Goal: Feedback & Contribution: Contribute content

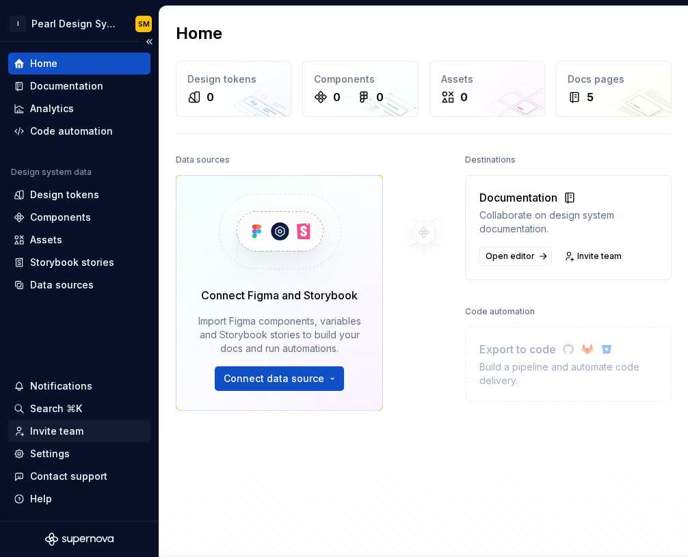
click at [66, 434] on div "Invite team" at bounding box center [56, 432] width 53 height 14
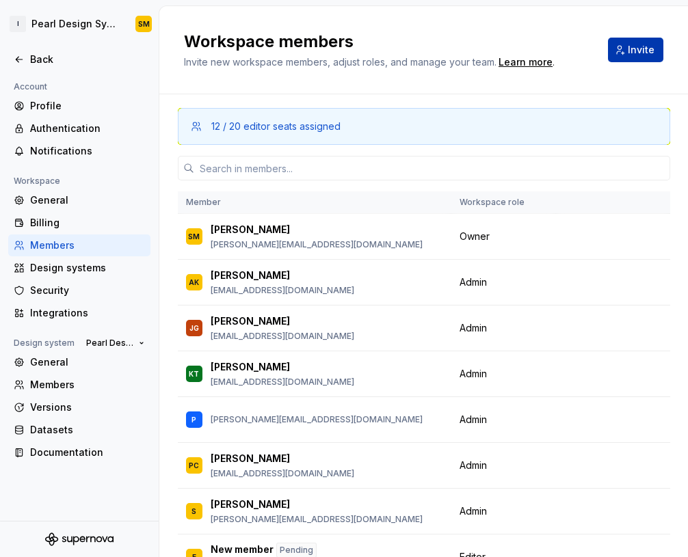
click at [615, 49] on button "Invite" at bounding box center [635, 50] width 55 height 25
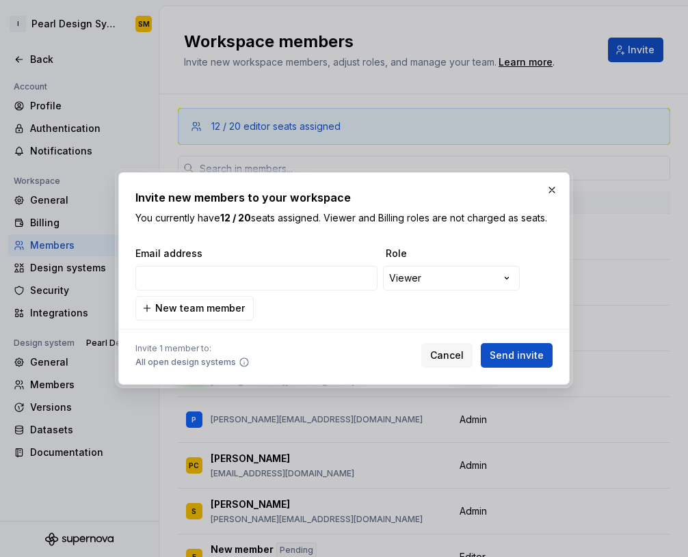
type input "david_fu1@intuit.com"
click at [438, 273] on div "**********" at bounding box center [344, 278] width 688 height 557
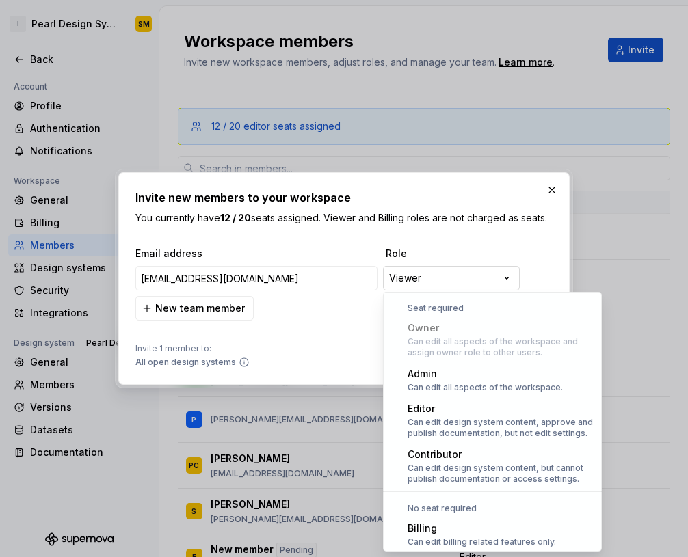
scroll to position [38, 0]
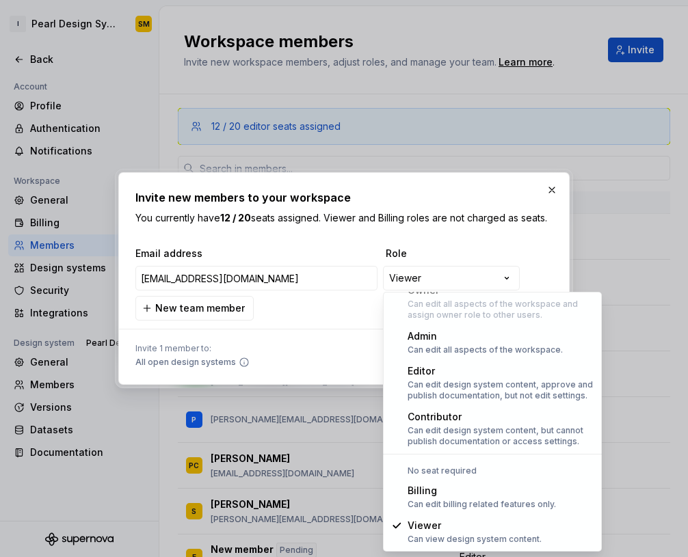
select select "*****"
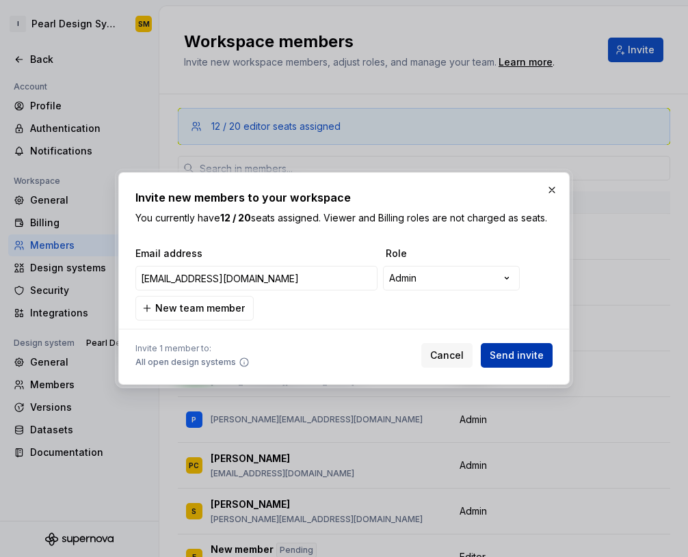
click at [526, 349] on span "Send invite" at bounding box center [517, 356] width 54 height 14
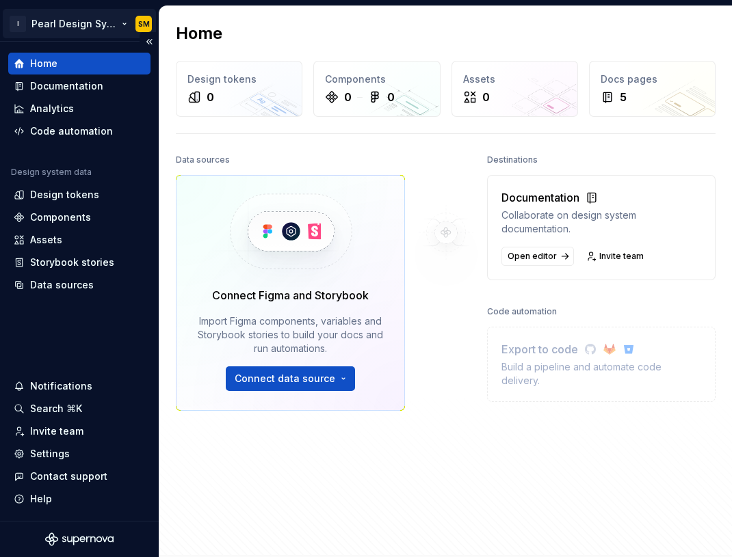
click at [105, 29] on html "I Pearl Design System SM Home Documentation Analytics Code automation Design sy…" at bounding box center [366, 278] width 732 height 557
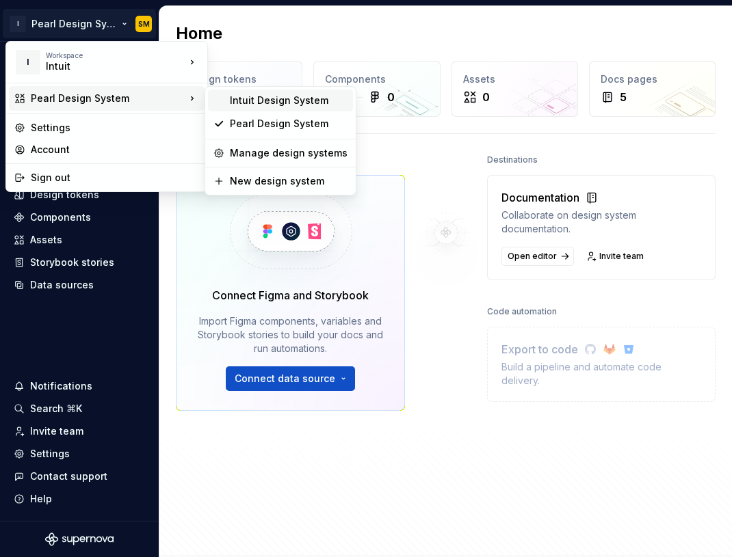
click at [241, 100] on div "Intuit Design System" at bounding box center [289, 101] width 118 height 14
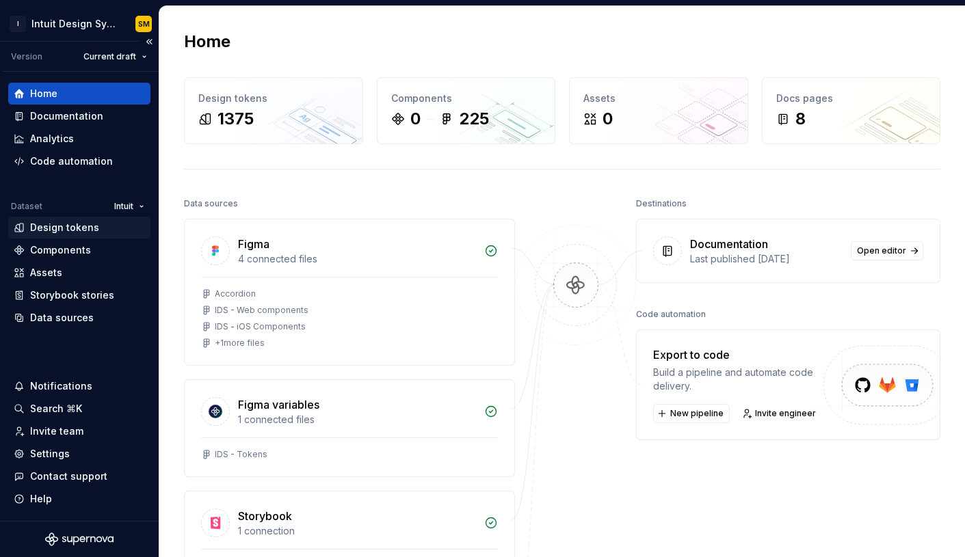
click at [60, 230] on div "Design tokens" at bounding box center [64, 228] width 69 height 14
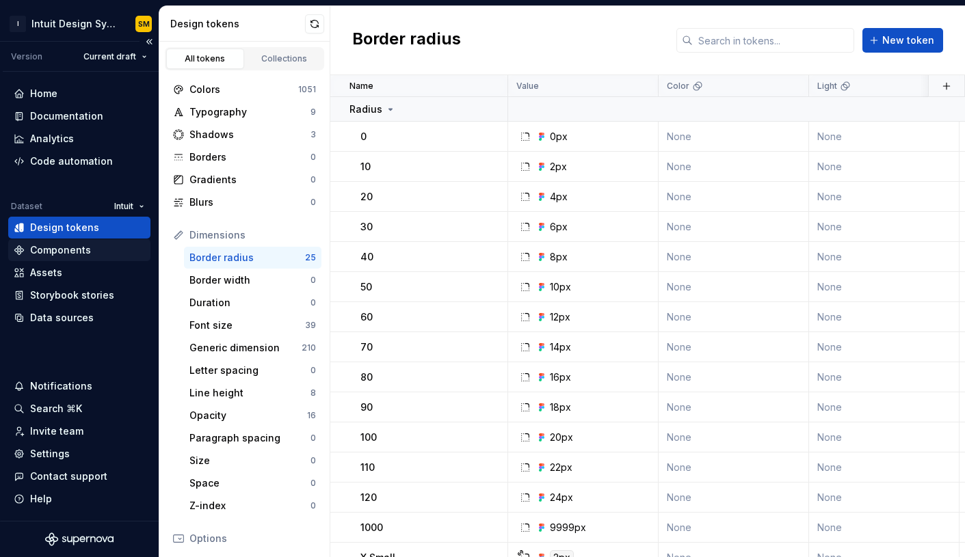
click at [77, 256] on div "Components" at bounding box center [60, 250] width 61 height 14
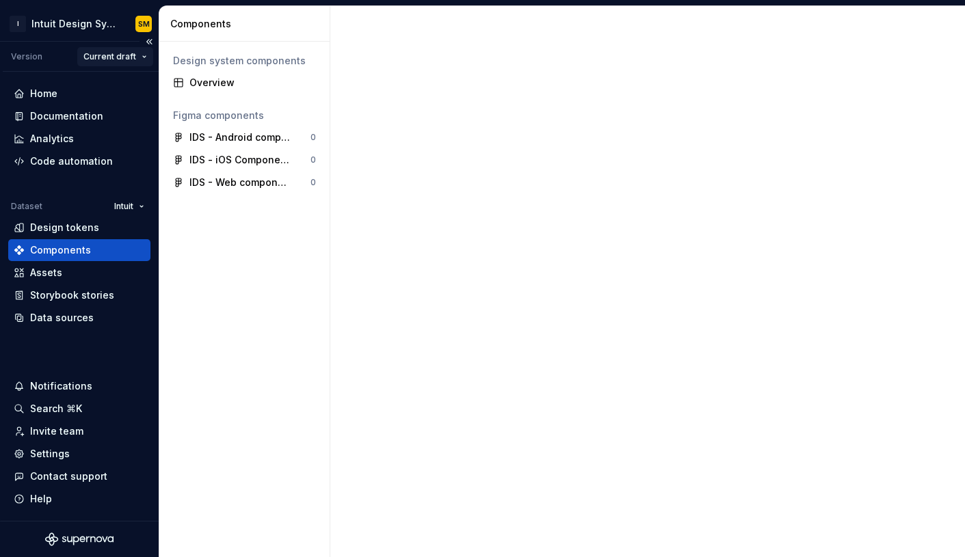
click at [120, 55] on html "I Intuit Design System SM Version Current draft Home Documentation Analytics Co…" at bounding box center [482, 278] width 965 height 557
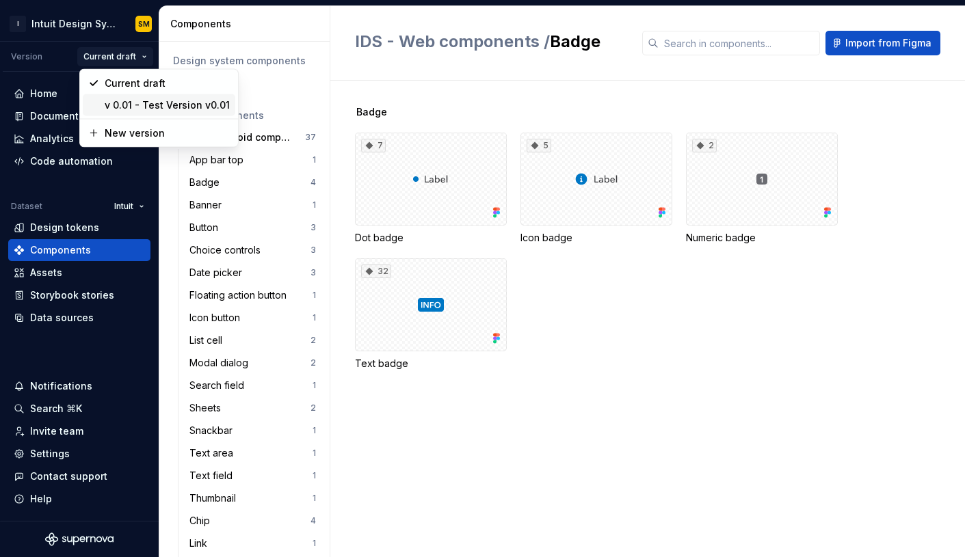
click at [133, 99] on div "v 0.01 - Test Version v0.01" at bounding box center [167, 105] width 125 height 14
click at [129, 57] on html "I Intuit Design System SM Version Current draft Home Documentation Analytics Co…" at bounding box center [482, 278] width 965 height 557
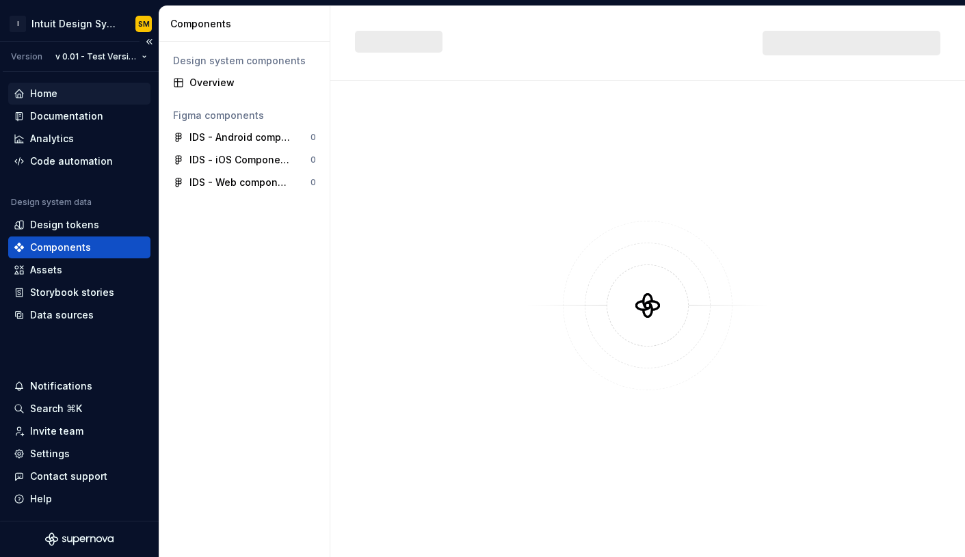
click at [81, 94] on div "Home" at bounding box center [79, 94] width 131 height 14
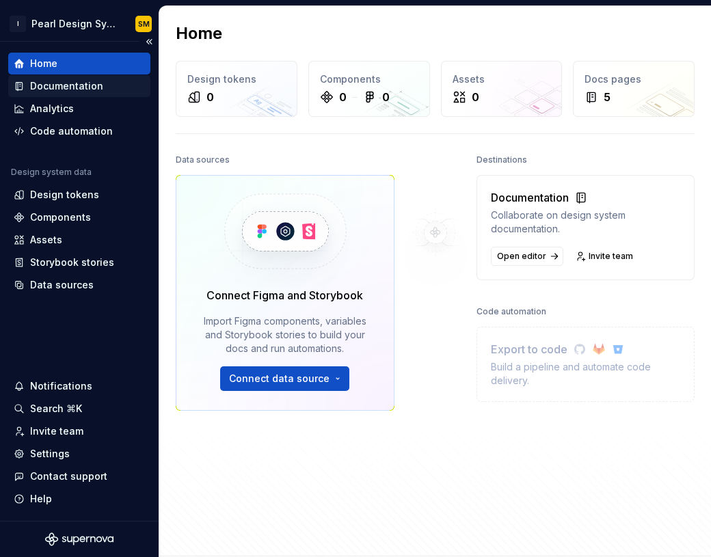
click at [75, 90] on div "Documentation" at bounding box center [66, 86] width 73 height 14
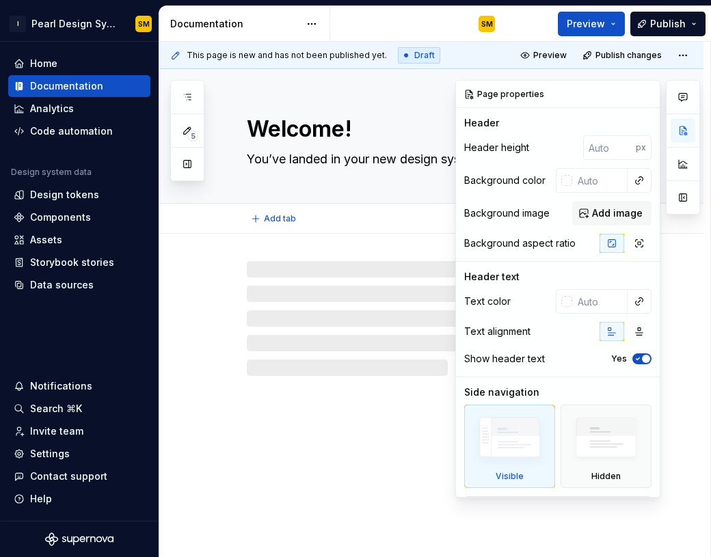
click at [403, 106] on div "Welcome! You’ve landed in your new design system documentation." at bounding box center [448, 136] width 402 height 134
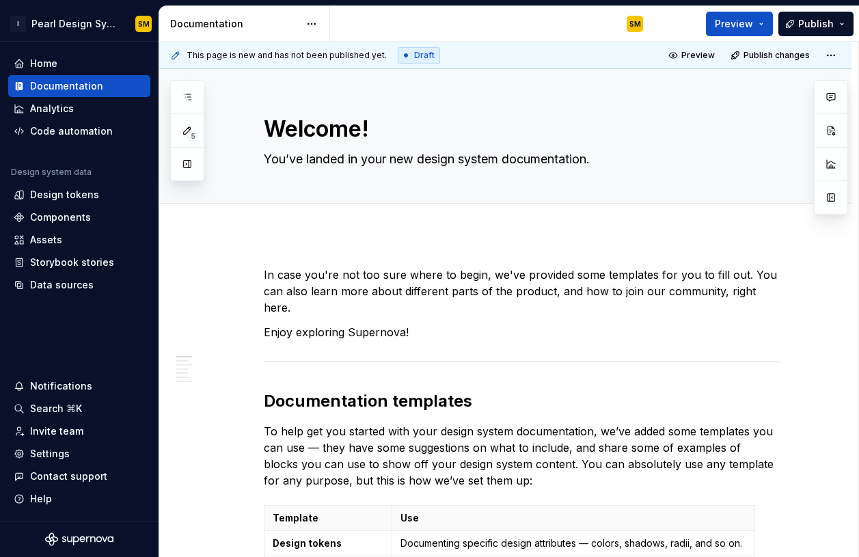
click at [552, 36] on div "SM" at bounding box center [492, 24] width 324 height 36
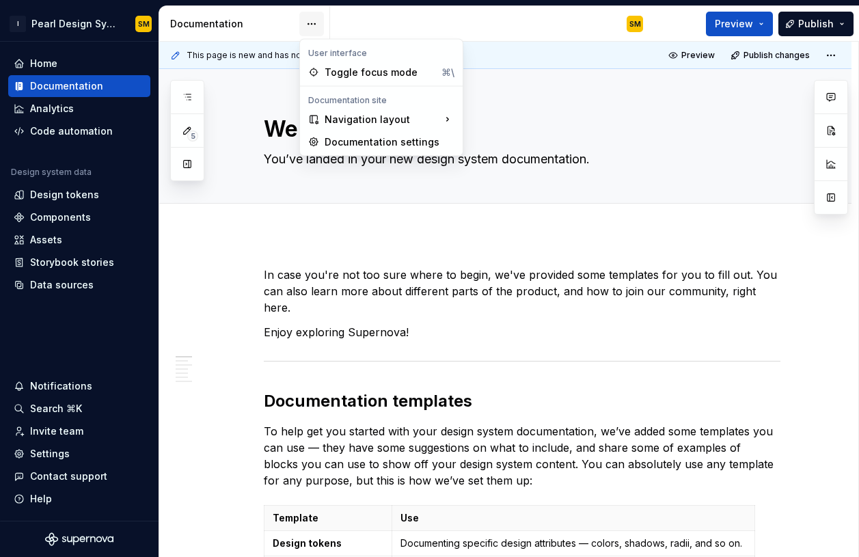
click at [311, 29] on html "I Pearl Design System SM Home Documentation Analytics Code automation Design sy…" at bounding box center [429, 278] width 859 height 557
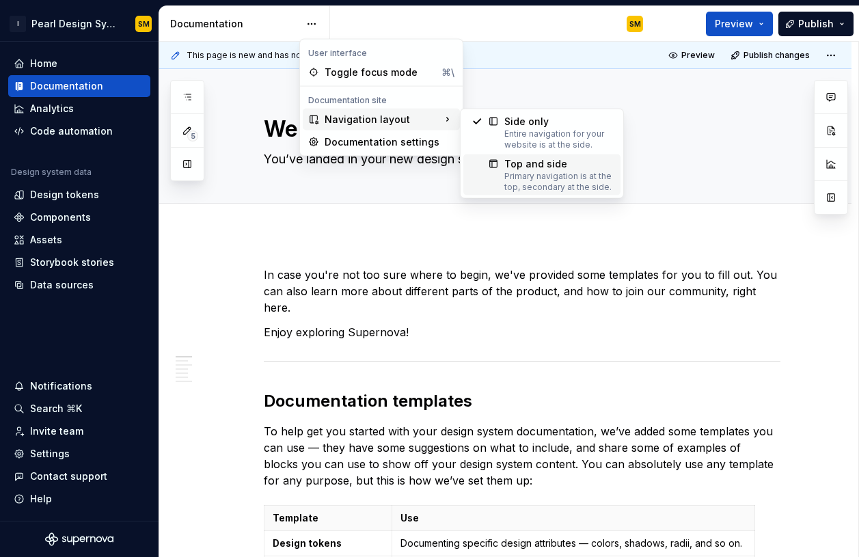
click at [507, 180] on div "Primary navigation is at the top, secondary at the side." at bounding box center [559, 182] width 108 height 22
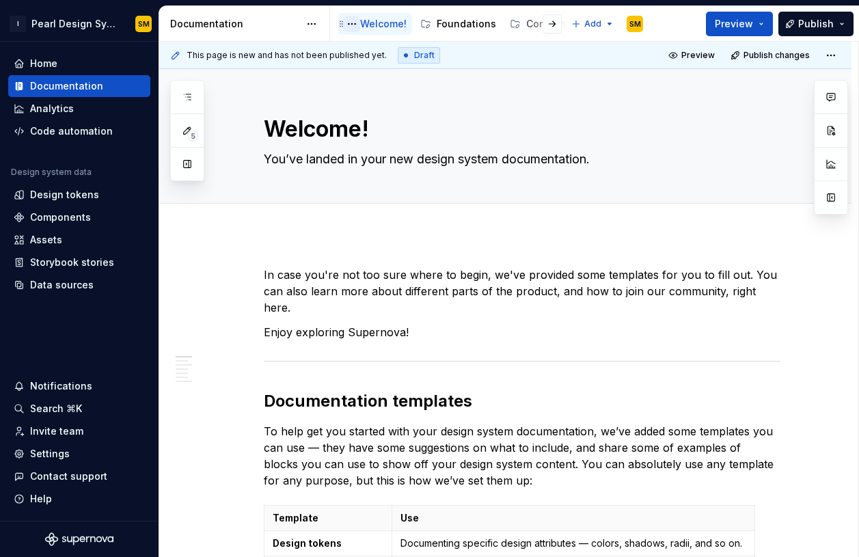
click at [352, 25] on button "Page tree" at bounding box center [352, 24] width 16 height 16
click at [471, 25] on html "I Pearl Design System SM Home Documentation Analytics Code automation Design sy…" at bounding box center [429, 278] width 859 height 557
click at [462, 25] on div "Foundations" at bounding box center [466, 24] width 59 height 14
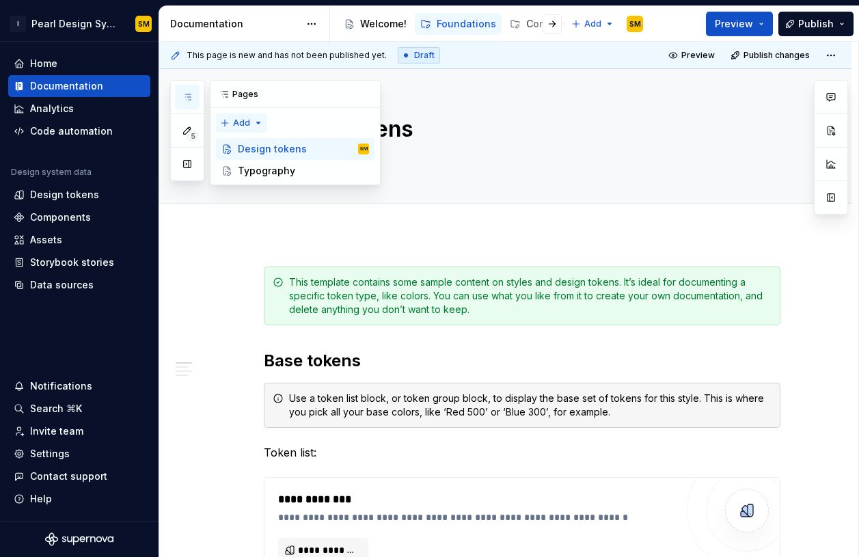
type textarea "*"
click at [258, 126] on div "5 Pages Add Accessibility guide for tree Page tree. Navigate the tree with the …" at bounding box center [275, 132] width 211 height 105
click at [267, 167] on div "New group" at bounding box center [285, 172] width 89 height 14
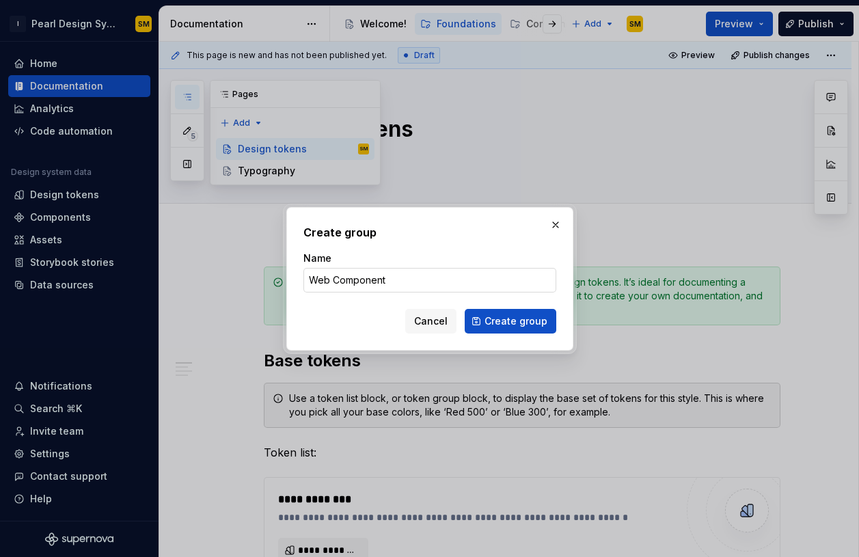
type input "Web Components"
click button "Create group" at bounding box center [511, 321] width 92 height 25
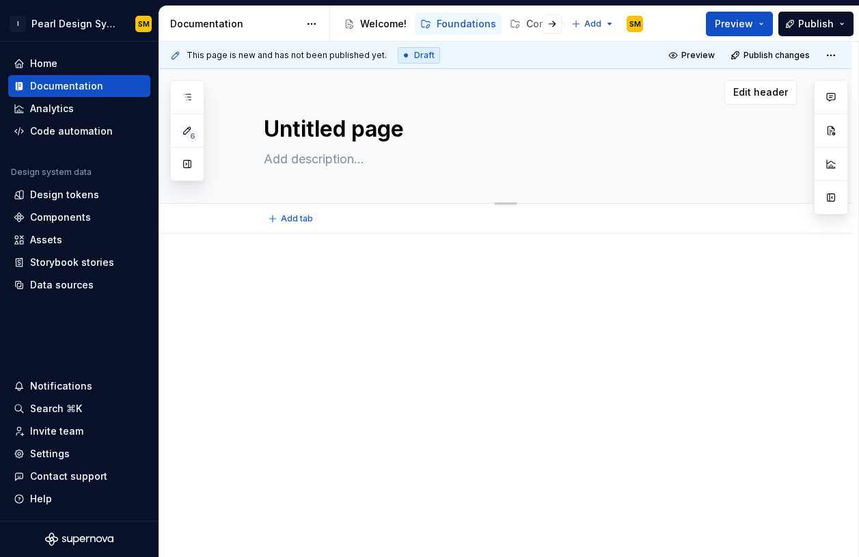
click at [330, 139] on textarea "Untitled page" at bounding box center [519, 129] width 517 height 33
type textarea "*"
type textarea "O"
type textarea "*"
type textarea "Ov"
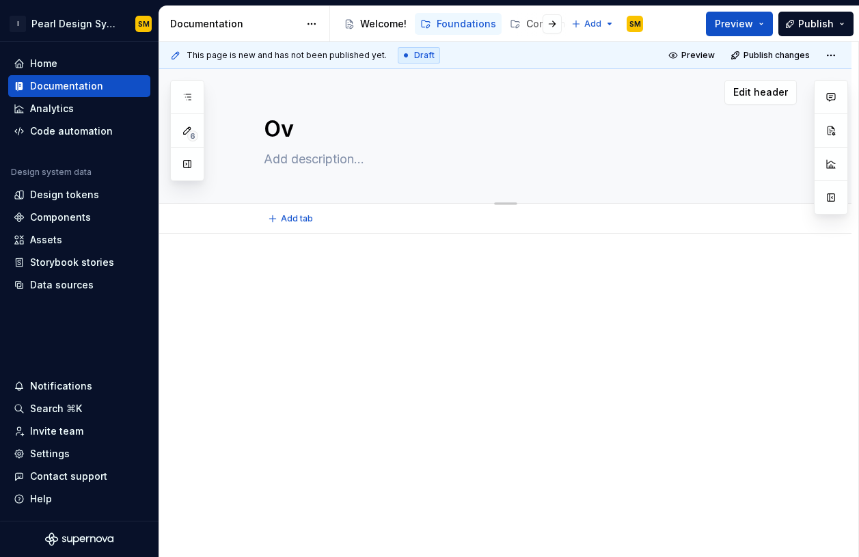
type textarea "*"
type textarea "Ove"
type textarea "*"
type textarea "Over"
type textarea "*"
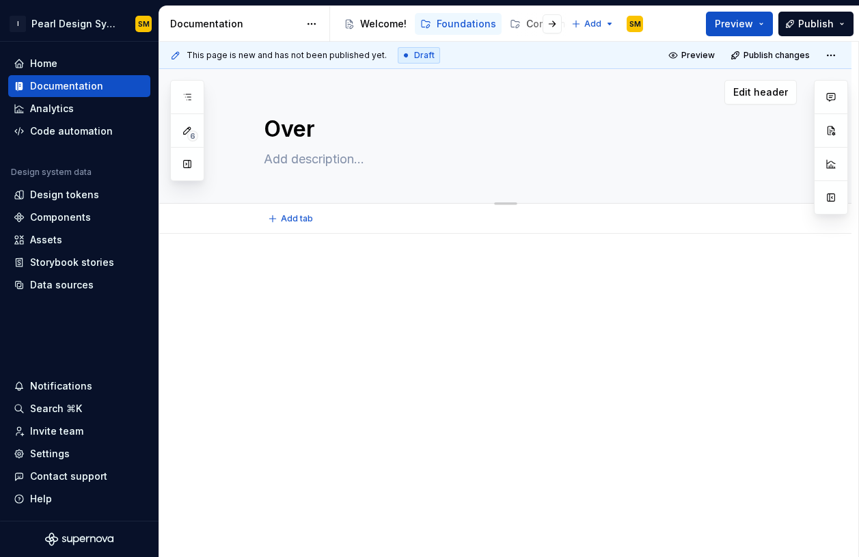
type textarea "Overv"
type textarea "*"
type textarea "Overvi"
type textarea "*"
type textarea "Overvie"
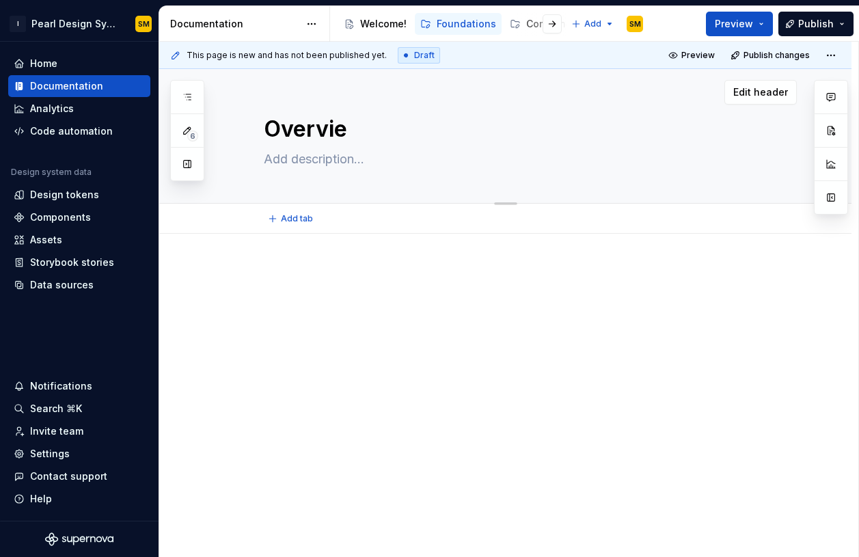
type textarea "*"
type textarea "Overview"
type textarea "*"
type textarea "Overview"
type textarea "*"
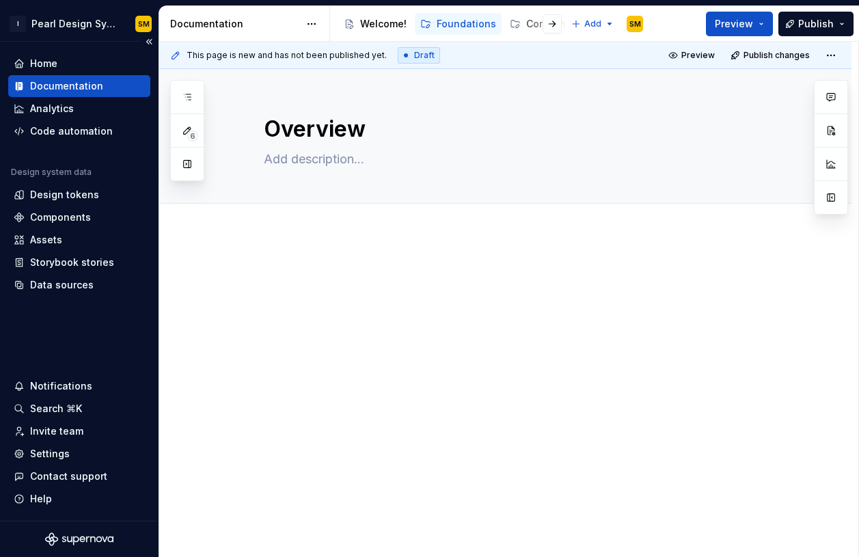
type textarea "Overview"
click at [464, 177] on div "Overview" at bounding box center [522, 136] width 517 height 134
click at [311, 218] on span "Add tab" at bounding box center [297, 218] width 32 height 11
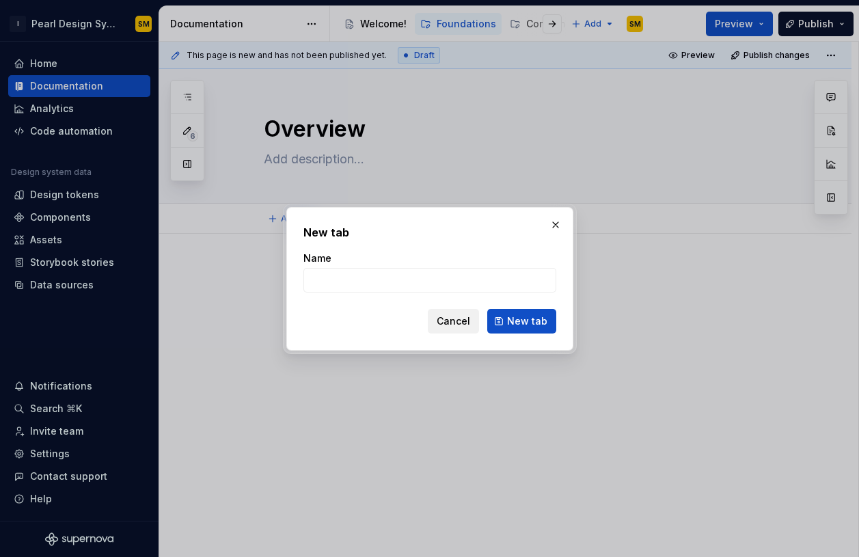
click at [457, 319] on span "Cancel" at bounding box center [454, 321] width 34 height 14
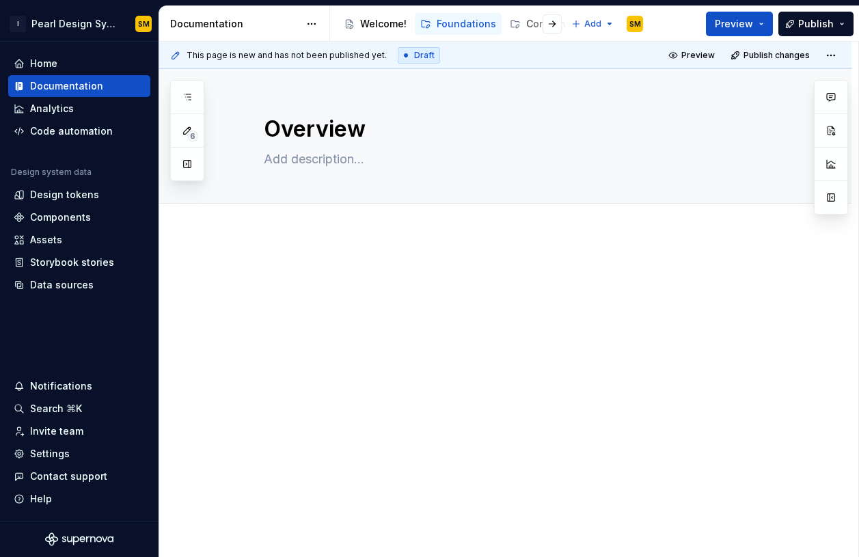
click at [258, 273] on div at bounding box center [505, 368] width 693 height 269
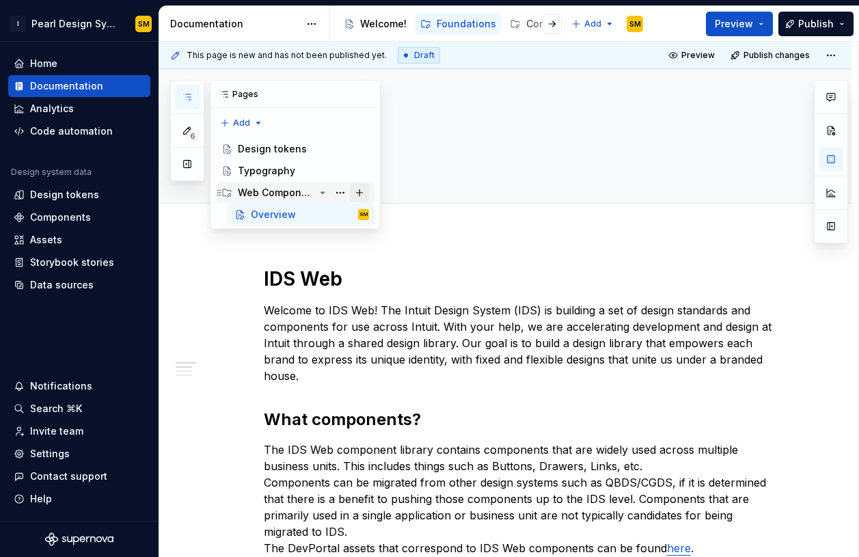
click at [364, 196] on button "Page tree" at bounding box center [359, 192] width 19 height 19
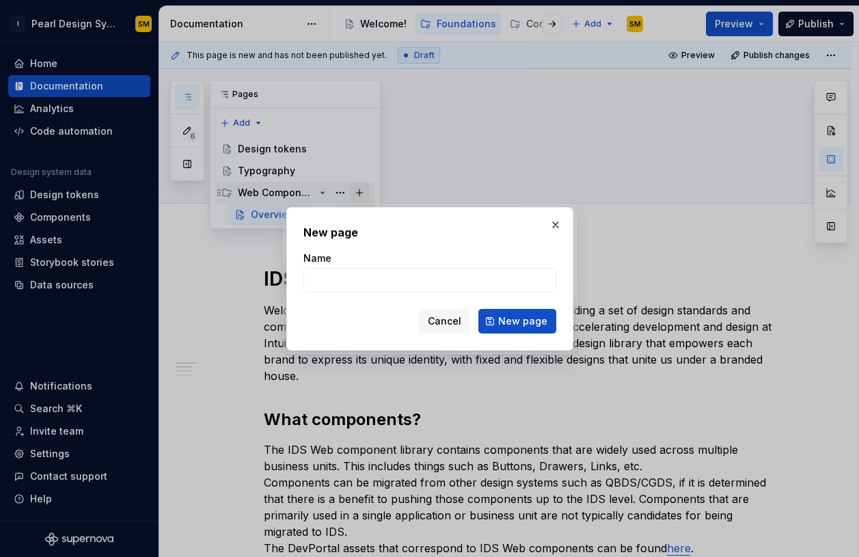
type textarea "*"
type input "Getting Started"
click at [524, 316] on span "New page" at bounding box center [522, 321] width 49 height 14
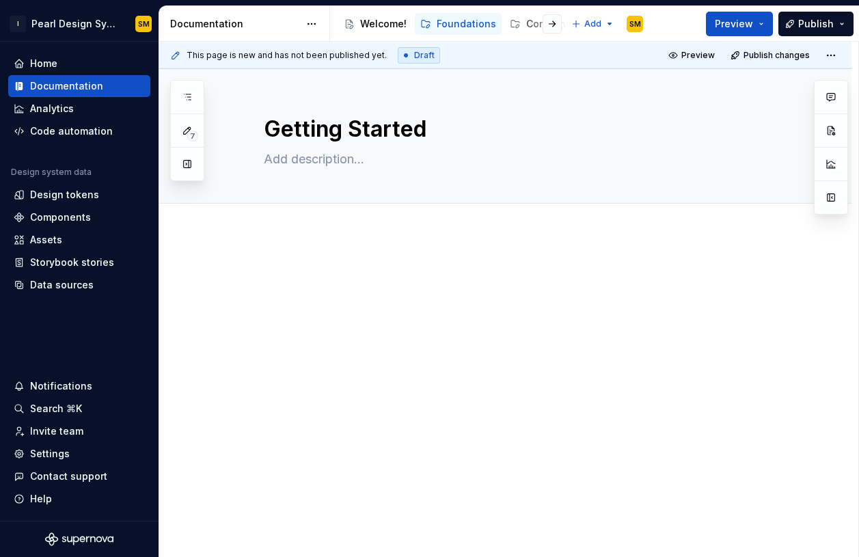
click at [506, 267] on p at bounding box center [522, 275] width 517 height 16
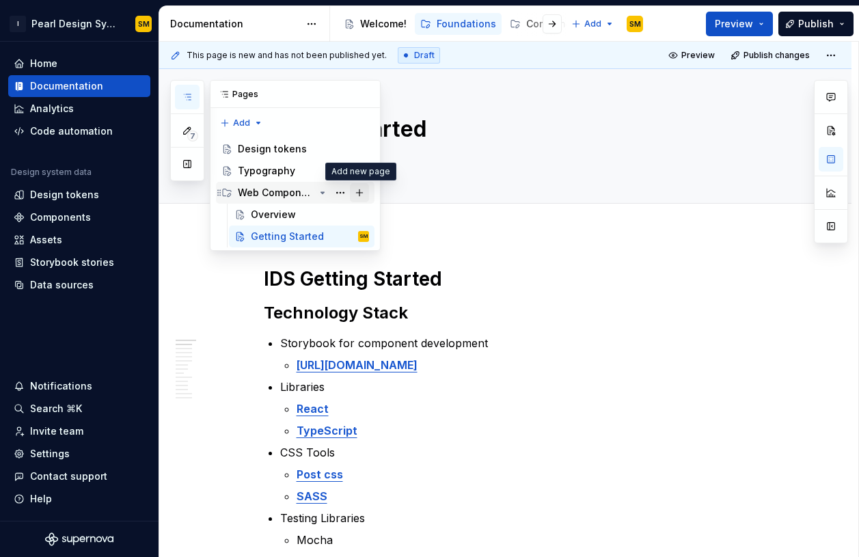
click at [364, 193] on button "Page tree" at bounding box center [359, 192] width 19 height 19
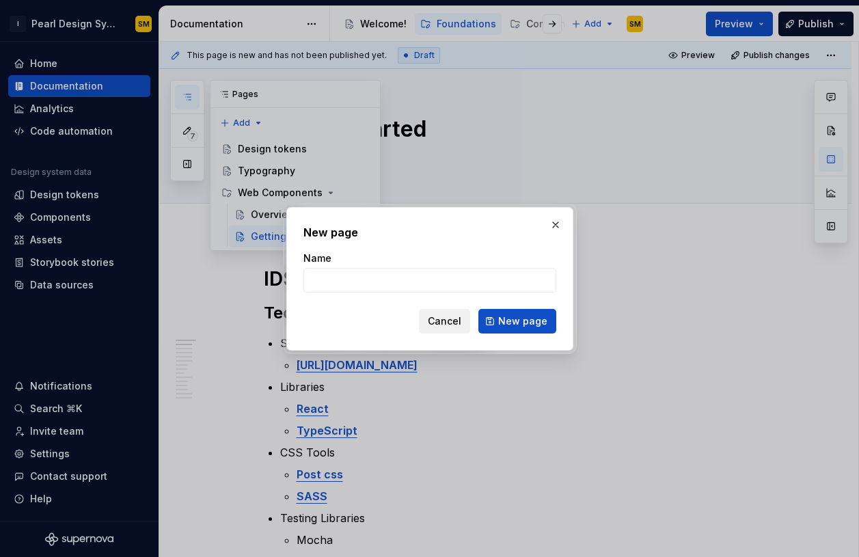
click at [438, 320] on span "Cancel" at bounding box center [445, 321] width 34 height 14
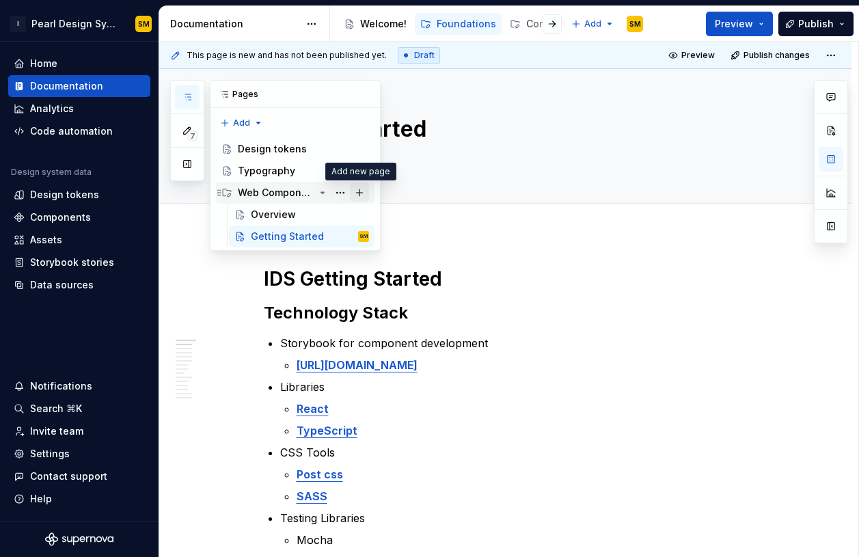
click at [363, 187] on button "Page tree" at bounding box center [359, 192] width 19 height 19
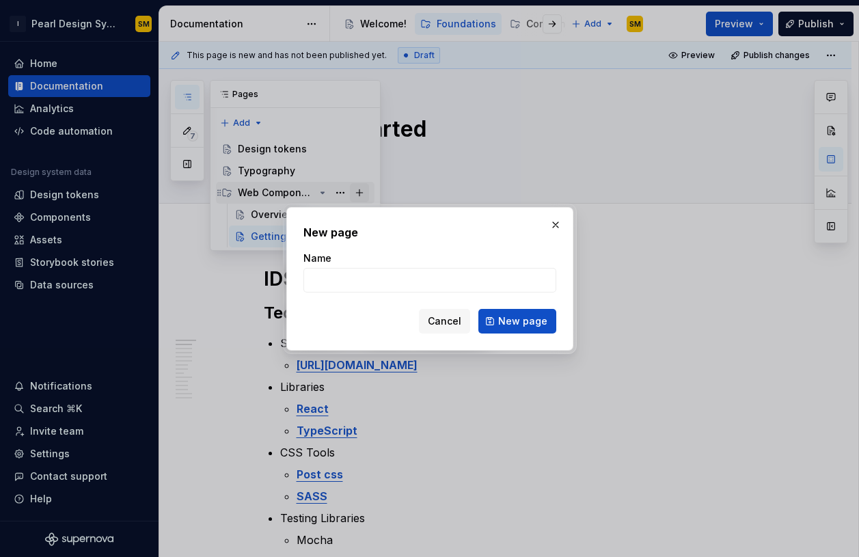
type textarea "*"
type input "Dev Guide & Concepts"
click at [509, 321] on span "New page" at bounding box center [522, 321] width 49 height 14
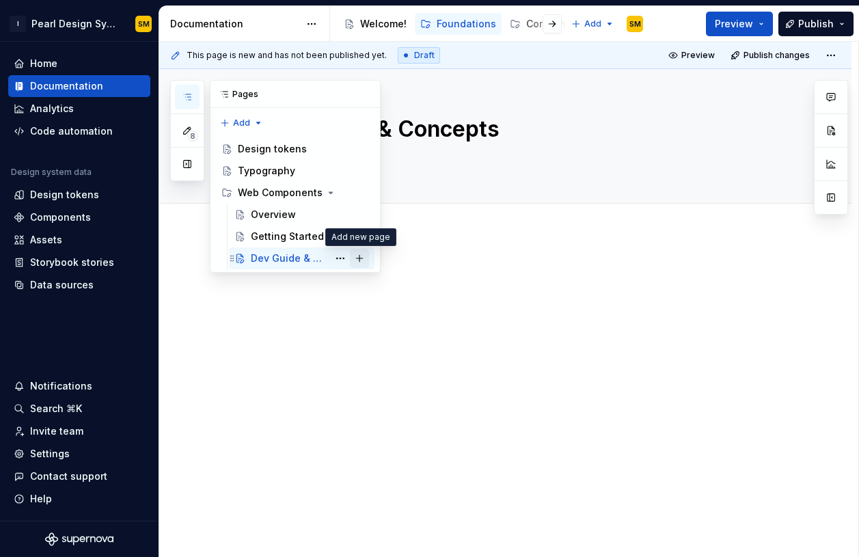
click at [363, 256] on button "Page tree" at bounding box center [359, 258] width 19 height 19
type textarea "*"
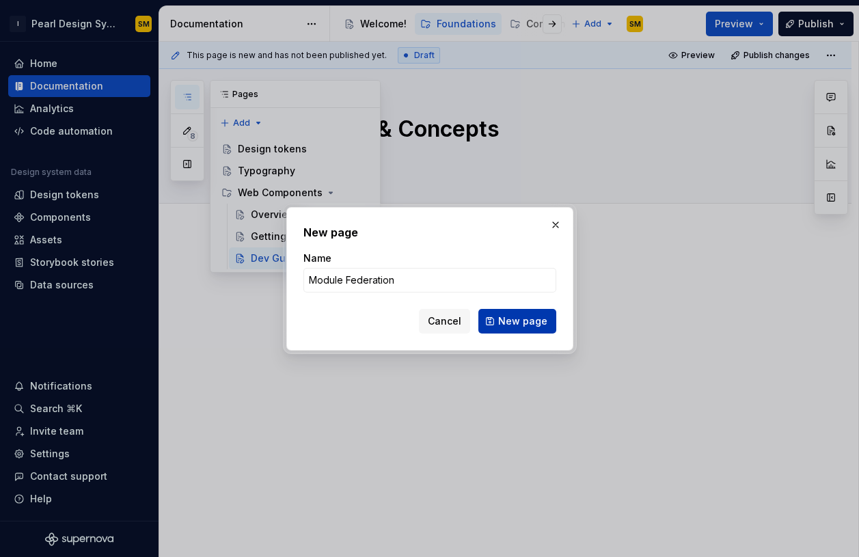
type input "Module Federation"
click at [527, 325] on span "New page" at bounding box center [522, 321] width 49 height 14
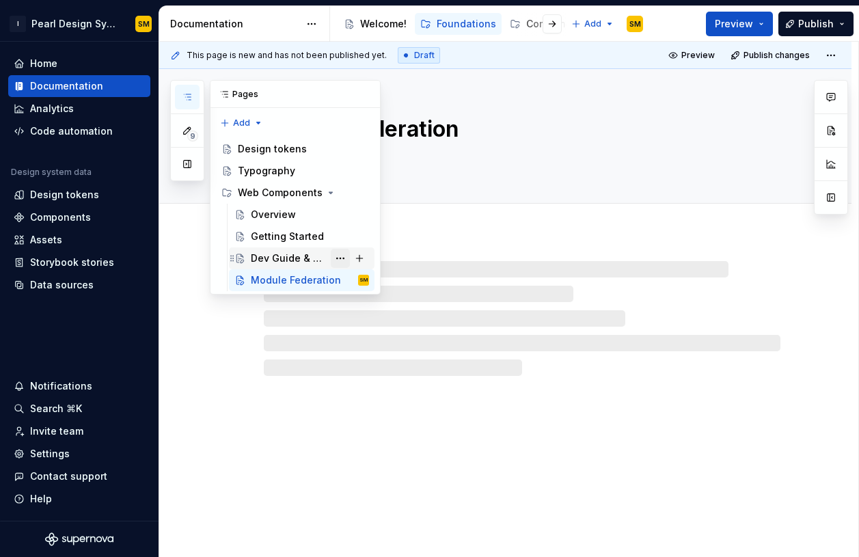
click at [343, 258] on button "Page tree" at bounding box center [340, 258] width 19 height 19
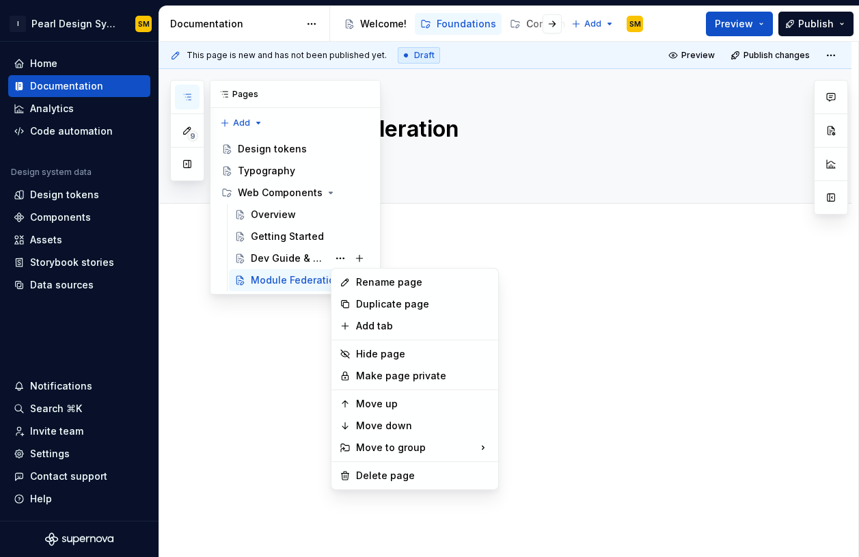
click at [520, 267] on html "I Pearl Design System SM Home Documentation Analytics Code automation Design sy…" at bounding box center [429, 278] width 859 height 557
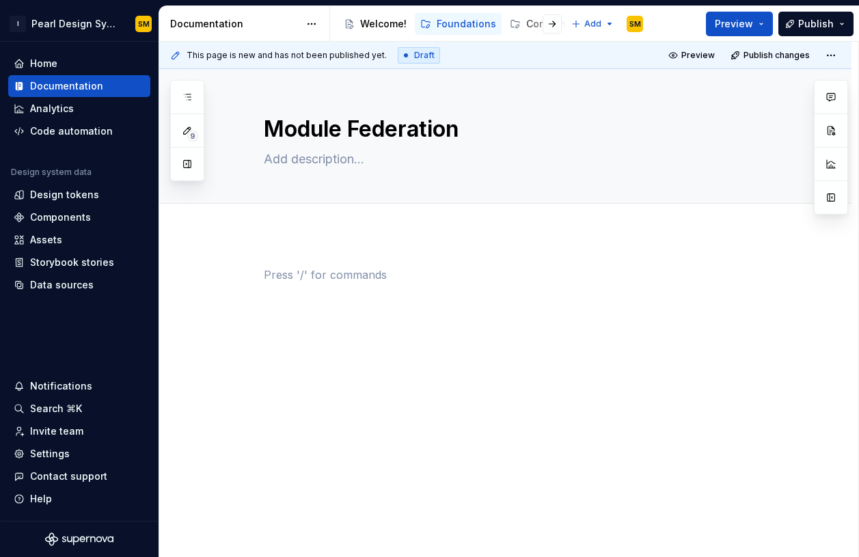
click at [466, 270] on p at bounding box center [522, 275] width 517 height 16
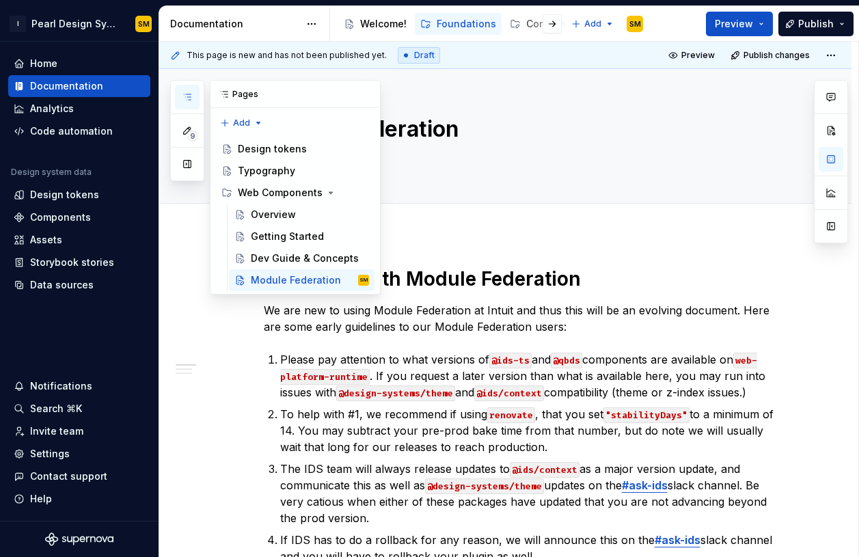
click at [191, 98] on icon "button" at bounding box center [187, 97] width 11 height 11
click at [340, 193] on button "Page tree" at bounding box center [340, 192] width 19 height 19
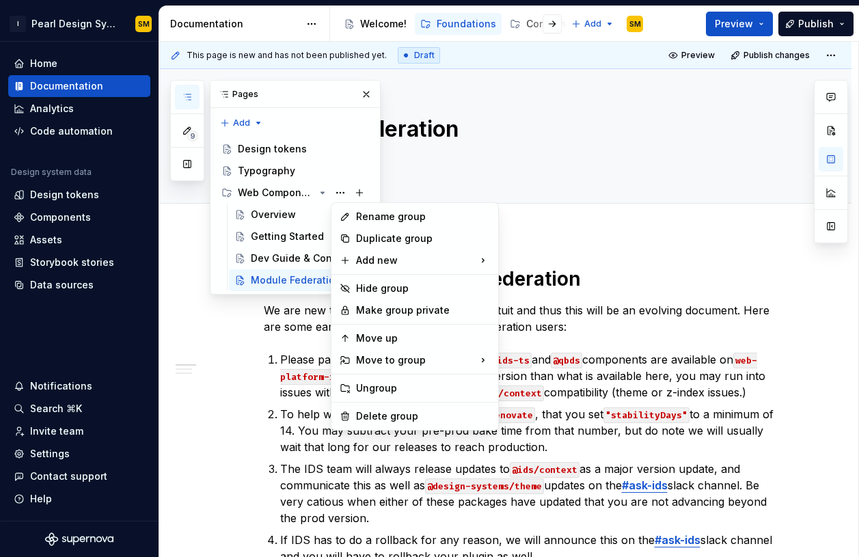
click at [340, 193] on div "9 Pages Add Accessibility guide for tree Page tree. Navigate the tree with the …" at bounding box center [275, 187] width 211 height 215
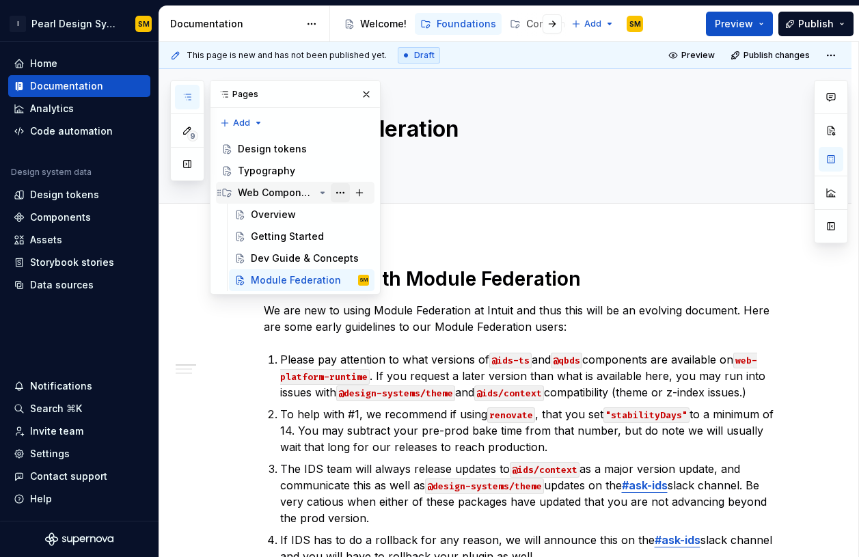
click at [344, 191] on button "Page tree" at bounding box center [340, 192] width 19 height 19
type textarea "*"
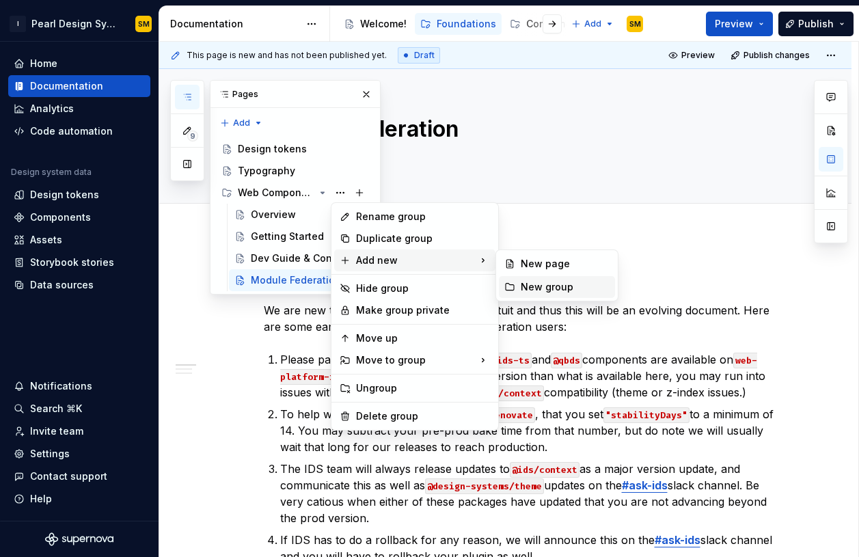
click at [544, 289] on div "New group" at bounding box center [565, 287] width 89 height 14
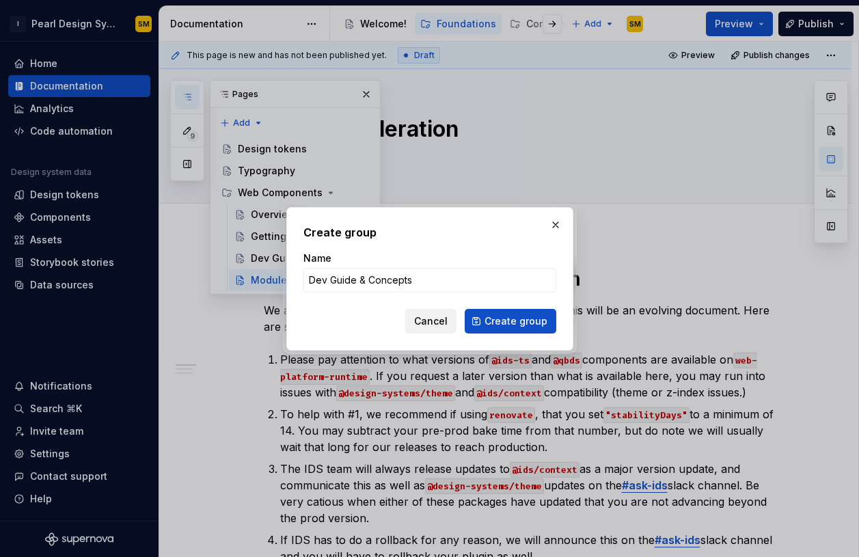
type input "Dev Guide & Concepts"
click at [441, 321] on span "Cancel" at bounding box center [431, 321] width 34 height 14
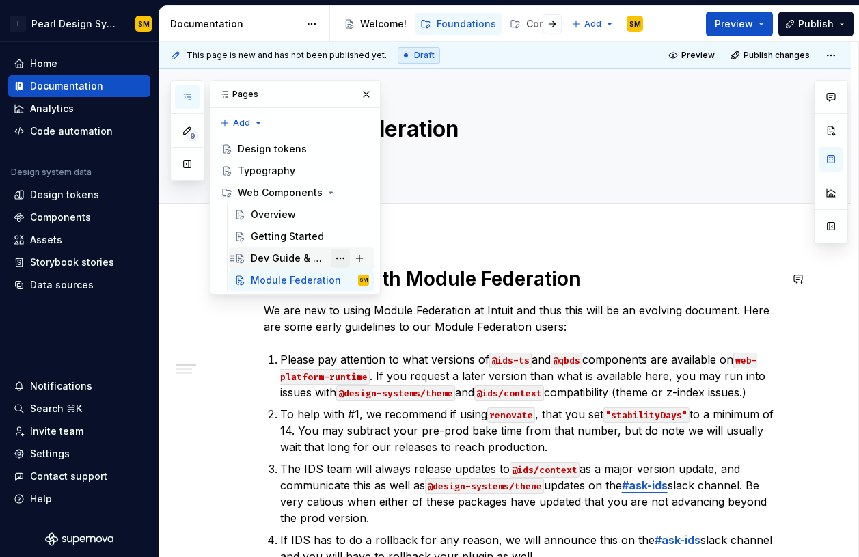
click at [341, 255] on button "Page tree" at bounding box center [340, 258] width 19 height 19
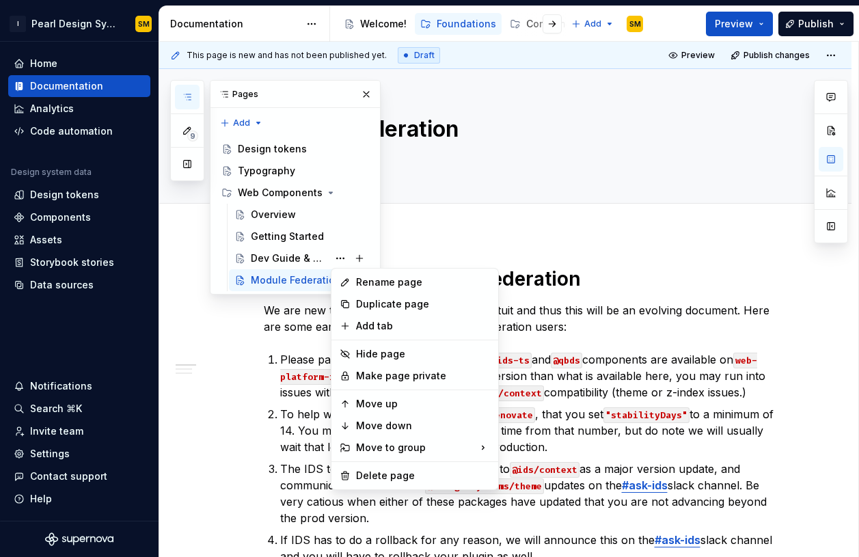
click at [304, 204] on div "9 Pages Add Accessibility guide for tree Page tree. Navigate the tree with the …" at bounding box center [275, 187] width 211 height 215
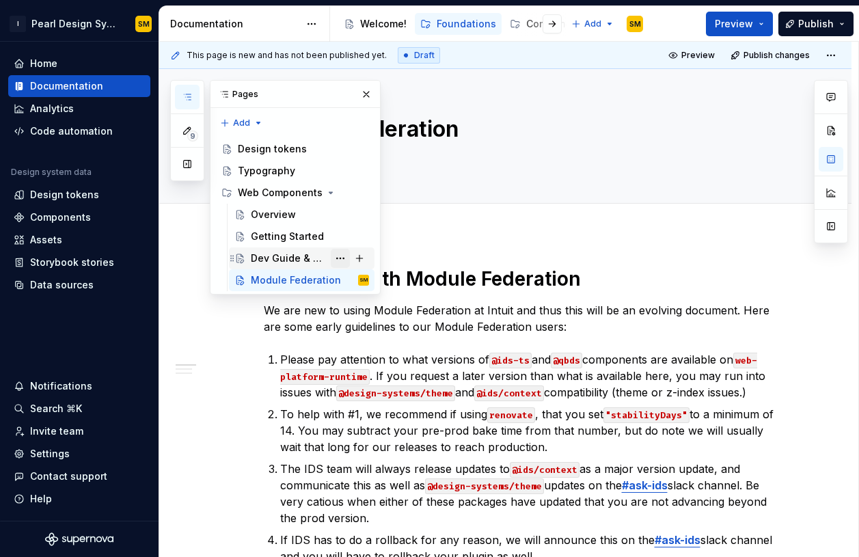
click at [342, 257] on button "Page tree" at bounding box center [340, 258] width 19 height 19
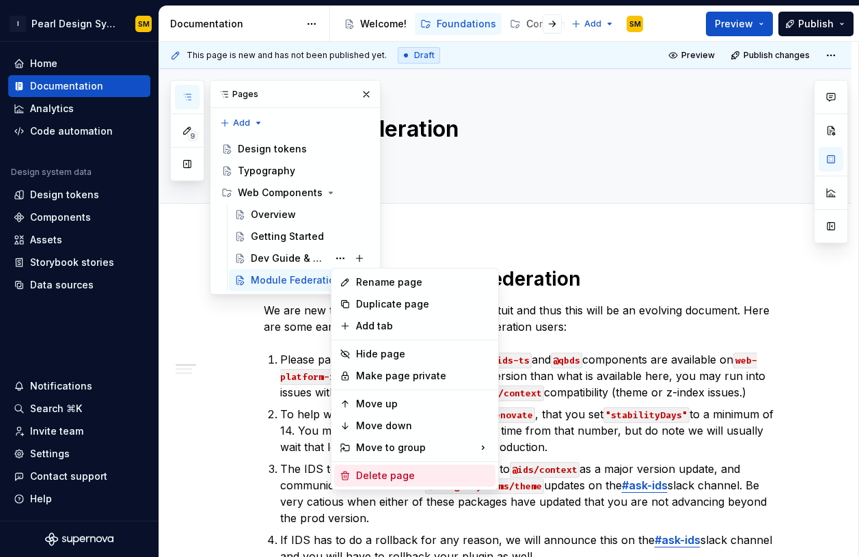
click at [385, 479] on div "Delete page" at bounding box center [423, 476] width 134 height 14
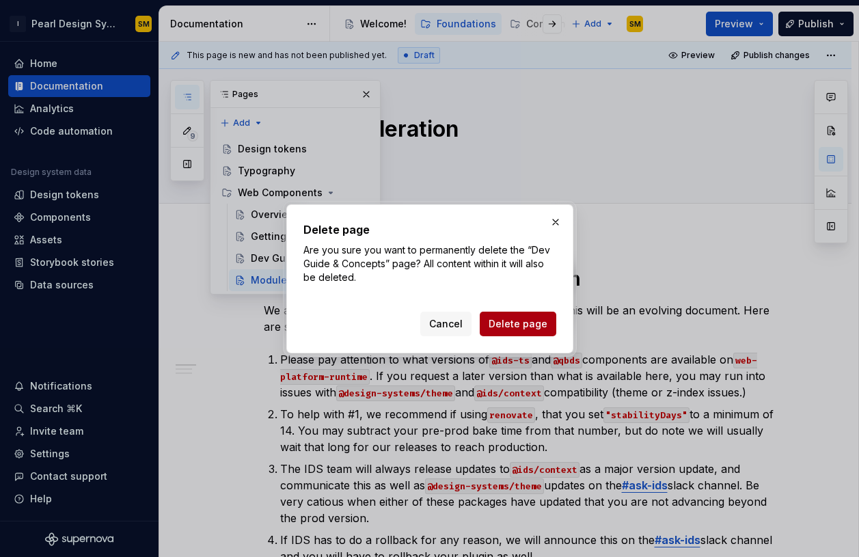
click at [515, 320] on span "Delete page" at bounding box center [518, 324] width 59 height 14
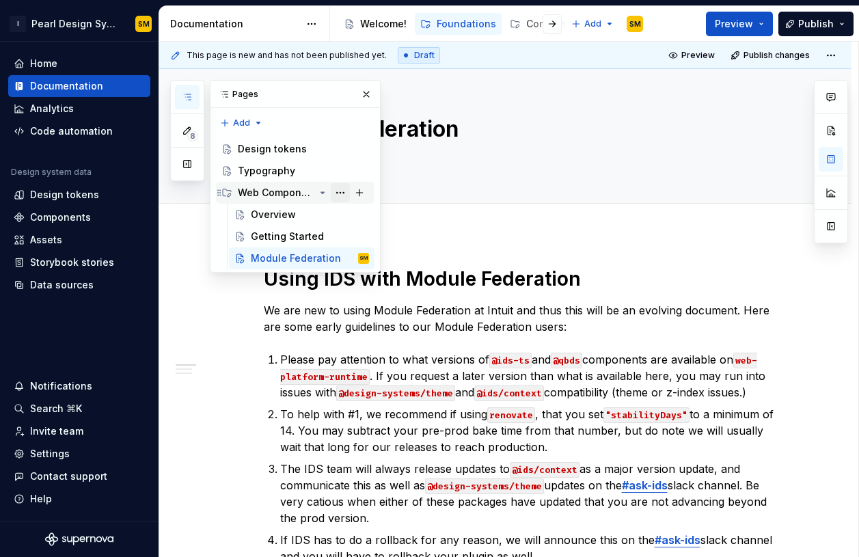
click at [345, 193] on button "Page tree" at bounding box center [340, 192] width 19 height 19
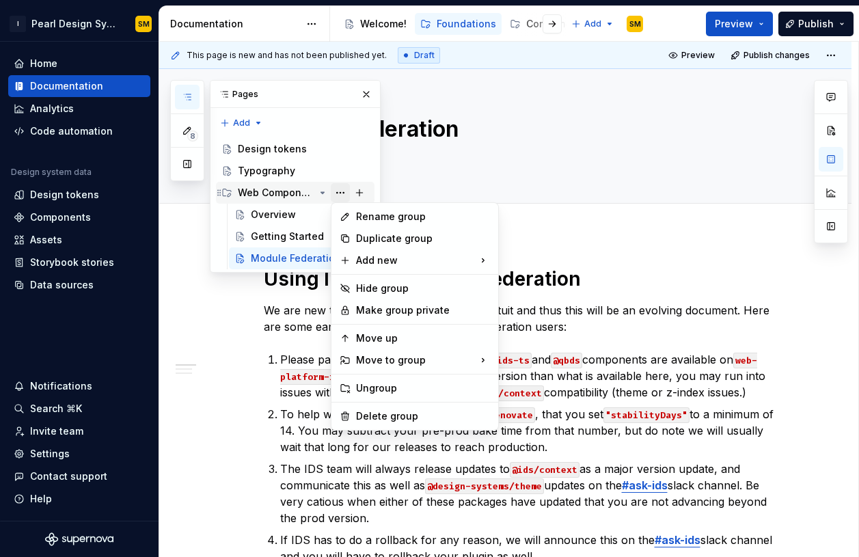
type textarea "*"
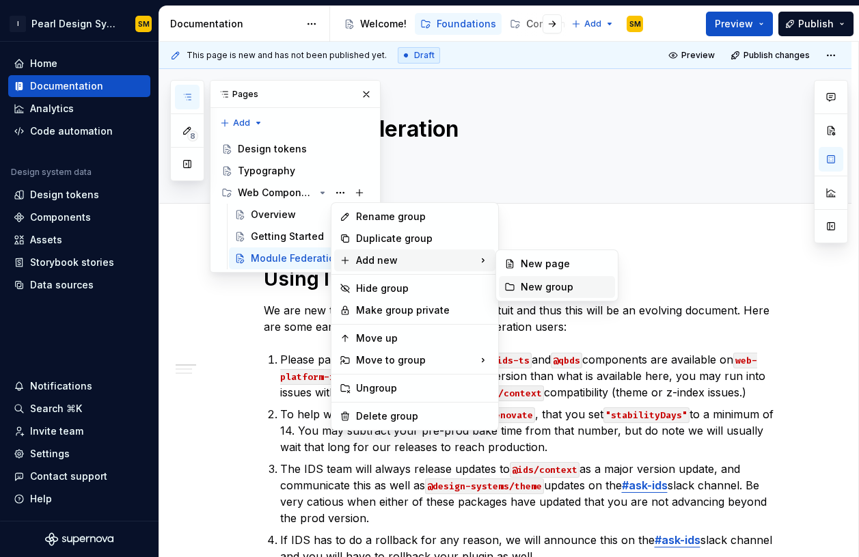
click at [535, 284] on div "New group" at bounding box center [565, 287] width 89 height 14
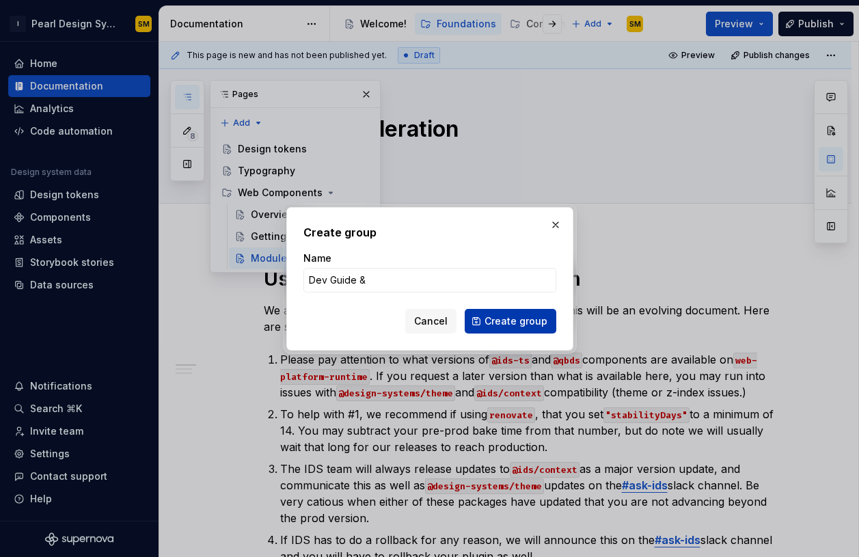
type input "Dev Guide & Concepts"
click at [496, 322] on span "Create group" at bounding box center [516, 321] width 63 height 14
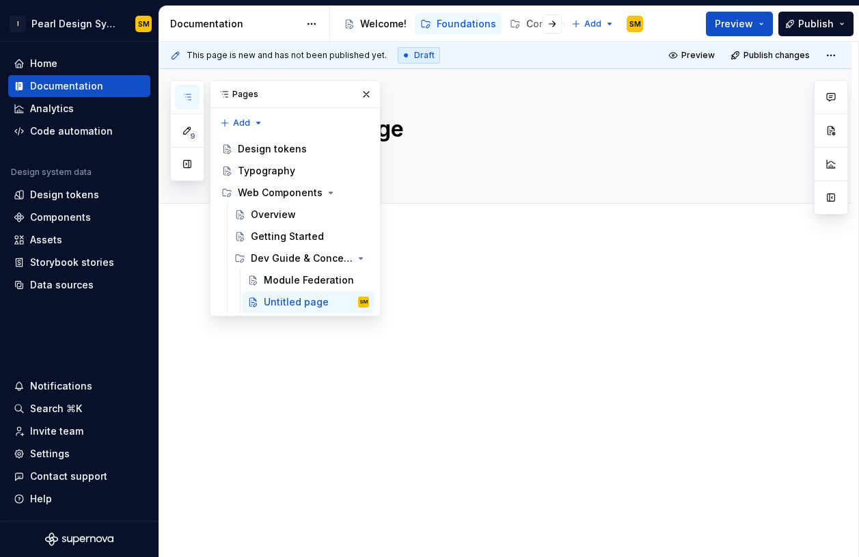
click at [432, 289] on div at bounding box center [522, 293] width 517 height 52
click at [442, 286] on div at bounding box center [522, 293] width 517 height 52
click at [469, 283] on div at bounding box center [522, 293] width 517 height 52
click at [360, 97] on button "button" at bounding box center [366, 94] width 19 height 19
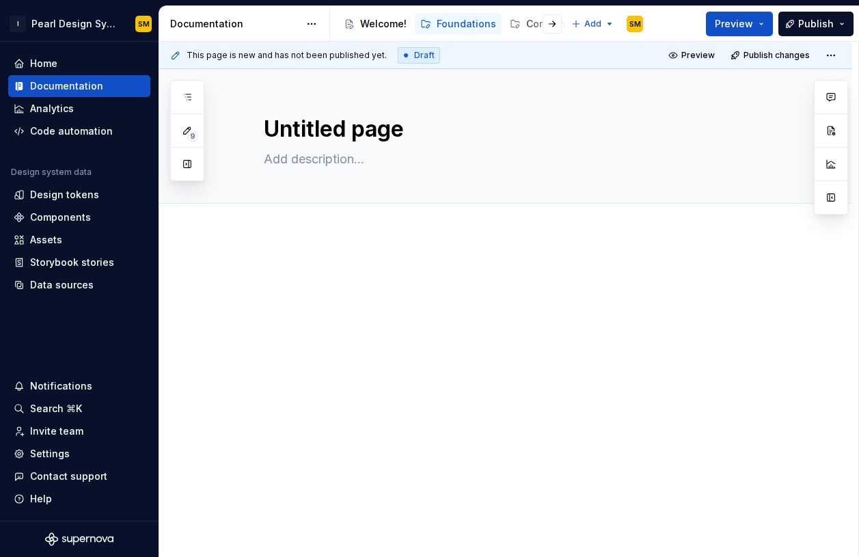
click at [409, 342] on div at bounding box center [505, 368] width 693 height 269
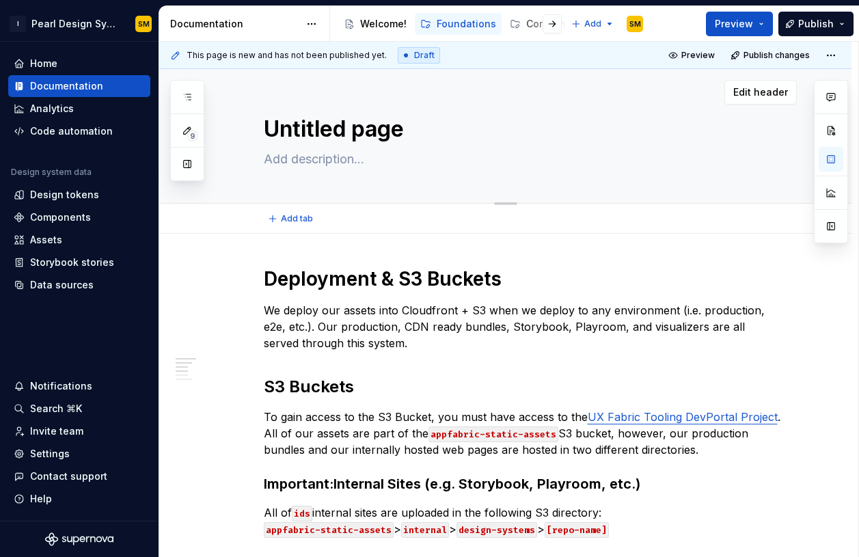
click at [298, 118] on textarea "Untitled page" at bounding box center [519, 129] width 517 height 33
type textarea "*"
type textarea "D"
type textarea "*"
type textarea "De"
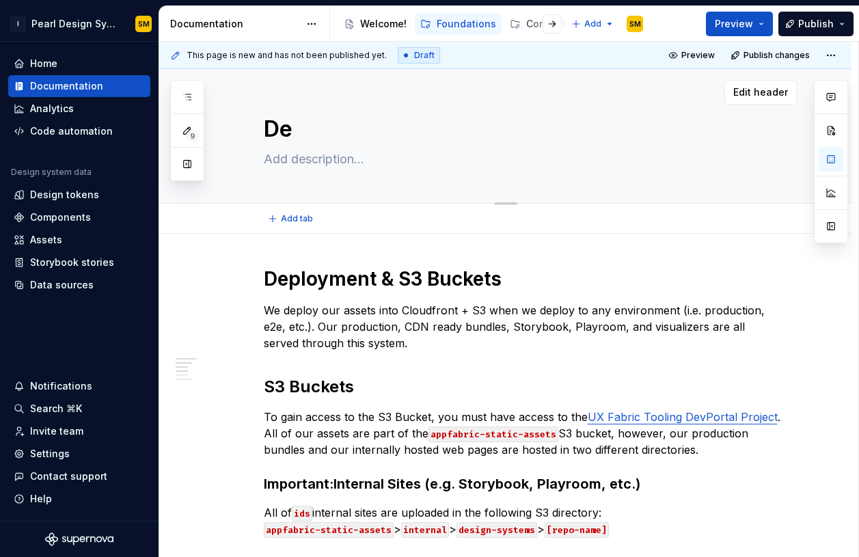
type textarea "*"
type textarea "Deo"
type textarea "*"
type textarea "Deok"
type textarea "*"
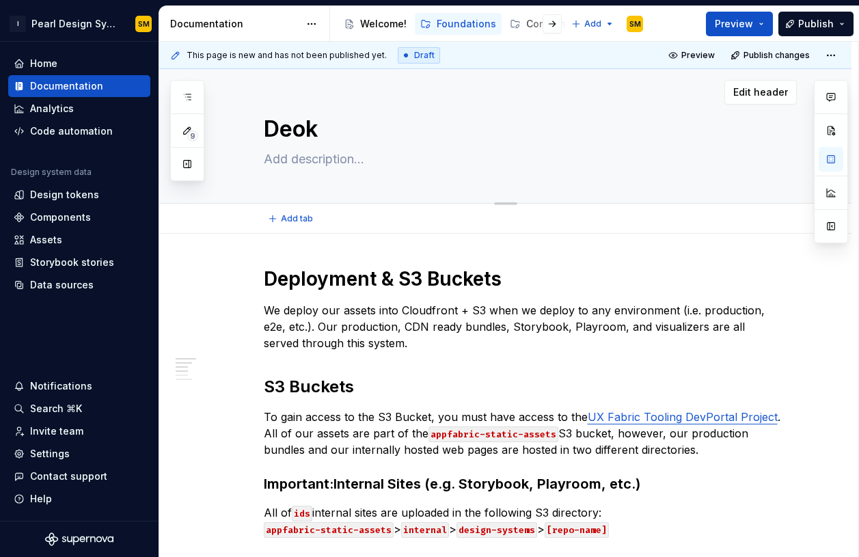
type textarea "Deoki"
type textarea "*"
type textarea "Deokiy"
type textarea "*"
type textarea "Deoki"
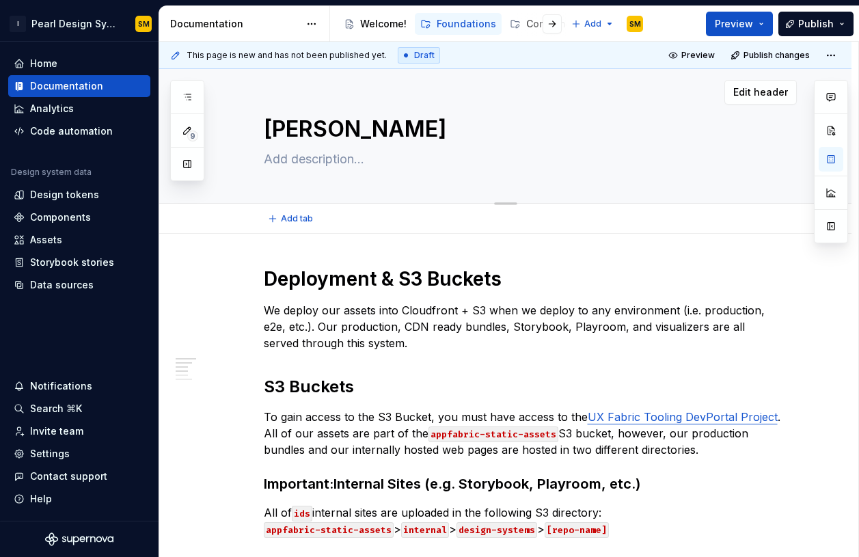
type textarea "*"
type textarea "Deok"
type textarea "*"
type textarea "Deo"
type textarea "*"
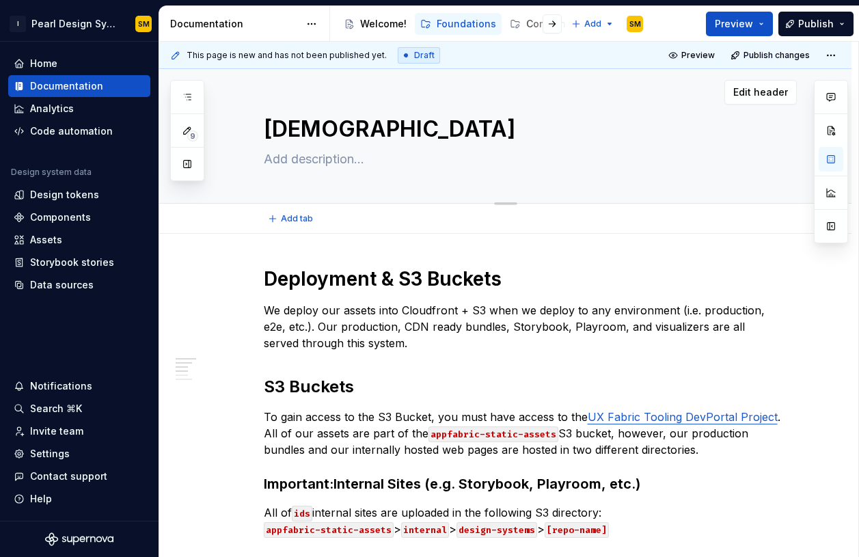
type textarea "De"
type textarea "*"
type textarea "Dep"
type textarea "*"
type textarea "Depl"
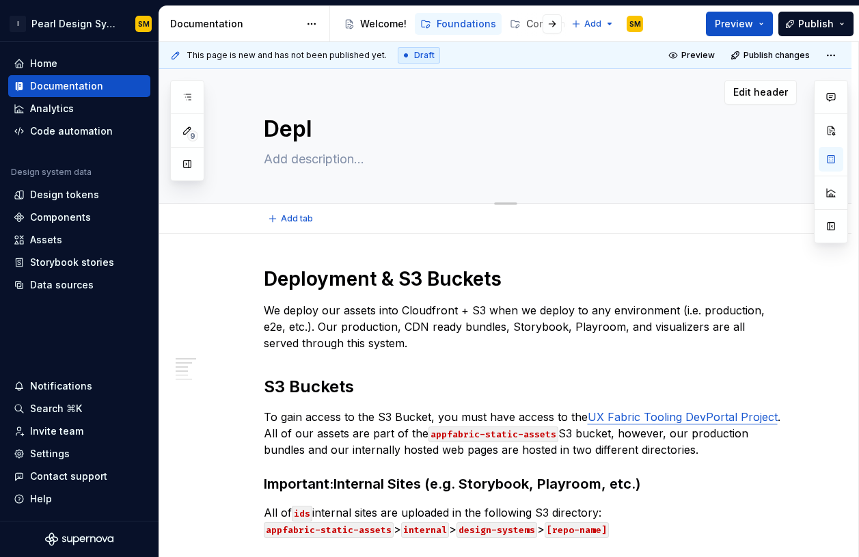
type textarea "*"
type textarea "Deplo"
type textarea "*"
type textarea "Deploy"
type textarea "*"
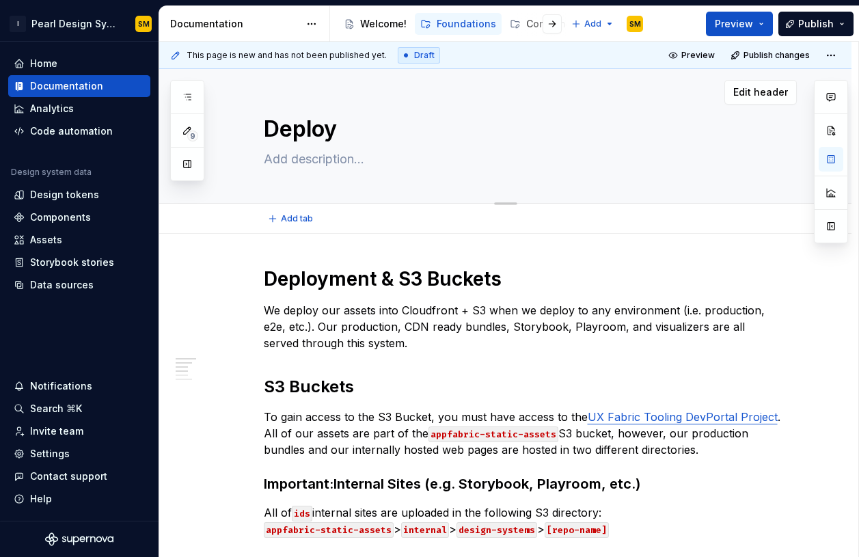
type textarea "Deploym"
type textarea "*"
type textarea "Deployme"
type textarea "*"
type textarea "Deploymen"
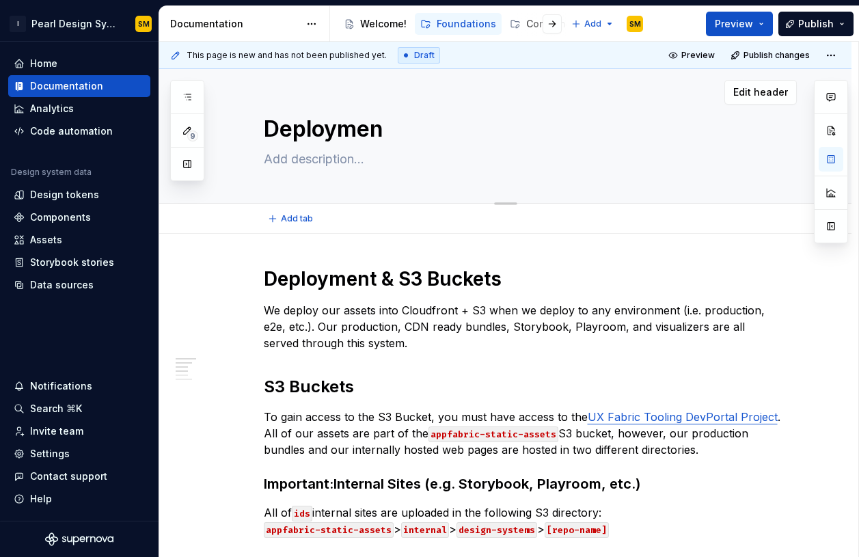
type textarea "*"
type textarea "Deployment"
type textarea "*"
type textarea "Deployment"
type textarea "*"
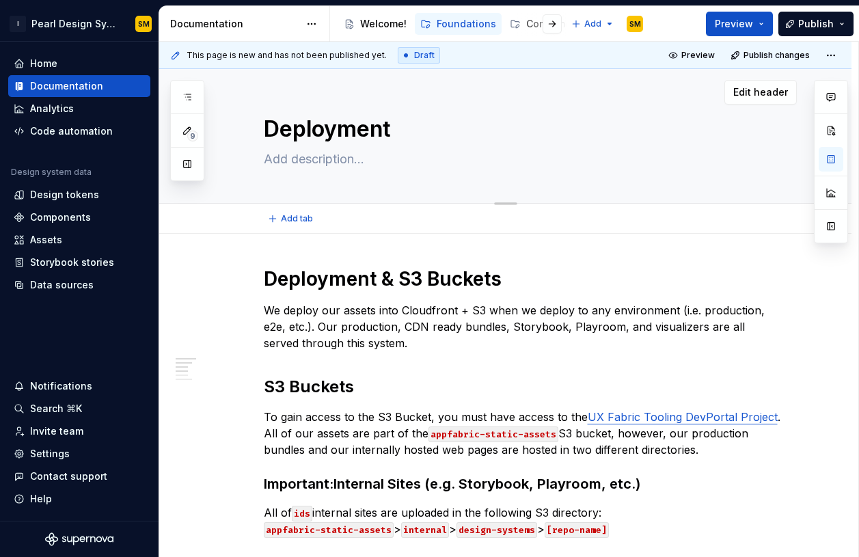
type textarea "Deployment &"
type textarea "*"
type textarea "Deployment &"
type textarea "*"
type textarea "Deployment & S"
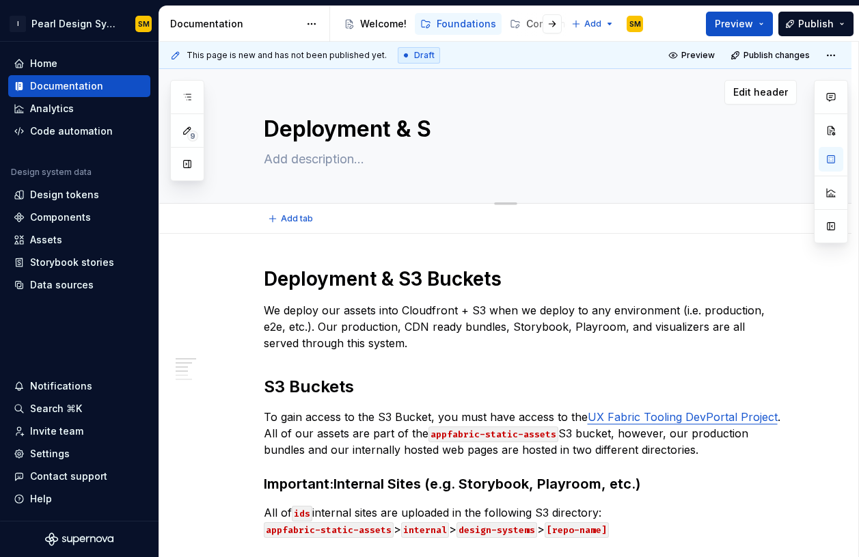
type textarea "*"
type textarea "Deployment & S3"
type textarea "*"
type textarea "Deployment & S3"
type textarea "*"
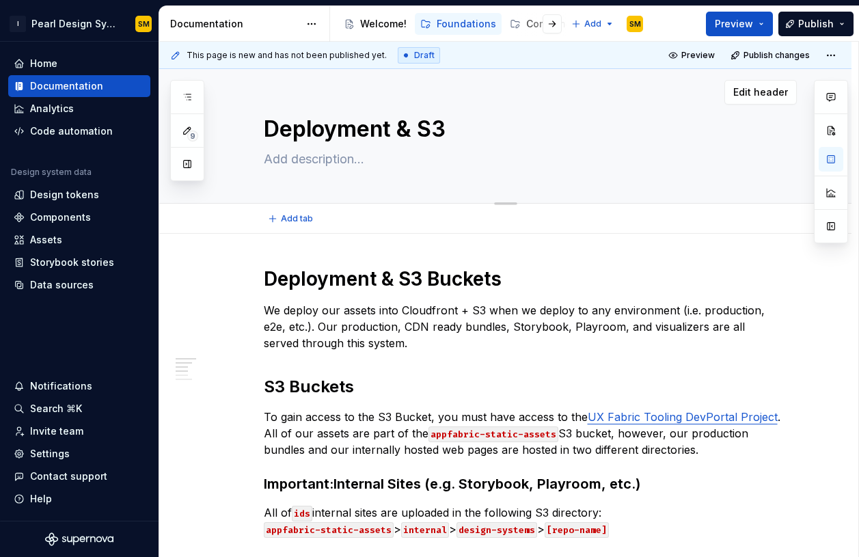
type textarea "Deployment & S3 B"
type textarea "*"
type textarea "Deployment & S3 Bu"
type textarea "*"
type textarea "Deployment & S3 Buc"
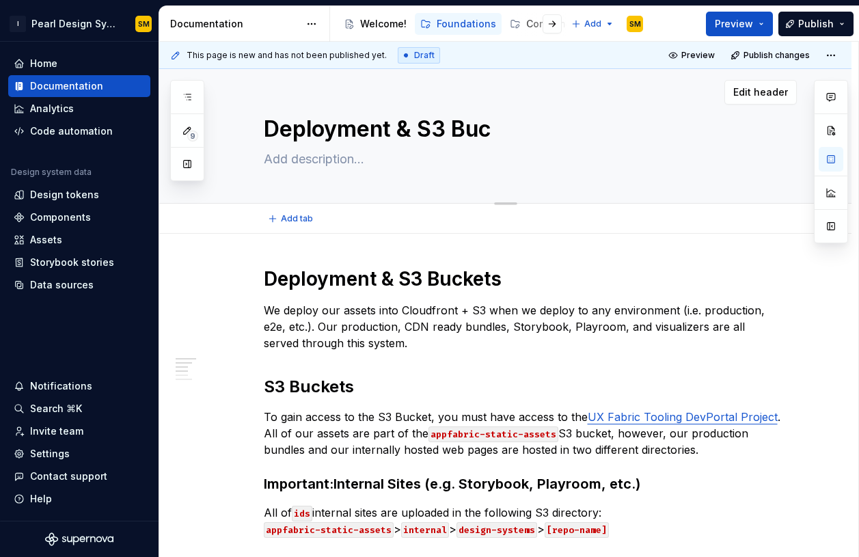
type textarea "*"
type textarea "Deployment & S3 Buck"
type textarea "*"
type textarea "Deployment & S3 Bucke"
type textarea "*"
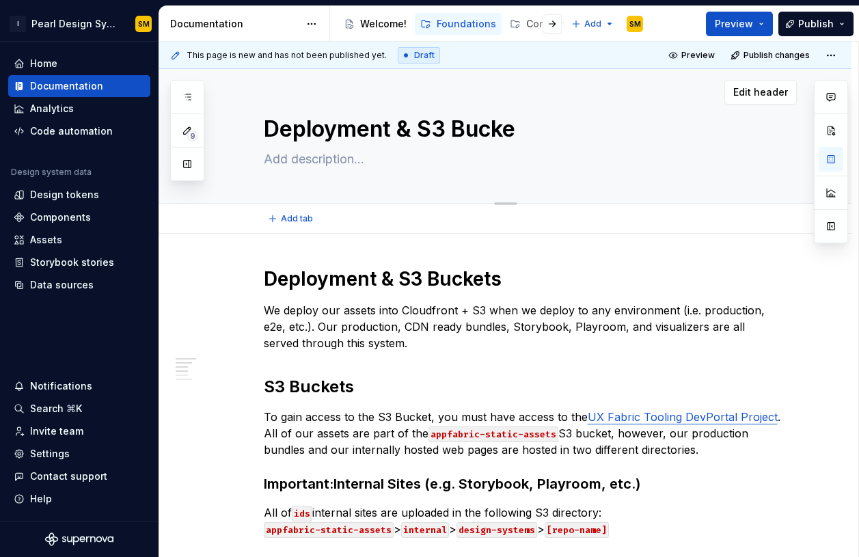
type textarea "Deployment & S3 Bucket"
type textarea "*"
type textarea "Deployment & S3 Buckets"
type textarea "*"
type textarea "Deployment & S3 Buckets"
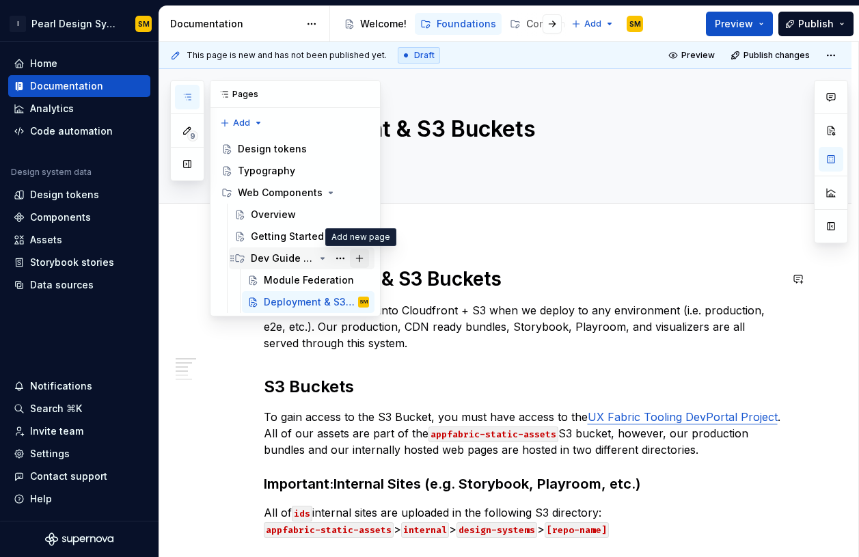
type textarea "*"
type textarea "Deployment & S3 Buckets"
click at [361, 260] on button "Page tree" at bounding box center [359, 258] width 19 height 19
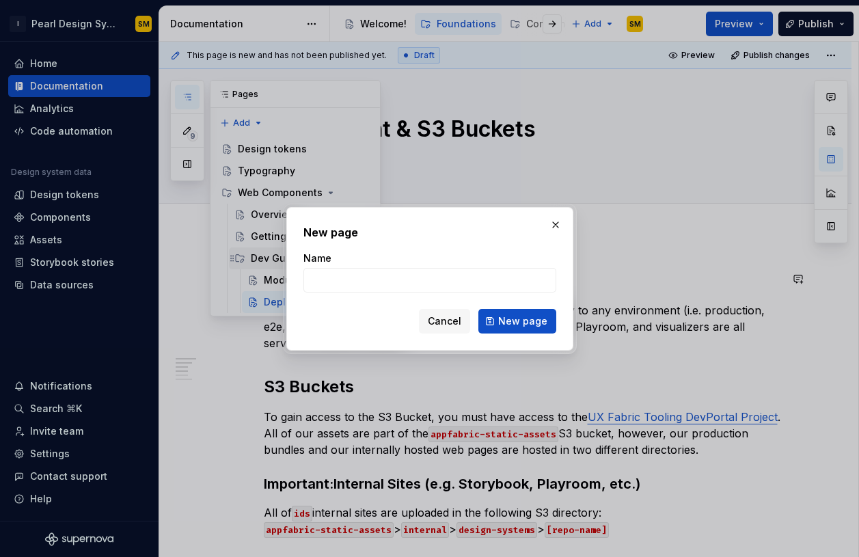
type textarea "*"
type input "T"
type textarea "*"
click at [436, 325] on span "Cancel" at bounding box center [445, 321] width 34 height 14
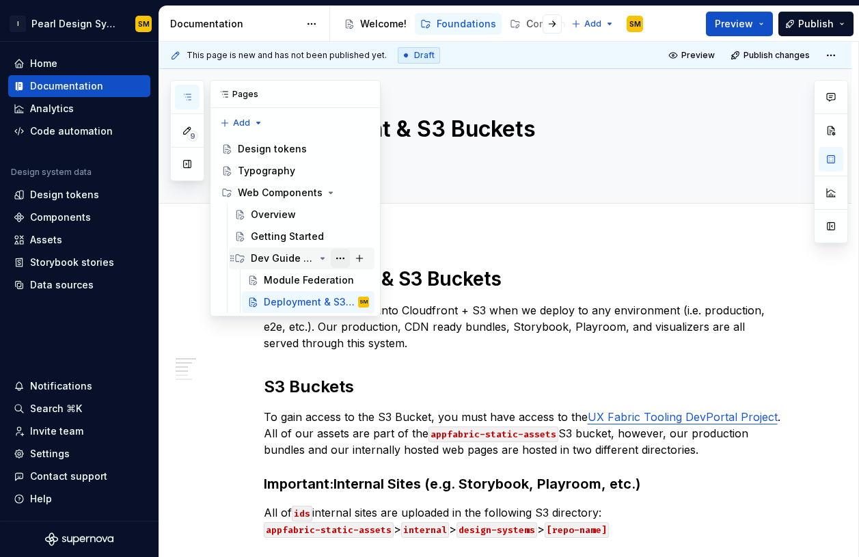
click at [346, 257] on button "Page tree" at bounding box center [340, 258] width 19 height 19
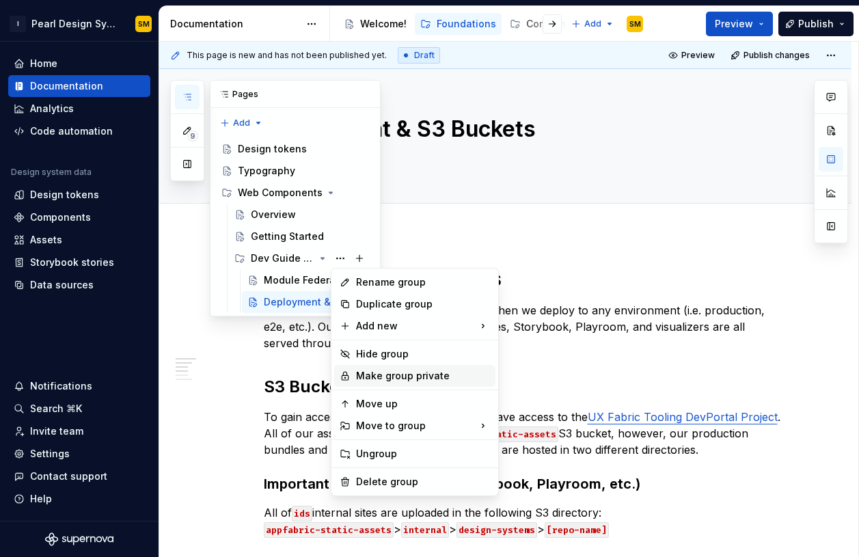
type textarea "*"
click at [530, 350] on div "New group" at bounding box center [565, 353] width 89 height 14
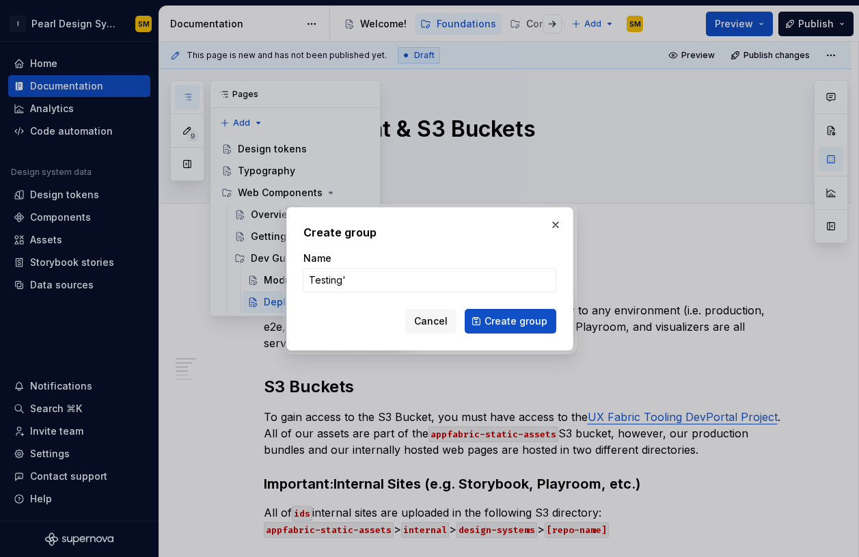
type input "Testing"
click button "Create group" at bounding box center [511, 321] width 92 height 25
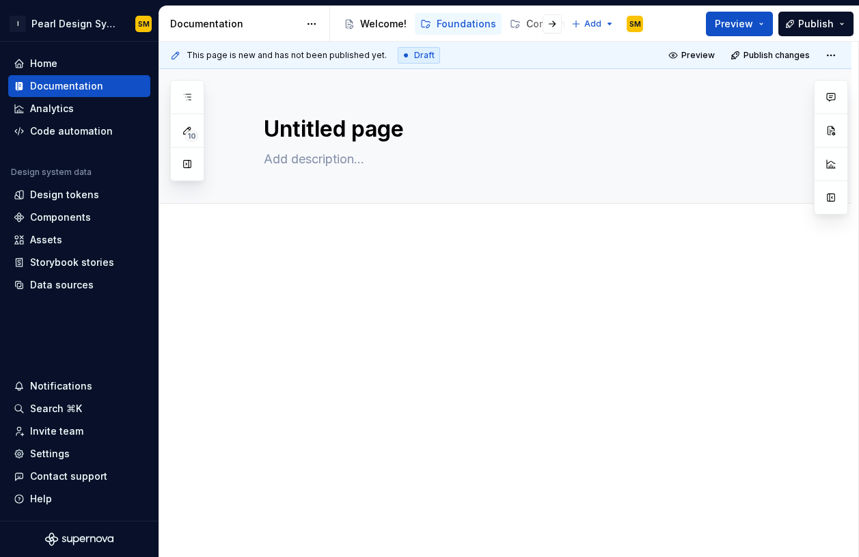
click at [505, 356] on div at bounding box center [505, 368] width 693 height 269
click at [457, 300] on div at bounding box center [522, 293] width 517 height 52
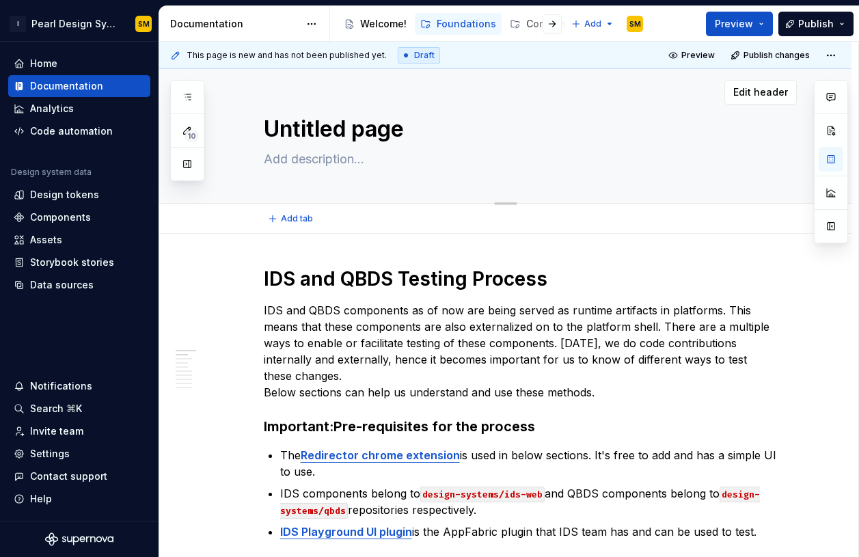
click at [368, 132] on textarea "Untitled page" at bounding box center [519, 129] width 517 height 33
type textarea "*"
type textarea "T"
type textarea "*"
type textarea "Ts"
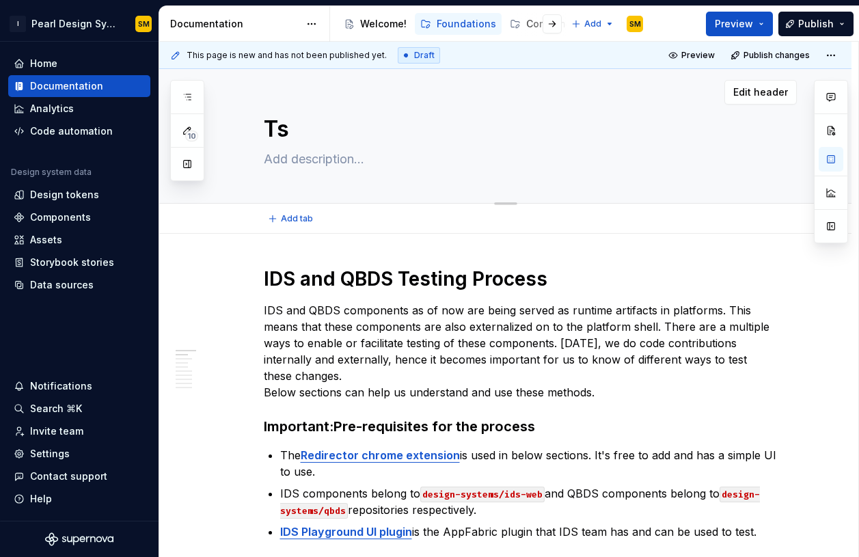
type textarea "*"
type textarea "T"
type textarea "*"
type textarea "Te"
type textarea "*"
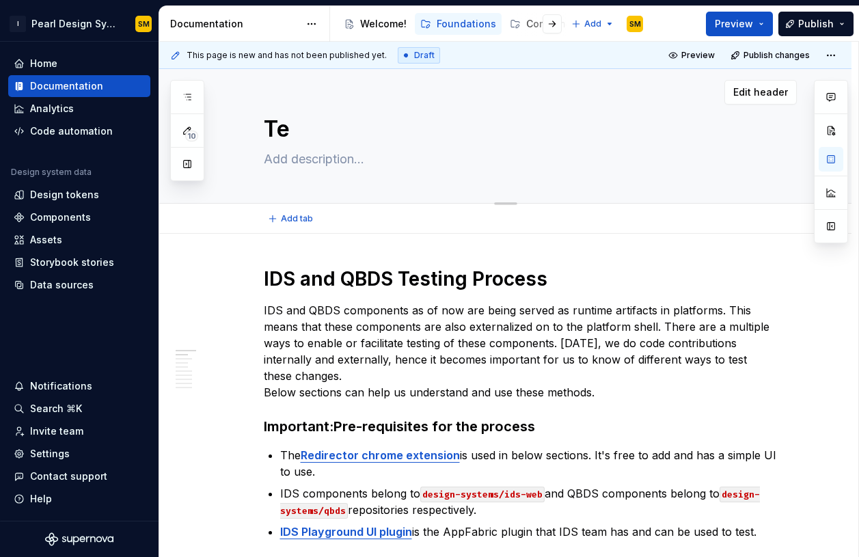
type textarea "Tes"
type textarea "*"
type textarea "Test"
type textarea "*"
type textarea "Testi"
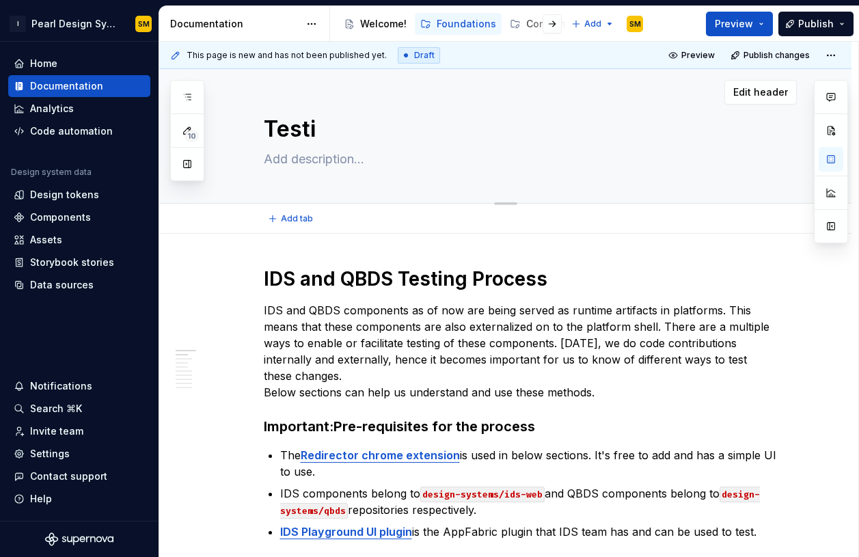
type textarea "*"
type textarea "Testin"
type textarea "*"
type textarea "Testing"
type textarea "*"
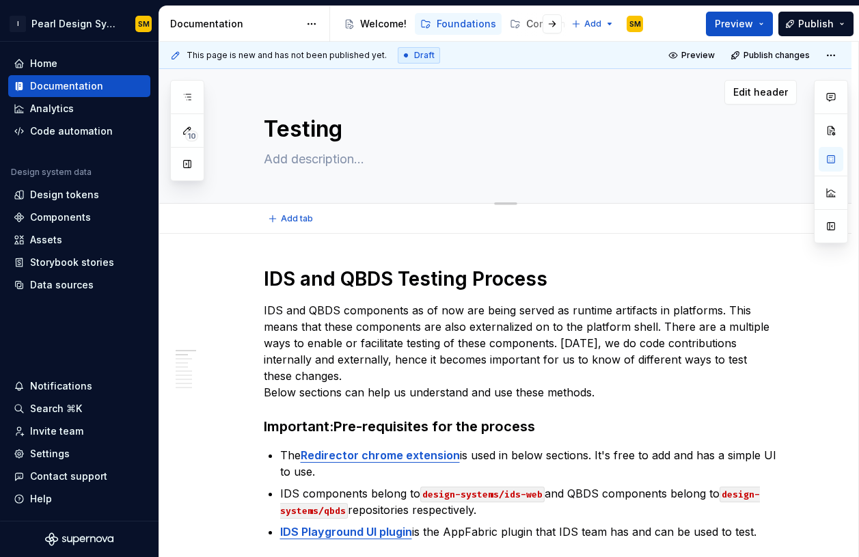
type textarea "Testing"
type textarea "*"
type textarea "Testing P"
type textarea "*"
type textarea "Testing Pr"
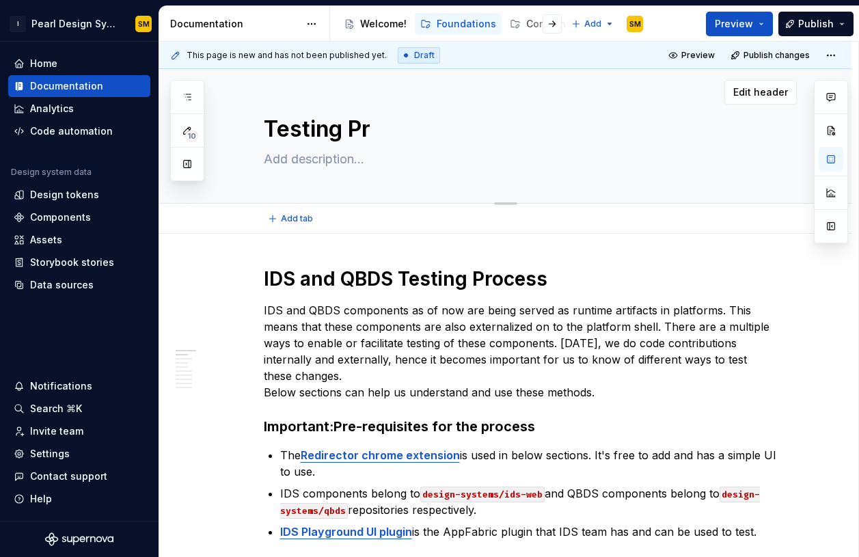
type textarea "*"
type textarea "Testing Pro"
type textarea "*"
type textarea "Testing Proc"
type textarea "*"
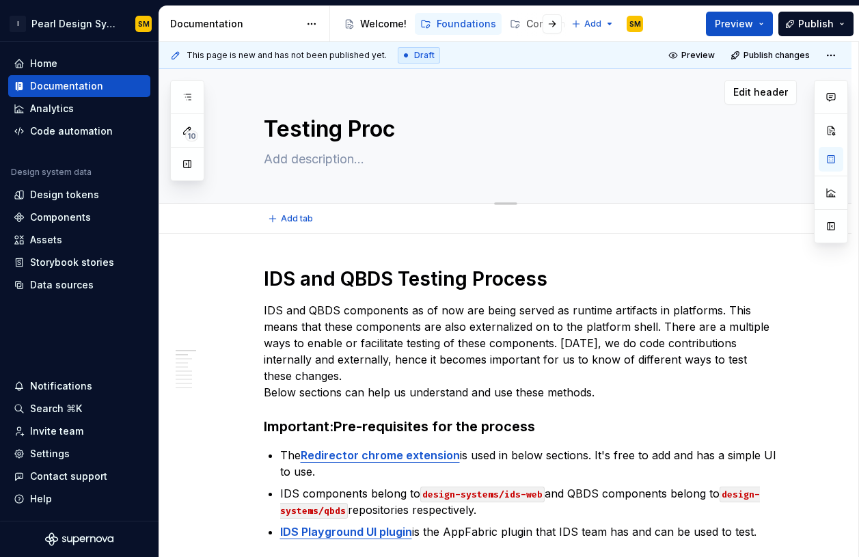
type textarea "Testing Proce"
type textarea "*"
type textarea "Testing Proces"
type textarea "*"
type textarea "Testing Process"
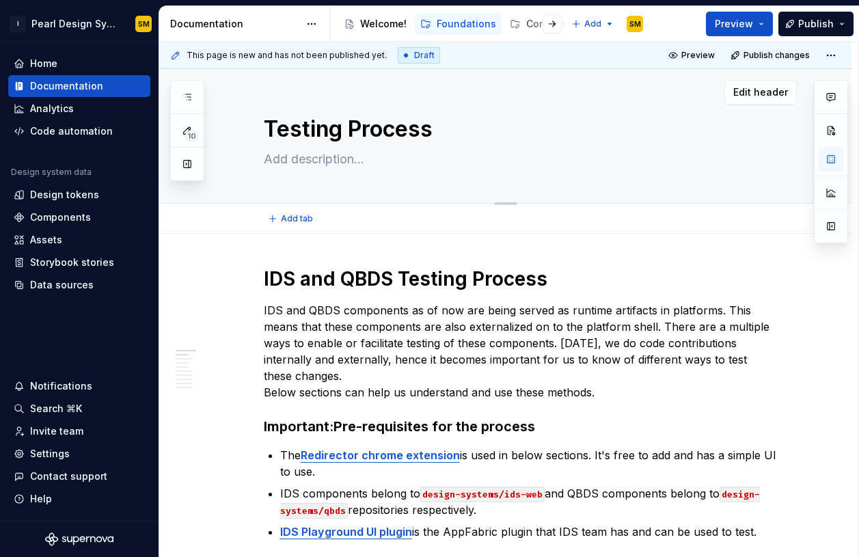
type textarea "*"
type textarea "Testing Process"
type textarea "*"
type textarea "Testing Process f"
type textarea "*"
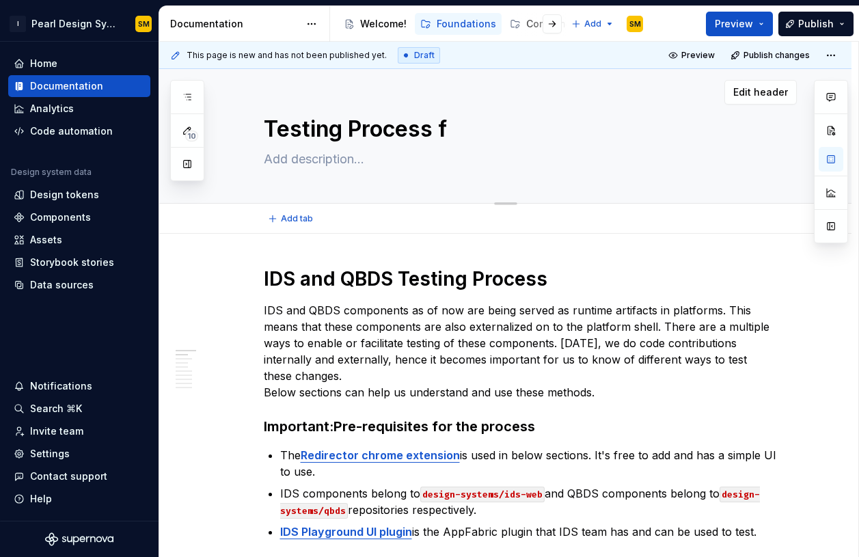
type textarea "Testing Process fo"
type textarea "*"
type textarea "Testing Process for"
type textarea "*"
type textarea "Testing Process for"
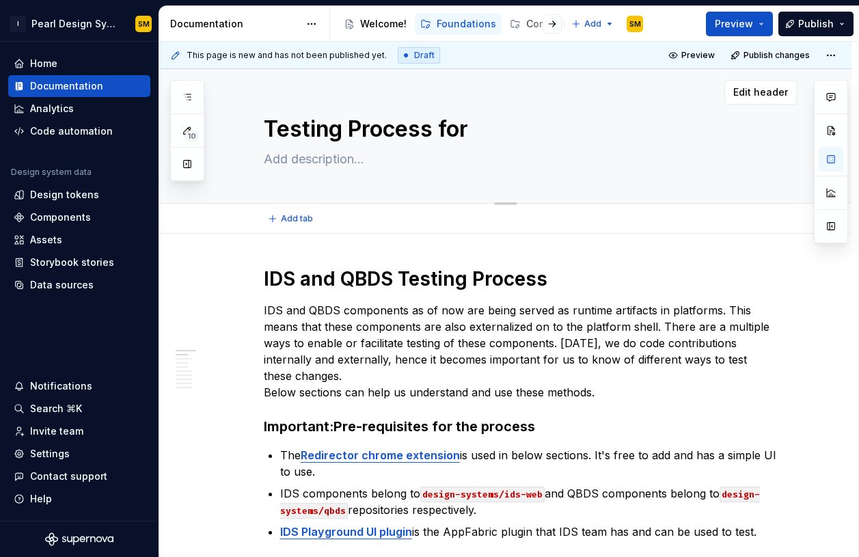
type textarea "*"
type textarea "Testing Process for C"
type textarea "*"
type textarea "Testing Process for Co"
type textarea "*"
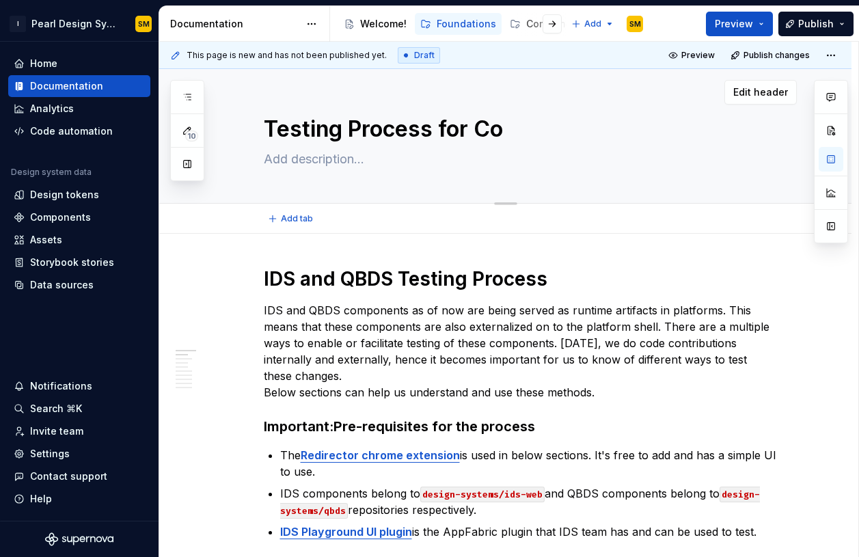
type textarea "Testing Process for Com"
type textarea "*"
type textarea "Testing Process for Comp"
type textarea "*"
type textarea "Testing Process for Compo"
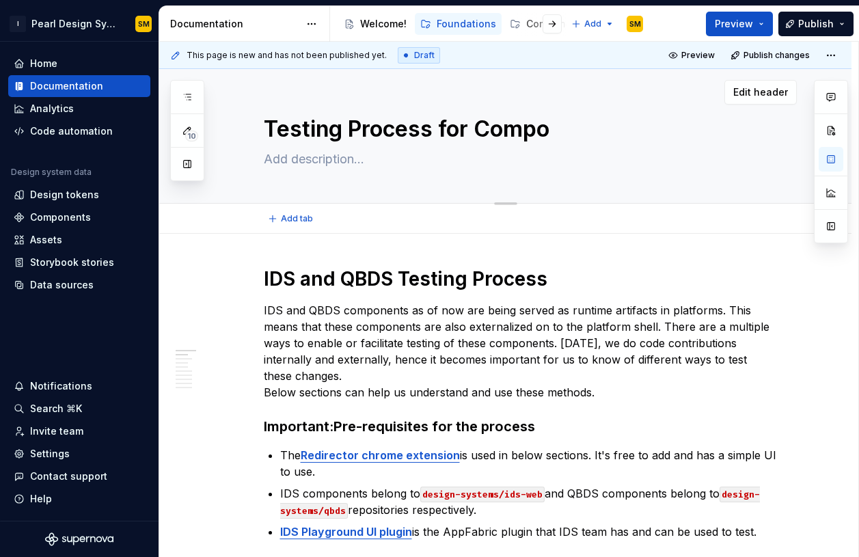
type textarea "*"
type textarea "Testing Process for Compon"
type textarea "*"
type textarea "Testing Process for Compone"
type textarea "*"
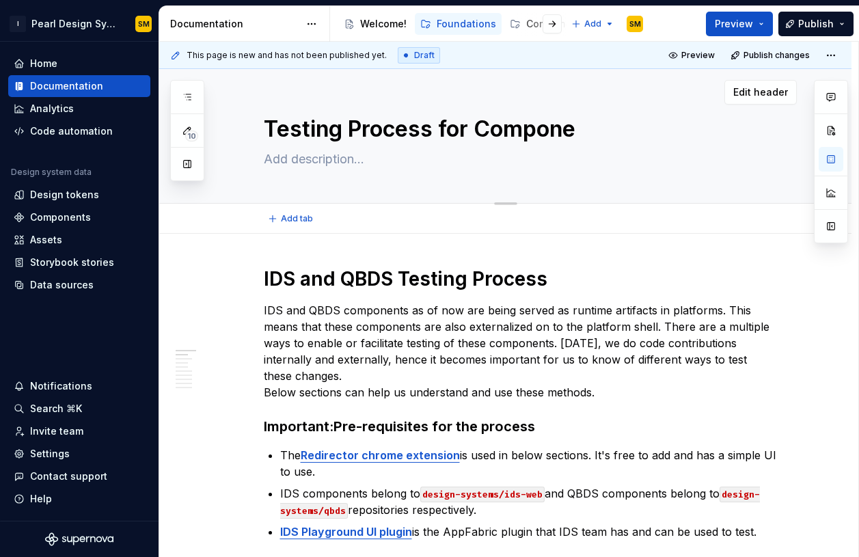
type textarea "Testing Process for Componen"
type textarea "*"
type textarea "Testing Process for Component"
type textarea "*"
type textarea "Testing Process for Components"
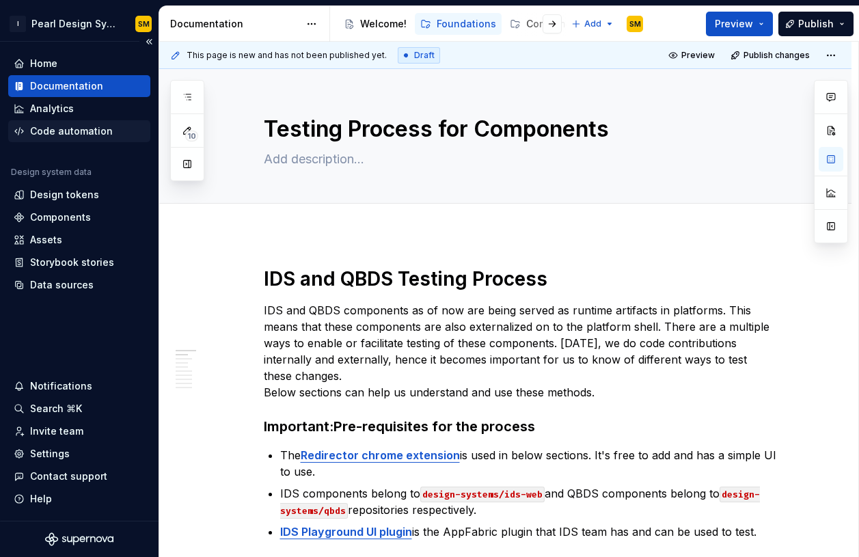
type textarea "*"
type textarea "Testing Process for Components"
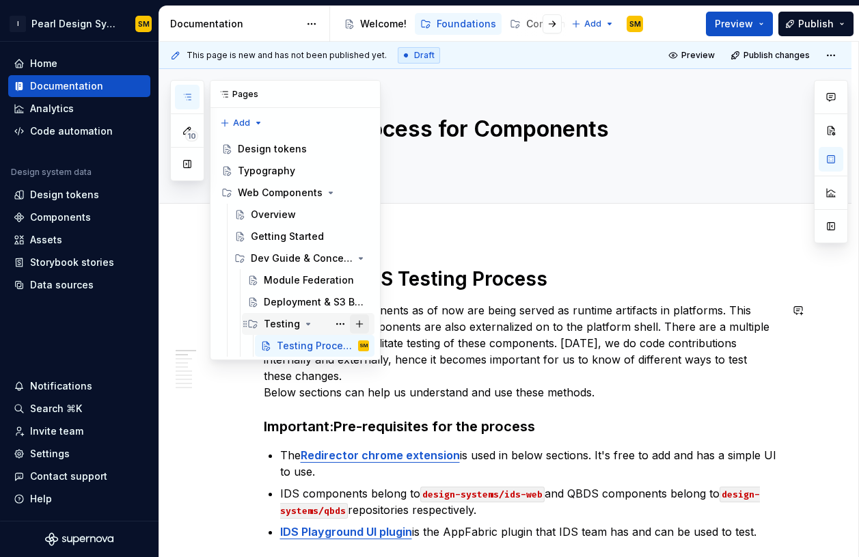
click at [362, 325] on button "Page tree" at bounding box center [359, 323] width 19 height 19
type textarea "*"
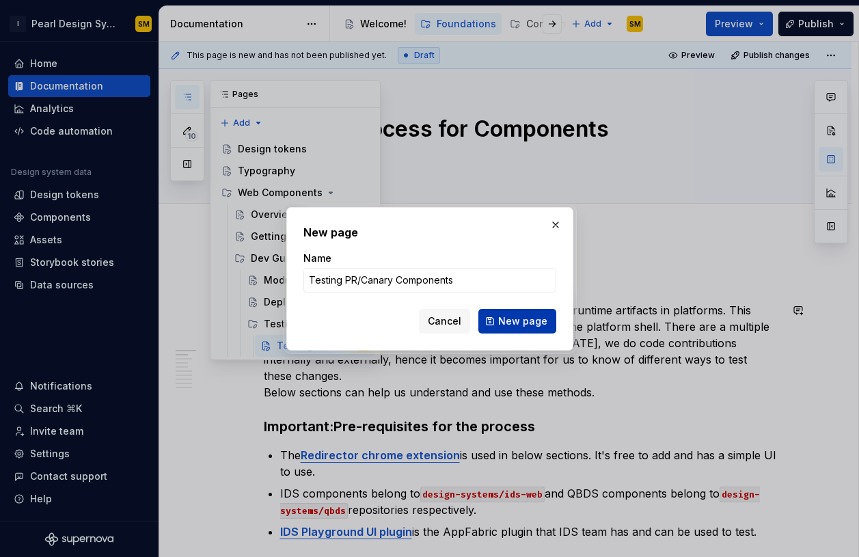
type input "Testing PR/Canary Components"
click at [511, 325] on span "New page" at bounding box center [522, 321] width 49 height 14
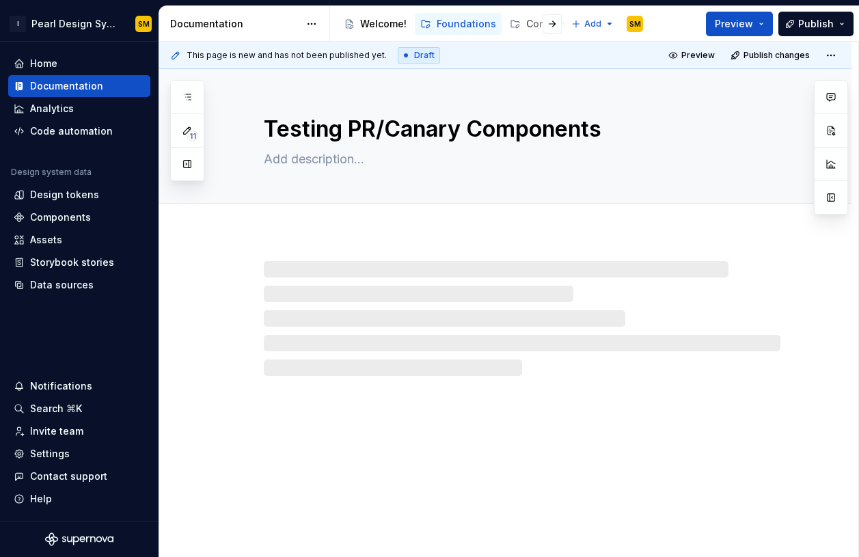
click at [399, 295] on div at bounding box center [522, 318] width 517 height 115
click at [317, 237] on div at bounding box center [505, 305] width 693 height 142
click at [308, 284] on div at bounding box center [522, 318] width 517 height 115
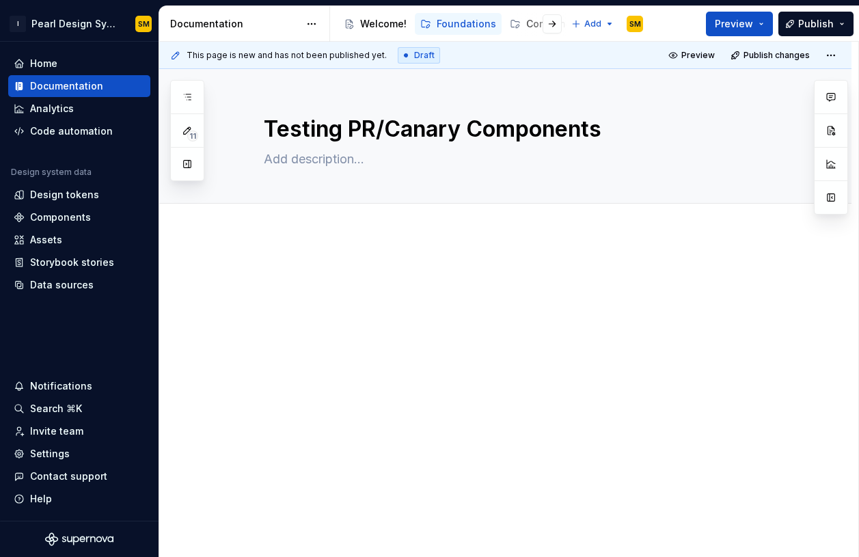
click at [300, 274] on p at bounding box center [522, 275] width 517 height 16
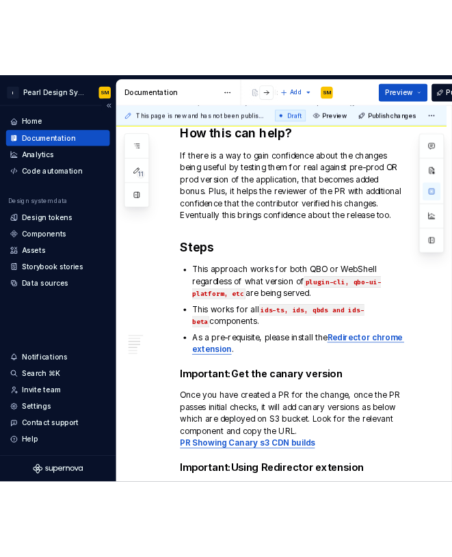
scroll to position [548, 0]
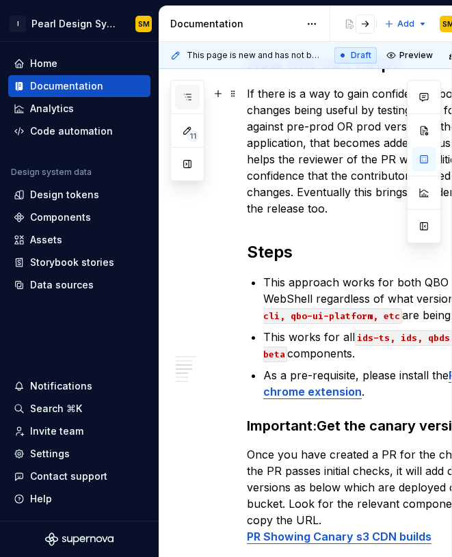
click at [190, 98] on icon "button" at bounding box center [187, 97] width 11 height 11
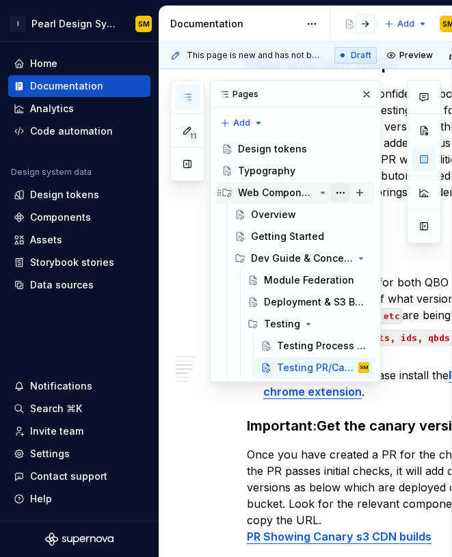
click at [345, 193] on button "Page tree" at bounding box center [340, 192] width 19 height 19
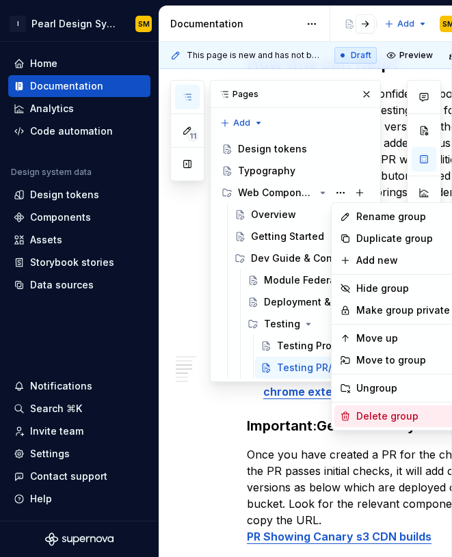
click at [390, 414] on div "Delete group" at bounding box center [423, 417] width 134 height 14
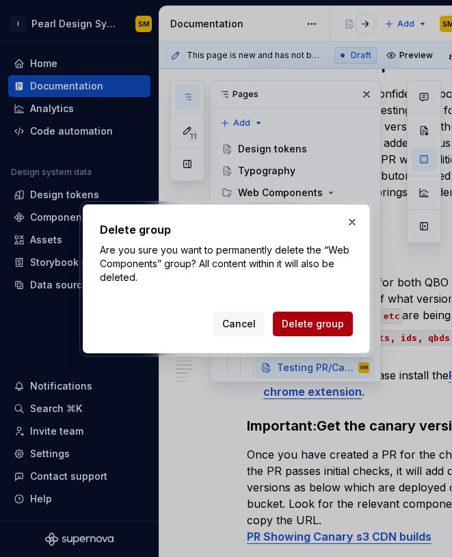
click at [308, 317] on span "Delete group" at bounding box center [313, 324] width 62 height 14
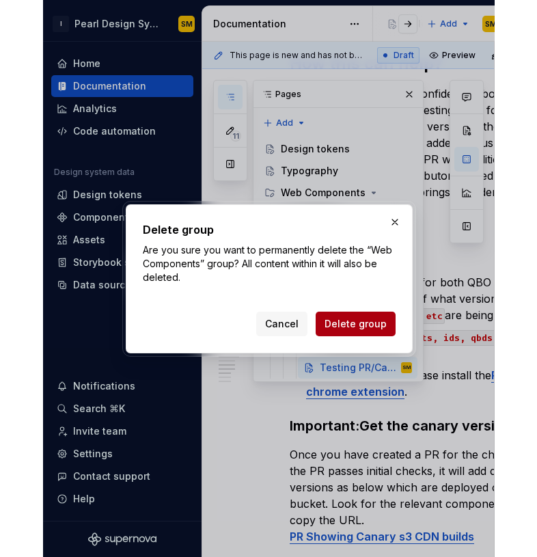
scroll to position [0, 0]
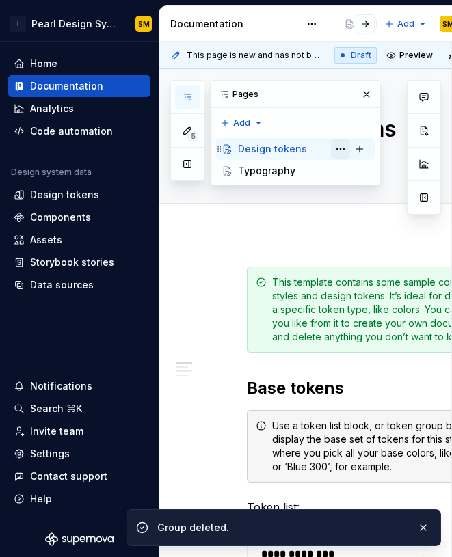
click at [336, 150] on button "Page tree" at bounding box center [340, 148] width 19 height 19
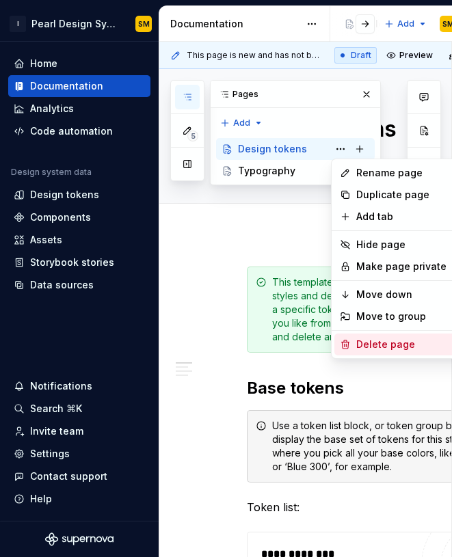
click at [367, 344] on div "Delete page" at bounding box center [423, 345] width 134 height 14
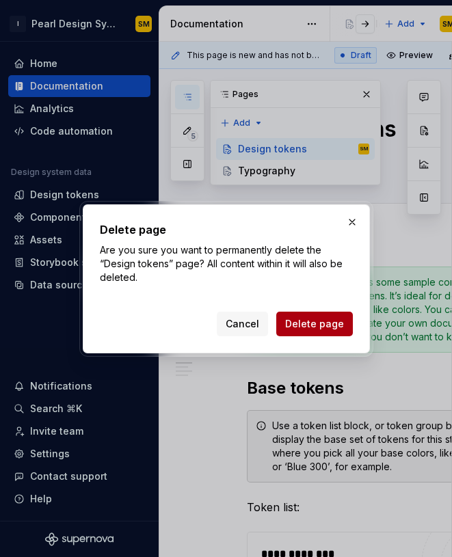
click at [305, 317] on span "Delete page" at bounding box center [314, 324] width 59 height 14
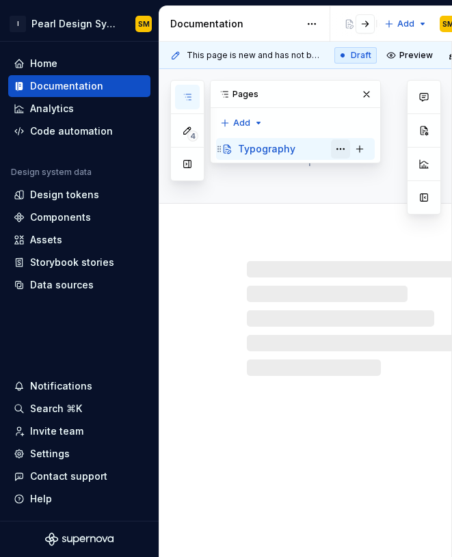
click at [344, 146] on button "Page tree" at bounding box center [340, 148] width 19 height 19
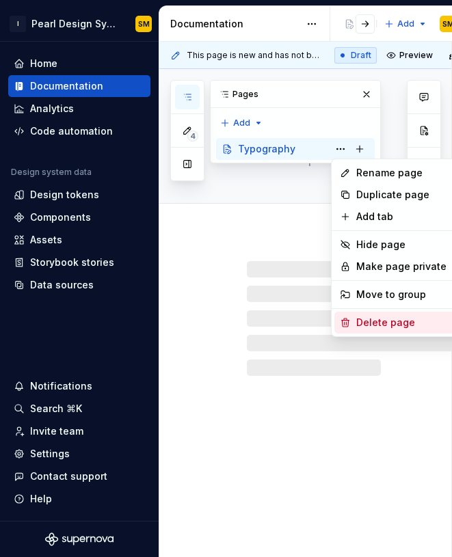
click at [368, 318] on div "Delete page" at bounding box center [423, 323] width 134 height 14
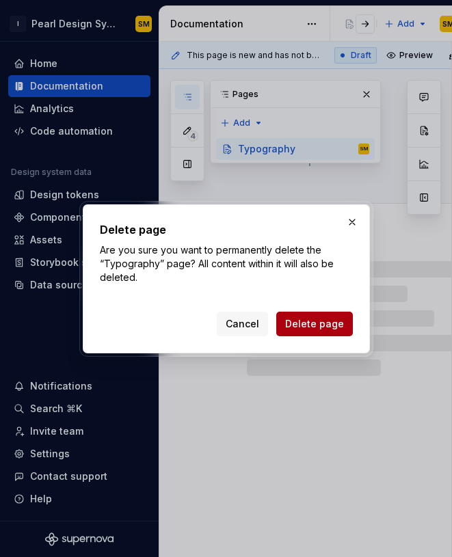
type textarea "*"
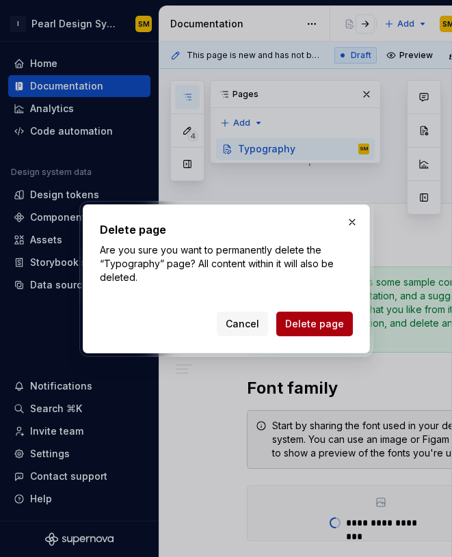
click at [308, 319] on span "Delete page" at bounding box center [314, 324] width 59 height 14
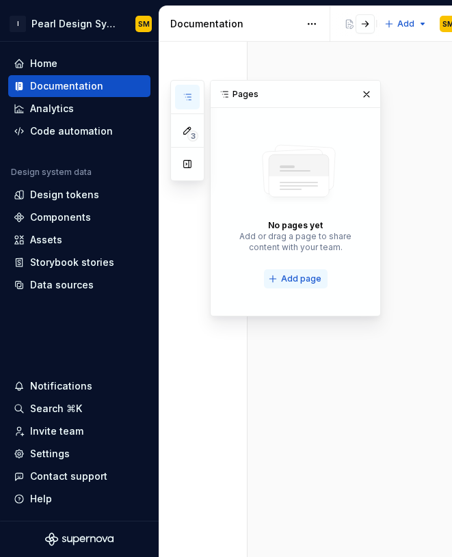
click at [299, 281] on span "Add page" at bounding box center [301, 278] width 40 height 11
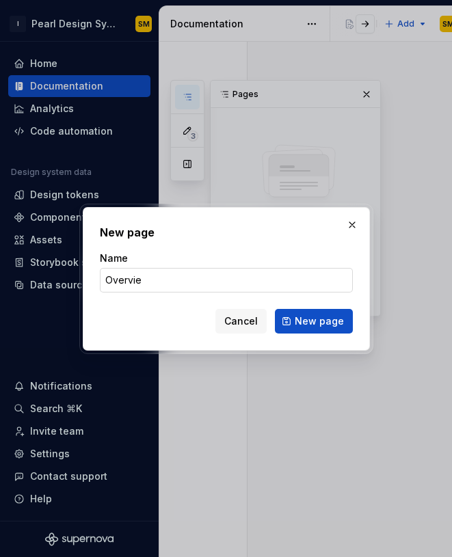
type input "Overview"
click button "New page" at bounding box center [314, 321] width 78 height 25
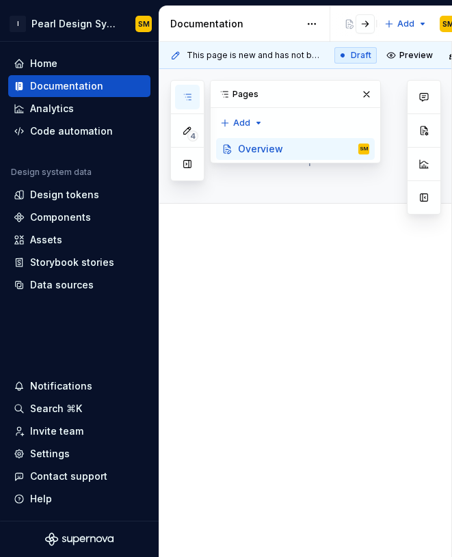
click at [299, 256] on div at bounding box center [364, 368] width 410 height 269
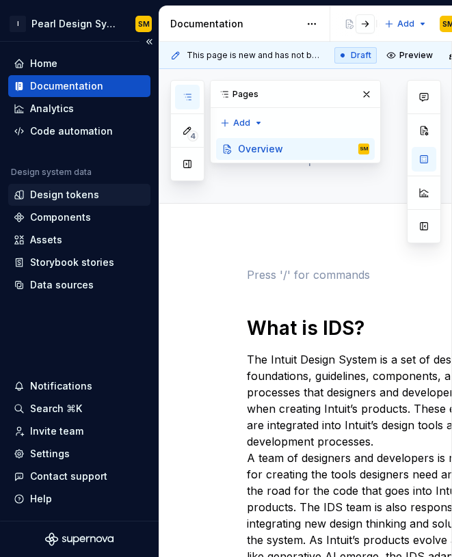
type textarea "*"
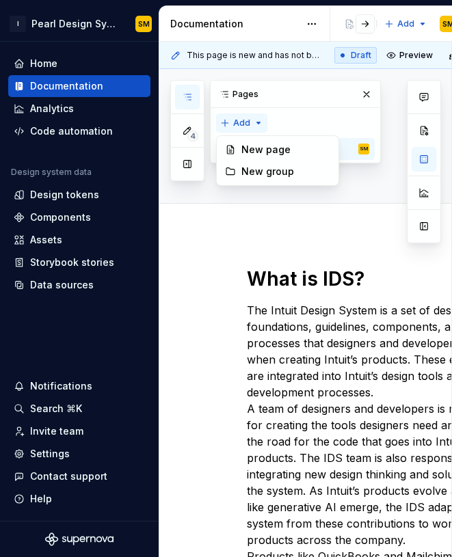
click at [258, 122] on div "4 Pages Add Accessibility guide for tree Page tree. Navigate the tree with the …" at bounding box center [275, 130] width 211 height 101
click at [264, 167] on div "New group" at bounding box center [285, 172] width 89 height 14
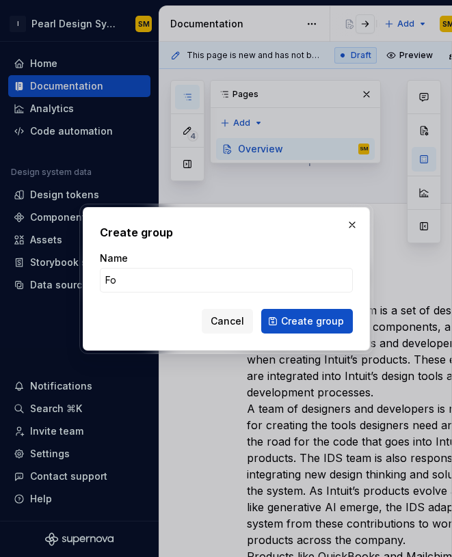
type input "F"
type input "About"
click at [332, 310] on button "Create group" at bounding box center [307, 321] width 92 height 25
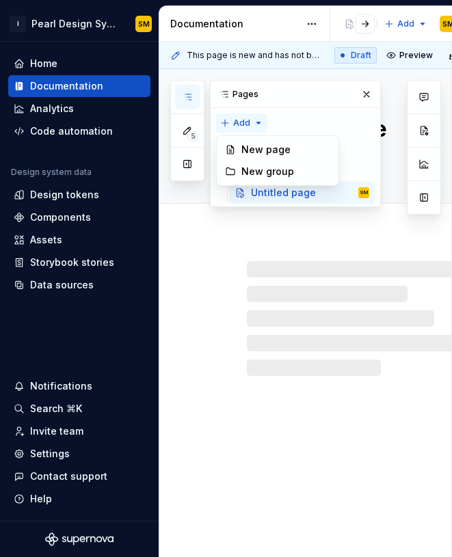
click at [258, 121] on div "5 Pages Add Accessibility guide for tree Page tree. Navigate the tree with the …" at bounding box center [275, 143] width 211 height 127
type textarea "*"
click at [270, 170] on div "New group" at bounding box center [285, 172] width 89 height 14
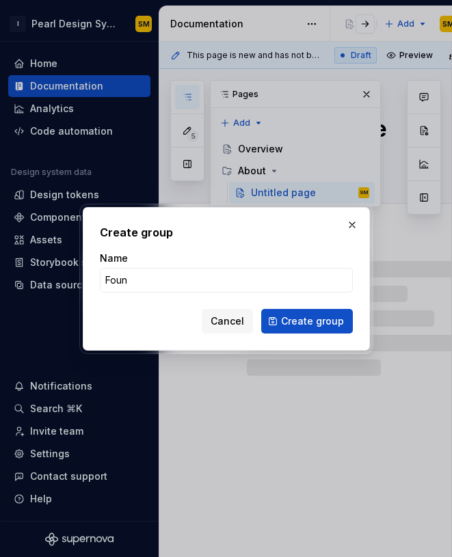
type input "Found"
type textarea "*"
type input "Foundations"
click button "Create group" at bounding box center [307, 321] width 92 height 25
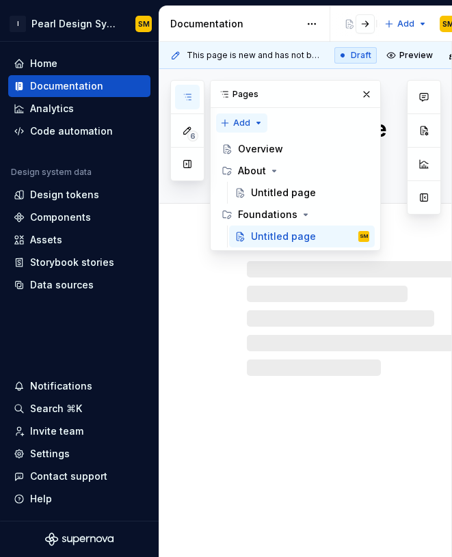
click at [254, 122] on div "6 Pages Add Accessibility guide for tree Page tree. Navigate the tree with the …" at bounding box center [275, 165] width 211 height 171
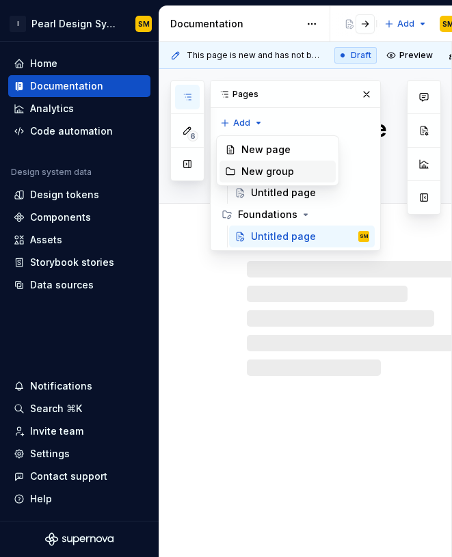
click at [267, 170] on div "New group" at bounding box center [285, 172] width 89 height 14
type textarea "*"
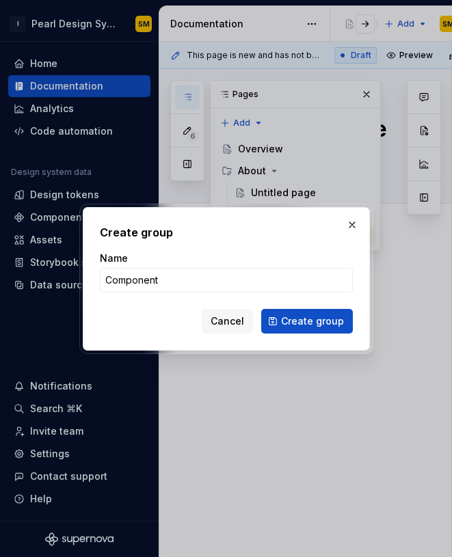
type input "Components"
click button "Create group" at bounding box center [307, 321] width 92 height 25
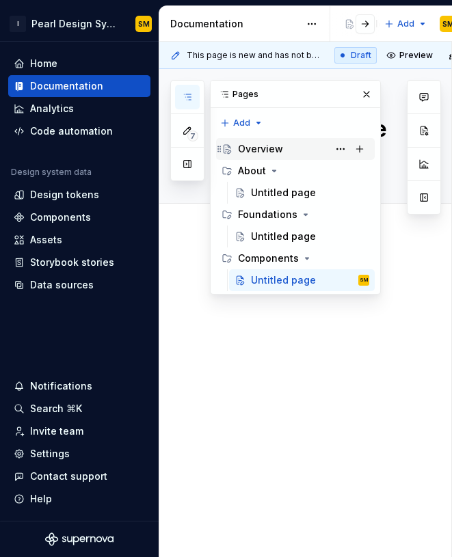
type textarea "*"
click at [255, 122] on div "7 Pages Add Accessibility guide for tree Page tree. Navigate the tree with the …" at bounding box center [275, 187] width 211 height 215
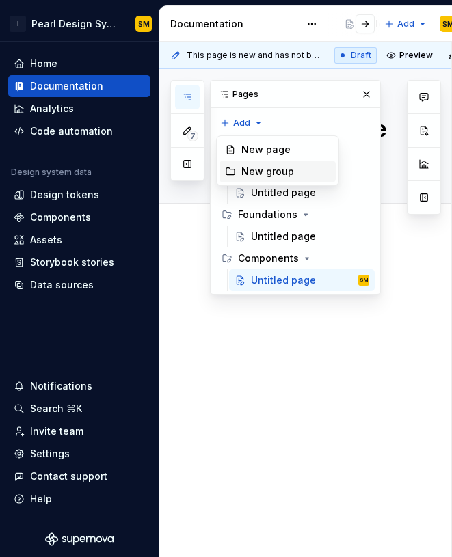
click at [266, 172] on div "New group" at bounding box center [285, 172] width 89 height 14
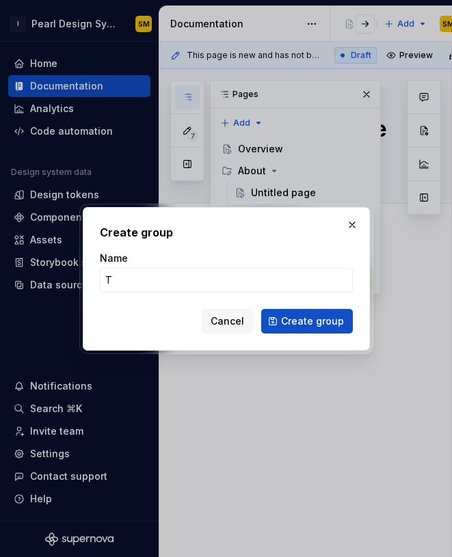
type input "Th"
type textarea "*"
type input "Theming"
click at [311, 317] on span "Create group" at bounding box center [312, 321] width 63 height 14
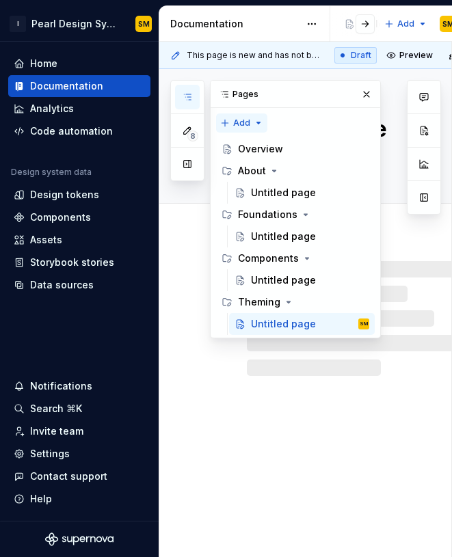
click at [255, 118] on div "8 Pages Add Accessibility guide for tree Page tree. Navigate the tree with the …" at bounding box center [275, 209] width 211 height 258
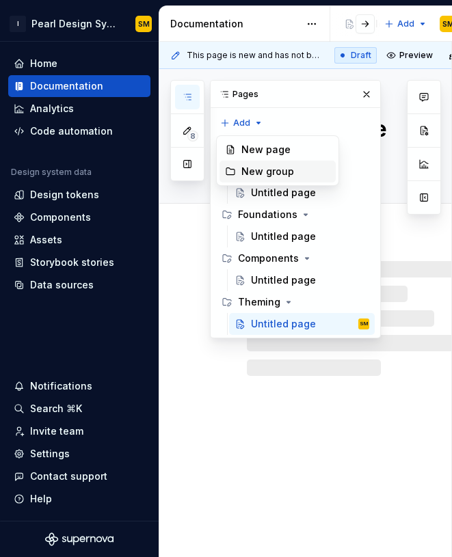
type textarea "*"
click at [258, 177] on div "New group" at bounding box center [285, 172] width 89 height 14
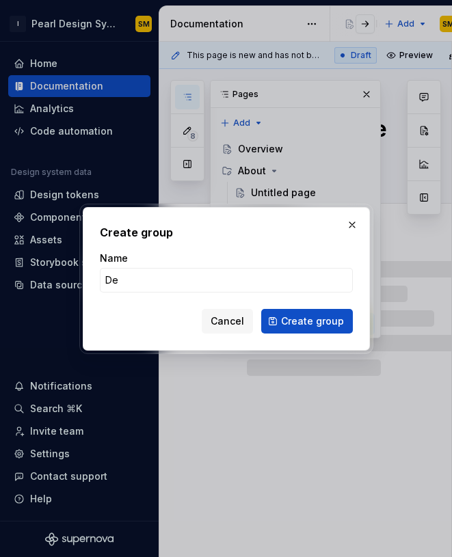
type input "Des"
type textarea "*"
type input "Design Tok"
type textarea "*"
type input "Design Tokens"
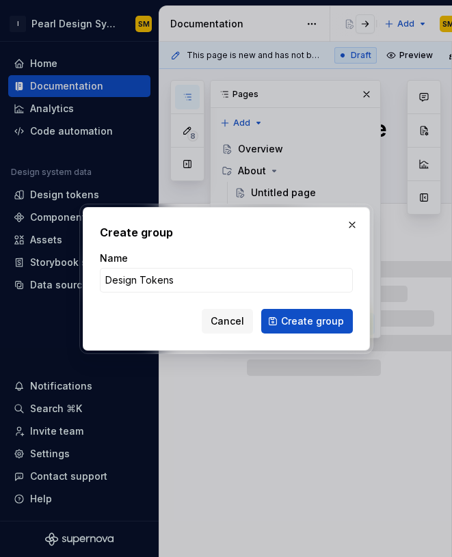
type textarea "*"
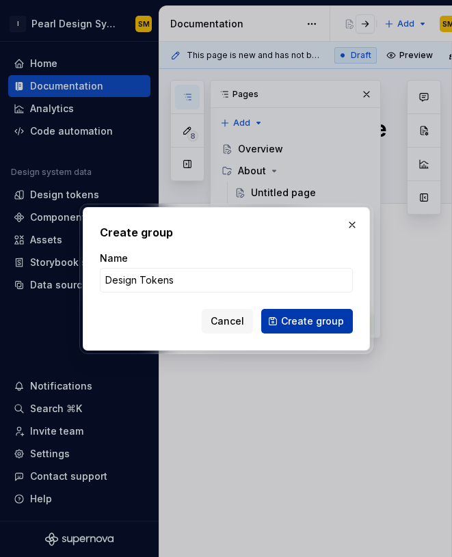
type input "Design Tokens"
click at [328, 317] on span "Create group" at bounding box center [312, 321] width 63 height 14
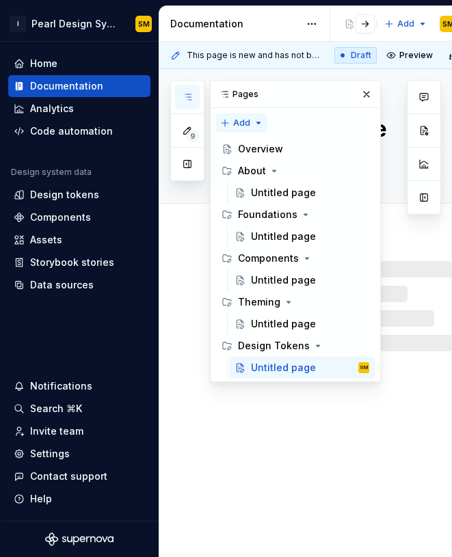
click at [263, 124] on div "9 Pages Add Accessibility guide for tree Page tree. Navigate the tree with the …" at bounding box center [275, 231] width 211 height 302
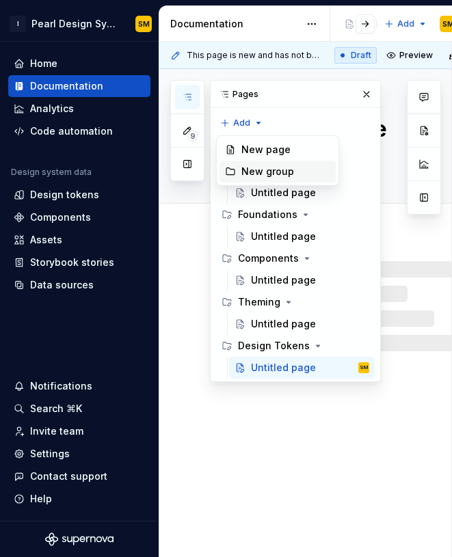
click at [259, 172] on div "New group" at bounding box center [285, 172] width 89 height 14
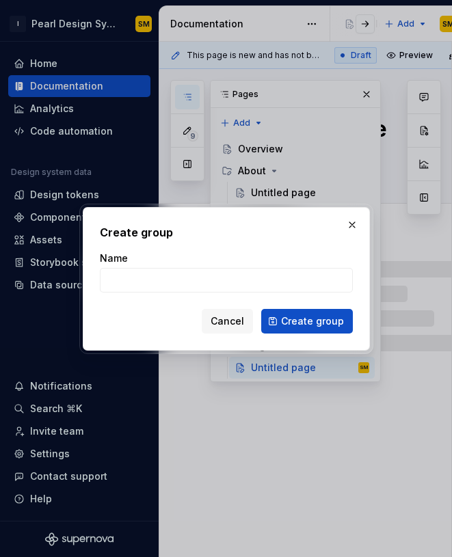
type textarea "*"
type input "Patter"
type textarea "*"
type input "Patterns"
type textarea "*"
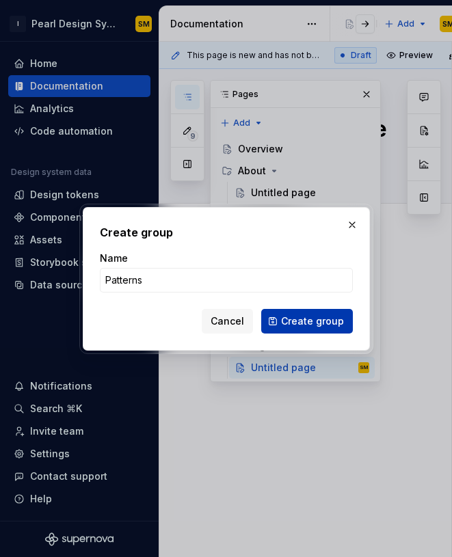
click at [317, 316] on span "Create group" at bounding box center [312, 321] width 63 height 14
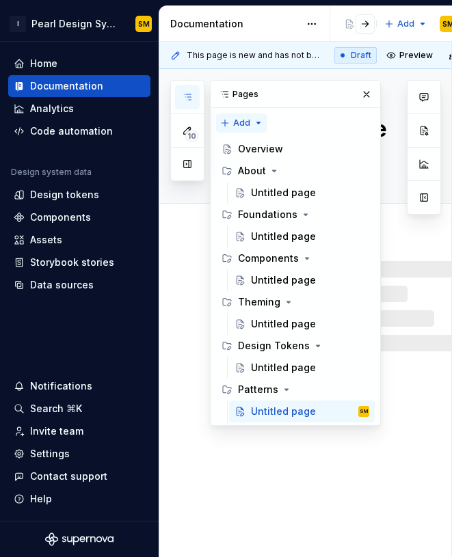
click at [258, 120] on div "10 Pages Add Accessibility guide for tree Page tree. Navigate the tree with the…" at bounding box center [275, 253] width 211 height 346
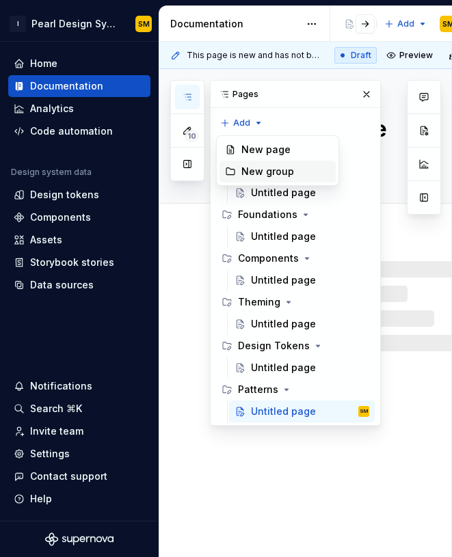
click at [261, 168] on div "New group" at bounding box center [285, 172] width 89 height 14
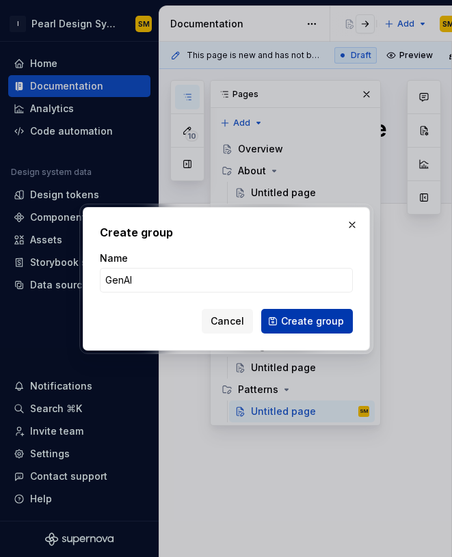
click at [344, 319] on button "Create group" at bounding box center [307, 321] width 92 height 25
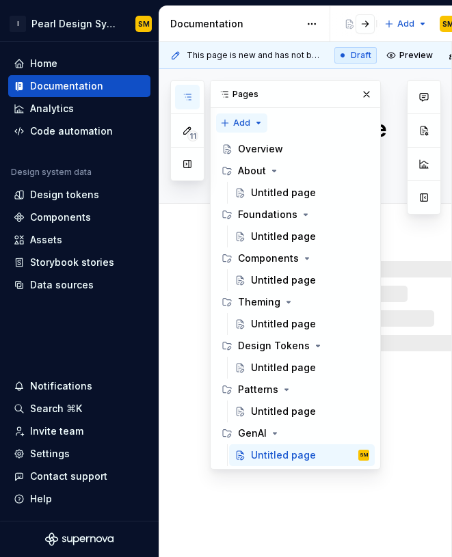
click at [254, 119] on div "11 Pages Add Accessibility guide for tree Page tree. Navigate the tree with the…" at bounding box center [275, 275] width 211 height 390
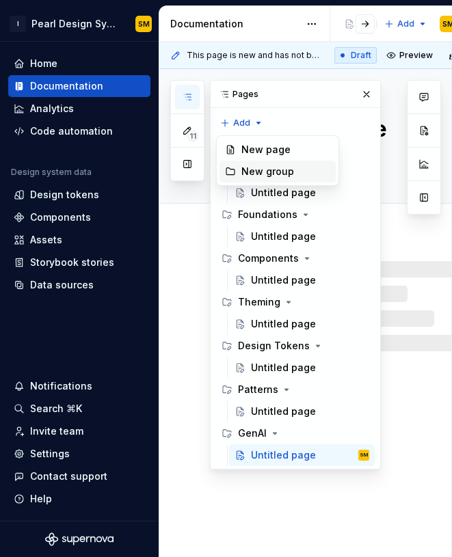
click at [257, 178] on div "New group" at bounding box center [285, 172] width 89 height 14
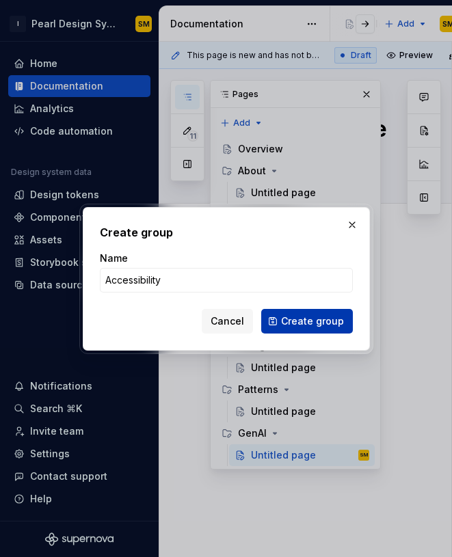
click at [322, 321] on span "Create group" at bounding box center [312, 321] width 63 height 14
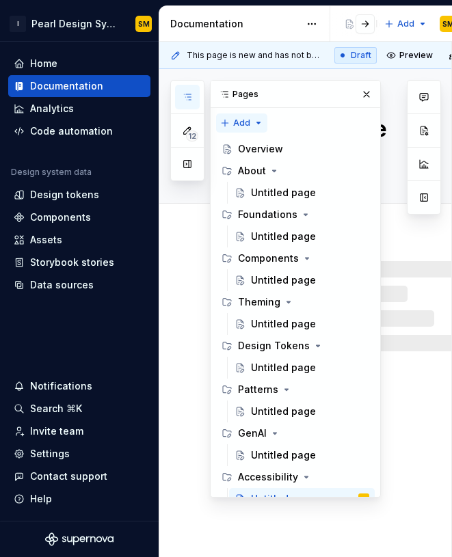
click at [247, 124] on div "12 Pages Add Accessibility guide for tree Page tree. Navigate the tree with the…" at bounding box center [275, 289] width 211 height 418
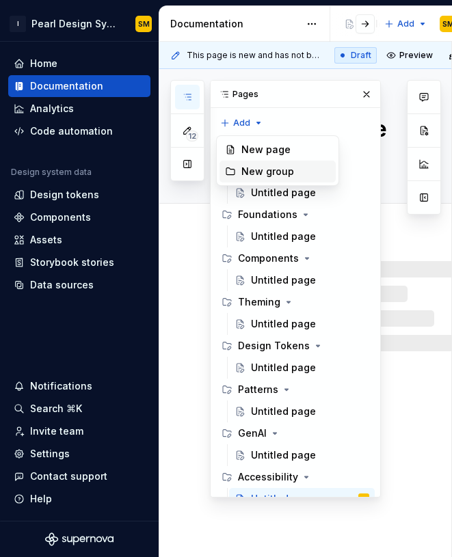
click at [251, 166] on div "New group" at bounding box center [285, 172] width 89 height 14
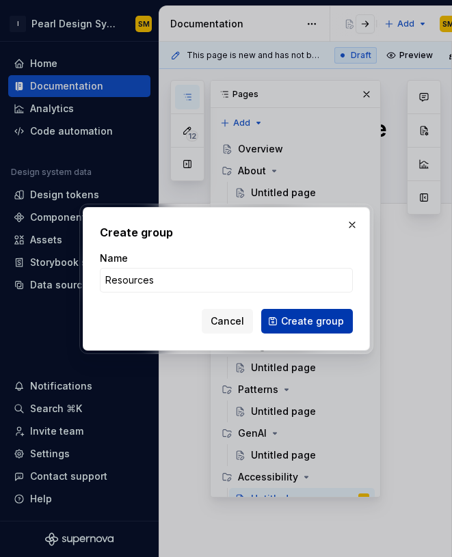
click at [316, 314] on span "Create group" at bounding box center [312, 321] width 63 height 14
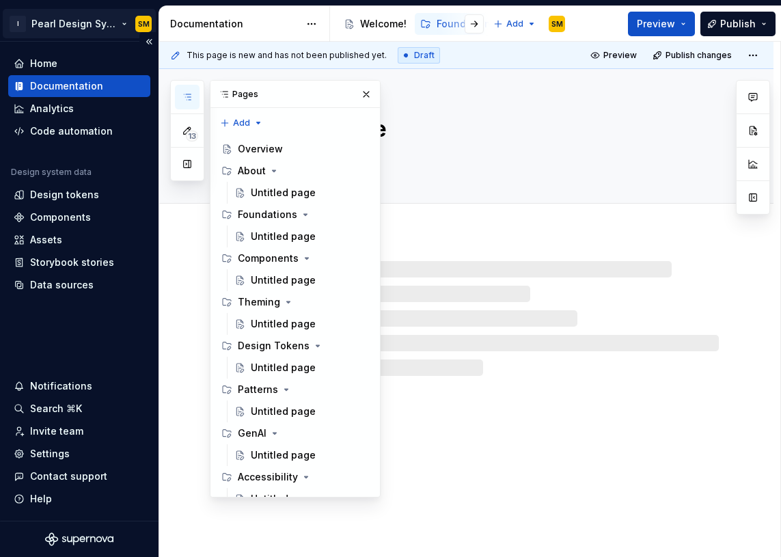
click at [105, 23] on html "I Pearl Design System SM Home Documentation Analytics Code automation Design sy…" at bounding box center [390, 278] width 781 height 557
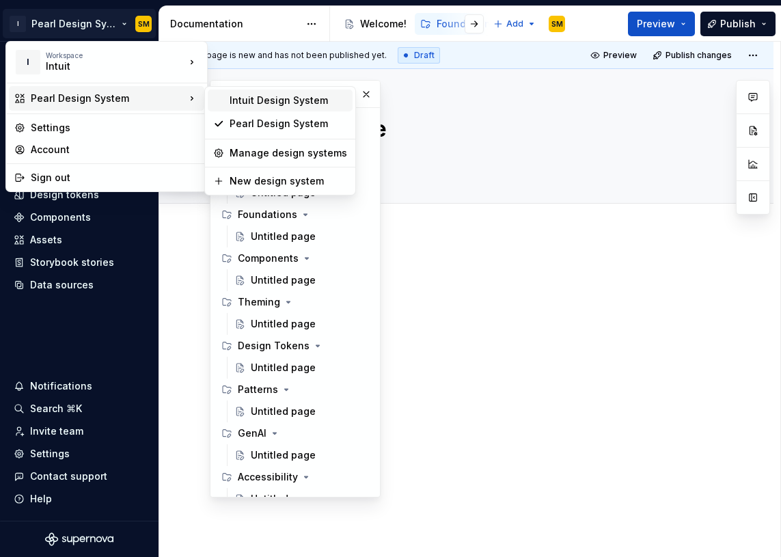
click at [284, 105] on div "Intuit Design System" at bounding box center [289, 101] width 118 height 14
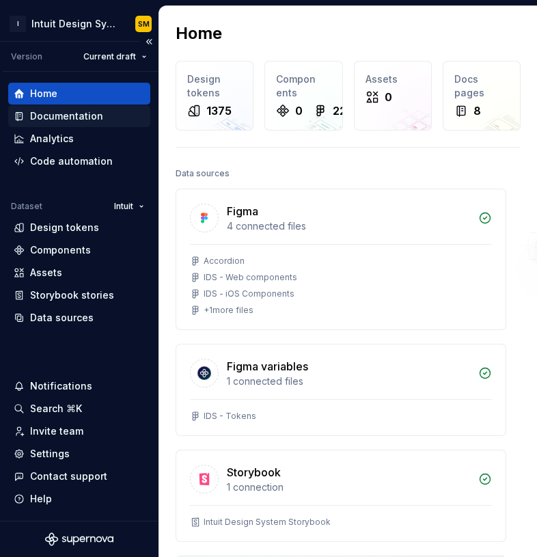
click at [76, 114] on div "Documentation" at bounding box center [66, 116] width 73 height 14
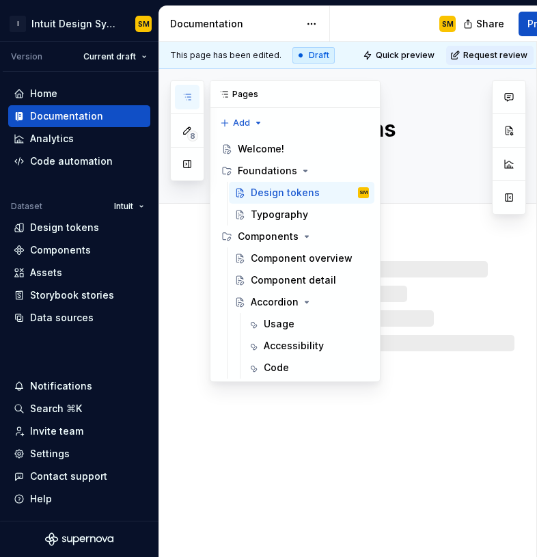
click at [193, 94] on button "button" at bounding box center [187, 97] width 25 height 25
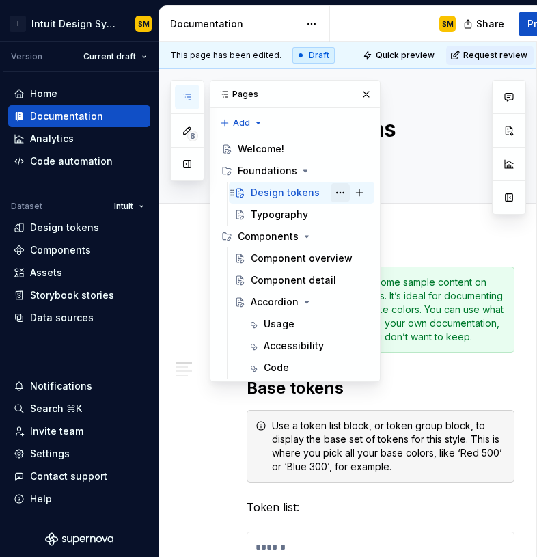
click at [341, 193] on button "Page tree" at bounding box center [340, 192] width 19 height 19
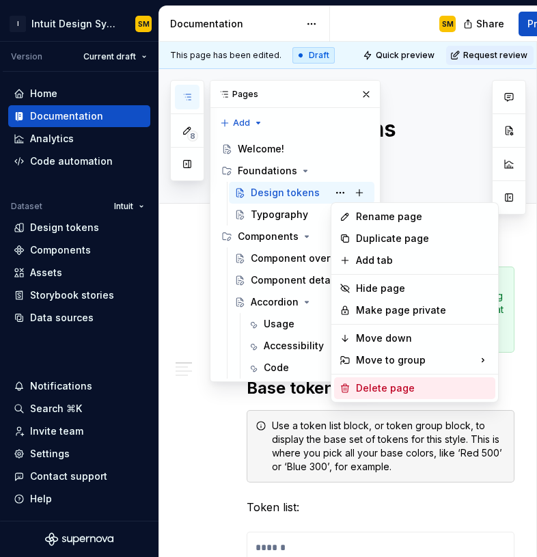
click at [379, 385] on div "Delete page" at bounding box center [423, 389] width 134 height 14
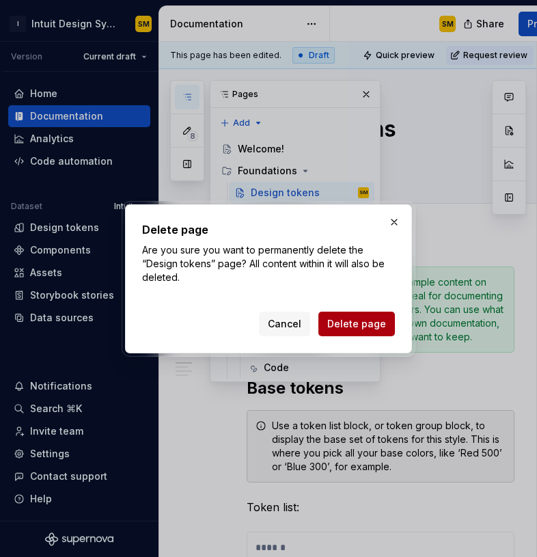
click at [358, 323] on span "Delete page" at bounding box center [356, 324] width 59 height 14
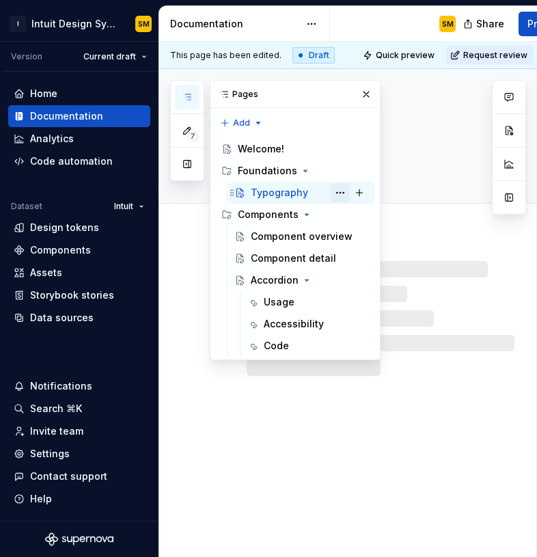
click at [339, 193] on button "Page tree" at bounding box center [340, 192] width 19 height 19
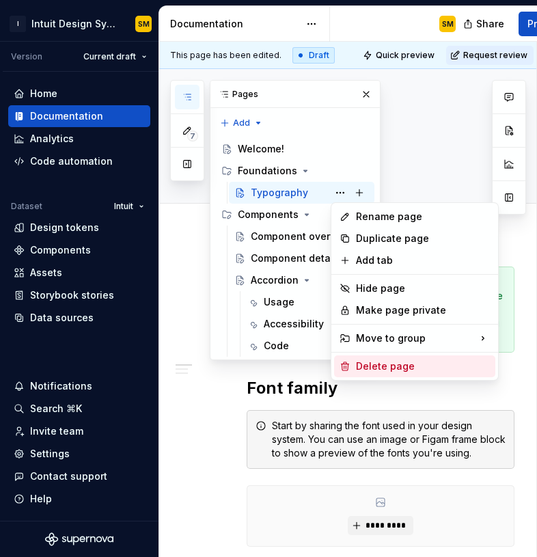
click at [374, 360] on div "Delete page" at bounding box center [423, 367] width 134 height 14
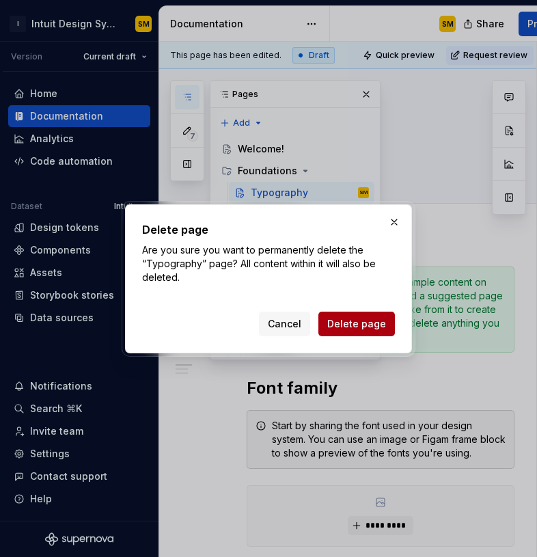
click at [339, 321] on span "Delete page" at bounding box center [356, 324] width 59 height 14
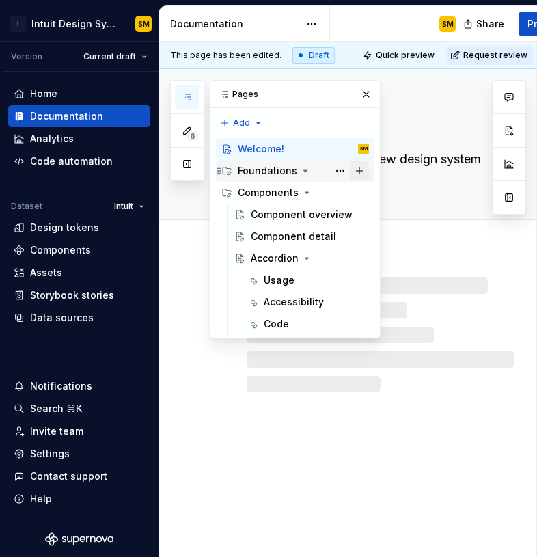
click at [354, 172] on button "Page tree" at bounding box center [359, 170] width 19 height 19
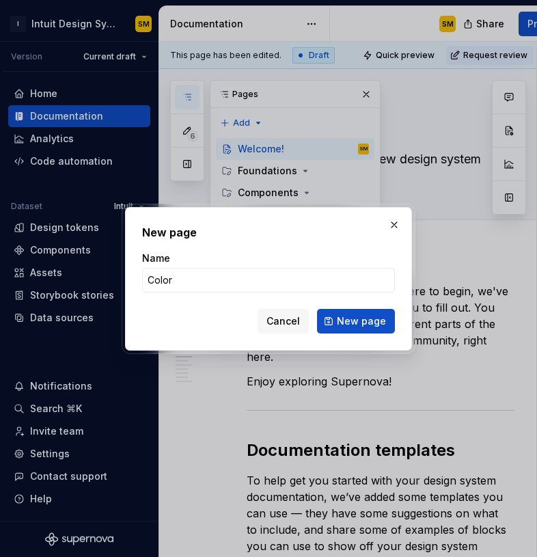
click button "New page" at bounding box center [356, 321] width 78 height 25
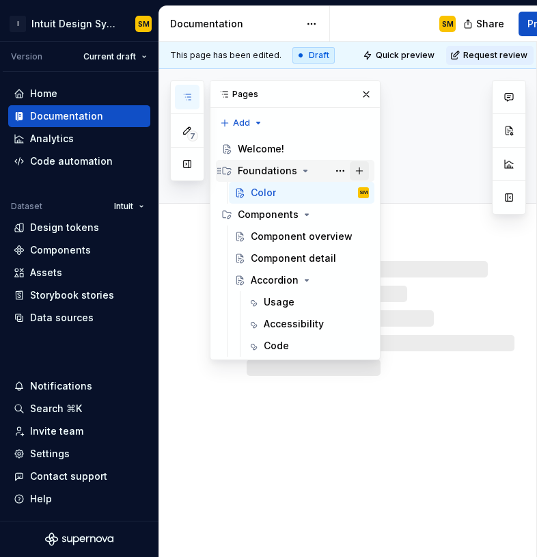
click at [360, 173] on button "Page tree" at bounding box center [359, 170] width 19 height 19
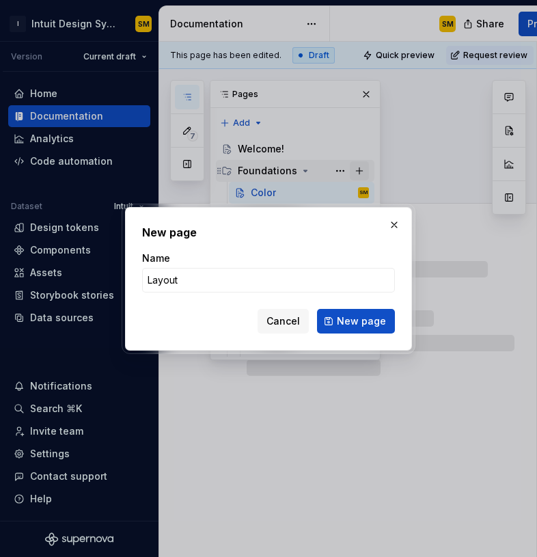
click button "New page" at bounding box center [356, 321] width 78 height 25
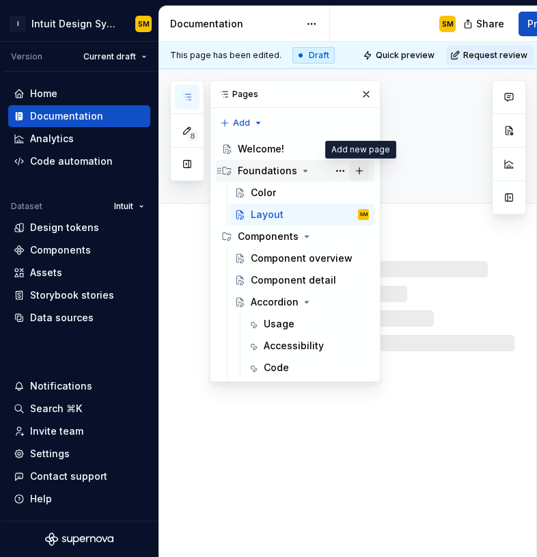
click at [362, 168] on button "Page tree" at bounding box center [359, 170] width 19 height 19
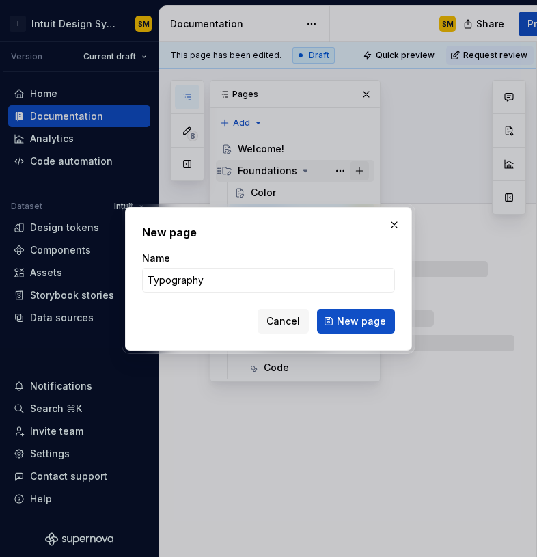
click button "New page" at bounding box center [356, 321] width 78 height 25
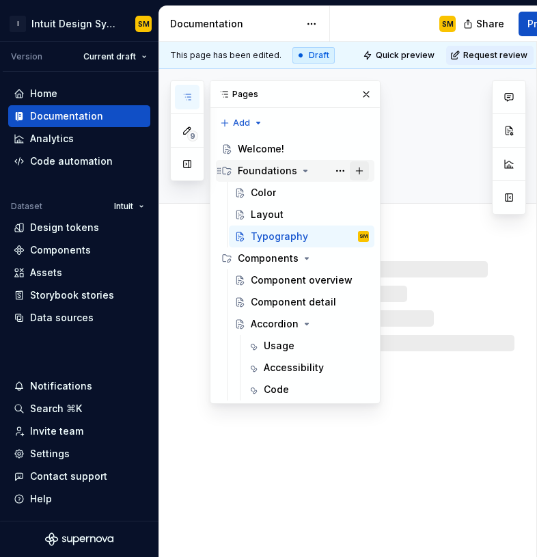
click at [363, 167] on button "Page tree" at bounding box center [359, 170] width 19 height 19
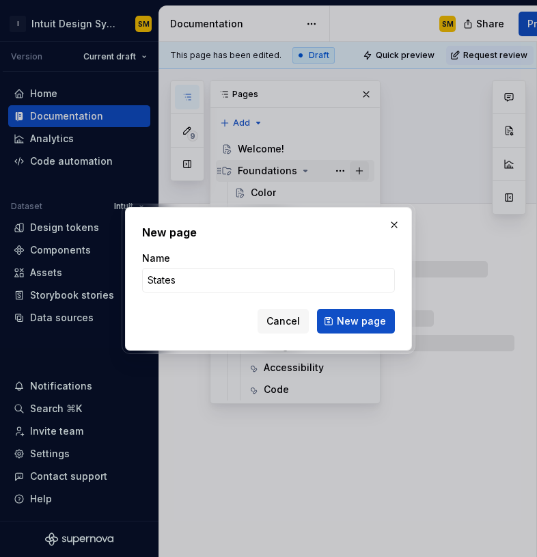
click button "New page" at bounding box center [356, 321] width 78 height 25
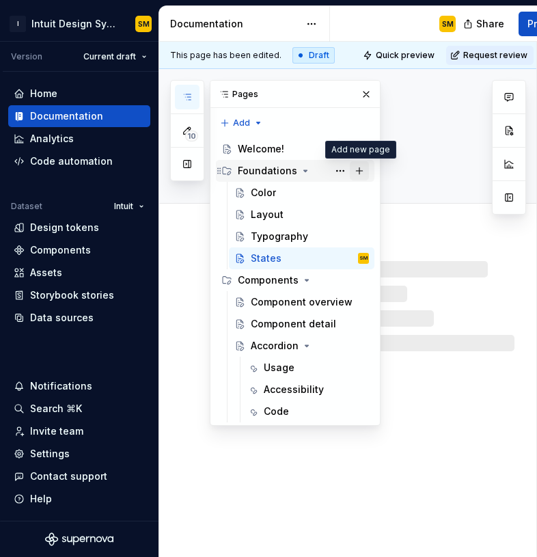
click at [361, 174] on button "Page tree" at bounding box center [359, 170] width 19 height 19
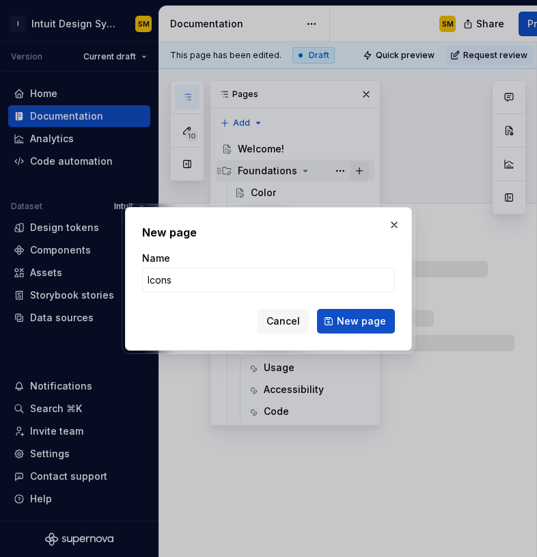
click button "New page" at bounding box center [356, 321] width 78 height 25
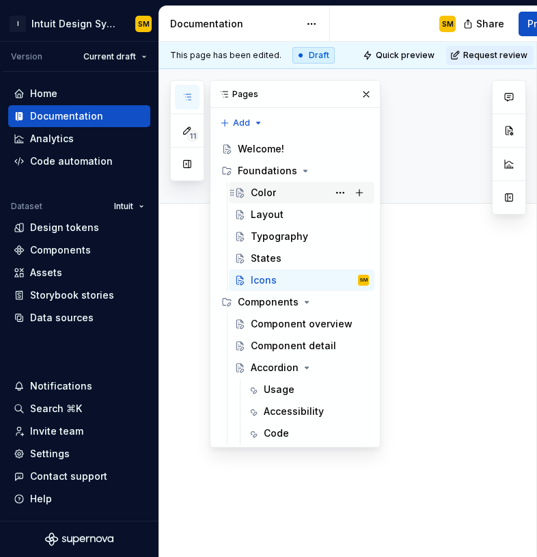
click at [267, 195] on div "Color" at bounding box center [263, 193] width 25 height 14
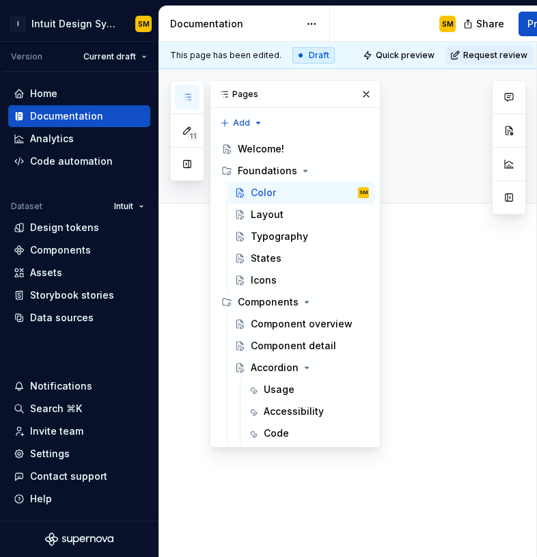
click at [435, 315] on div at bounding box center [381, 293] width 268 height 52
click at [366, 97] on button "button" at bounding box center [366, 94] width 19 height 19
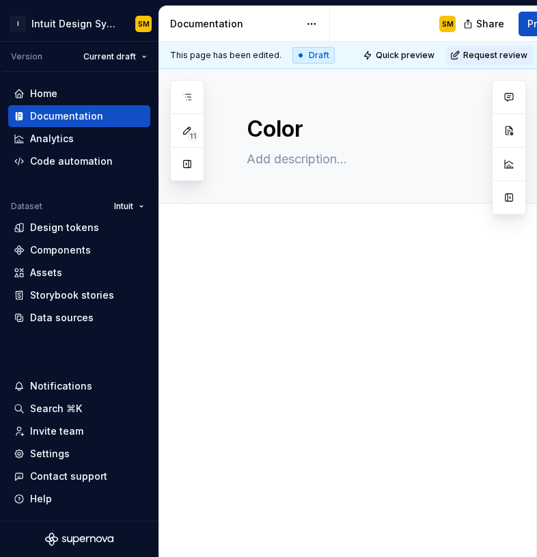
click at [349, 267] on p at bounding box center [381, 275] width 268 height 16
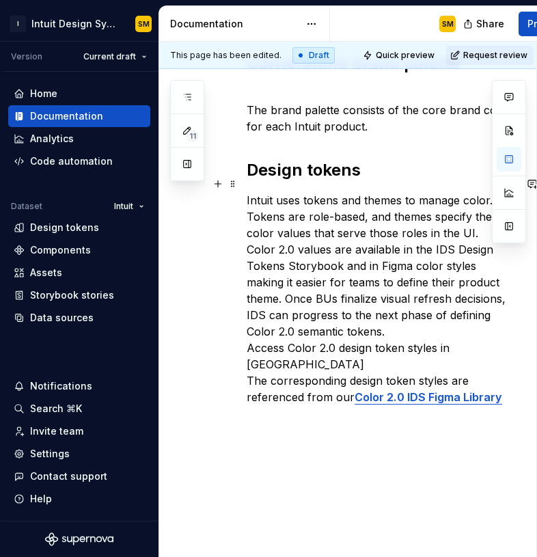
scroll to position [756, 0]
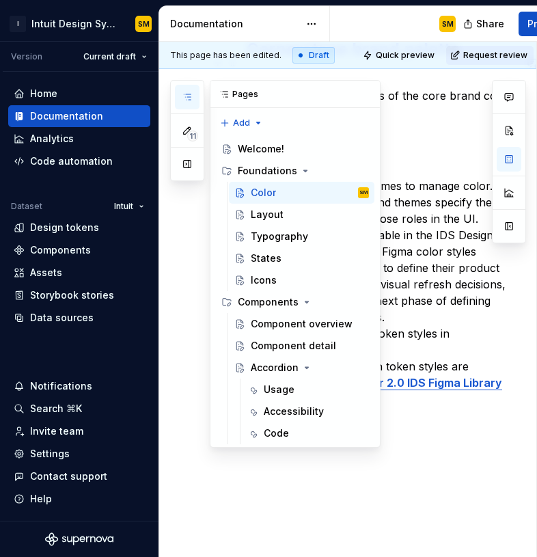
click at [187, 101] on icon "button" at bounding box center [187, 97] width 11 height 11
click at [267, 211] on div "Layout" at bounding box center [267, 215] width 33 height 14
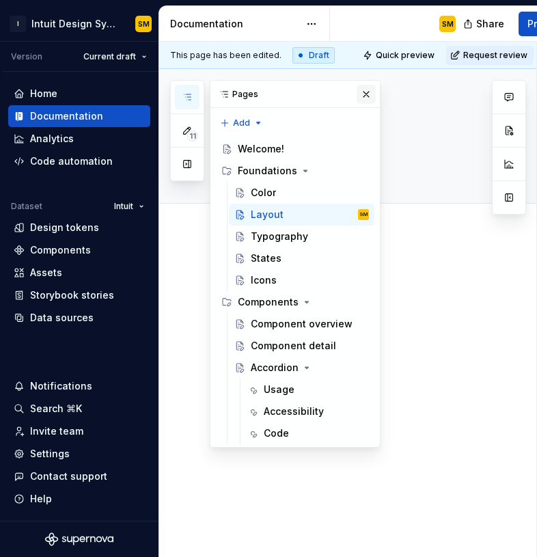
click at [373, 94] on button "button" at bounding box center [366, 94] width 19 height 19
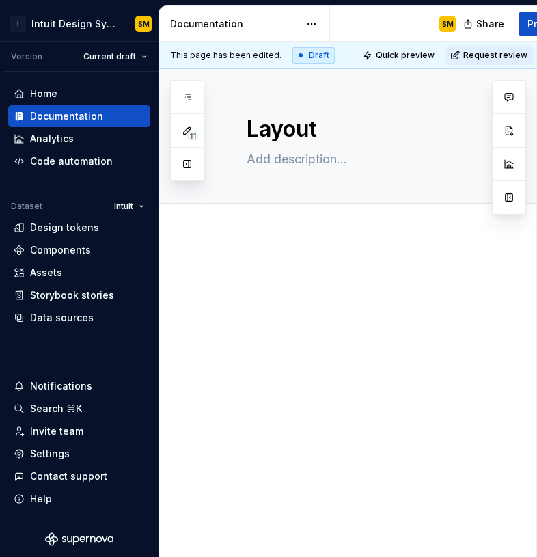
click at [332, 264] on div at bounding box center [364, 368] width 410 height 269
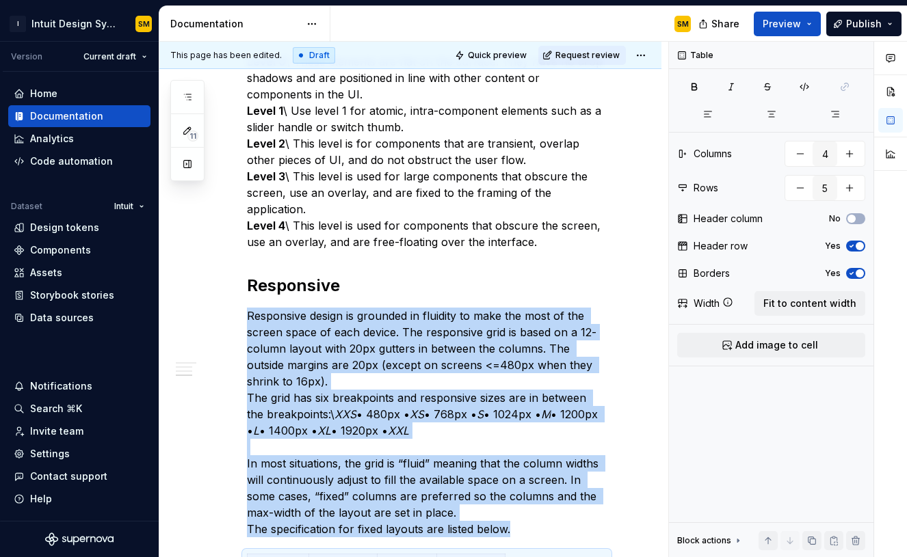
scroll to position [742, 0]
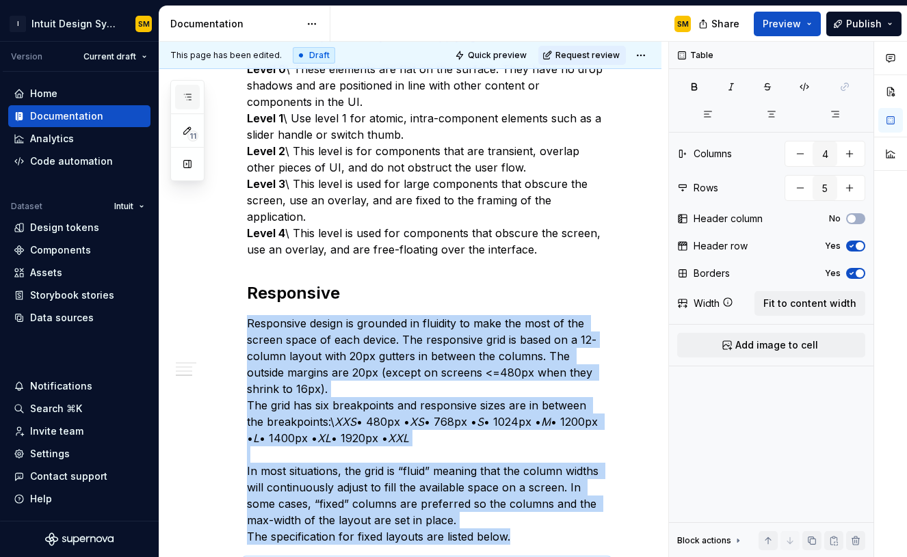
click at [194, 100] on button "button" at bounding box center [187, 97] width 25 height 25
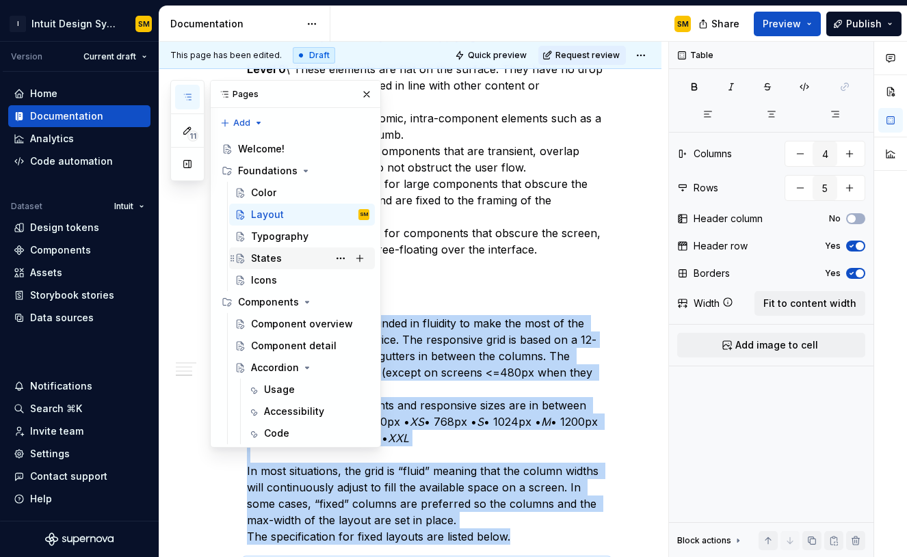
click at [277, 250] on div "States" at bounding box center [310, 258] width 118 height 19
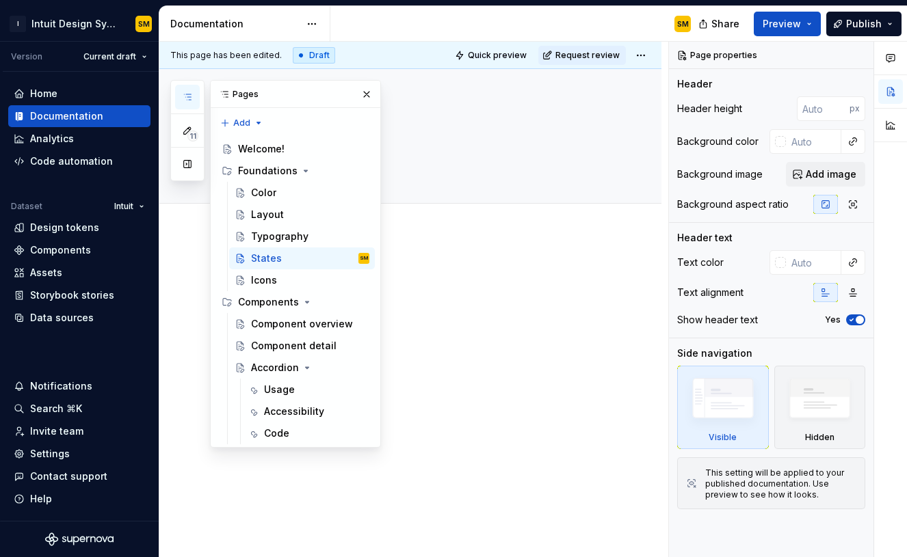
click at [447, 280] on p at bounding box center [427, 275] width 360 height 16
click at [362, 100] on button "button" at bounding box center [366, 94] width 19 height 19
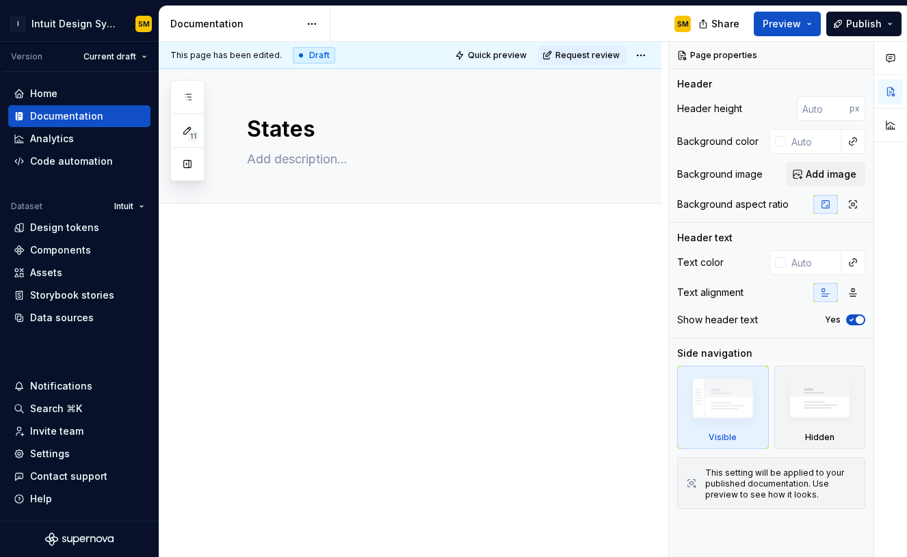
click at [388, 267] on p at bounding box center [427, 275] width 360 height 16
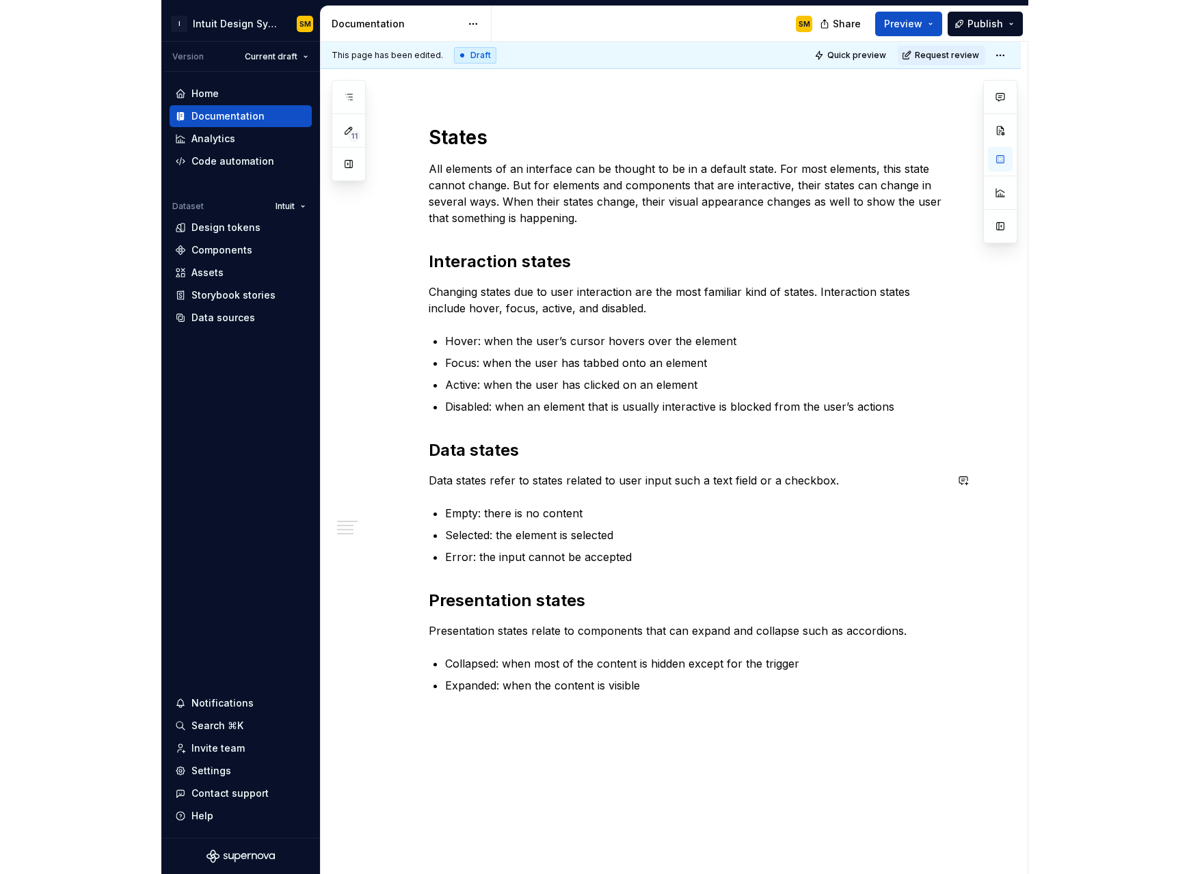
scroll to position [141, 0]
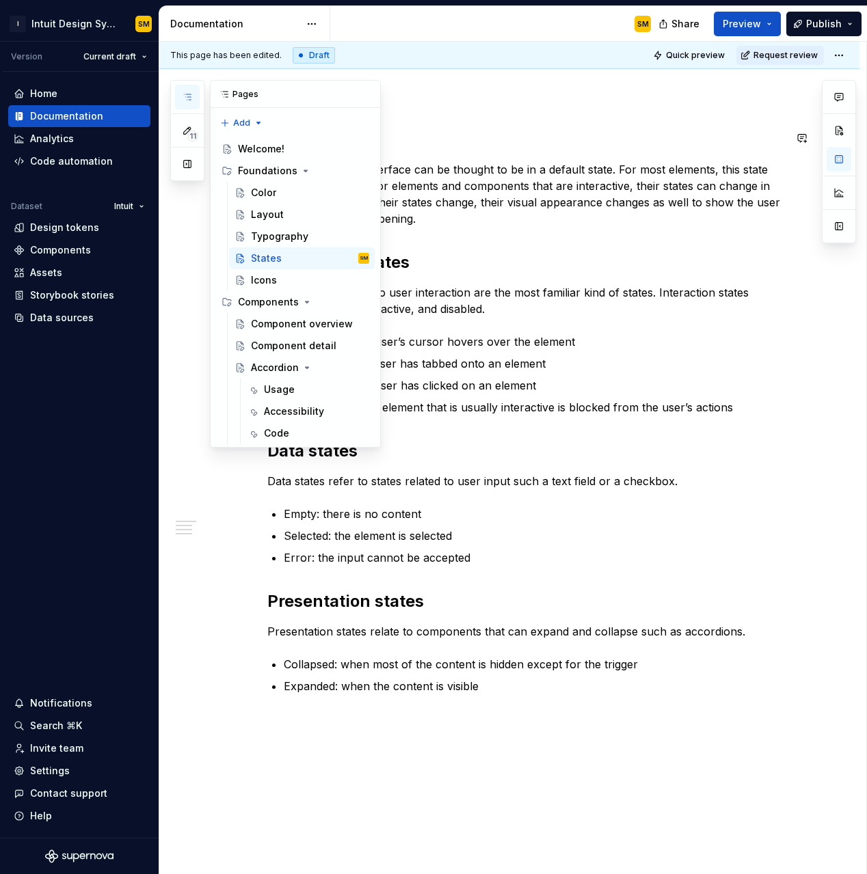
click at [194, 103] on button "button" at bounding box center [187, 97] width 25 height 25
click at [293, 321] on div "Component overview" at bounding box center [289, 324] width 77 height 14
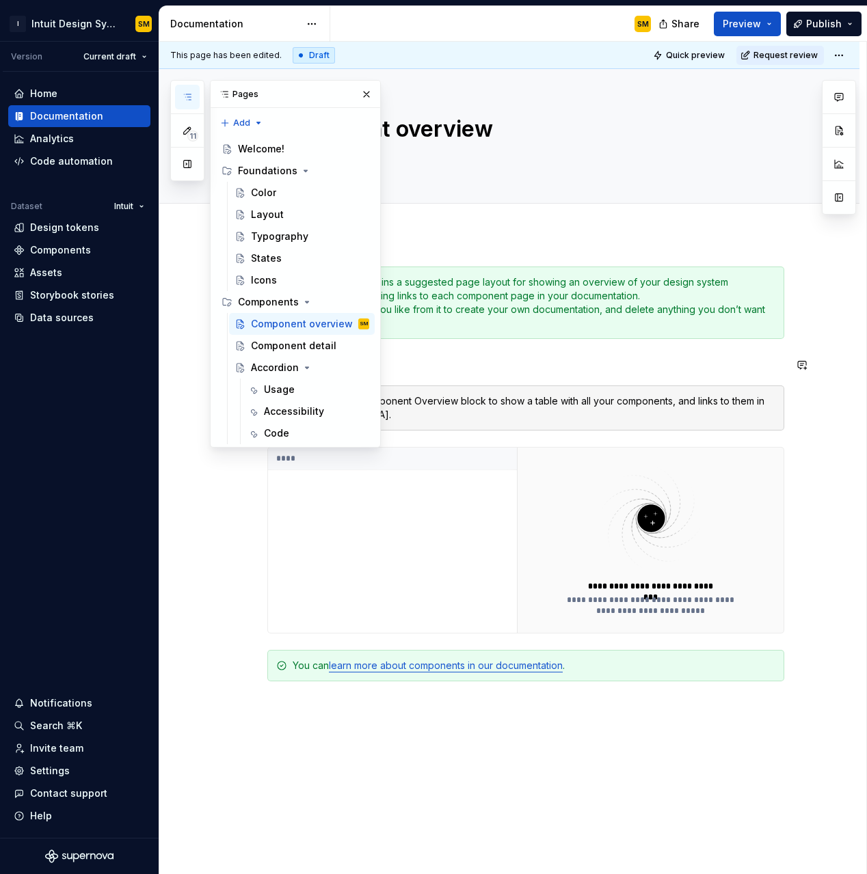
click at [533, 356] on h3 "Components" at bounding box center [525, 365] width 517 height 19
click at [368, 99] on button "button" at bounding box center [366, 94] width 19 height 19
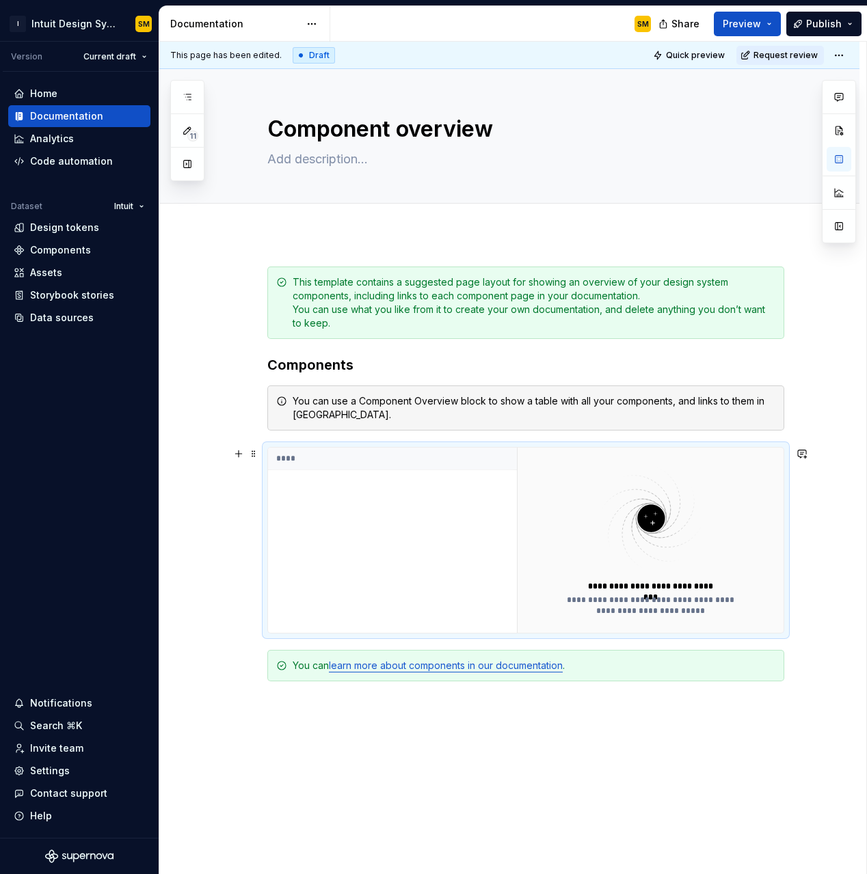
click at [614, 557] on img at bounding box center [651, 518] width 178 height 109
click at [312, 479] on div "****" at bounding box center [392, 540] width 249 height 185
click at [296, 461] on th "****" at bounding box center [392, 459] width 249 height 23
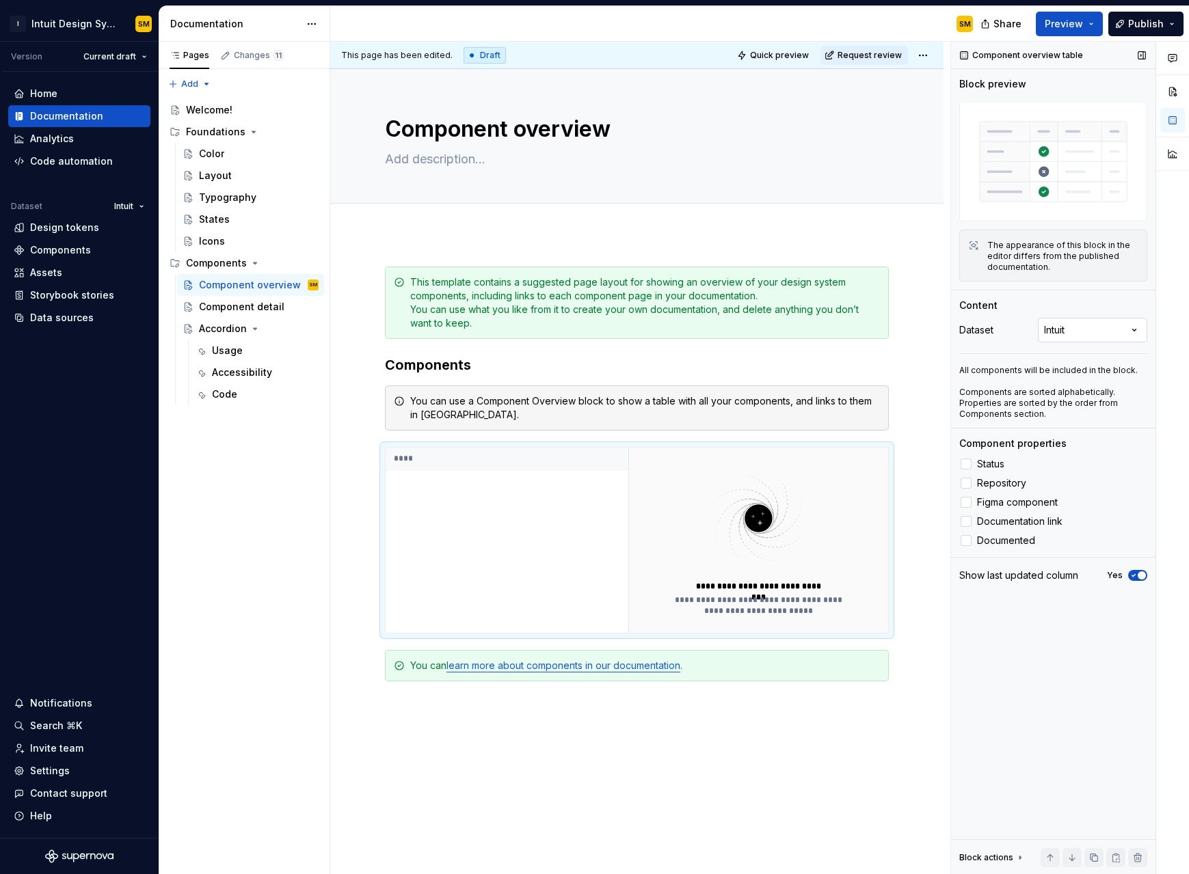
click at [710, 329] on div "Comments Open comments No comments yet Select ‘Comment’ from the block context …" at bounding box center [1070, 458] width 238 height 833
click at [710, 159] on img at bounding box center [1053, 162] width 188 height 120
click at [358, 458] on button "button" at bounding box center [356, 453] width 19 height 19
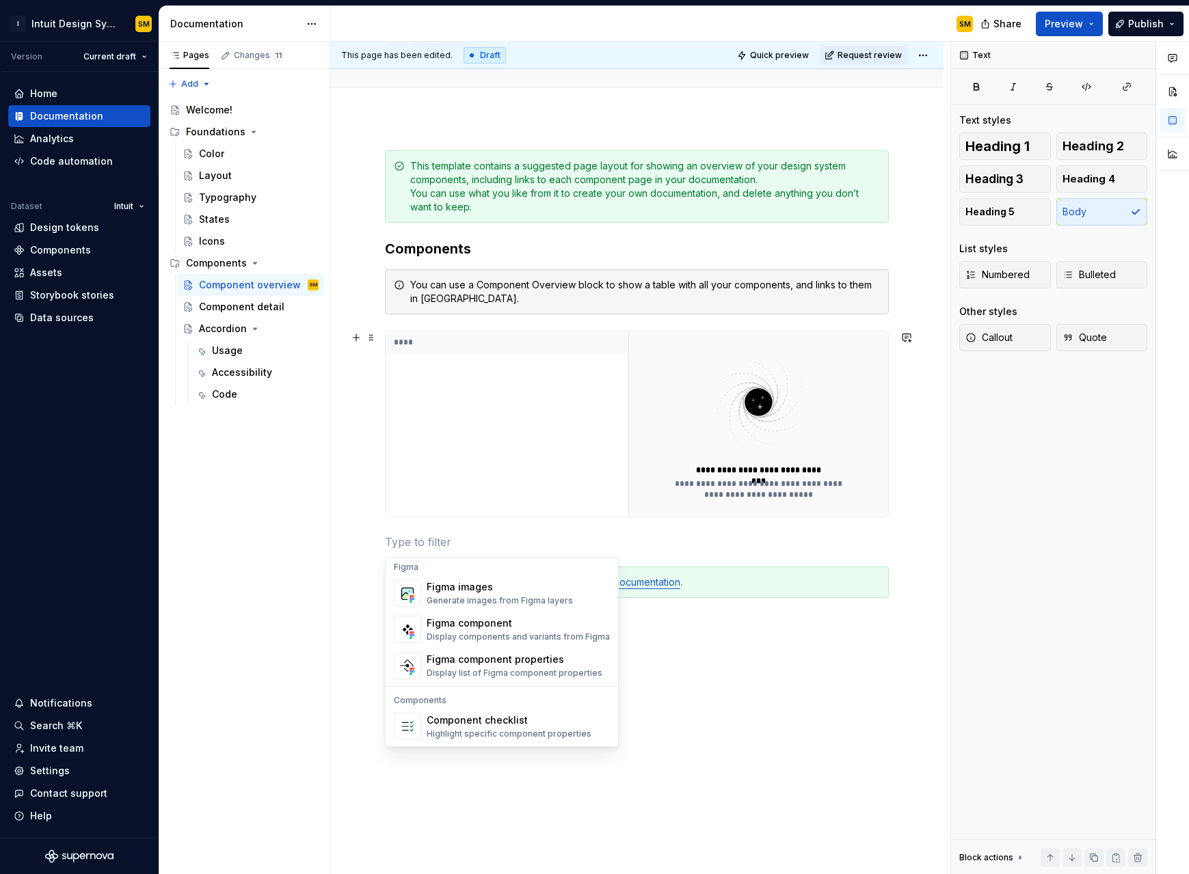
scroll to position [1289, 0]
click at [513, 557] on div "Figma component" at bounding box center [518, 623] width 183 height 14
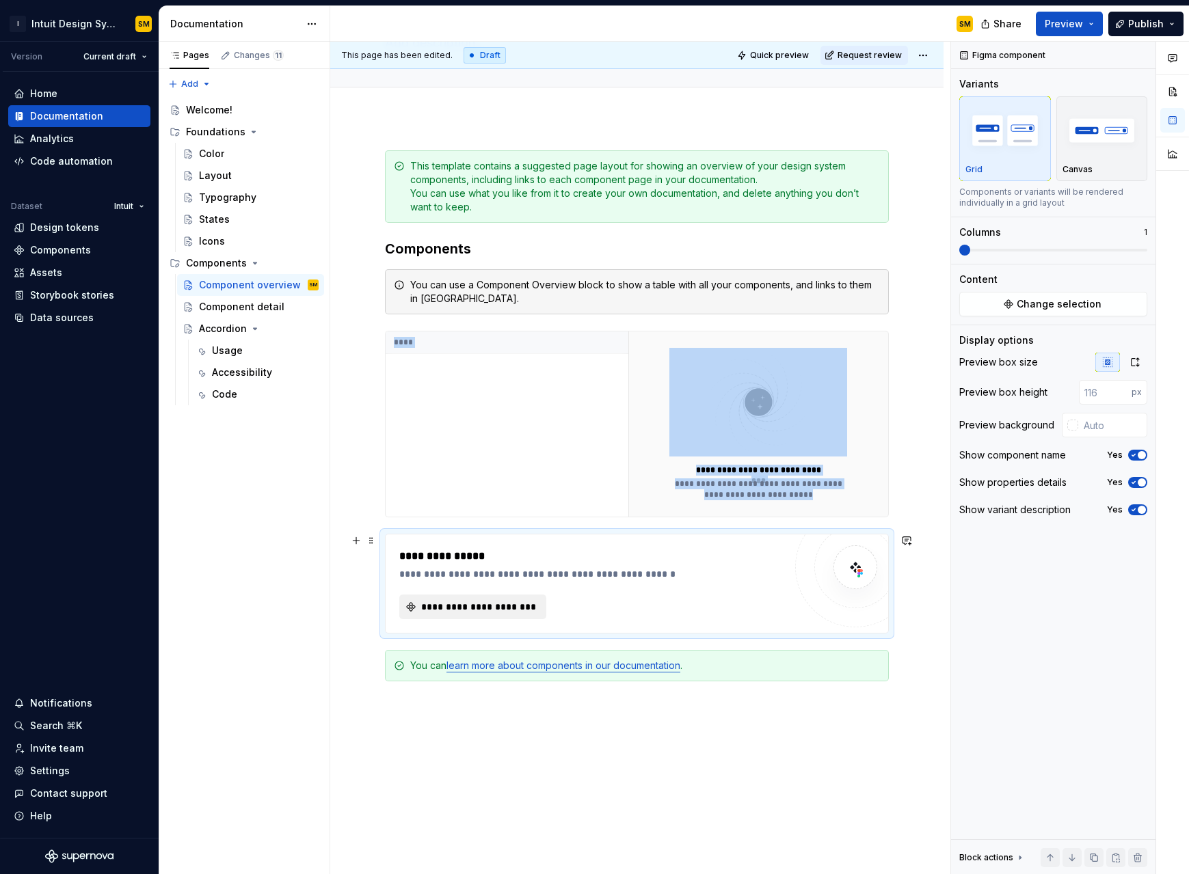
click at [524, 557] on span "**********" at bounding box center [478, 607] width 118 height 14
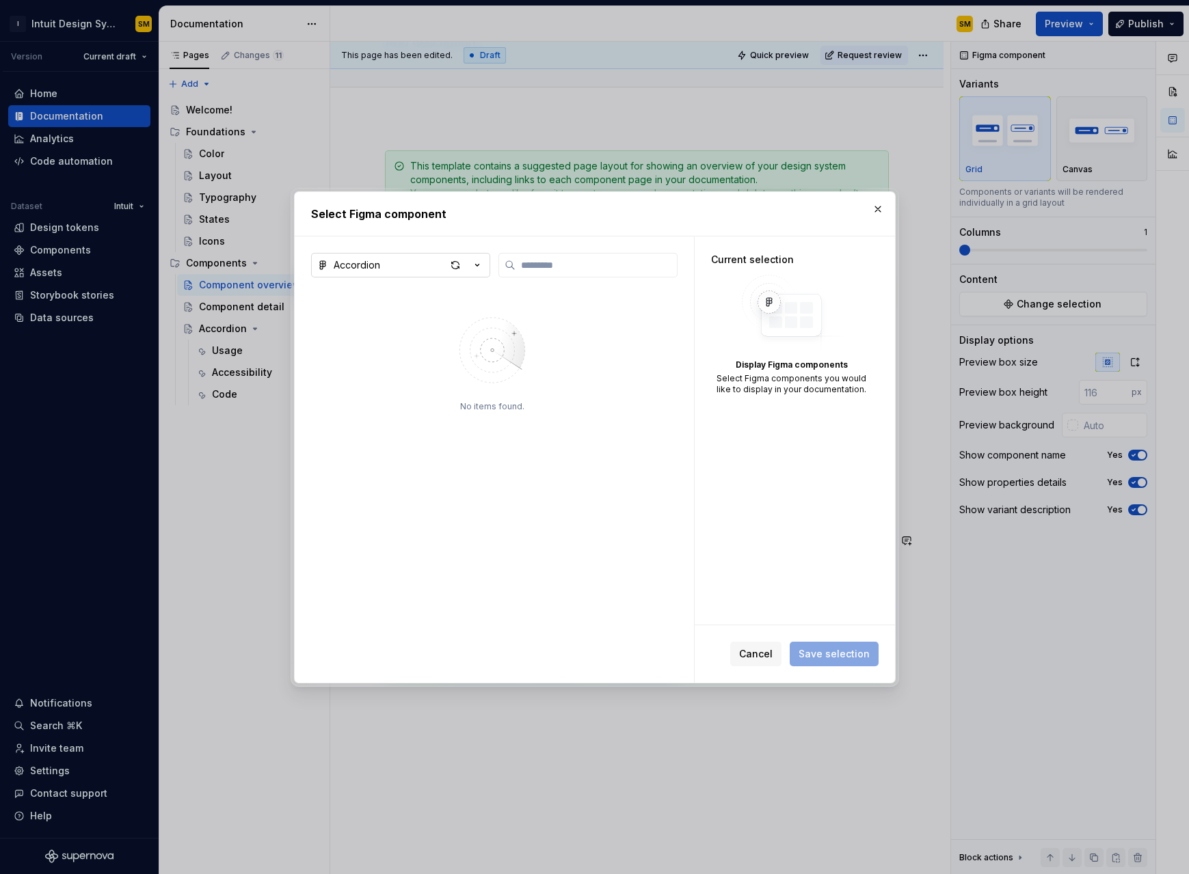
click at [478, 267] on icon "button" at bounding box center [477, 265] width 14 height 14
click at [423, 312] on div "IDS - Web components" at bounding box center [404, 314] width 109 height 14
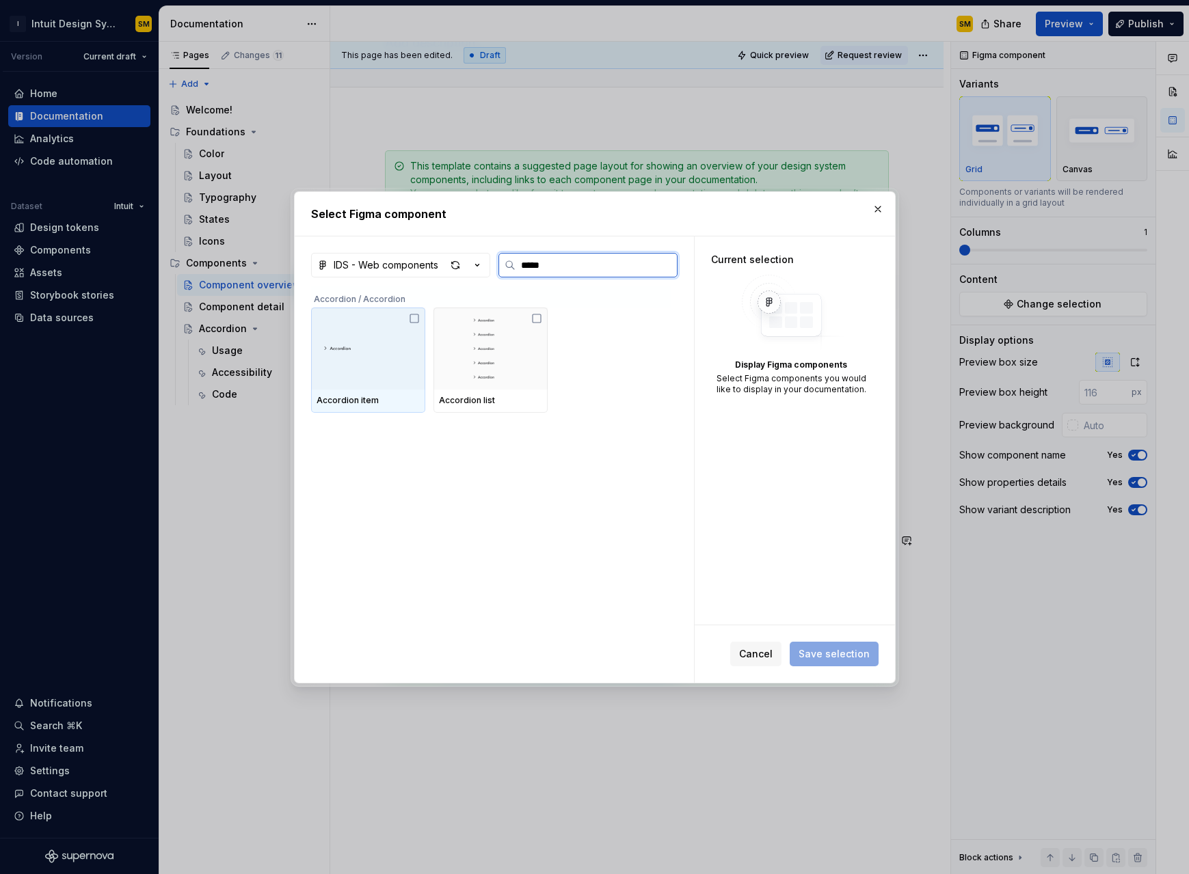
click at [416, 321] on icon at bounding box center [414, 318] width 11 height 11
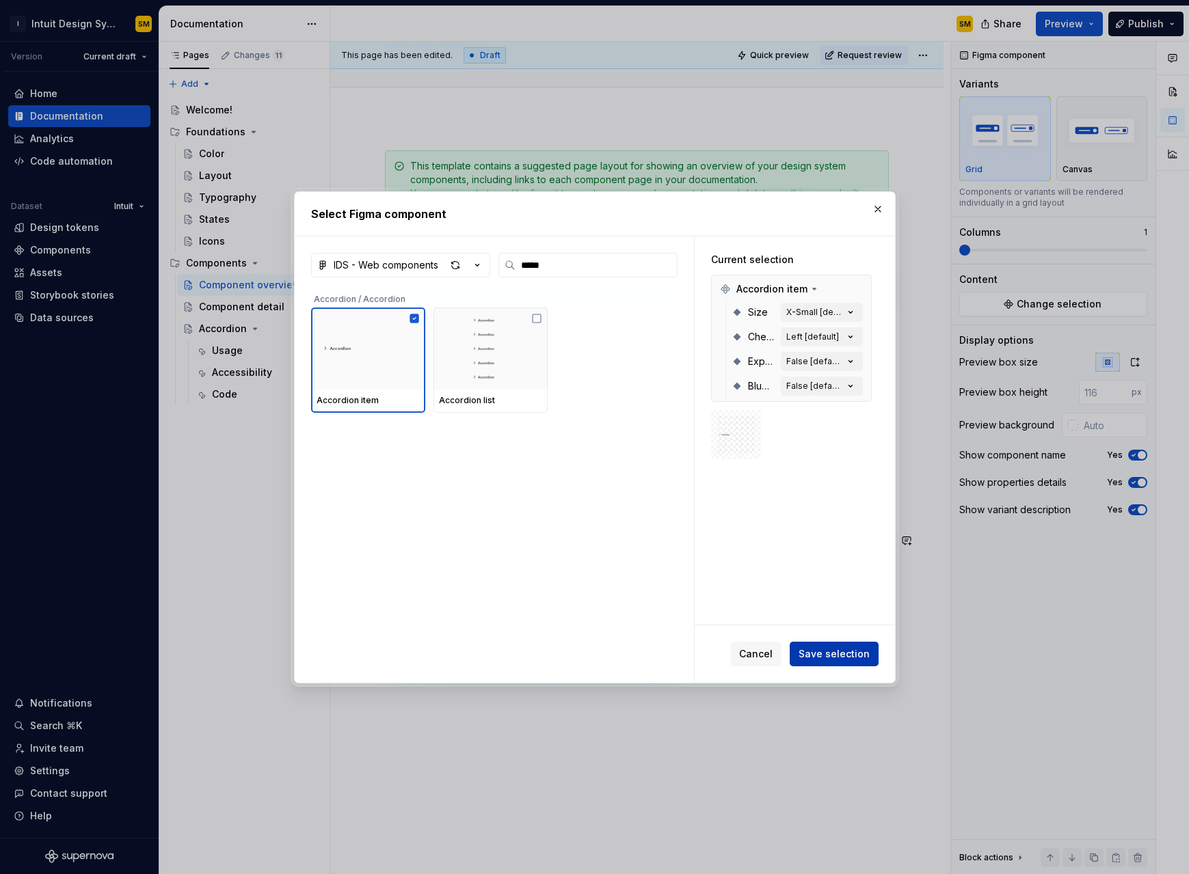
click at [710, 557] on span "Save selection" at bounding box center [834, 654] width 71 height 14
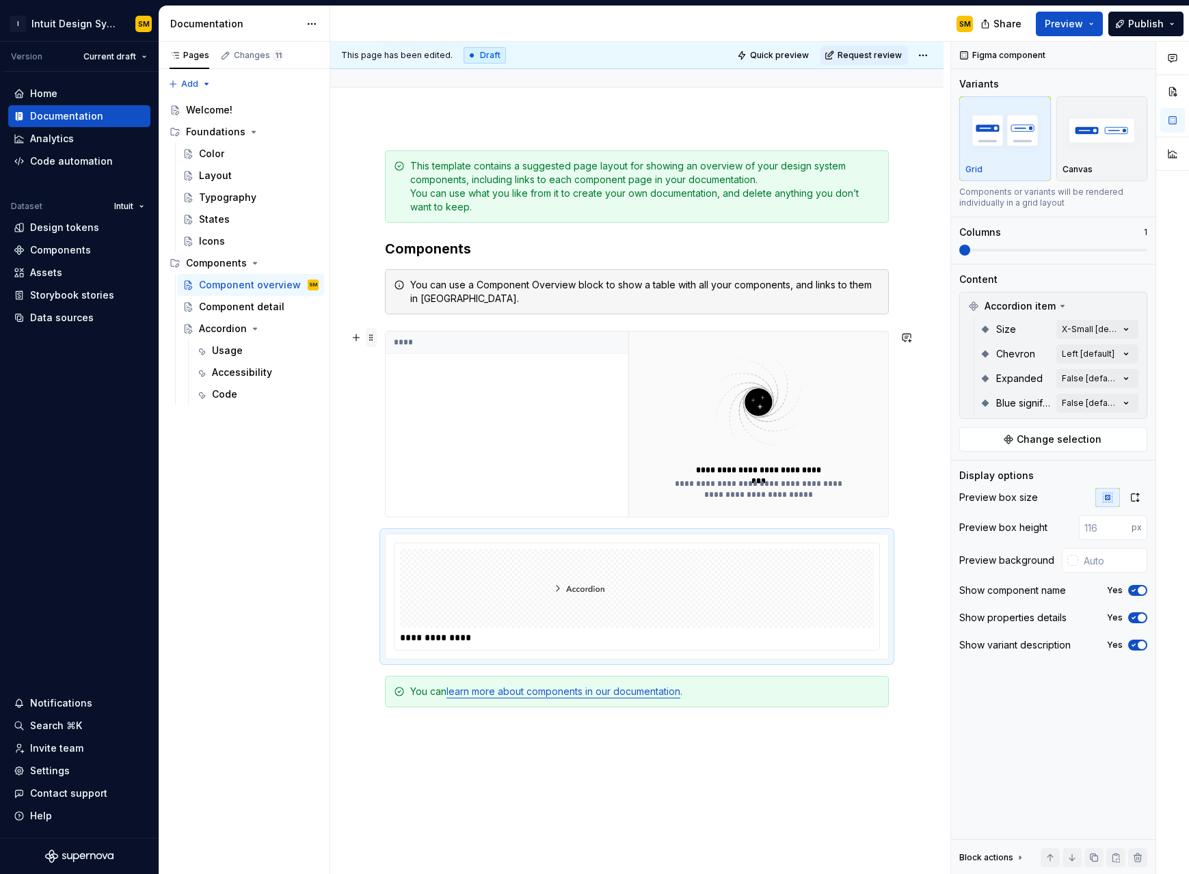
click at [376, 338] on span at bounding box center [371, 337] width 11 height 19
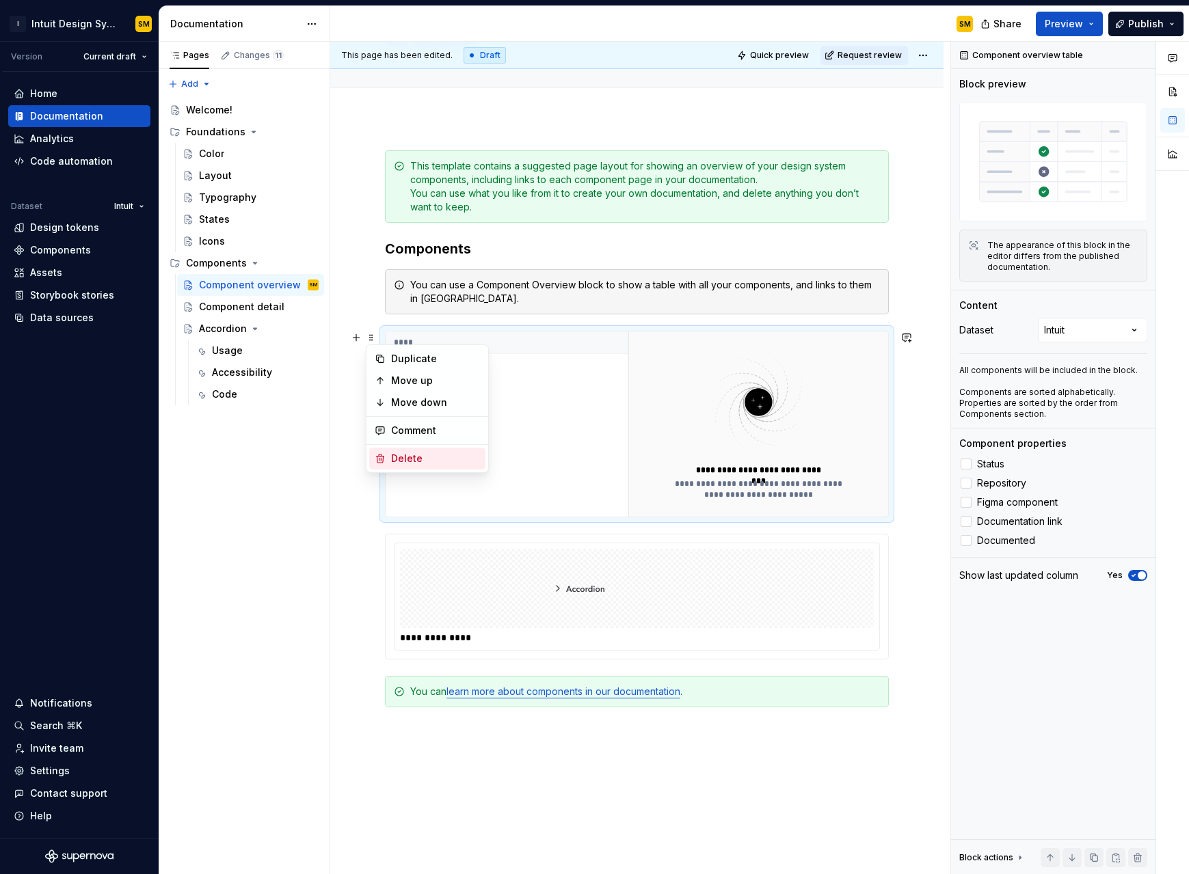
click at [433, 452] on div "Delete" at bounding box center [435, 459] width 89 height 14
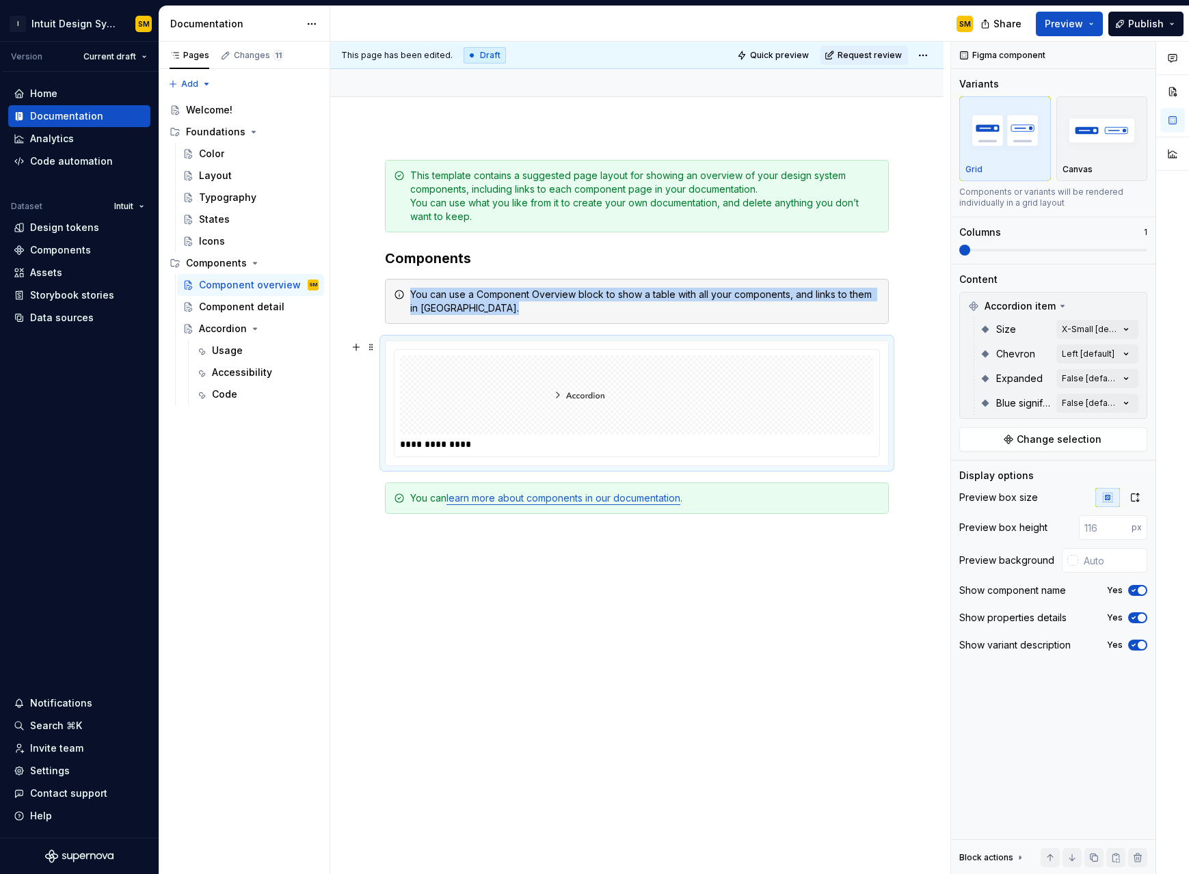
scroll to position [106, 0]
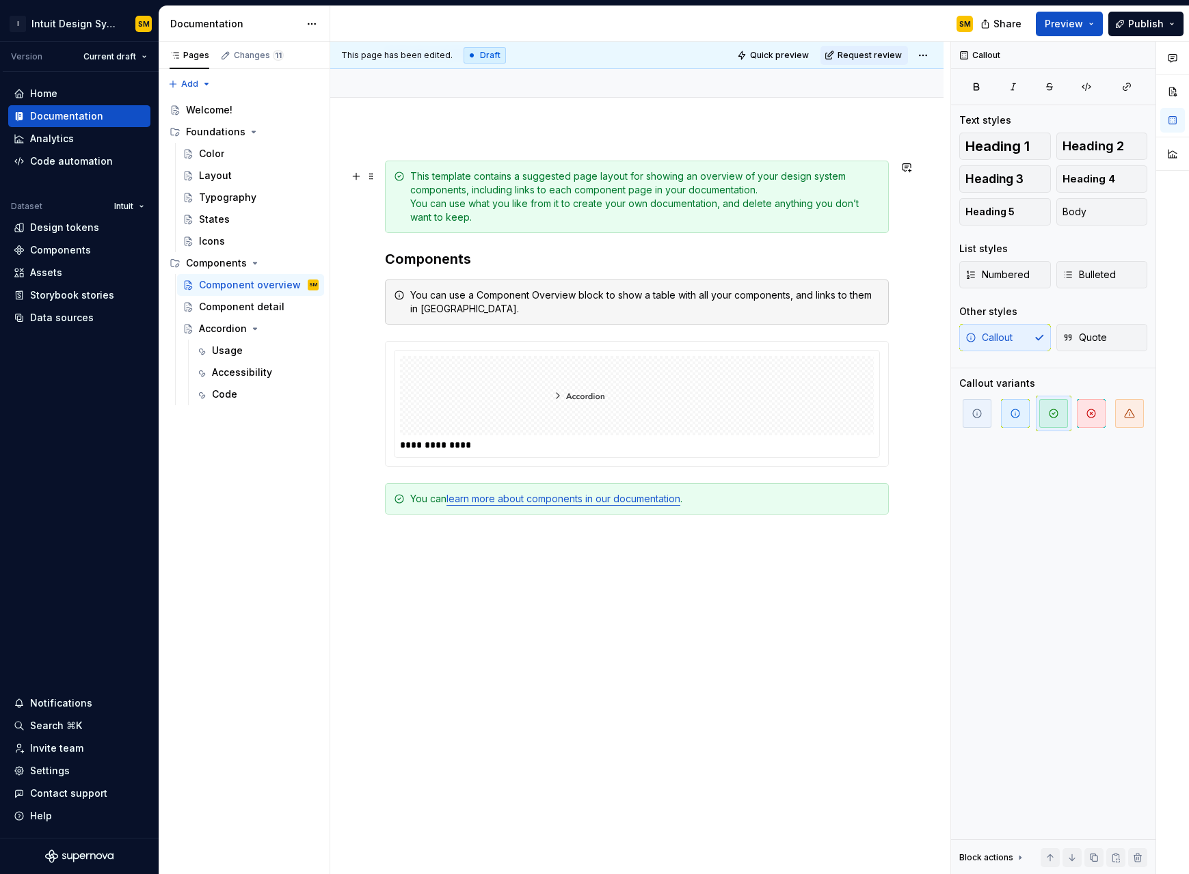
click at [492, 187] on div "This template contains a suggested page layout for showing an overview of your …" at bounding box center [645, 197] width 470 height 55
click at [375, 178] on span at bounding box center [371, 176] width 11 height 19
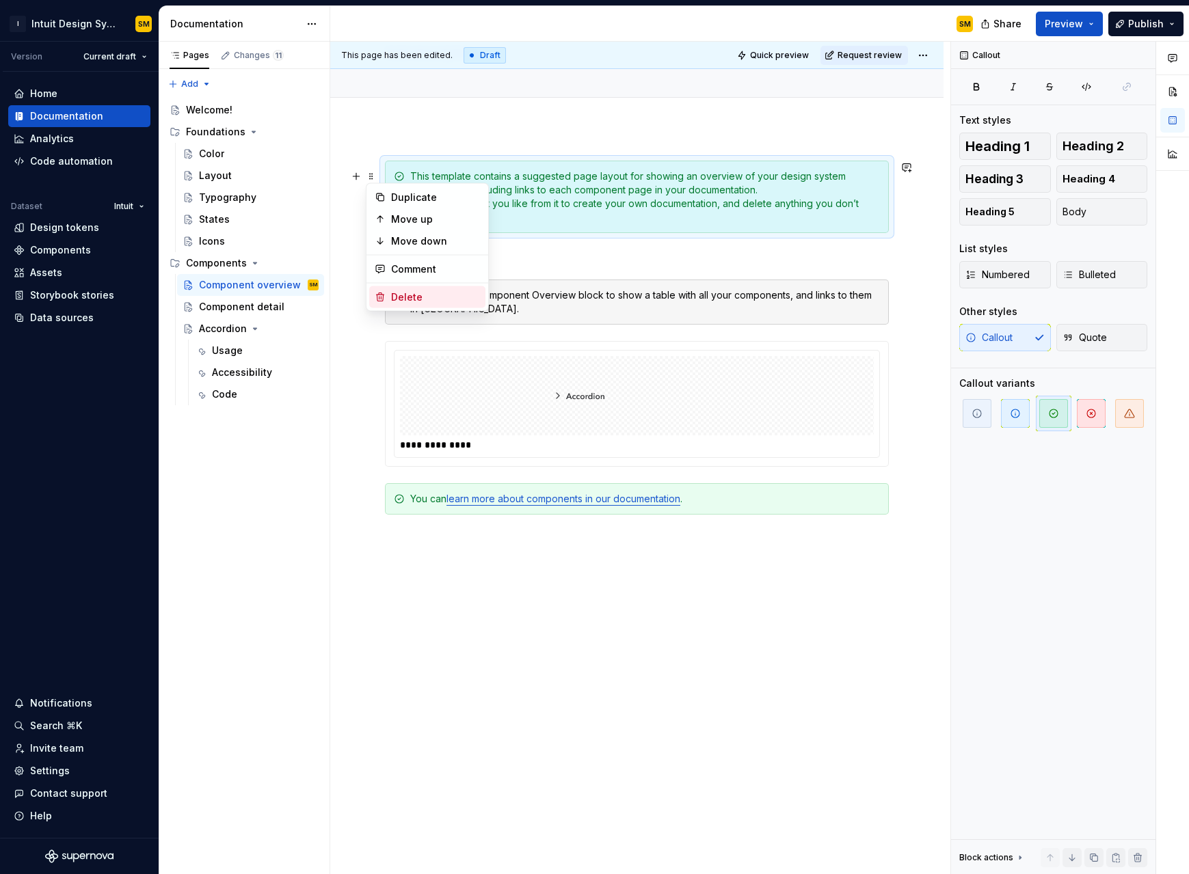
click at [412, 291] on div "Delete" at bounding box center [435, 298] width 89 height 14
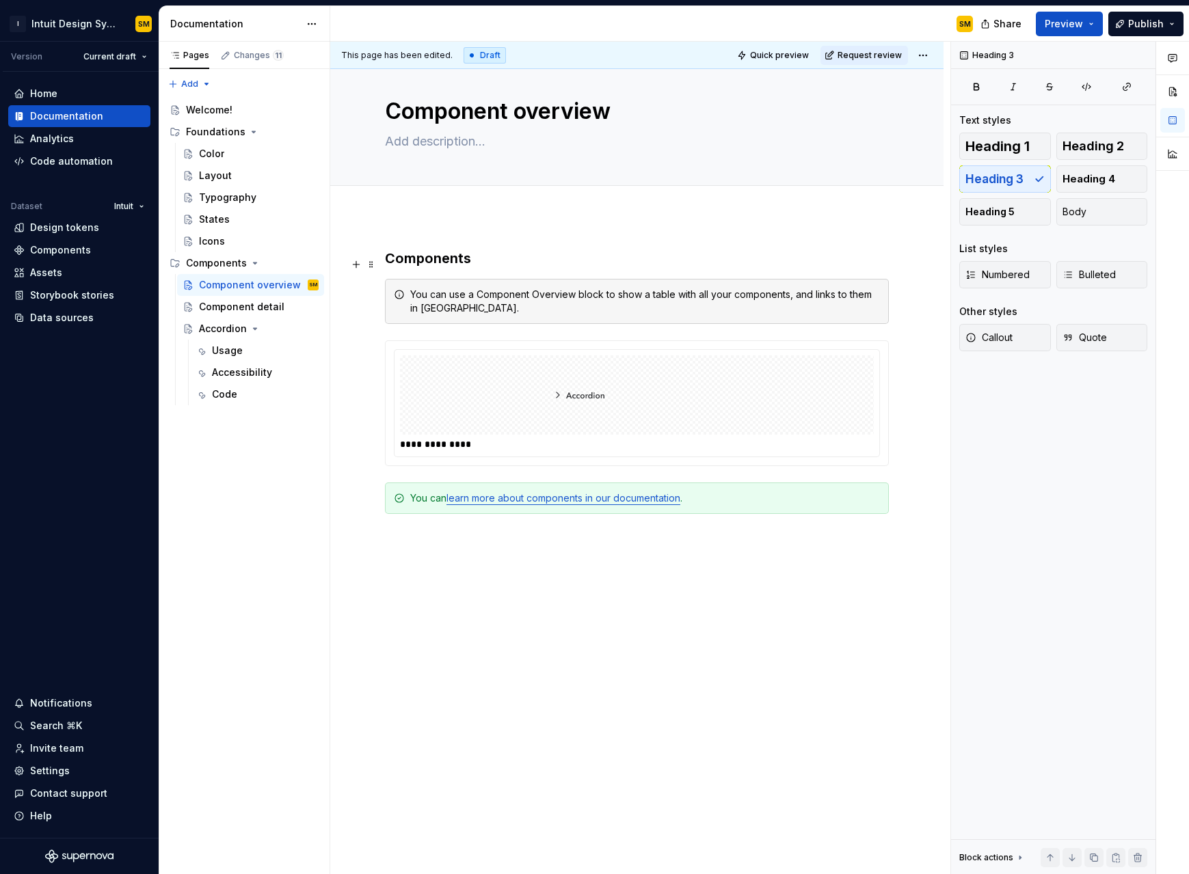
scroll to position [17, 0]
click at [422, 237] on div "**********" at bounding box center [636, 546] width 613 height 659
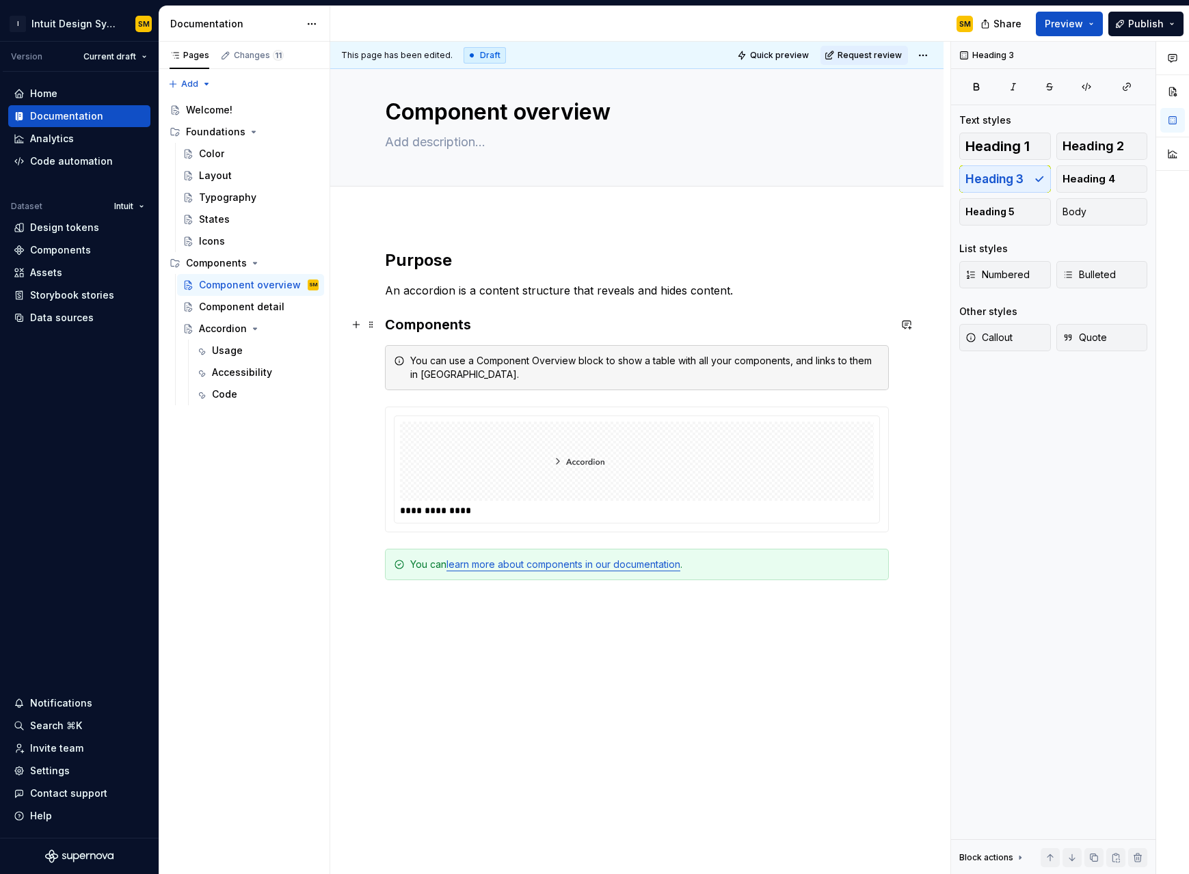
click at [475, 325] on h3 "Components" at bounding box center [637, 324] width 504 height 19
click at [373, 363] on span at bounding box center [371, 360] width 11 height 19
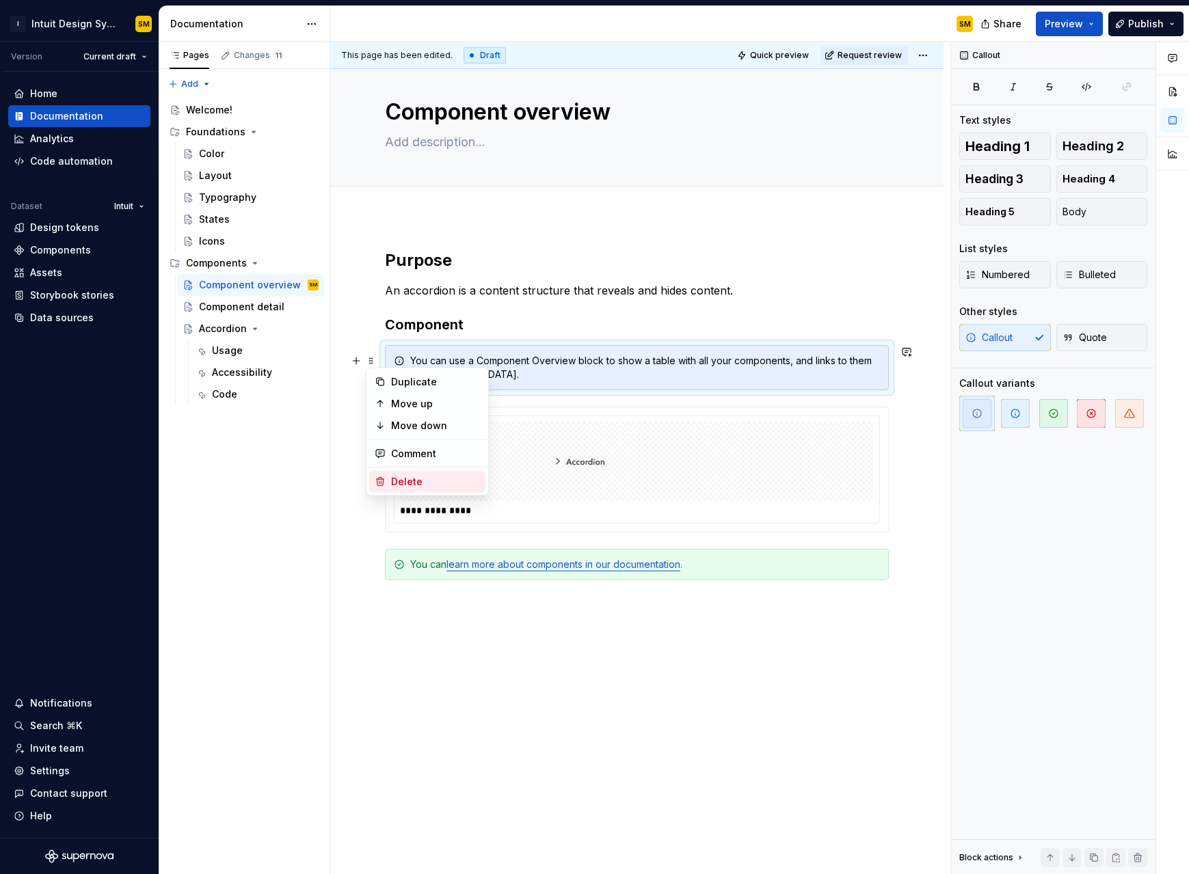
click at [402, 471] on div "Delete" at bounding box center [427, 482] width 116 height 22
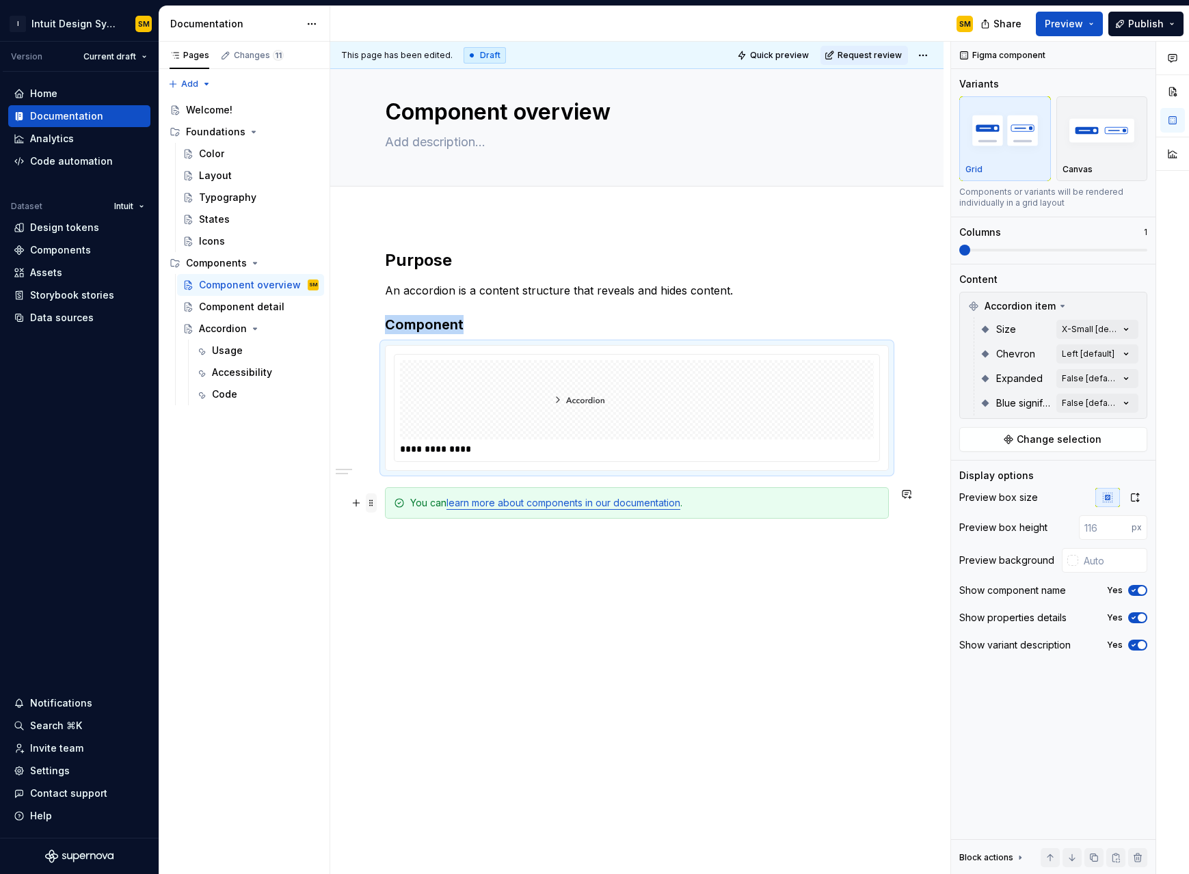
click at [375, 504] on span at bounding box center [371, 503] width 11 height 19
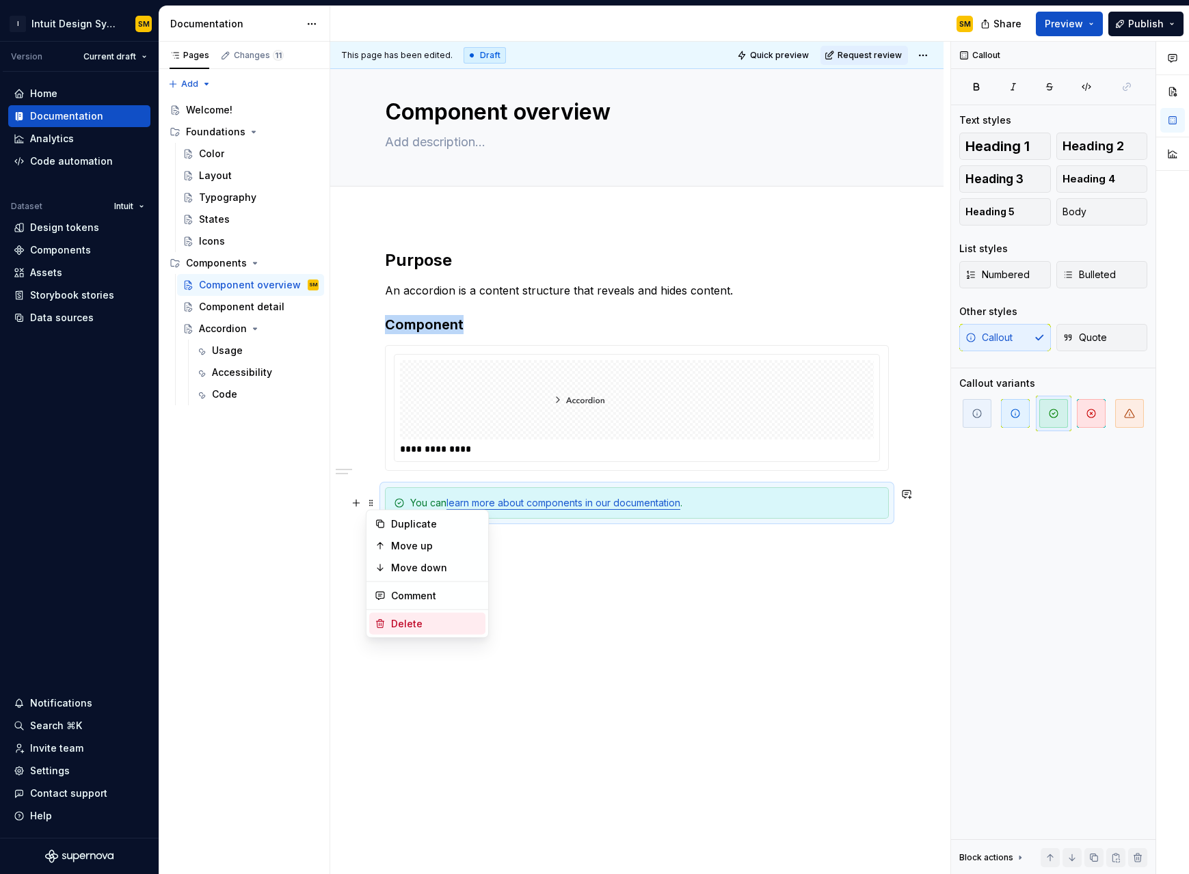
click at [407, 557] on div "Delete" at bounding box center [435, 624] width 89 height 14
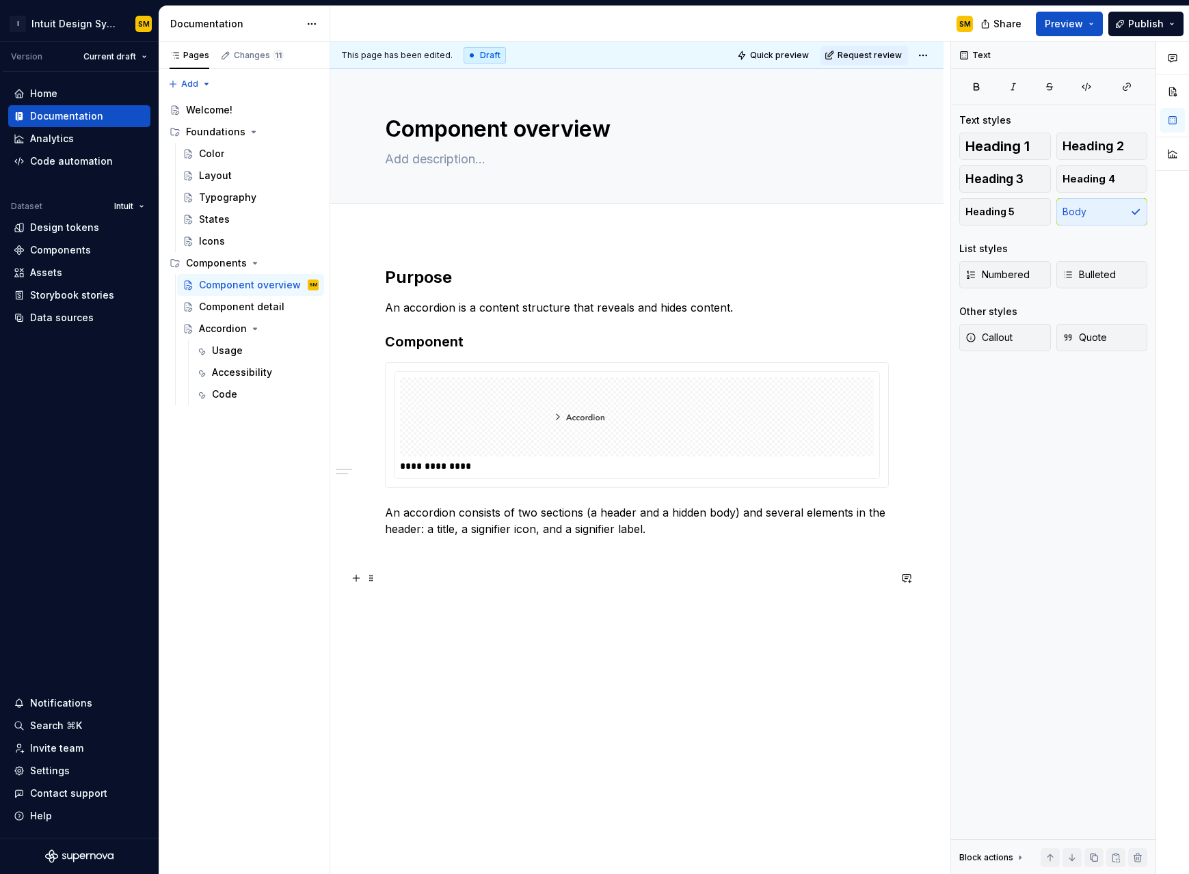
click at [433, 557] on p at bounding box center [637, 578] width 504 height 16
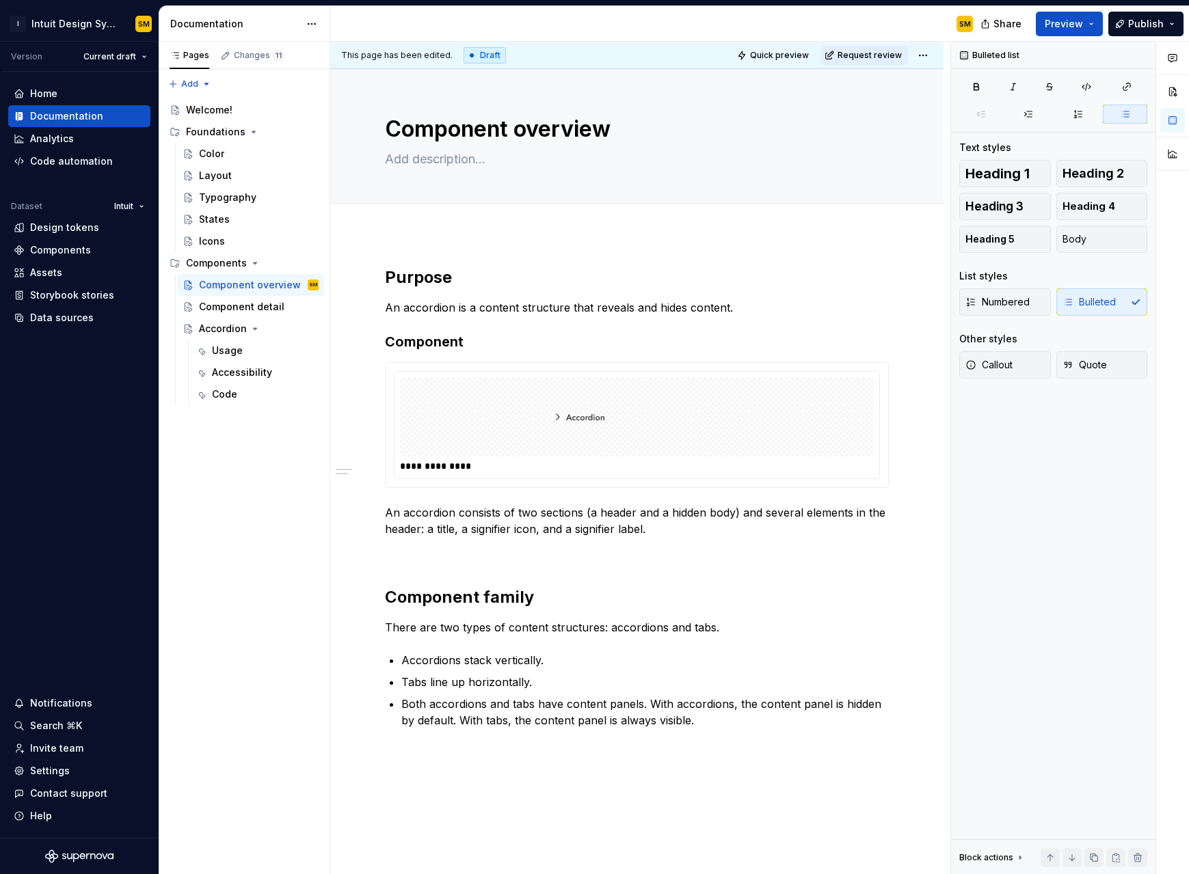
click at [428, 557] on div "**********" at bounding box center [637, 498] width 504 height 462
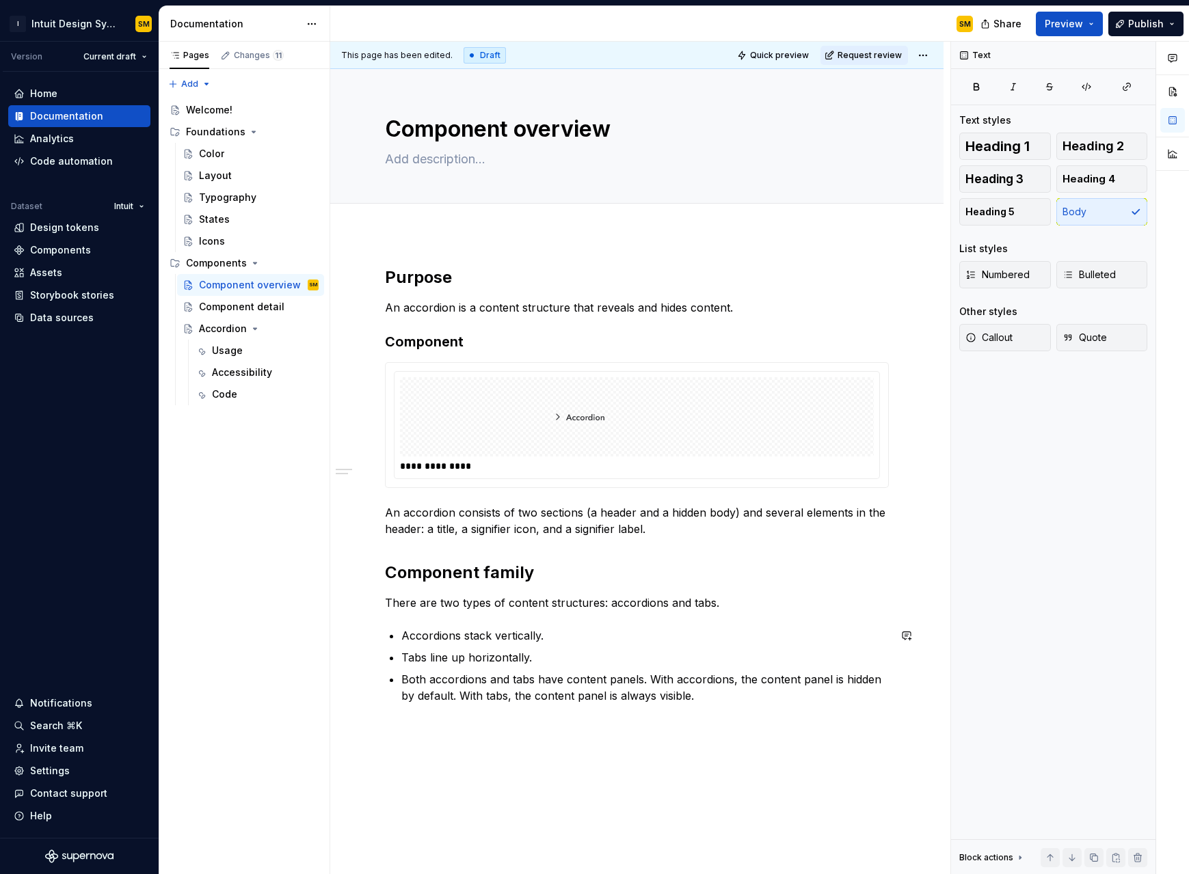
click at [496, 557] on div "**********" at bounding box center [636, 608] width 613 height 749
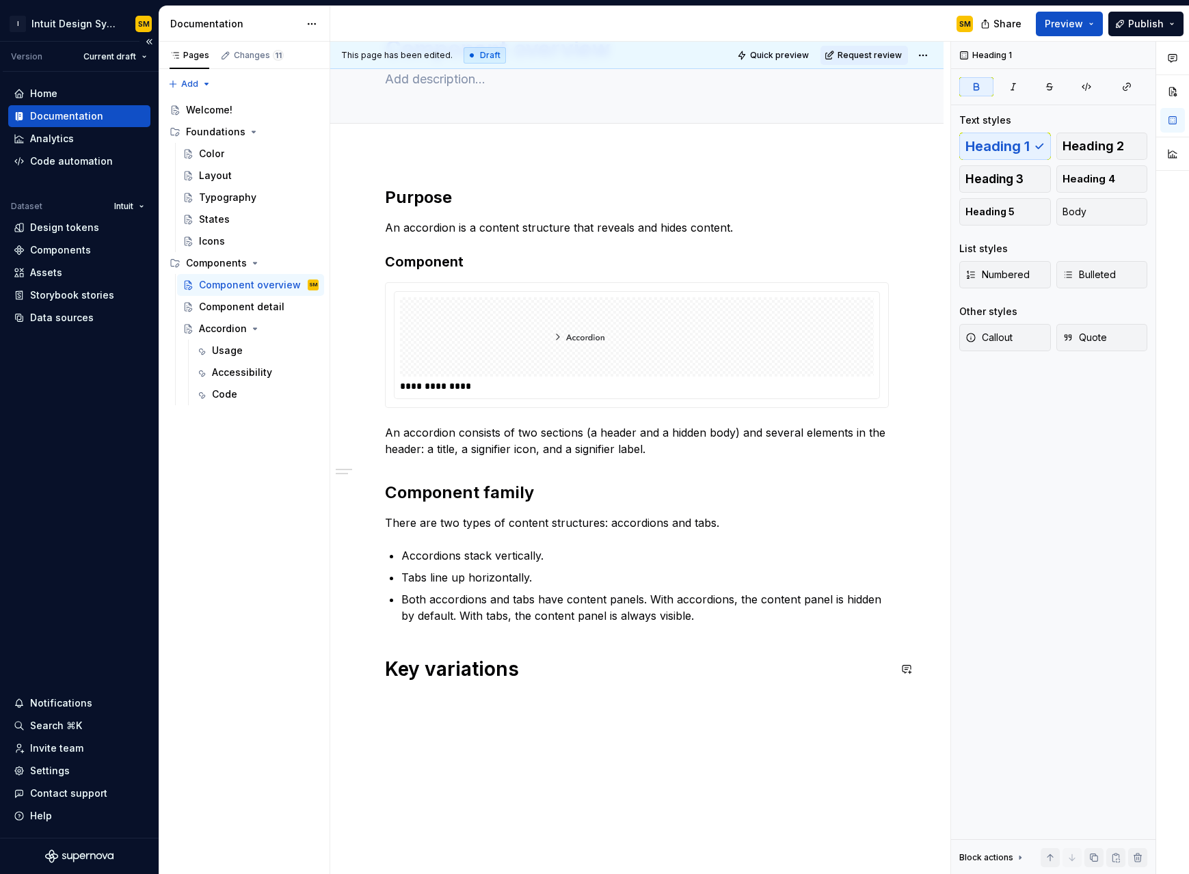
scroll to position [93, 0]
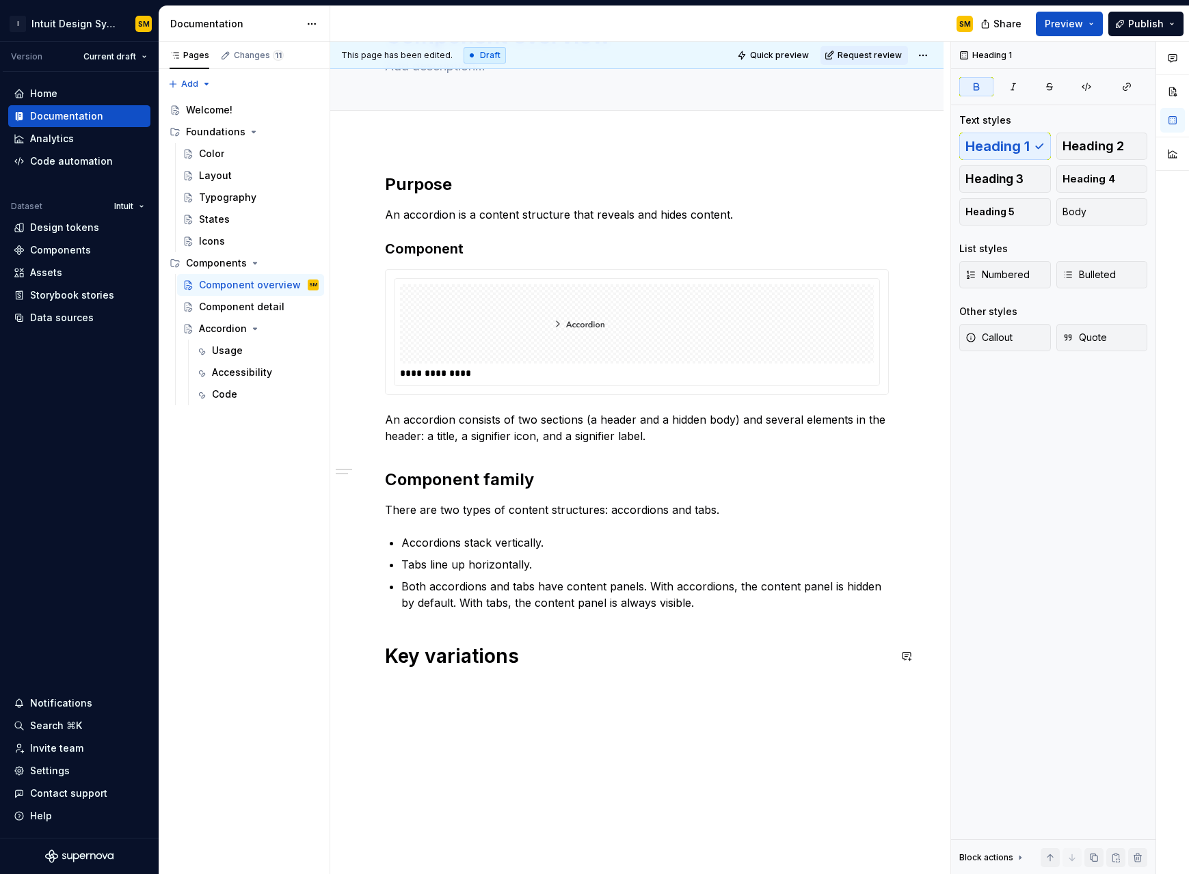
click at [485, 557] on div "**********" at bounding box center [637, 429] width 504 height 511
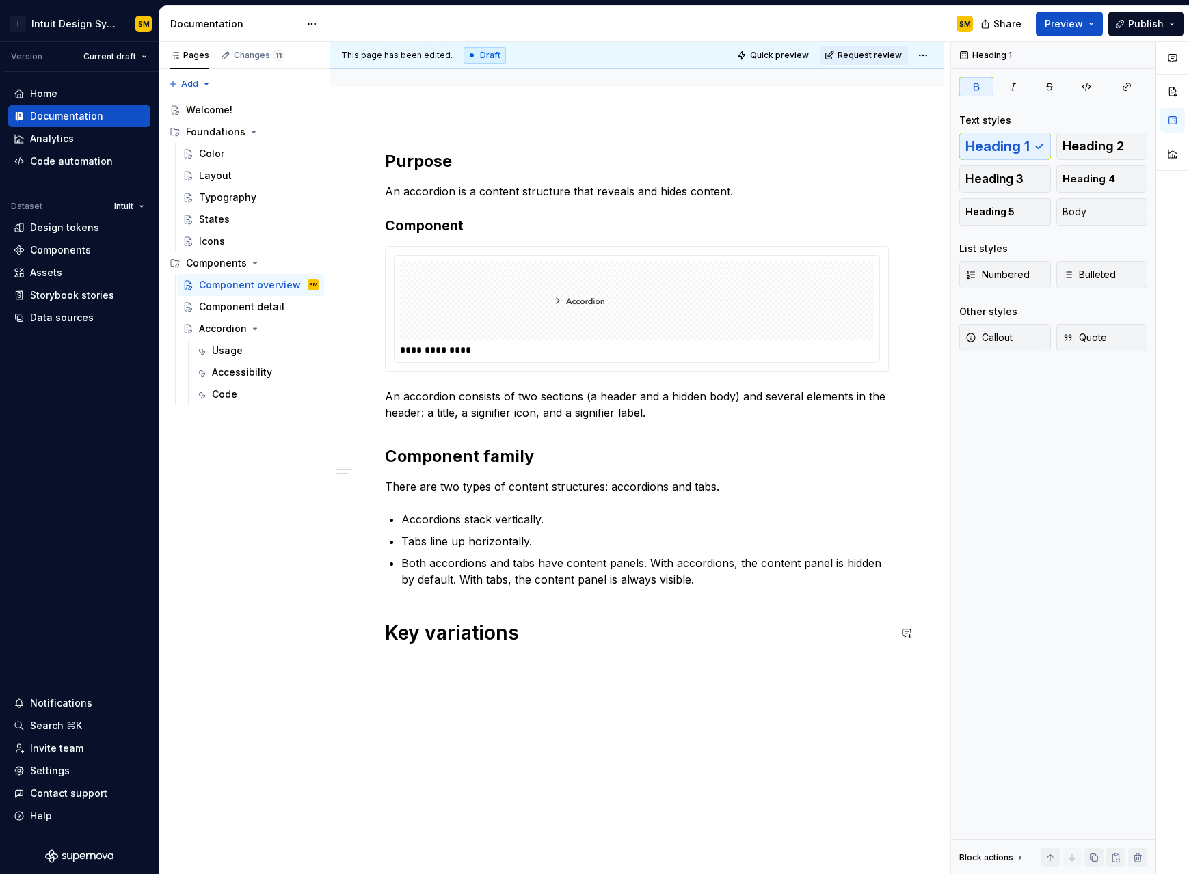
scroll to position [120, 0]
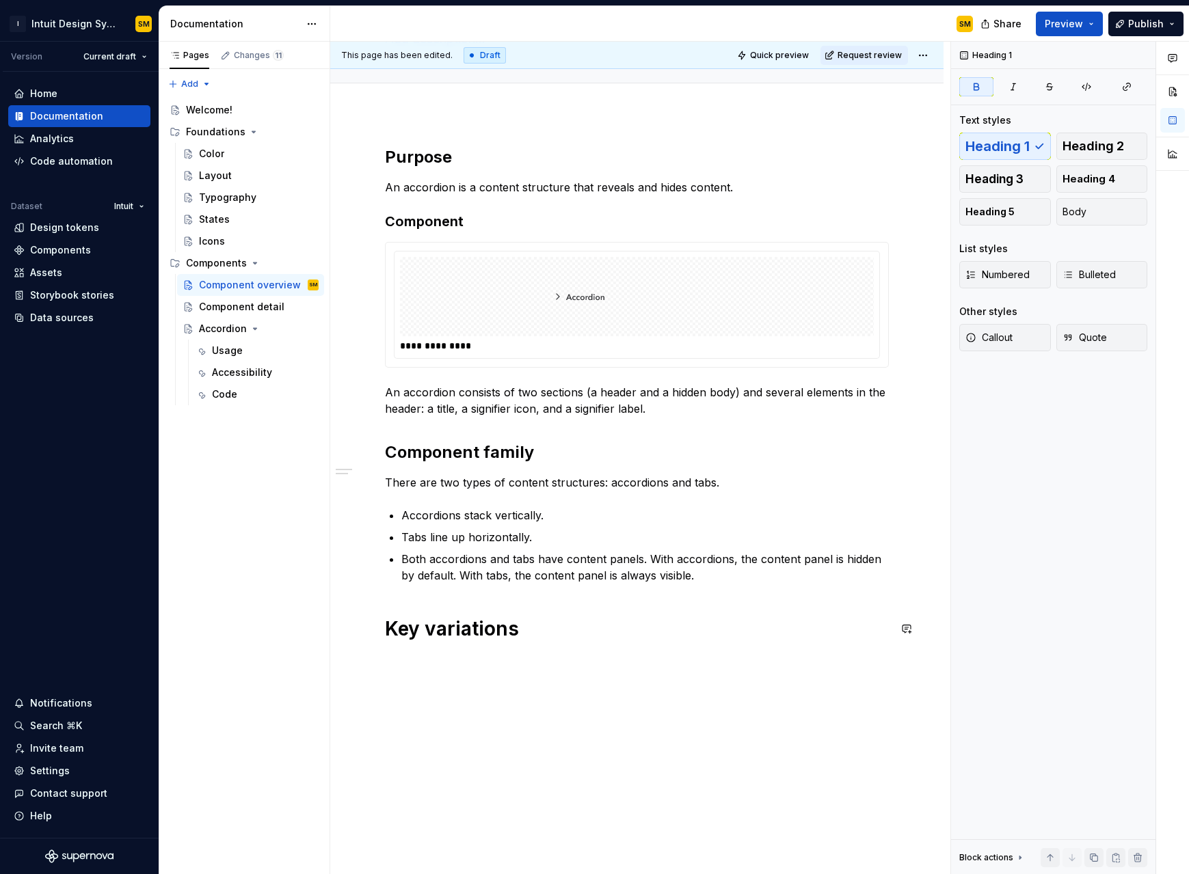
click at [477, 557] on div "**********" at bounding box center [636, 516] width 613 height 807
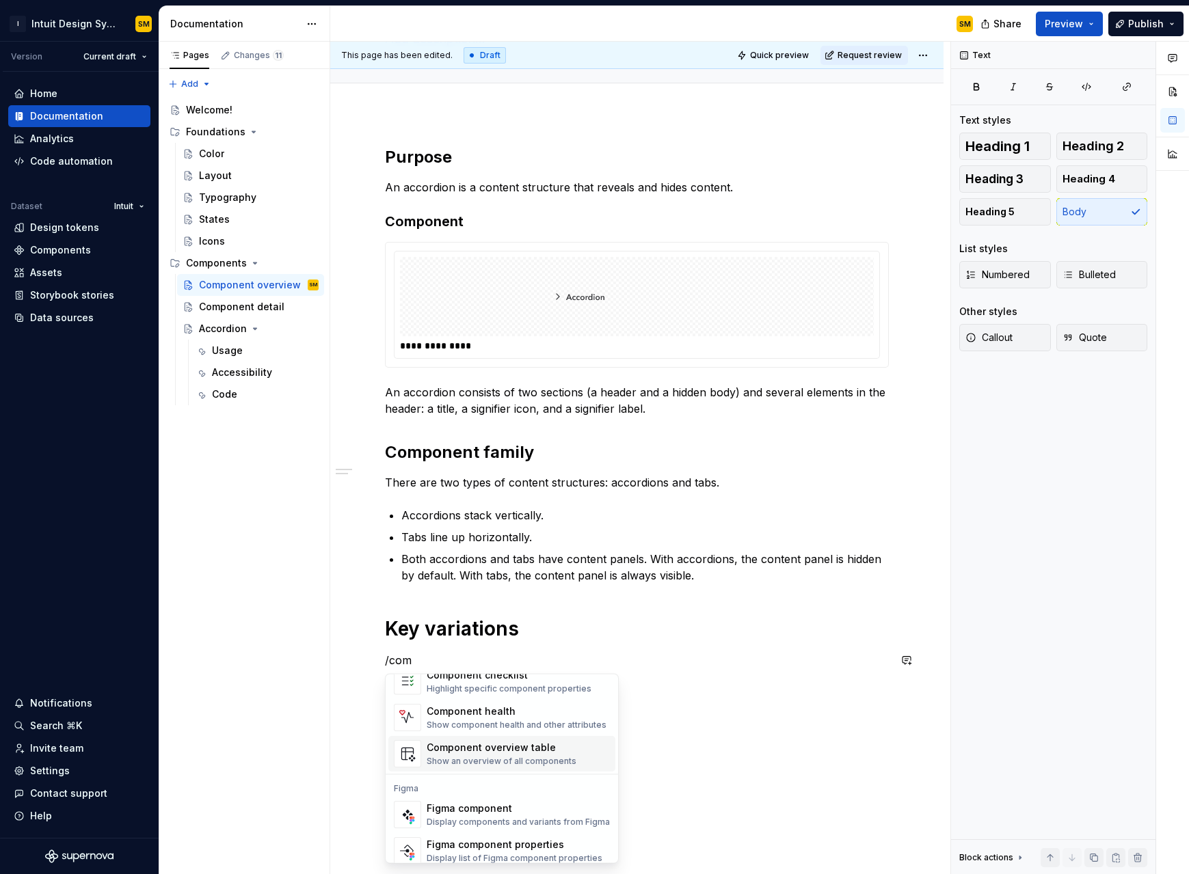
scroll to position [41, 0]
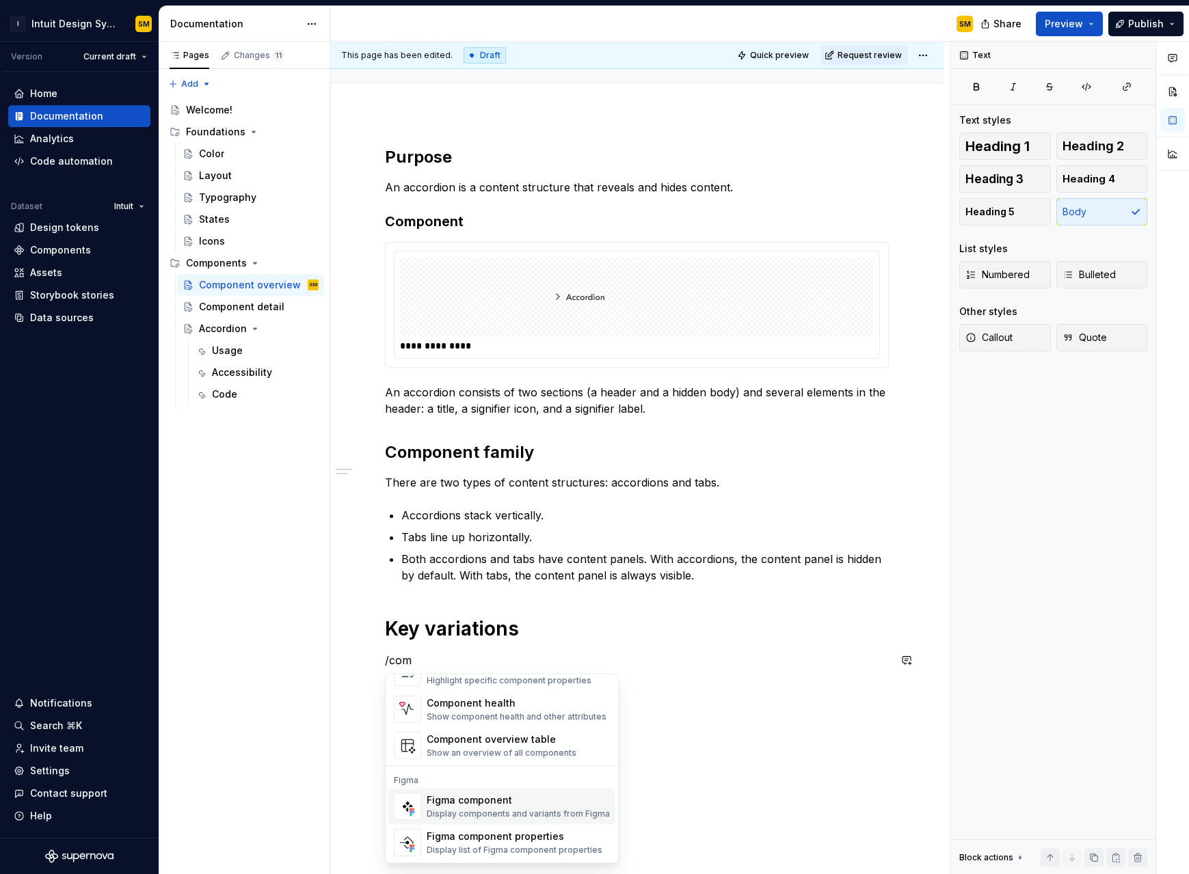
click at [480, 557] on div "Display components and variants from Figma" at bounding box center [518, 814] width 183 height 11
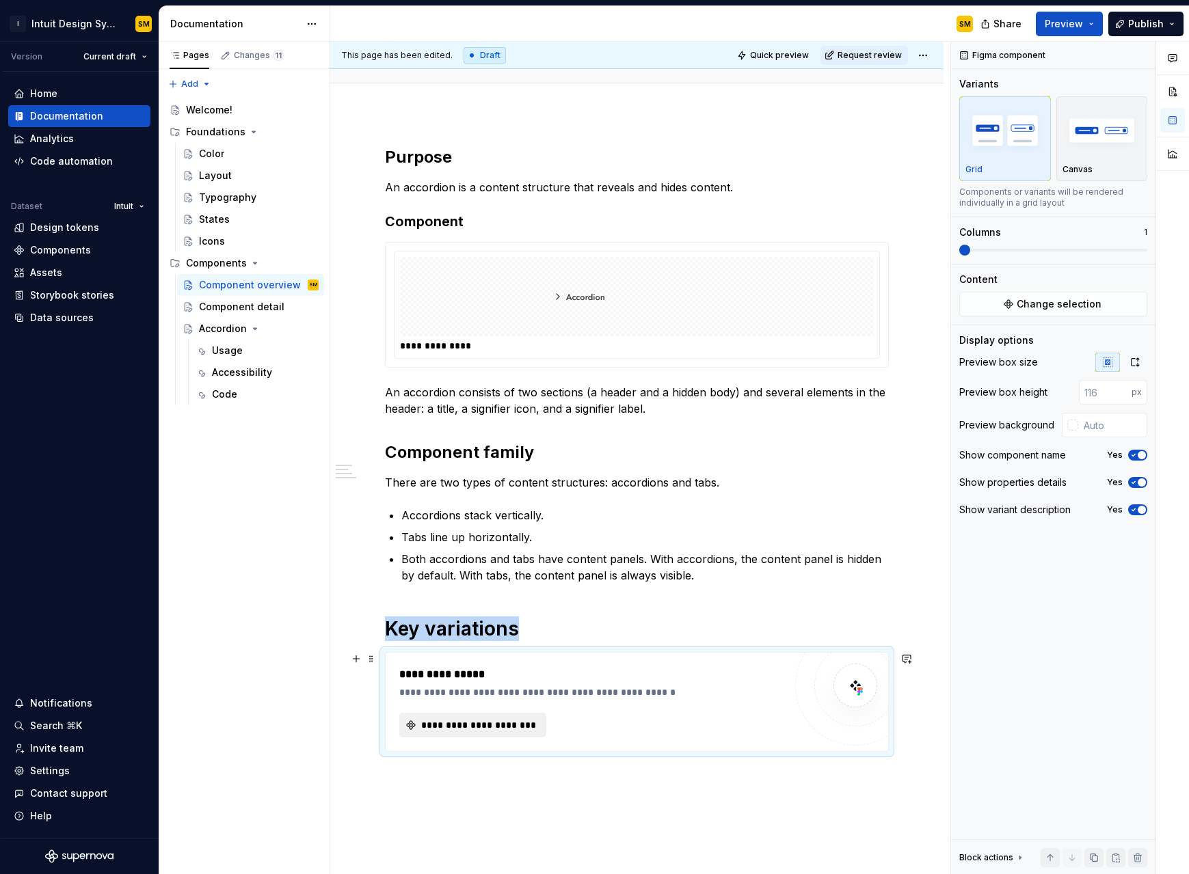
click at [524, 557] on span "**********" at bounding box center [478, 726] width 118 height 14
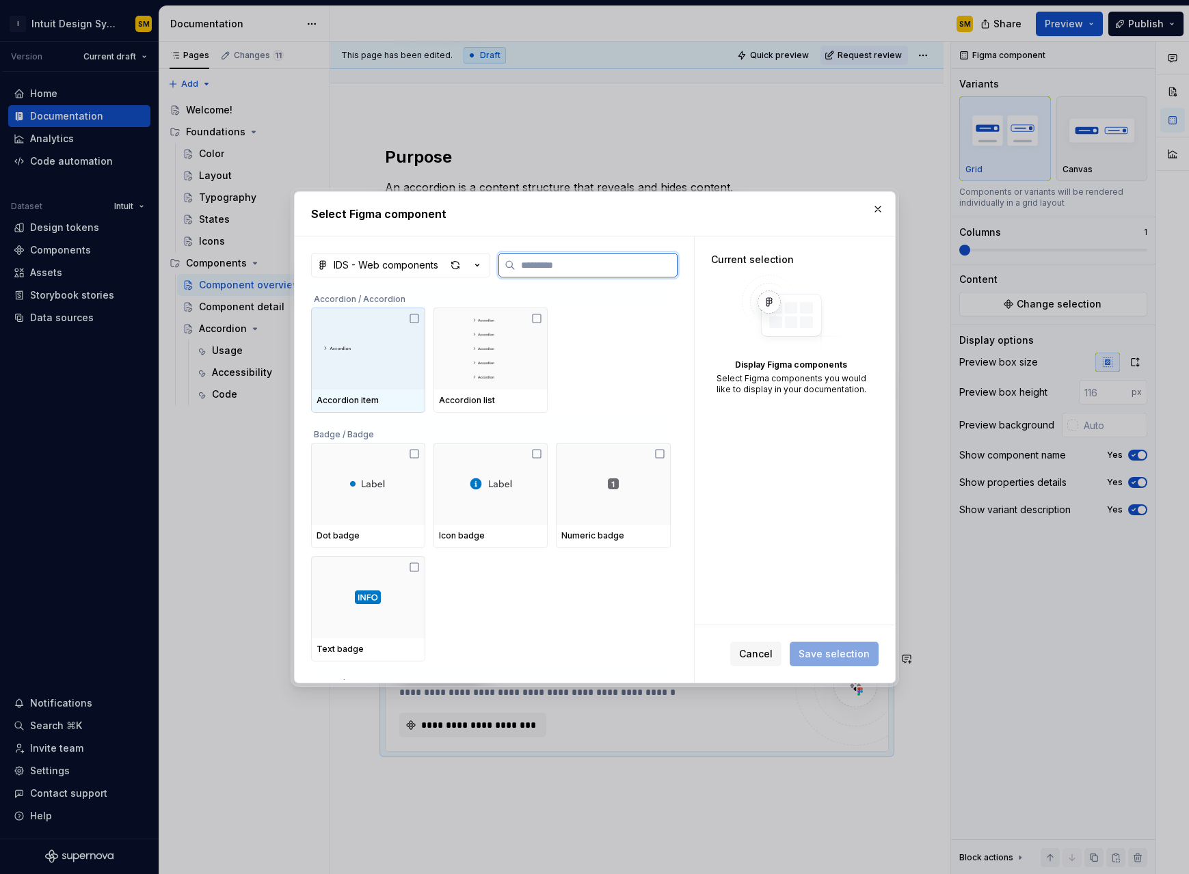
click at [415, 321] on icon at bounding box center [414, 318] width 11 height 11
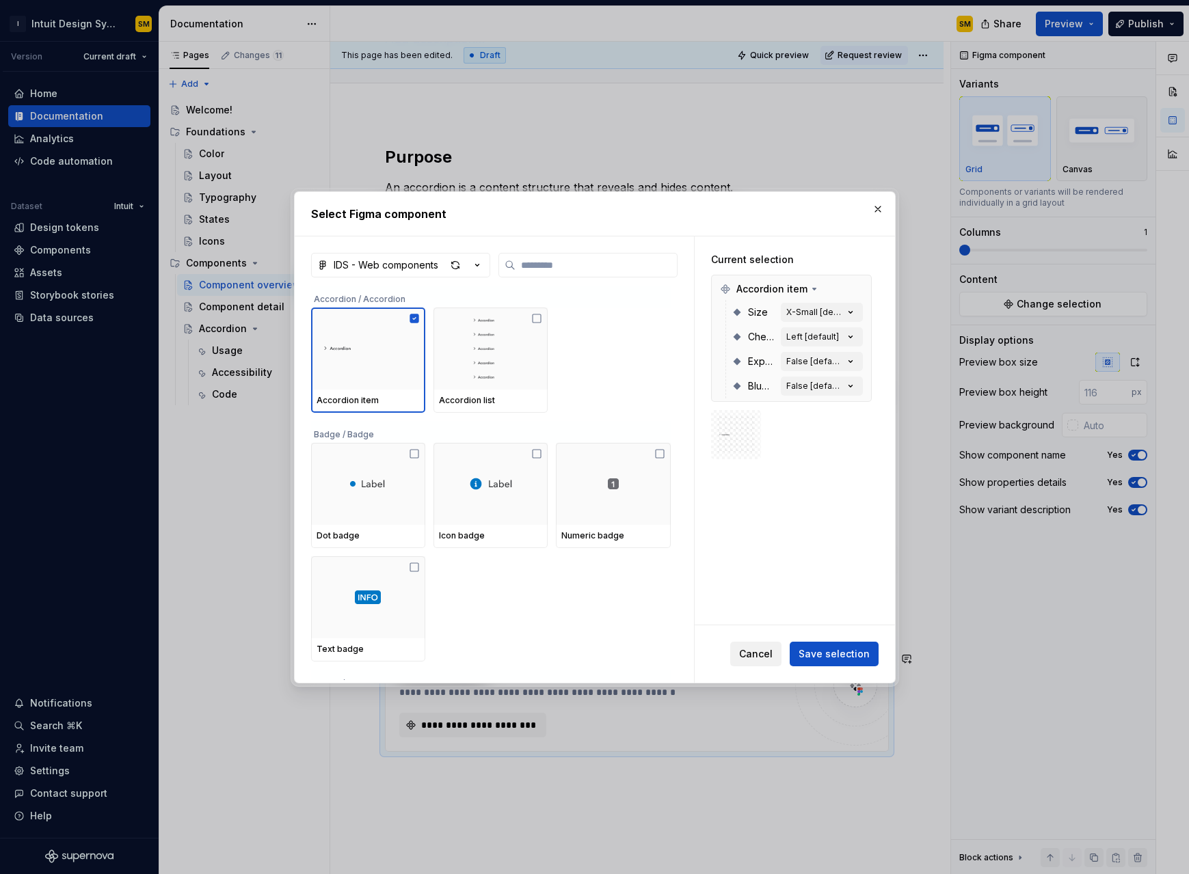
click at [710, 557] on span "Cancel" at bounding box center [756, 654] width 34 height 14
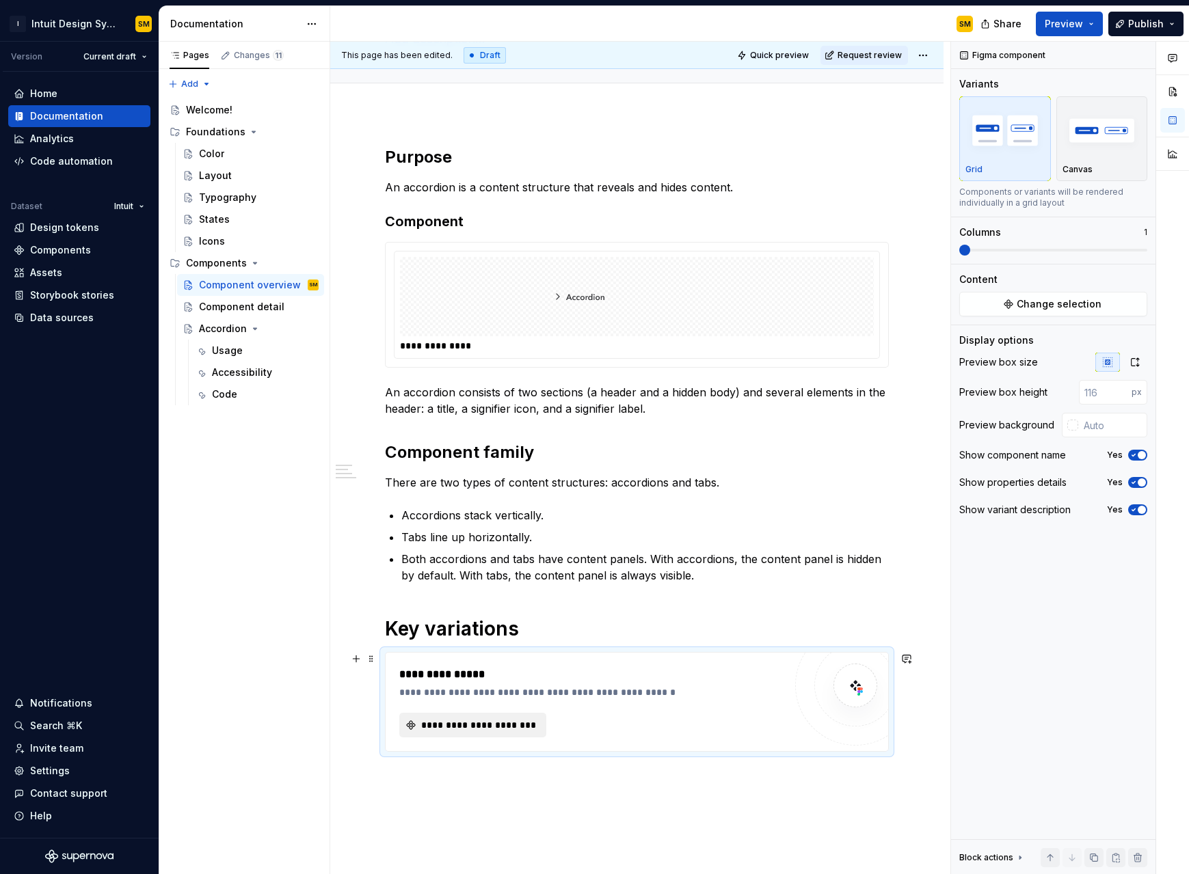
click at [503, 557] on span "**********" at bounding box center [478, 726] width 118 height 14
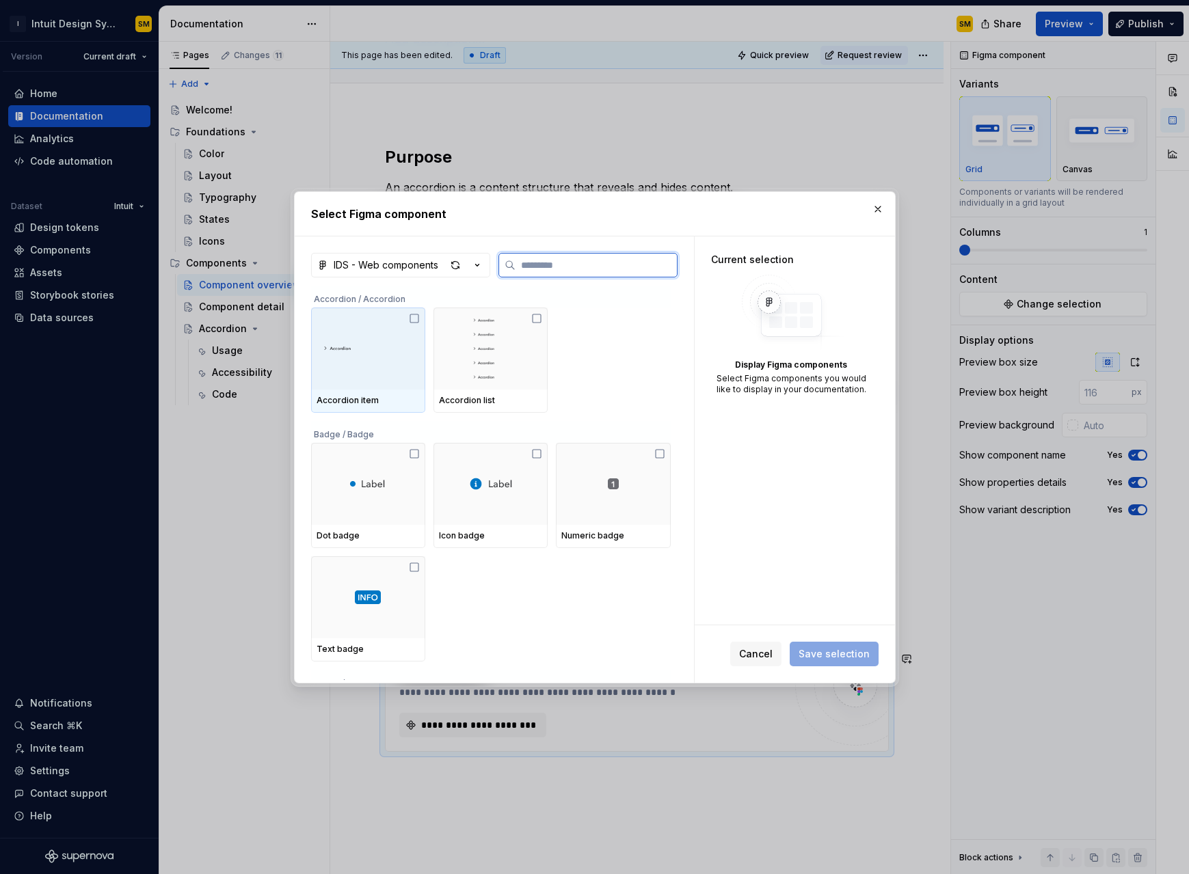
click at [415, 319] on icon at bounding box center [414, 318] width 11 height 11
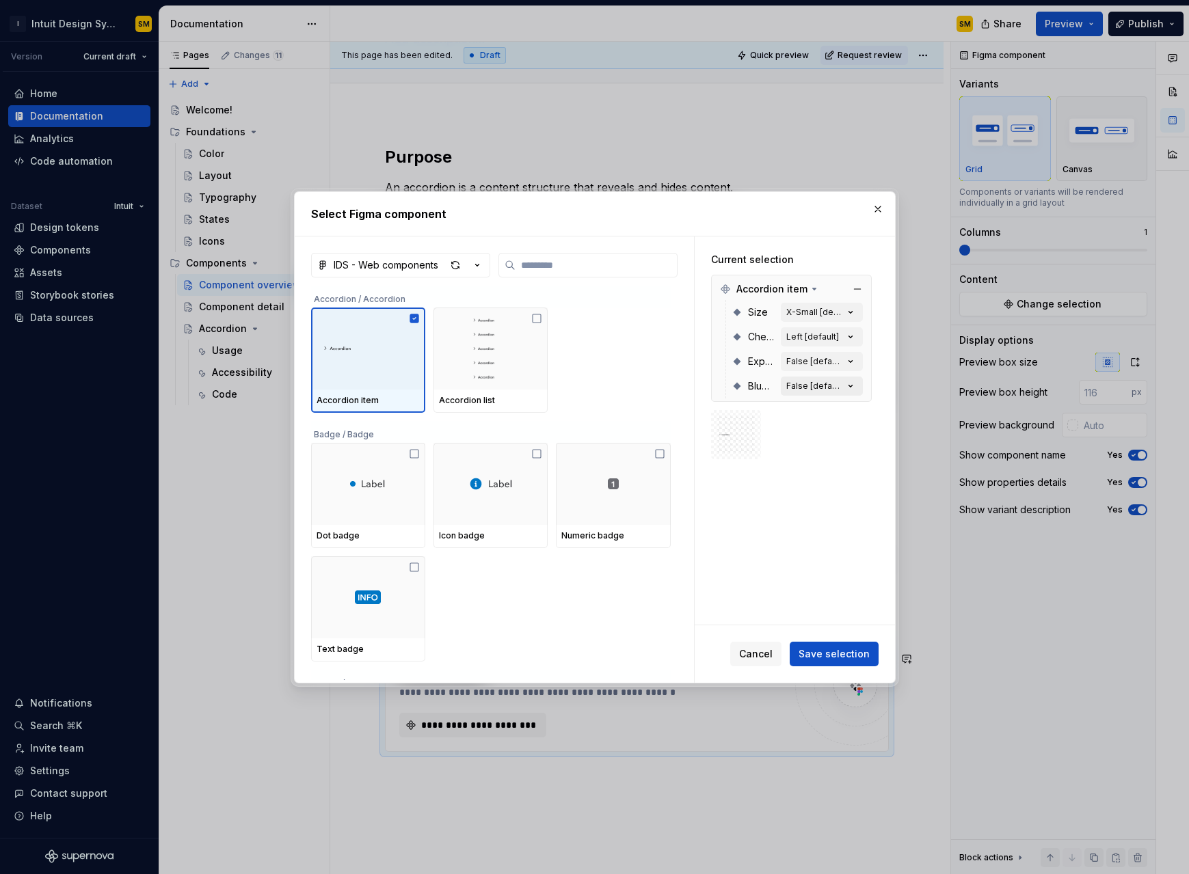
click at [710, 386] on div "False [default]" at bounding box center [814, 386] width 57 height 11
click at [710, 383] on icon "button" at bounding box center [851, 386] width 14 height 14
click at [710, 557] on span "Cancel" at bounding box center [756, 654] width 34 height 14
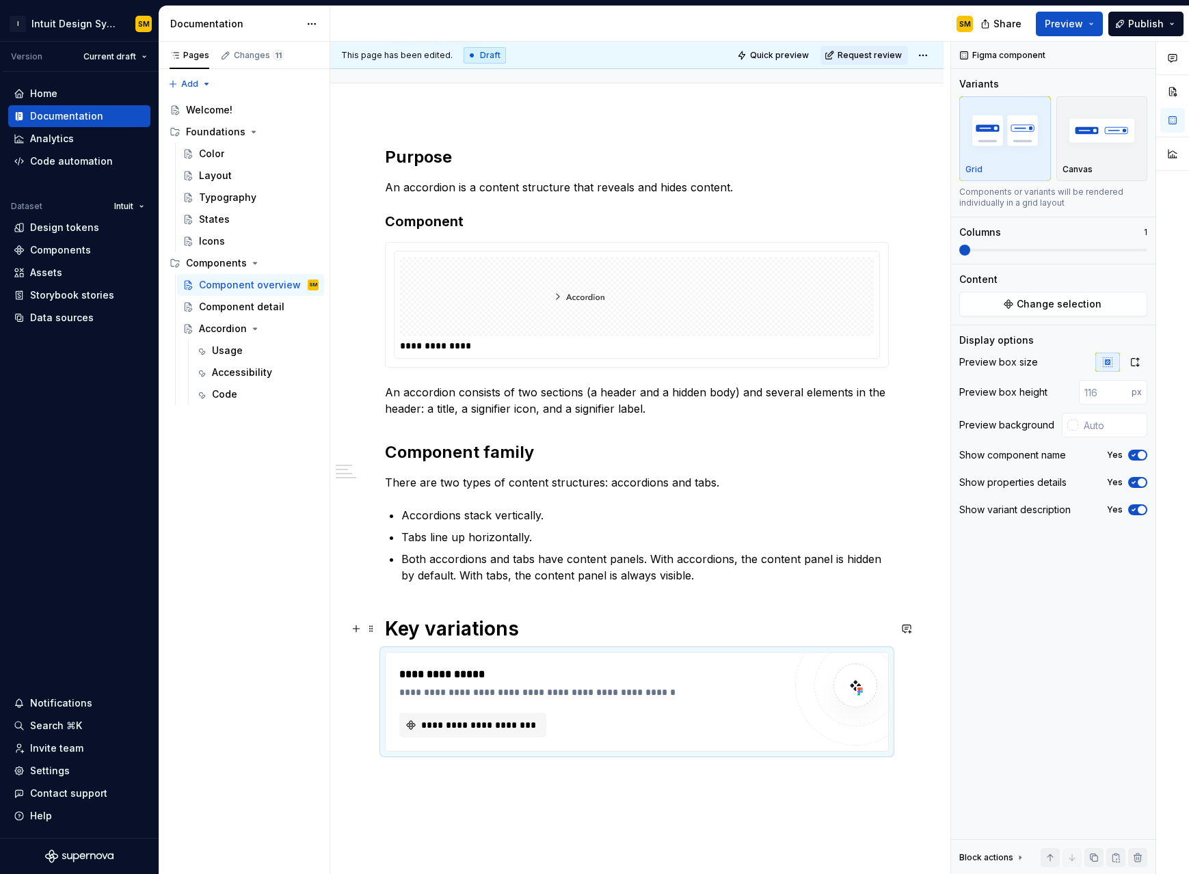
click at [537, 557] on h1 "Key variations" at bounding box center [637, 629] width 504 height 25
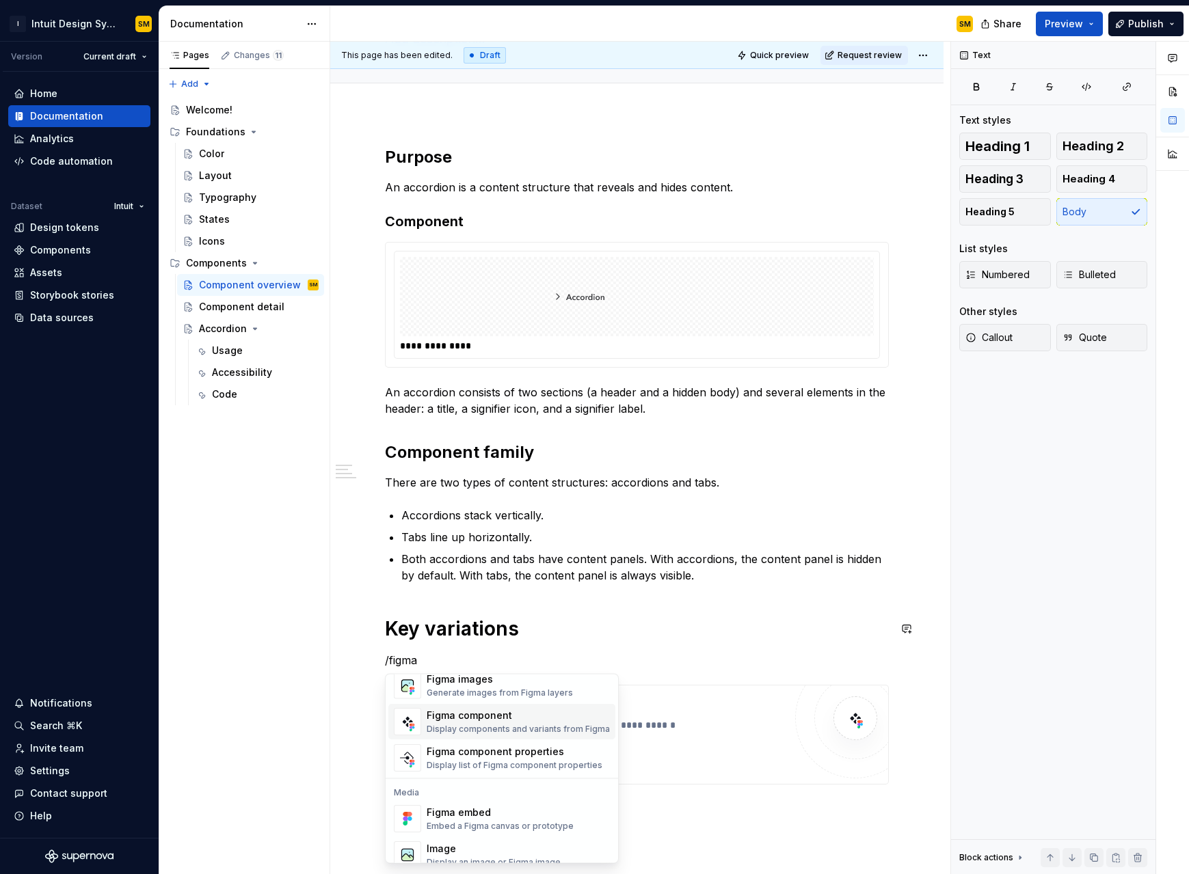
scroll to position [31, 0]
click at [475, 557] on div "Display list of Figma component properties" at bounding box center [515, 763] width 176 height 11
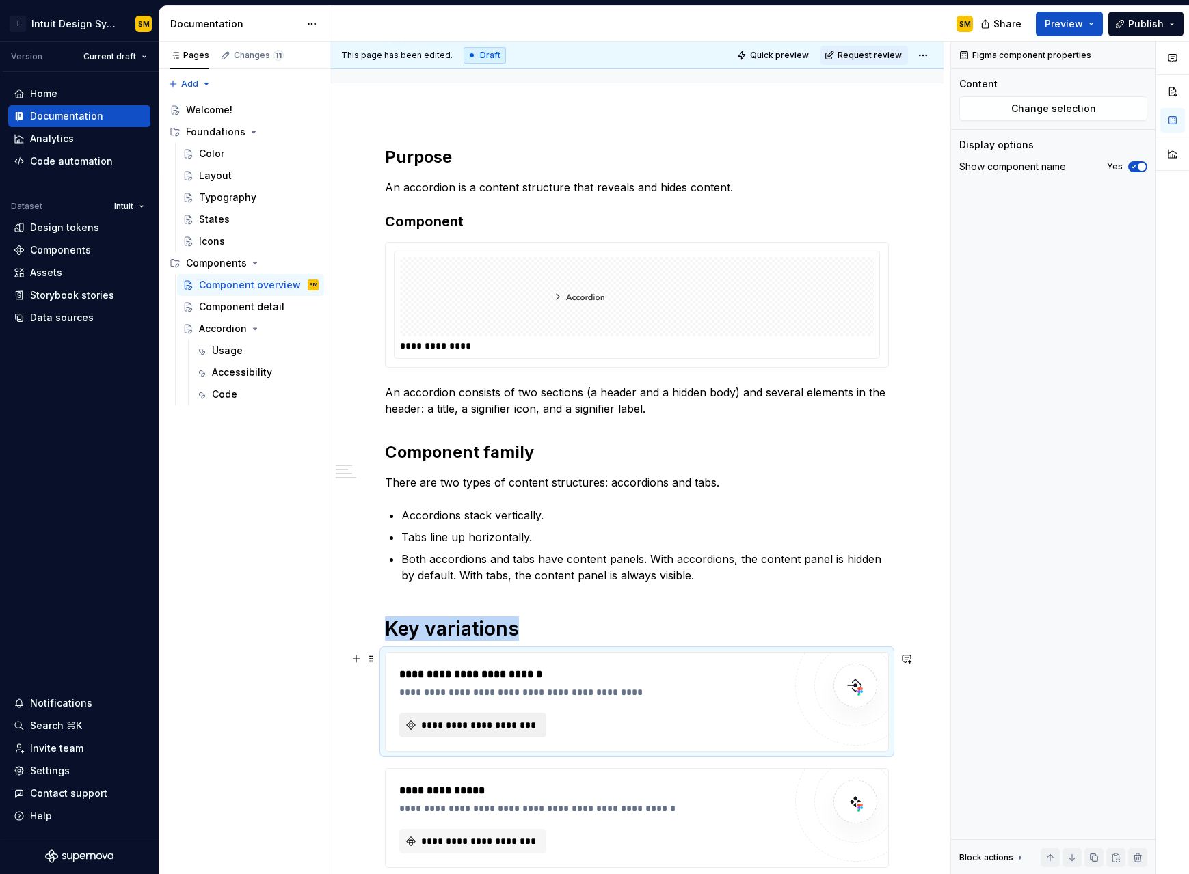
click at [501, 557] on button "**********" at bounding box center [472, 725] width 147 height 25
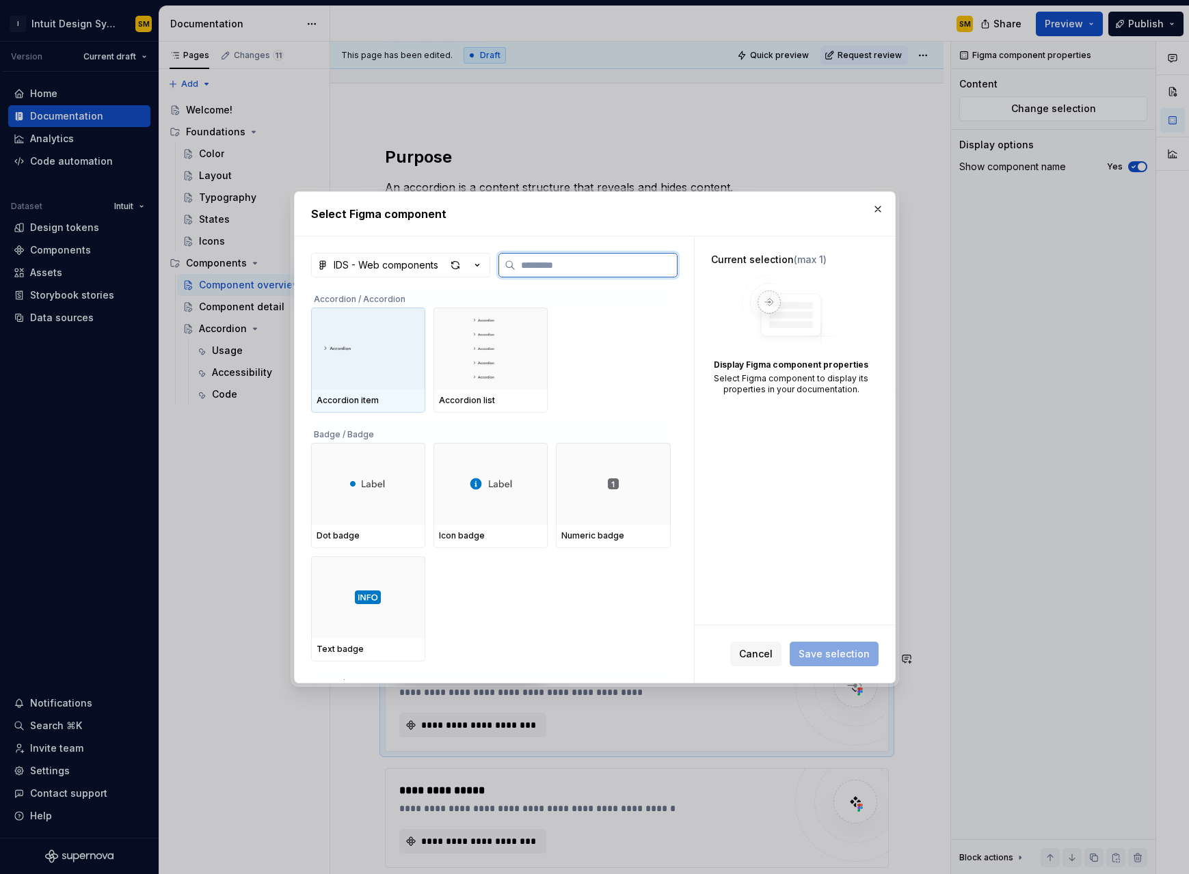
click at [390, 391] on div "Accordion item" at bounding box center [368, 401] width 114 height 23
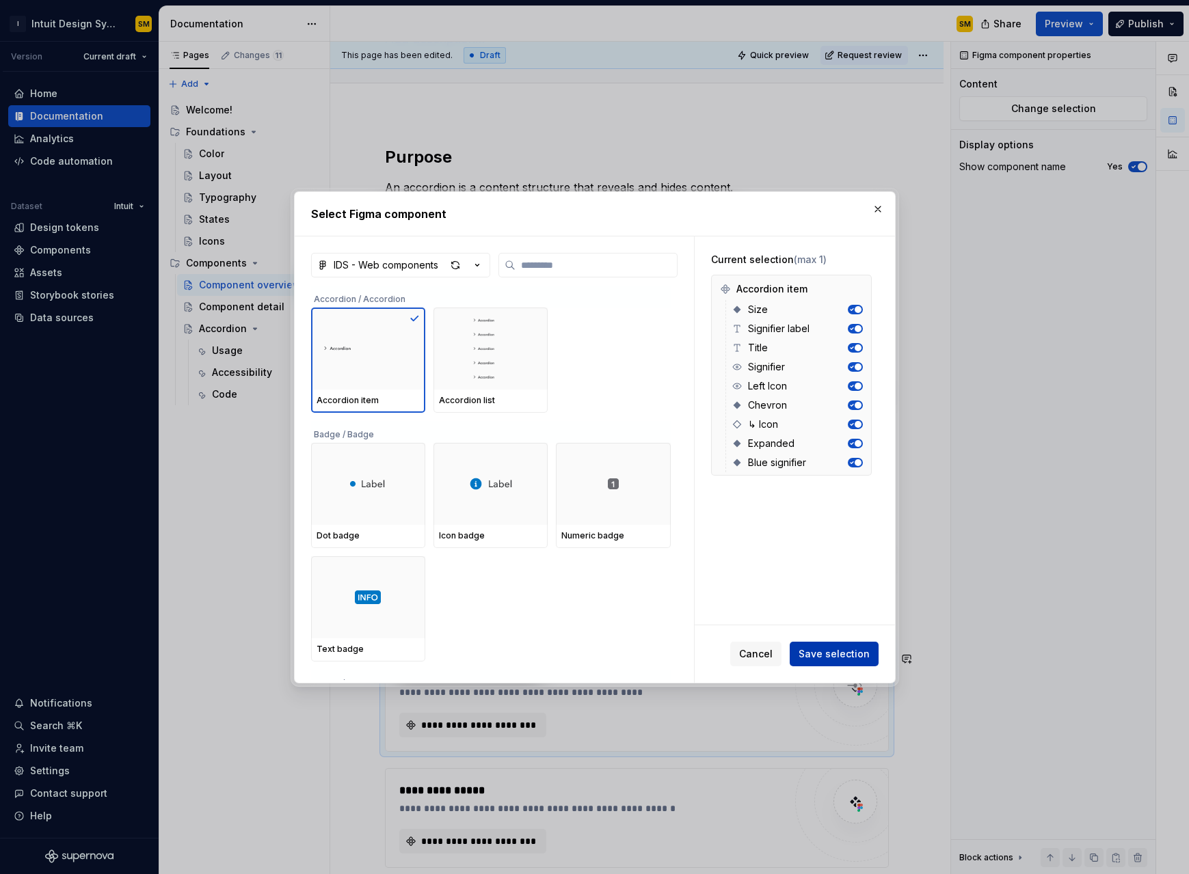
click at [710, 557] on span "Save selection" at bounding box center [834, 654] width 71 height 14
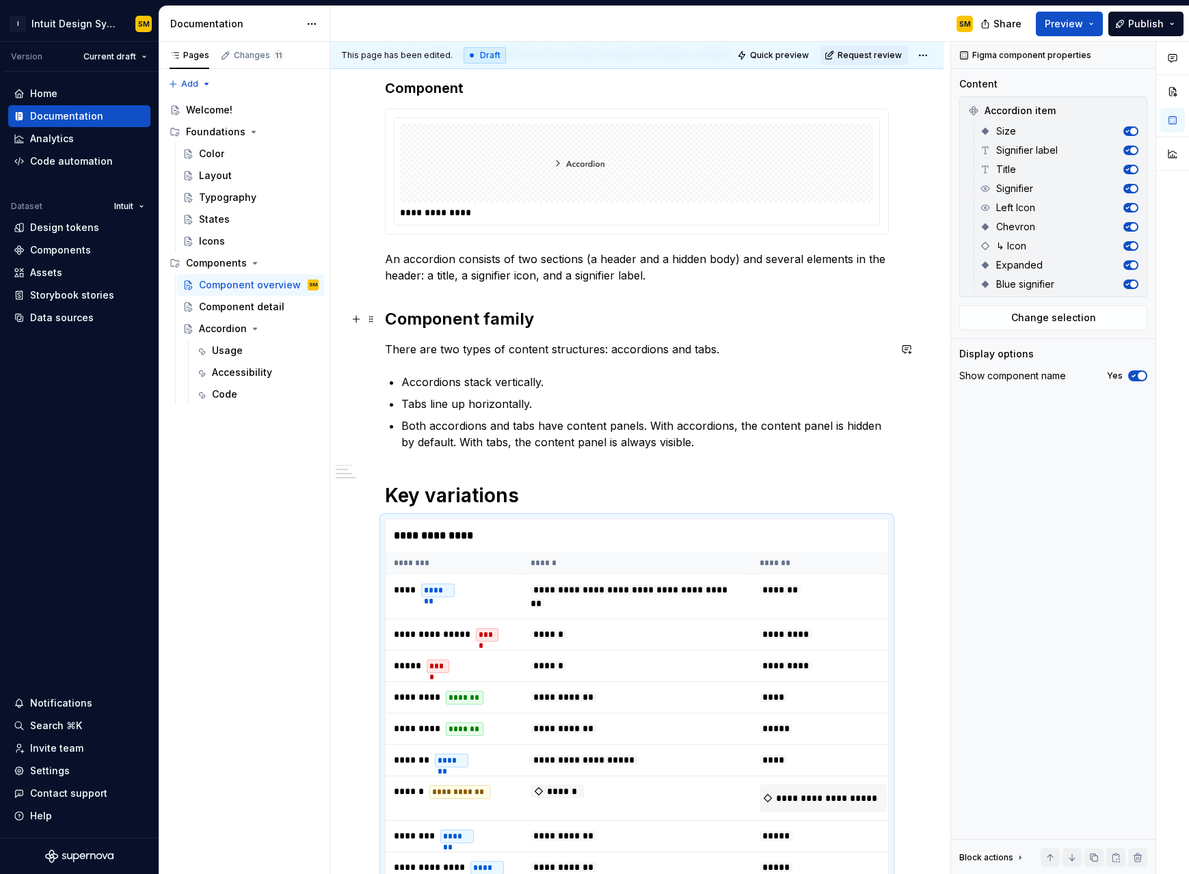
scroll to position [250, 0]
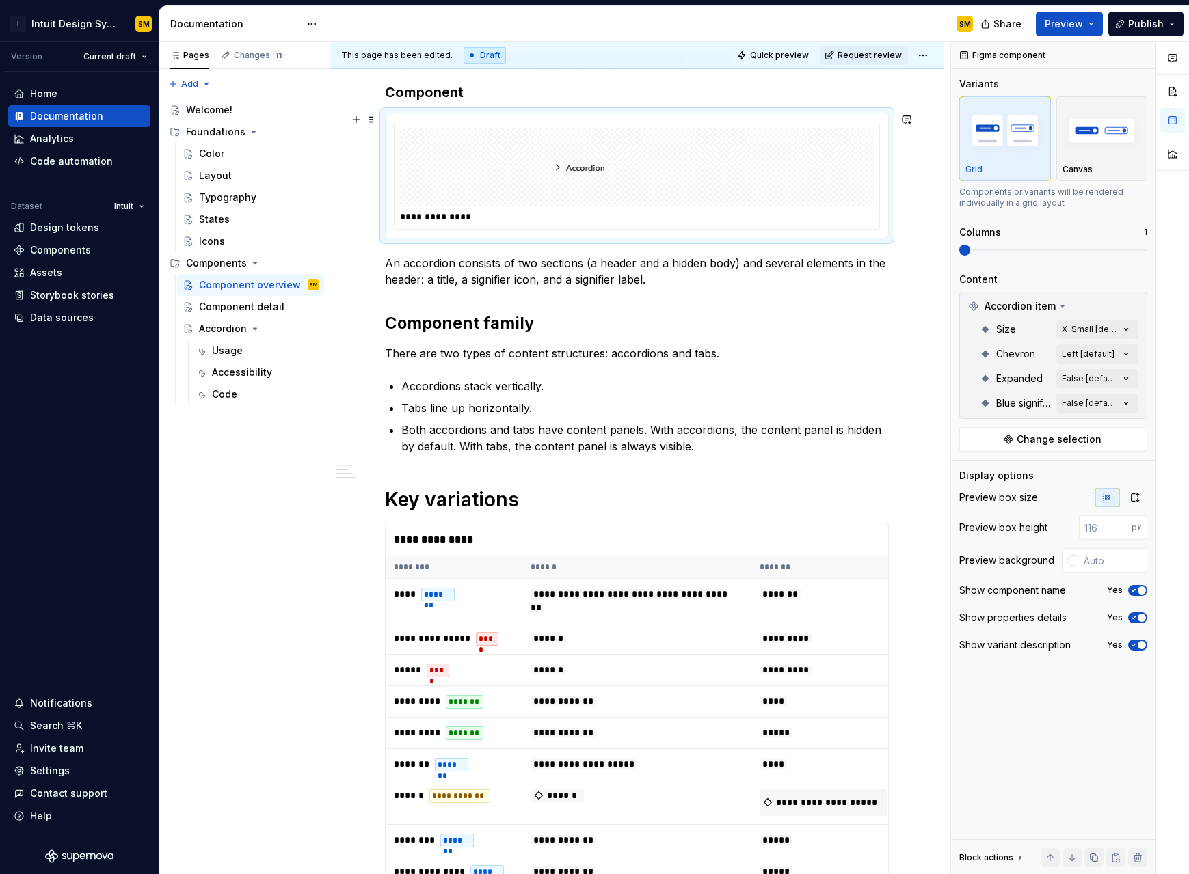
click at [567, 166] on img at bounding box center [636, 167] width 191 height 68
click at [710, 399] on div "Comments Open comments No comments yet Select ‘Comment’ from the block context …" at bounding box center [1070, 458] width 238 height 833
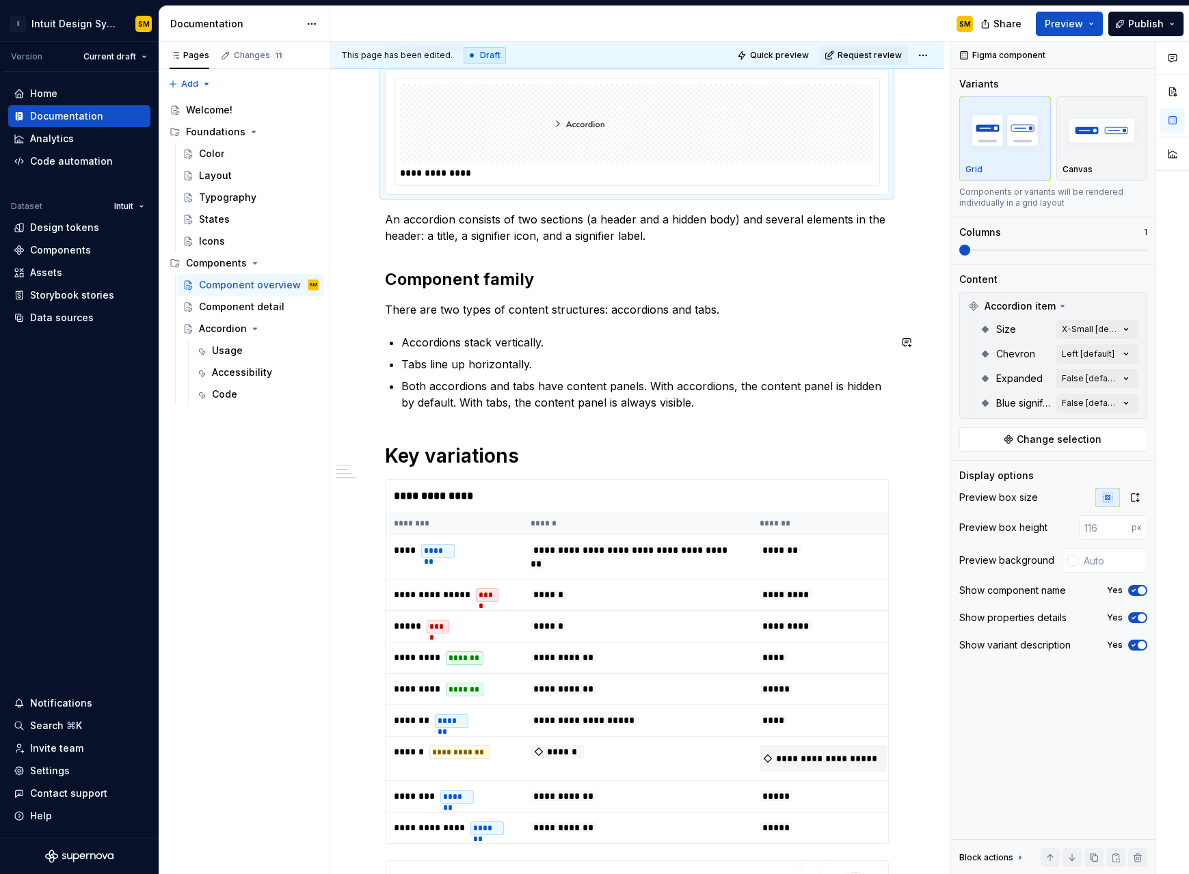
scroll to position [294, 0]
click at [641, 504] on div "**********" at bounding box center [640, 495] width 509 height 33
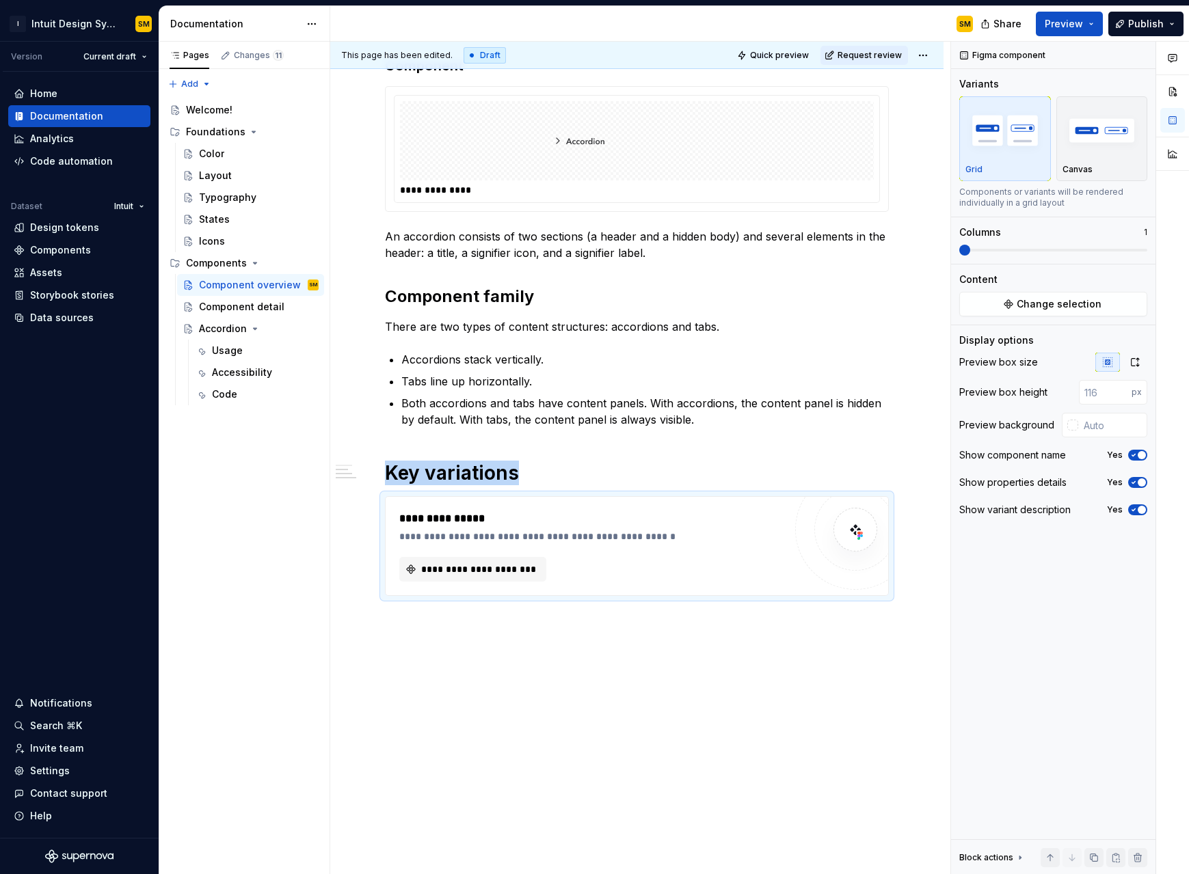
scroll to position [276, 0]
click at [643, 557] on div "**********" at bounding box center [636, 417] width 613 height 918
click at [710, 557] on div "**********" at bounding box center [636, 417] width 613 height 918
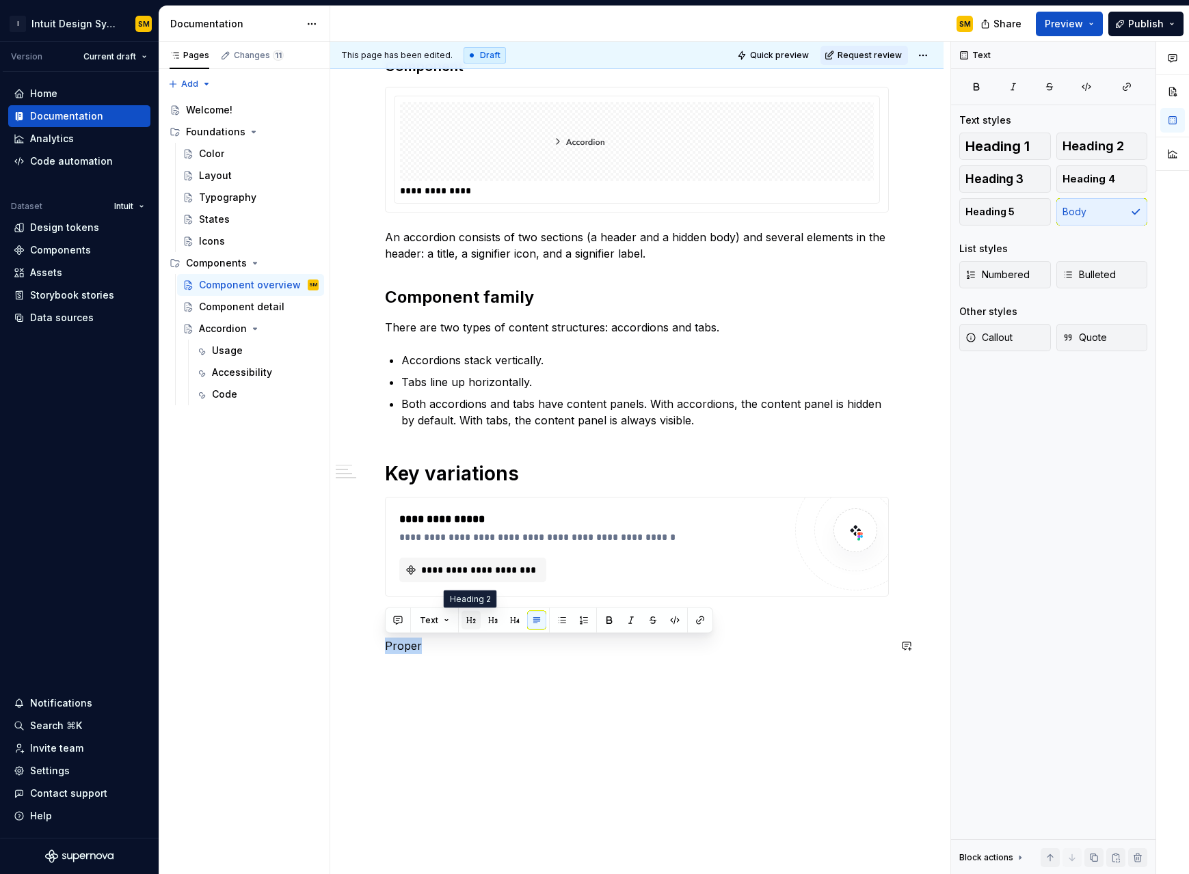
click at [472, 557] on button "button" at bounding box center [470, 620] width 19 height 19
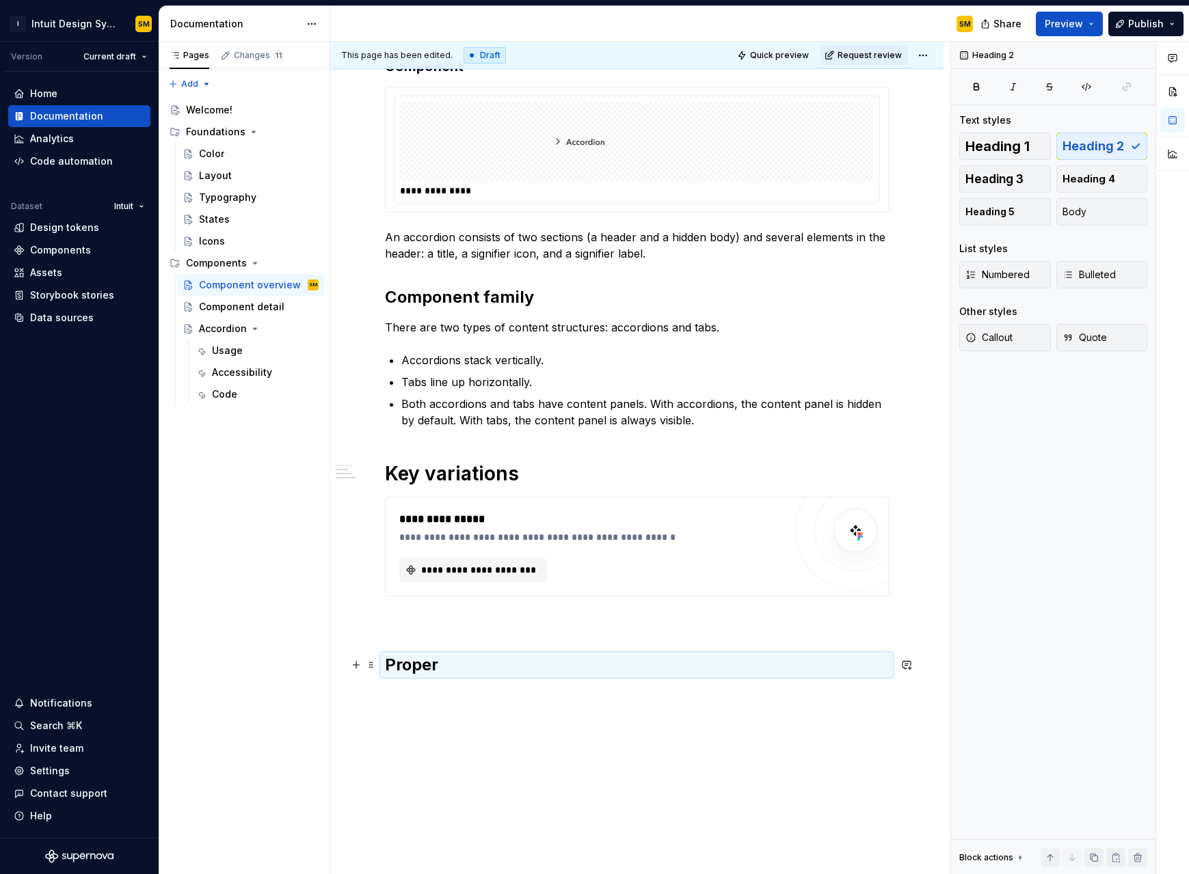
click at [460, 557] on h2 "Proper" at bounding box center [637, 665] width 504 height 22
click at [500, 557] on div "**********" at bounding box center [637, 333] width 504 height 685
click at [518, 557] on div "**********" at bounding box center [637, 341] width 504 height 701
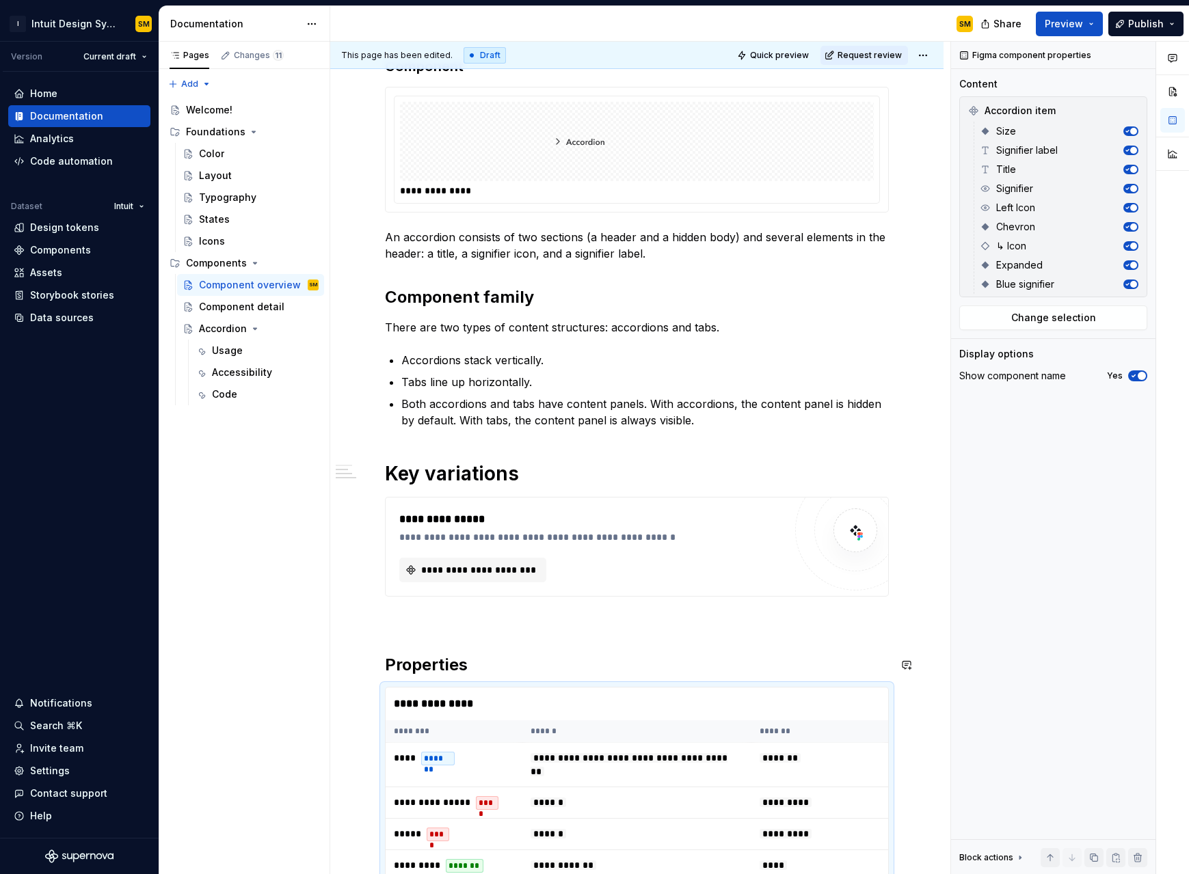
click at [496, 557] on div "**********" at bounding box center [637, 521] width 504 height 1061
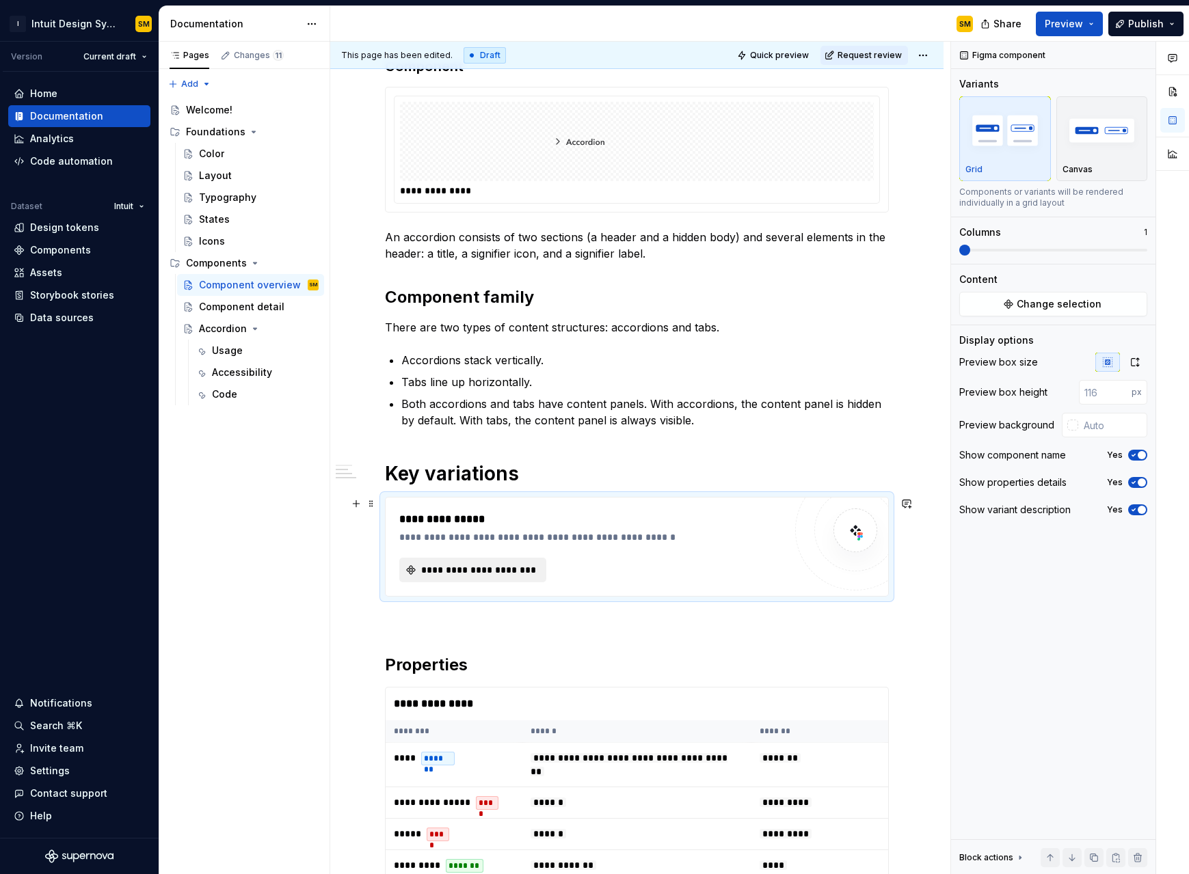
click at [483, 557] on button "**********" at bounding box center [472, 570] width 147 height 25
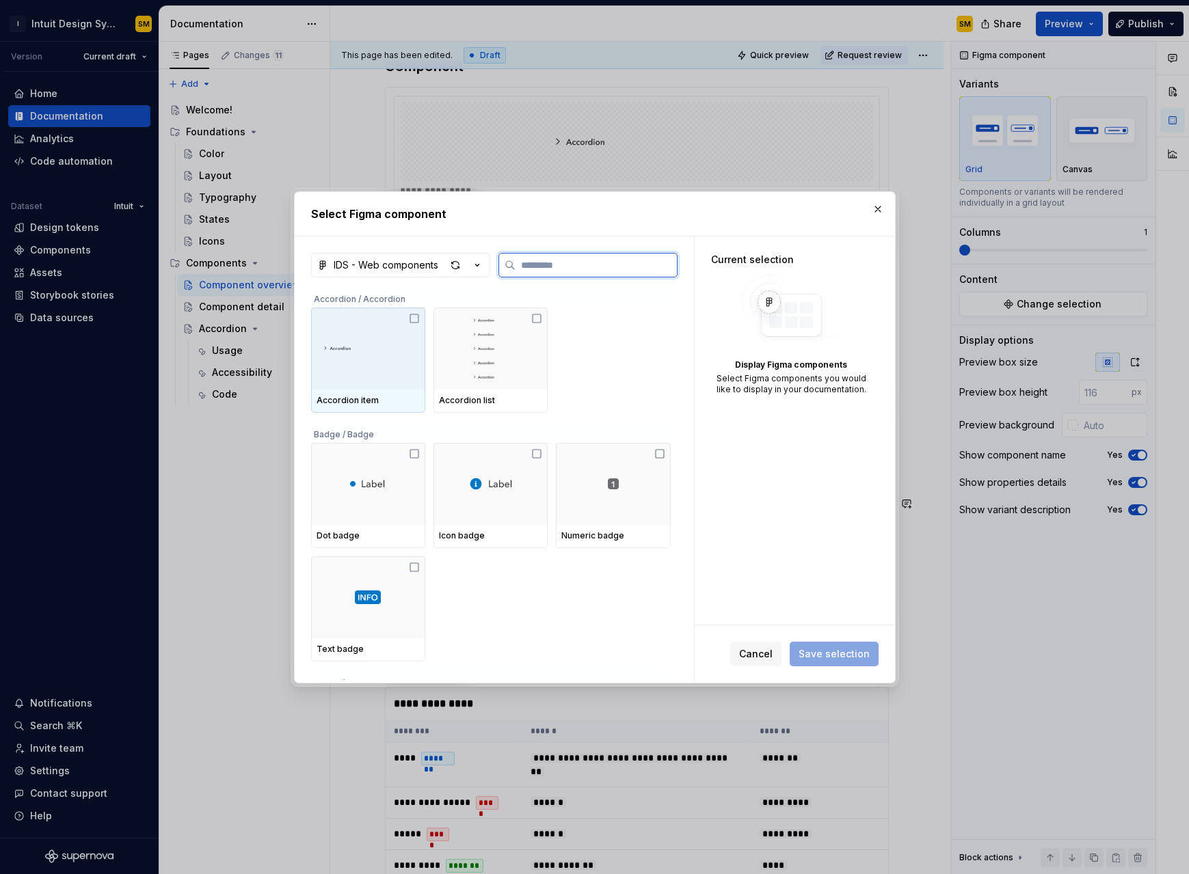
click at [414, 324] on div at bounding box center [368, 349] width 114 height 82
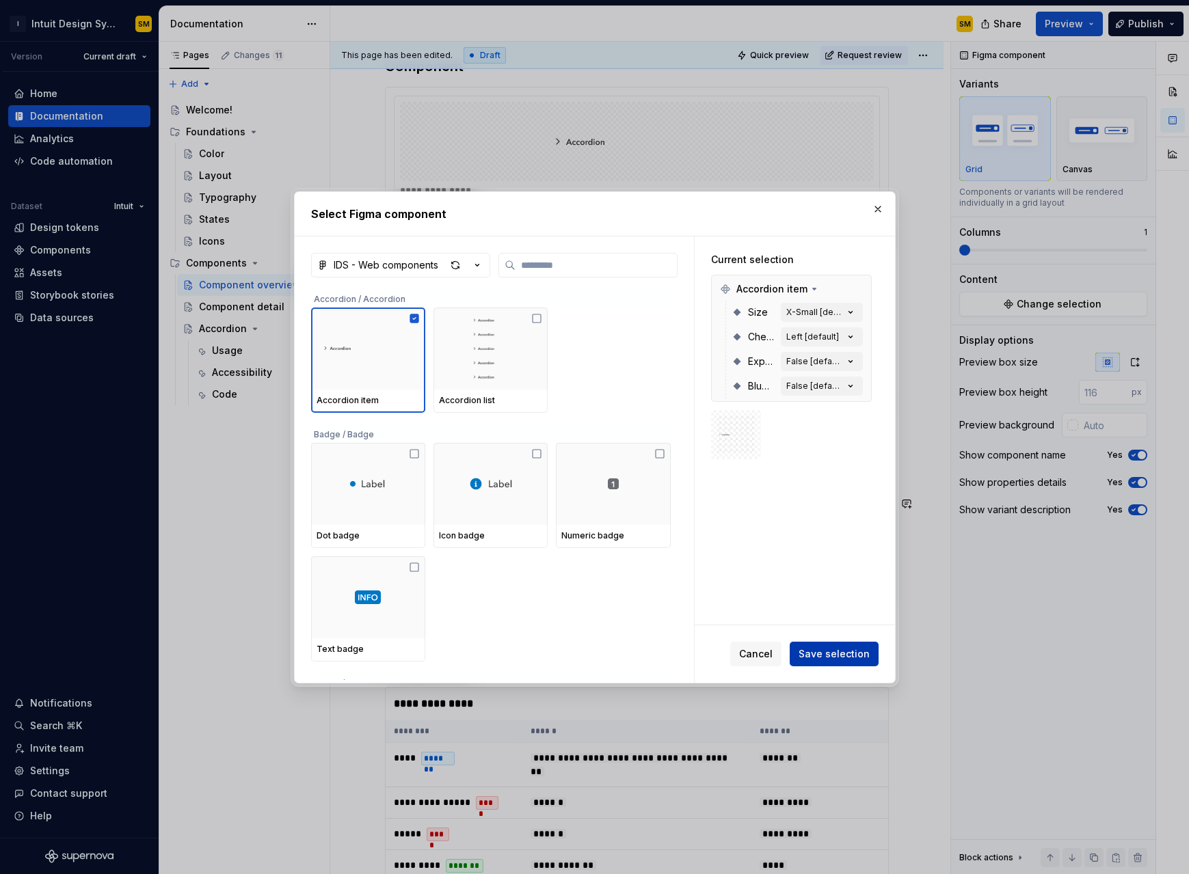
click at [710, 557] on span "Save selection" at bounding box center [834, 654] width 71 height 14
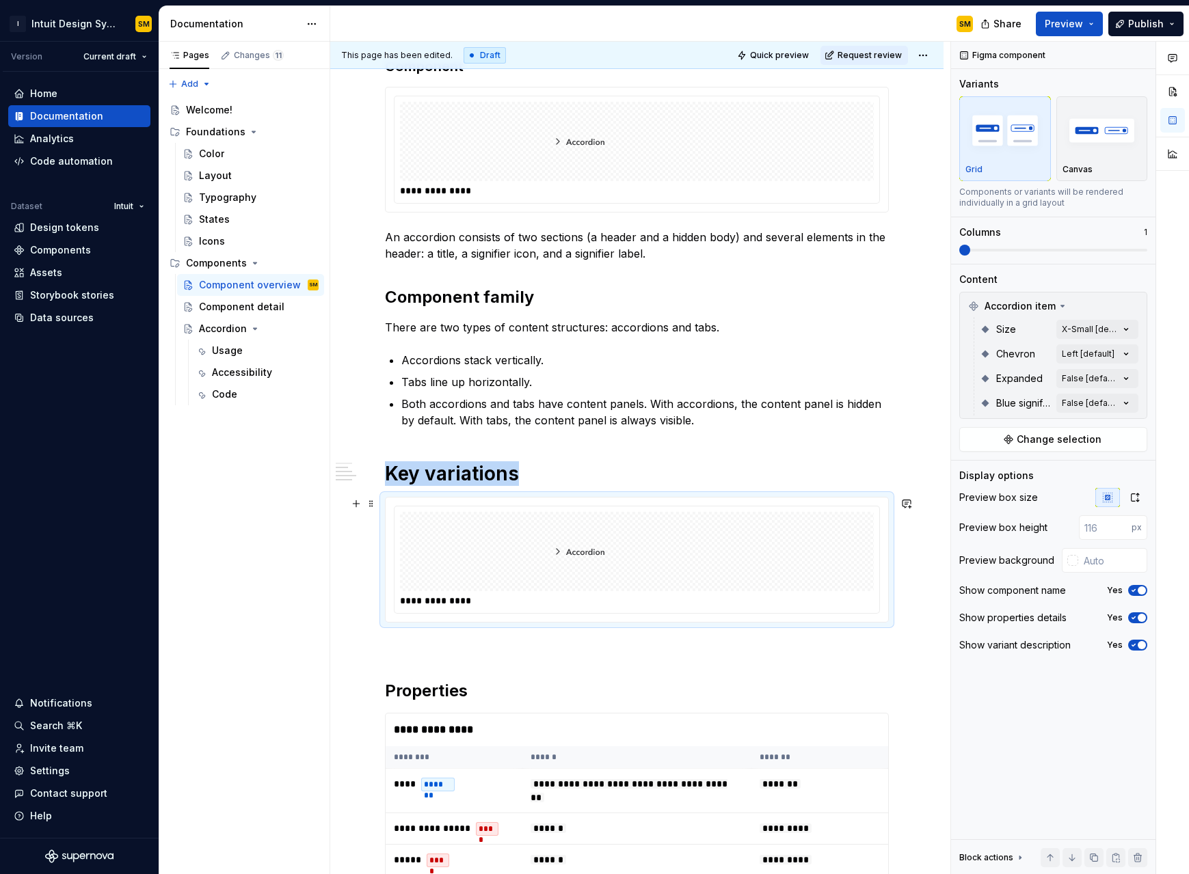
click at [684, 552] on img at bounding box center [636, 552] width 191 height 68
click at [710, 407] on div "Comments Open comments No comments yet Select ‘Comment’ from the block context …" at bounding box center [1070, 458] width 238 height 833
click at [710, 490] on span "True" at bounding box center [990, 491] width 22 height 14
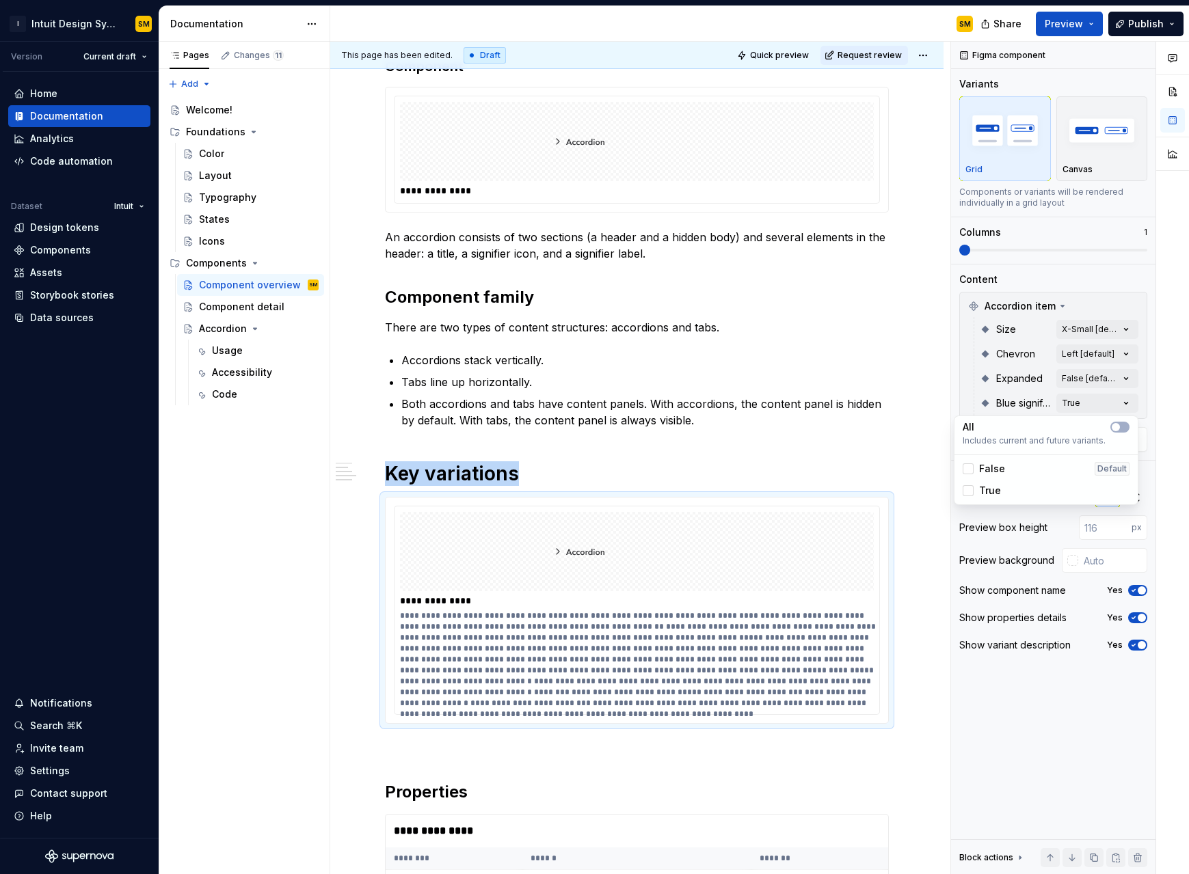
click at [710, 490] on span "True" at bounding box center [990, 491] width 22 height 14
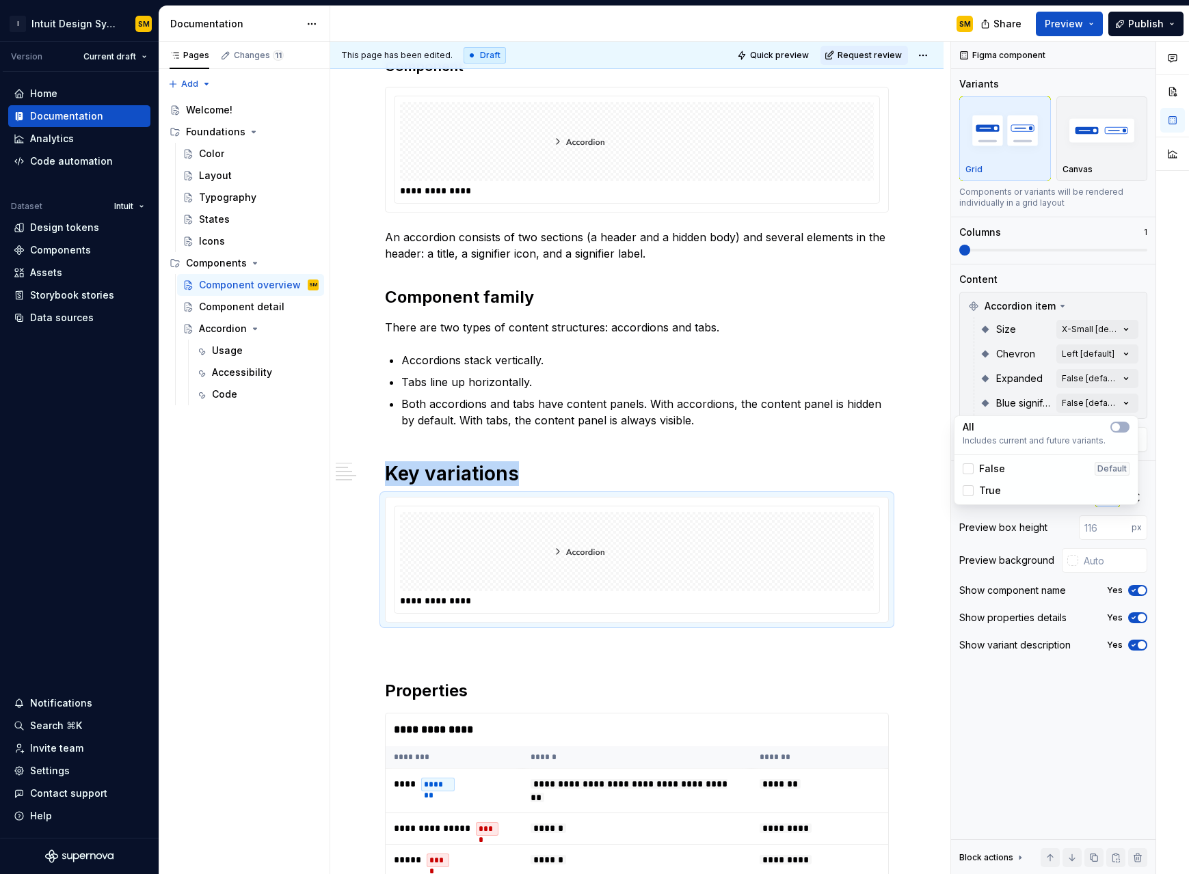
click at [710, 490] on span "True" at bounding box center [990, 491] width 22 height 14
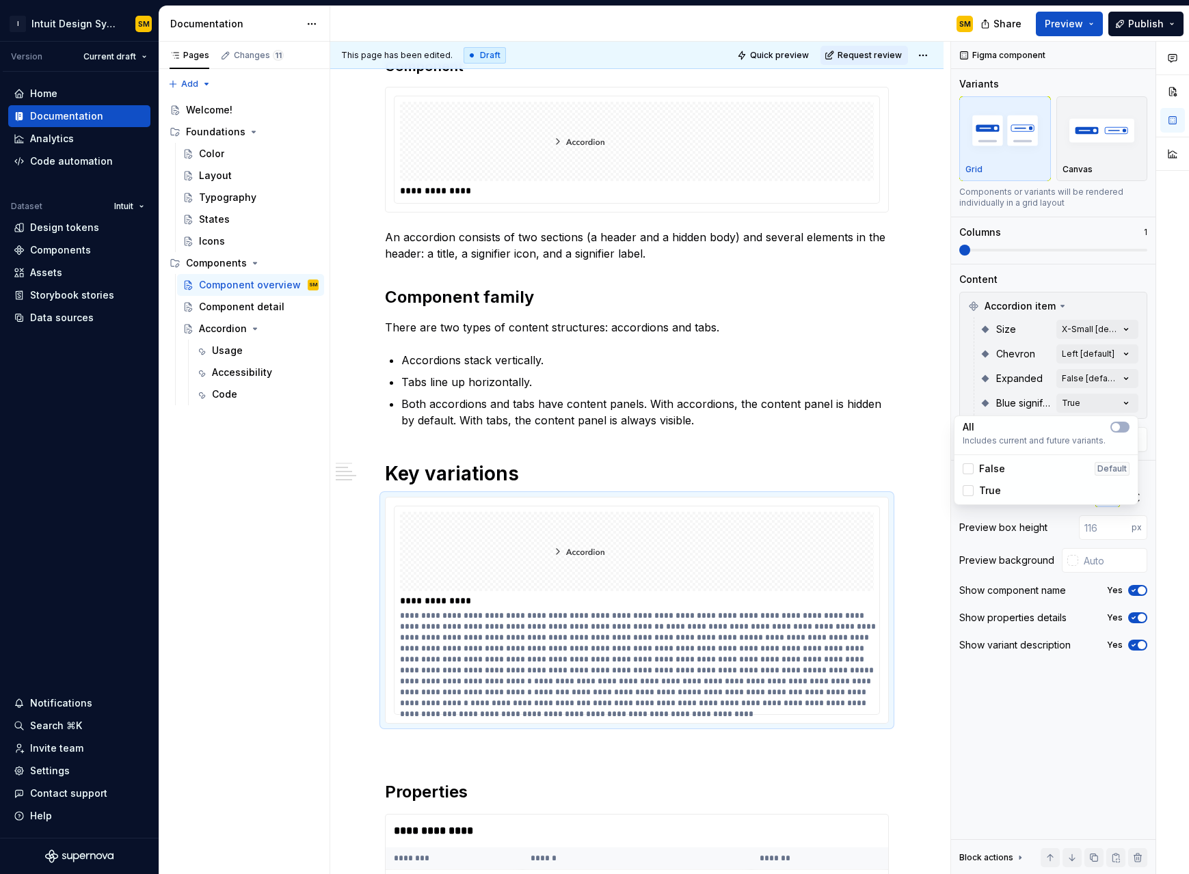
click at [710, 406] on div "Comments Open comments No comments yet Select ‘Comment’ from the block context …" at bounding box center [1070, 458] width 238 height 833
click at [603, 557] on div at bounding box center [640, 660] width 481 height 98
click at [710, 401] on div "Comments Open comments No comments yet Select ‘Comment’ from the block context …" at bounding box center [1070, 458] width 238 height 833
click at [710, 466] on span "False" at bounding box center [992, 469] width 26 height 14
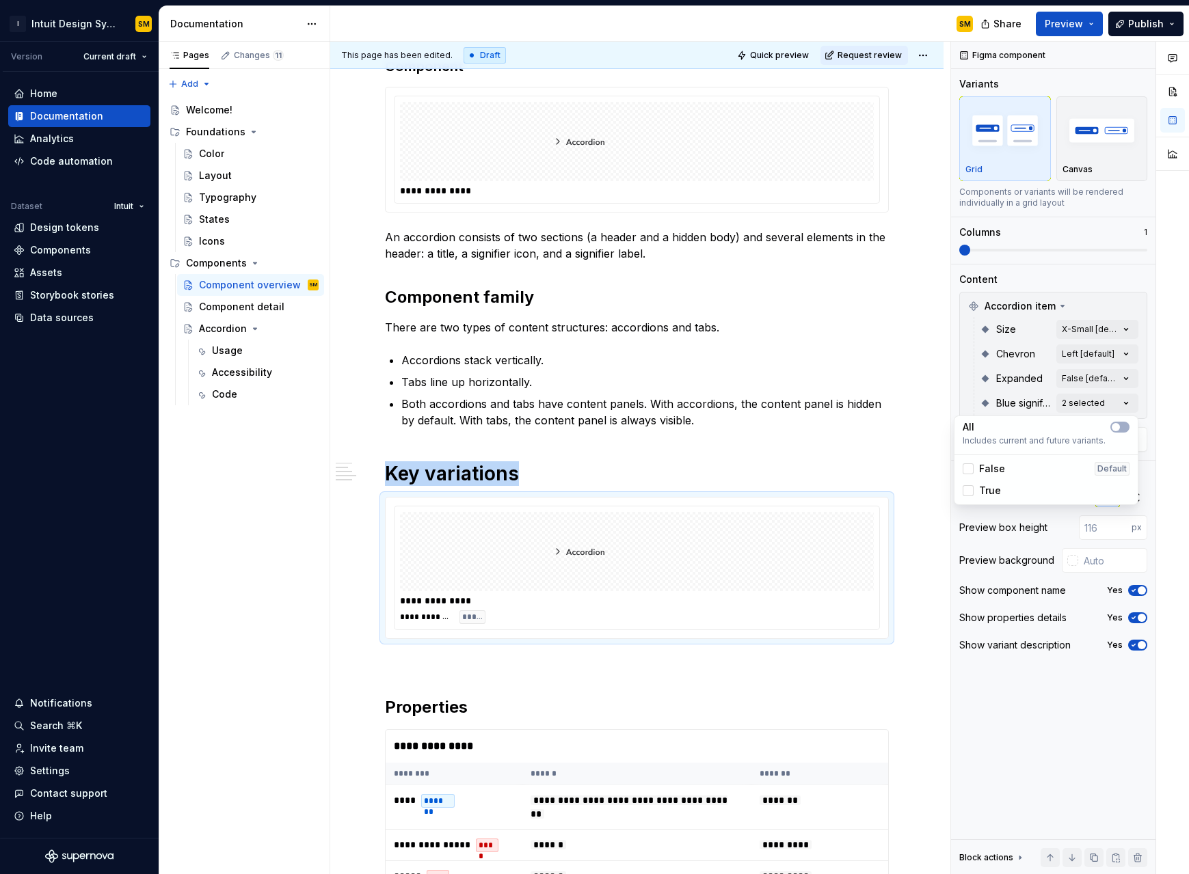
click at [710, 484] on span "True" at bounding box center [990, 491] width 22 height 14
click at [710, 496] on span "True" at bounding box center [990, 491] width 22 height 14
click at [710, 469] on icon at bounding box center [968, 469] width 0 height 0
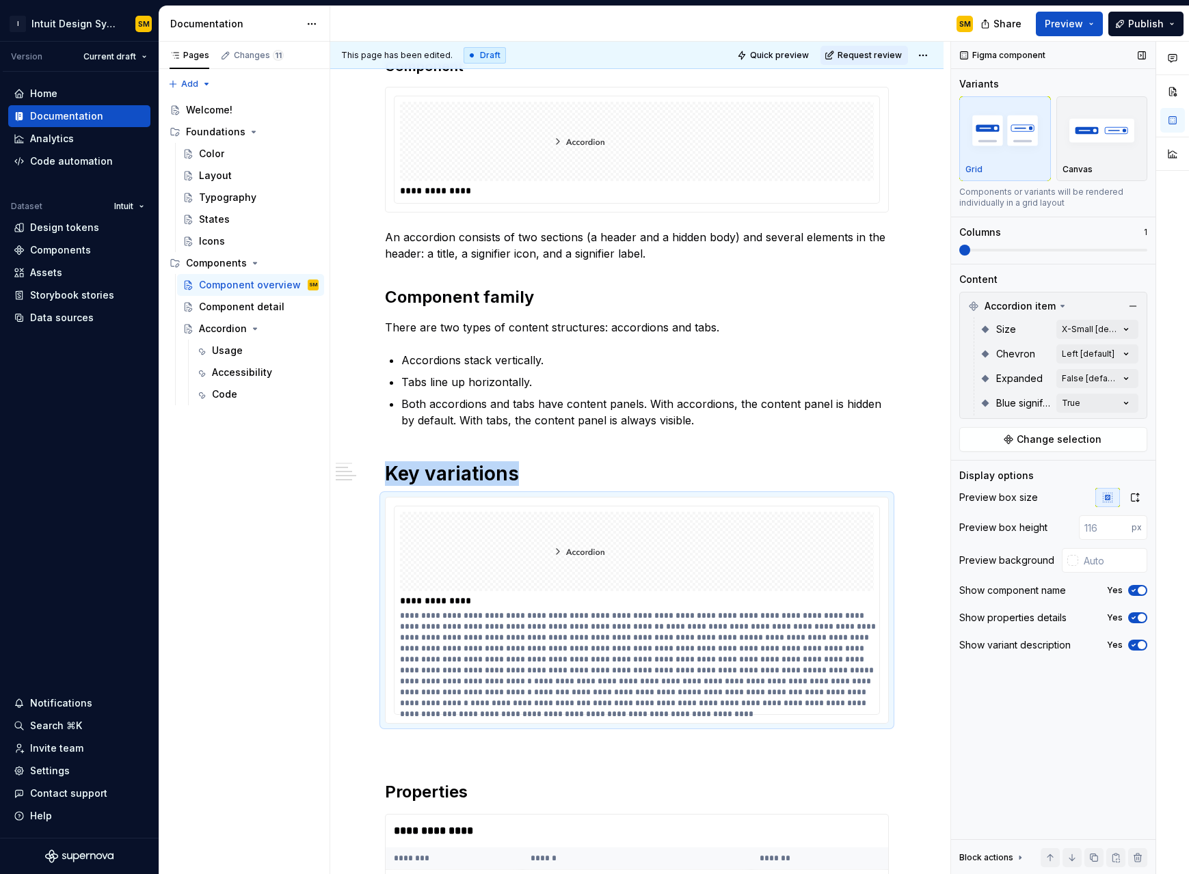
click at [710, 379] on div "Comments Open comments No comments yet Select ‘Comment’ from the block context …" at bounding box center [1070, 458] width 238 height 833
click at [710, 557] on icon "button" at bounding box center [1133, 618] width 11 height 8
click at [710, 557] on span "button" at bounding box center [1142, 645] width 8 height 8
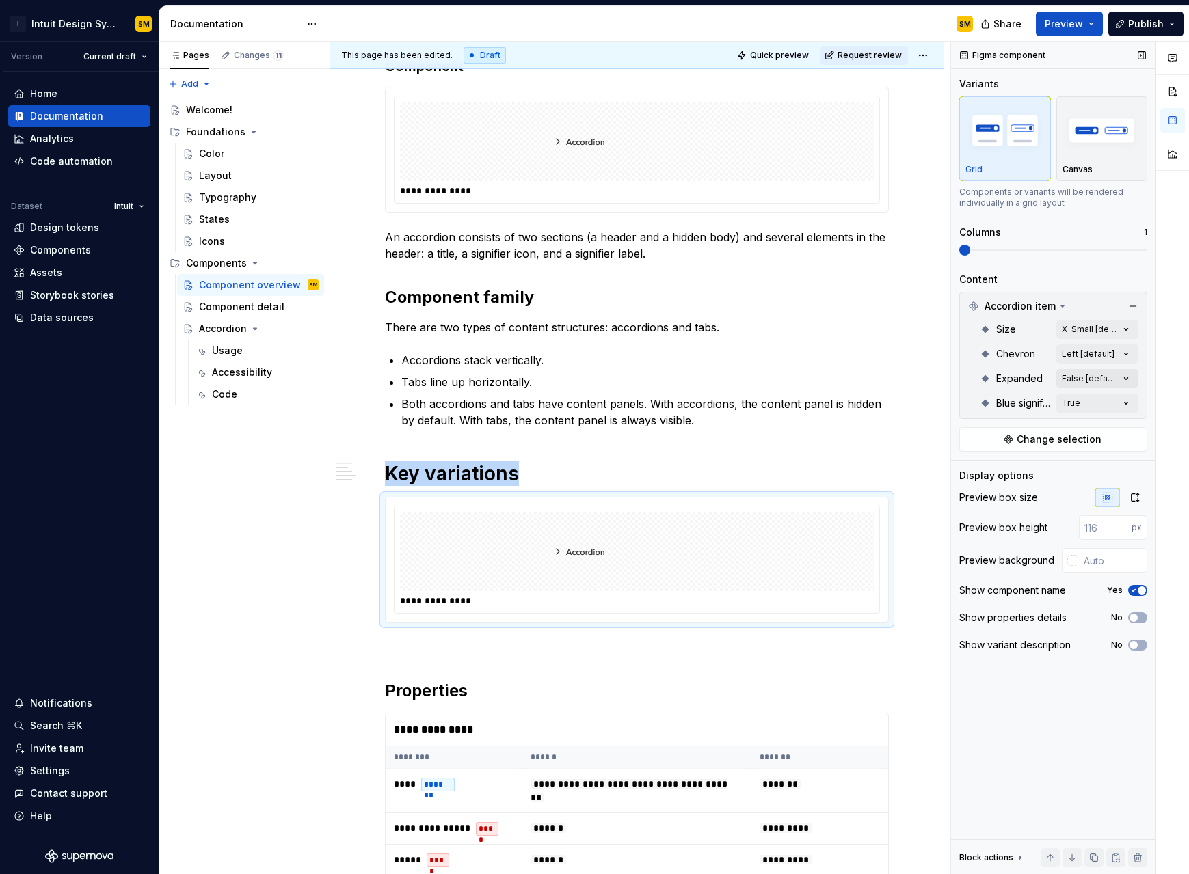
click at [710, 378] on div "Comments Open comments No comments yet Select ‘Comment’ from the block context …" at bounding box center [1070, 458] width 238 height 833
click at [710, 440] on span "True" at bounding box center [990, 445] width 22 height 14
click at [710, 358] on div "Comments Open comments No comments yet Select ‘Comment’ from the block context …" at bounding box center [1070, 458] width 238 height 833
click at [710, 351] on div "Comments Open comments No comments yet Select ‘Comment’ from the block context …" at bounding box center [1070, 458] width 238 height 833
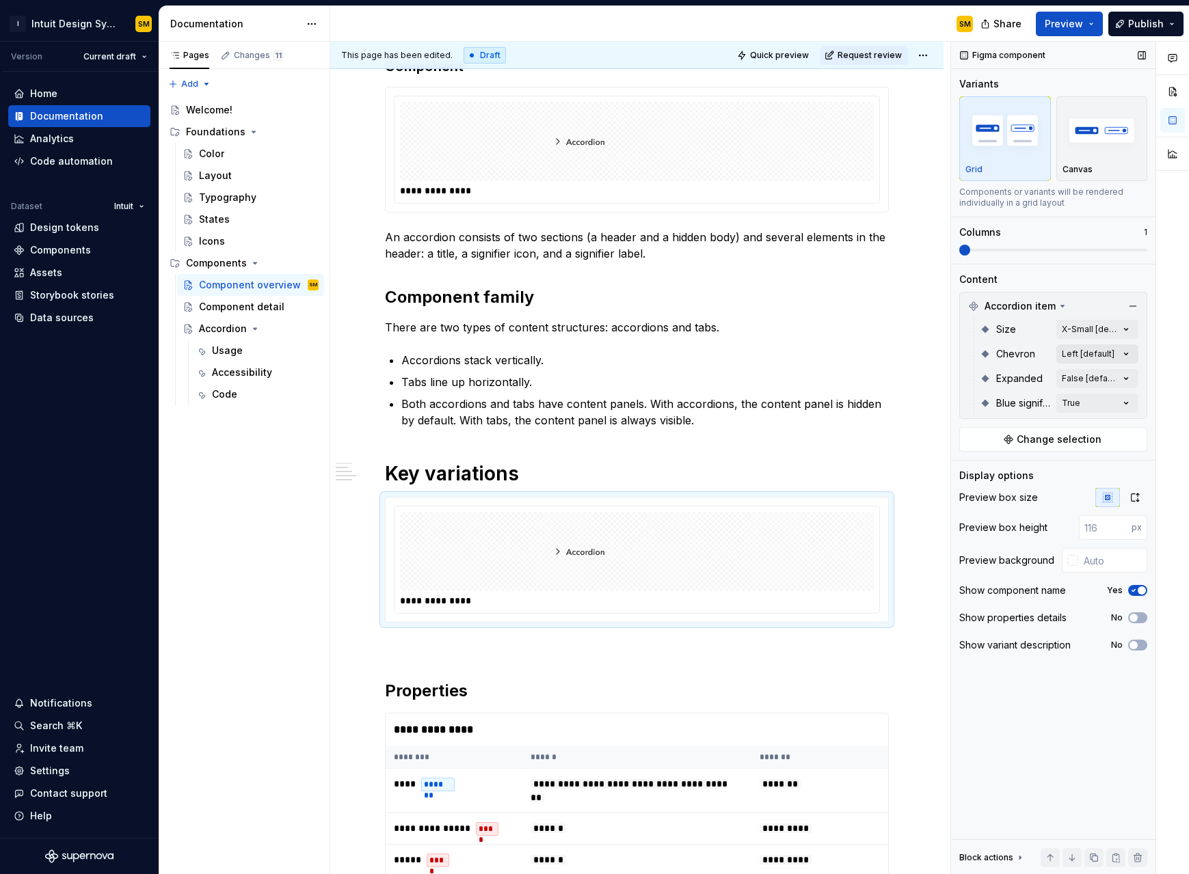
click at [710, 351] on div "Comments Open comments No comments yet Select ‘Comment’ from the block context …" at bounding box center [1070, 458] width 238 height 833
click at [530, 474] on h1 "Key variations" at bounding box center [637, 473] width 504 height 25
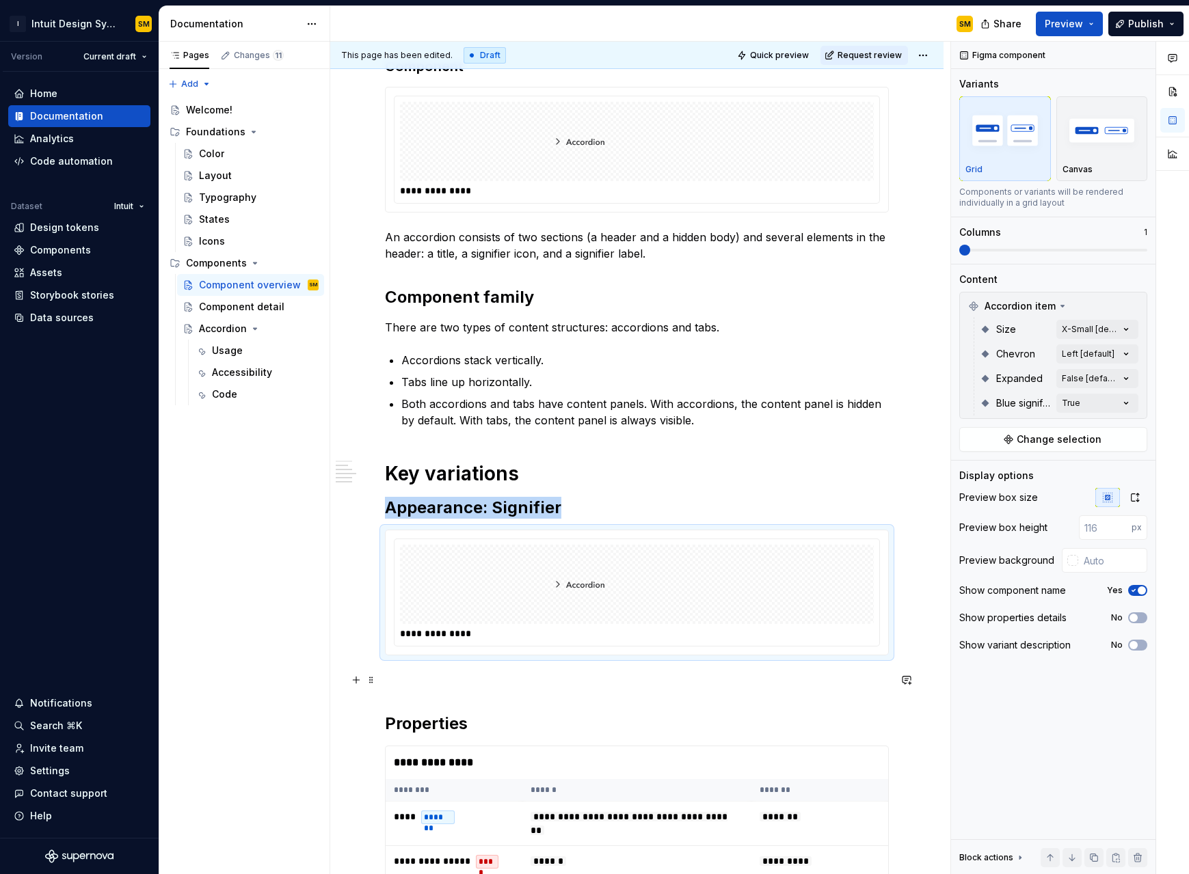
click at [465, 557] on p at bounding box center [637, 680] width 504 height 16
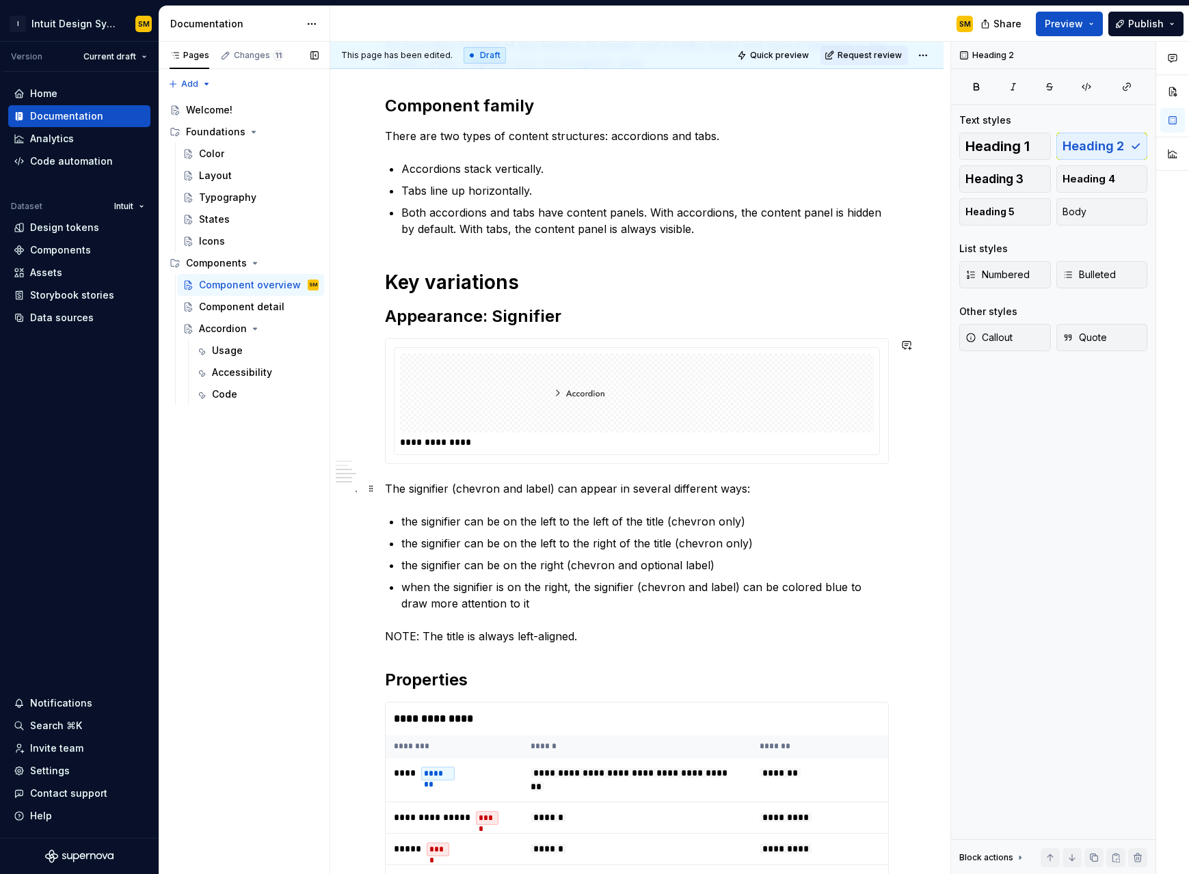
scroll to position [475, 0]
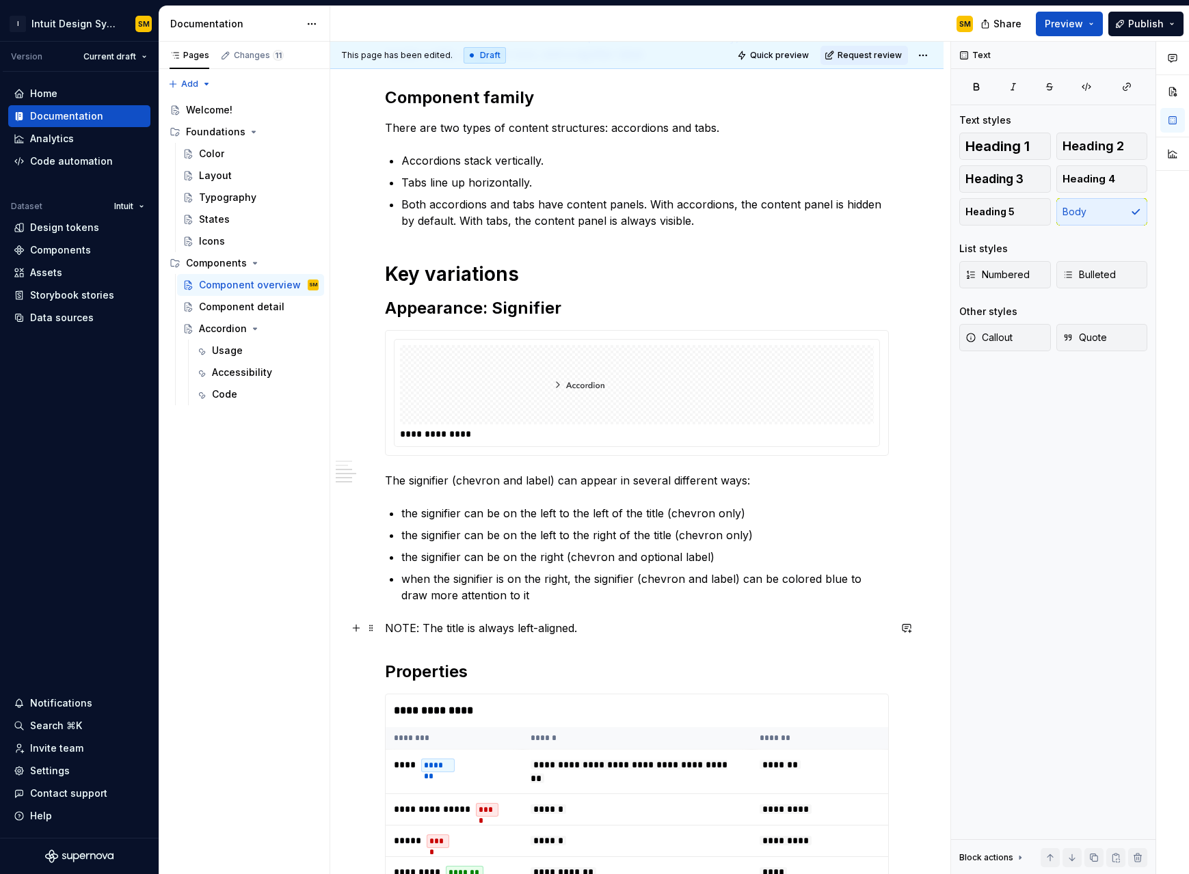
click at [585, 557] on p "NOTE: The title is always left-aligned." at bounding box center [637, 628] width 504 height 16
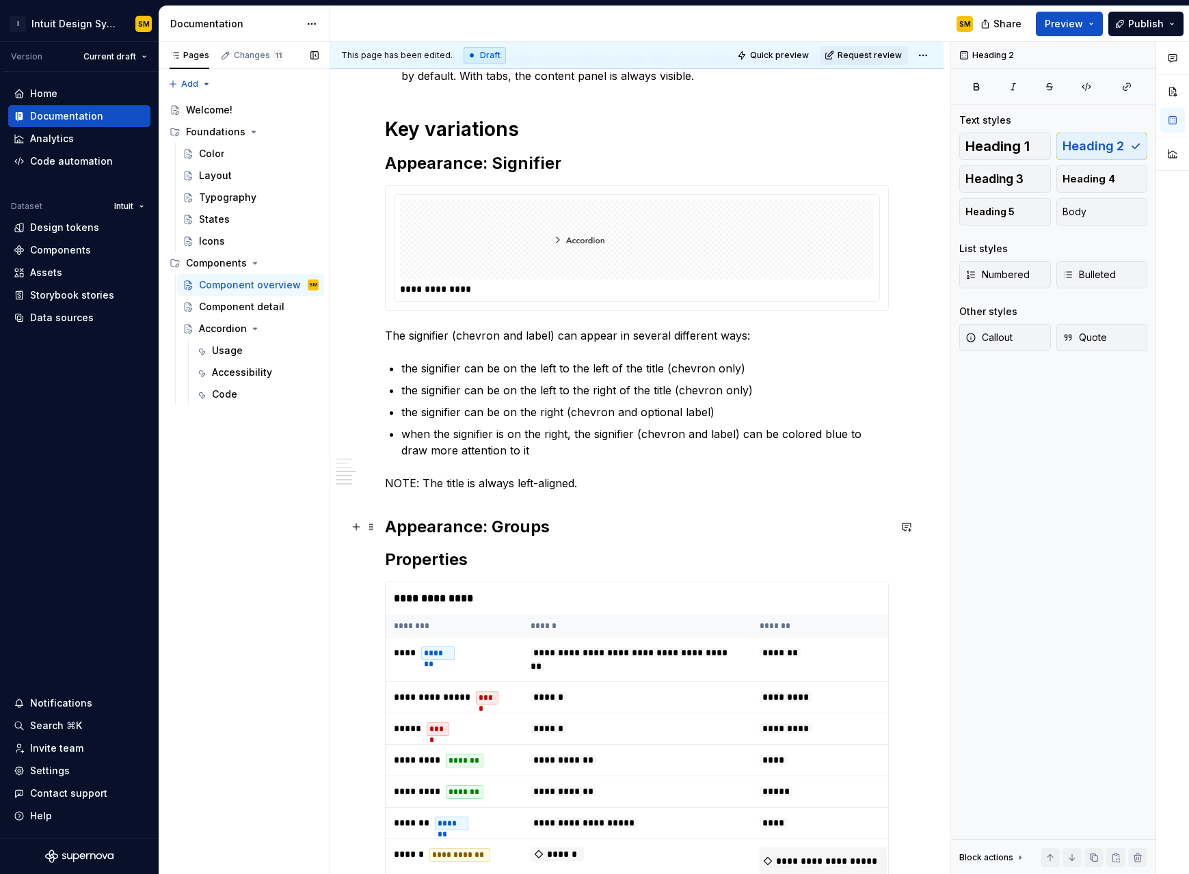
scroll to position [639, 0]
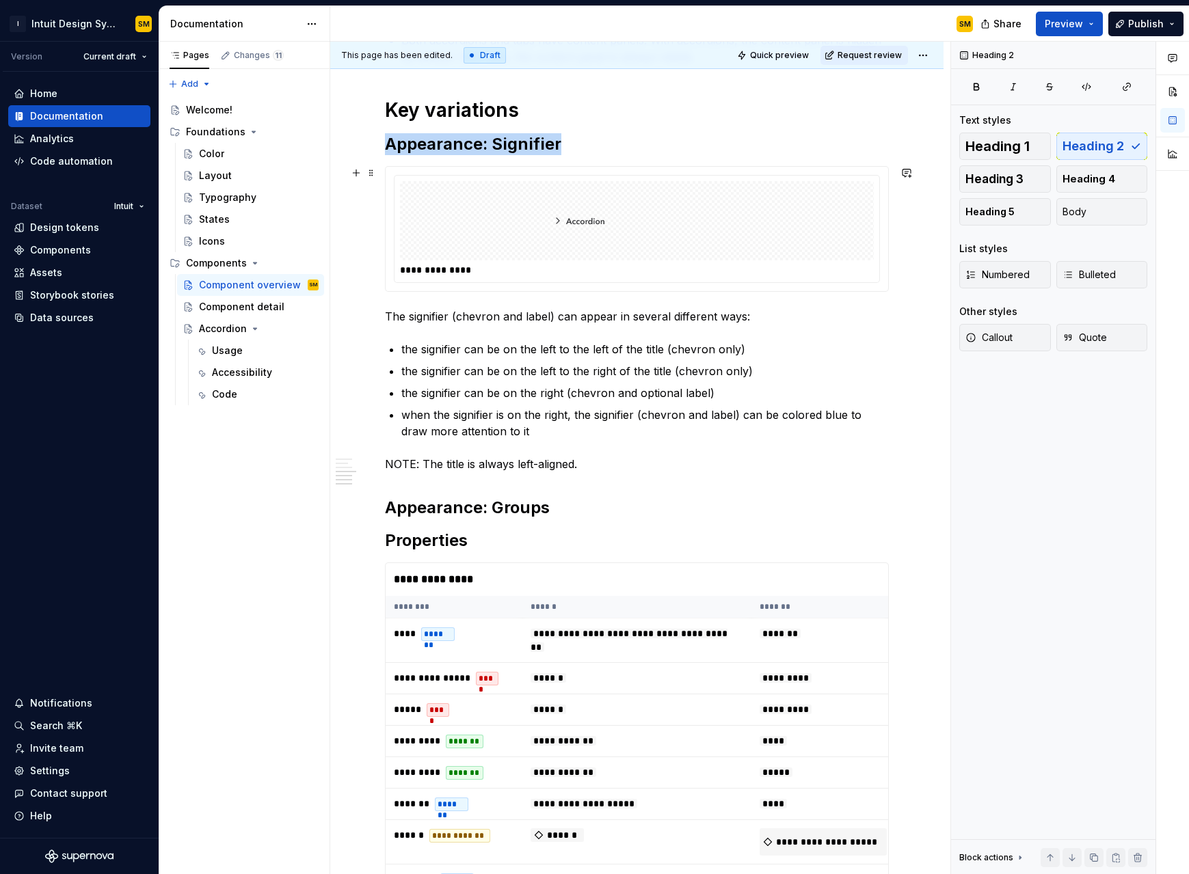
click at [563, 237] on img at bounding box center [636, 221] width 191 height 68
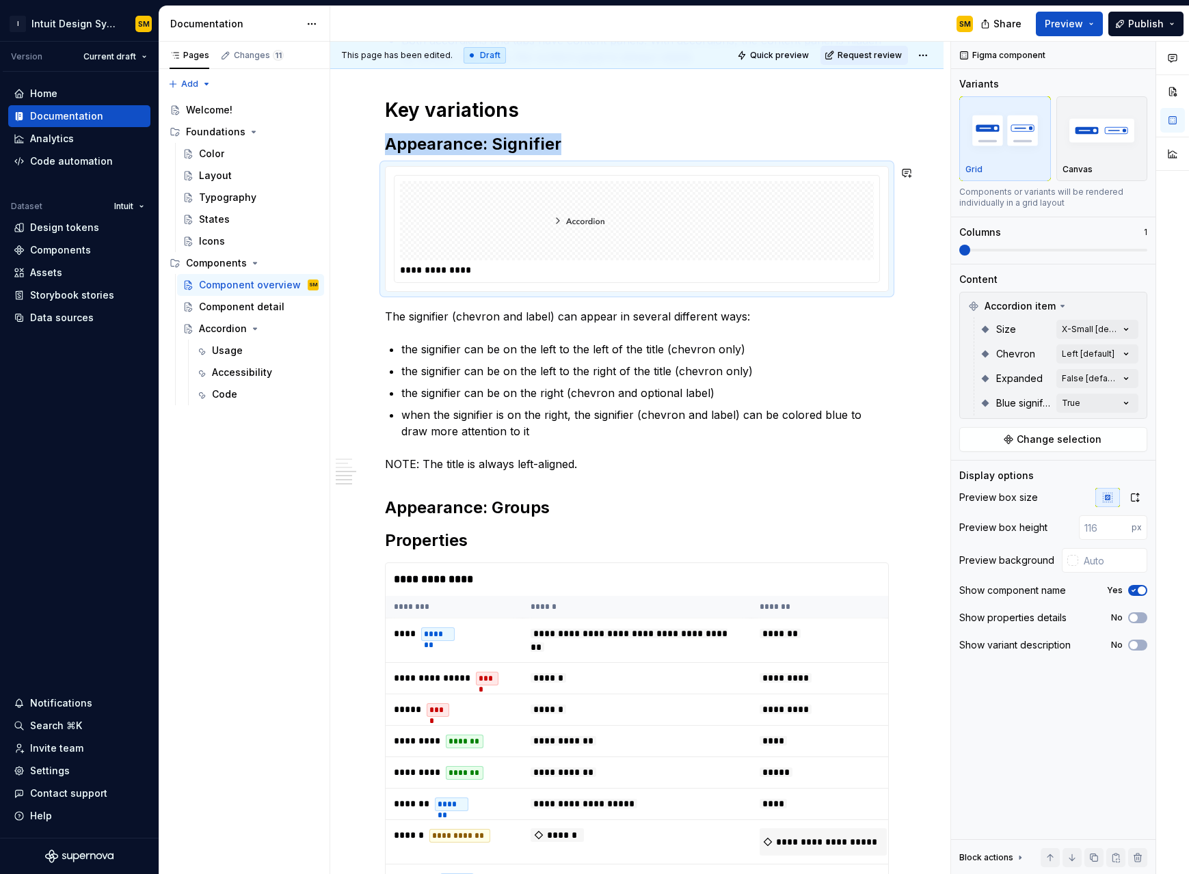
copy strong "Appearance: Signifier"
click at [508, 548] on h2 "Properties" at bounding box center [637, 541] width 504 height 22
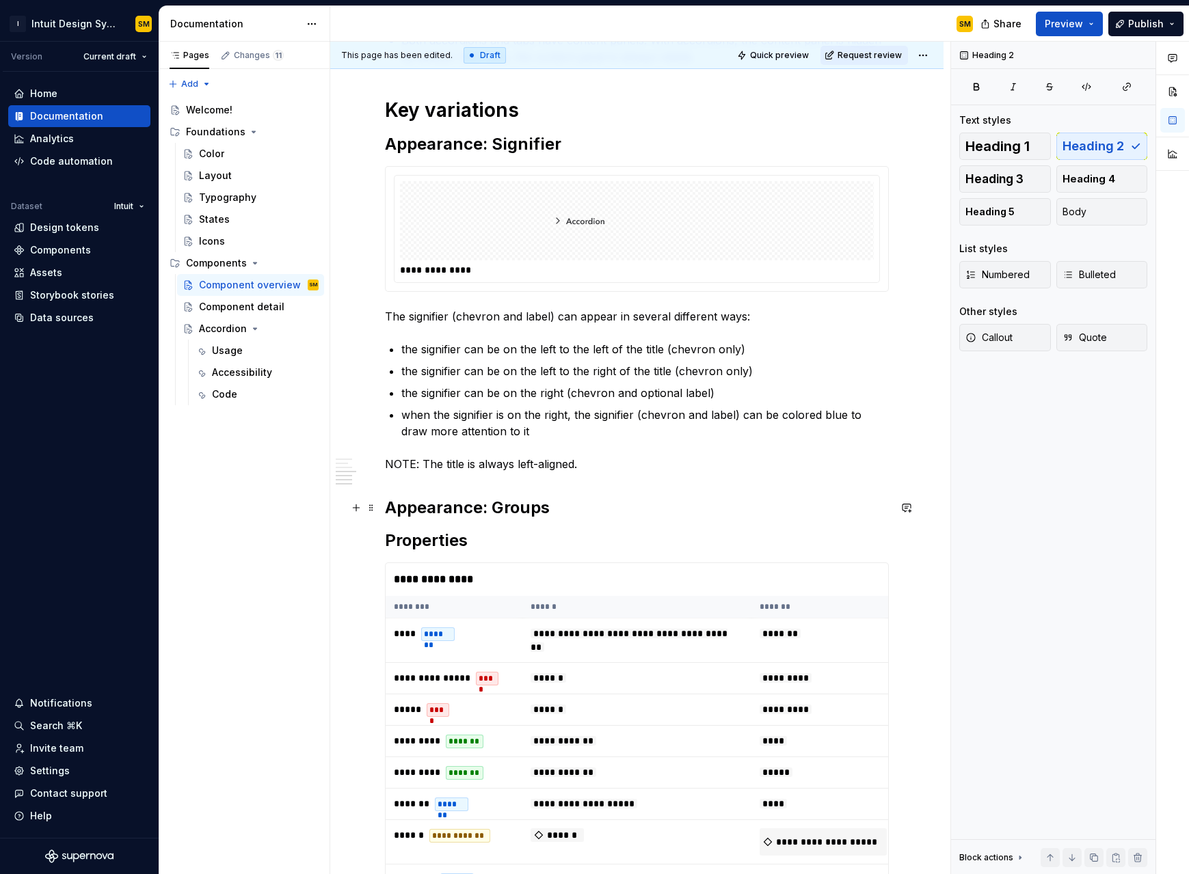
click at [557, 506] on h2 "Appearance: Groups" at bounding box center [637, 508] width 504 height 22
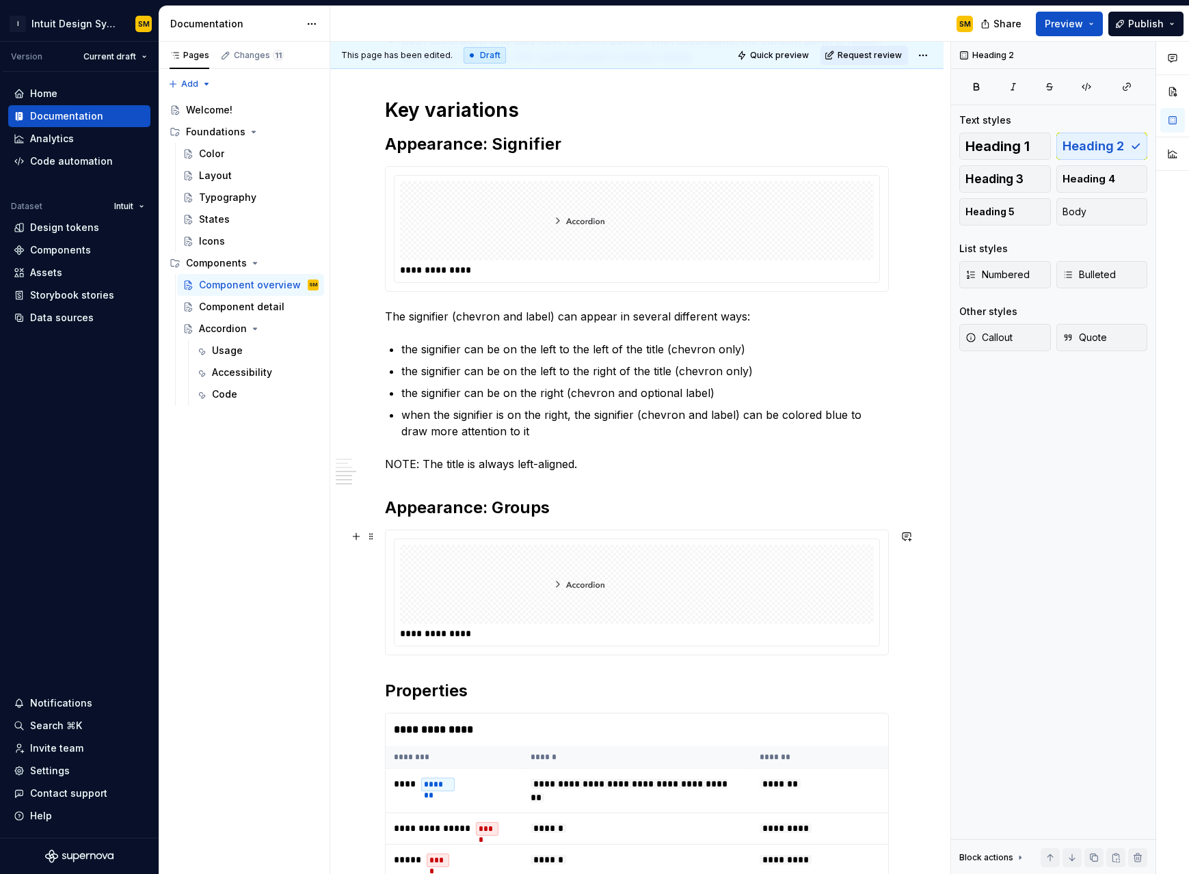
click at [625, 557] on img at bounding box center [636, 584] width 191 height 68
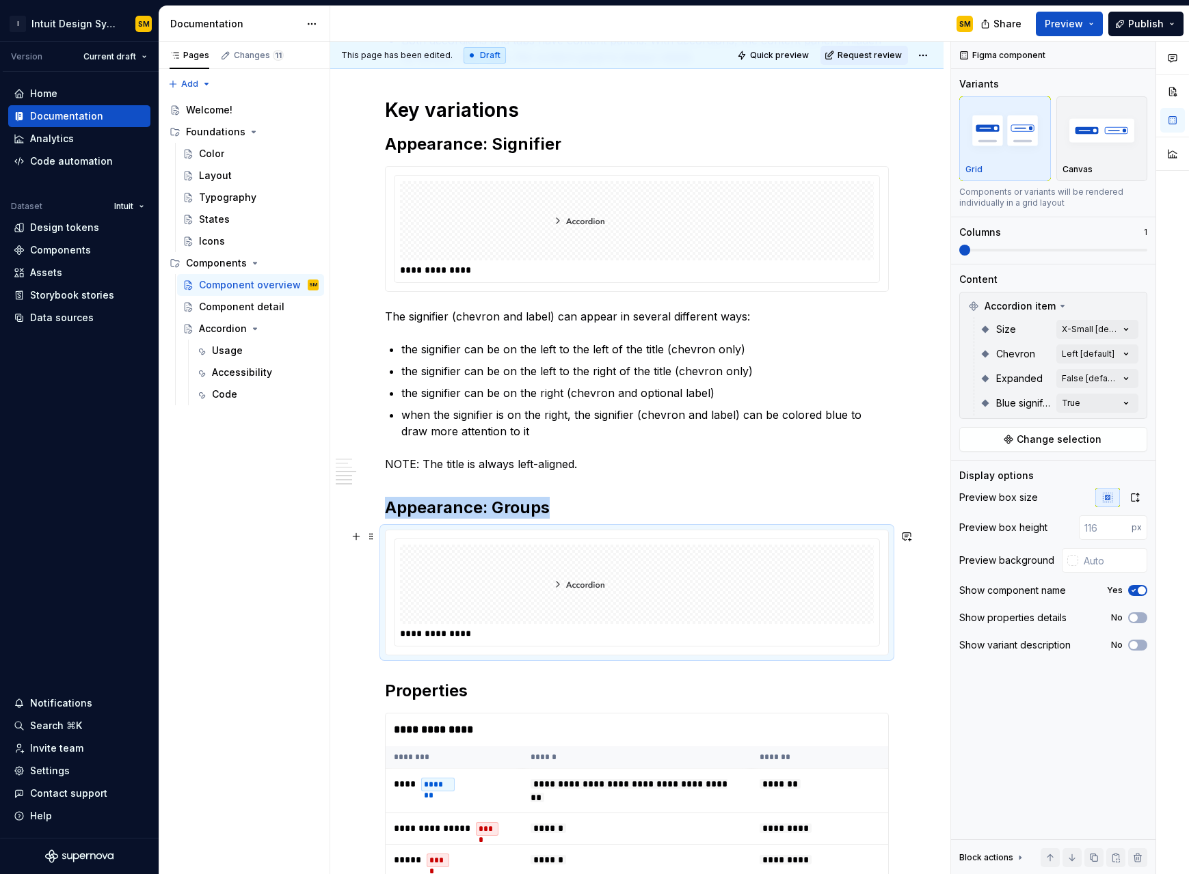
click at [694, 557] on img at bounding box center [636, 584] width 191 height 68
click at [518, 557] on div at bounding box center [637, 584] width 474 height 79
click at [710, 445] on span "Change selection" at bounding box center [1059, 440] width 85 height 14
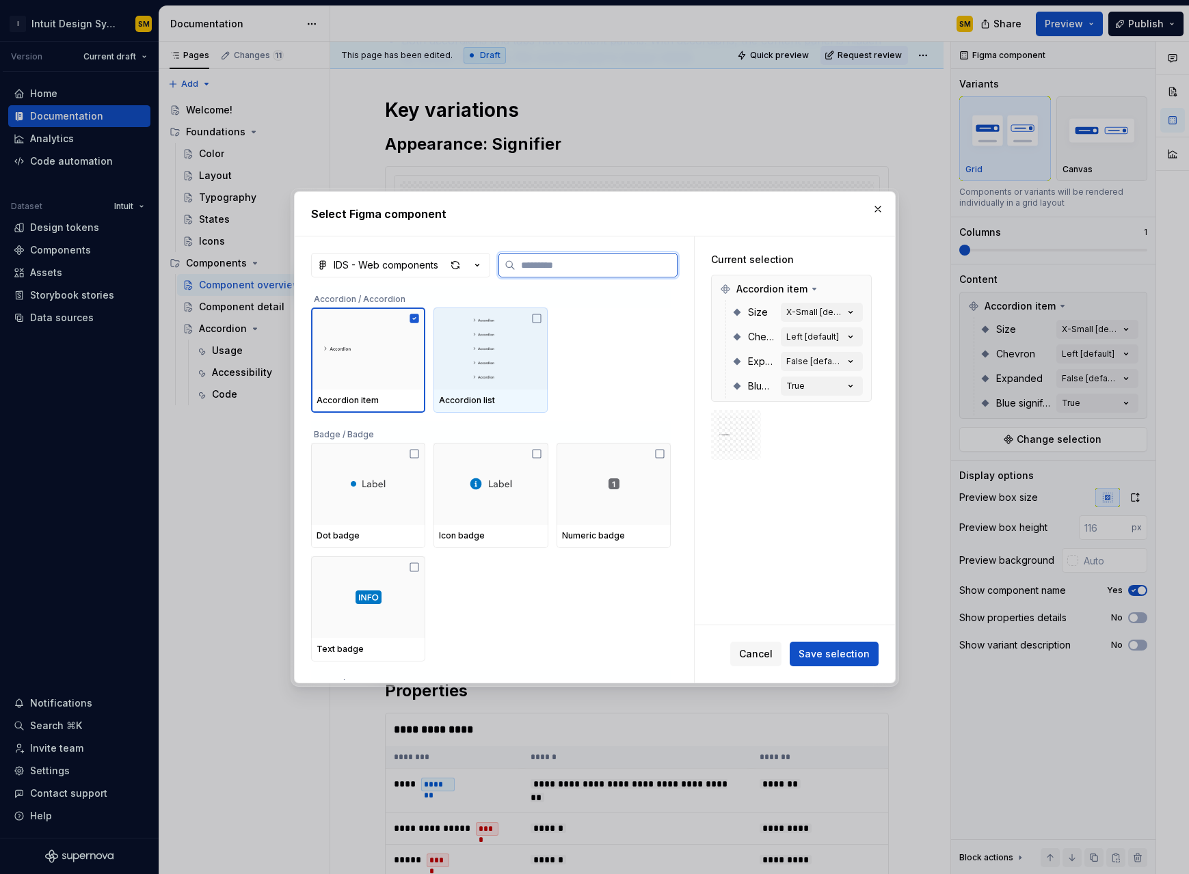
click at [511, 375] on img at bounding box center [490, 348] width 103 height 71
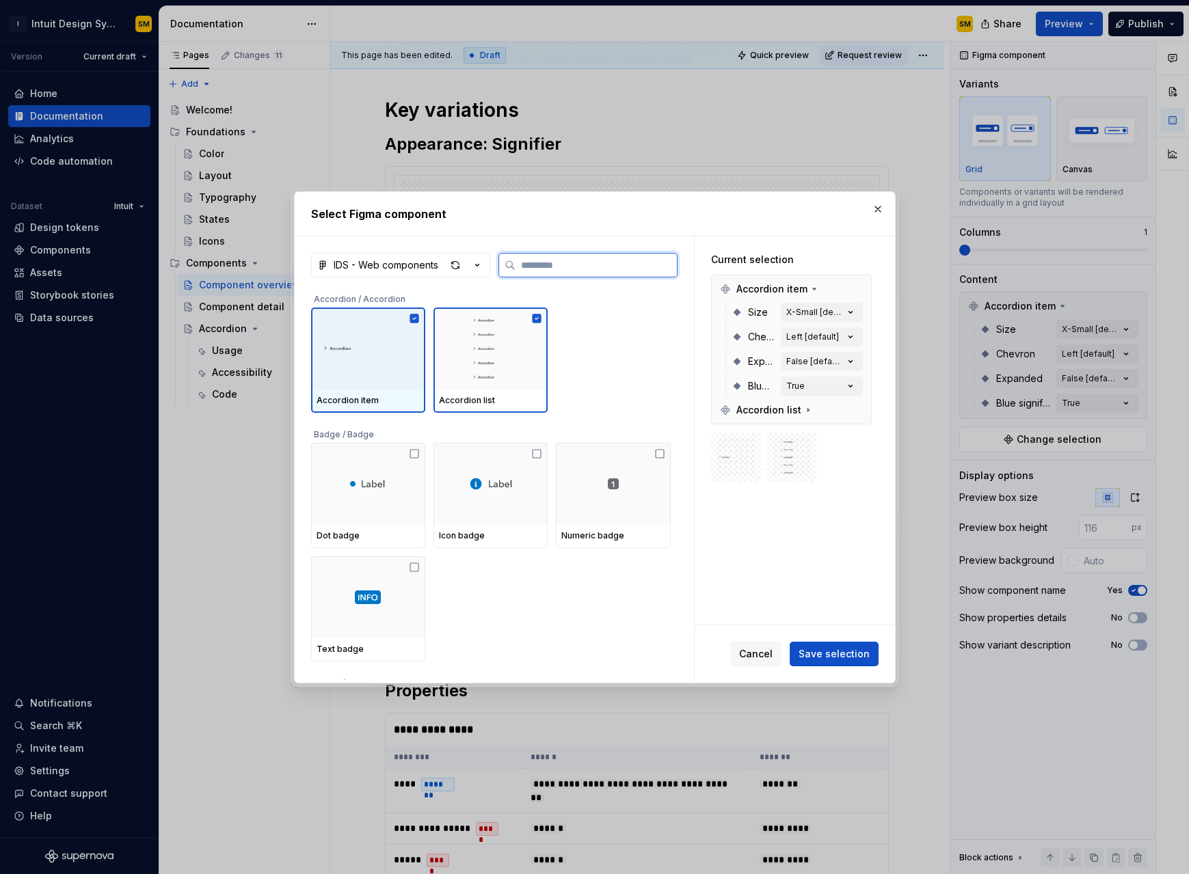
click at [415, 316] on icon at bounding box center [414, 318] width 9 height 9
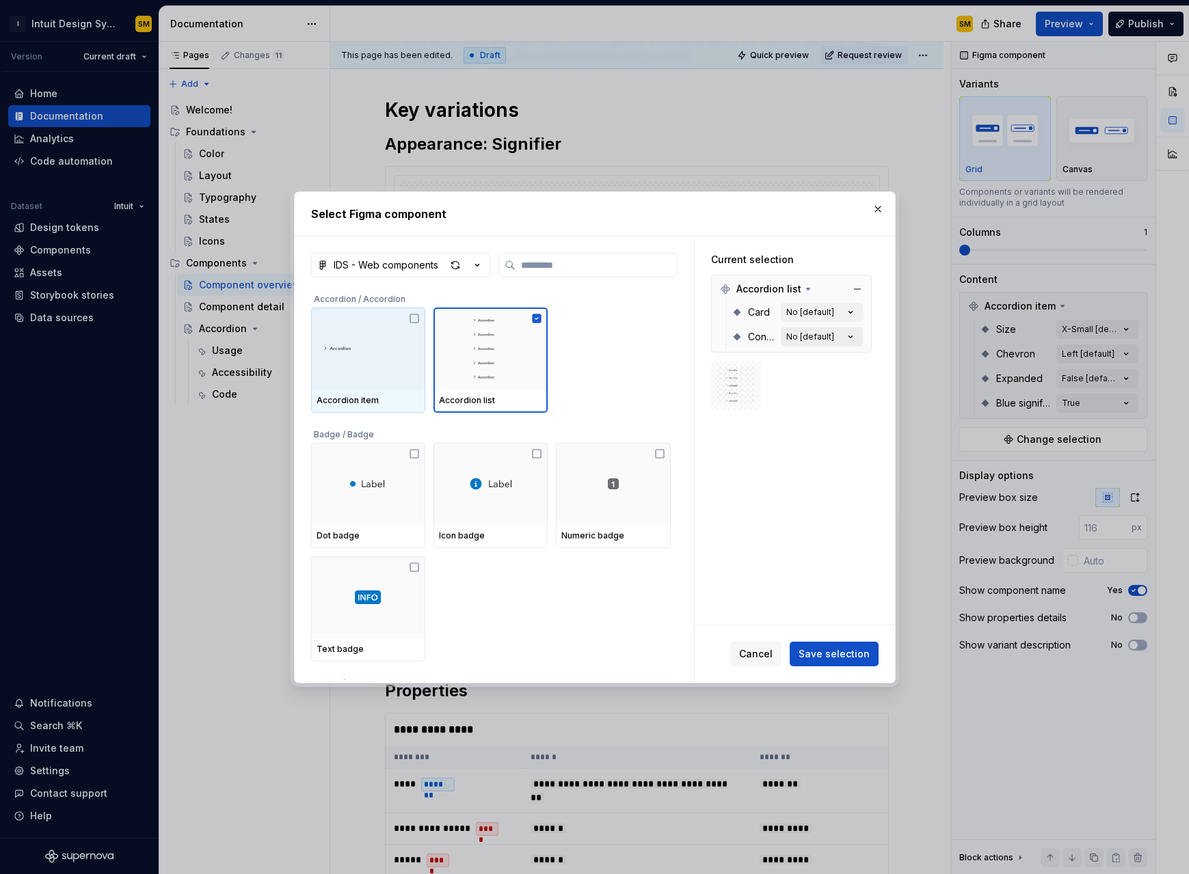
click at [710, 332] on div "No [default]" at bounding box center [810, 337] width 48 height 11
click at [710, 314] on button "No [default]" at bounding box center [822, 312] width 82 height 19
click at [710, 557] on span "Save selection" at bounding box center [834, 654] width 71 height 14
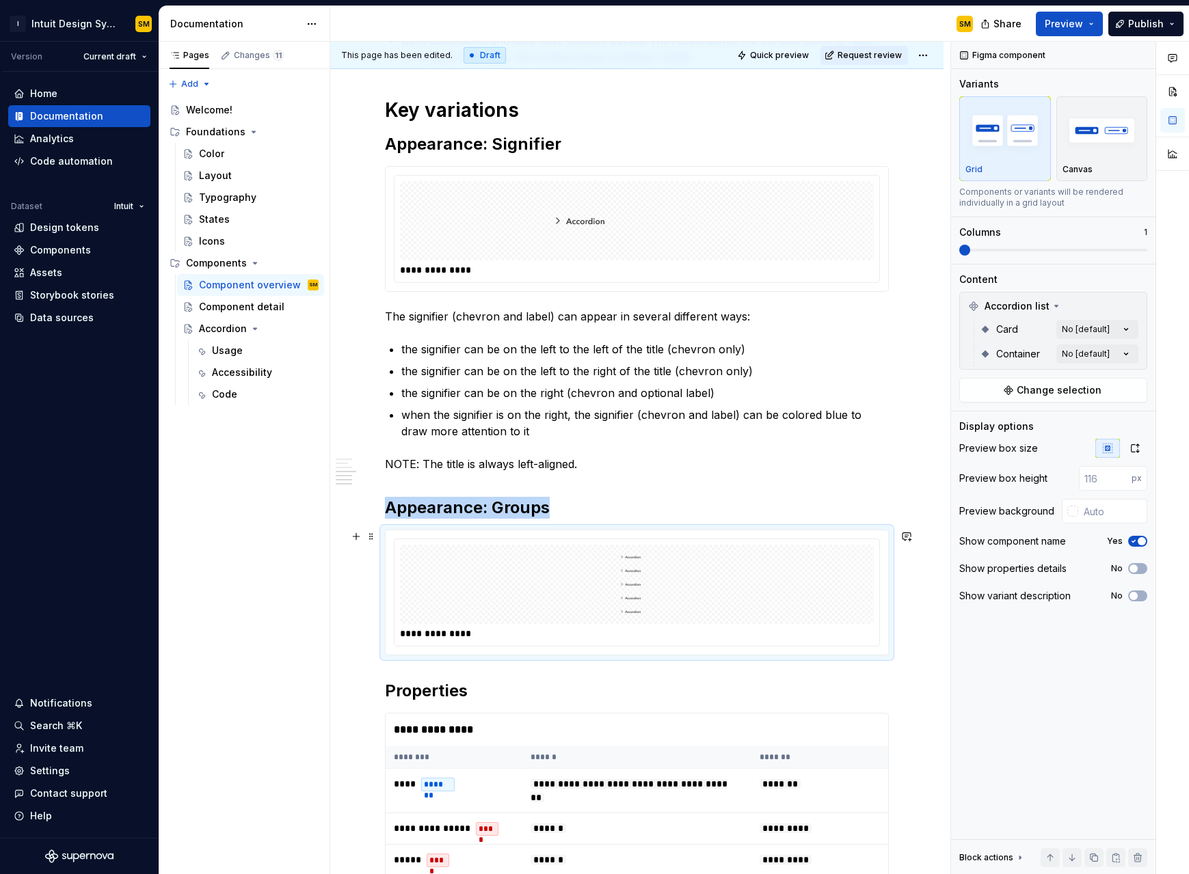
click at [708, 557] on div at bounding box center [637, 584] width 474 height 79
click at [710, 356] on div "Comments Open comments No comments yet Select ‘Comment’ from the block context …" at bounding box center [1070, 458] width 238 height 833
click at [710, 436] on span "Yes" at bounding box center [988, 442] width 18 height 14
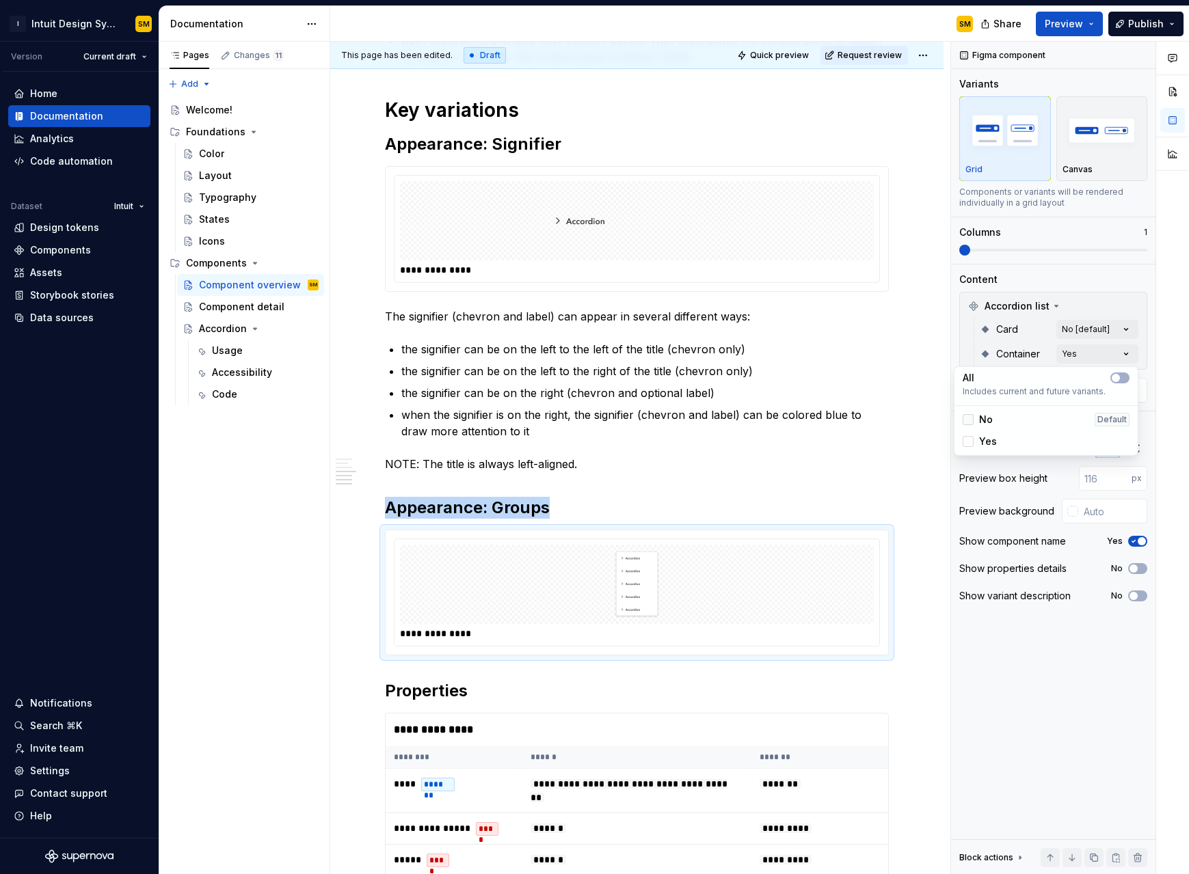
click at [710, 419] on div at bounding box center [968, 419] width 11 height 11
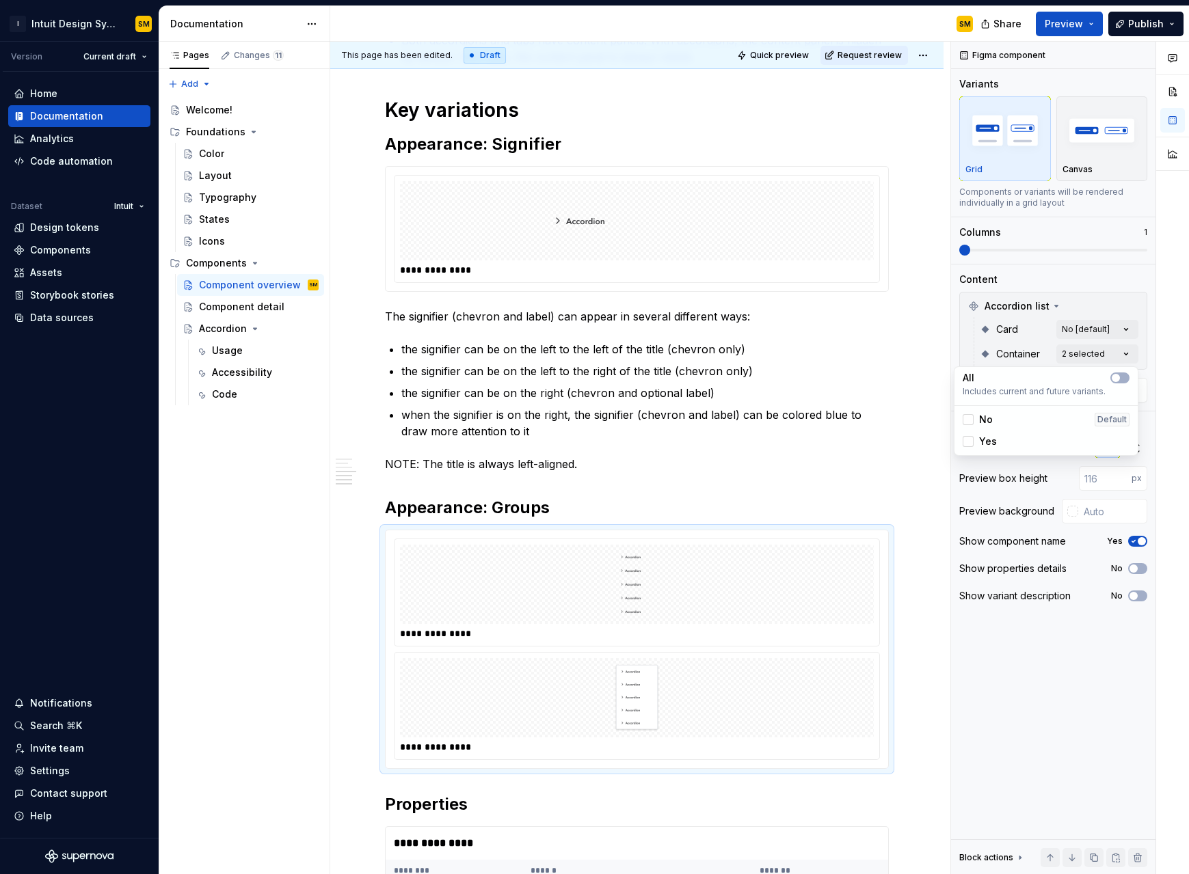
click at [710, 472] on html "I Intuit Design System SM Version Current draft Home Documentation Analytics Co…" at bounding box center [594, 437] width 1189 height 874
click at [710, 328] on div "Comments Open comments No comments yet Select ‘Comment’ from the block context …" at bounding box center [1070, 458] width 238 height 833
click at [710, 396] on div "Yes" at bounding box center [1046, 395] width 167 height 14
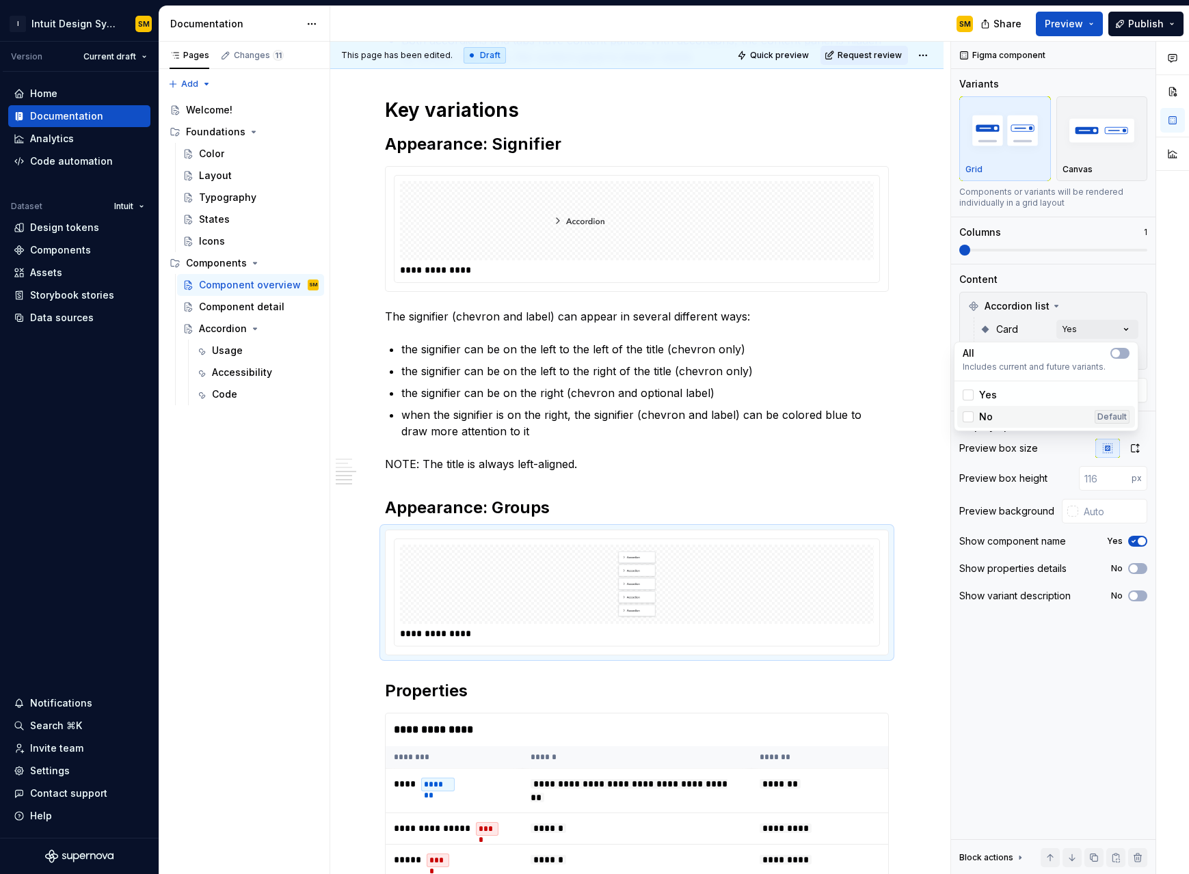
click at [710, 412] on div "No Default" at bounding box center [1046, 417] width 167 height 14
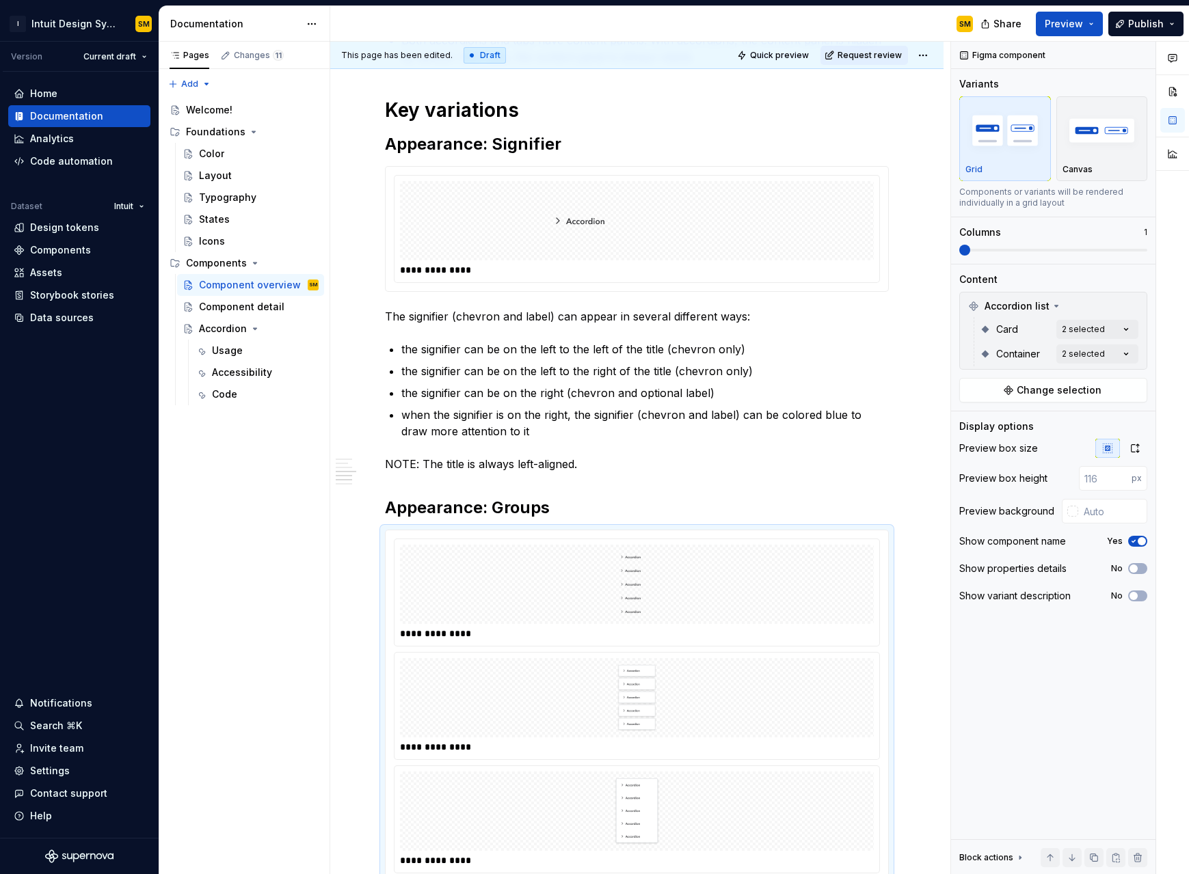
click at [710, 459] on html "I Intuit Design System SM Version Current draft Home Documentation Analytics Co…" at bounding box center [594, 437] width 1189 height 874
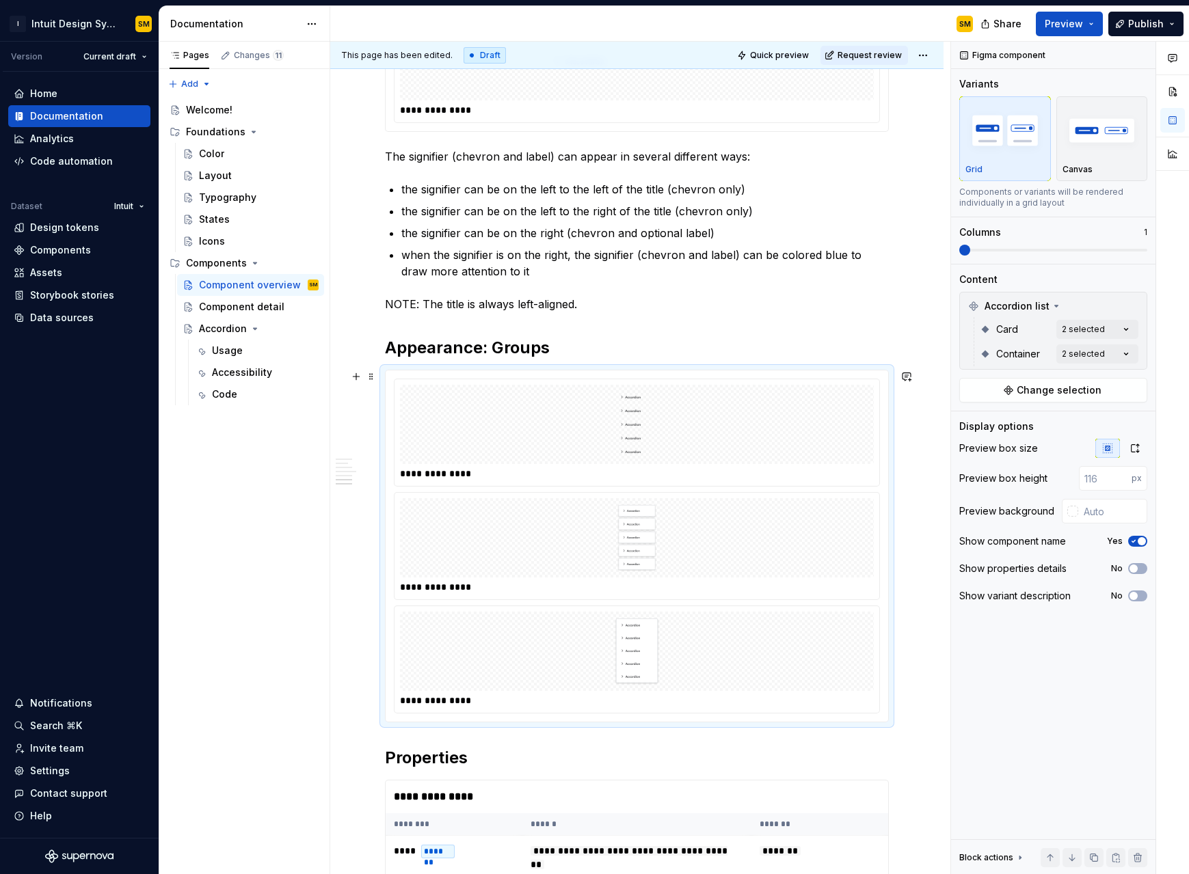
scroll to position [818, 0]
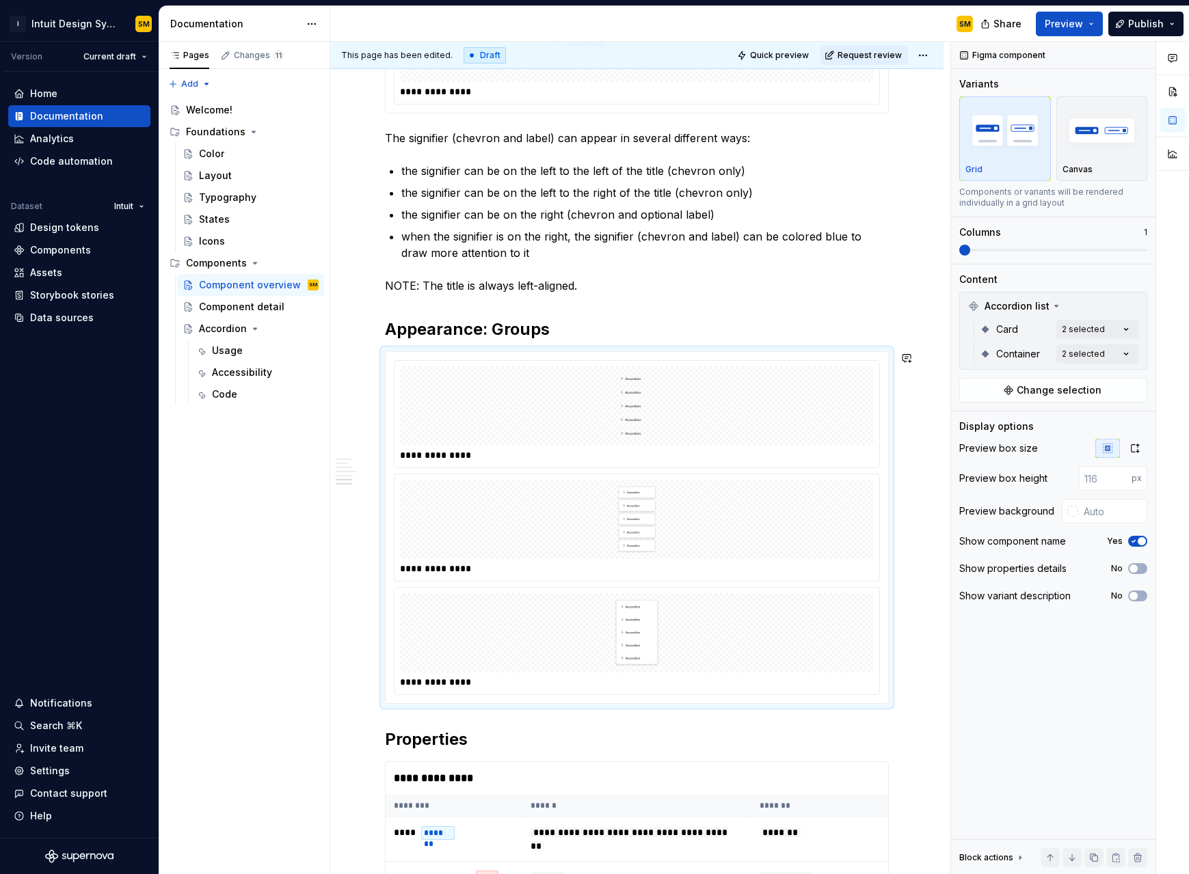
click at [399, 557] on div "**********" at bounding box center [637, 288] width 504 height 1678
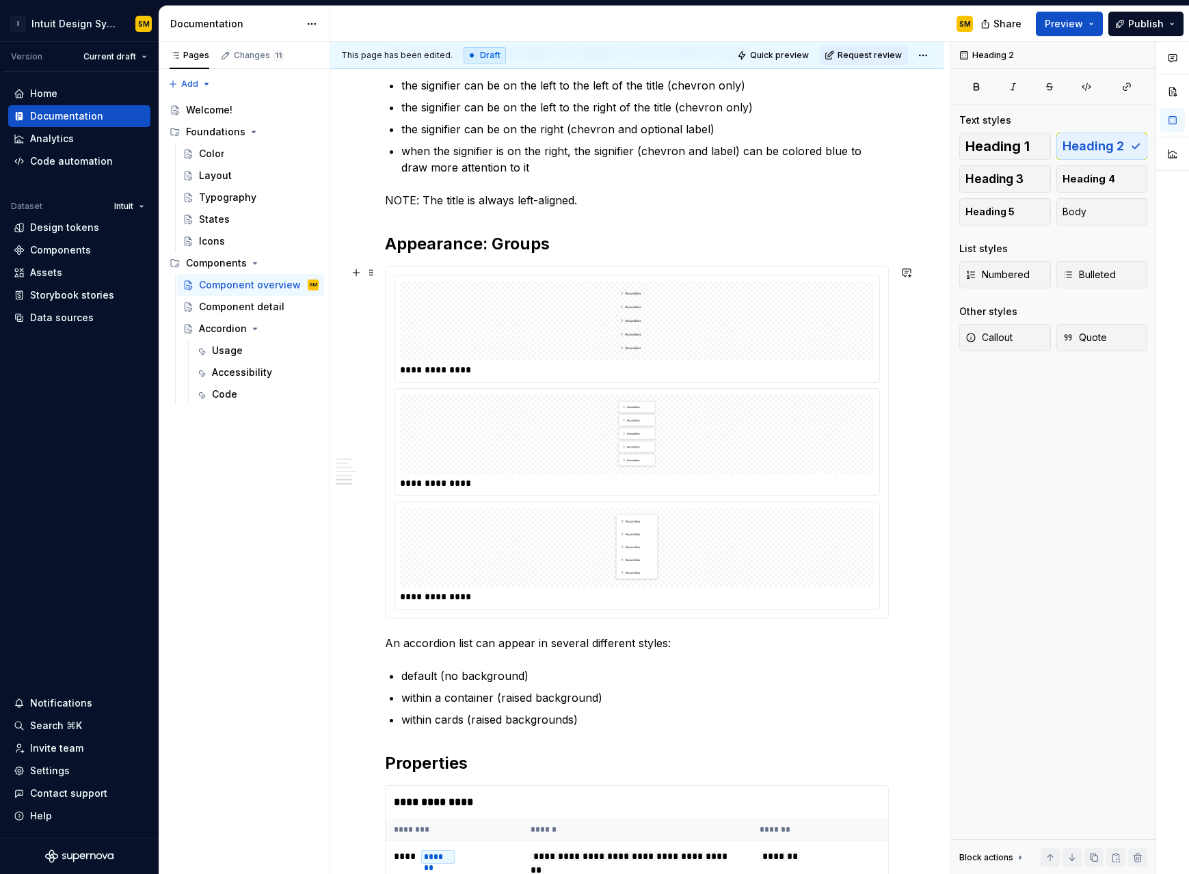
scroll to position [915, 0]
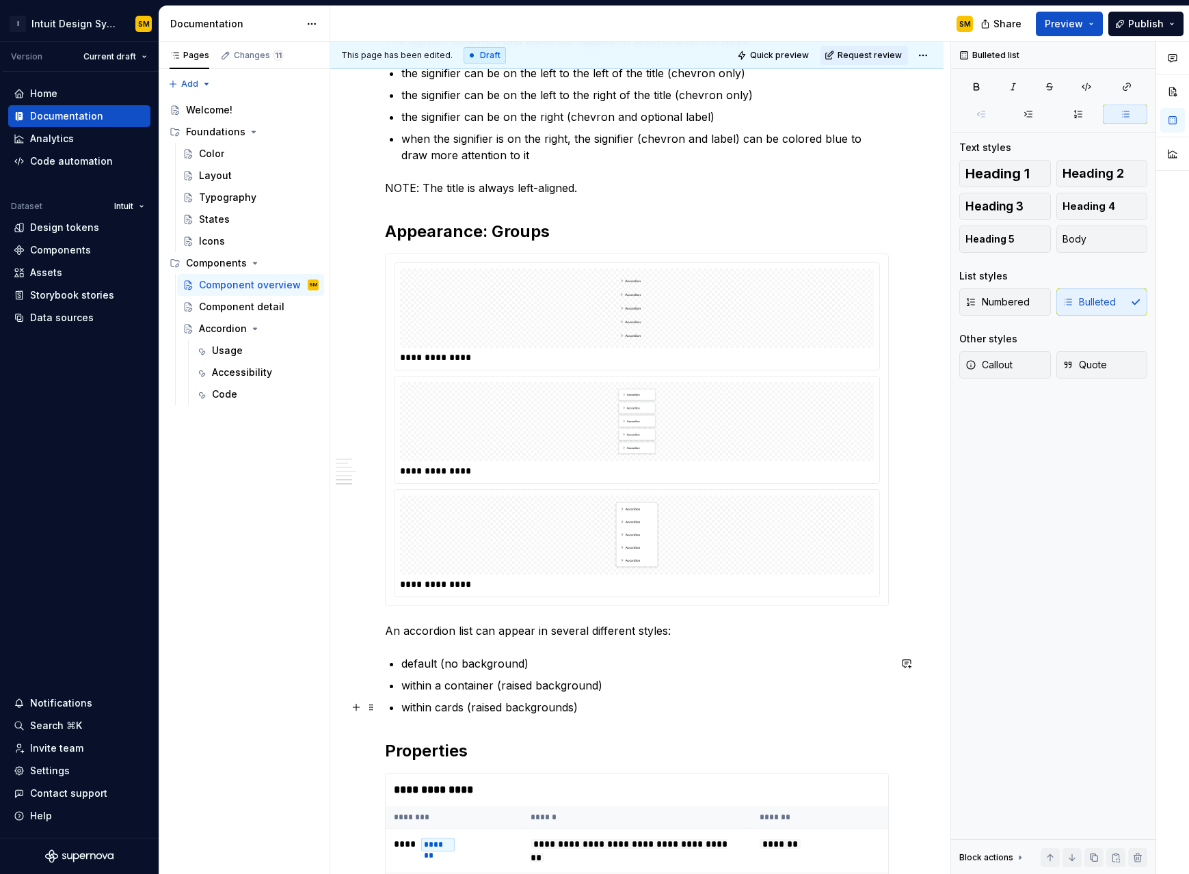
click at [595, 557] on p "within cards (raised backgrounds)" at bounding box center [644, 707] width 487 height 16
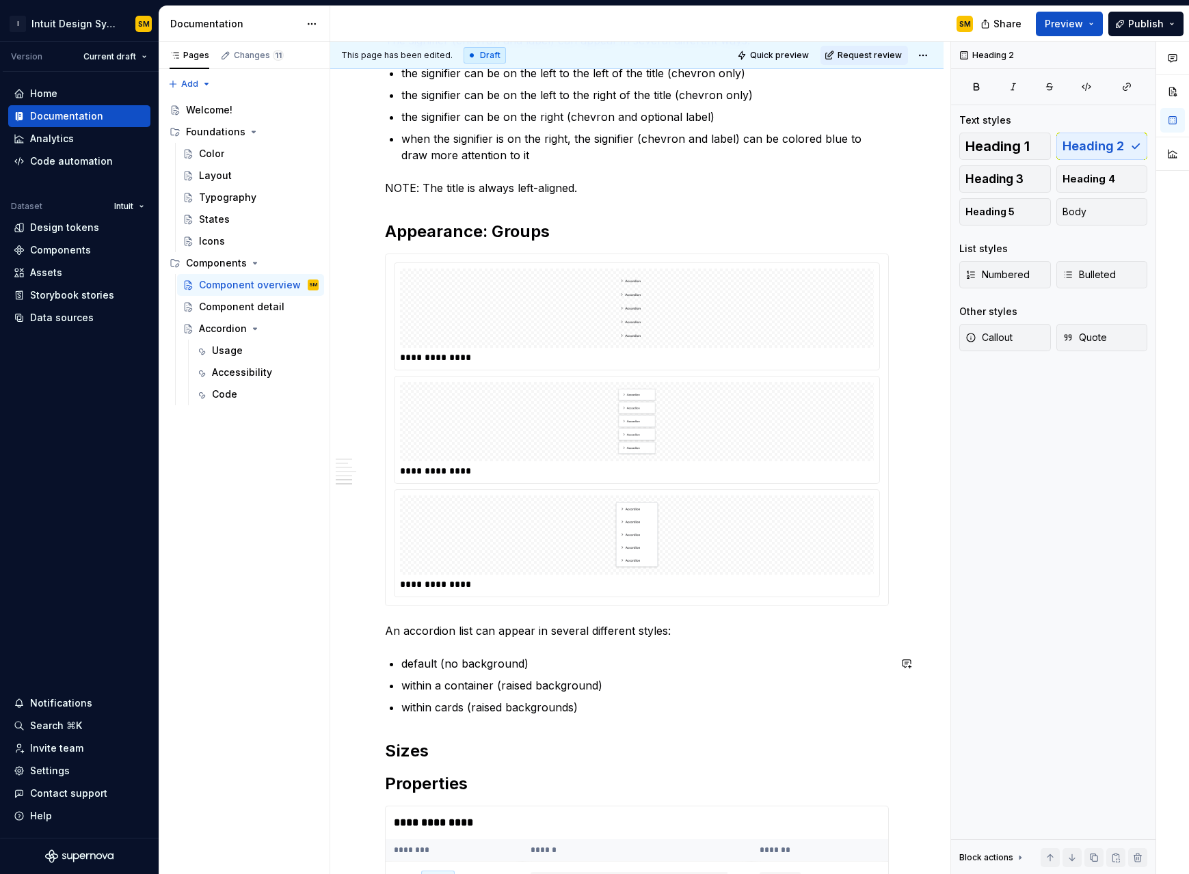
click at [406, 557] on div "**********" at bounding box center [637, 261] width 504 height 1820
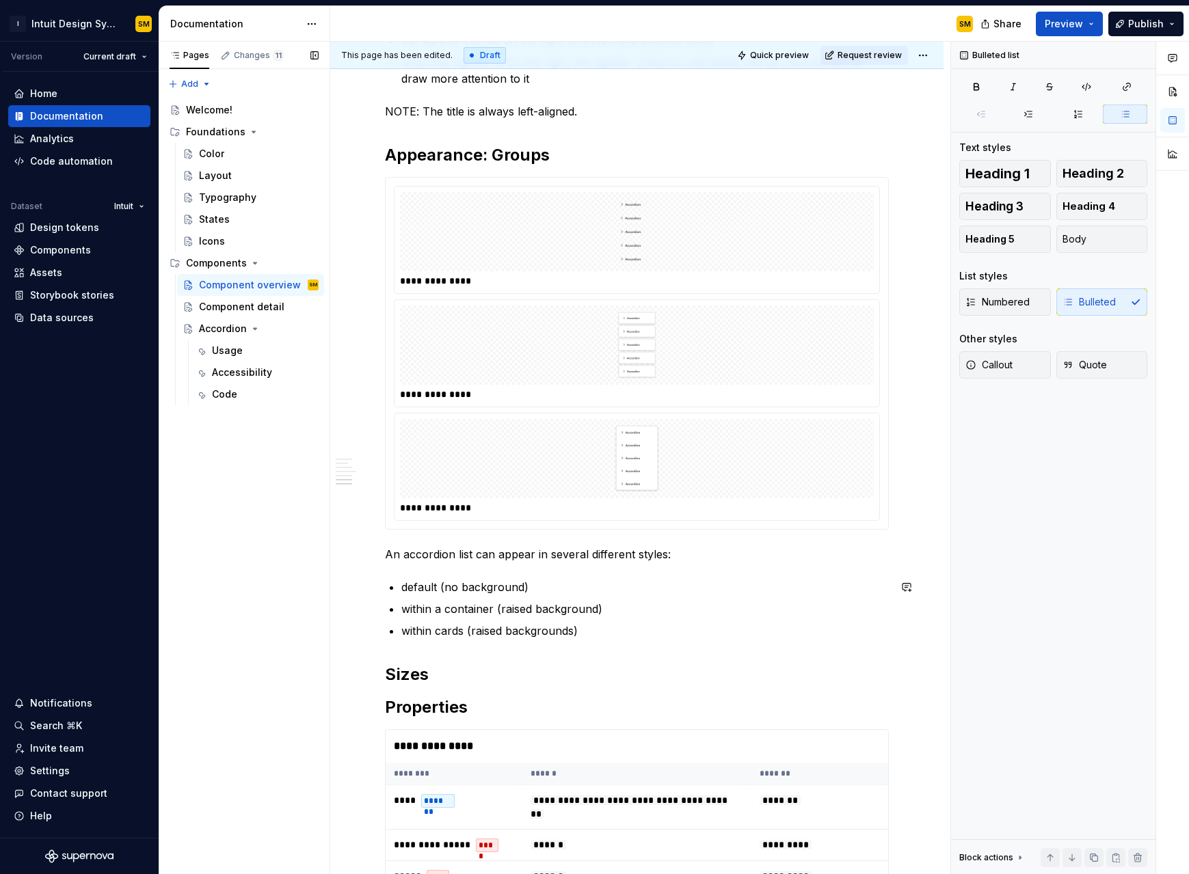
scroll to position [1004, 0]
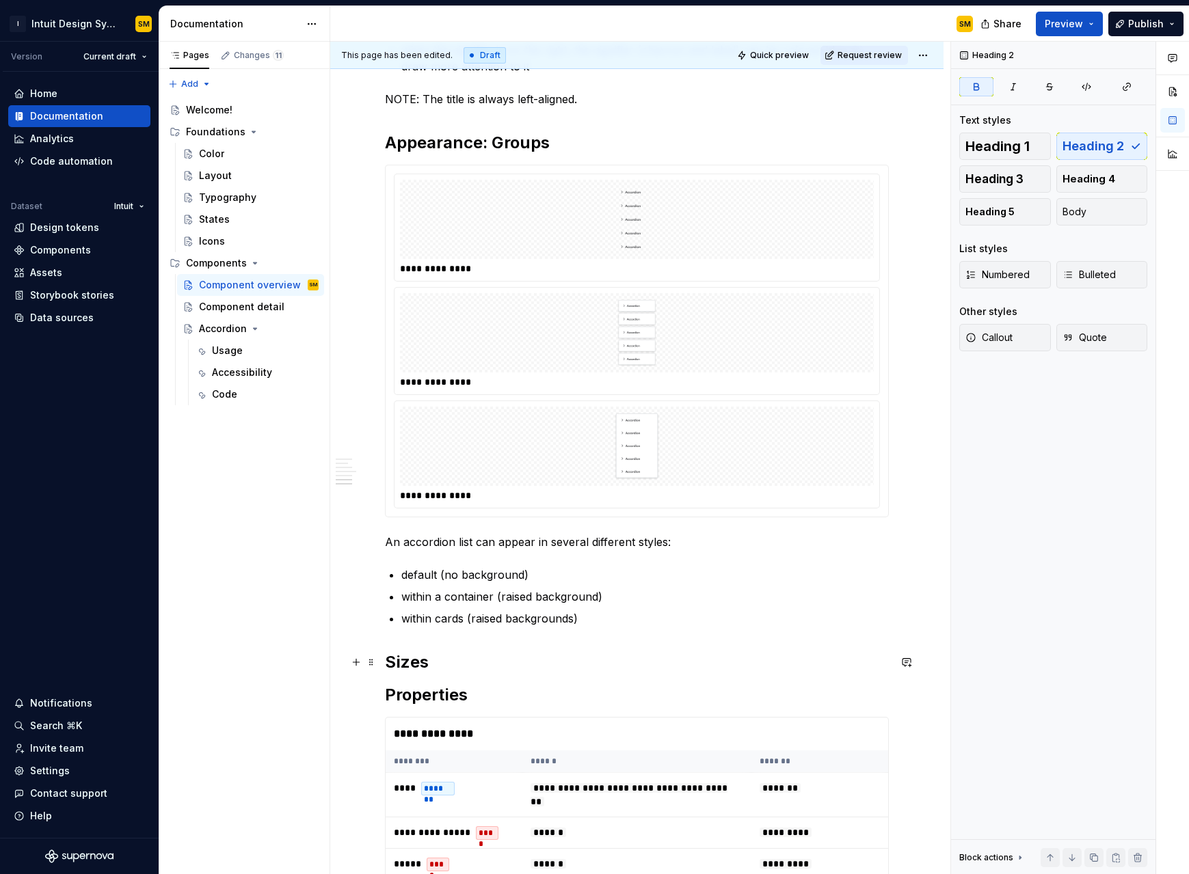
click at [444, 557] on h2 "Sizes" at bounding box center [637, 663] width 504 height 22
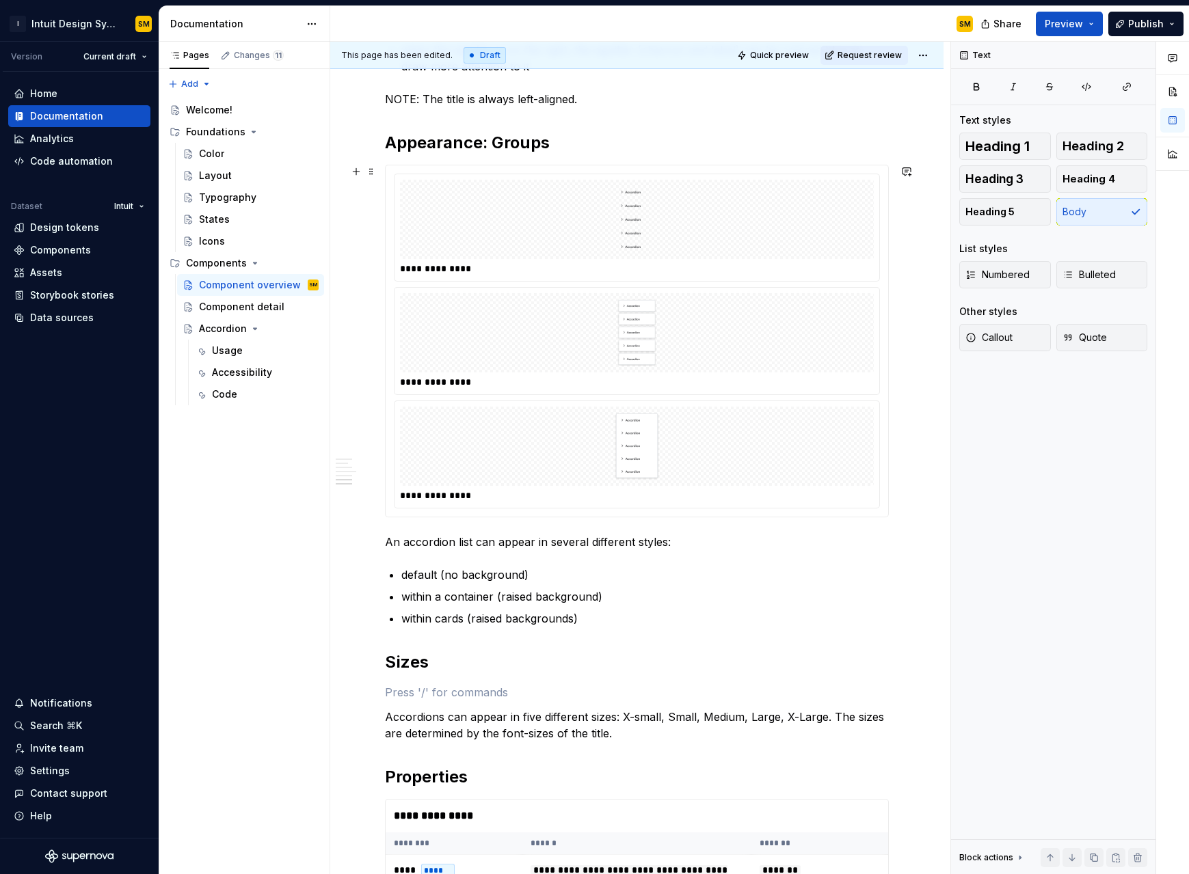
click at [640, 468] on img at bounding box center [637, 446] width 109 height 68
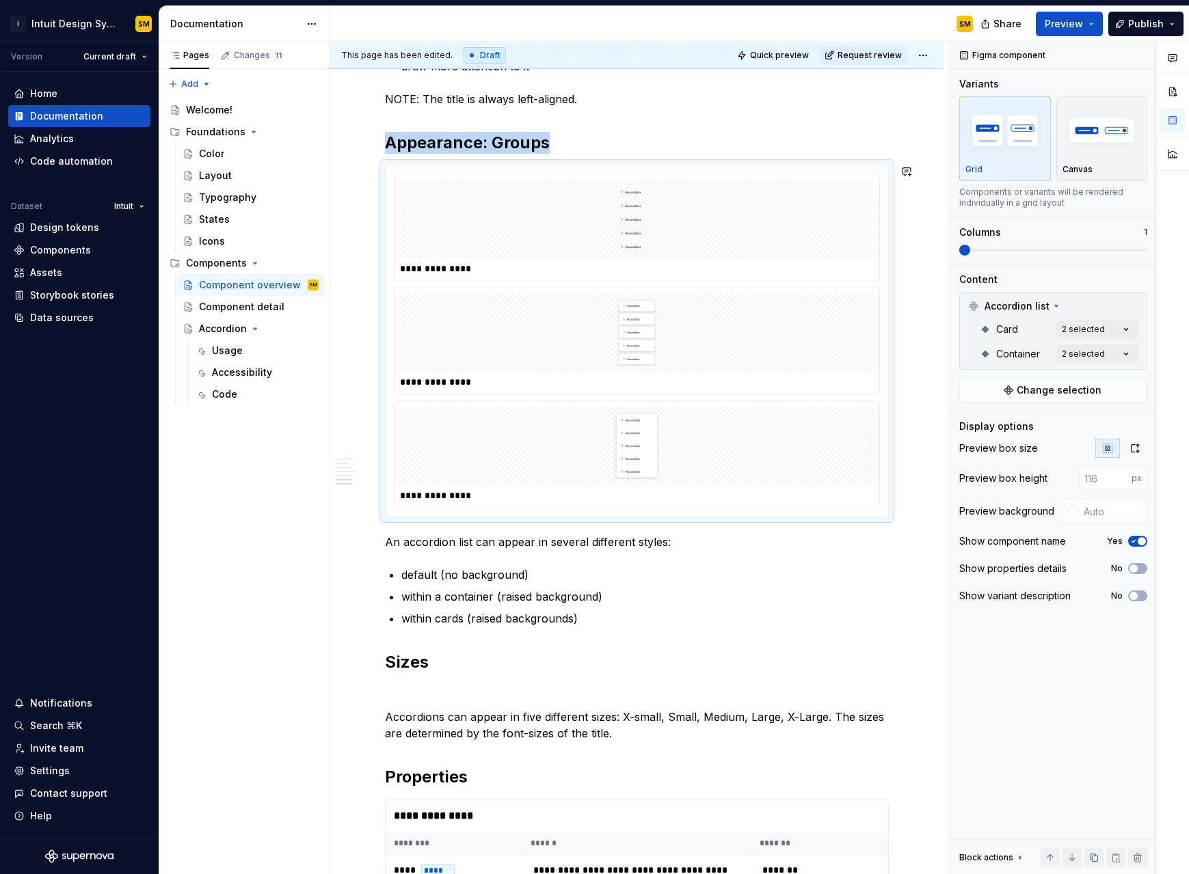
copy strong "Appearance: Groups"
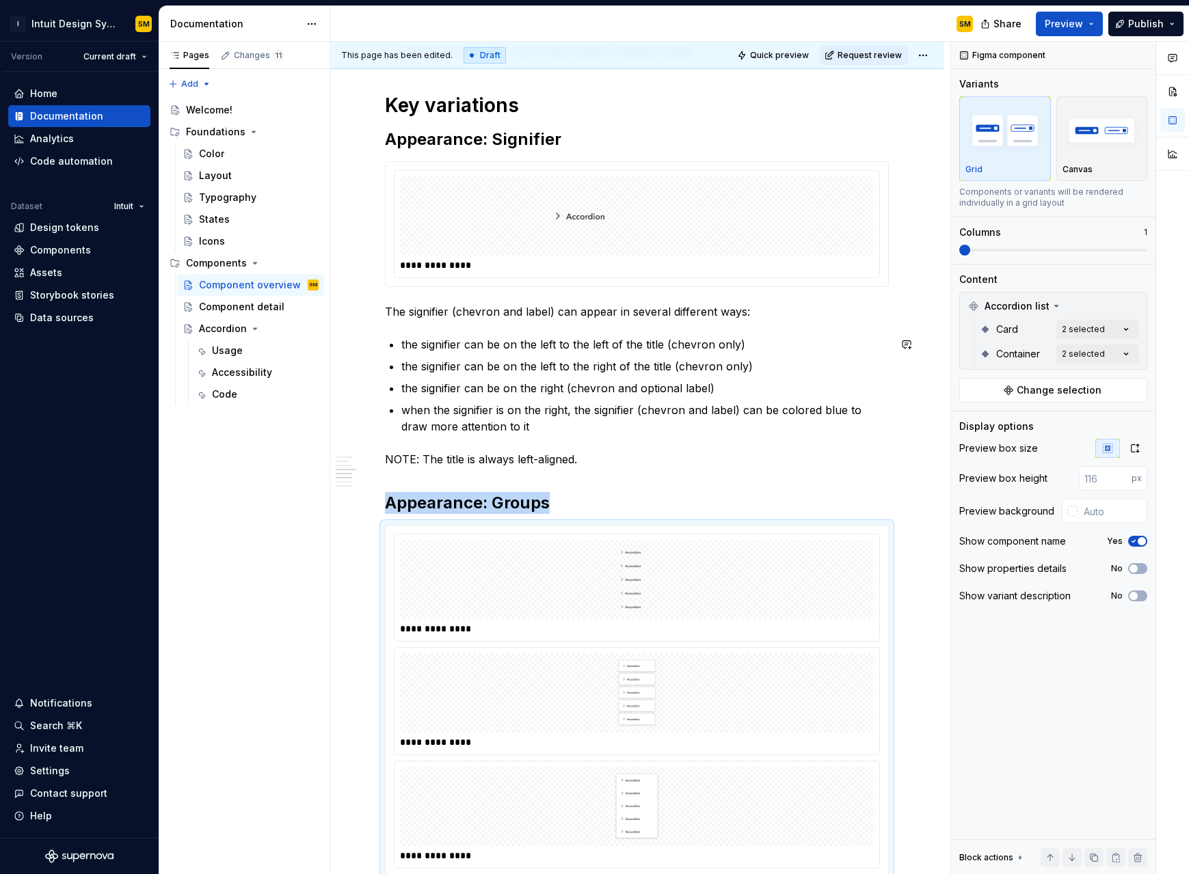
scroll to position [643, 0]
click at [560, 247] on img at bounding box center [636, 217] width 191 height 68
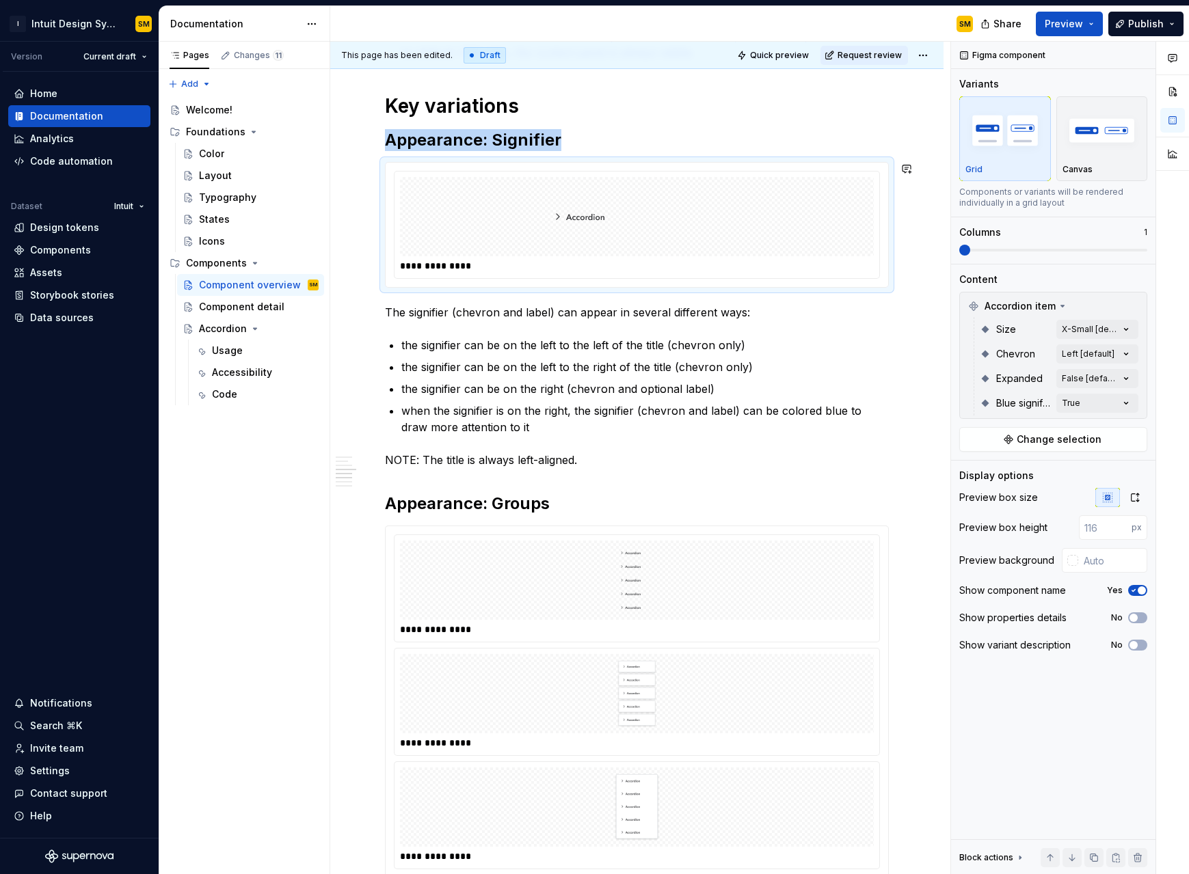
copy strong "Appearance: Signifier"
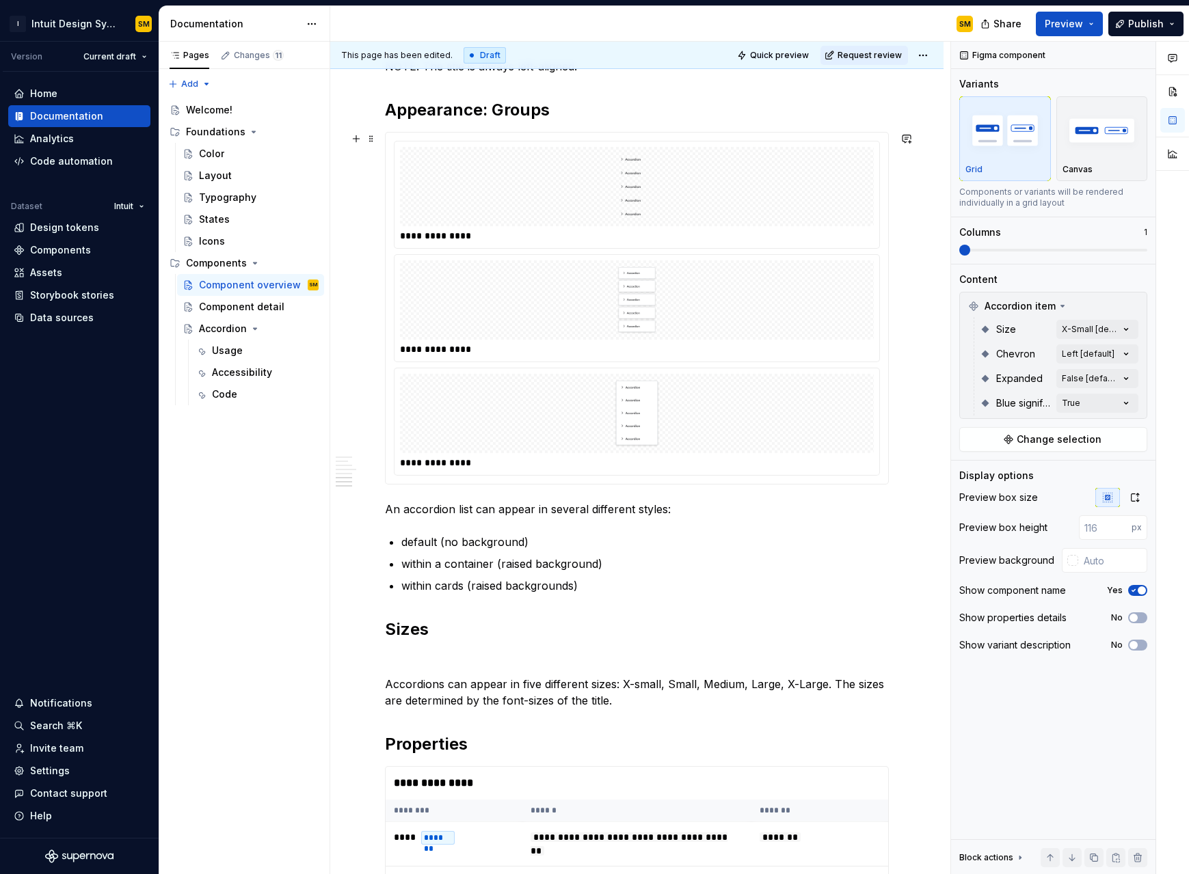
scroll to position [1095, 0]
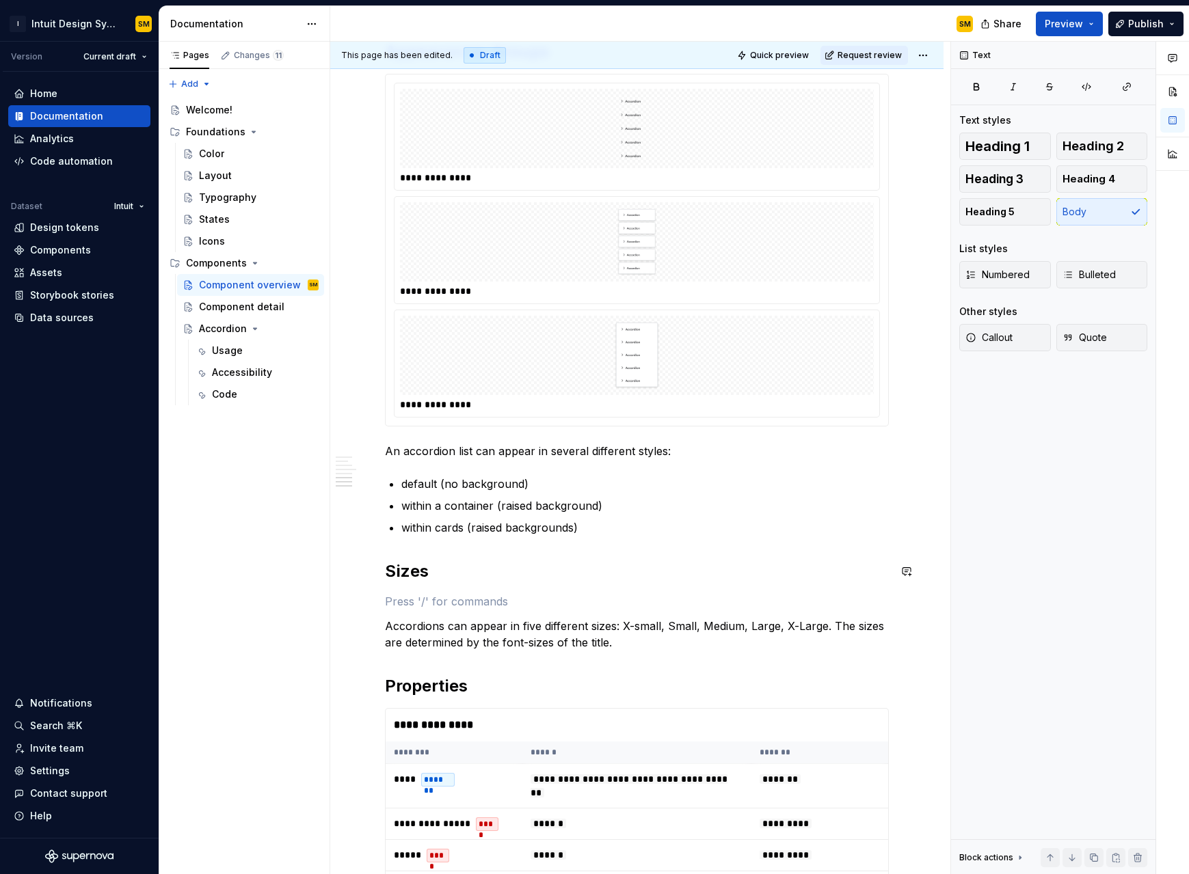
click at [433, 557] on p at bounding box center [637, 601] width 504 height 16
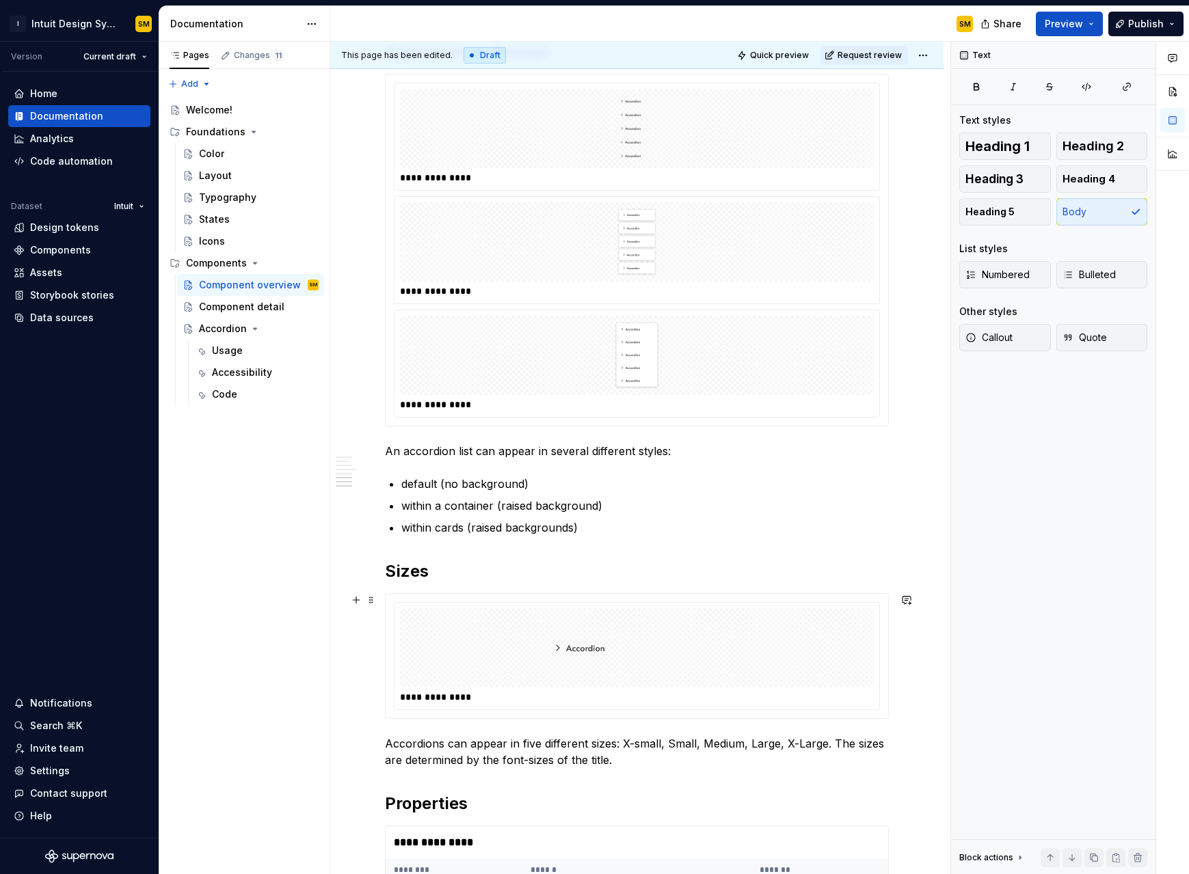
click at [650, 557] on img at bounding box center [636, 648] width 191 height 68
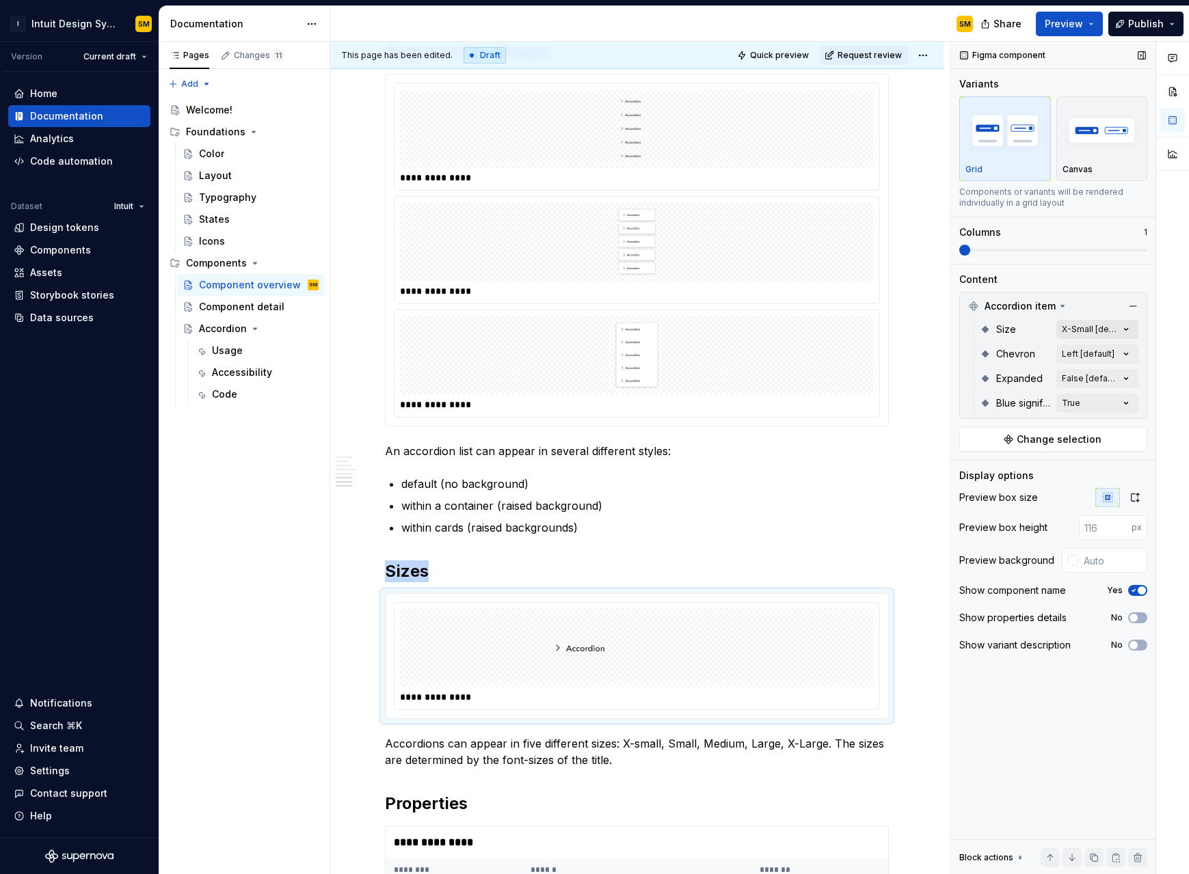
click at [710, 323] on div "Comments Open comments No comments yet Select ‘Comment’ from the block context …" at bounding box center [1070, 458] width 238 height 833
click at [710, 399] on div "X-Small" at bounding box center [989, 395] width 53 height 14
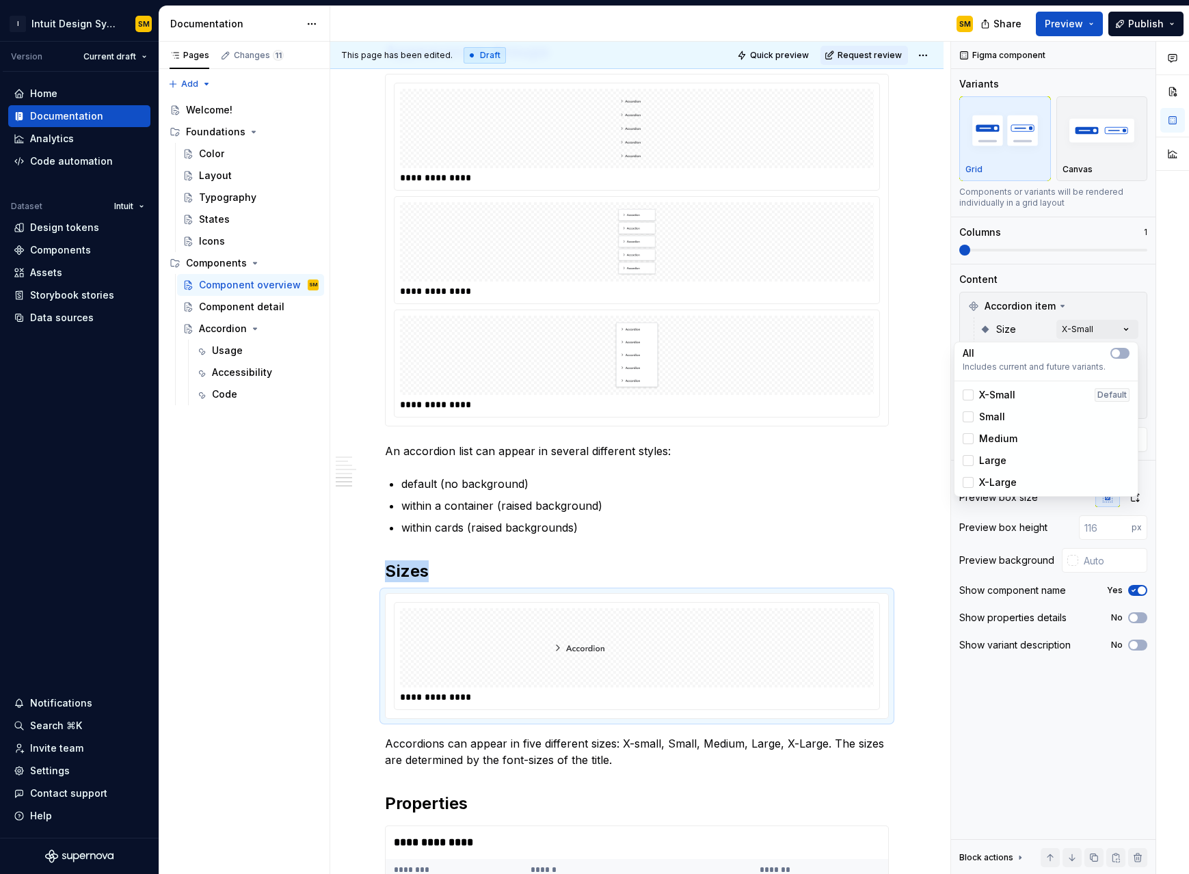
click at [710, 413] on div "Small" at bounding box center [984, 417] width 42 height 14
click at [710, 440] on div at bounding box center [968, 438] width 11 height 11
click at [710, 455] on span at bounding box center [968, 460] width 11 height 11
click at [710, 483] on div at bounding box center [968, 482] width 11 height 11
click at [710, 354] on button "button" at bounding box center [1119, 353] width 19 height 11
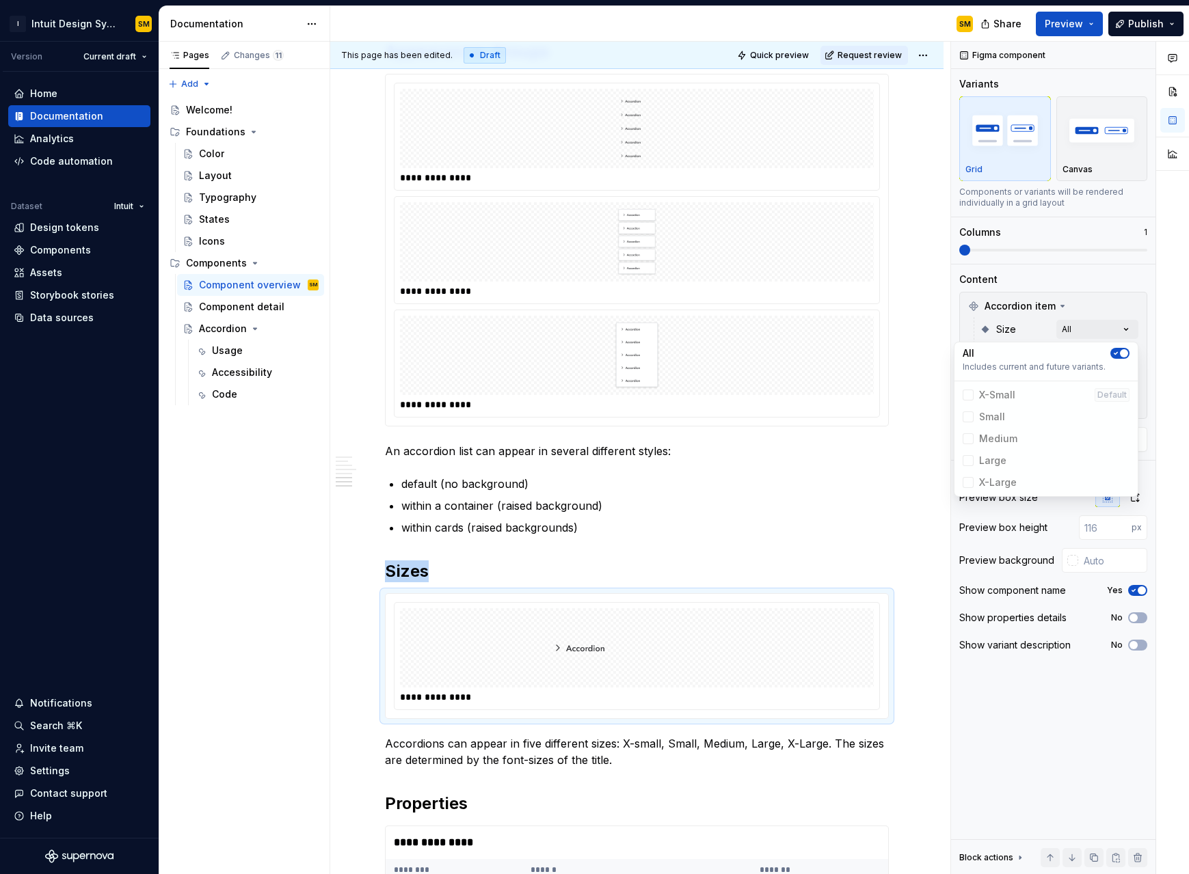
click at [710, 297] on div "Comments Open comments No comments yet Select ‘Comment’ from the block context …" at bounding box center [1070, 458] width 238 height 833
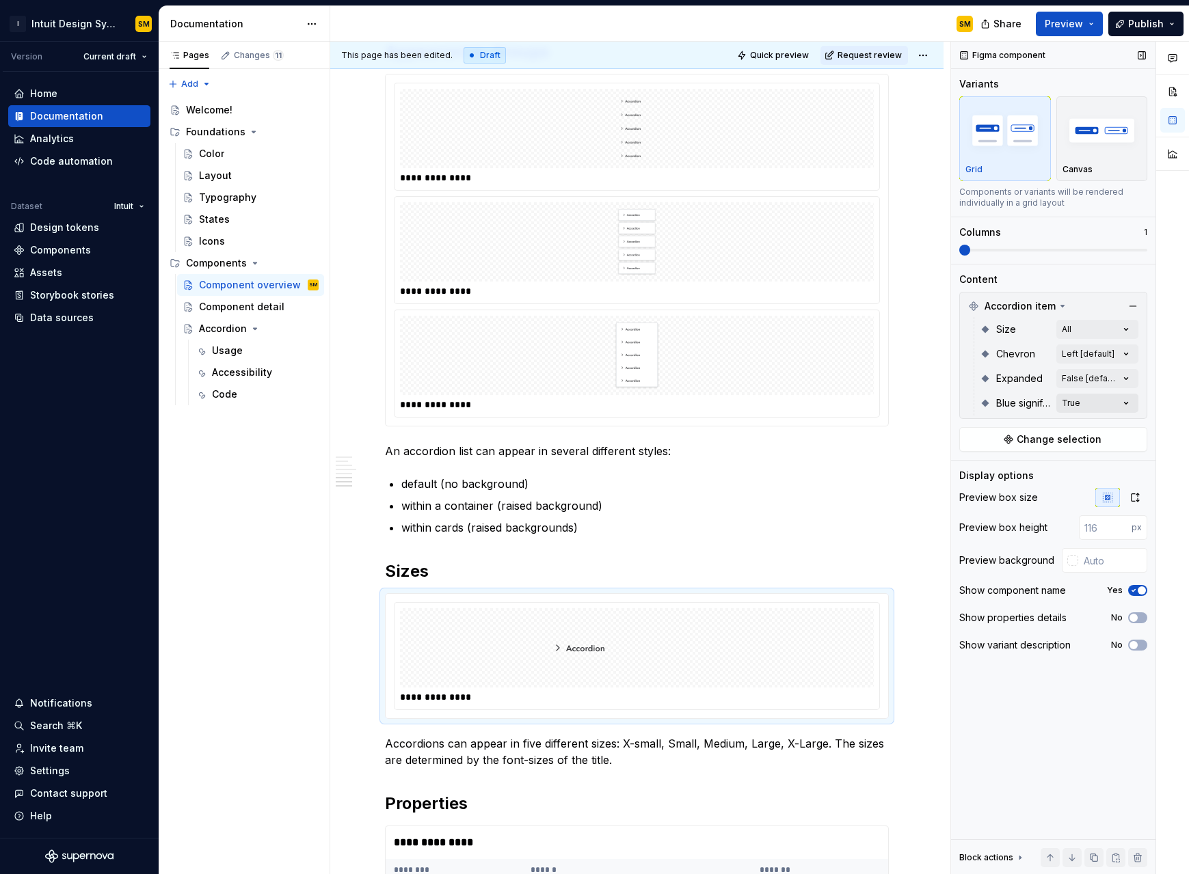
click at [710, 405] on div "Comments Open comments No comments yet Select ‘Comment’ from the block context …" at bounding box center [1070, 458] width 238 height 833
click at [710, 484] on span "True" at bounding box center [990, 491] width 22 height 14
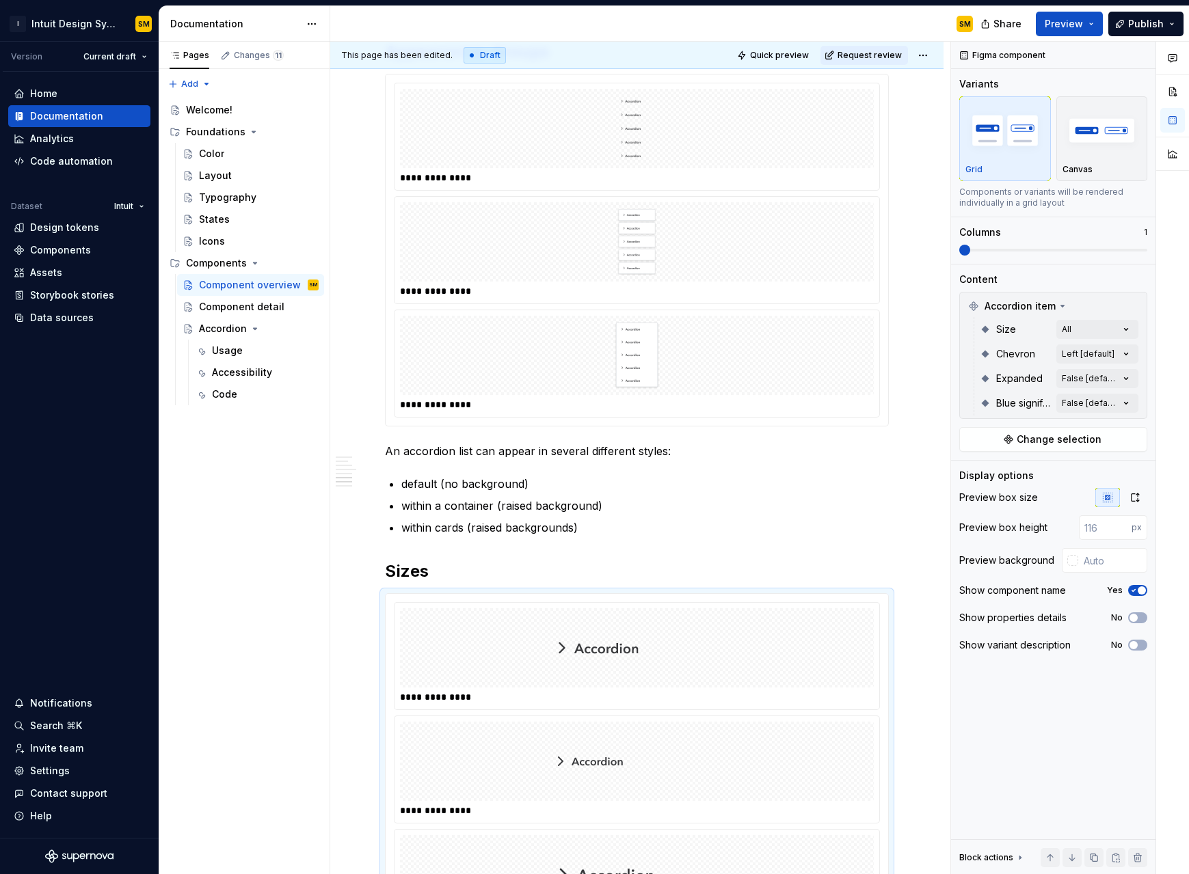
click at [710, 487] on html "I Intuit Design System SM Version Current draft Home Documentation Analytics Co…" at bounding box center [594, 437] width 1189 height 874
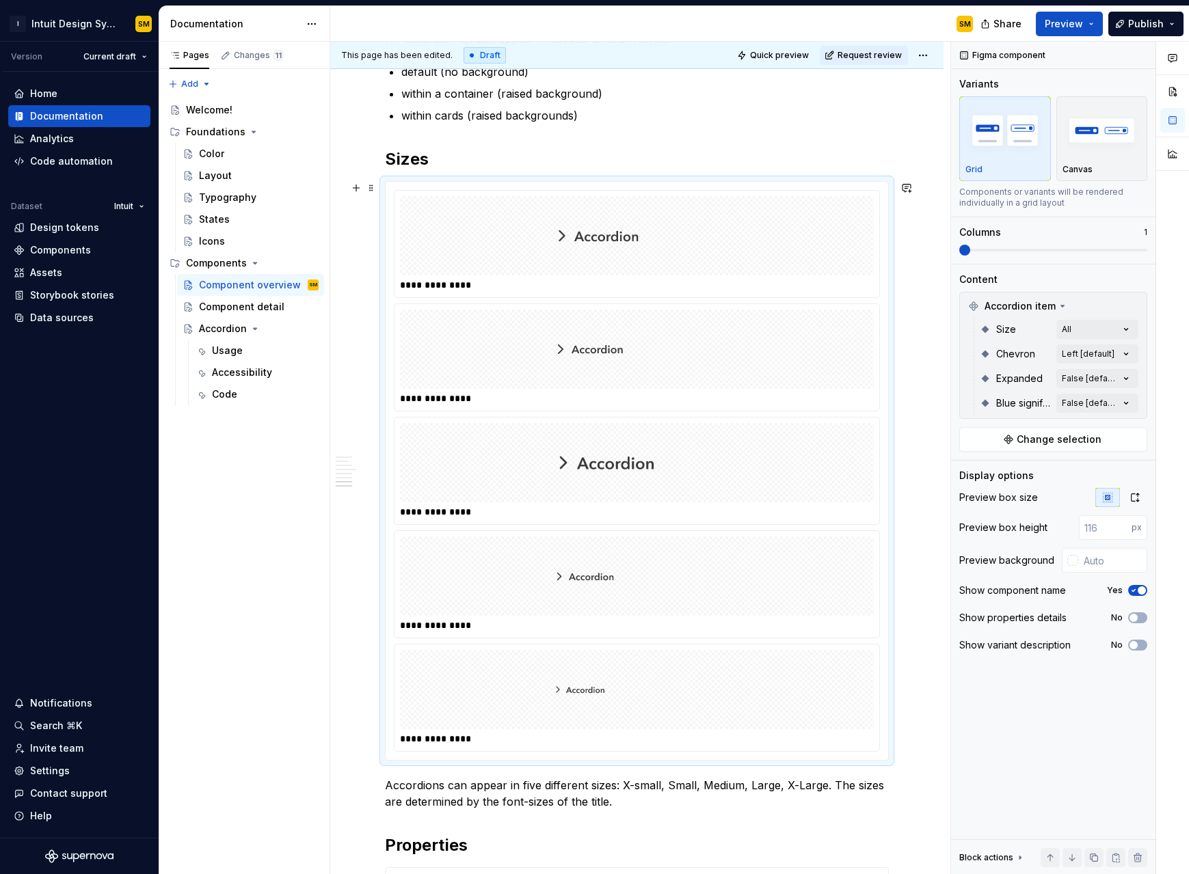
scroll to position [1507, 0]
click at [699, 462] on img at bounding box center [636, 463] width 191 height 68
drag, startPoint x: 647, startPoint y: 472, endPoint x: 633, endPoint y: 244, distance: 228.8
click at [633, 244] on body "I Intuit Design System SM Version Current draft Home Documentation Analytics Co…" at bounding box center [594, 437] width 1189 height 874
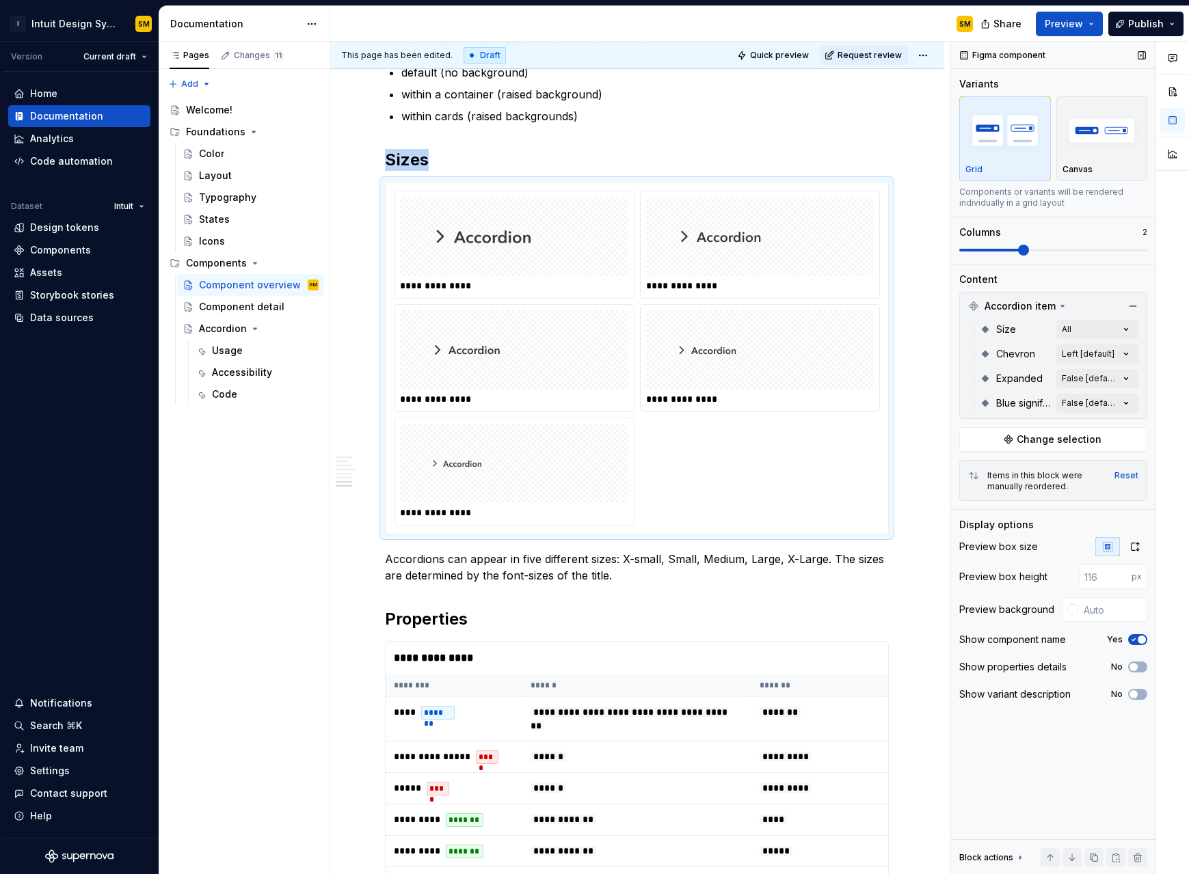
click at [710, 249] on span at bounding box center [1023, 250] width 11 height 11
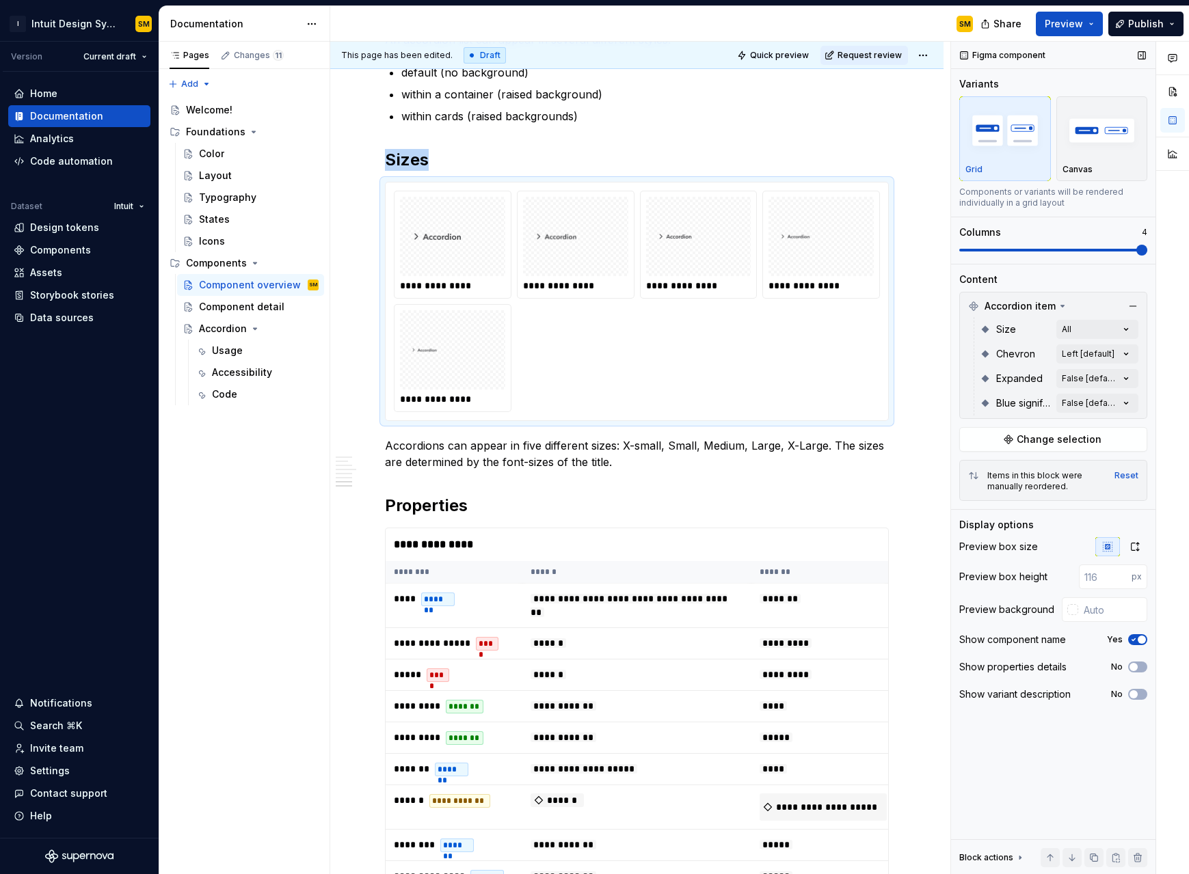
click at [710, 249] on span at bounding box center [1141, 250] width 11 height 11
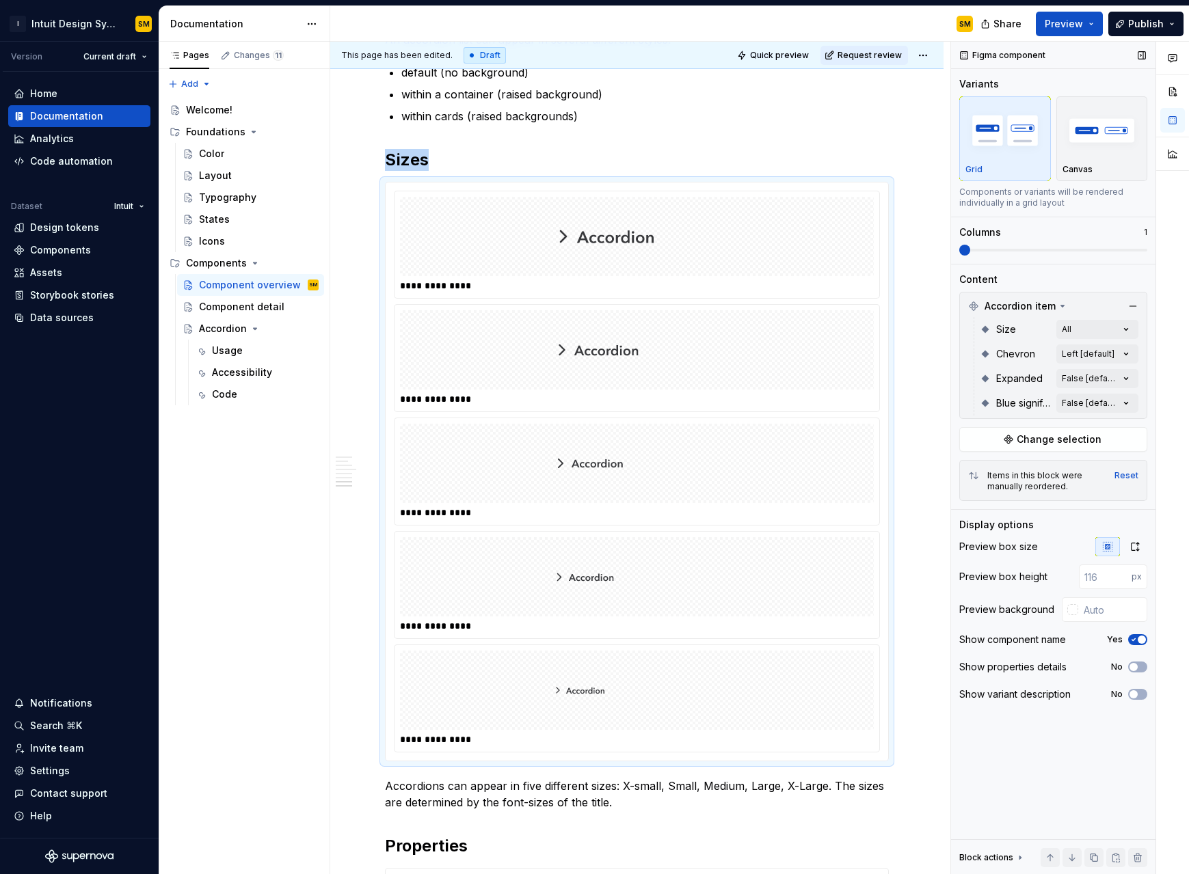
click at [710, 252] on span at bounding box center [959, 250] width 0 height 3
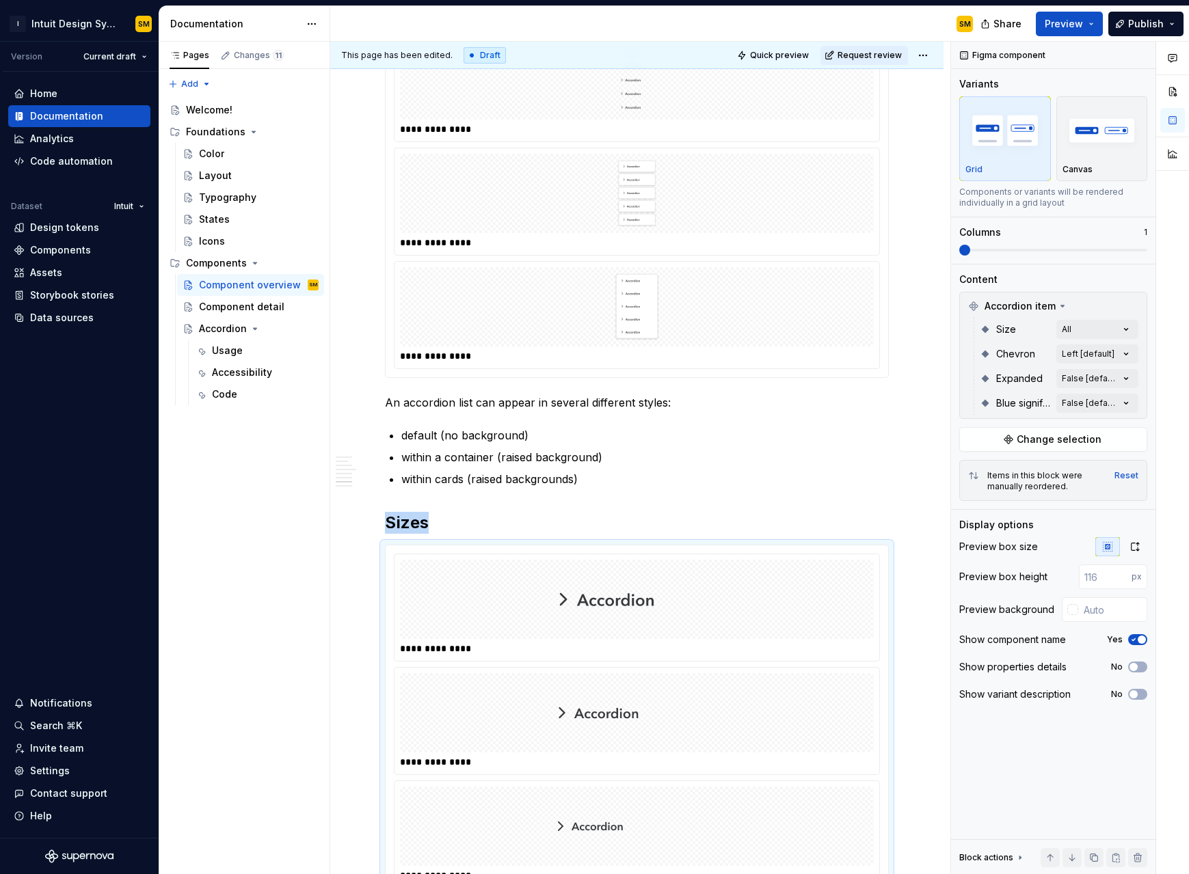
click at [710, 304] on div at bounding box center [637, 306] width 474 height 79
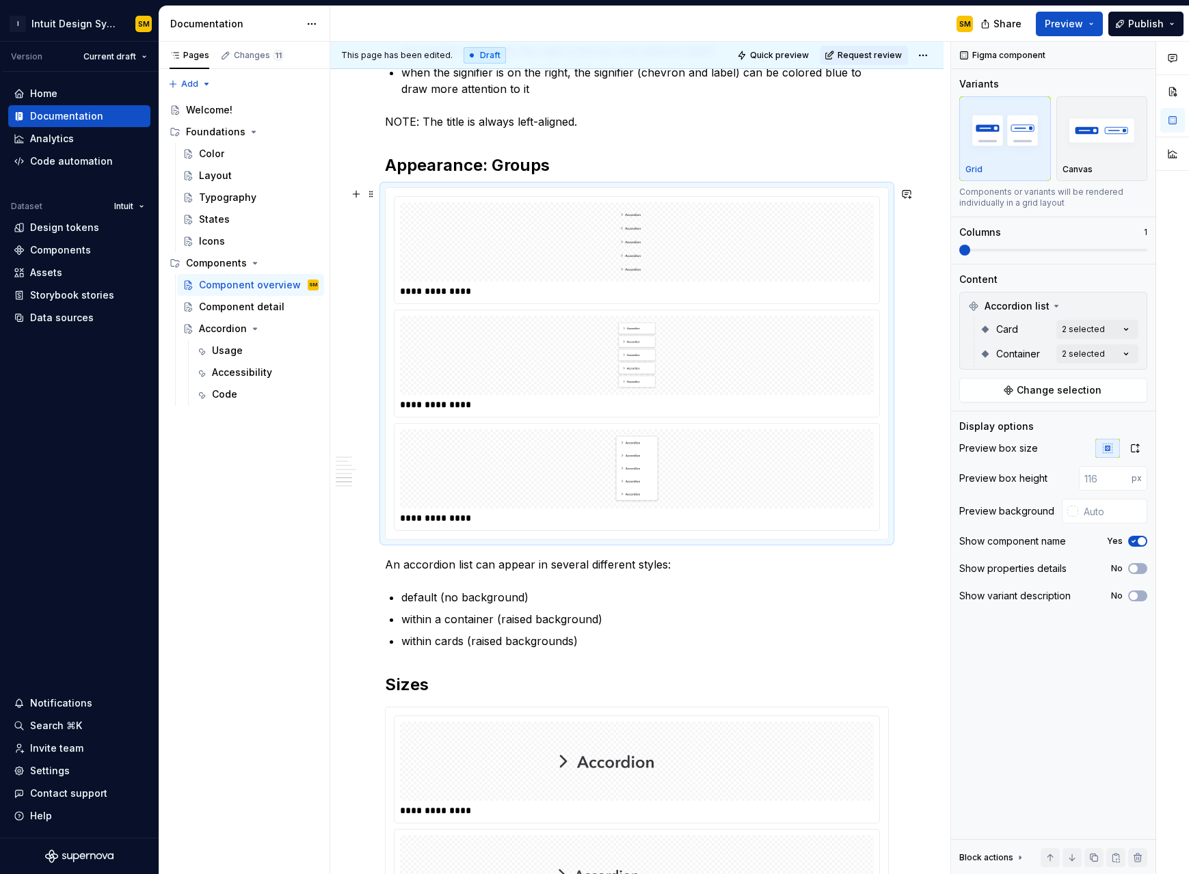
scroll to position [981, 0]
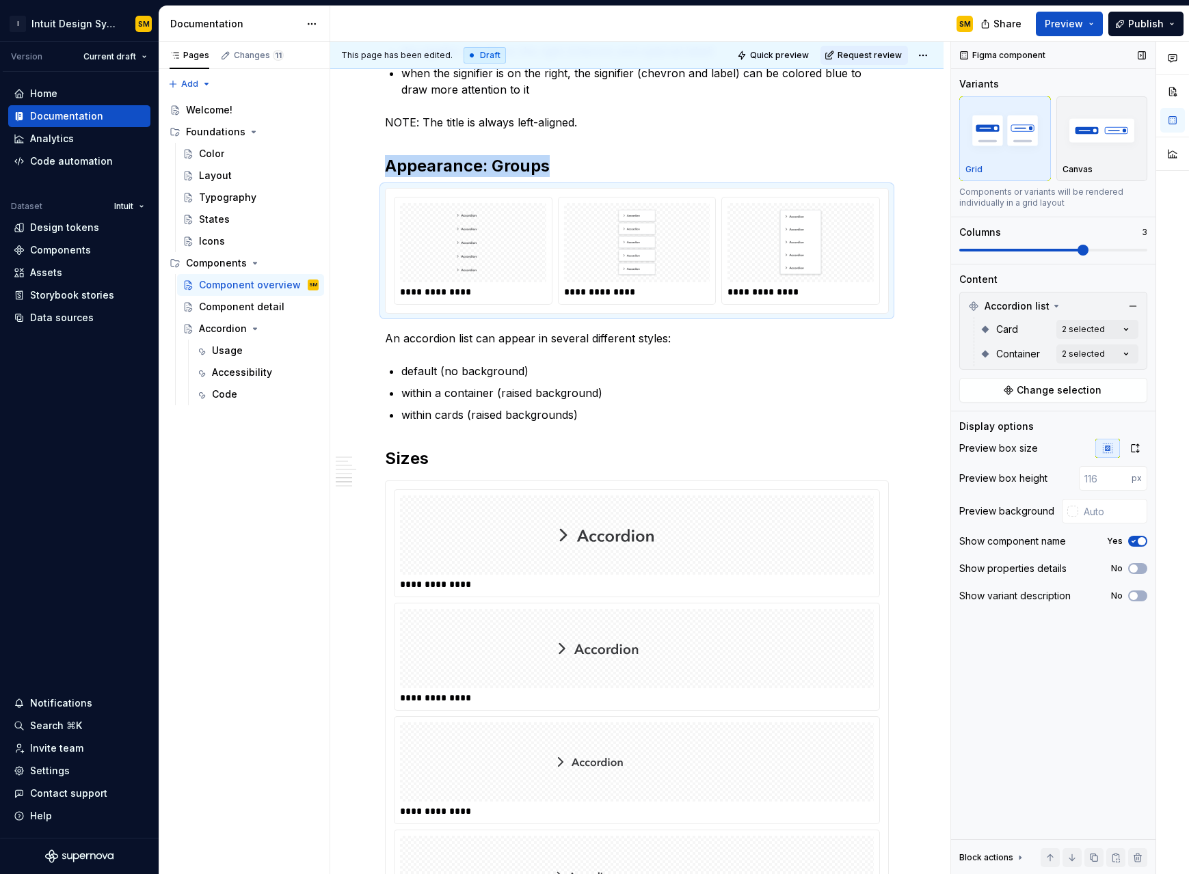
click at [710, 247] on span at bounding box center [1053, 250] width 188 height 11
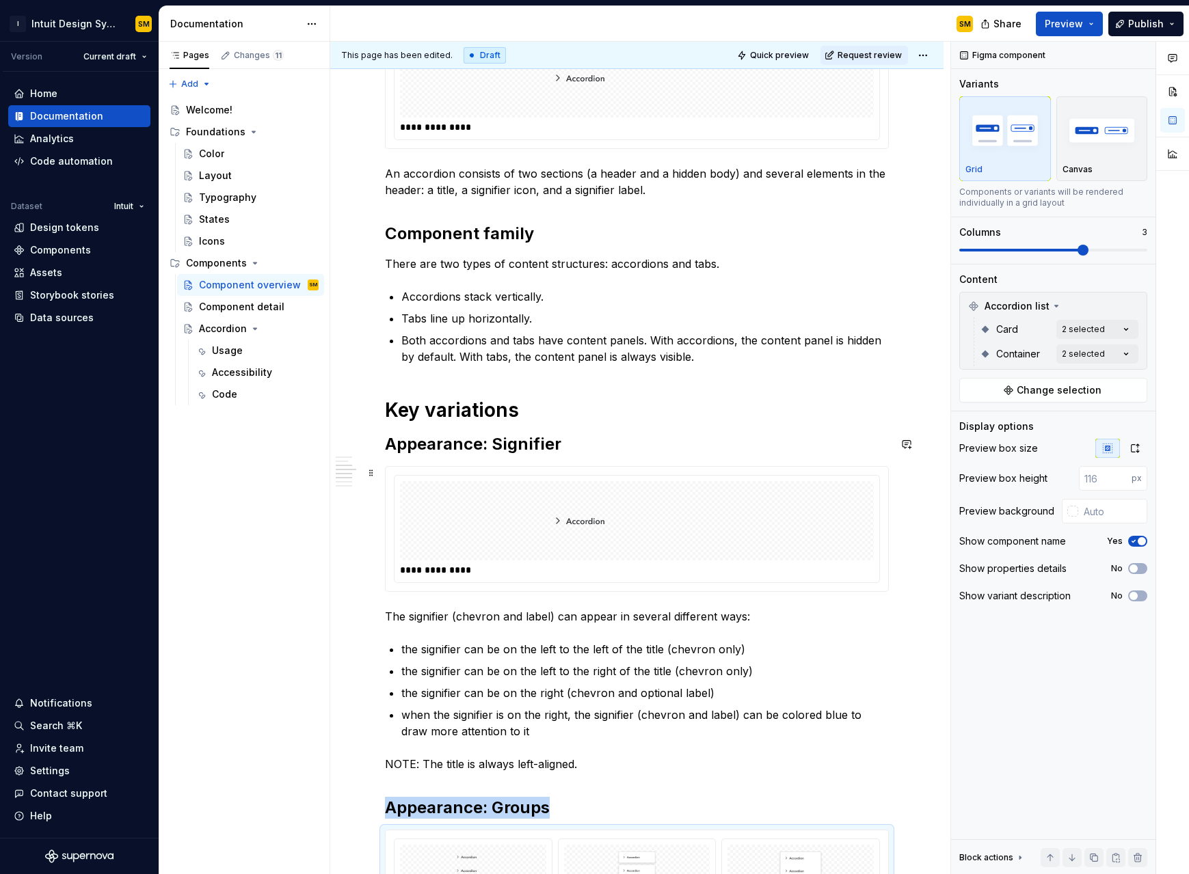
scroll to position [459, 0]
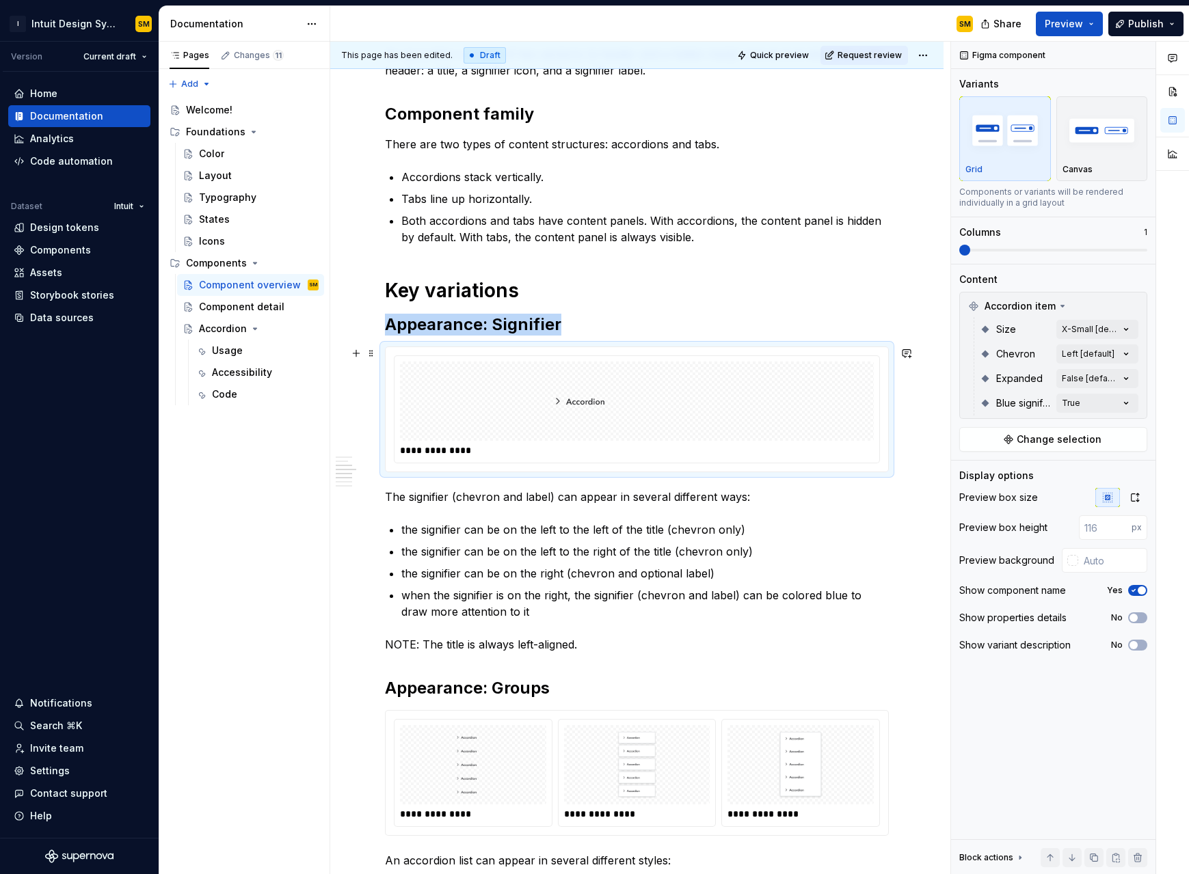
click at [691, 385] on img at bounding box center [636, 401] width 191 height 68
click at [710, 400] on div "Comments Open comments No comments yet Select ‘Comment’ from the block context …" at bounding box center [1070, 458] width 238 height 833
click at [710, 468] on div at bounding box center [968, 469] width 11 height 11
click at [710, 250] on div "Comments Open comments No comments yet Select ‘Comment’ from the block context …" at bounding box center [1070, 458] width 238 height 833
click at [710, 245] on span at bounding box center [1083, 250] width 11 height 11
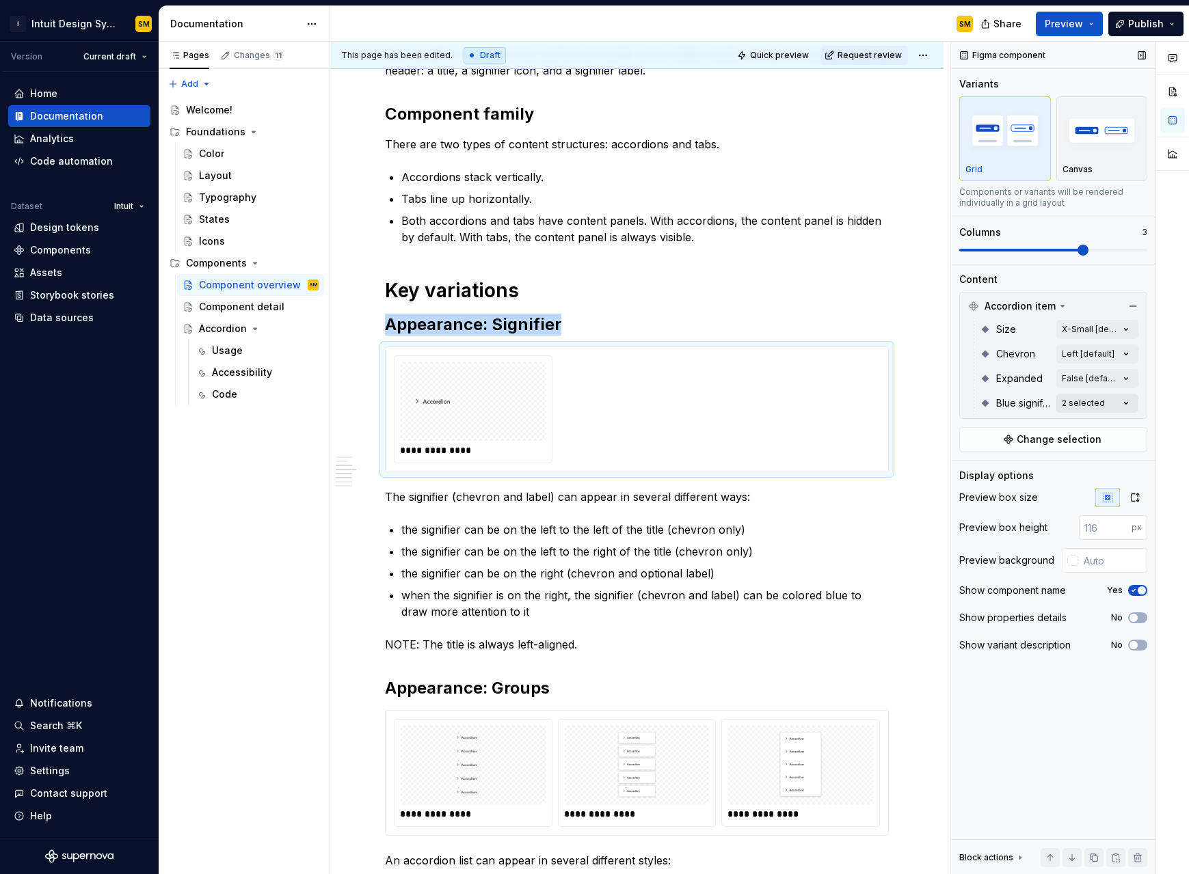
click at [710, 403] on div "Comments Open comments No comments yet Select ‘Comment’ from the block context …" at bounding box center [1070, 458] width 238 height 833
click at [710, 426] on span "button" at bounding box center [1116, 427] width 8 height 8
click at [710, 385] on div "Comments Open comments No comments yet Select ‘Comment’ from the block context …" at bounding box center [1070, 458] width 238 height 833
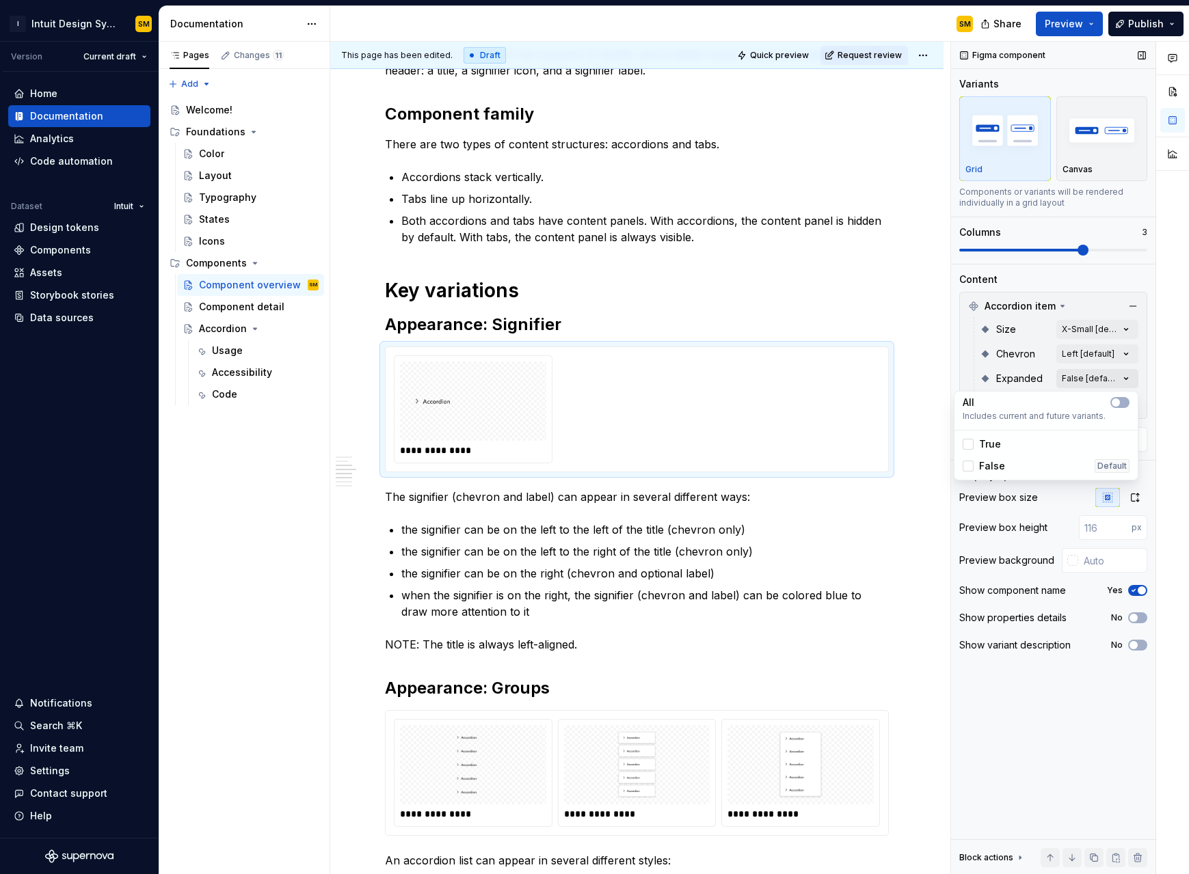
click at [710, 377] on div "Comments Open comments No comments yet Select ‘Comment’ from the block context …" at bounding box center [1070, 458] width 238 height 833
click at [710, 401] on button "button" at bounding box center [1119, 402] width 19 height 11
click at [710, 401] on span "button" at bounding box center [1124, 403] width 8 height 8
click at [710, 351] on div "Comments Open comments No comments yet Select ‘Comment’ from the block context …" at bounding box center [1070, 458] width 238 height 833
click at [710, 332] on div "Comments Open comments No comments yet Select ‘Comment’ from the block context …" at bounding box center [1070, 458] width 238 height 833
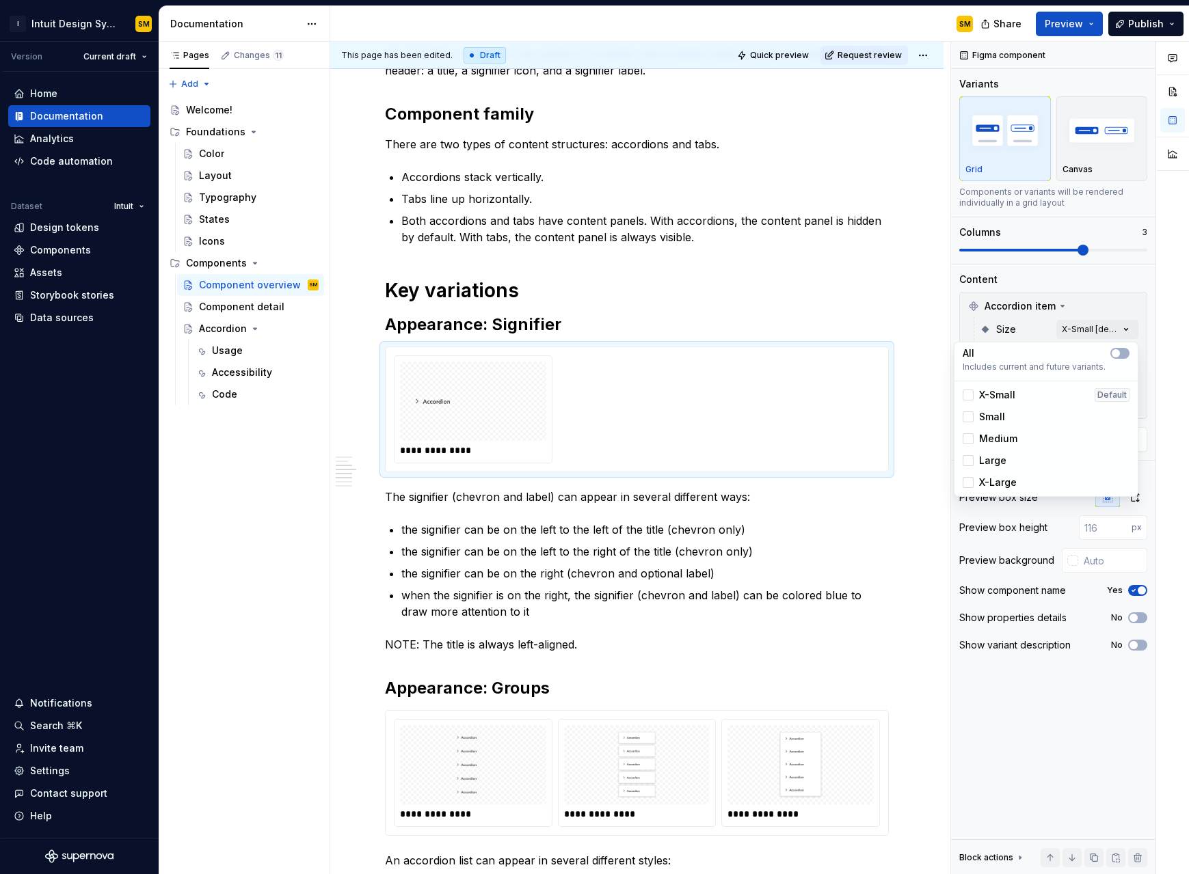
click at [710, 438] on span "Medium" at bounding box center [998, 439] width 38 height 14
click at [710, 353] on div at bounding box center [1172, 458] width 33 height 833
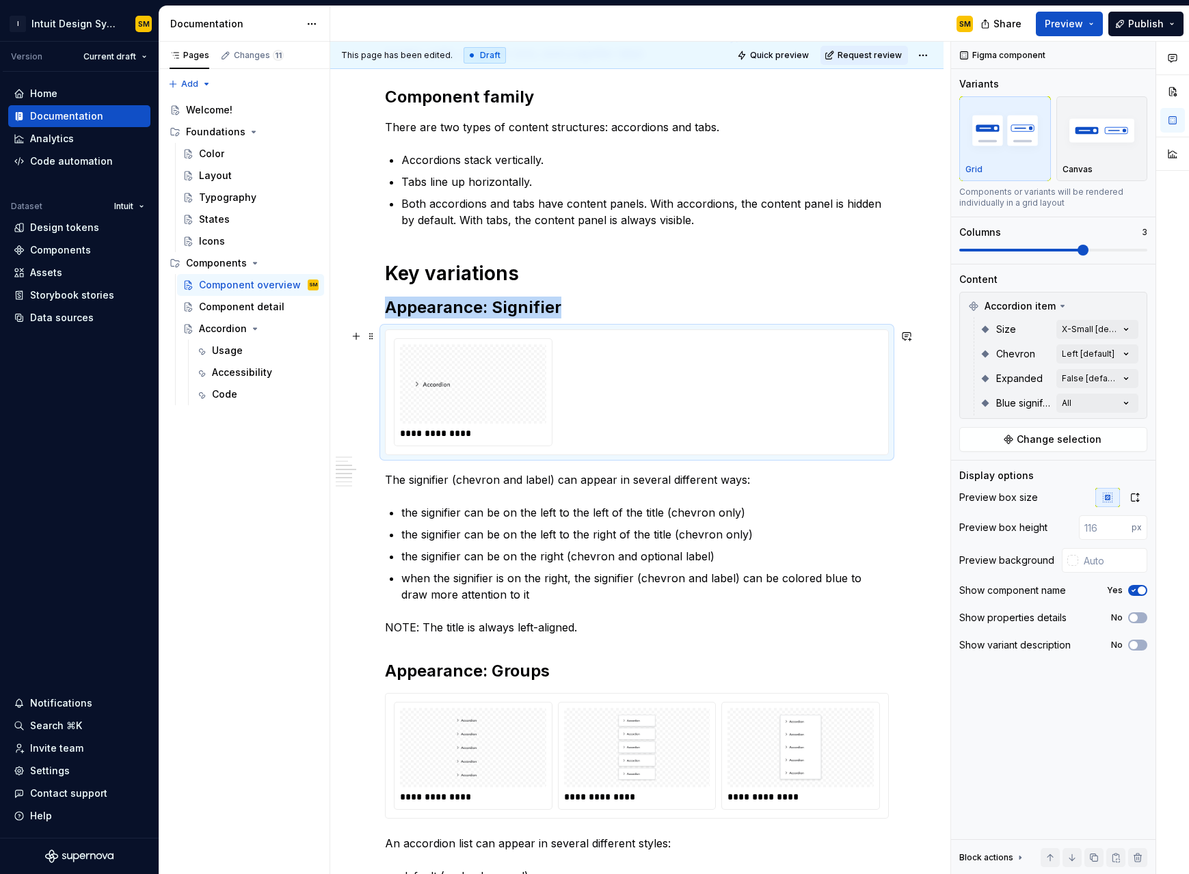
click at [484, 418] on img at bounding box center [472, 384] width 135 height 68
click at [492, 401] on img at bounding box center [472, 384] width 135 height 68
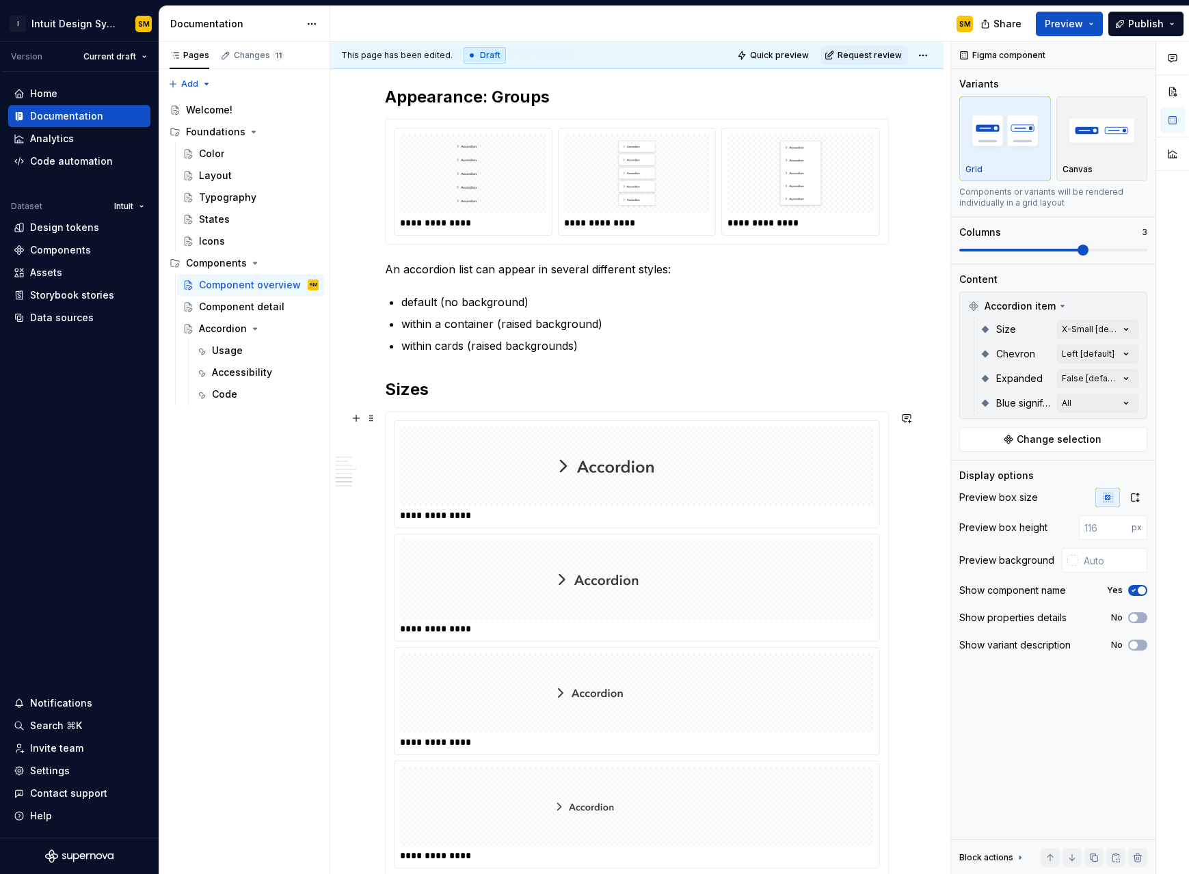
scroll to position [1127, 0]
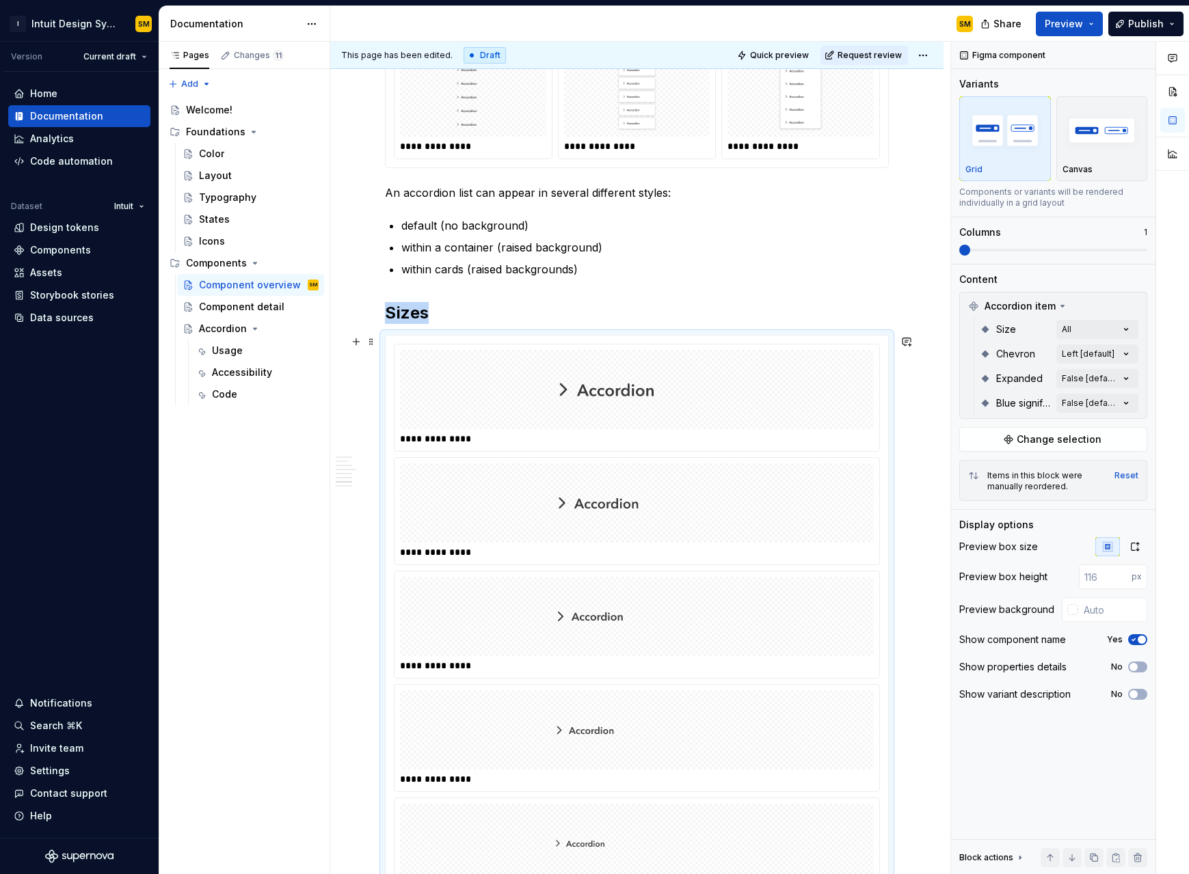
click at [594, 466] on div at bounding box center [637, 503] width 474 height 79
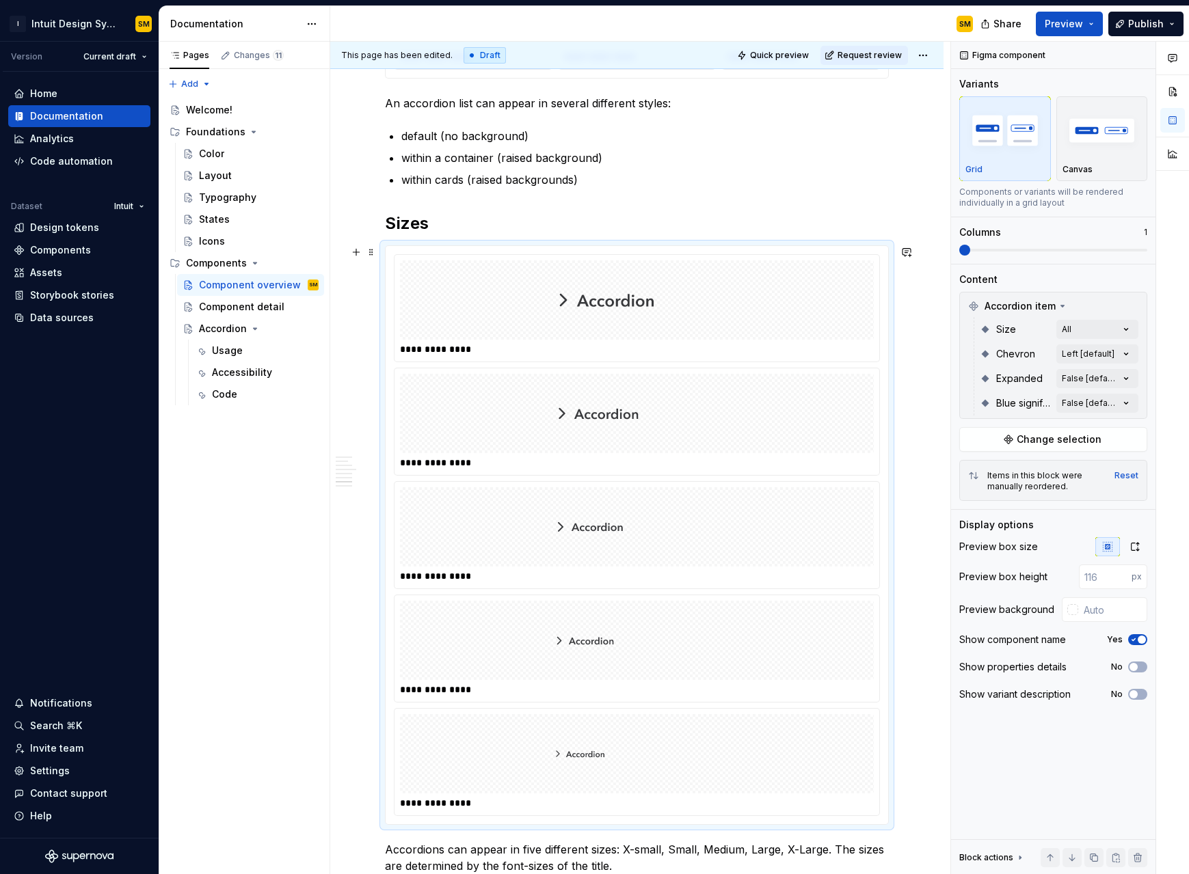
scroll to position [1212, 0]
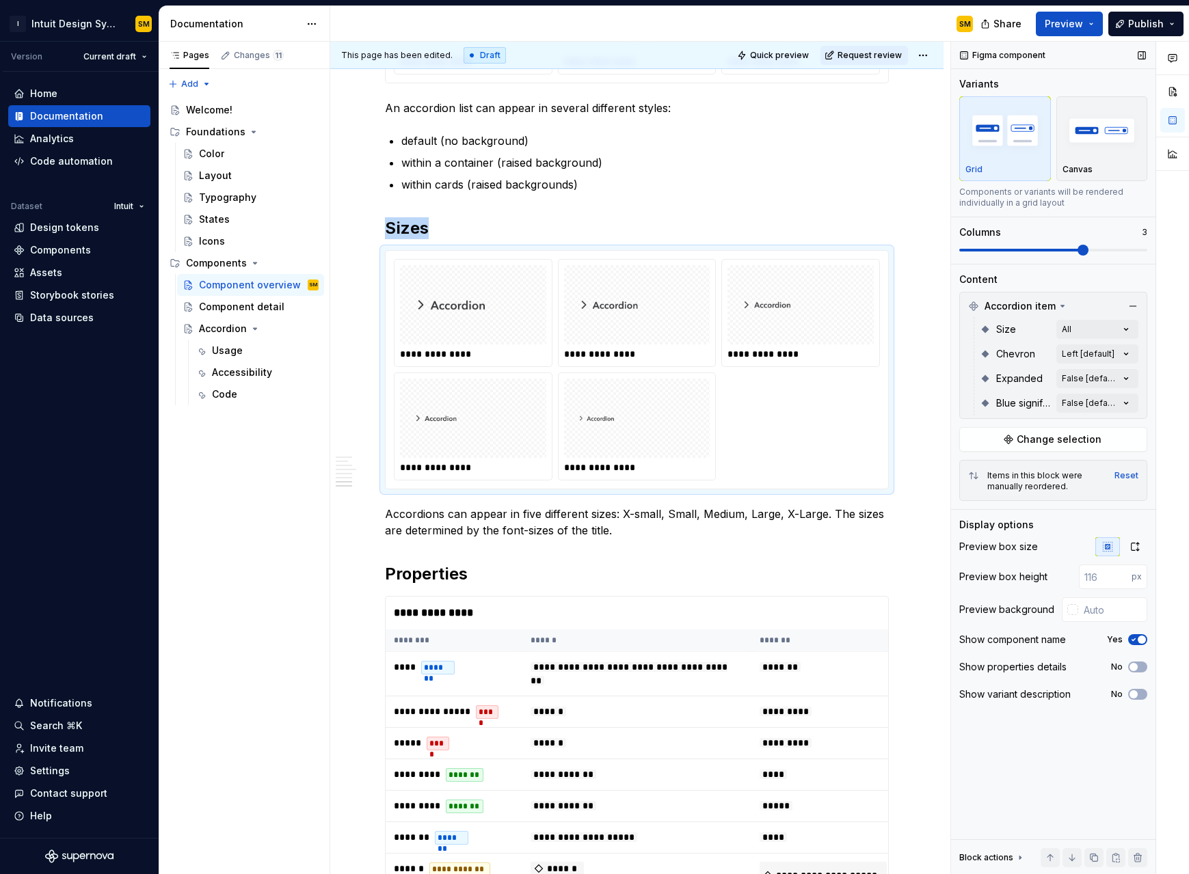
click at [710, 256] on span at bounding box center [1083, 250] width 11 height 11
click at [675, 213] on div "**********" at bounding box center [637, 8] width 504 height 1906
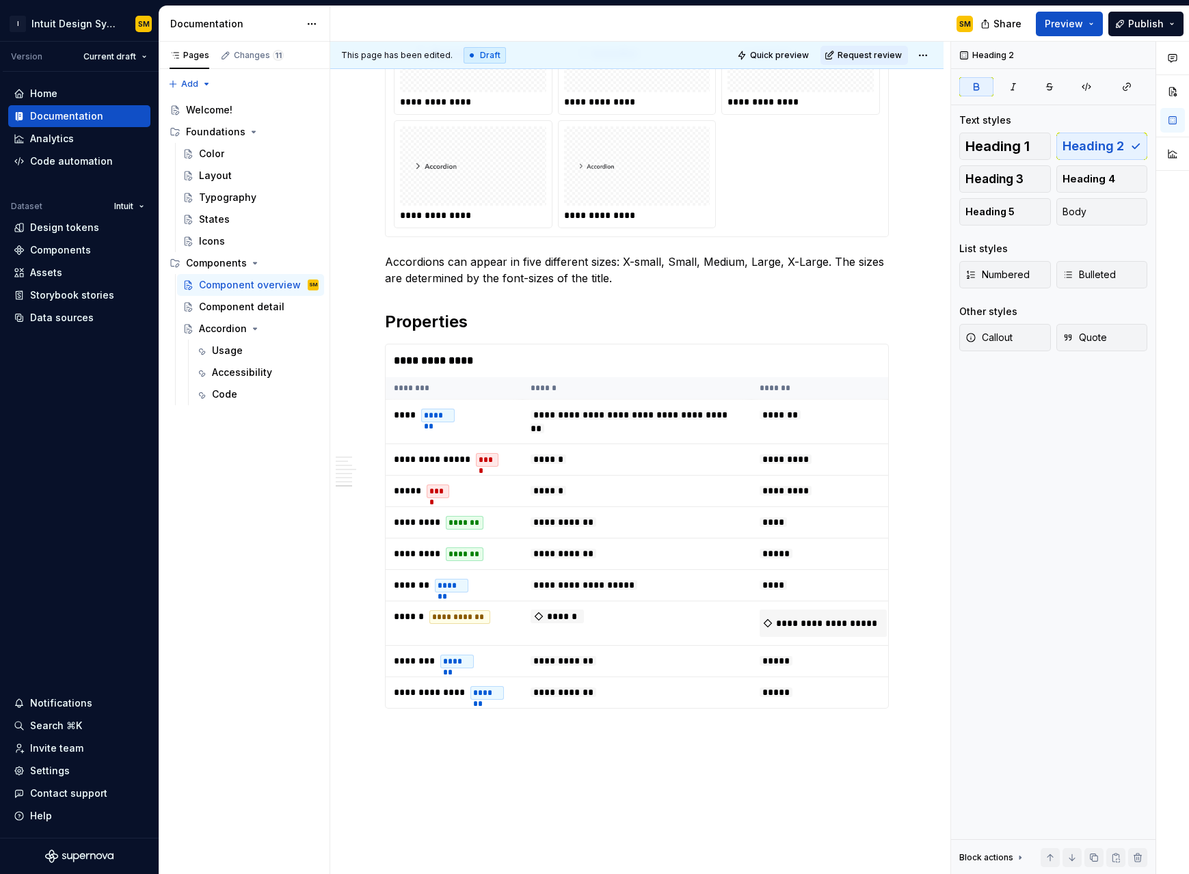
scroll to position [1467, 0]
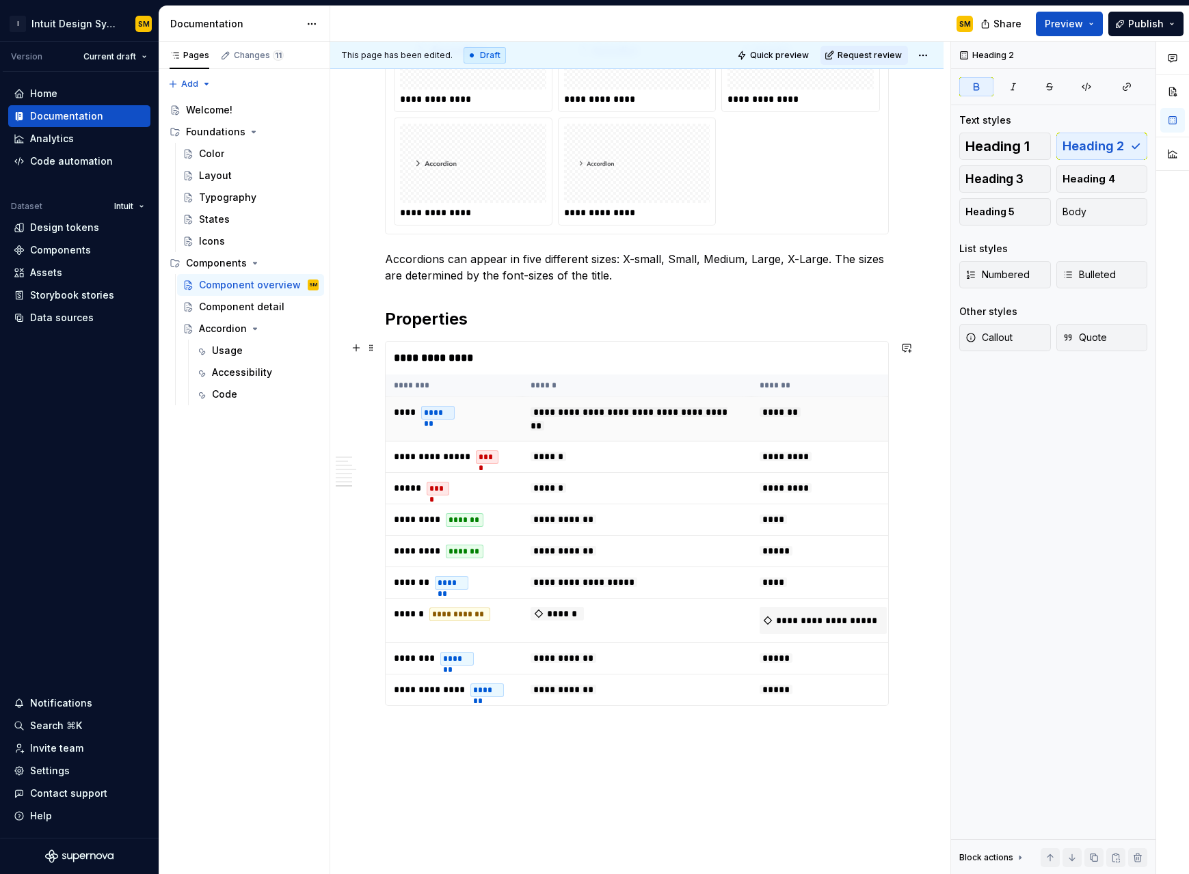
click at [552, 412] on span "**********" at bounding box center [629, 418] width 197 height 23
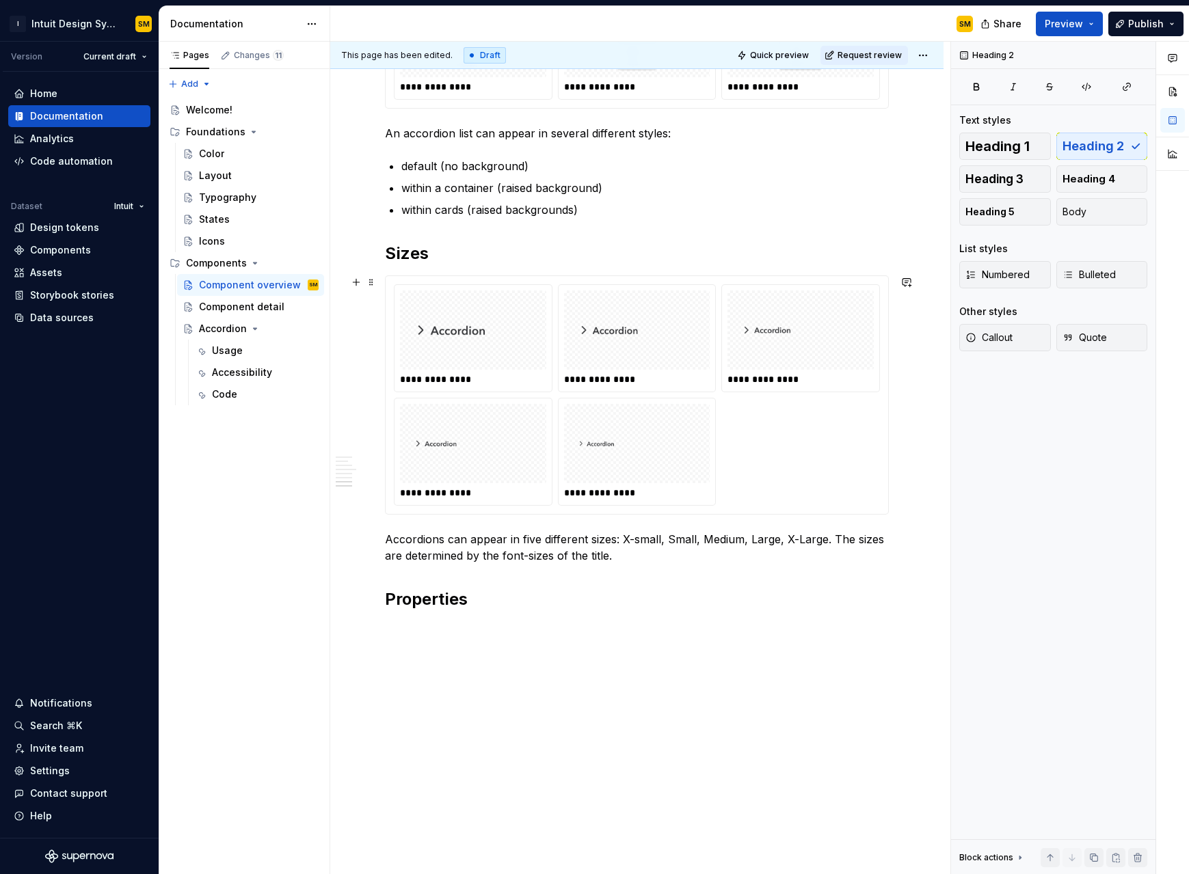
scroll to position [1183, 0]
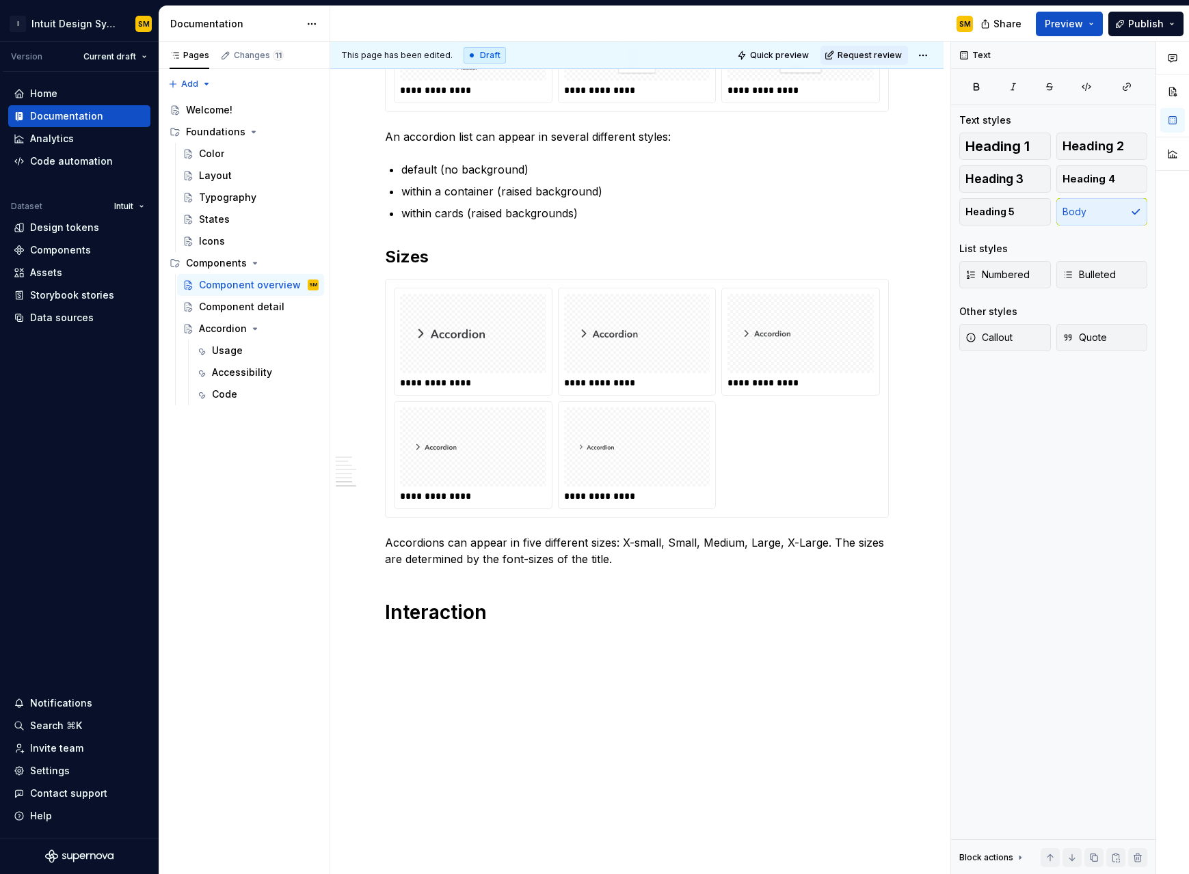
click at [528, 557] on h1 "Interaction" at bounding box center [637, 612] width 504 height 25
click at [573, 471] on img at bounding box center [637, 447] width 135 height 68
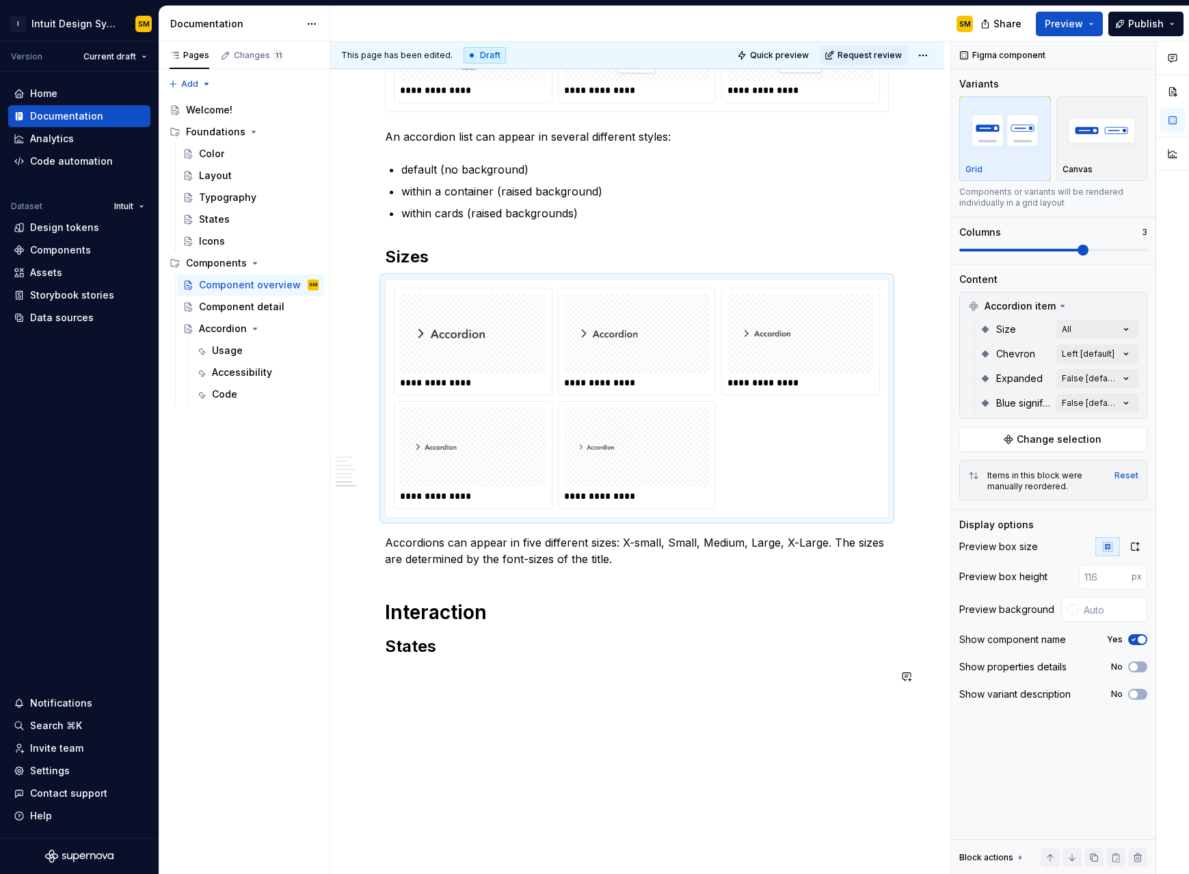
click at [535, 557] on img at bounding box center [472, 723] width 135 height 68
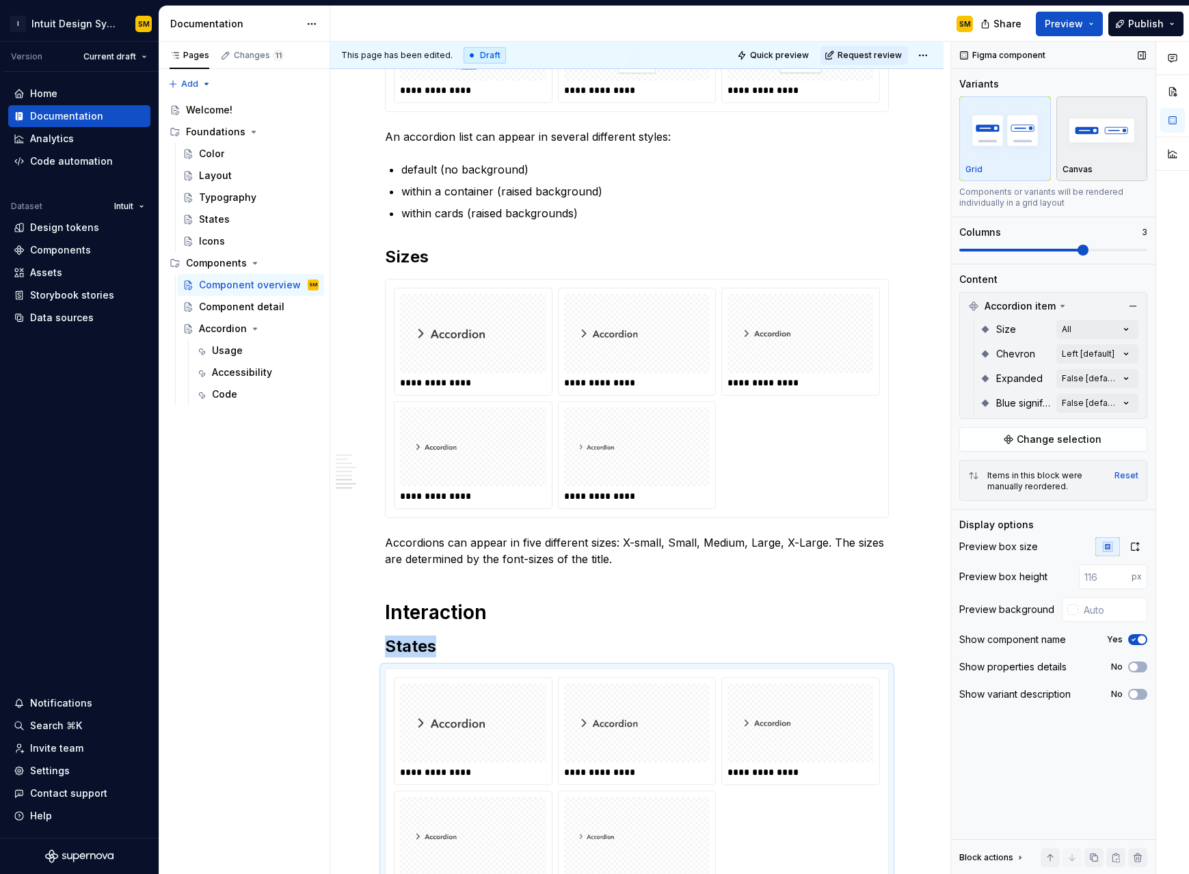
click at [710, 168] on div "Canvas" at bounding box center [1101, 169] width 79 height 11
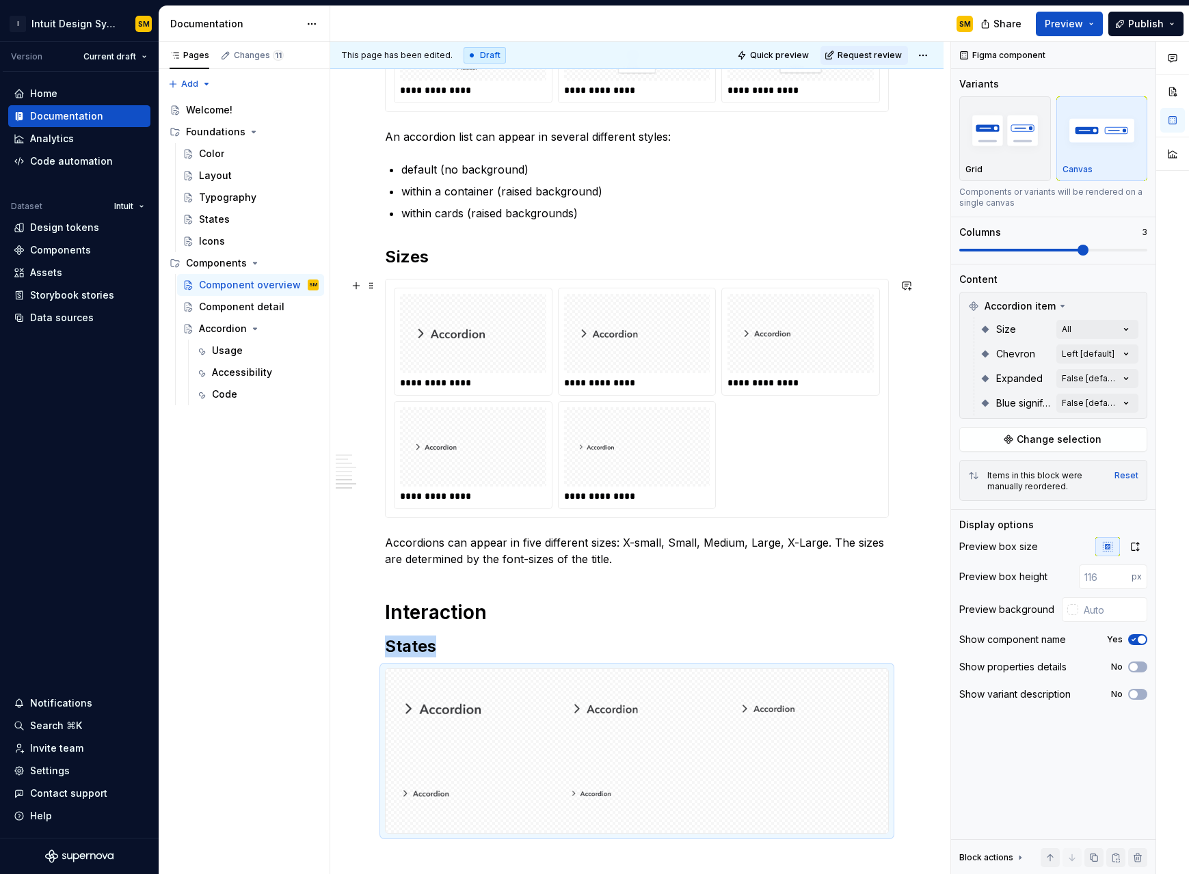
click at [678, 431] on img at bounding box center [637, 447] width 135 height 68
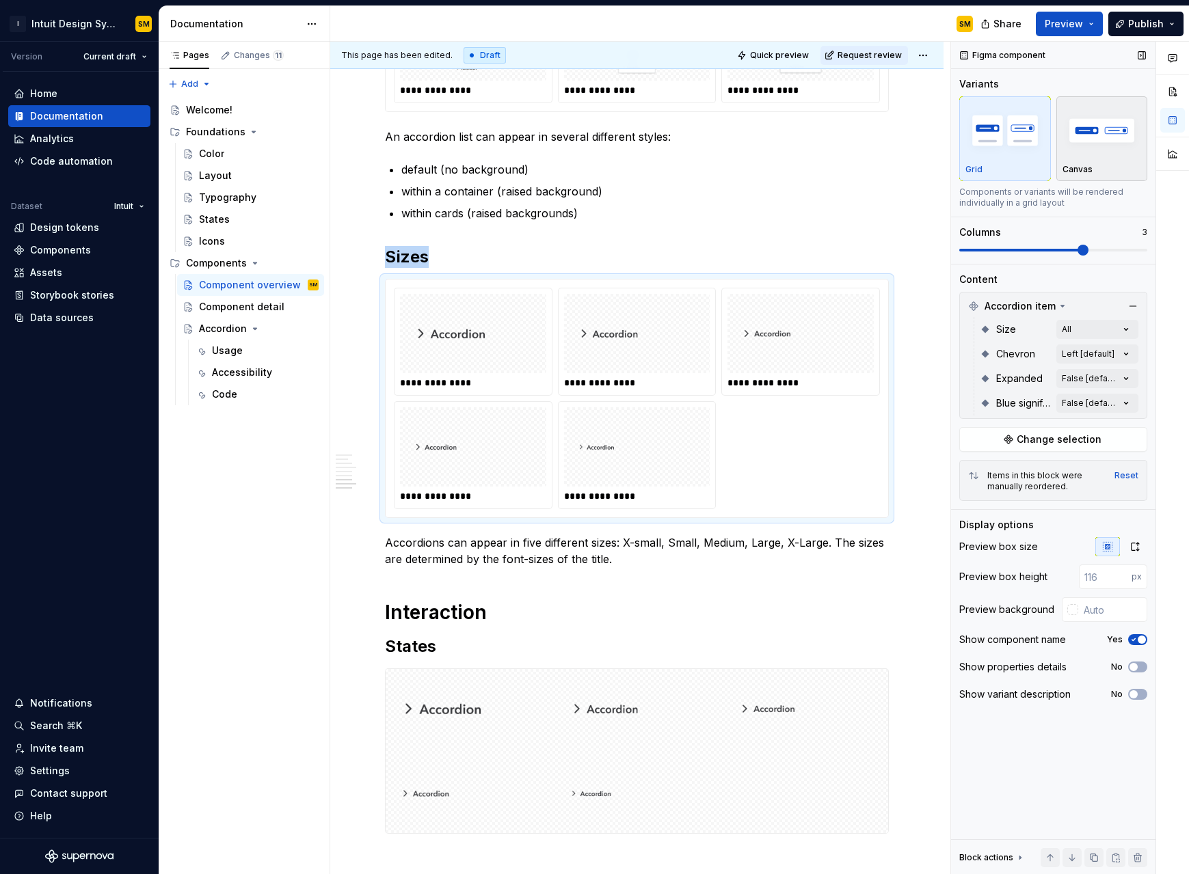
click at [710, 134] on img "button" at bounding box center [1101, 130] width 79 height 50
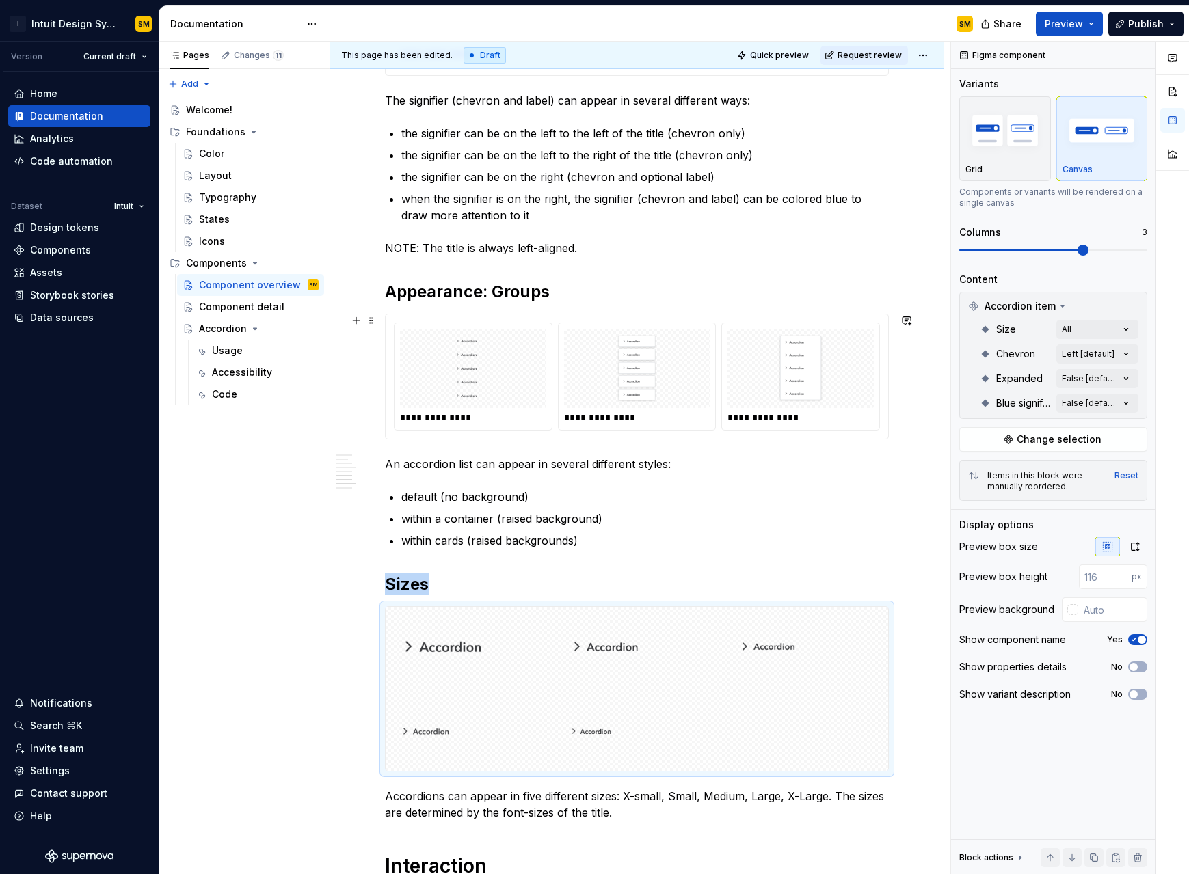
scroll to position [844, 0]
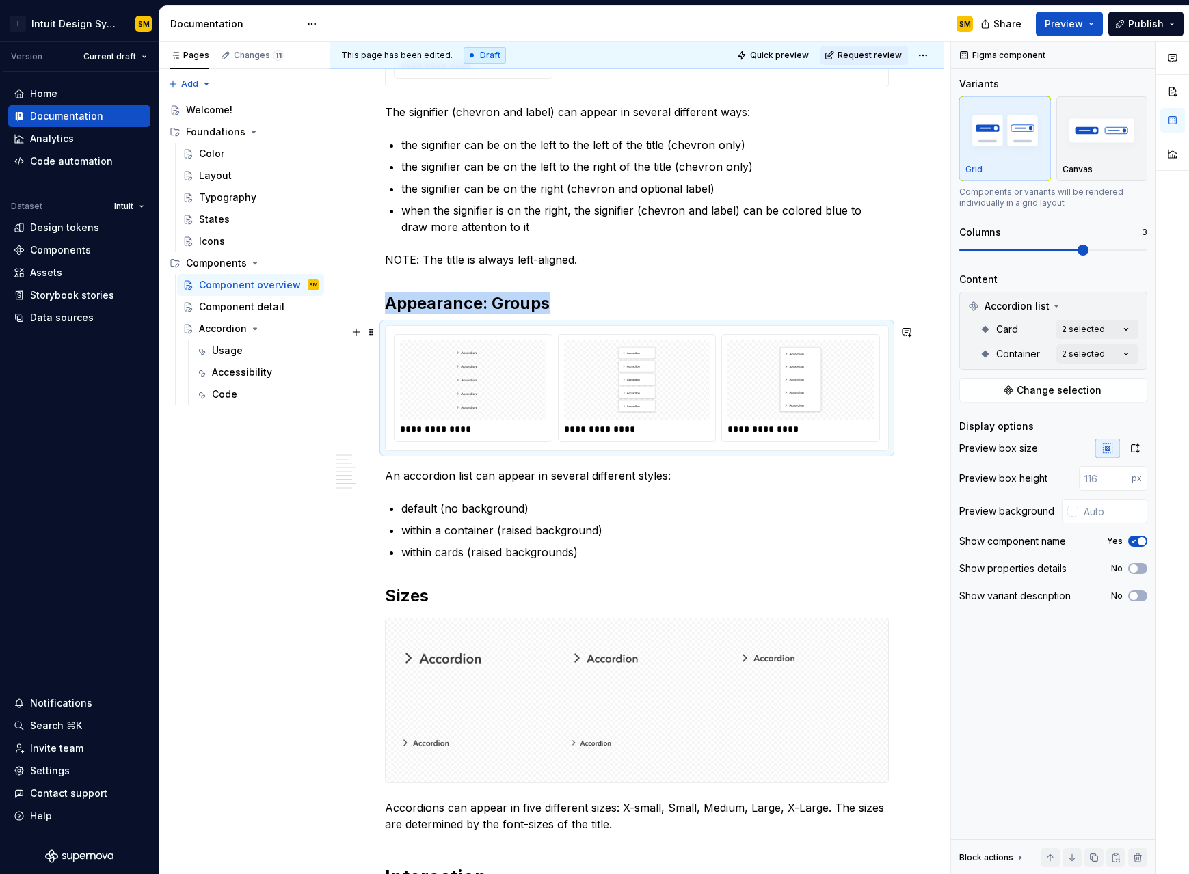
click at [710, 434] on div "**********" at bounding box center [801, 430] width 148 height 14
click at [710, 141] on img "button" at bounding box center [1101, 130] width 79 height 50
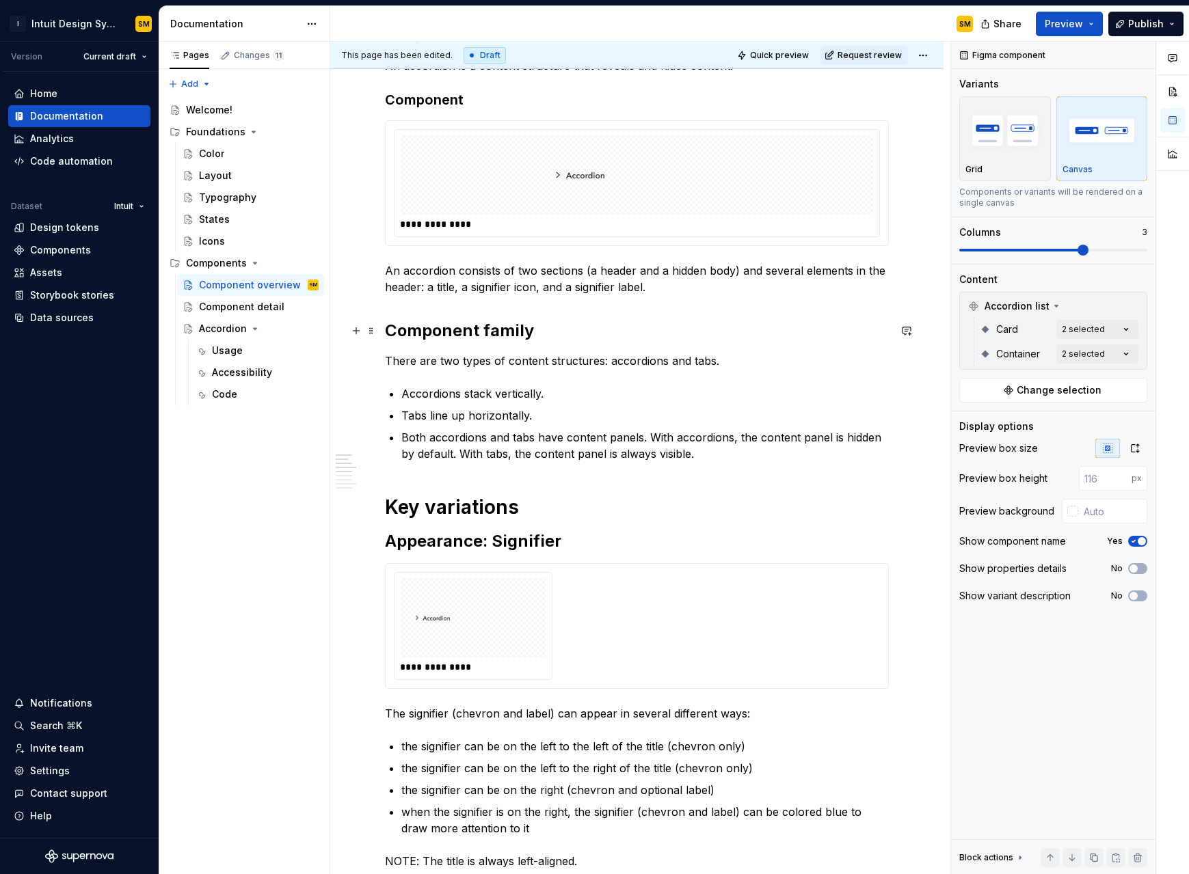
scroll to position [241, 0]
click at [658, 557] on div "**********" at bounding box center [637, 628] width 486 height 108
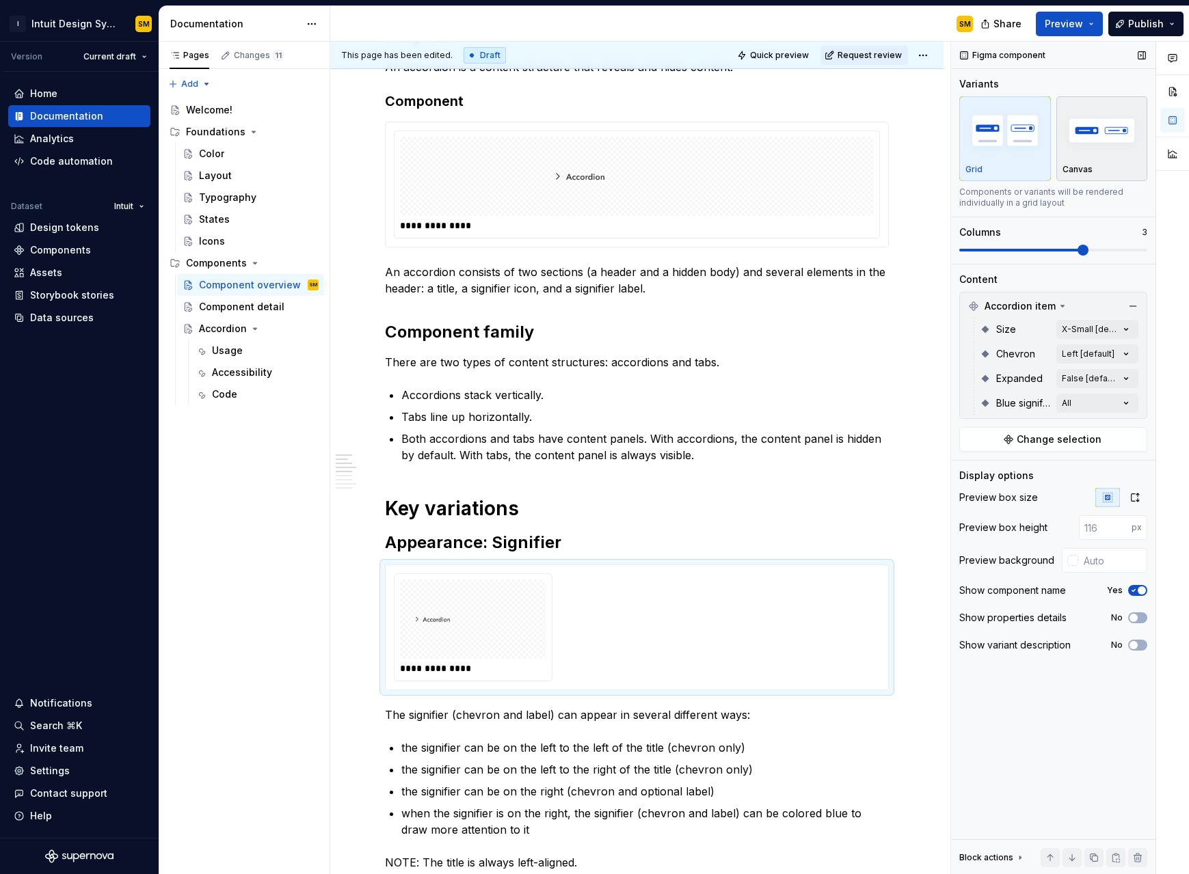
click at [710, 130] on img "button" at bounding box center [1101, 130] width 79 height 50
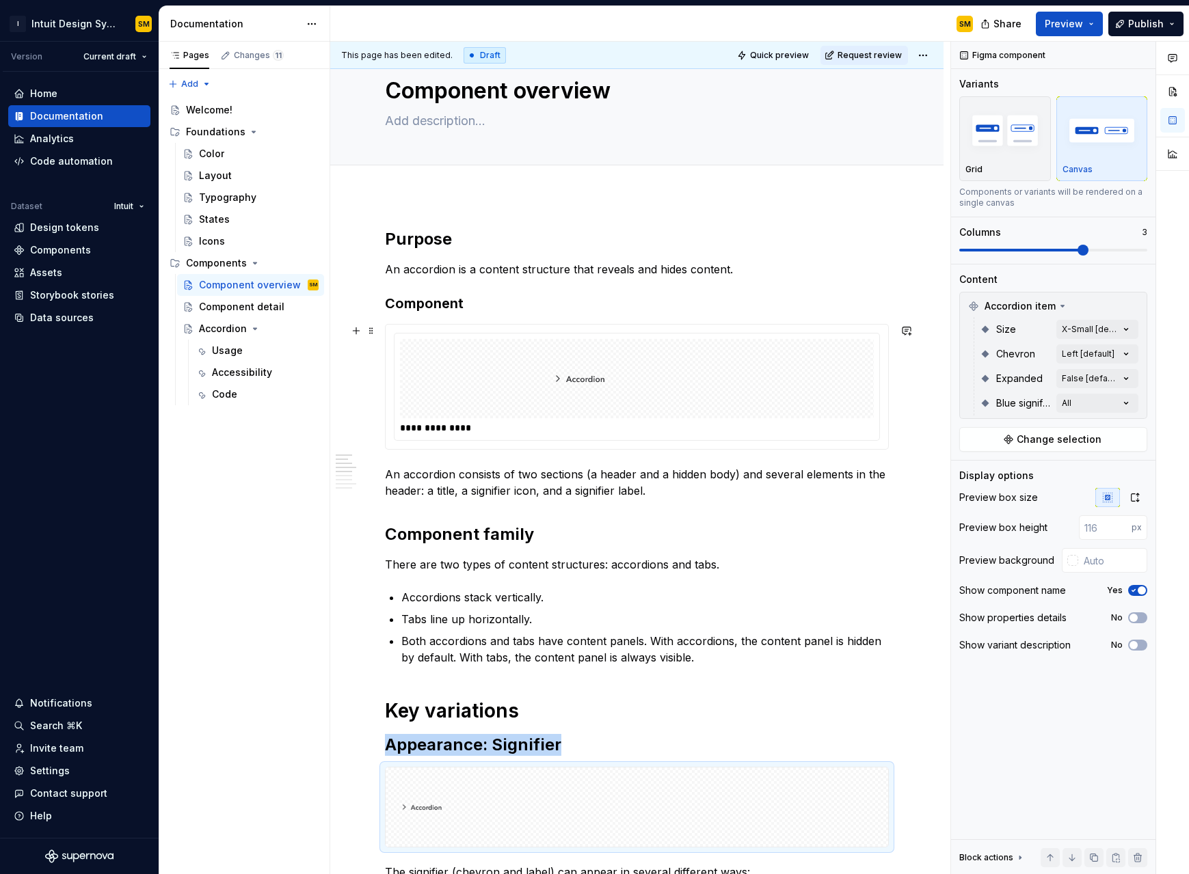
scroll to position [0, 0]
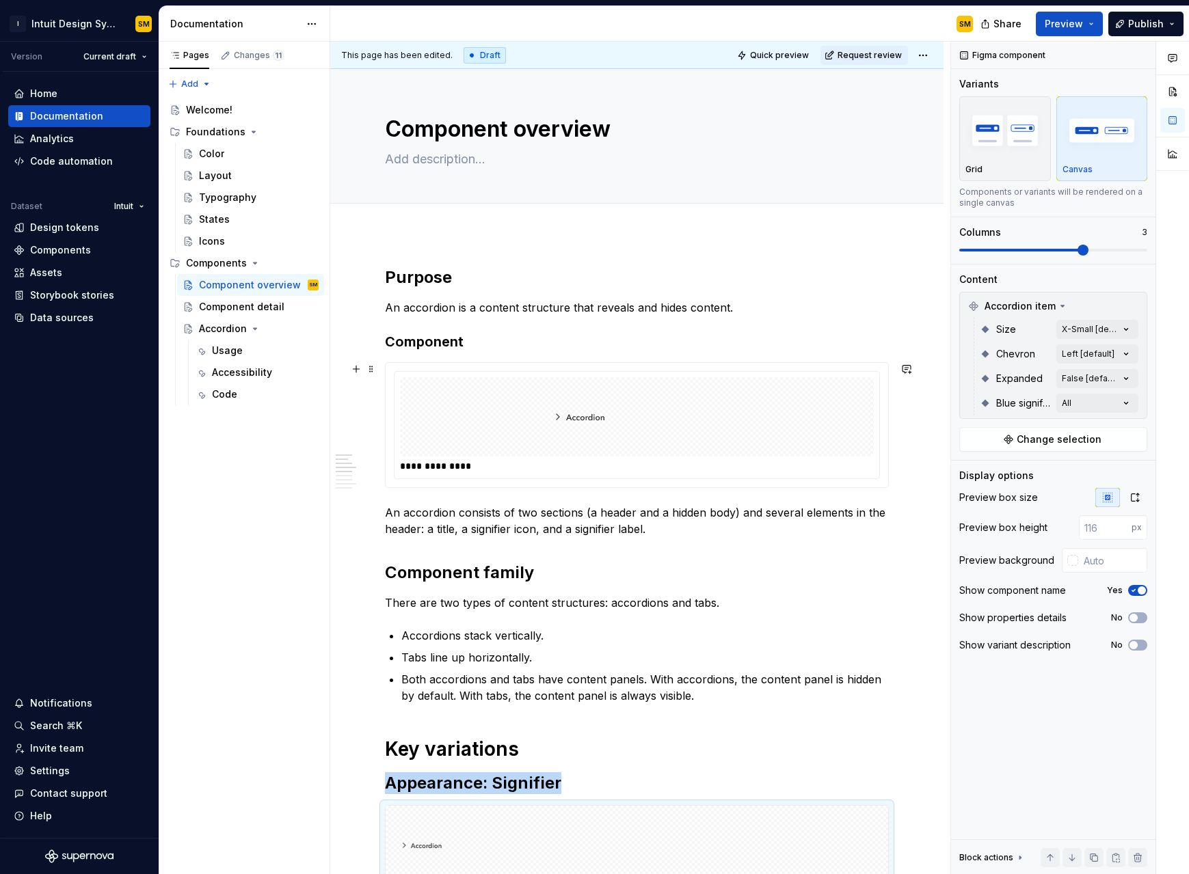
click at [695, 414] on img at bounding box center [636, 417] width 191 height 68
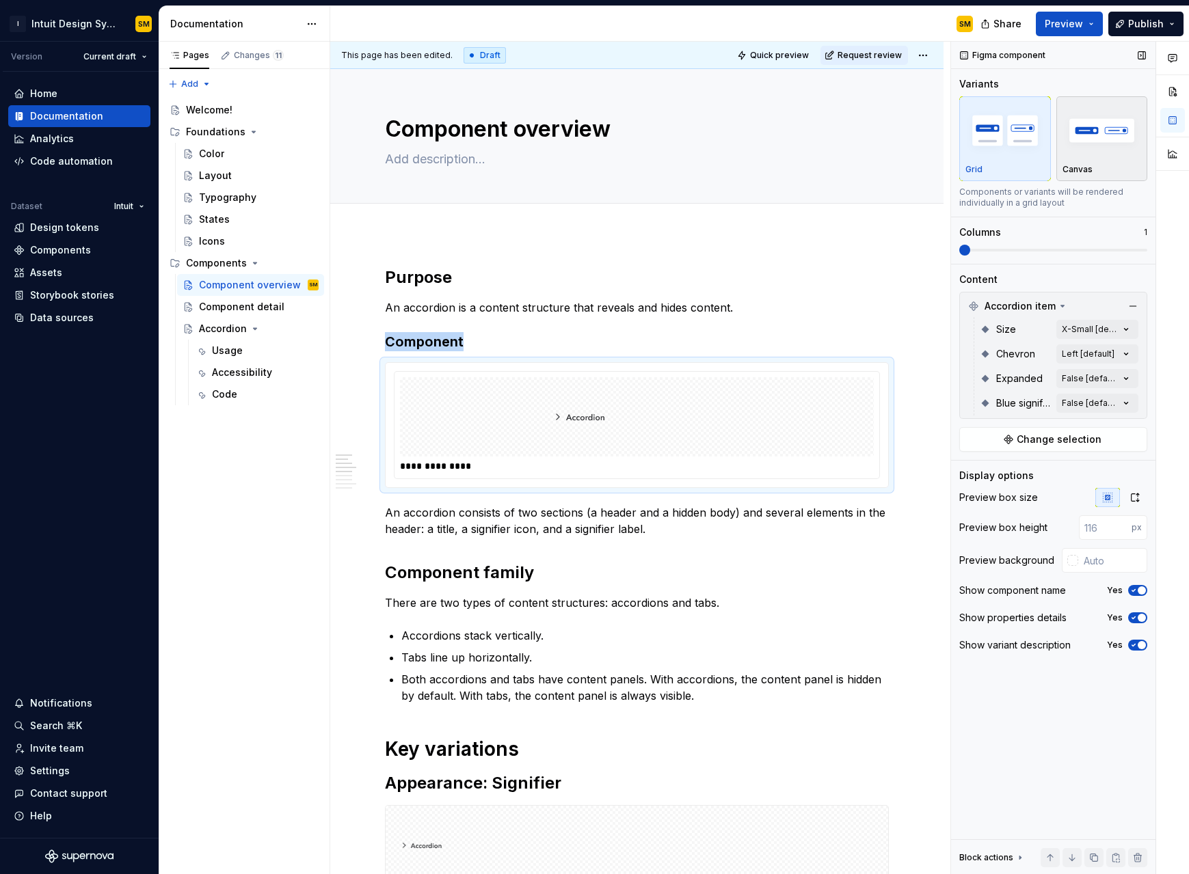
click at [710, 156] on div "button" at bounding box center [1101, 131] width 79 height 56
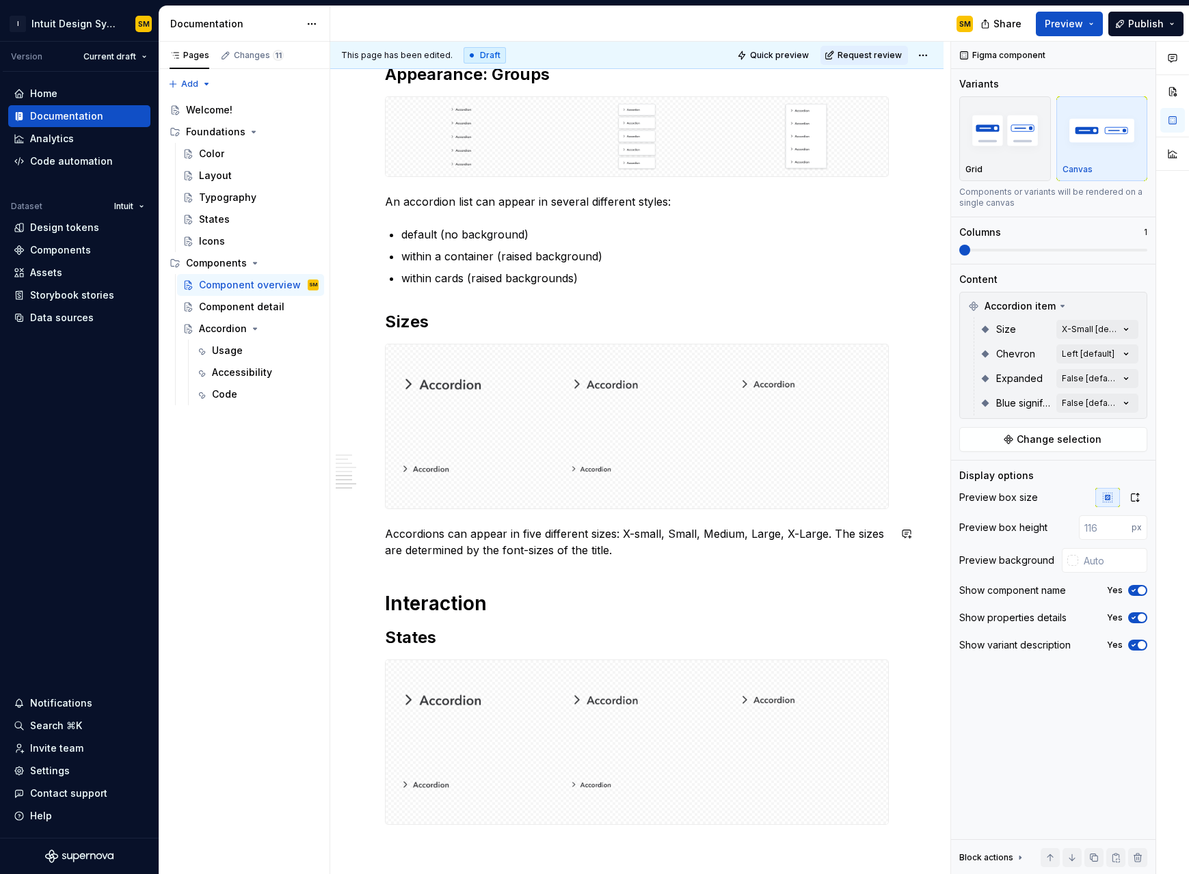
scroll to position [997, 0]
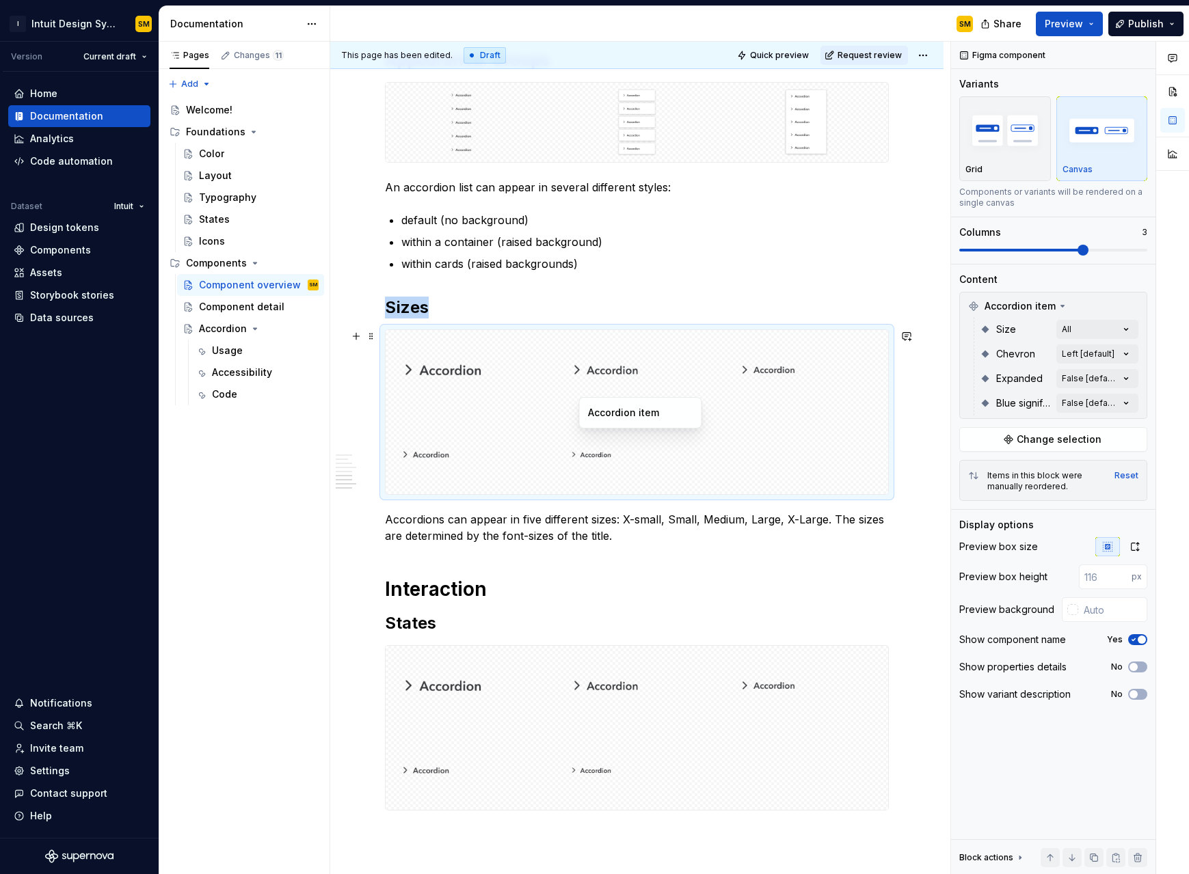
click at [597, 484] on img at bounding box center [637, 454] width 153 height 68
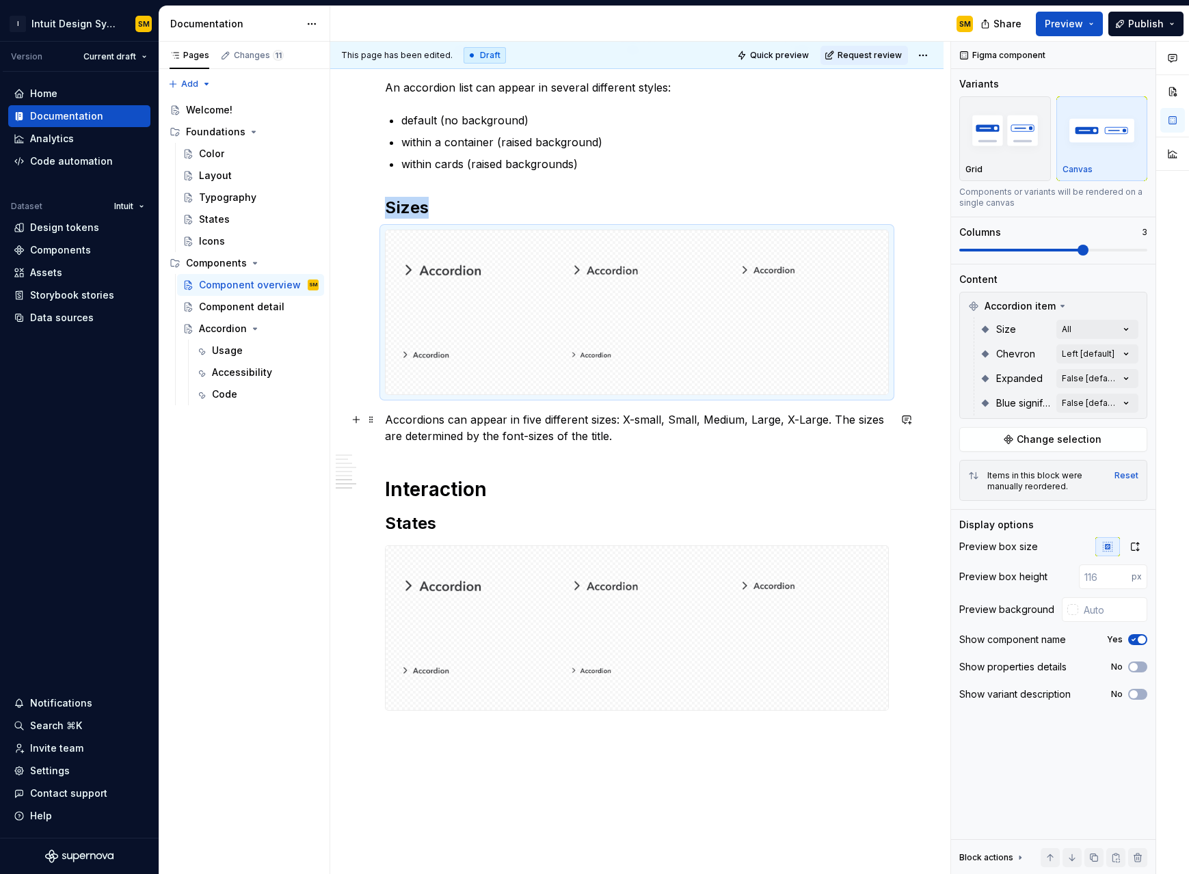
scroll to position [1106, 0]
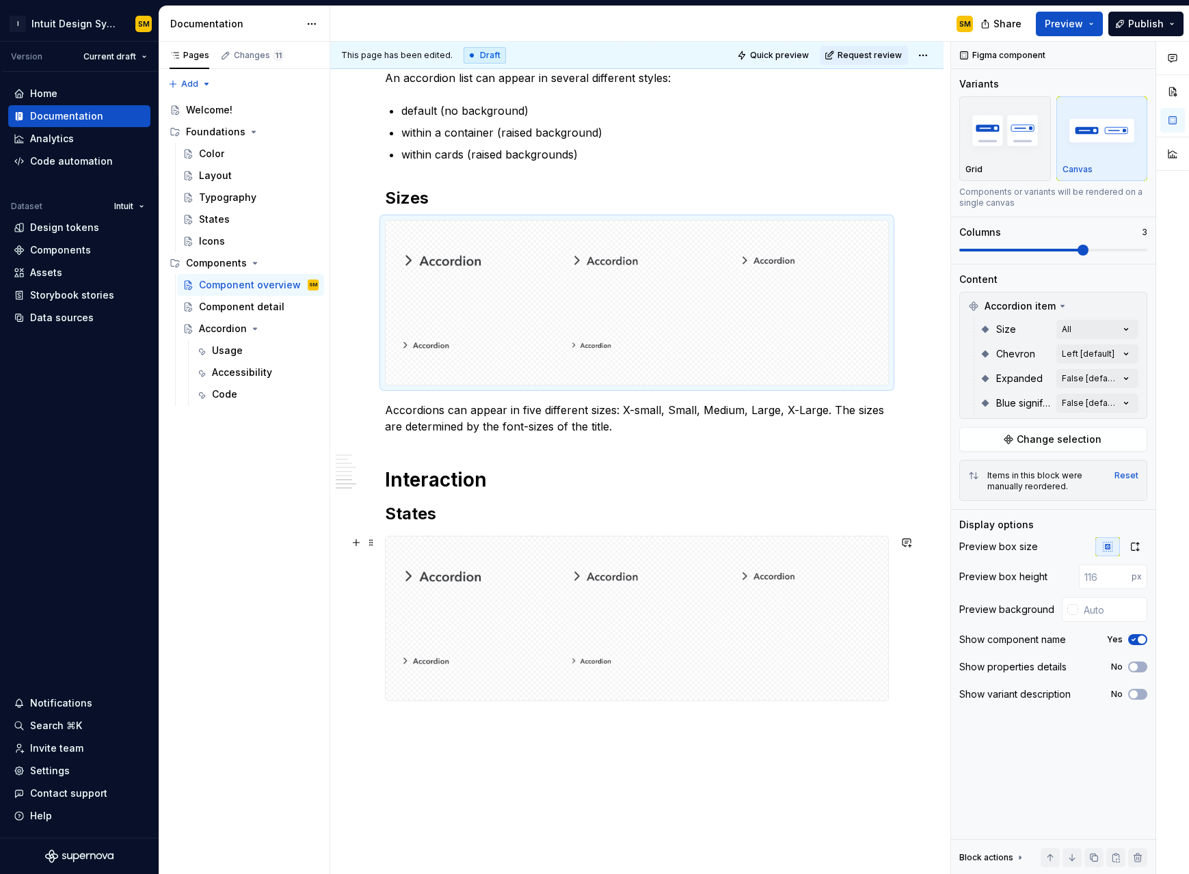
click at [710, 536] on div at bounding box center [637, 618] width 504 height 165
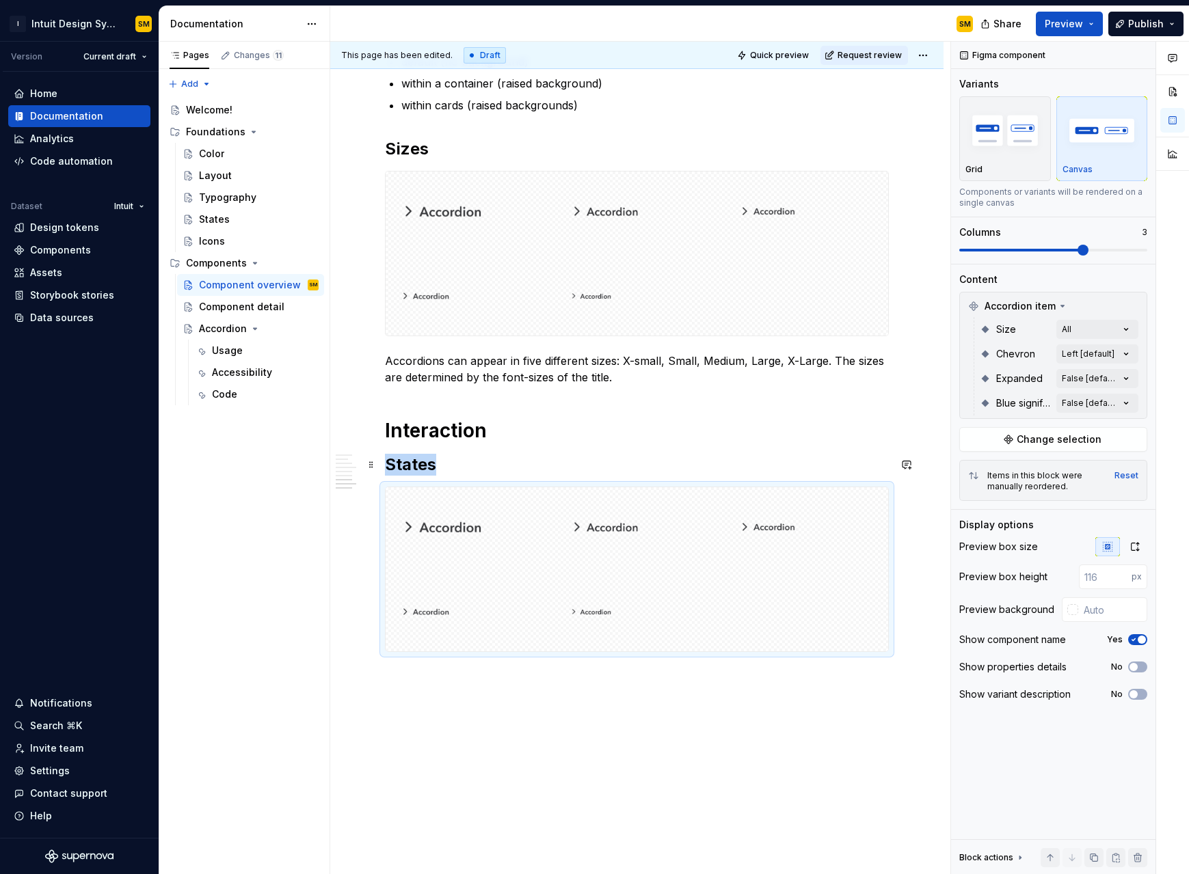
scroll to position [1158, 0]
click at [710, 325] on div "Comments Open comments No comments yet Select ‘Comment’ from the block context …" at bounding box center [1070, 458] width 238 height 833
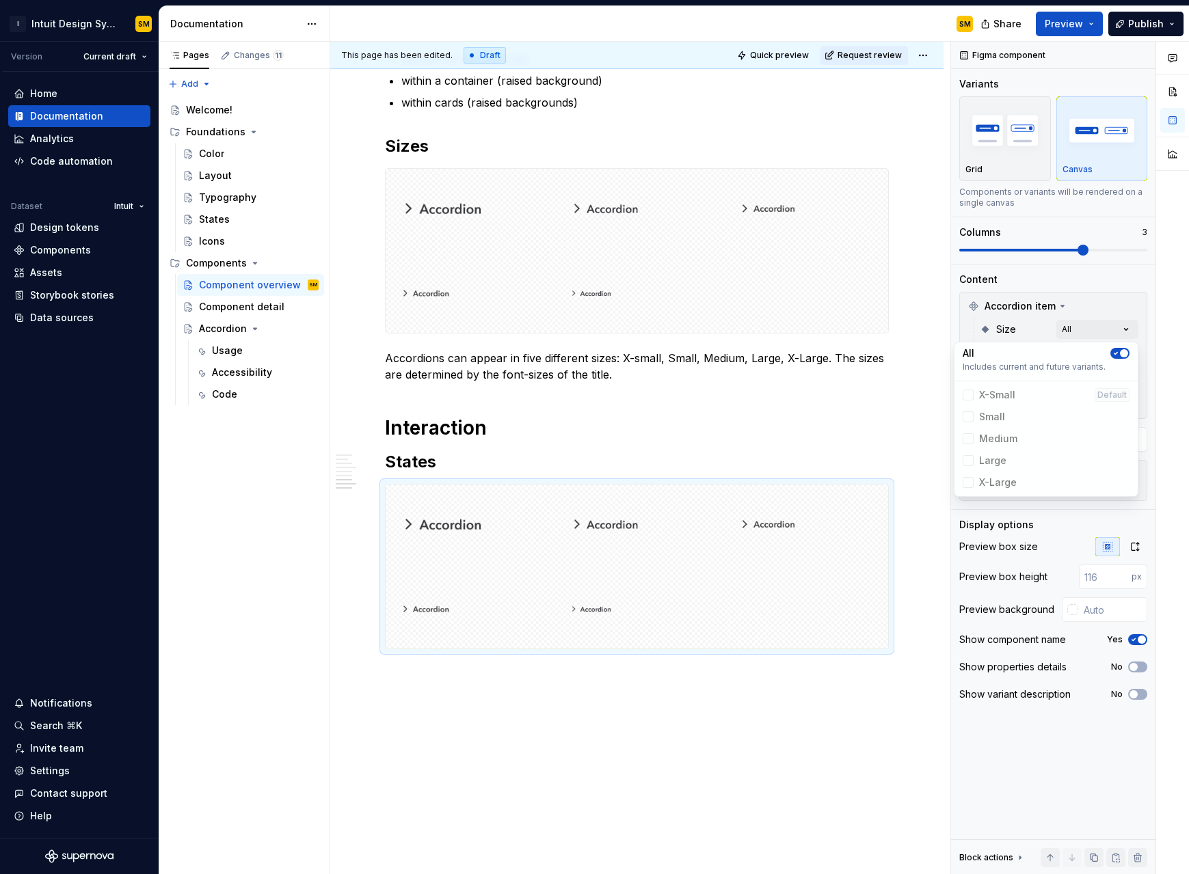
click at [710, 327] on div "Comments Open comments No comments yet Select ‘Comment’ from the block context …" at bounding box center [1070, 458] width 238 height 833
click at [710, 353] on div "Comments Open comments No comments yet Select ‘Comment’ from the block context …" at bounding box center [1070, 458] width 238 height 833
click at [710, 374] on icon "button" at bounding box center [1115, 378] width 11 height 8
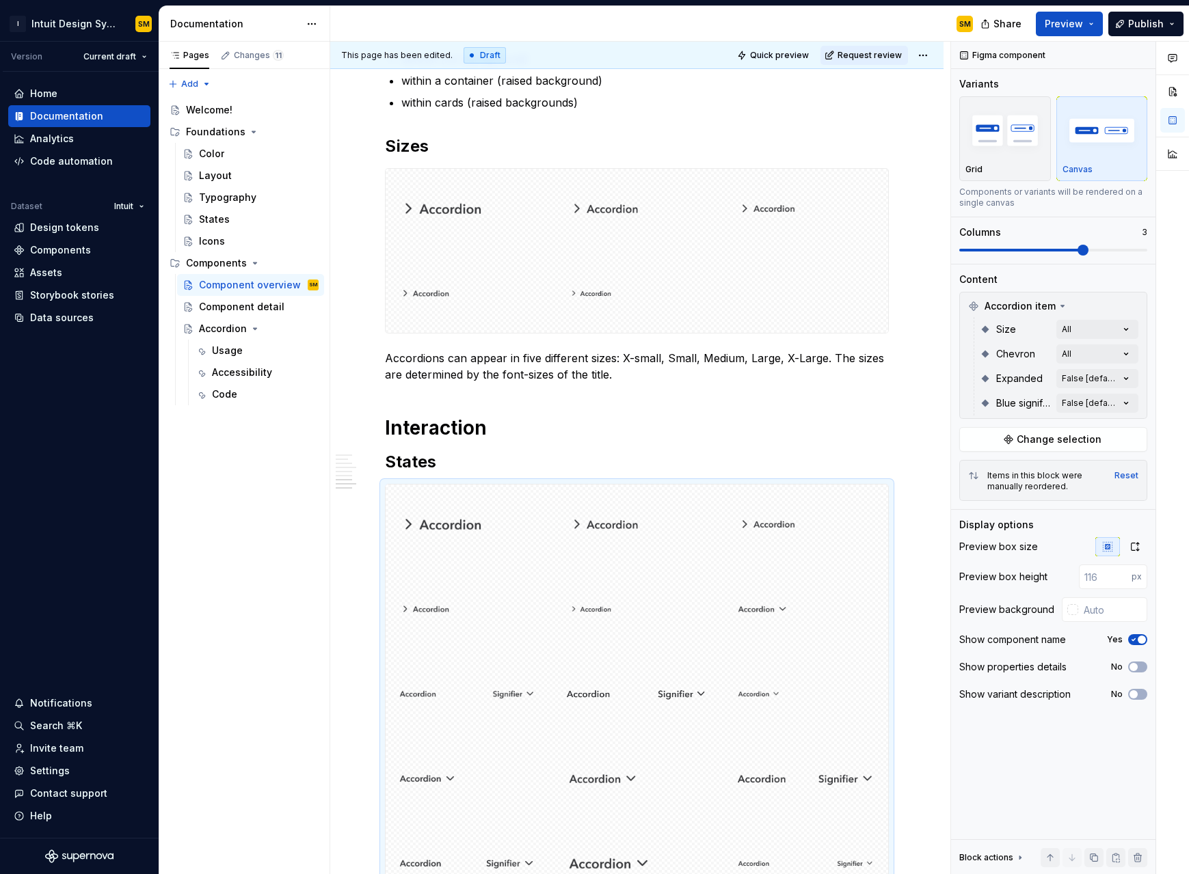
click at [710, 356] on div "Comments Open comments No comments yet Select ‘Comment’ from the block context …" at bounding box center [1070, 458] width 238 height 833
click at [710, 350] on div "Comments Open comments No comments yet Select ‘Comment’ from the block context …" at bounding box center [1070, 458] width 238 height 833
click at [710, 373] on button "button" at bounding box center [1119, 378] width 19 height 11
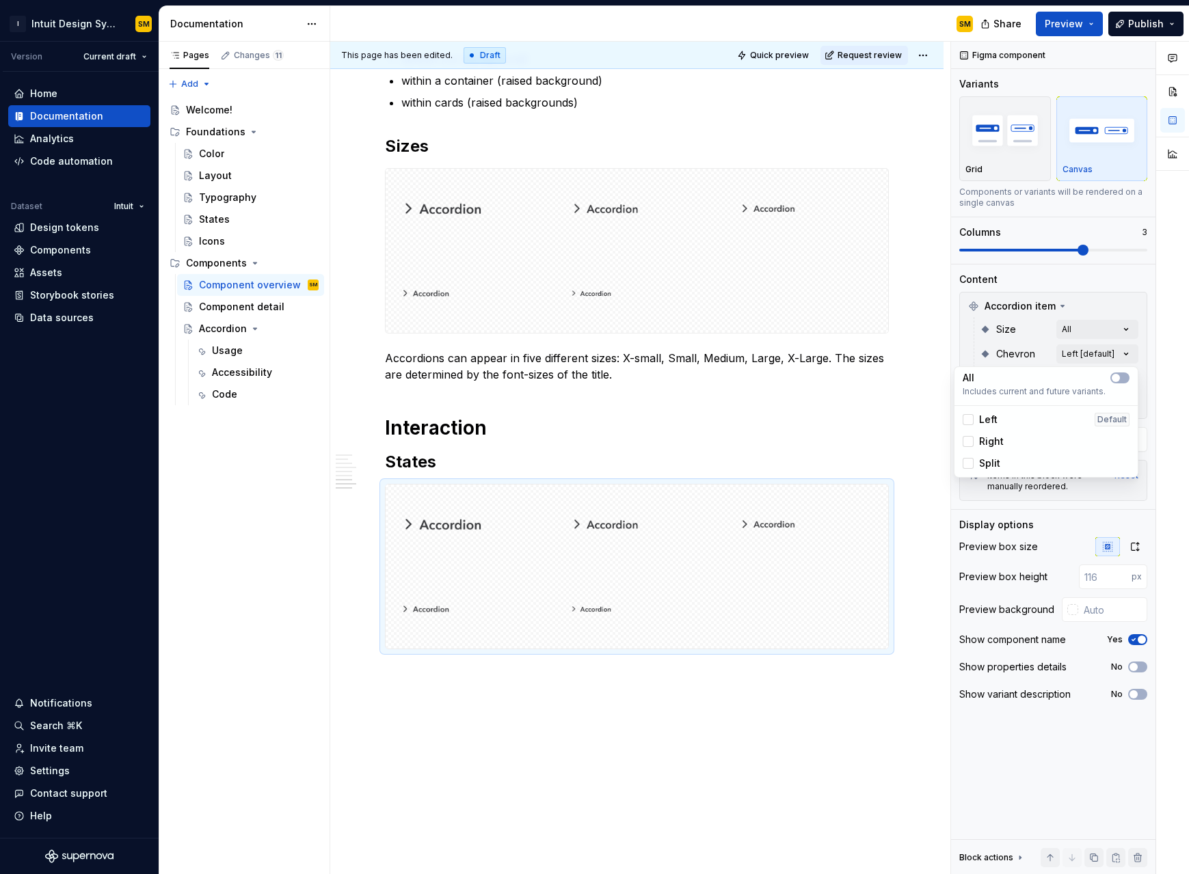
click at [710, 372] on html "I Intuit Design System SM Version Current draft Home Documentation Analytics Co…" at bounding box center [594, 437] width 1189 height 874
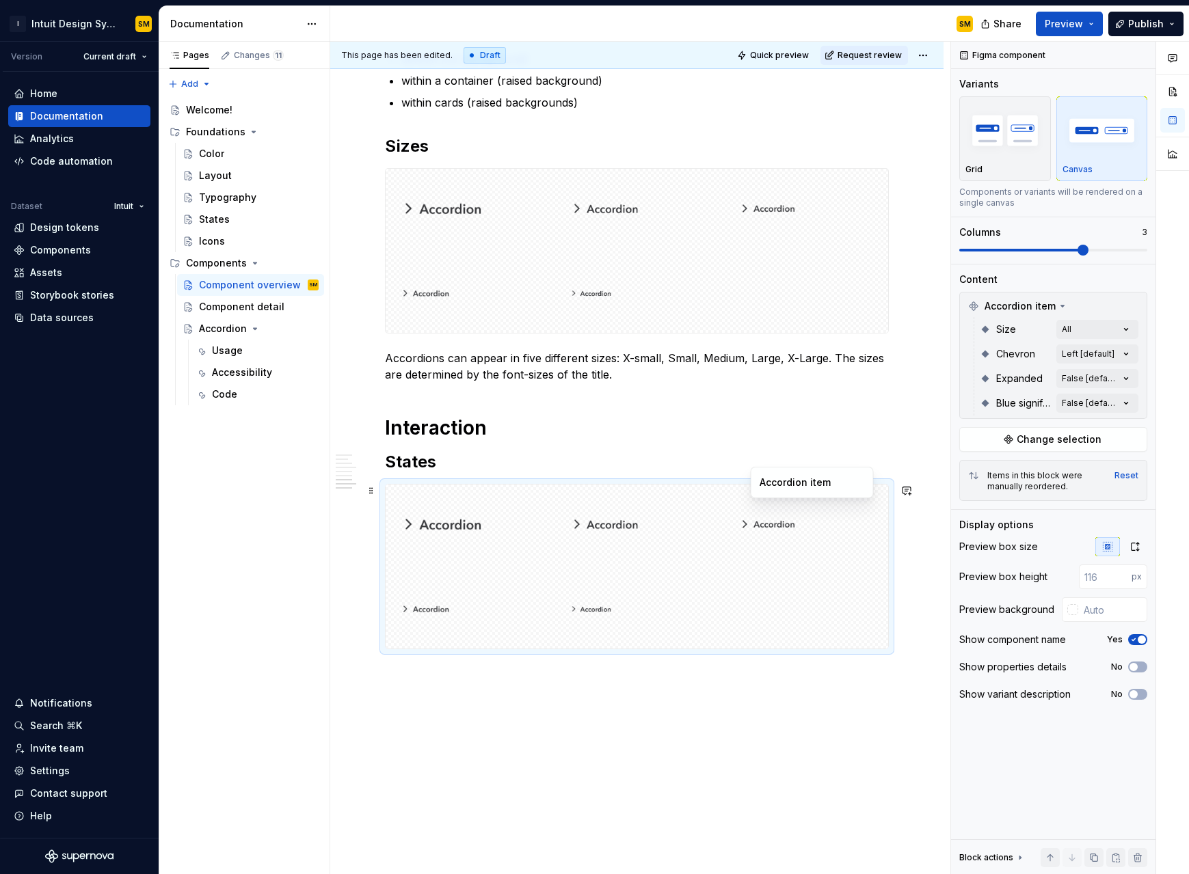
click at [710, 494] on div "Accordion item" at bounding box center [812, 482] width 123 height 31
click at [689, 511] on img at bounding box center [637, 524] width 153 height 68
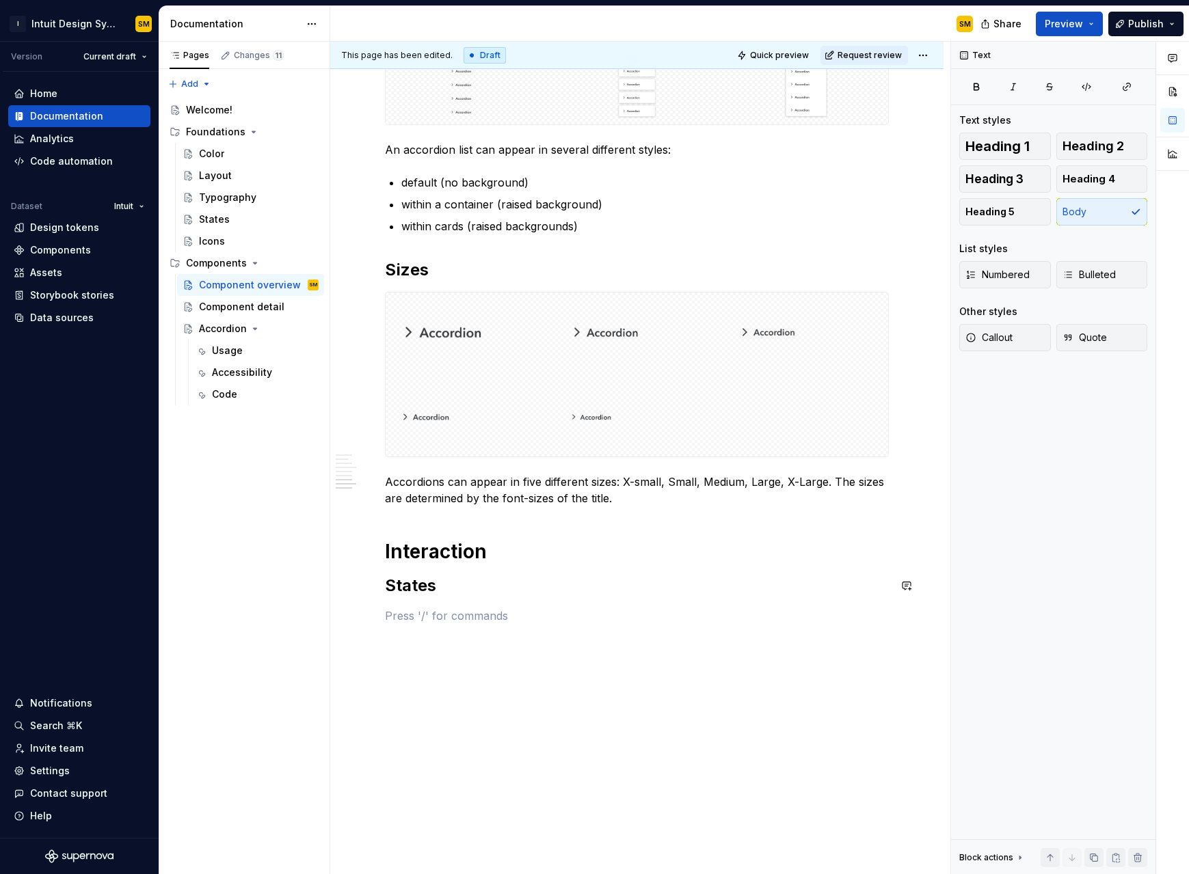
scroll to position [1062, 0]
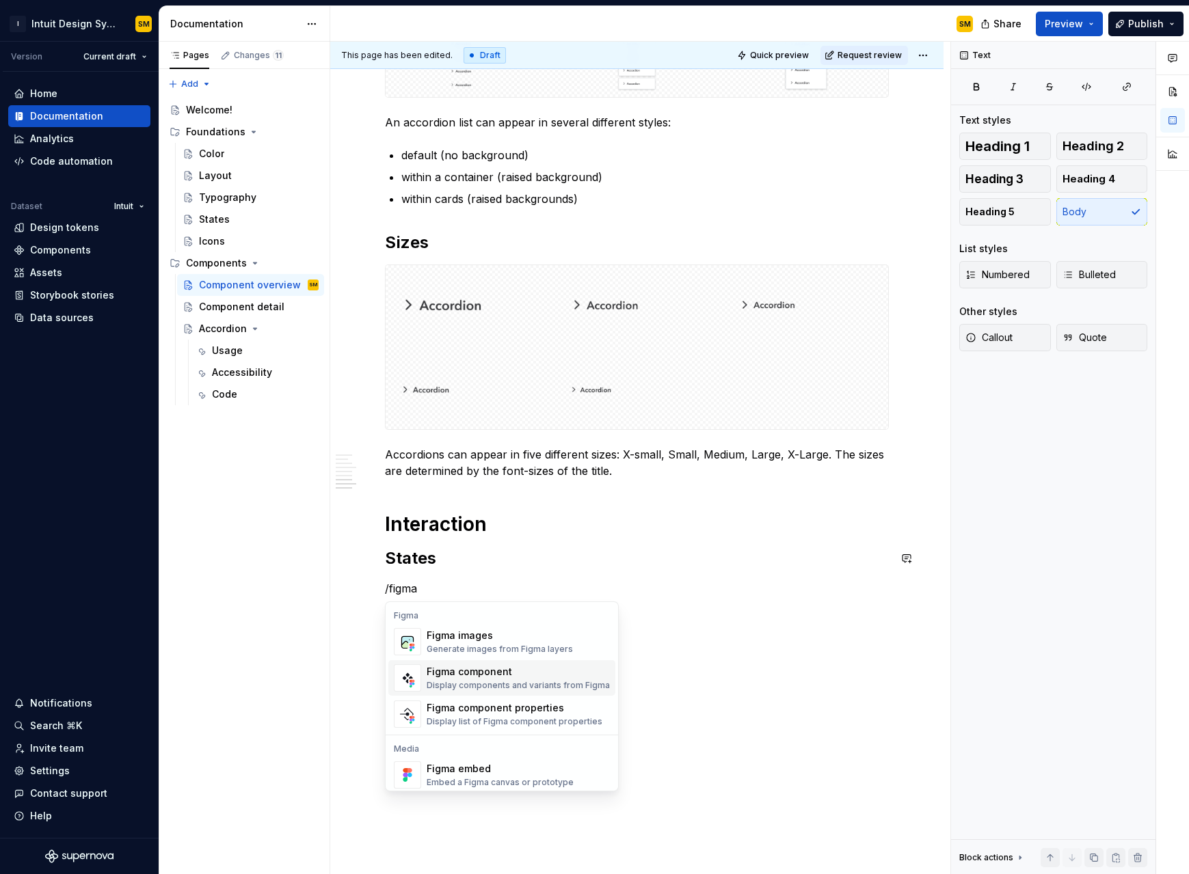
click at [503, 557] on div "Display components and variants from Figma" at bounding box center [518, 685] width 183 height 11
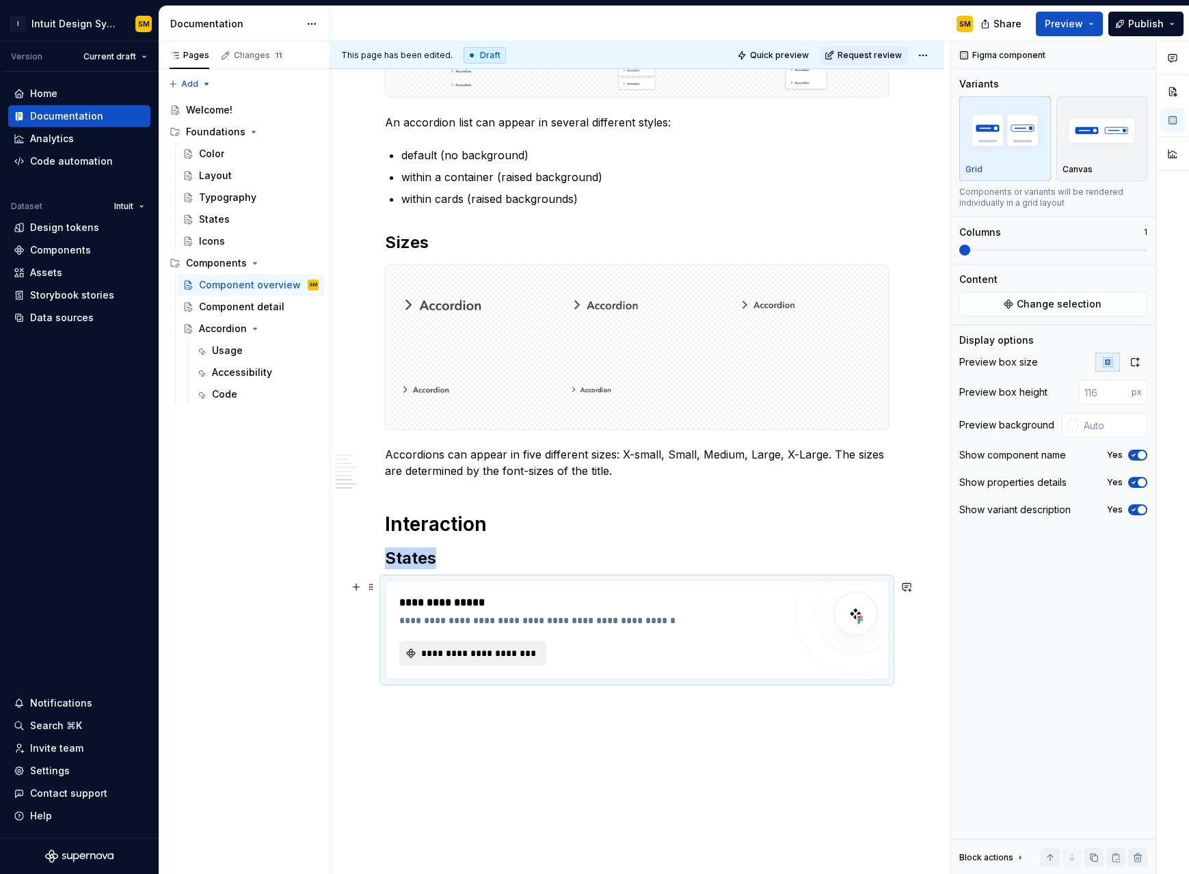
click at [485, 557] on button "**********" at bounding box center [472, 653] width 147 height 25
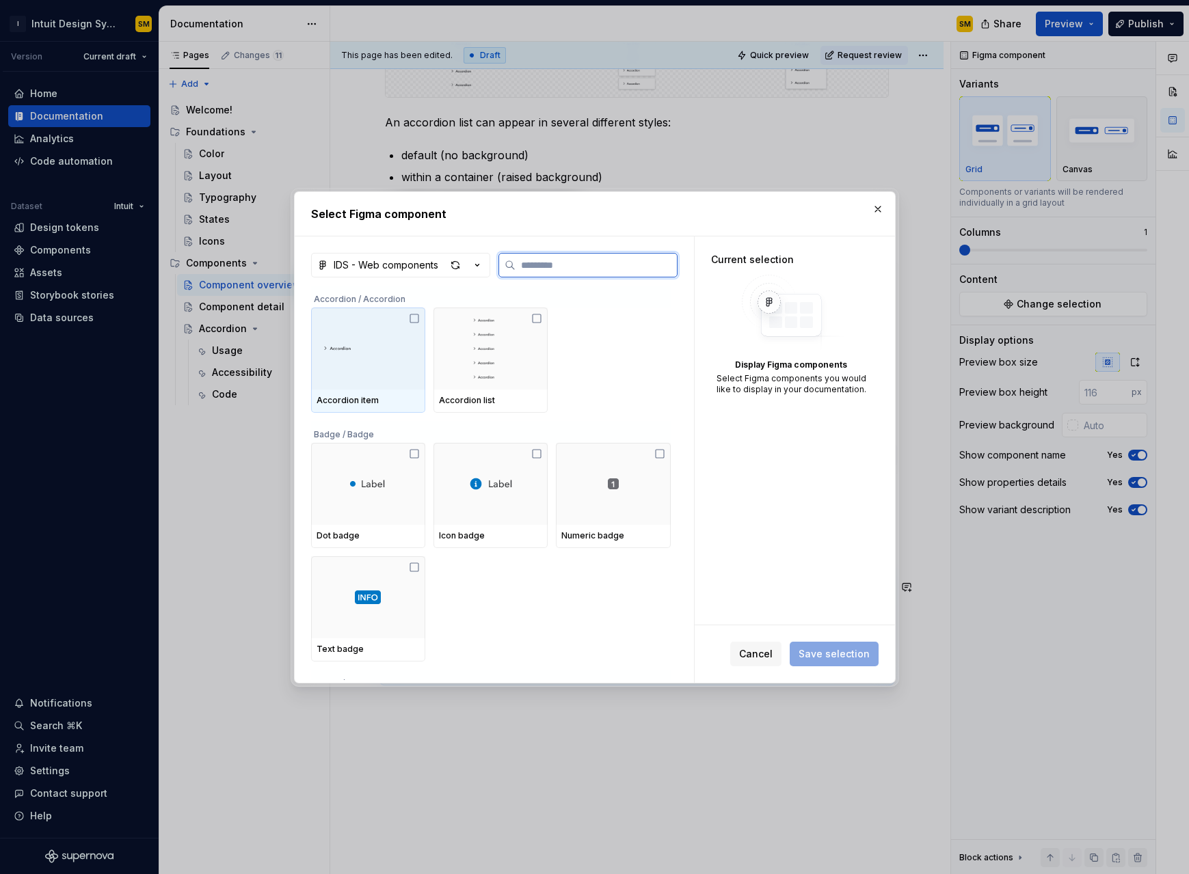
click at [379, 390] on div "Accordion item" at bounding box center [368, 401] width 114 height 23
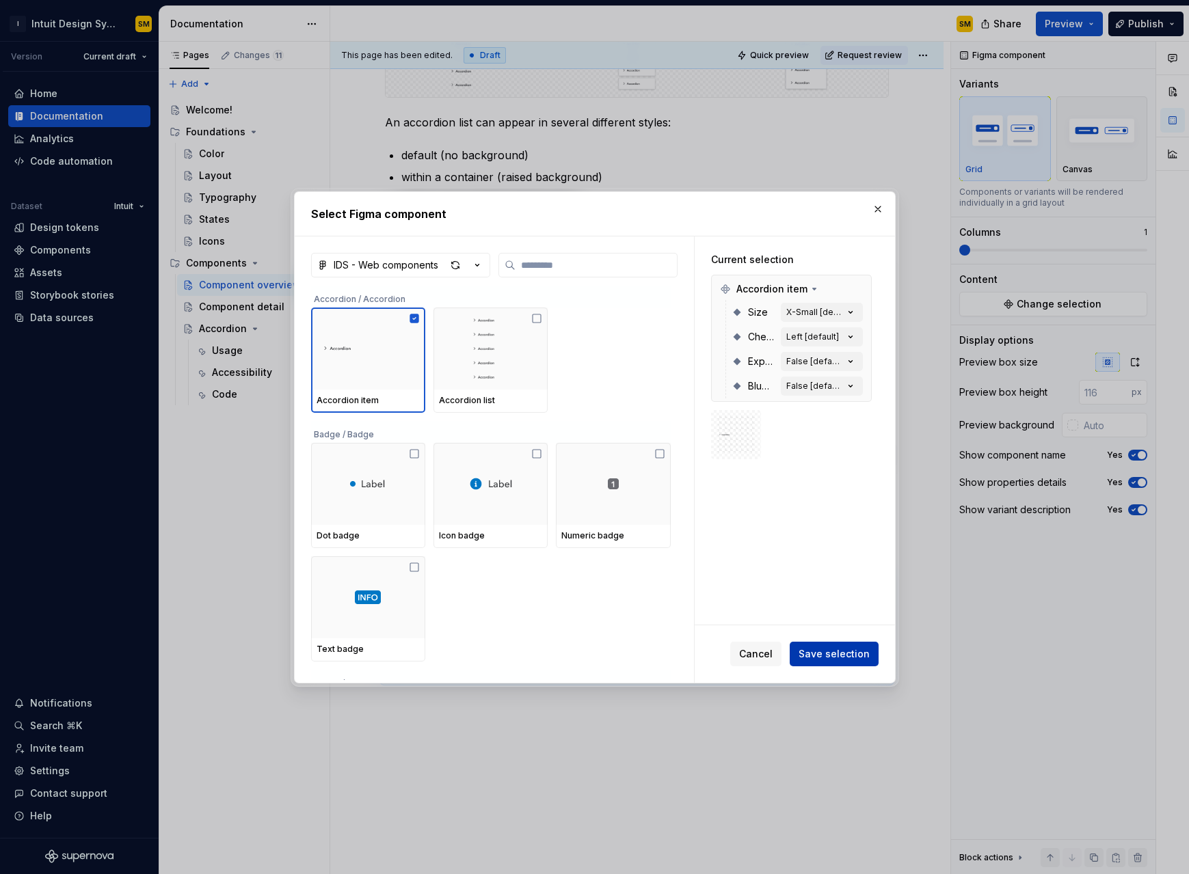
click at [710, 557] on span "Save selection" at bounding box center [834, 654] width 71 height 14
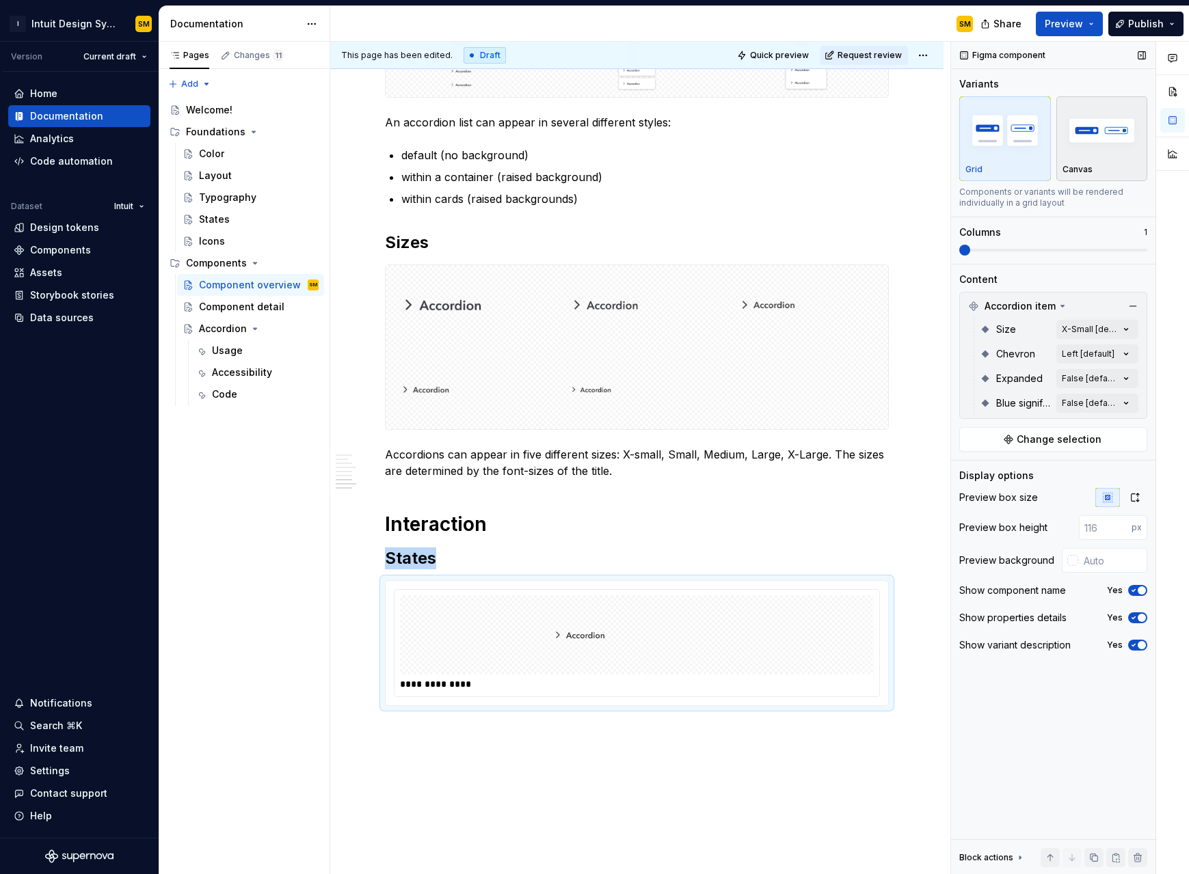
click at [710, 140] on img "button" at bounding box center [1101, 130] width 79 height 50
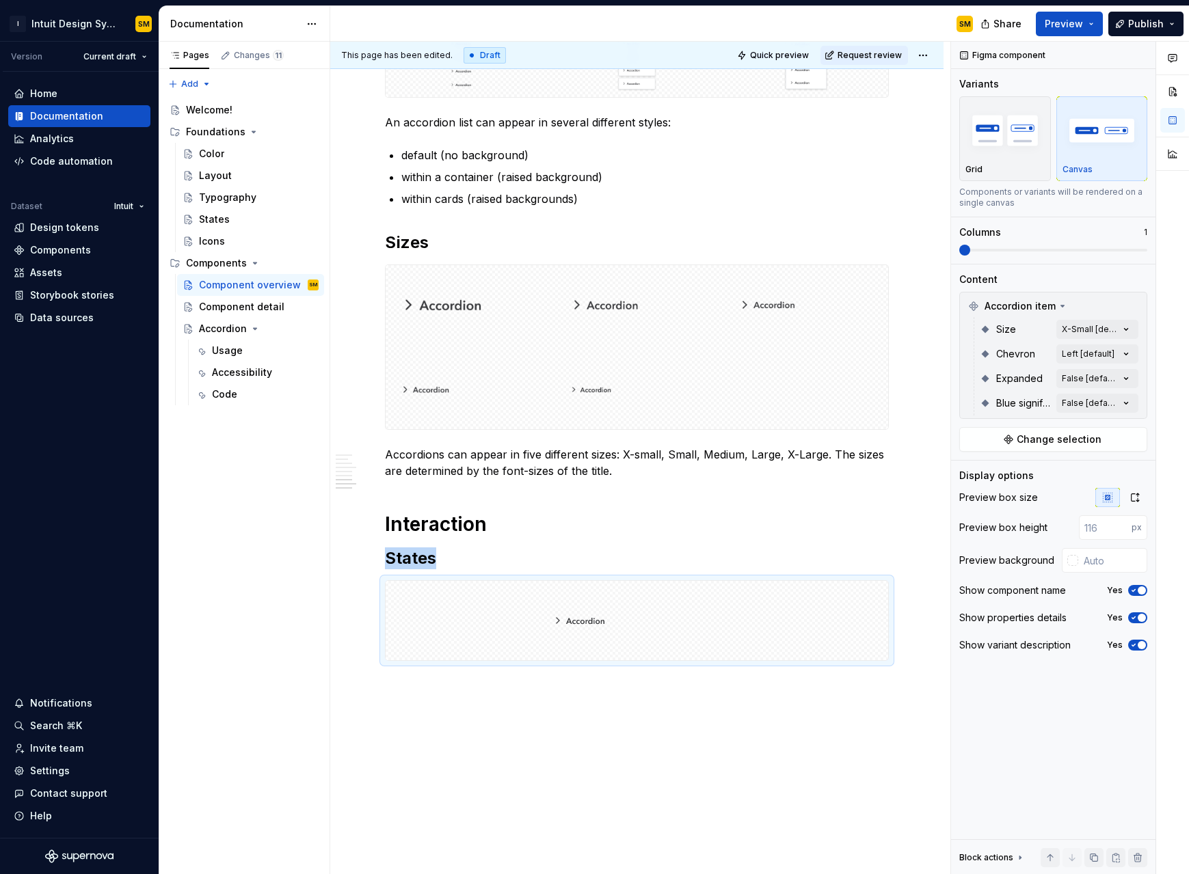
click at [484, 557] on div "Purpose An accordion is a content structure that reveals and hides content. Com…" at bounding box center [636, 56] width 613 height 1768
click at [541, 557] on div "Purpose An accordion is a content structure that reveals and hides content. Com…" at bounding box center [636, 56] width 613 height 1768
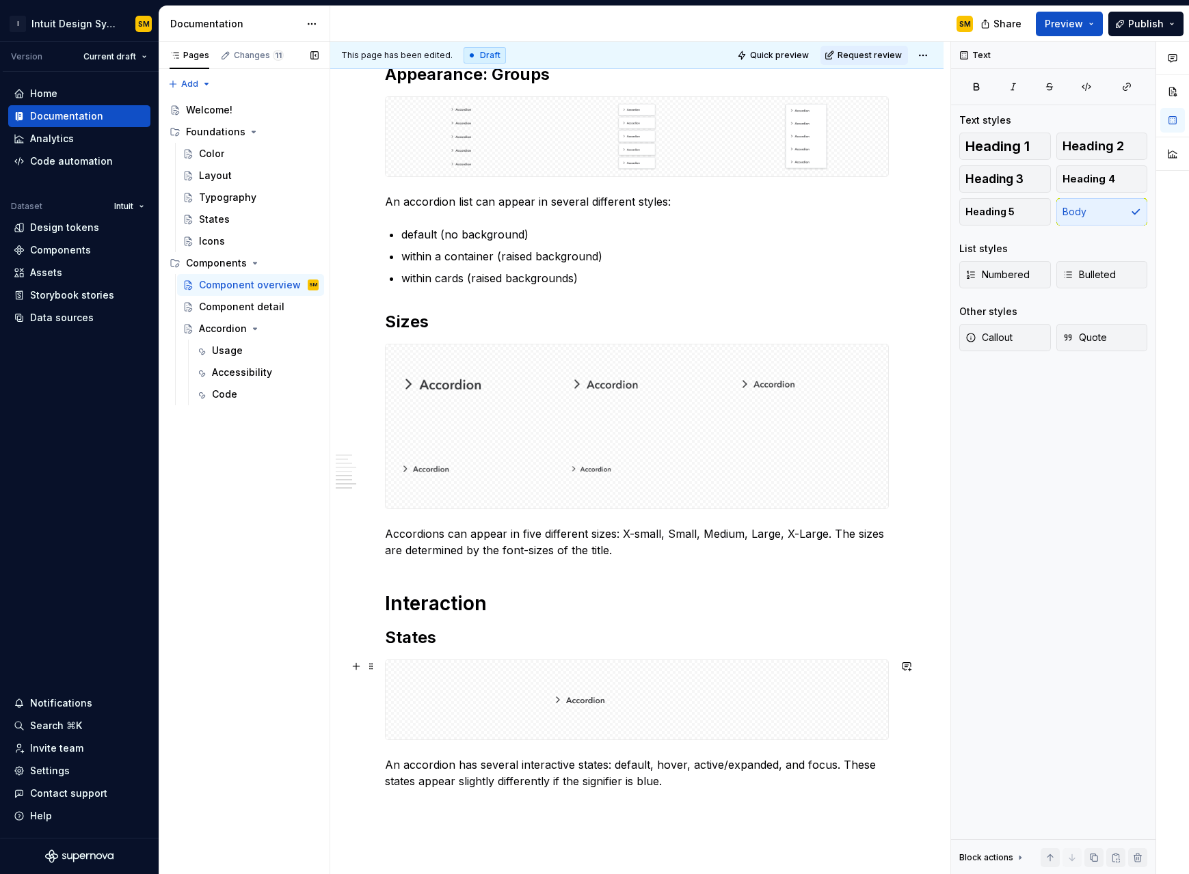
scroll to position [991, 0]
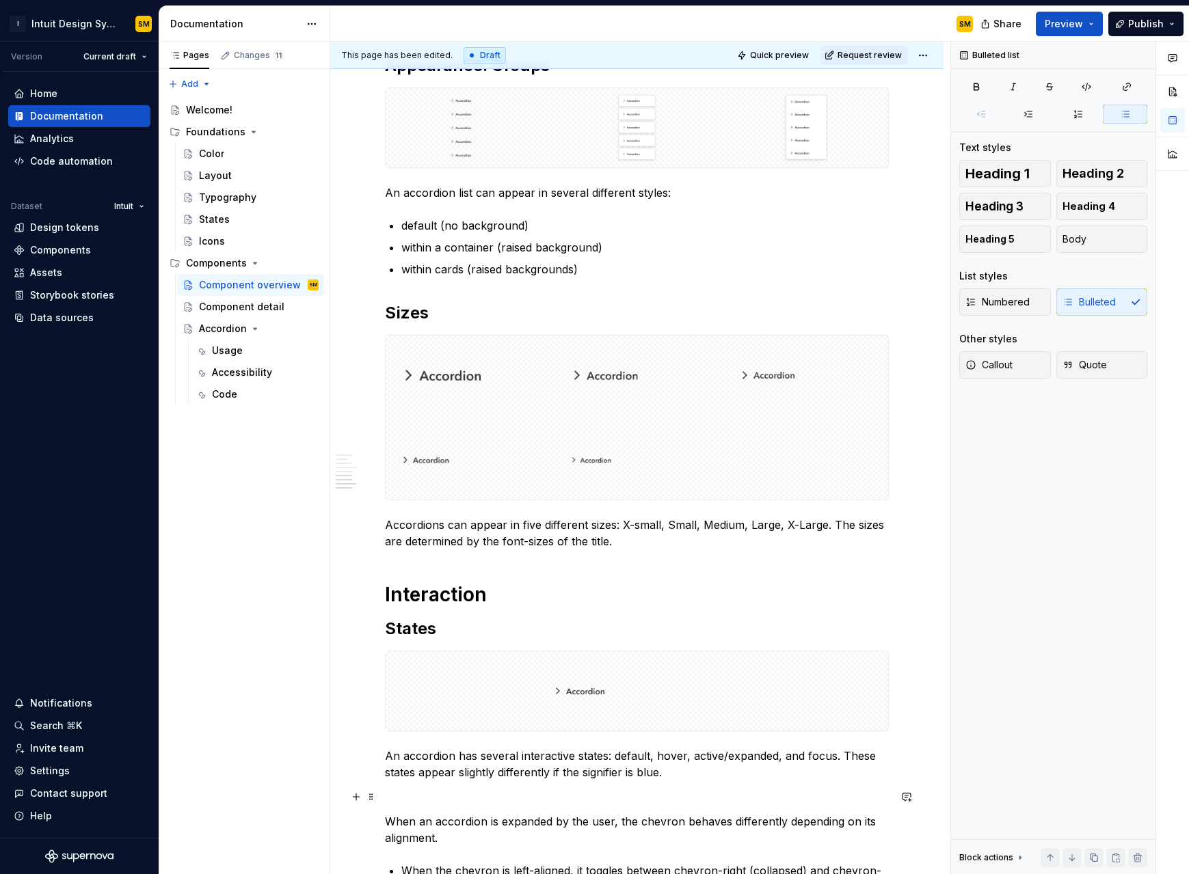
click at [440, 557] on p at bounding box center [637, 797] width 504 height 16
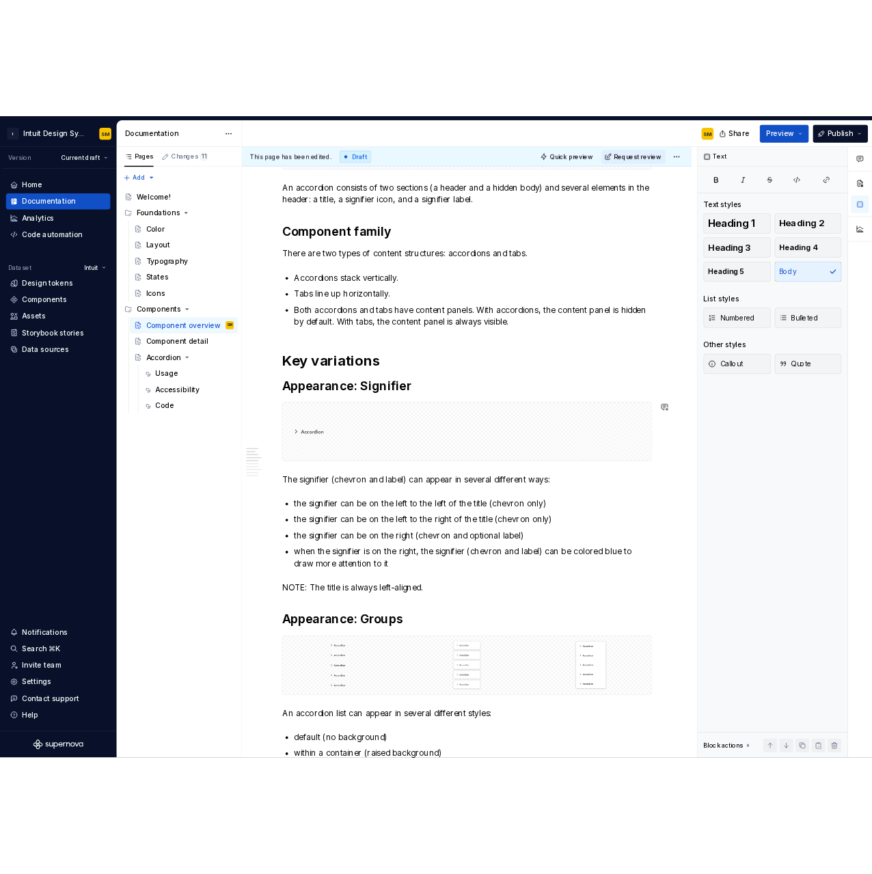
scroll to position [0, 0]
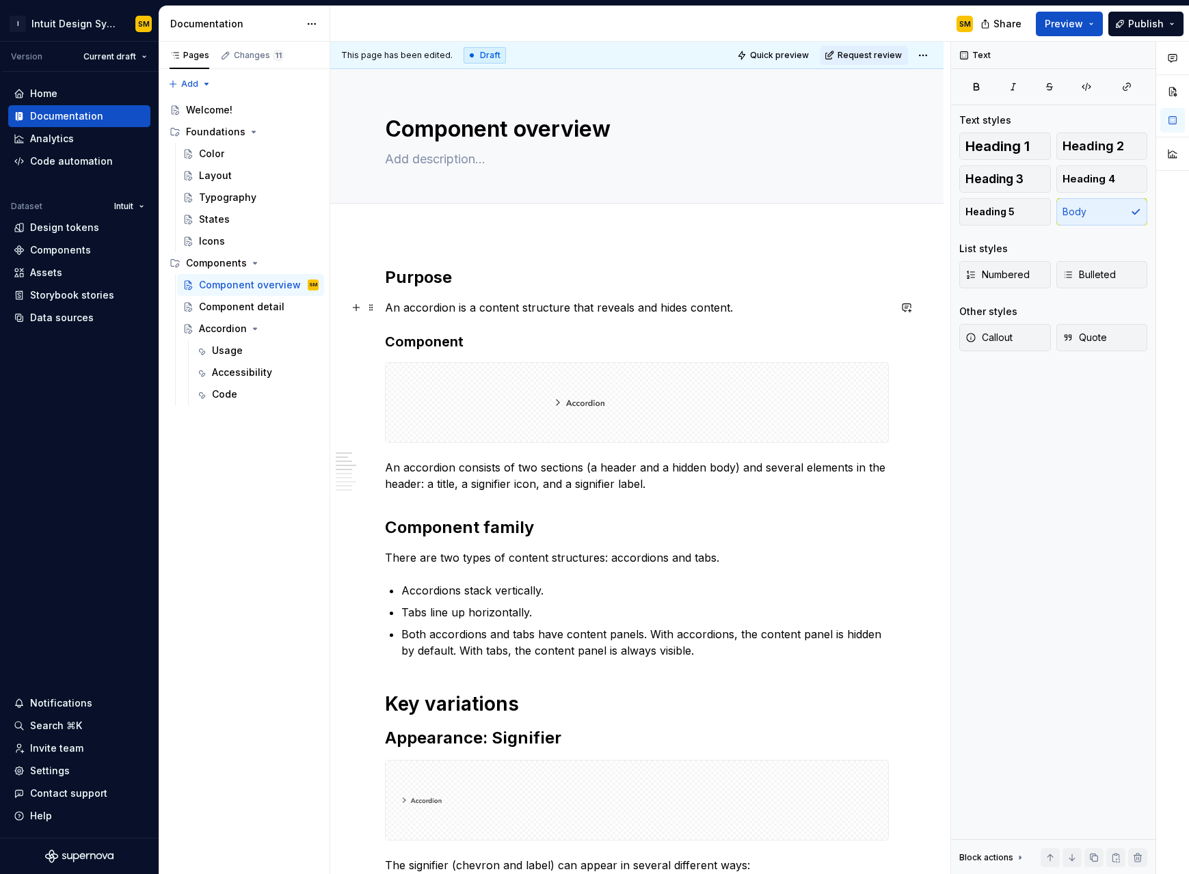
click at [710, 310] on p "An accordion is a content structure that reveals and hides content." at bounding box center [637, 307] width 504 height 16
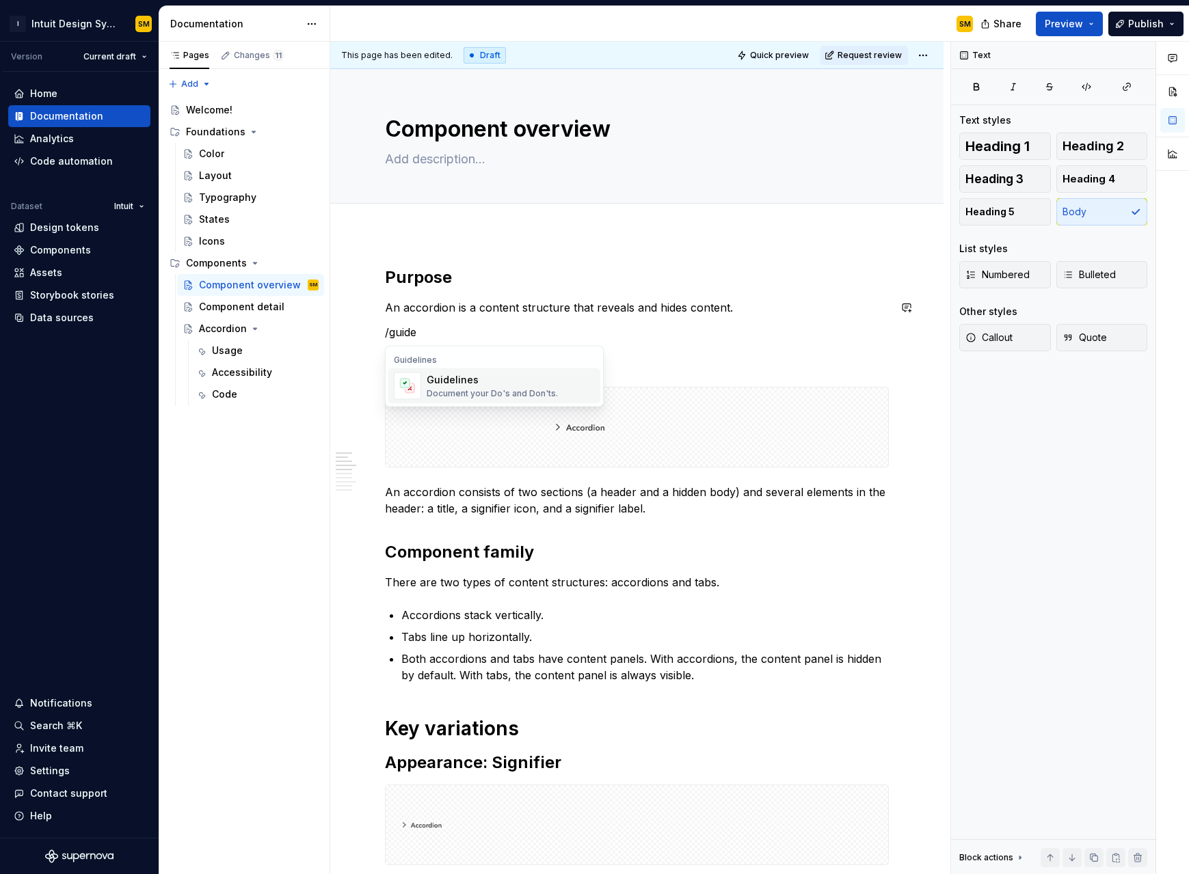
click at [565, 390] on div "Guidelines Document your Do's and Don'ts." at bounding box center [511, 386] width 168 height 27
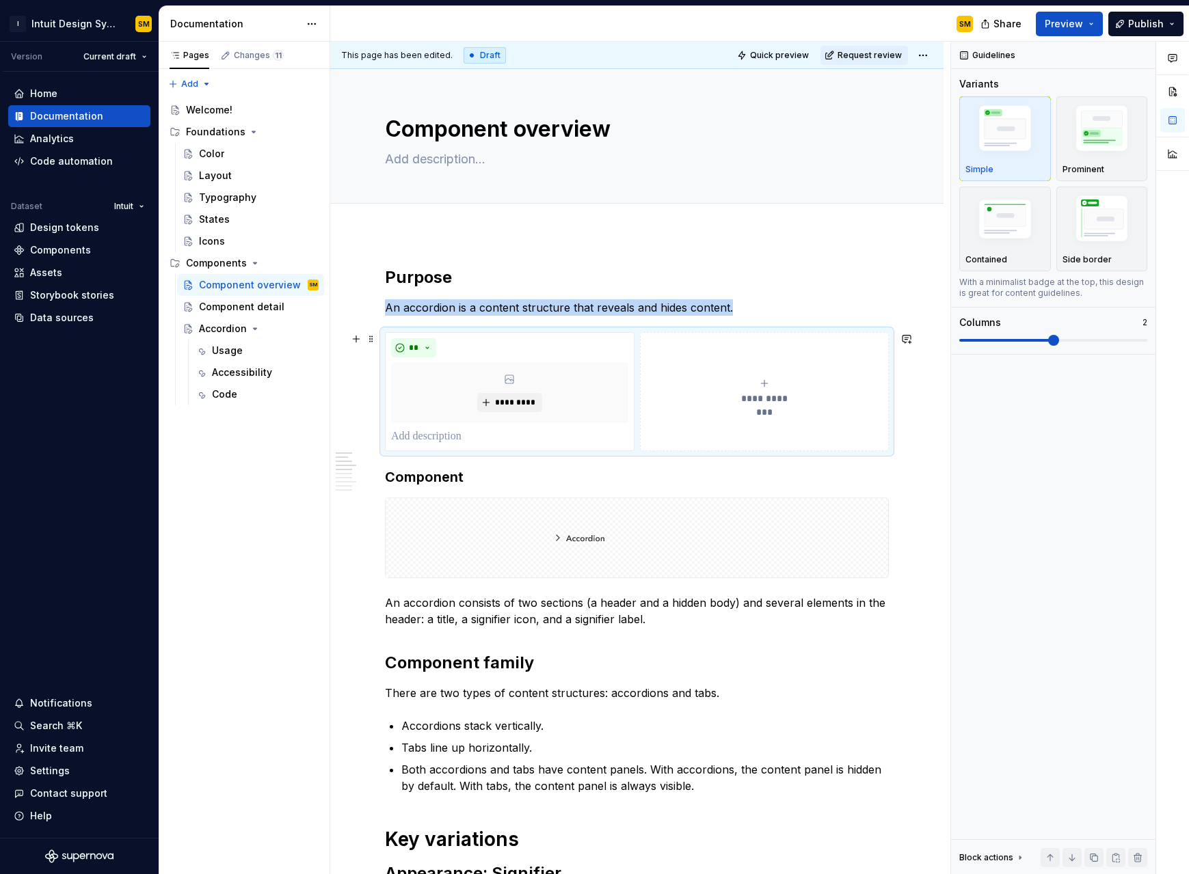
click at [710, 394] on span "**********" at bounding box center [764, 399] width 63 height 14
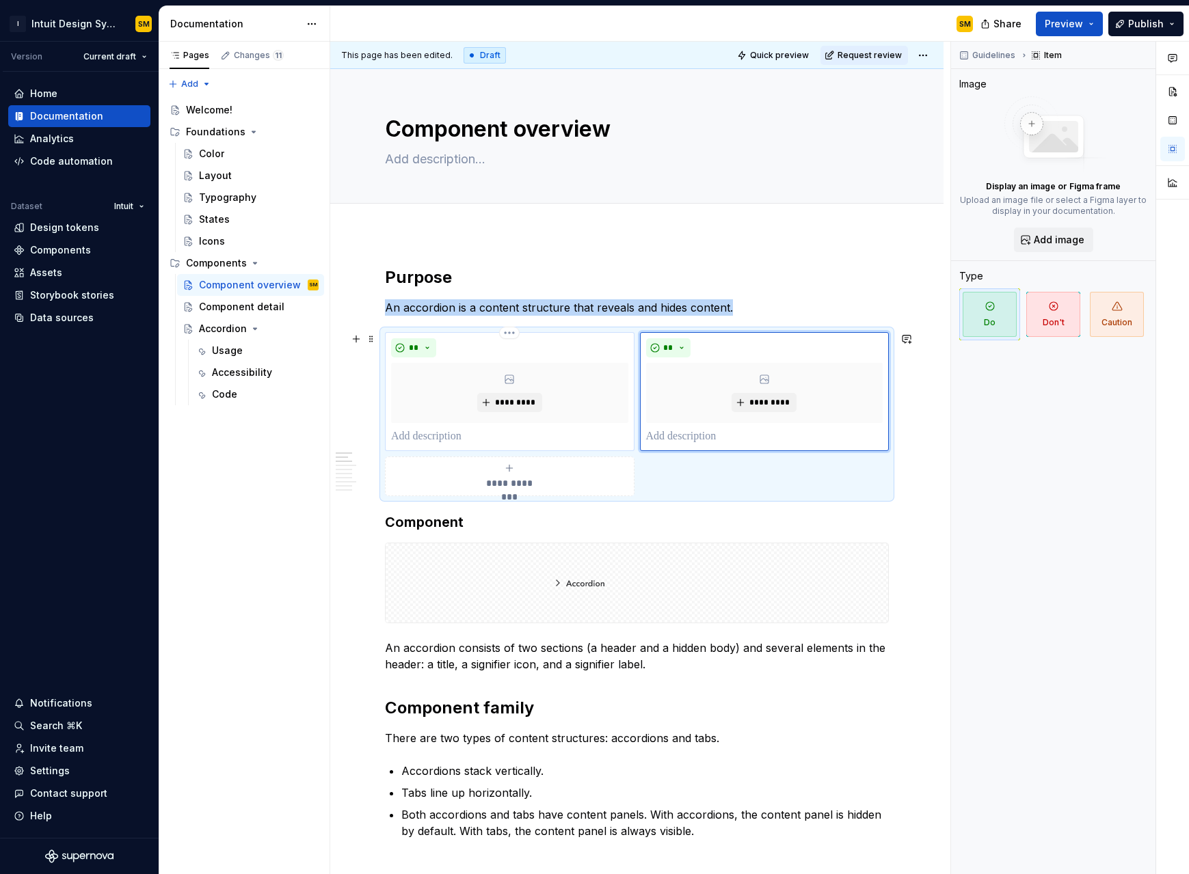
click at [479, 349] on div "**" at bounding box center [509, 347] width 237 height 19
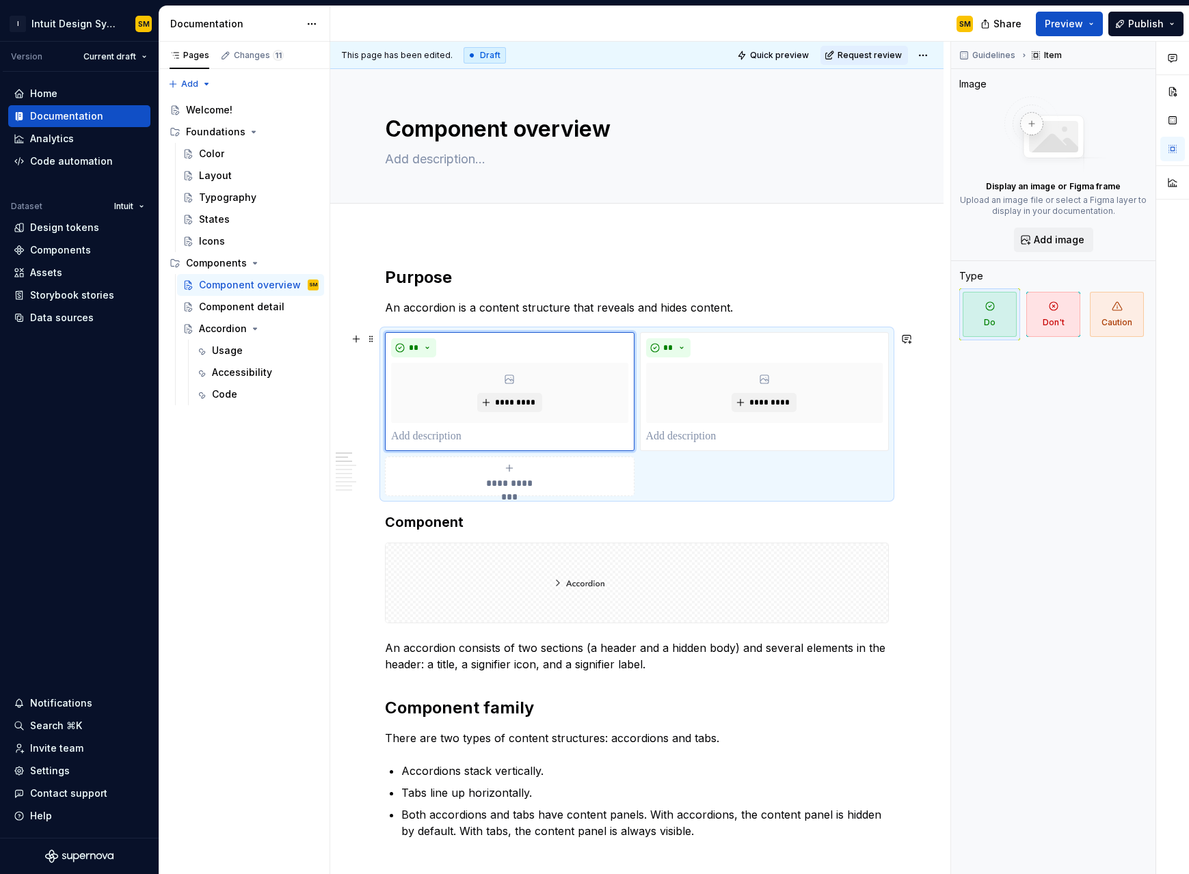
click at [670, 455] on div "**********" at bounding box center [637, 414] width 504 height 164
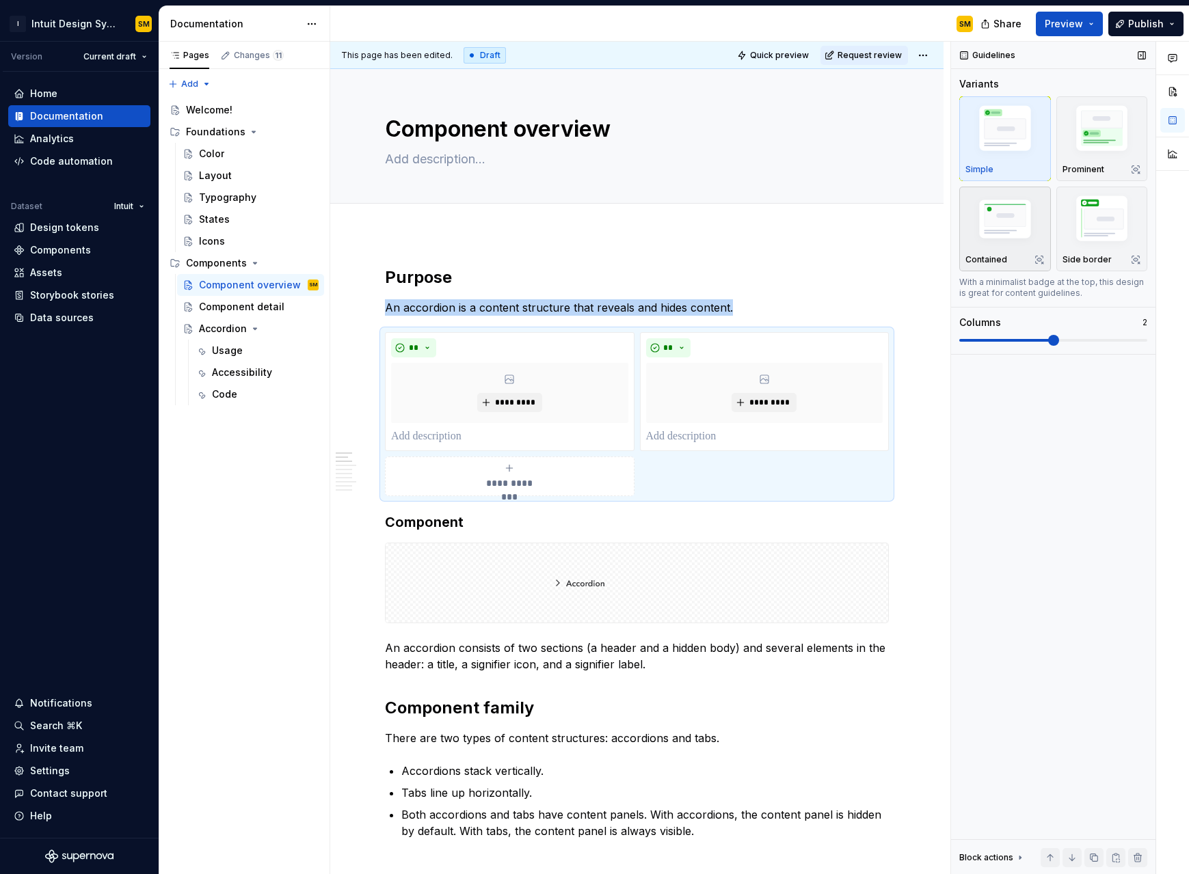
click at [710, 255] on p "Contained" at bounding box center [986, 259] width 42 height 11
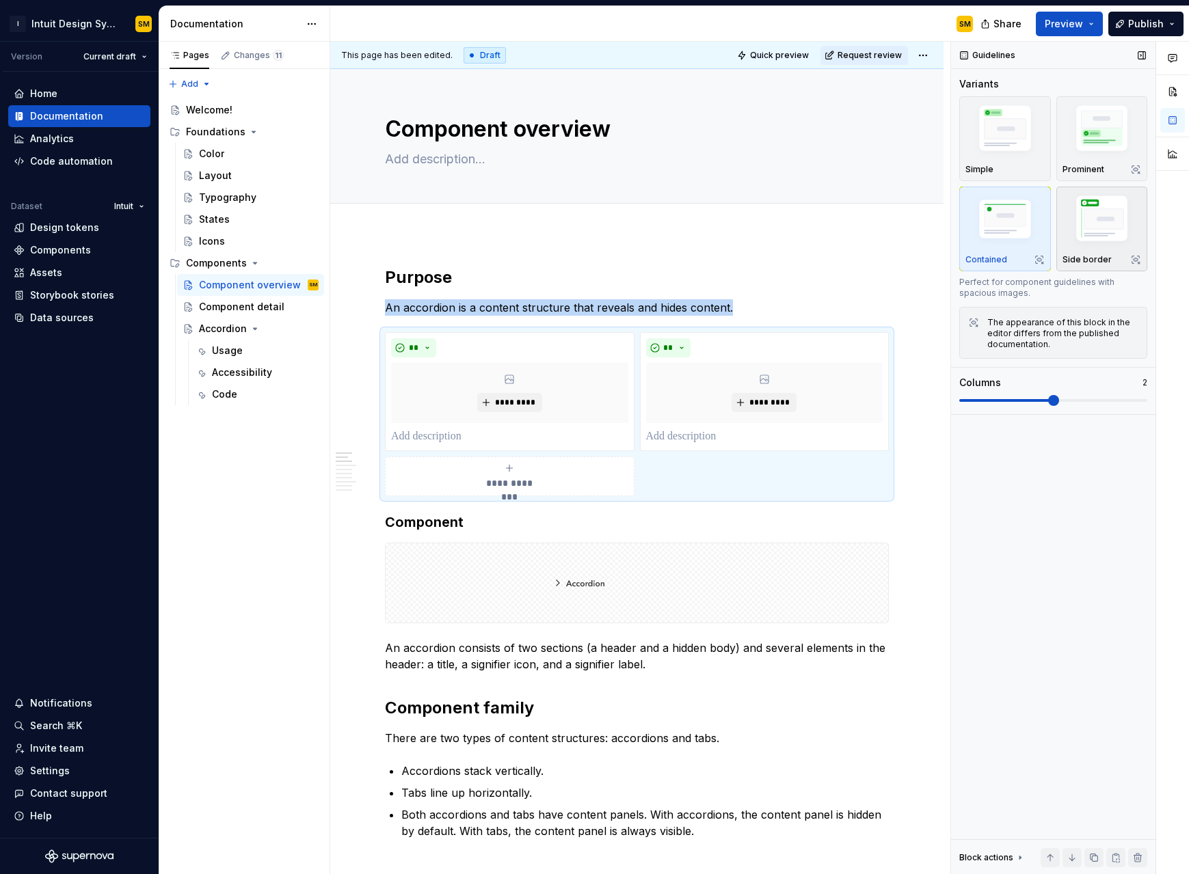
click at [710, 215] on img "button" at bounding box center [1101, 220] width 79 height 59
click at [710, 146] on img "button" at bounding box center [1101, 130] width 79 height 59
click at [584, 464] on div "**********" at bounding box center [509, 476] width 237 height 27
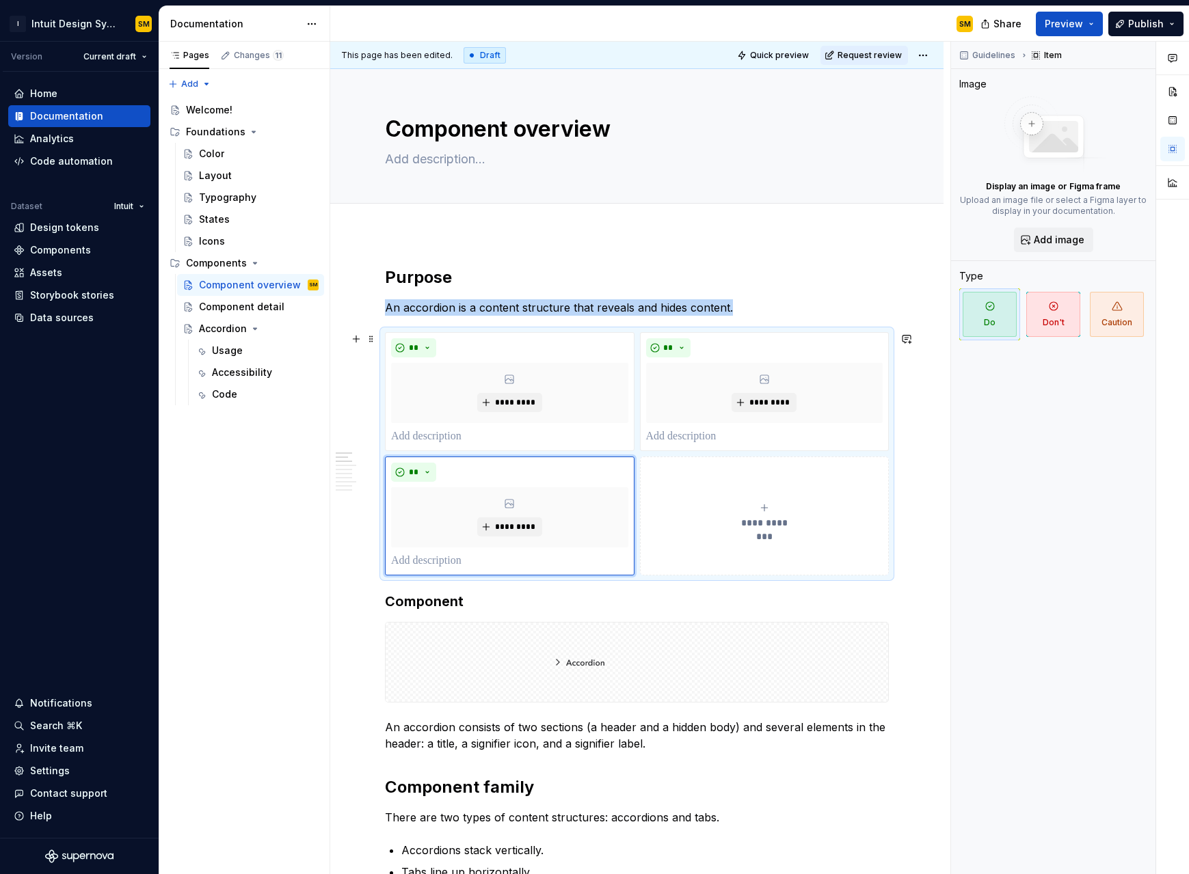
click at [710, 464] on div "**********" at bounding box center [637, 453] width 504 height 243
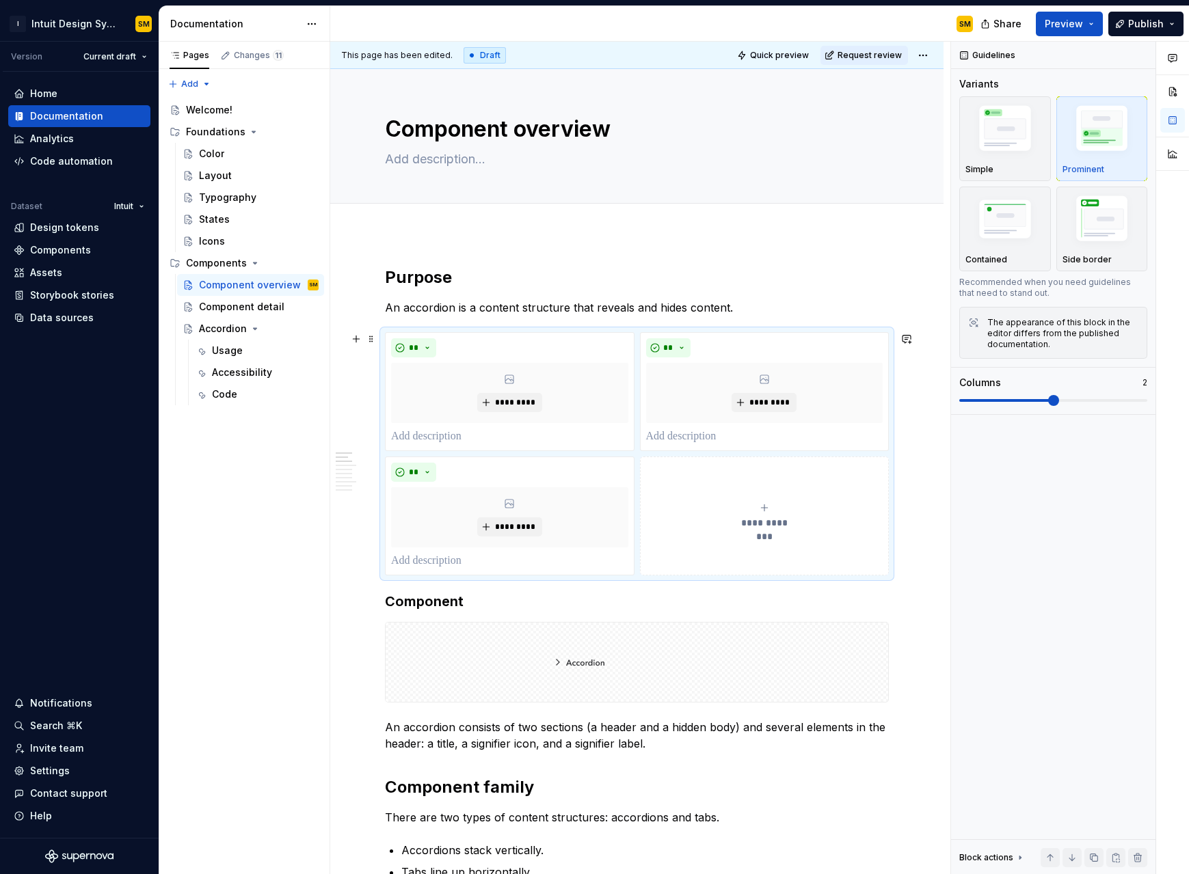
click at [710, 461] on div "**********" at bounding box center [637, 453] width 504 height 243
click at [710, 452] on div "**********" at bounding box center [637, 453] width 504 height 243
click at [385, 332] on div "**********" at bounding box center [637, 453] width 504 height 243
click at [375, 336] on span at bounding box center [371, 339] width 11 height 19
click at [410, 453] on div "Delete" at bounding box center [435, 460] width 89 height 14
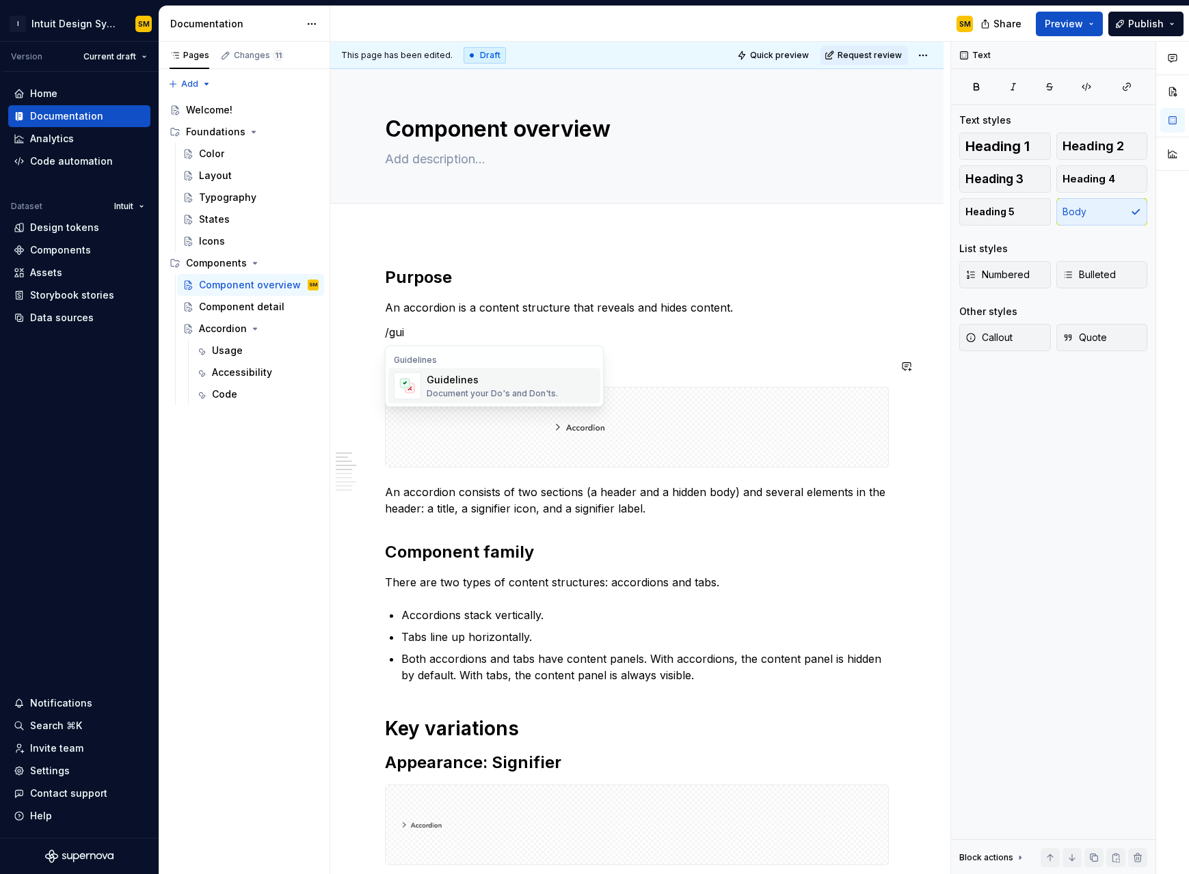
click at [472, 383] on div "Guidelines" at bounding box center [492, 380] width 131 height 14
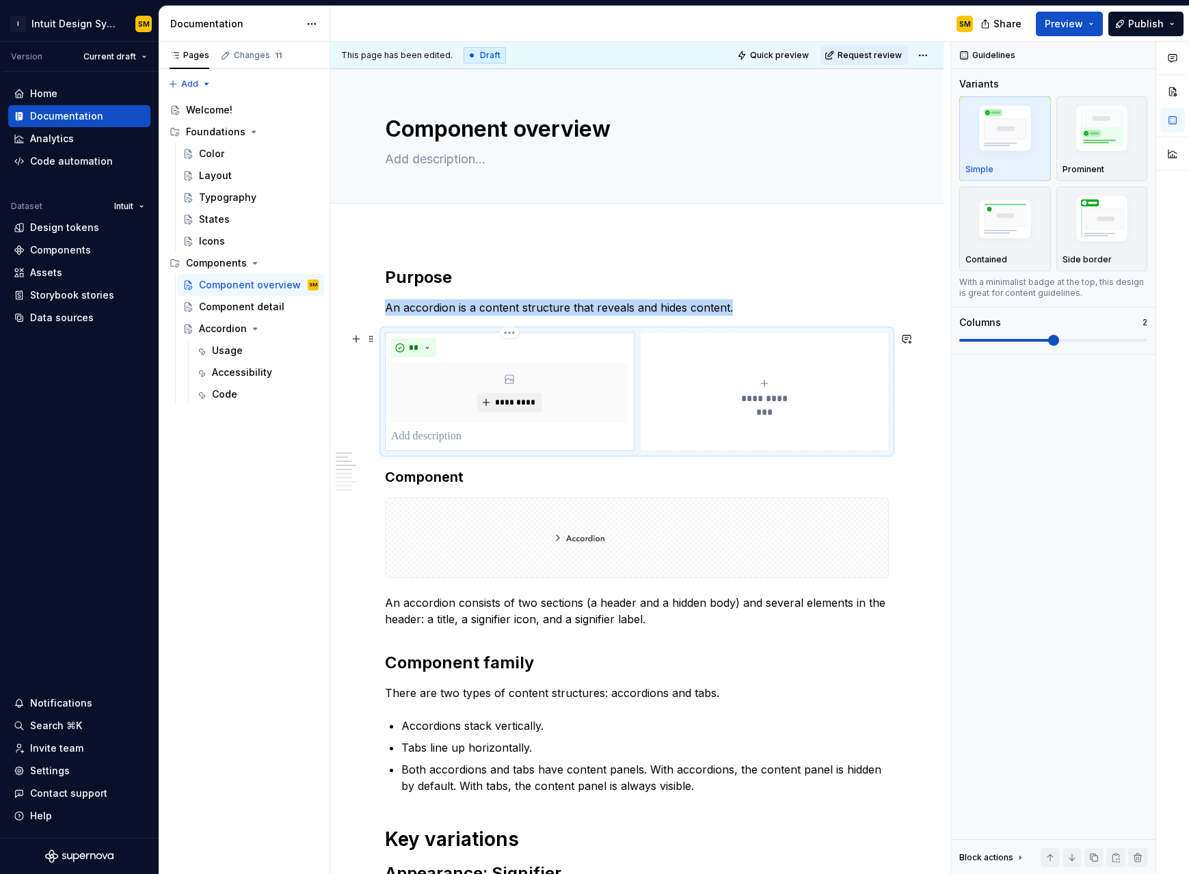
click at [500, 436] on p at bounding box center [509, 437] width 237 height 16
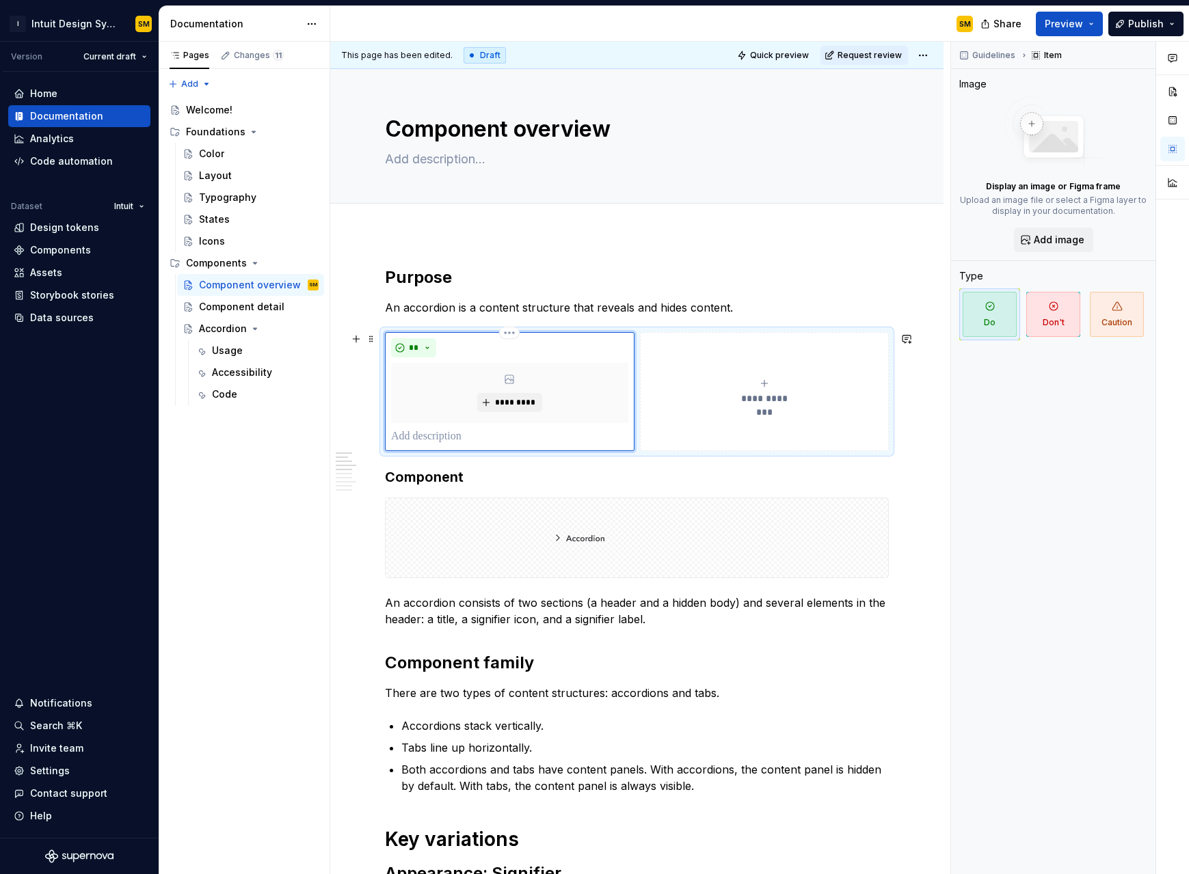
click at [448, 435] on p at bounding box center [509, 437] width 237 height 16
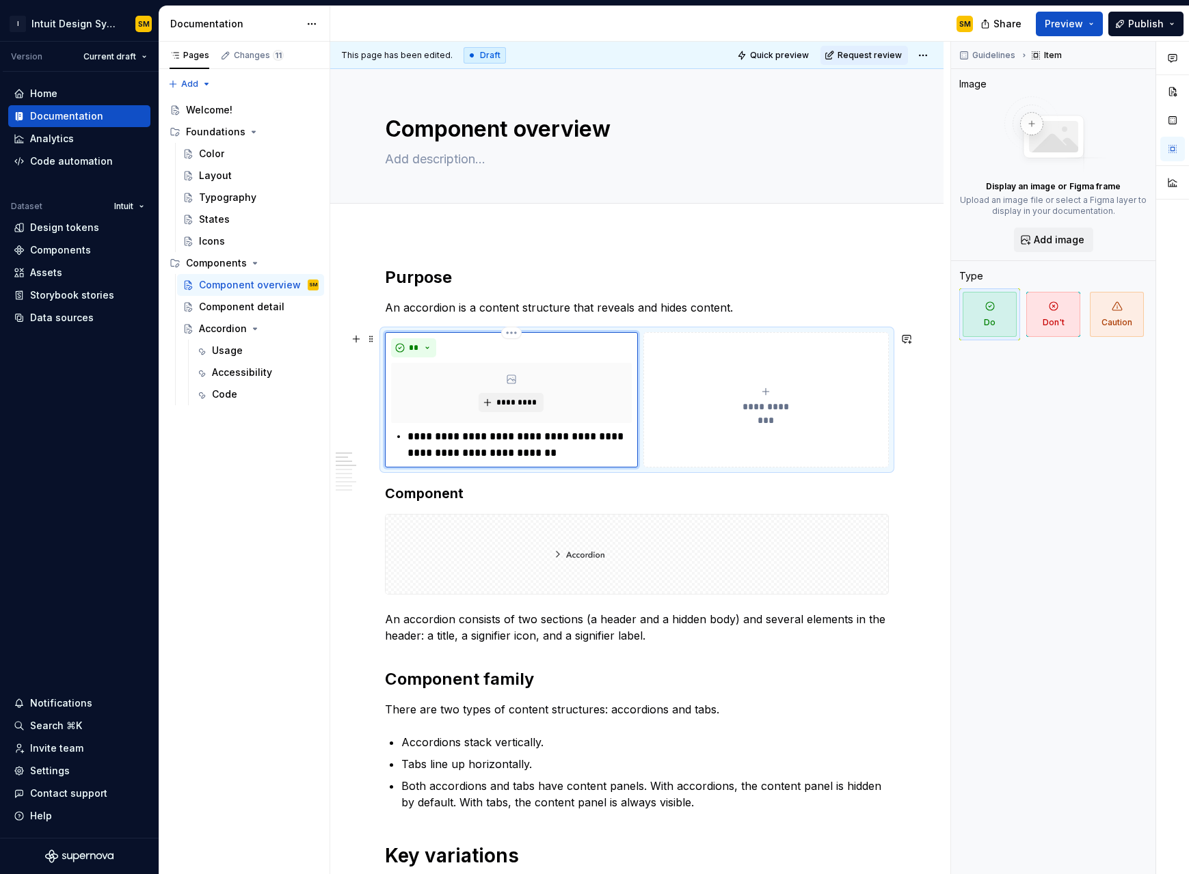
click at [489, 446] on p "**********" at bounding box center [519, 445] width 224 height 33
click at [407, 441] on div "**********" at bounding box center [511, 445] width 241 height 33
click at [710, 403] on span "**********" at bounding box center [765, 407] width 63 height 14
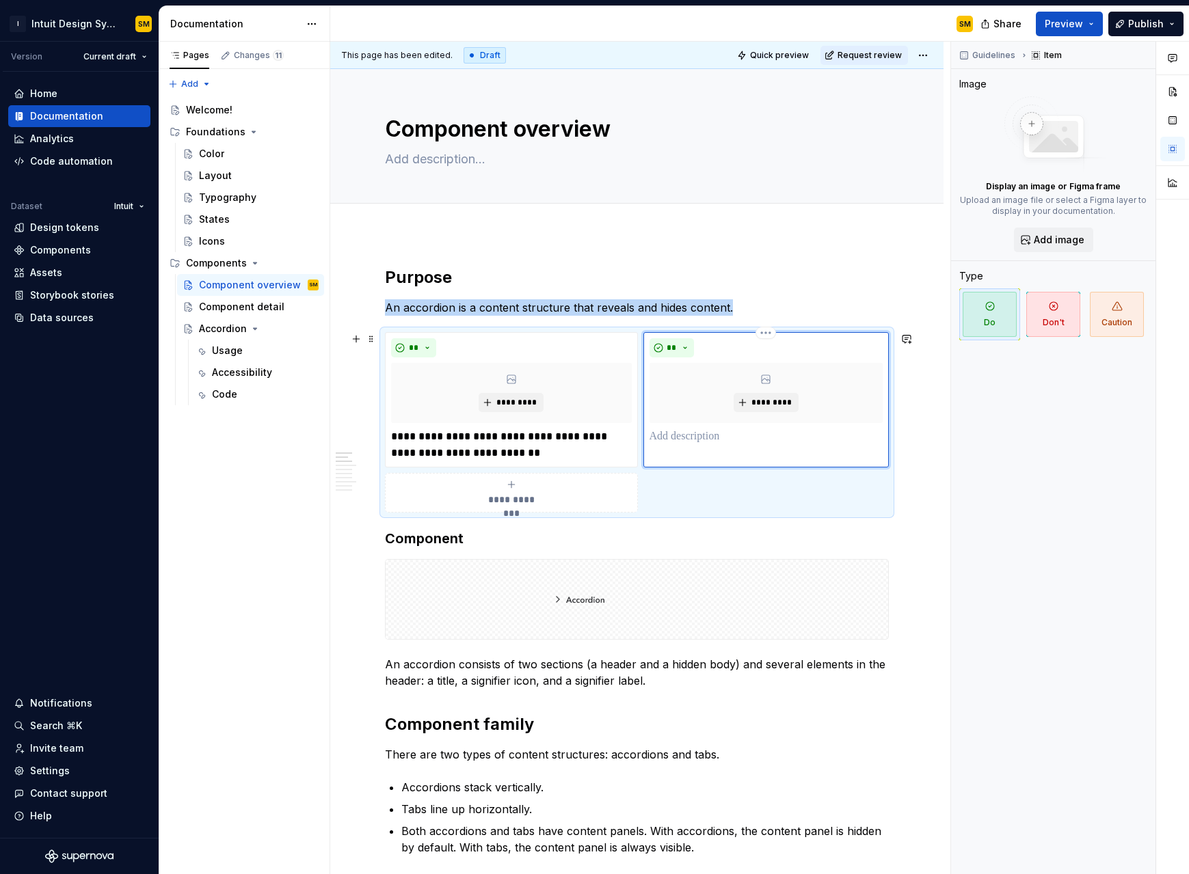
click at [710, 439] on p at bounding box center [767, 437] width 234 height 16
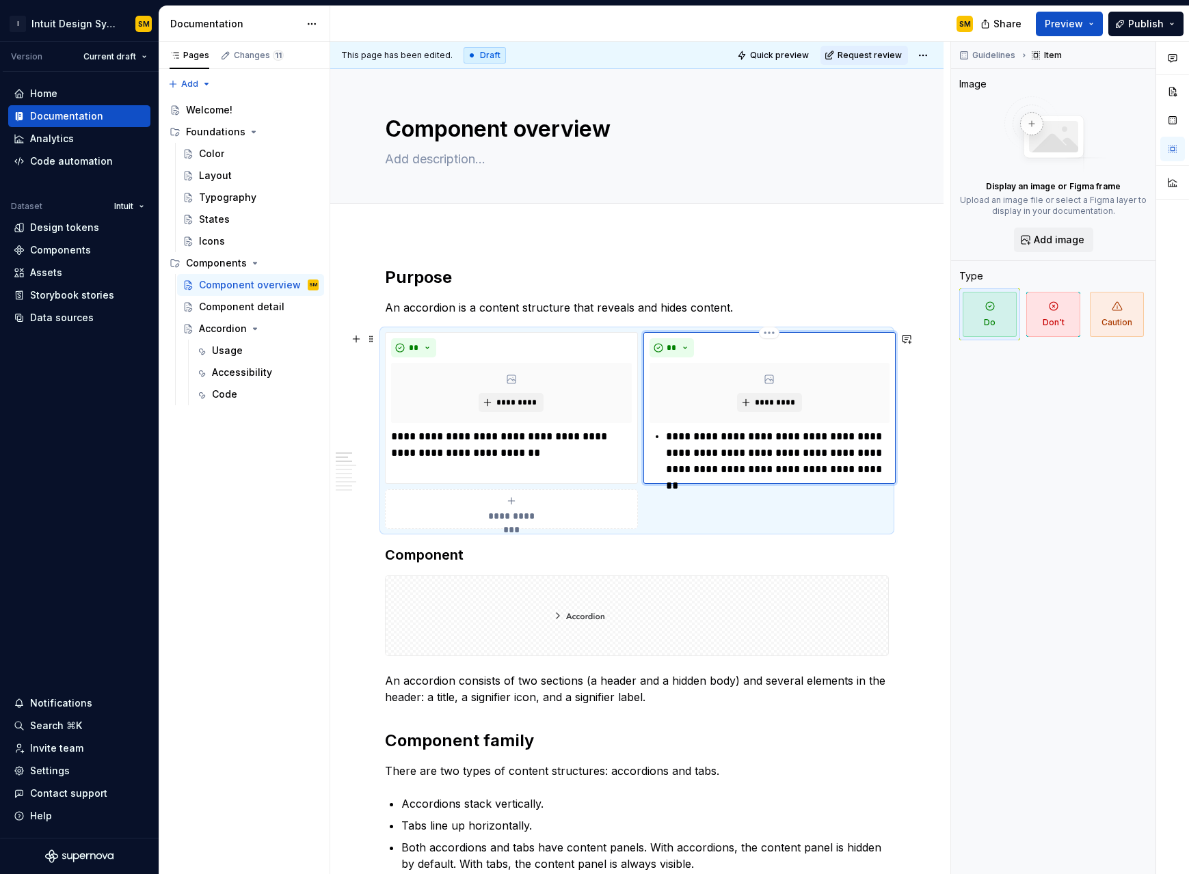
click at [667, 438] on p "**********" at bounding box center [778, 453] width 224 height 49
click at [524, 513] on span "**********" at bounding box center [511, 516] width 63 height 14
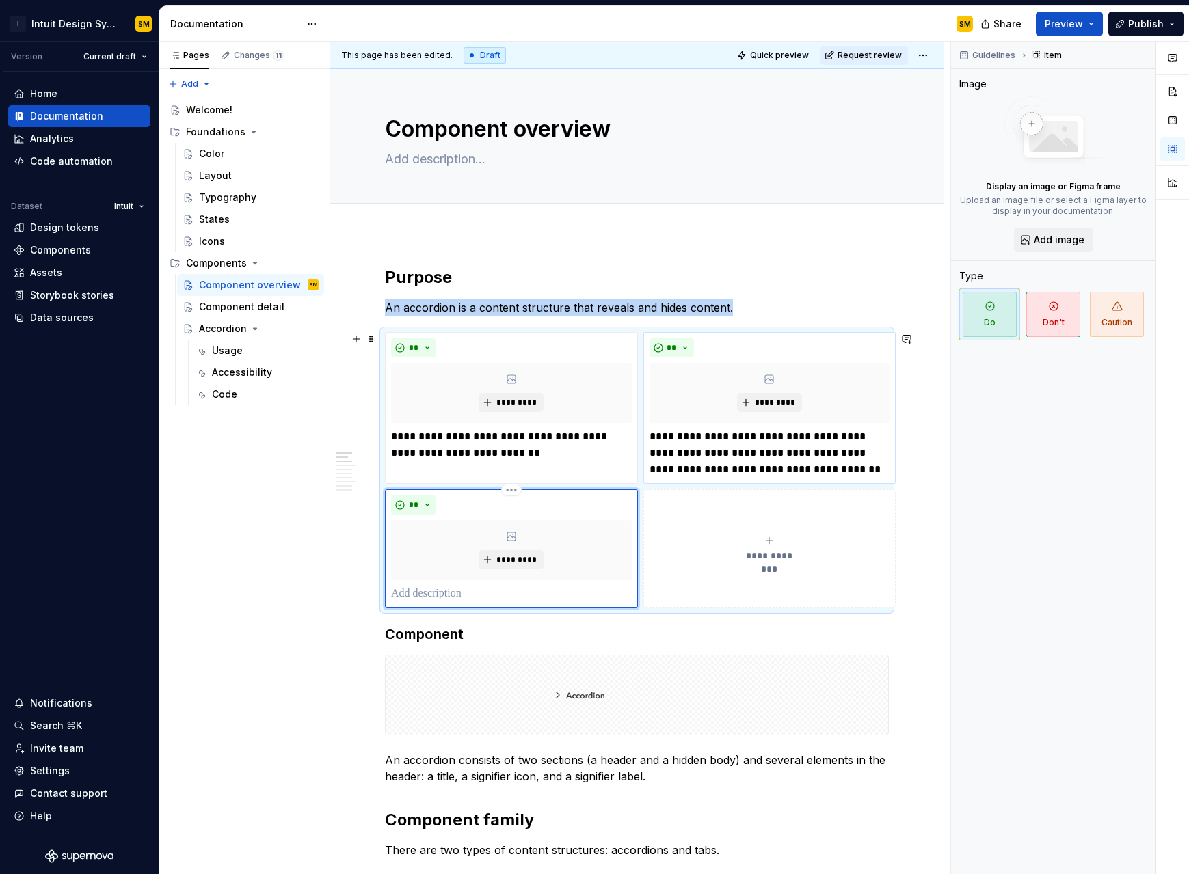
click at [511, 557] on div "** *********" at bounding box center [511, 549] width 241 height 107
click at [492, 557] on p at bounding box center [511, 594] width 241 height 16
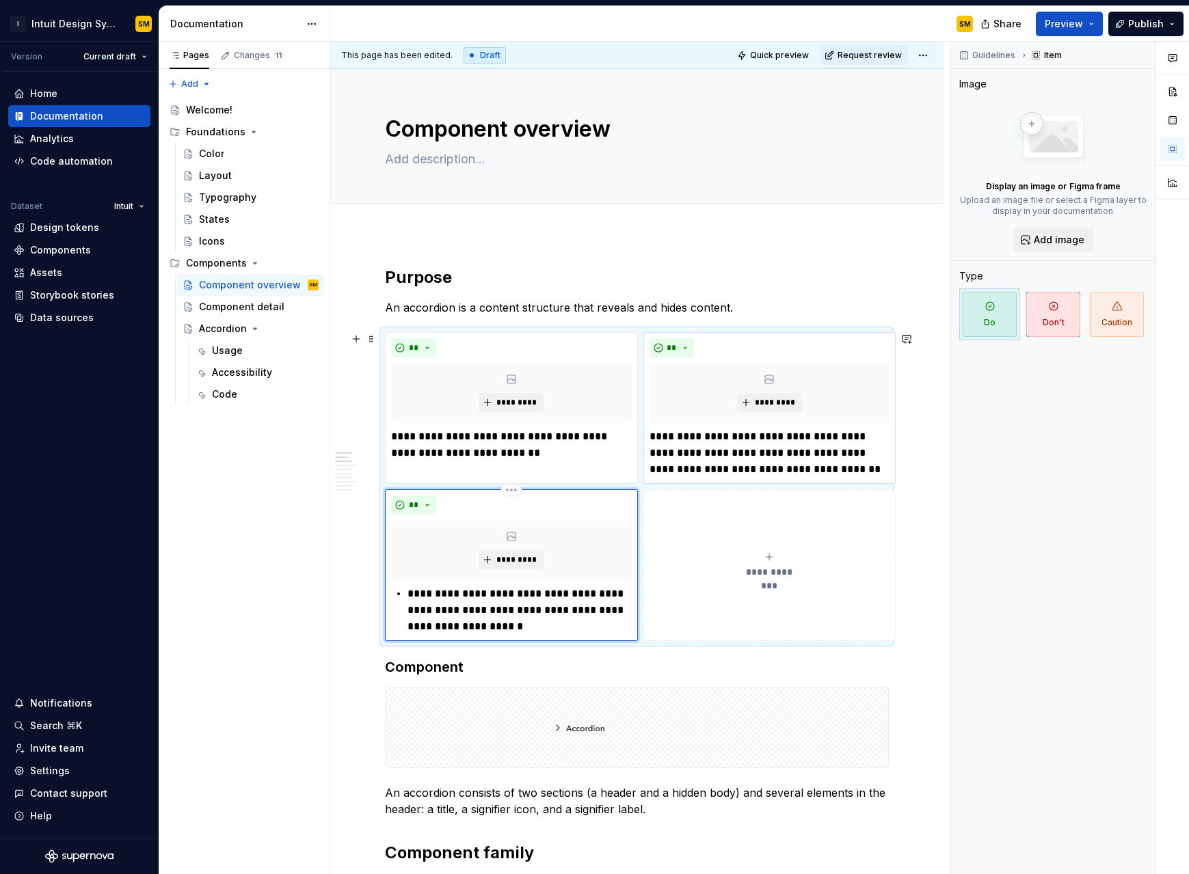
click at [414, 557] on p "**********" at bounding box center [519, 610] width 224 height 49
click at [428, 505] on button "**" at bounding box center [413, 505] width 45 height 19
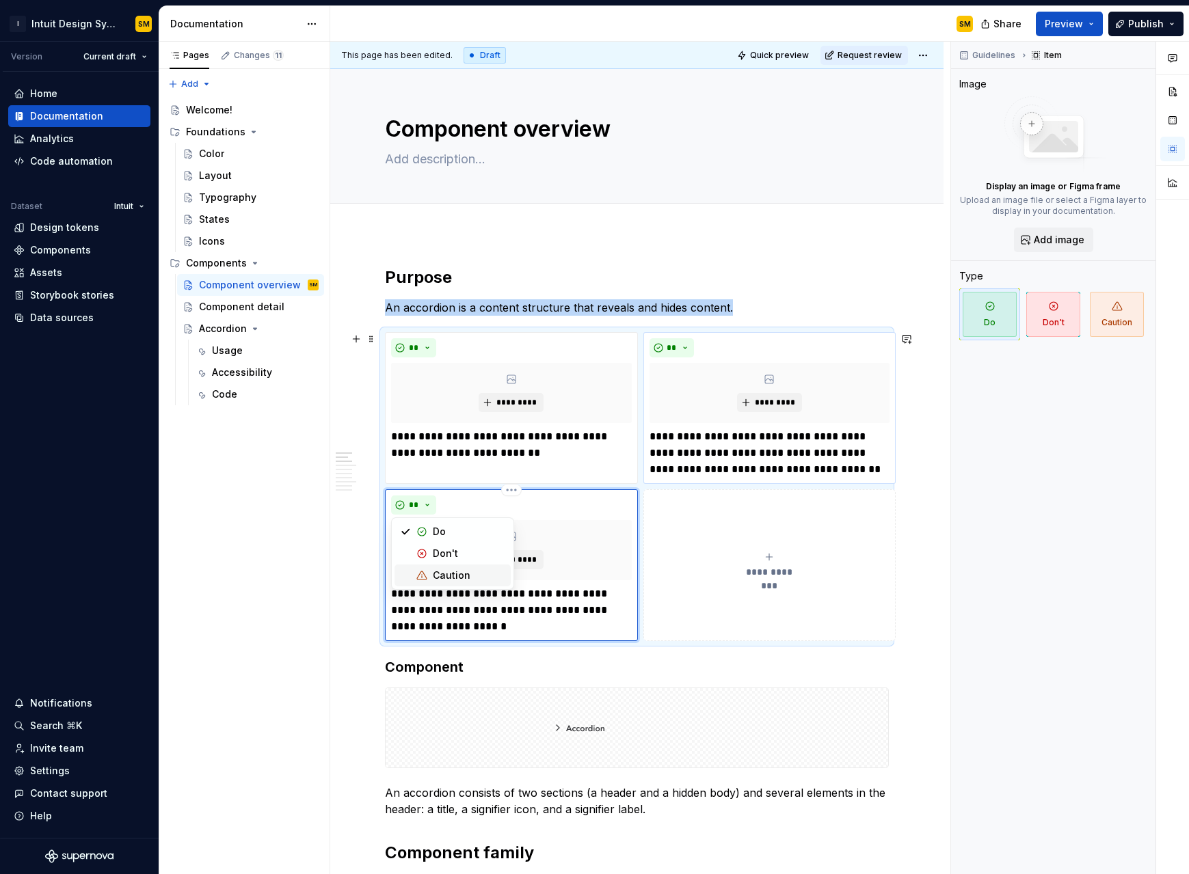
click at [448, 557] on div "Caution" at bounding box center [452, 576] width 38 height 14
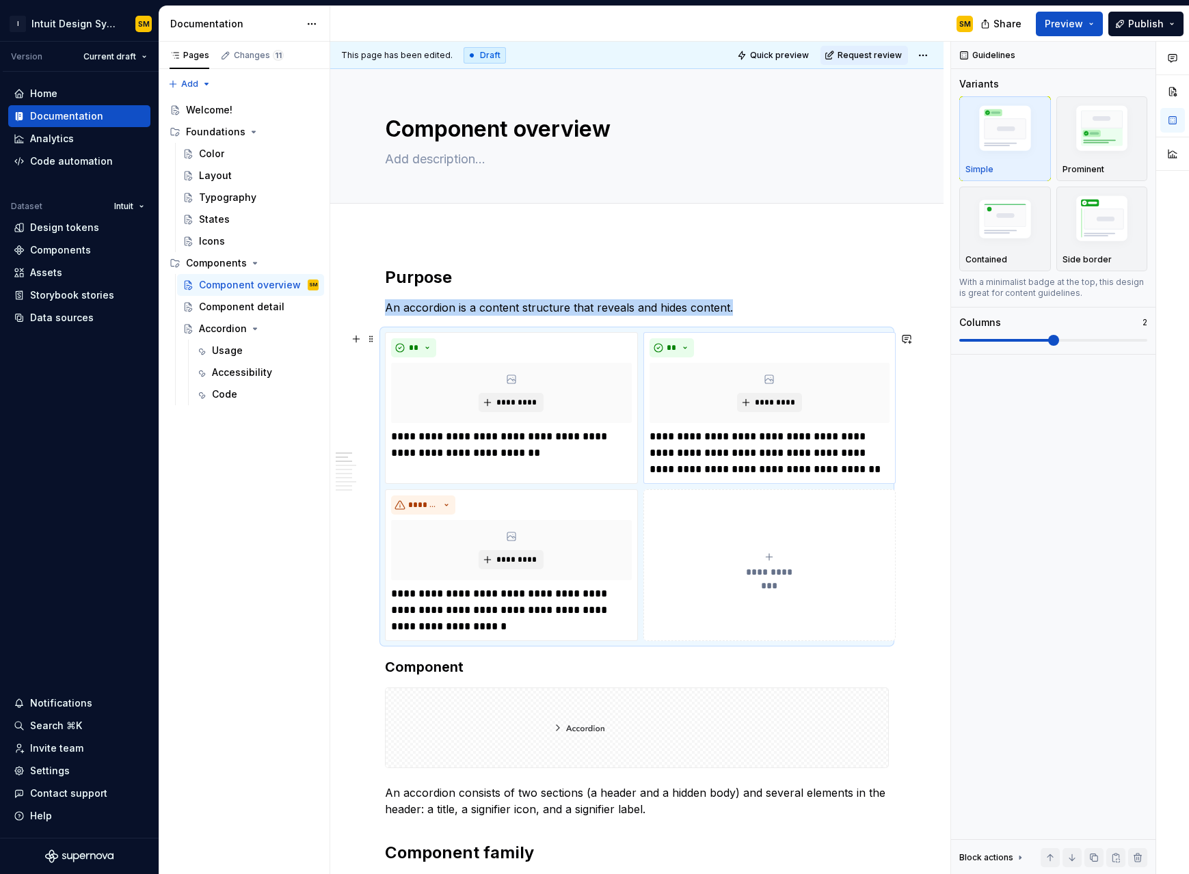
click at [710, 344] on div "**********" at bounding box center [637, 486] width 504 height 309
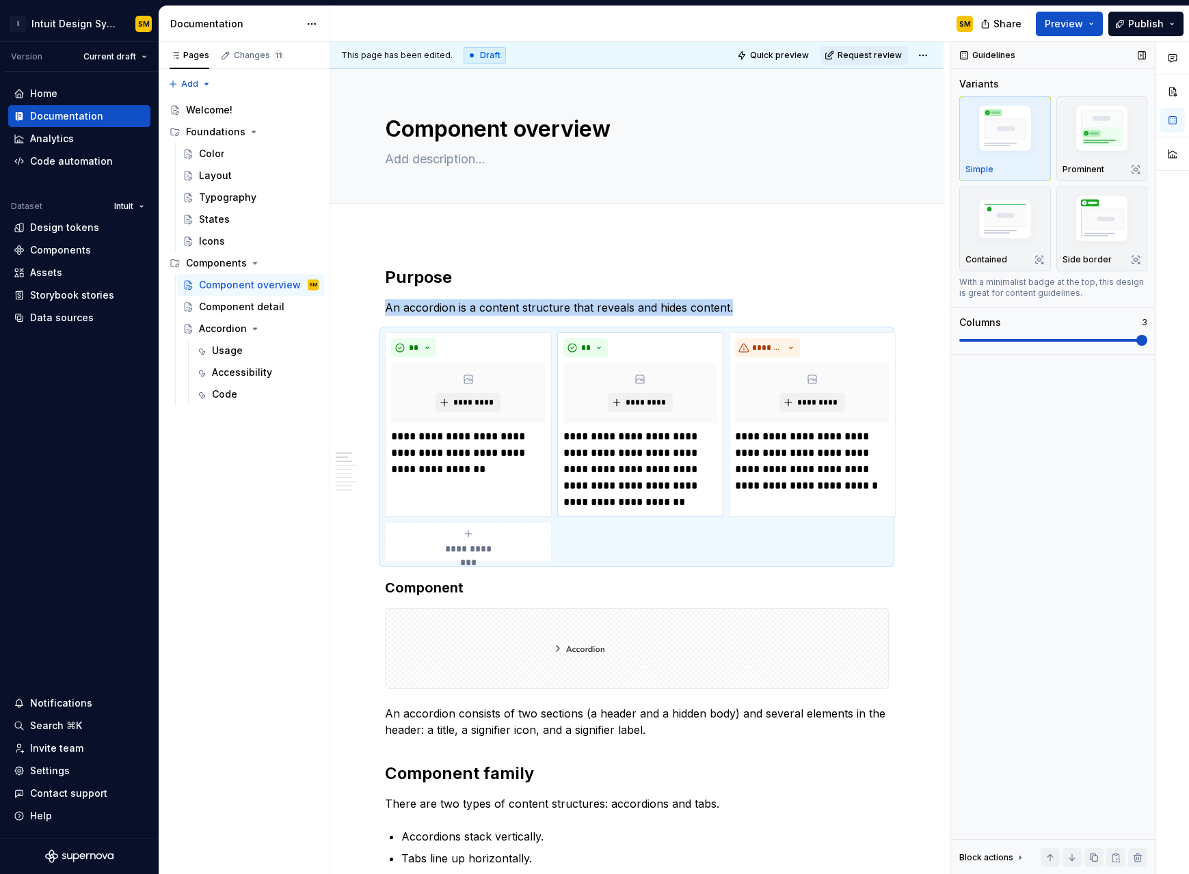
click at [710, 340] on span at bounding box center [1141, 340] width 11 height 11
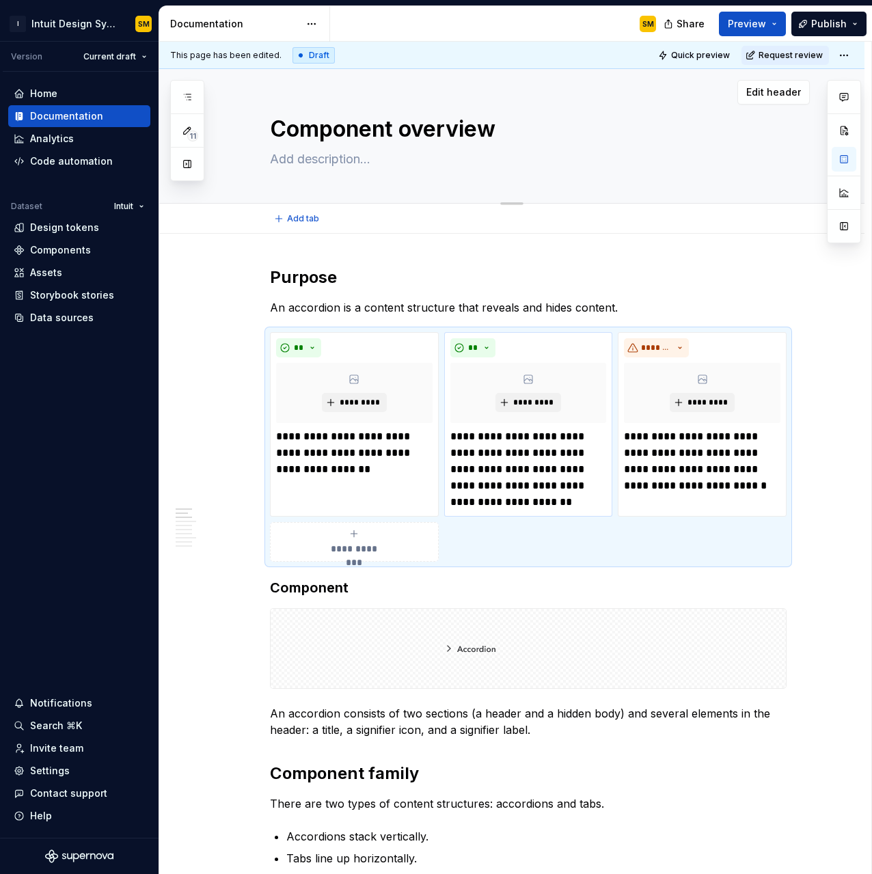
click at [324, 132] on textarea "Component overview" at bounding box center [525, 129] width 517 height 33
click at [343, 168] on textarea at bounding box center [525, 159] width 517 height 22
paste textarea "An accordion is a content structure that reveals and hides content."
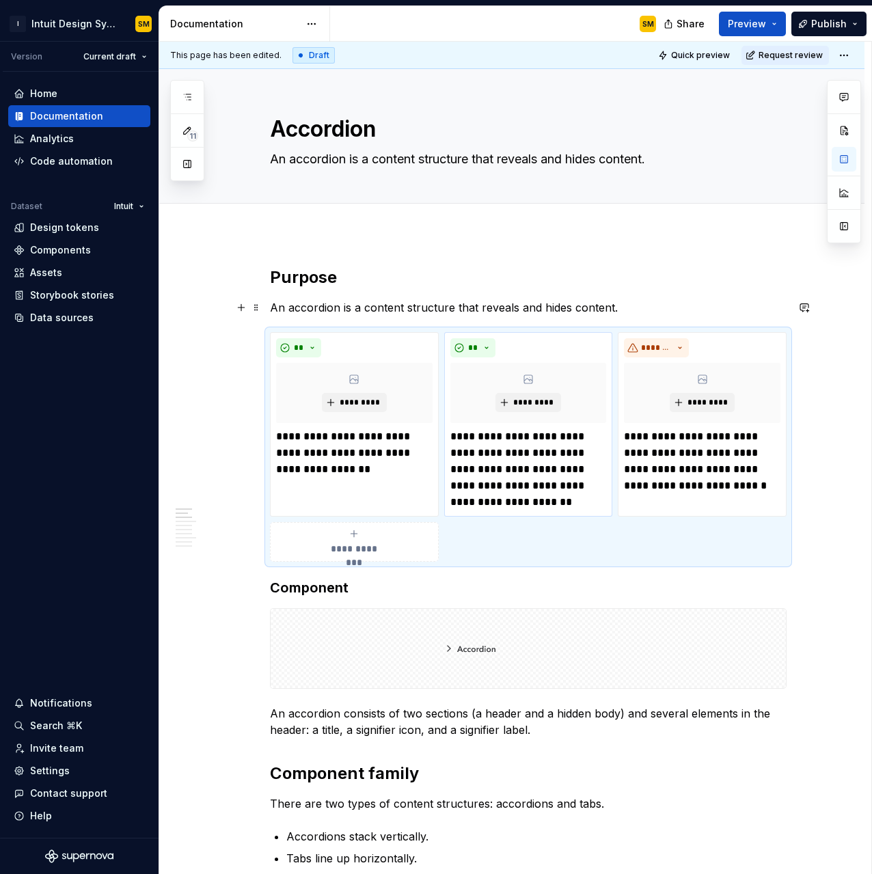
click at [613, 310] on p "An accordion is a content structure that reveals and hides content." at bounding box center [528, 307] width 517 height 16
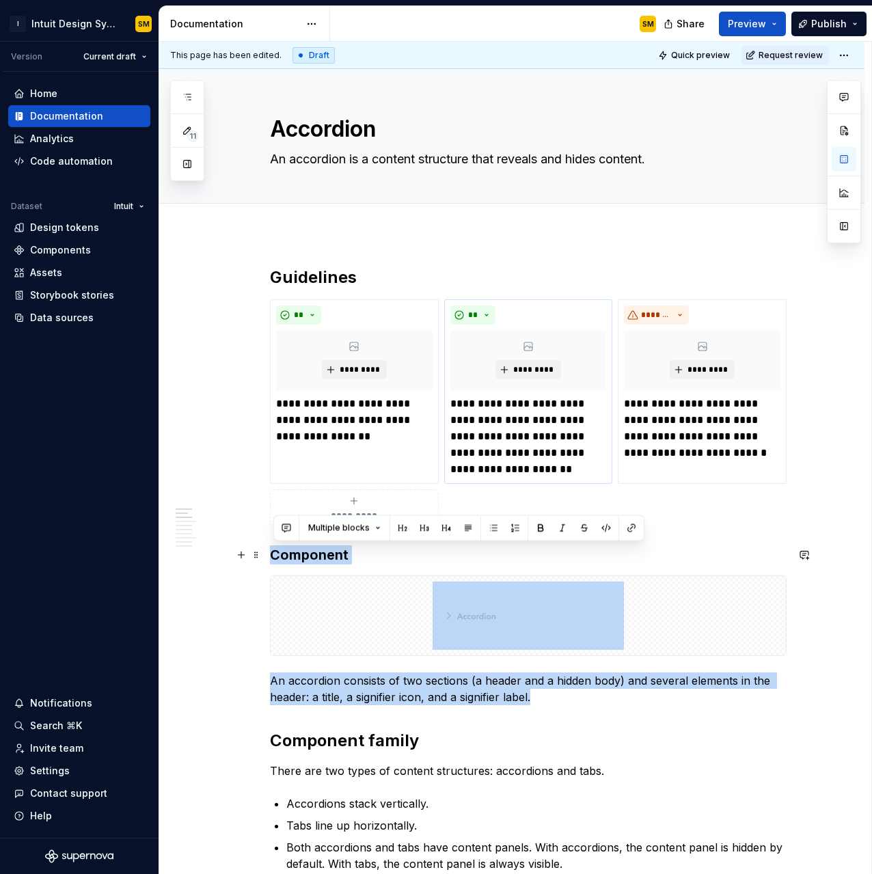
drag, startPoint x: 543, startPoint y: 699, endPoint x: 265, endPoint y: 557, distance: 312.2
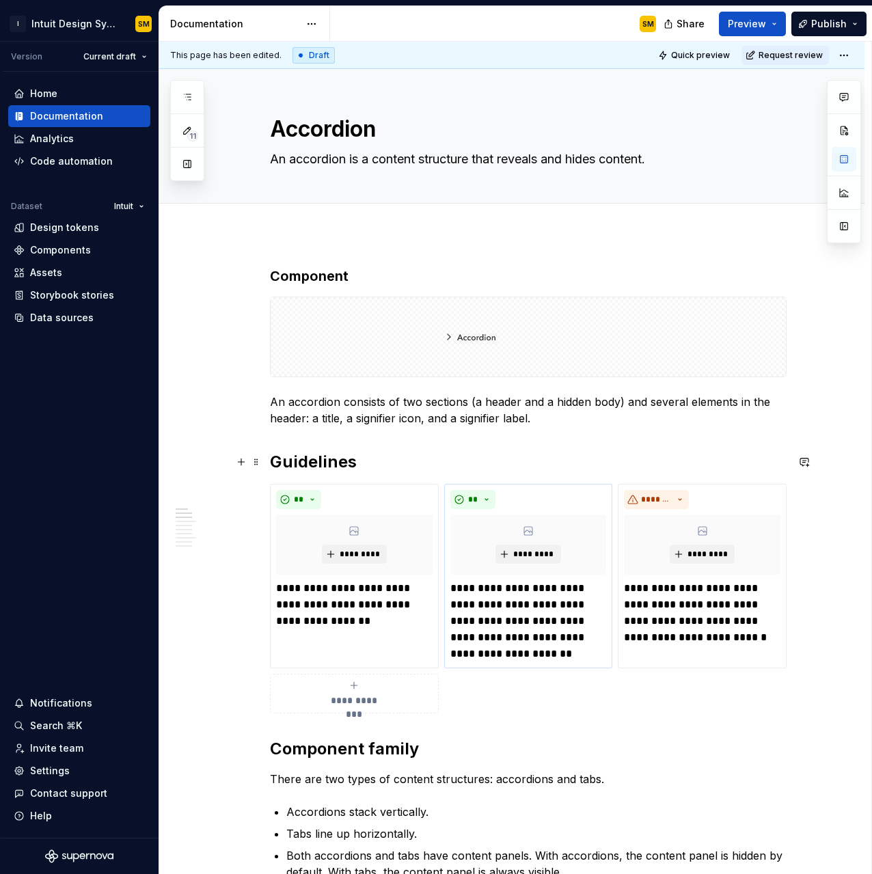
click at [364, 464] on h2 "Guidelines" at bounding box center [528, 462] width 517 height 22
copy strong "Guidelines"
click at [356, 282] on h3 "Component" at bounding box center [528, 276] width 517 height 19
click at [386, 247] on button "button" at bounding box center [382, 249] width 19 height 19
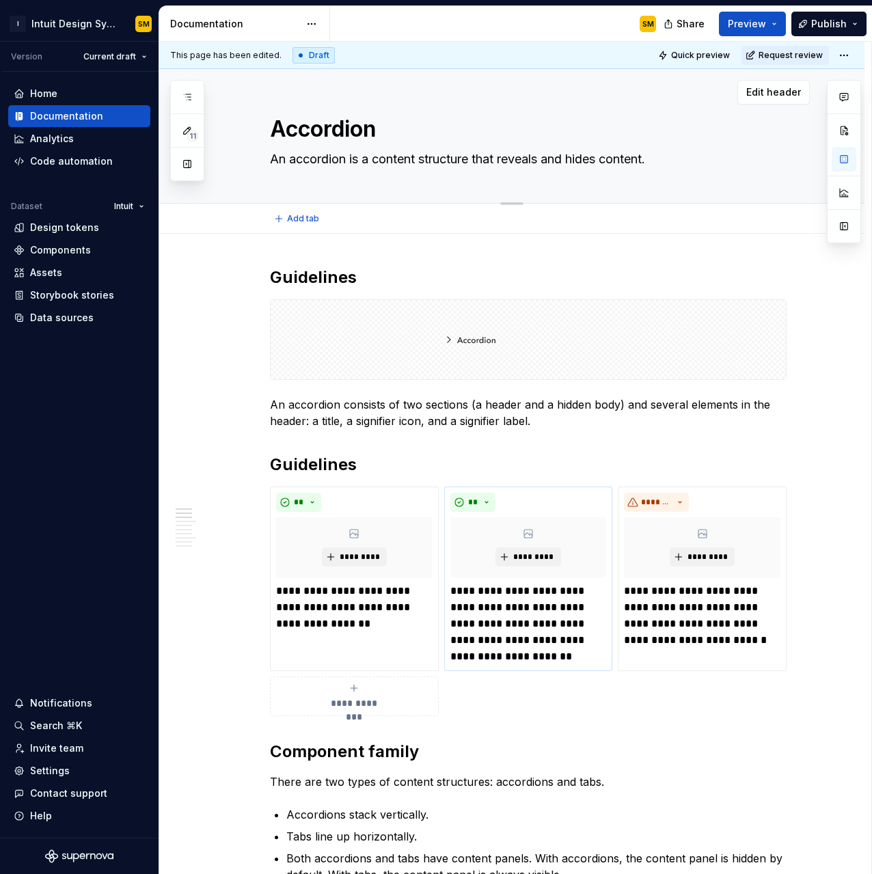
click at [443, 181] on div "Accordion An accordion is a content structure that reveals and hides content." at bounding box center [528, 136] width 517 height 134
click at [366, 280] on h2 "Guidelines" at bounding box center [528, 278] width 517 height 22
click at [51, 557] on div "Invite team" at bounding box center [56, 749] width 53 height 14
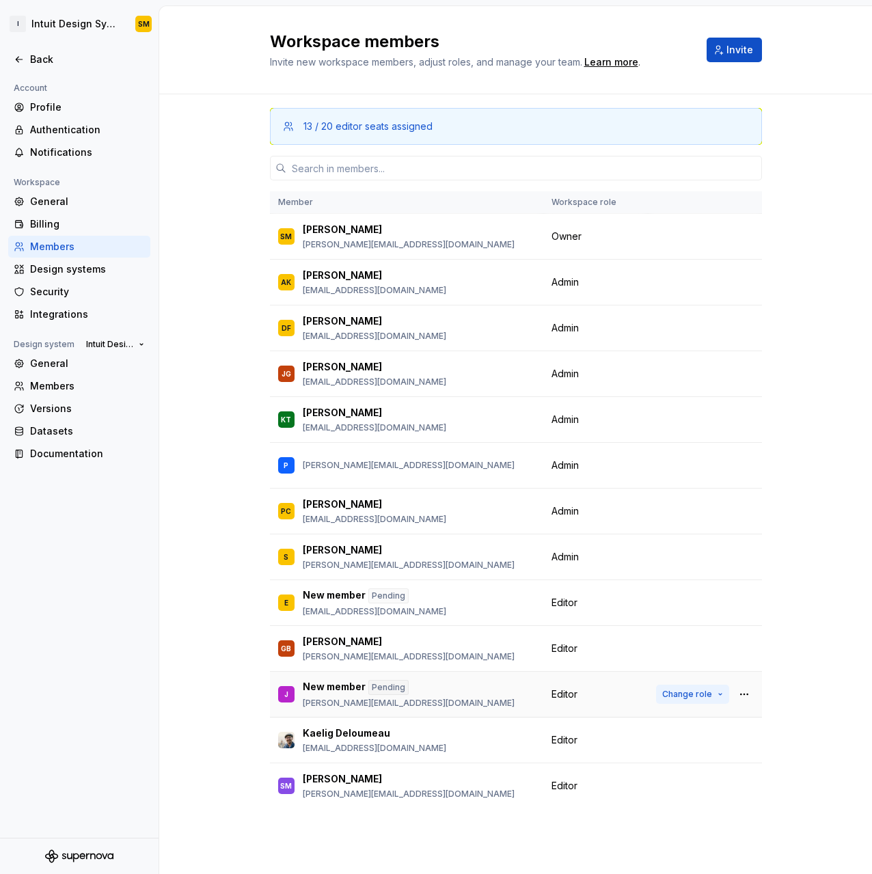
click at [710, 557] on button "Change role" at bounding box center [692, 694] width 73 height 19
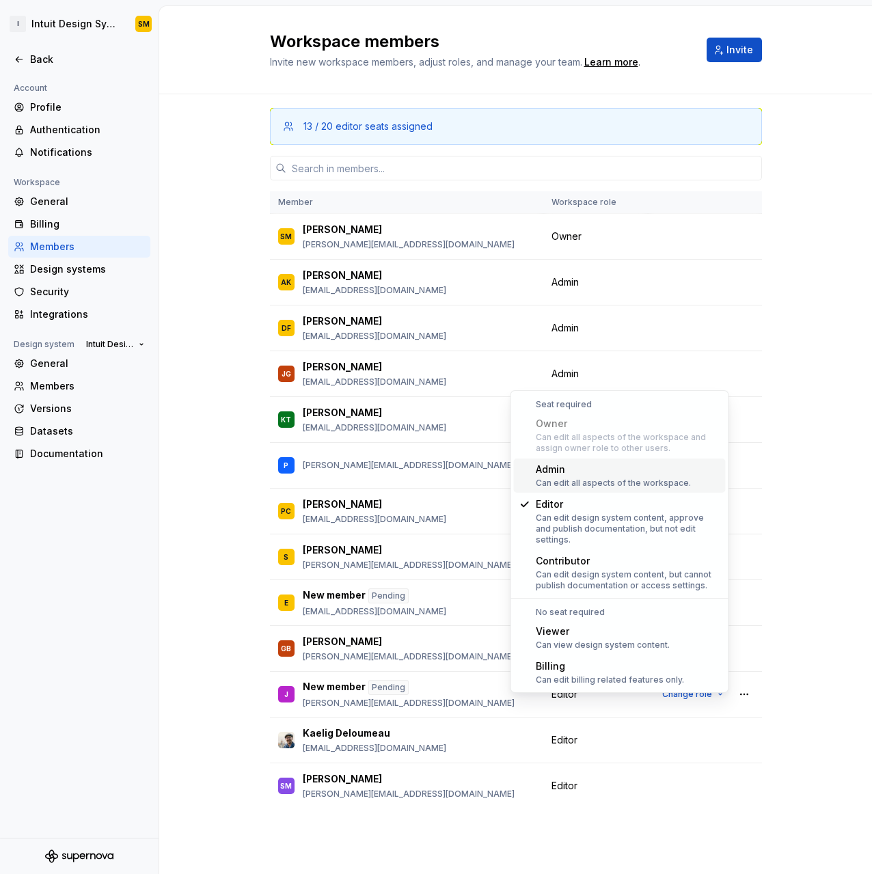
click at [710, 557] on div "13 / 20 editor seats assigned Member Workspace role SM Shawn McClelland shawn_m…" at bounding box center [515, 477] width 713 height 766
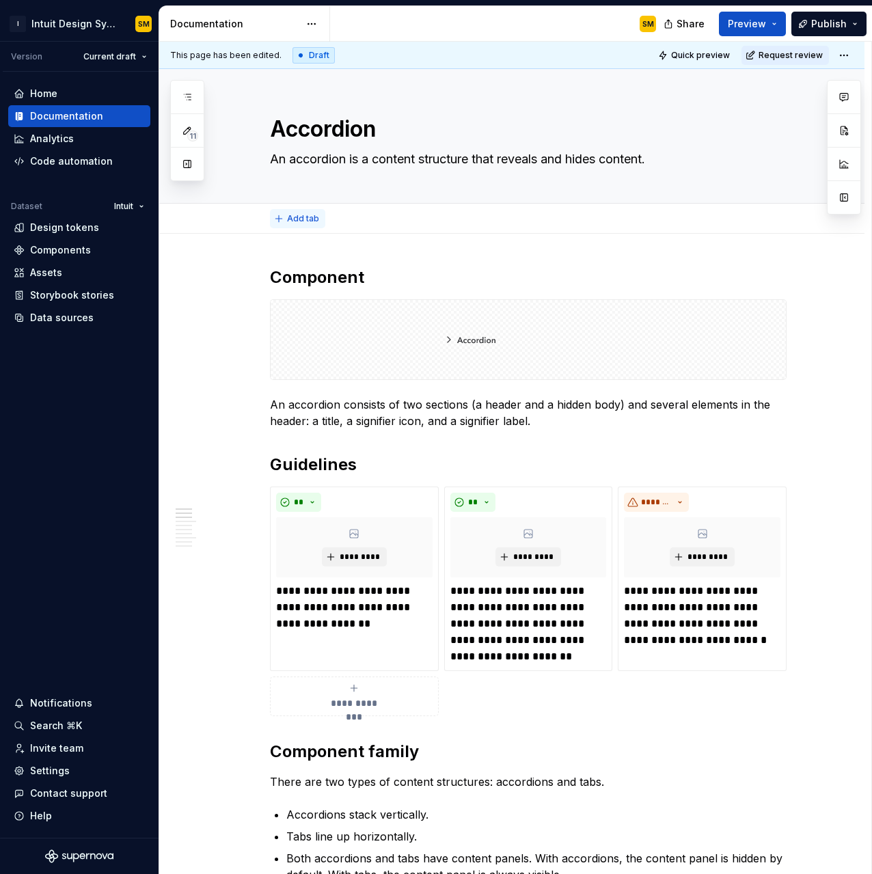
click at [301, 214] on span "Add tab" at bounding box center [303, 218] width 32 height 11
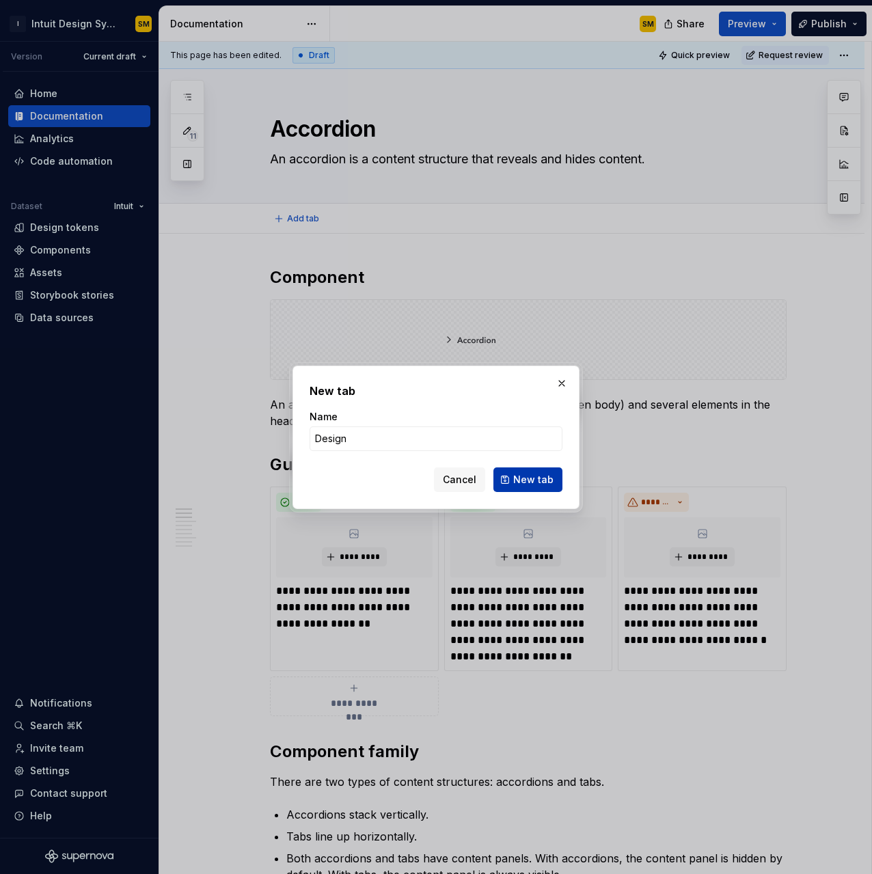
click at [556, 478] on button "New tab" at bounding box center [528, 480] width 69 height 25
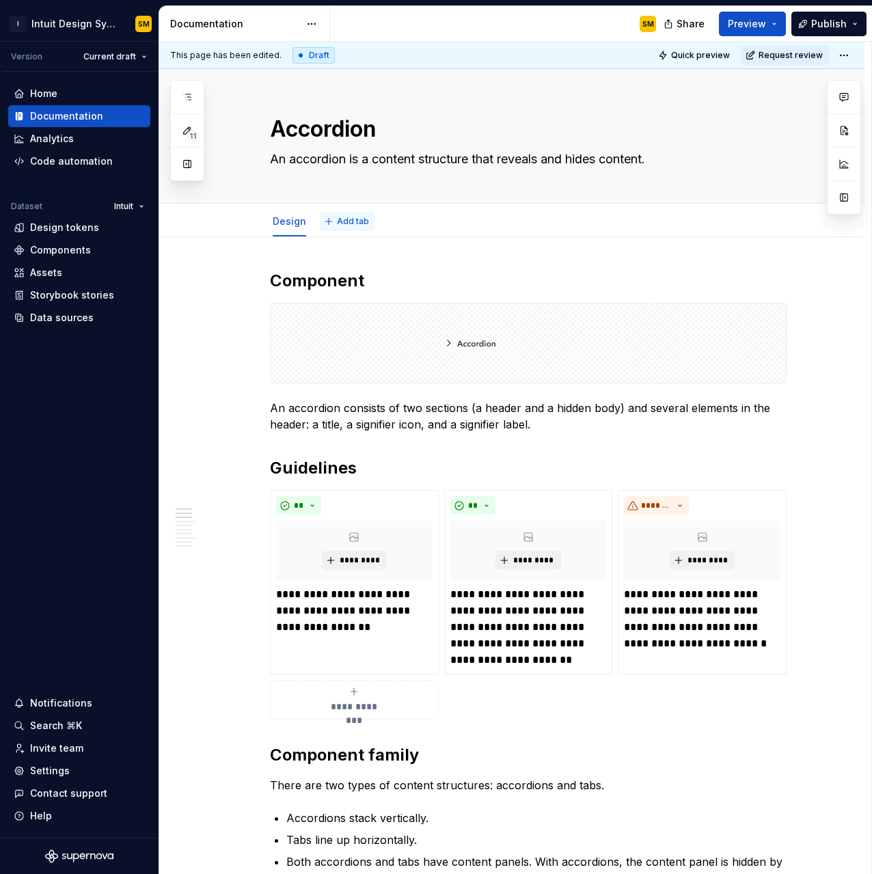
click at [354, 220] on span "Add tab" at bounding box center [353, 221] width 32 height 11
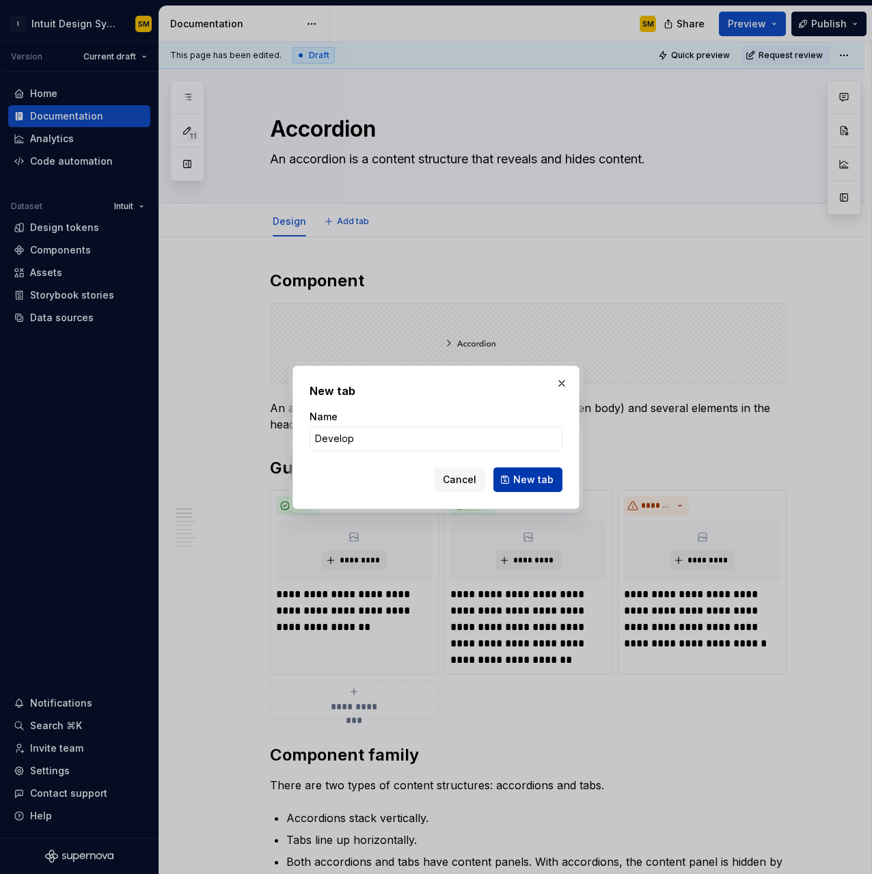
click at [520, 484] on span "New tab" at bounding box center [533, 480] width 40 height 14
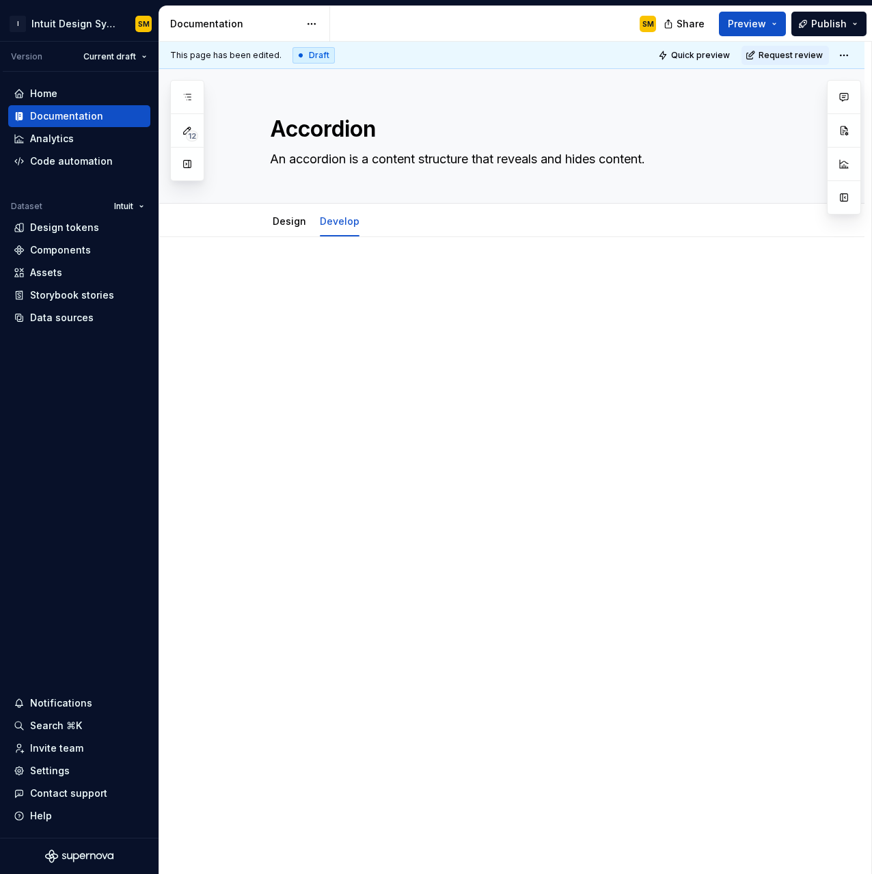
click at [322, 348] on div at bounding box center [512, 419] width 706 height 364
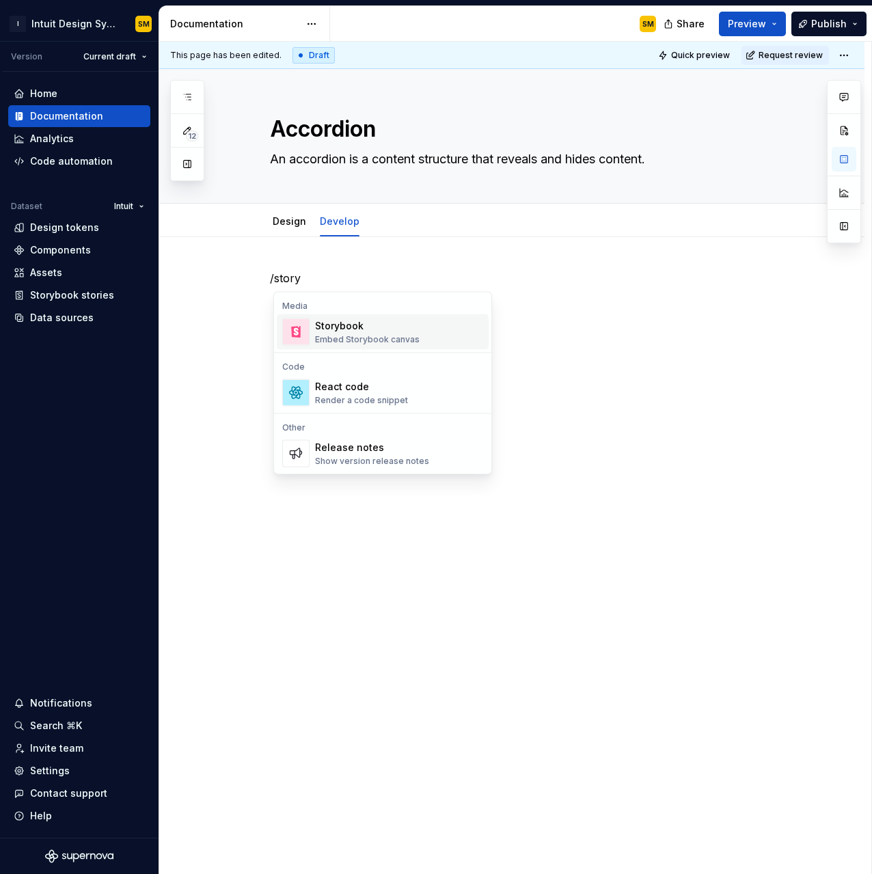
click at [421, 333] on div "Storybook Embed Storybook canvas" at bounding box center [399, 332] width 168 height 27
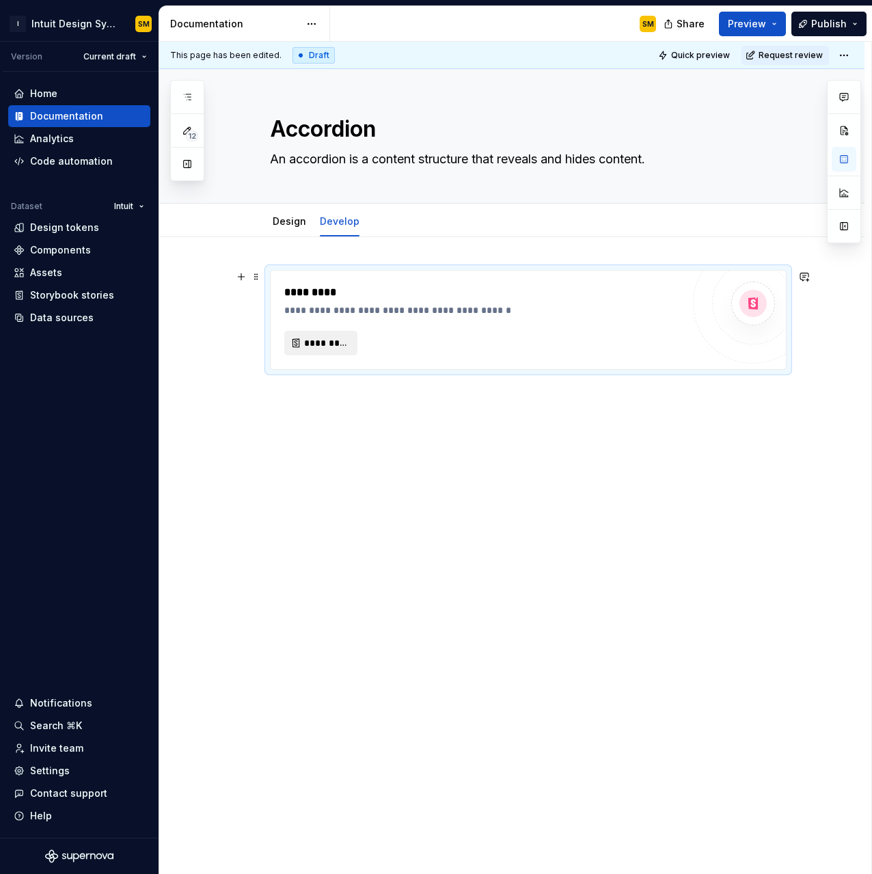
click at [341, 340] on span "*********" at bounding box center [326, 343] width 44 height 14
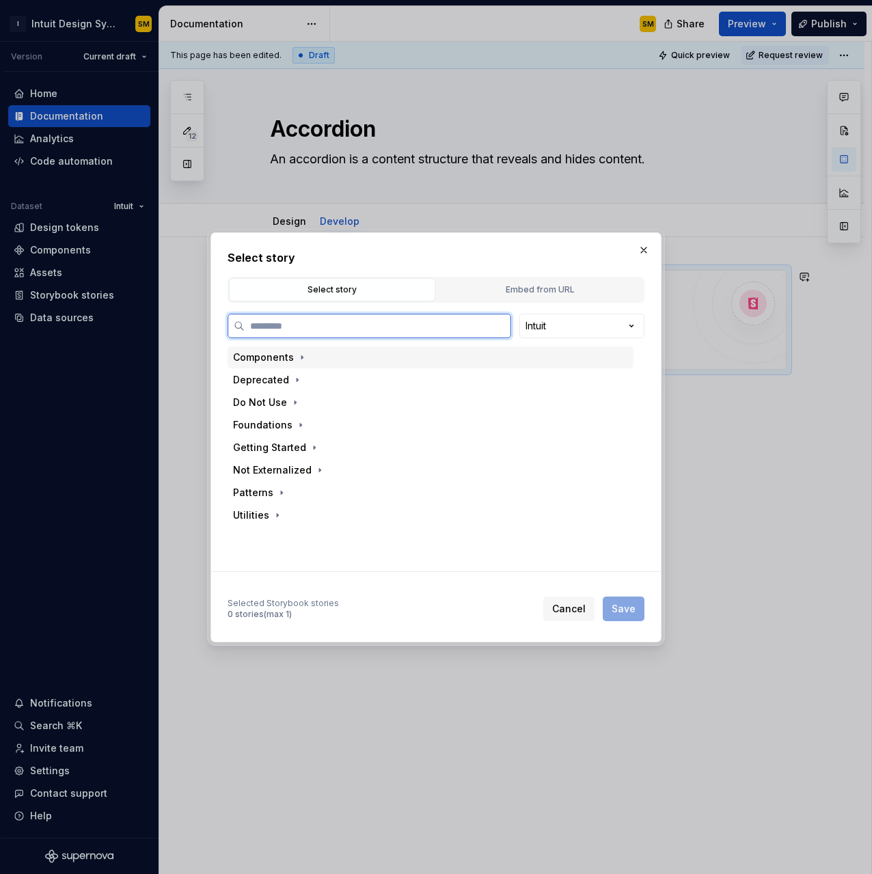
click at [292, 354] on div "Components" at bounding box center [271, 358] width 76 height 14
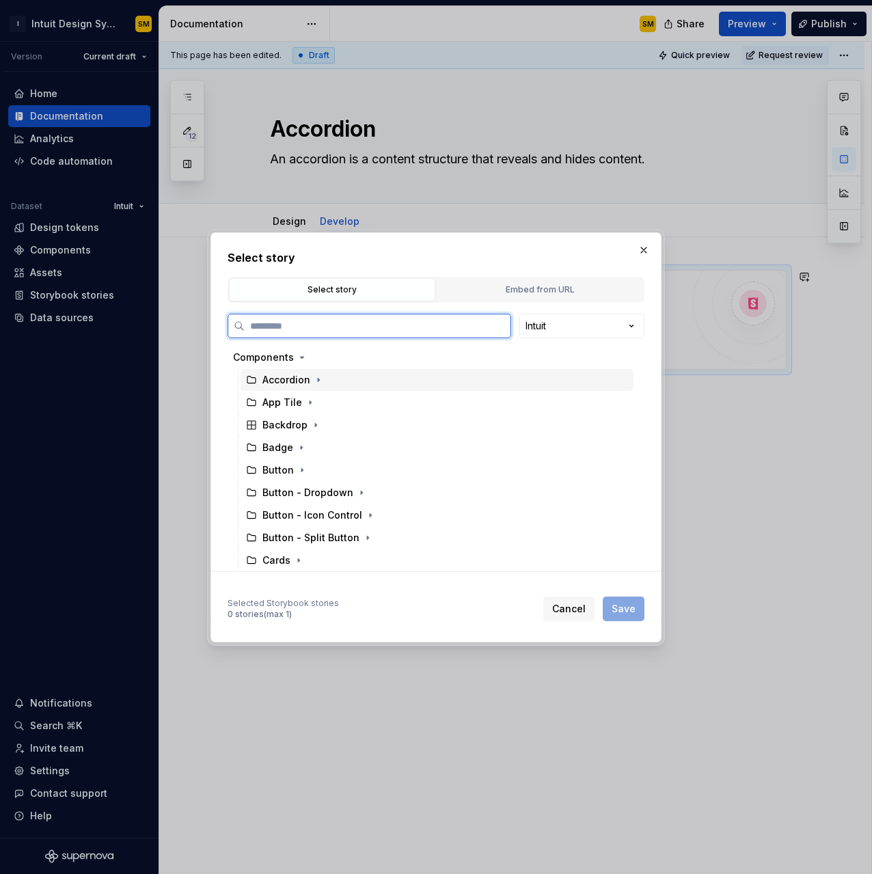
click at [300, 372] on div "Accordion" at bounding box center [437, 380] width 393 height 22
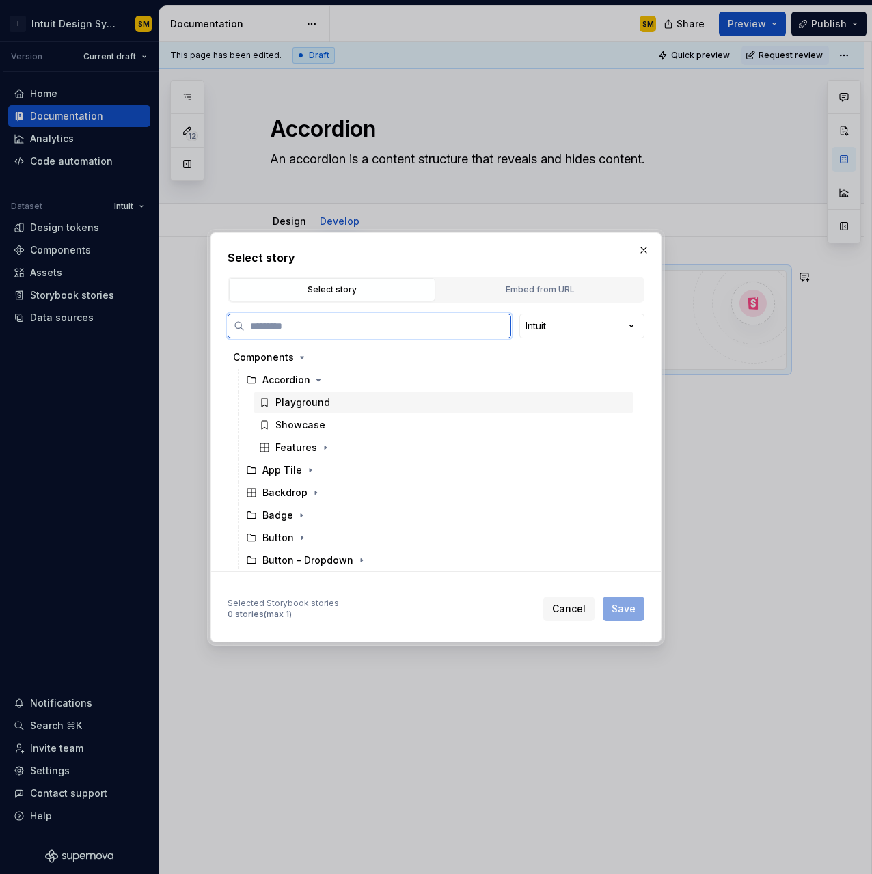
click at [324, 408] on div "Playground" at bounding box center [303, 403] width 55 height 14
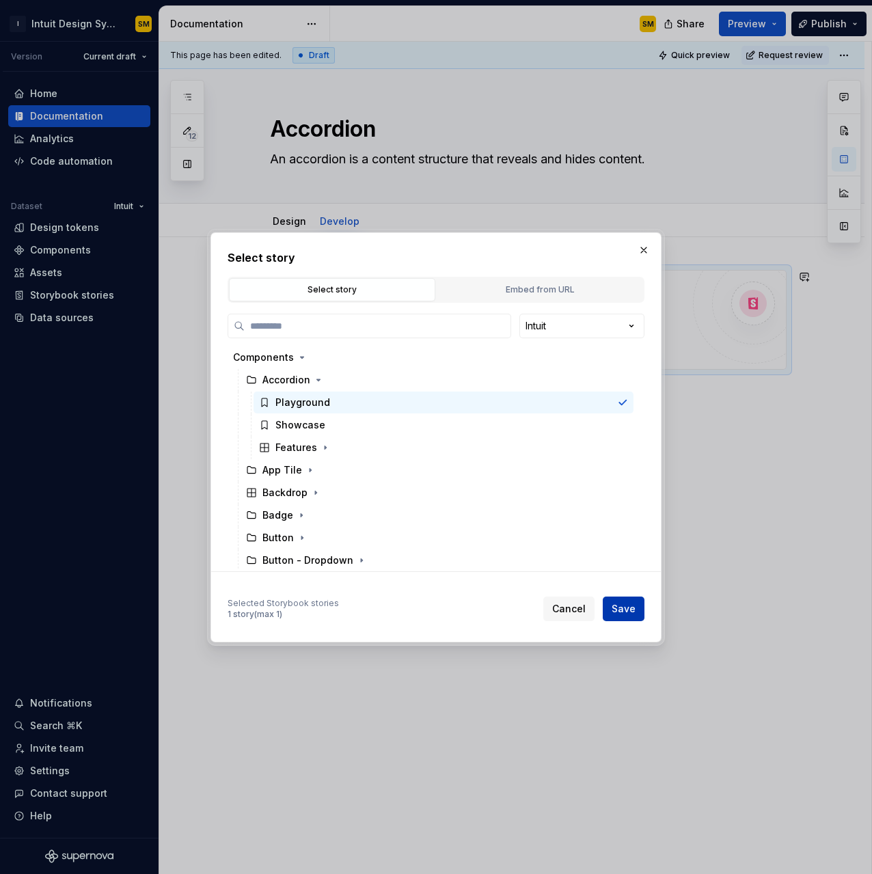
click at [621, 557] on span "Save" at bounding box center [624, 609] width 24 height 14
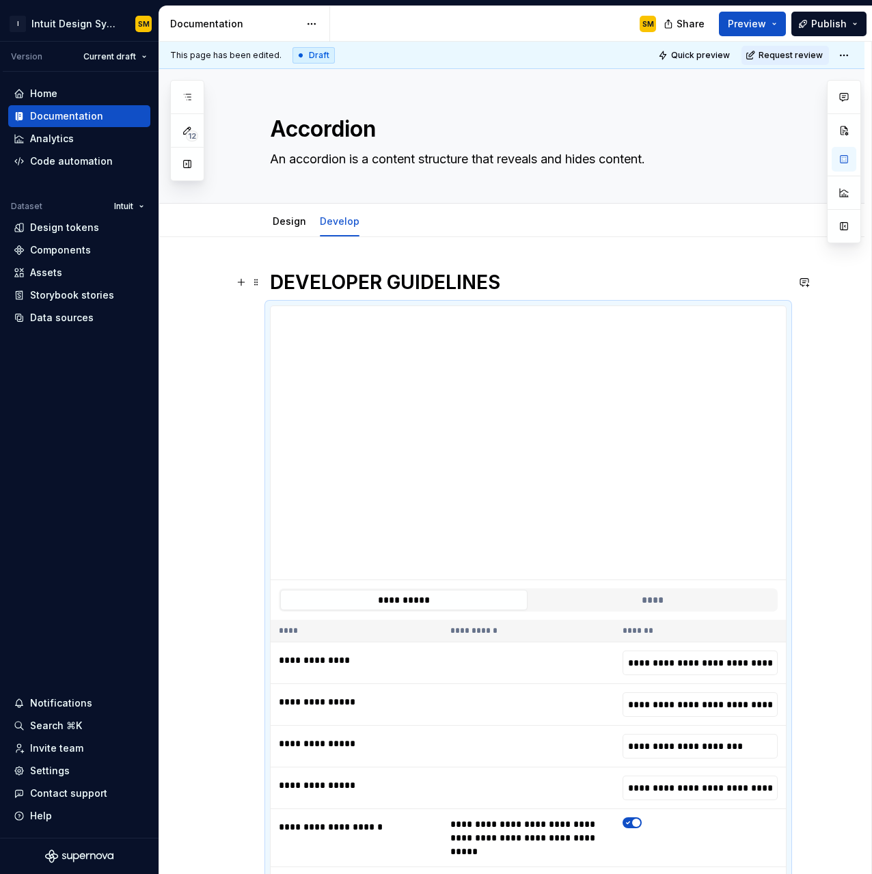
click at [497, 283] on strong "DEVELOPER GUIDELINES" at bounding box center [385, 282] width 230 height 23
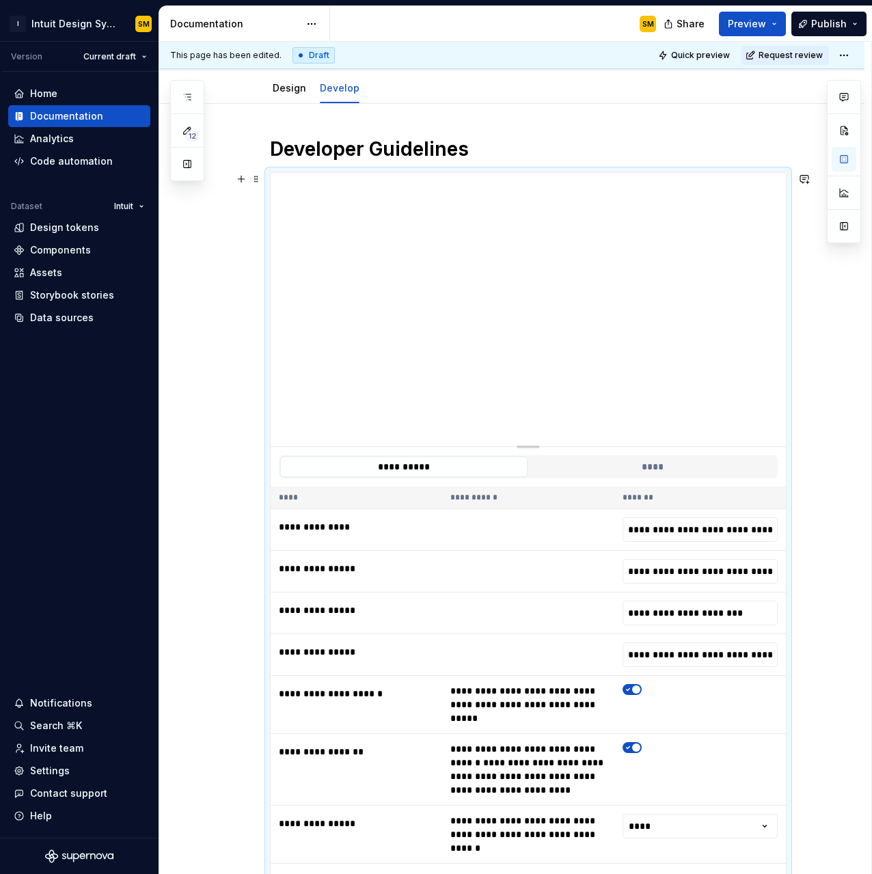
scroll to position [134, 0]
click at [347, 90] on link "Develop" at bounding box center [340, 87] width 40 height 12
click at [394, 87] on span "Add tab" at bounding box center [406, 87] width 32 height 11
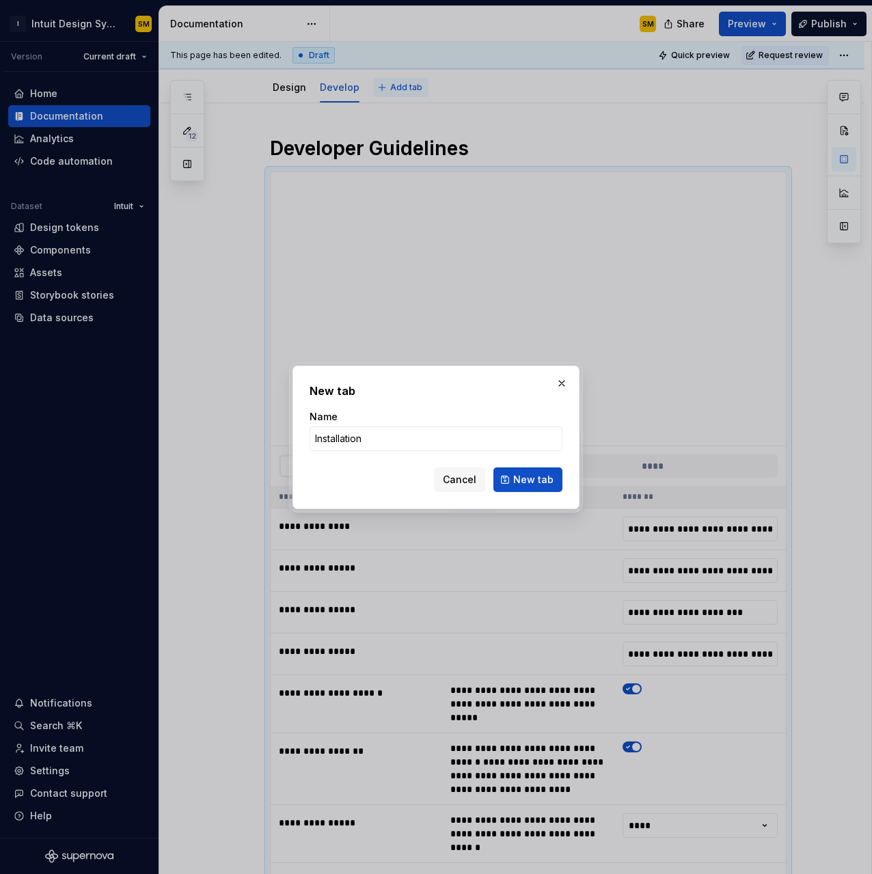
click button "New tab" at bounding box center [528, 480] width 69 height 25
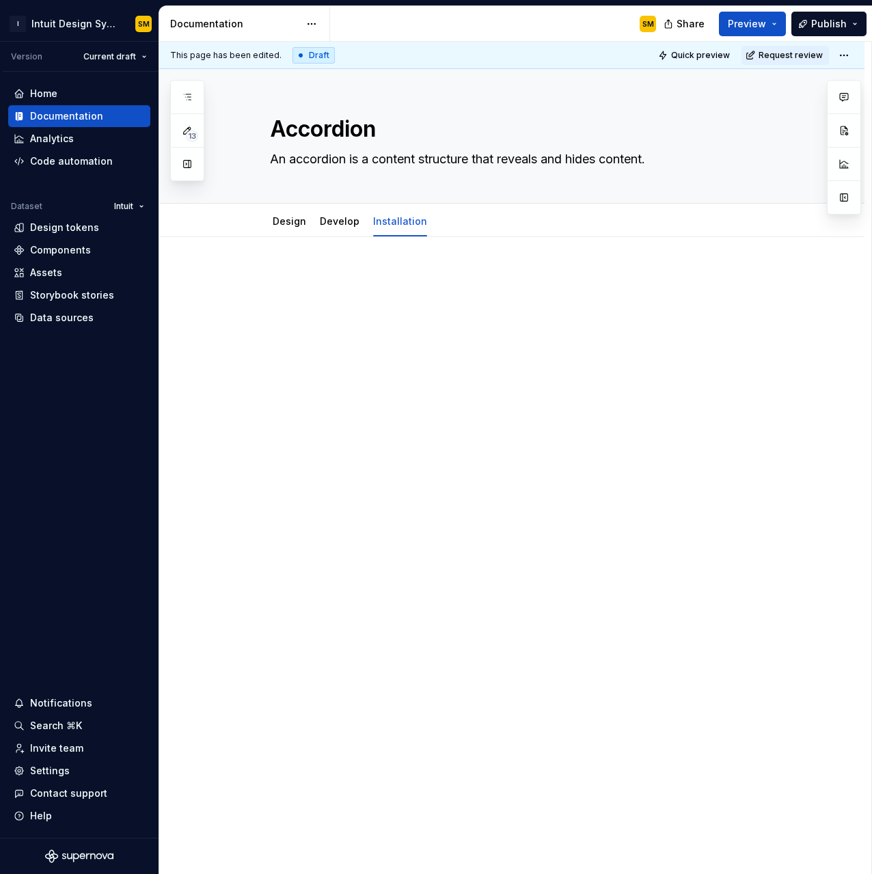
click at [332, 277] on p at bounding box center [528, 278] width 517 height 16
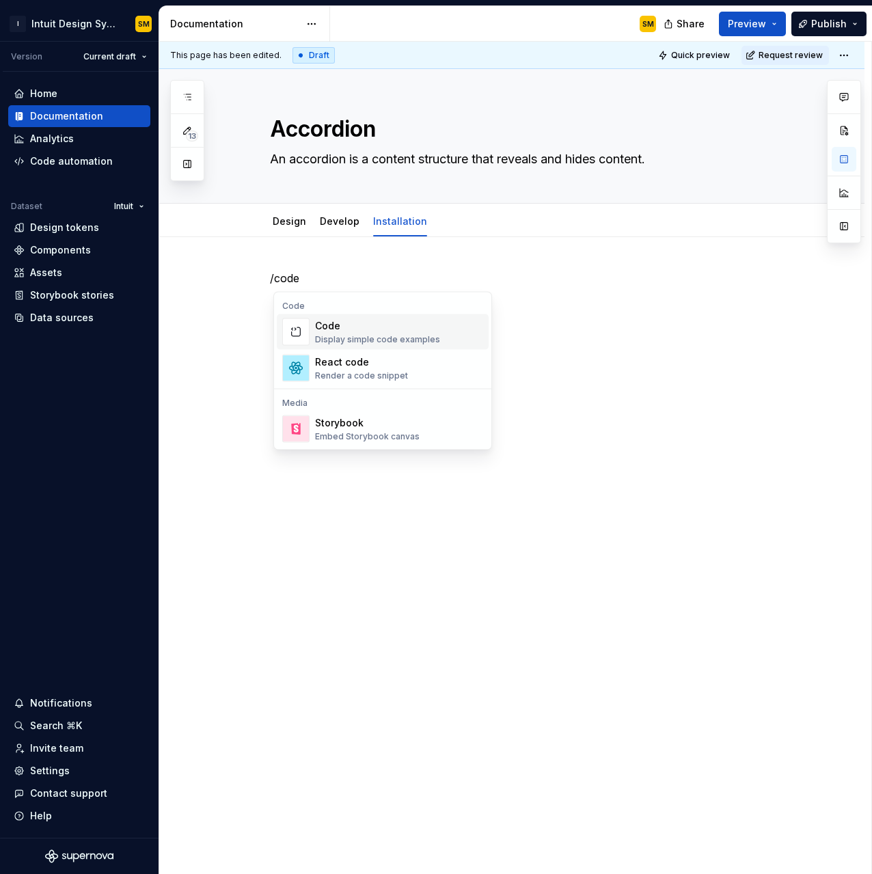
click at [384, 338] on div "Display simple code examples" at bounding box center [377, 339] width 125 height 11
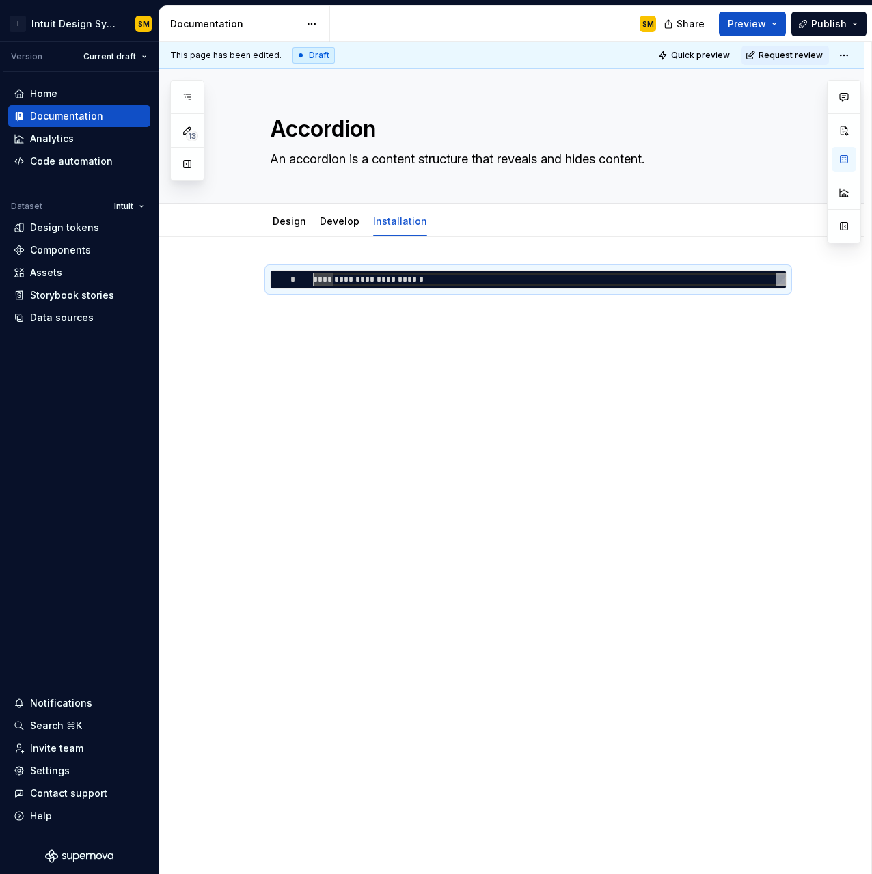
click at [255, 382] on div "**********" at bounding box center [512, 419] width 706 height 364
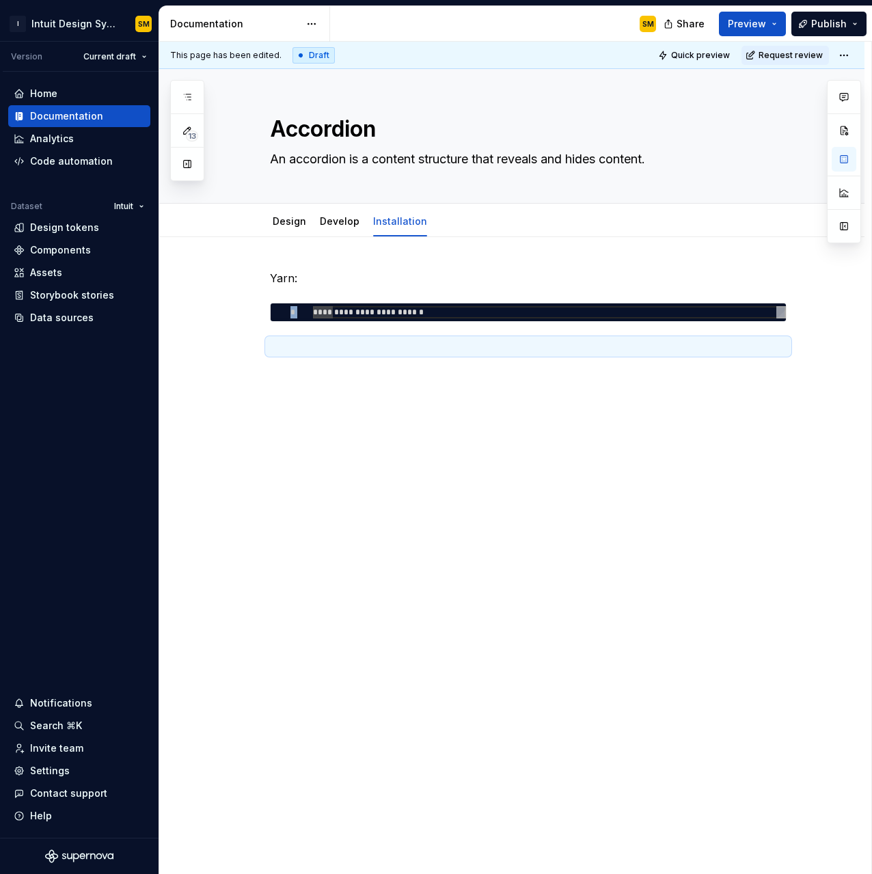
click at [336, 382] on div "**********" at bounding box center [512, 435] width 706 height 397
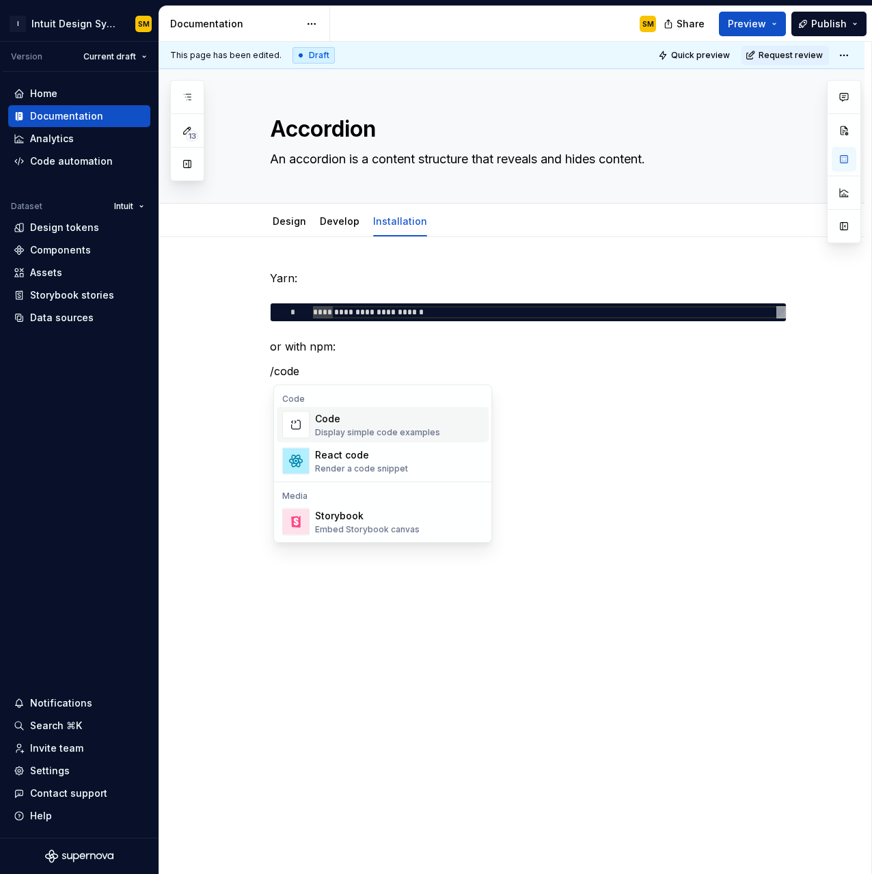
click at [376, 419] on div "Code" at bounding box center [377, 419] width 125 height 14
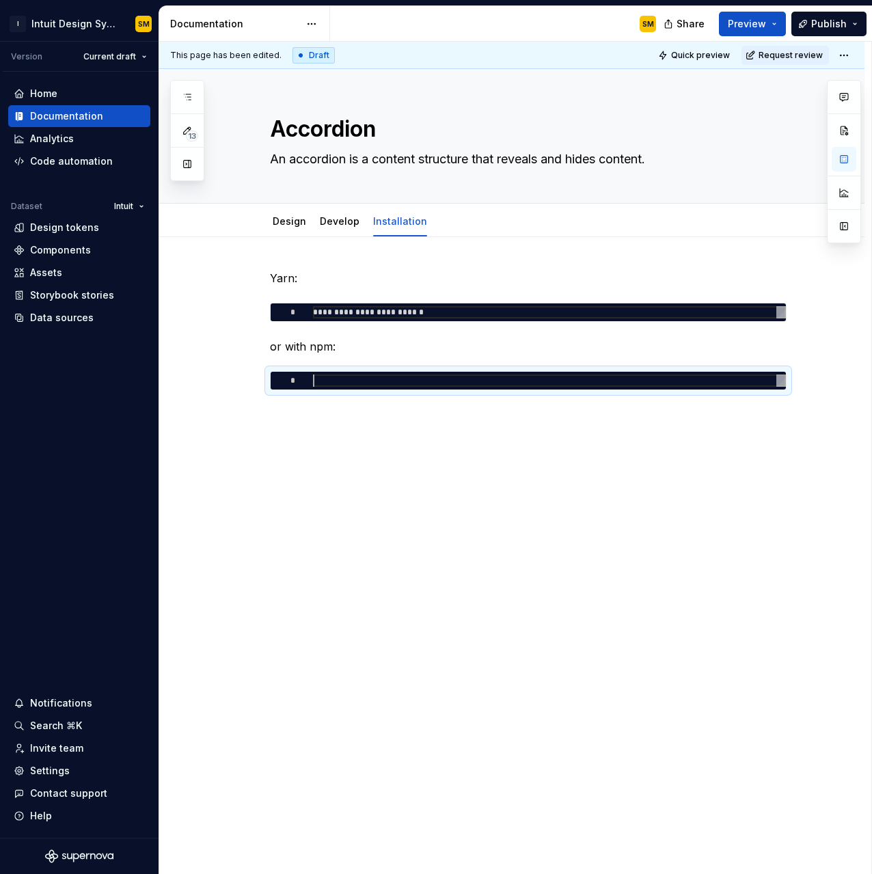
scroll to position [0, 113]
click at [386, 466] on div "**********" at bounding box center [512, 453] width 706 height 432
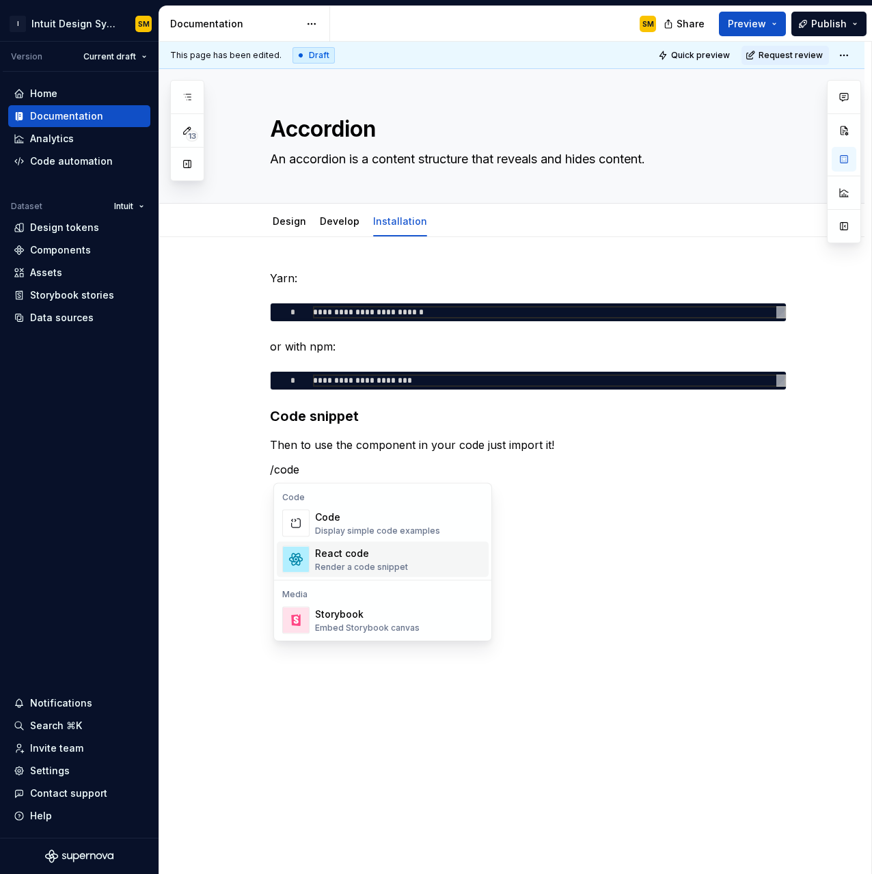
click at [390, 557] on div "Render a code snippet" at bounding box center [361, 567] width 93 height 11
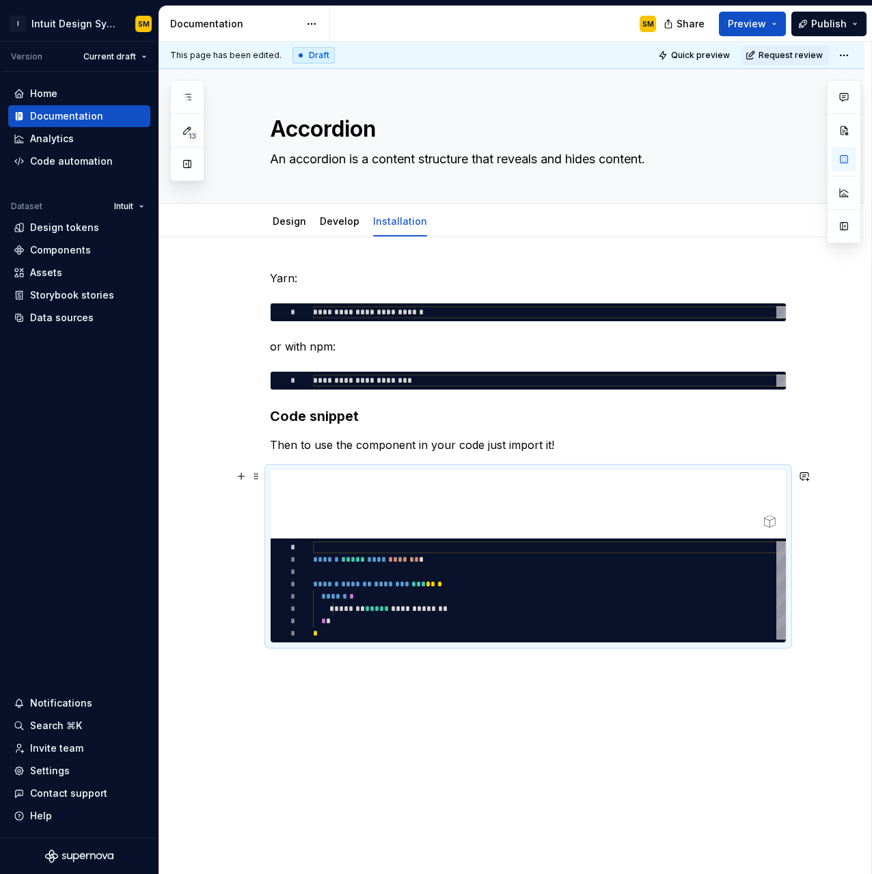
click at [386, 503] on div at bounding box center [529, 504] width 516 height 68
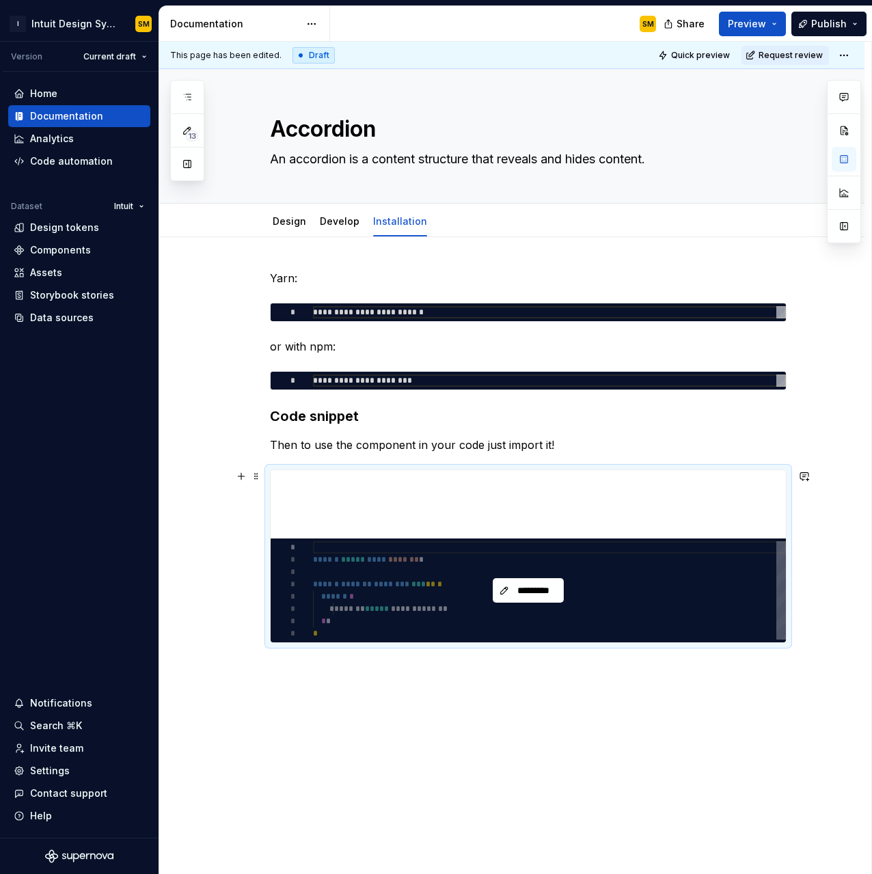
click at [403, 557] on div "*********" at bounding box center [529, 591] width 516 height 104
click at [535, 557] on span "*********" at bounding box center [534, 591] width 42 height 14
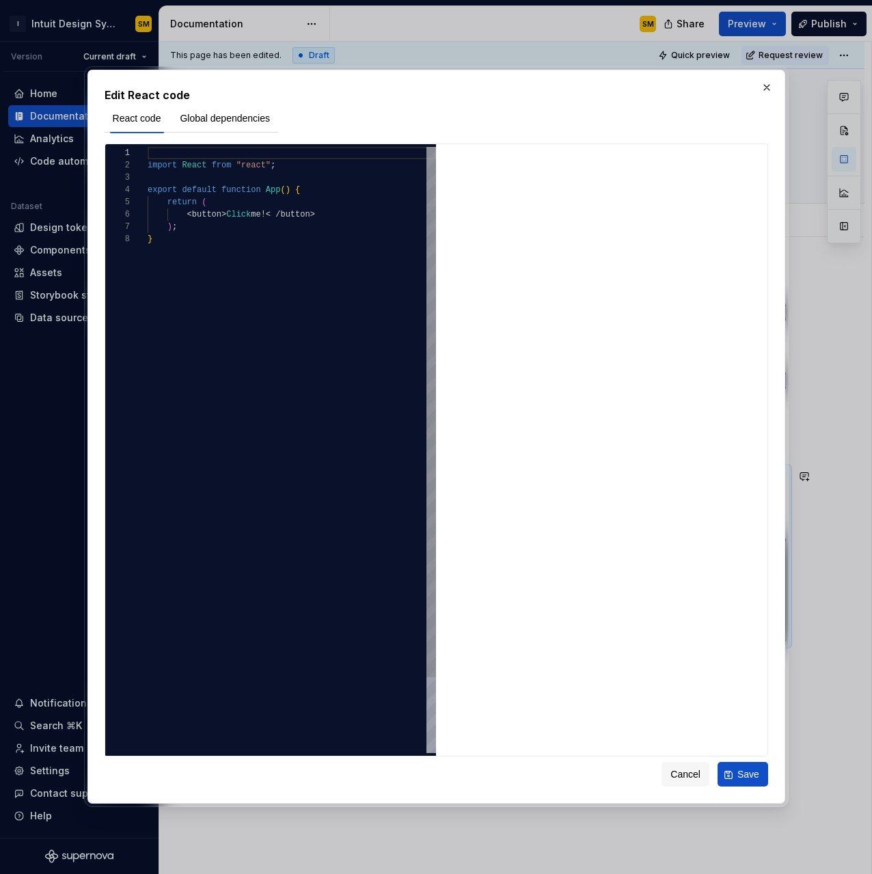
scroll to position [86, 5]
click at [325, 350] on div "import React from "react" ; export default function App ( ) { return ( < button…" at bounding box center [292, 493] width 289 height 693
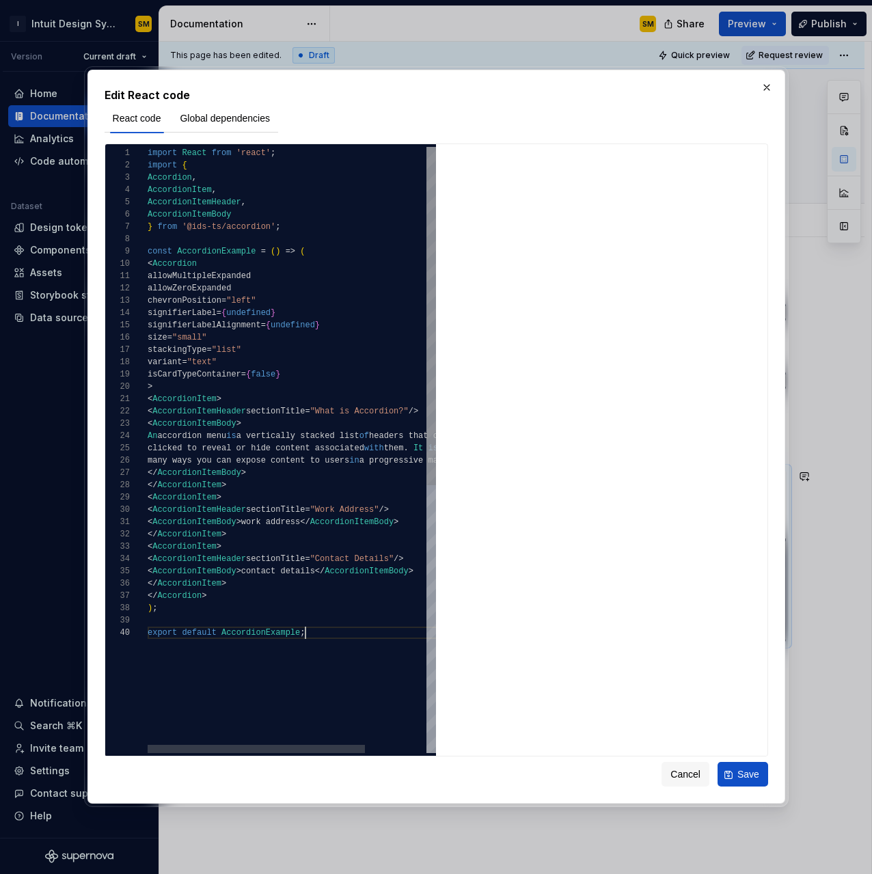
scroll to position [111, 158]
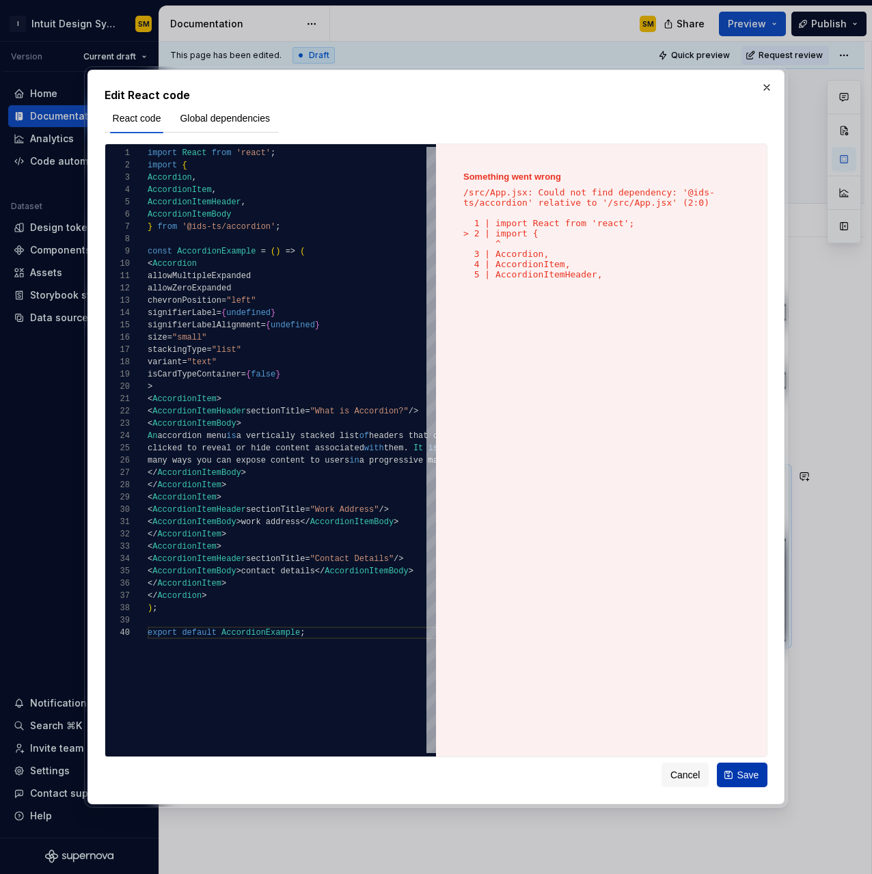
click at [710, 557] on button "Save" at bounding box center [742, 775] width 51 height 25
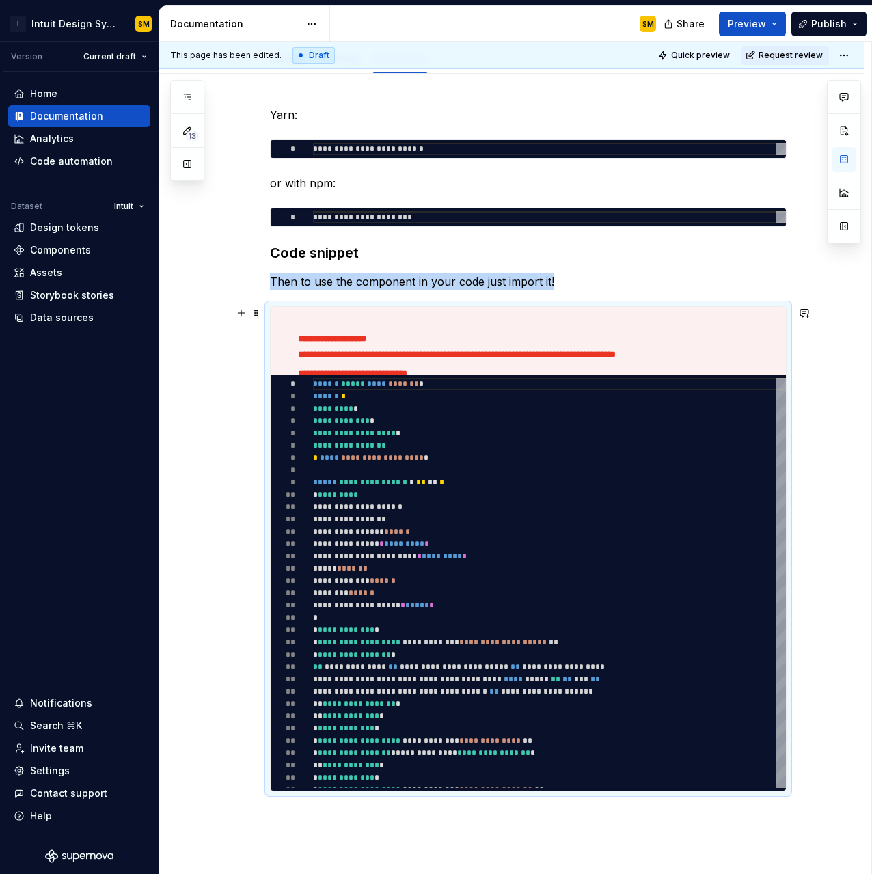
scroll to position [181, 0]
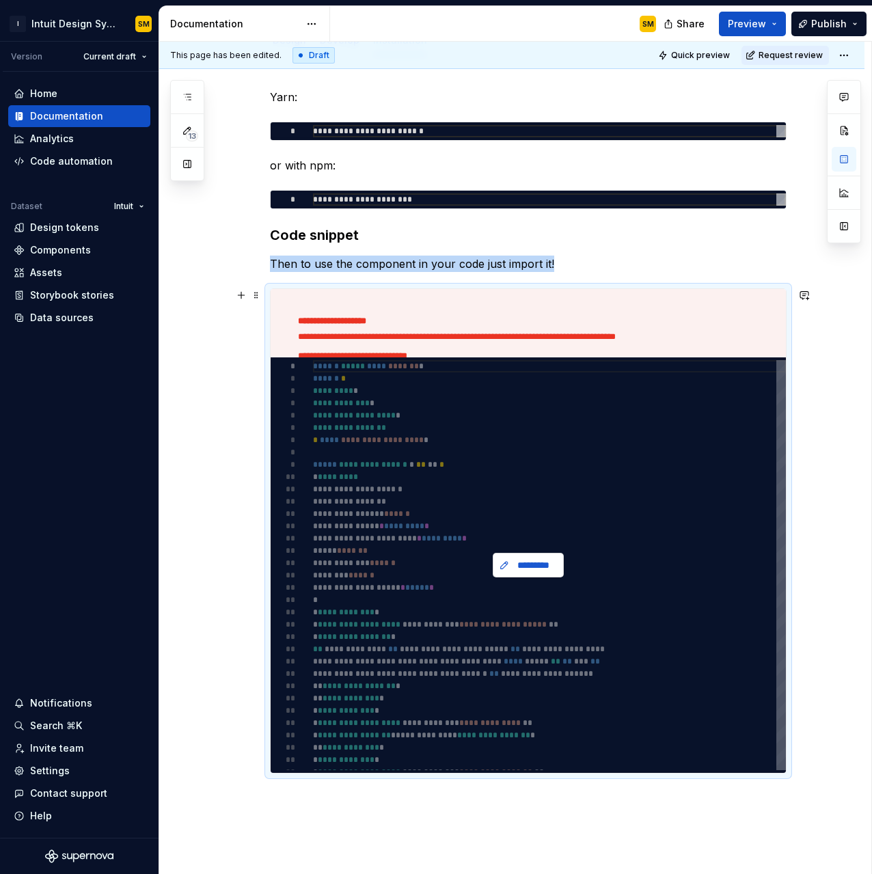
click at [552, 557] on span "*********" at bounding box center [534, 566] width 42 height 14
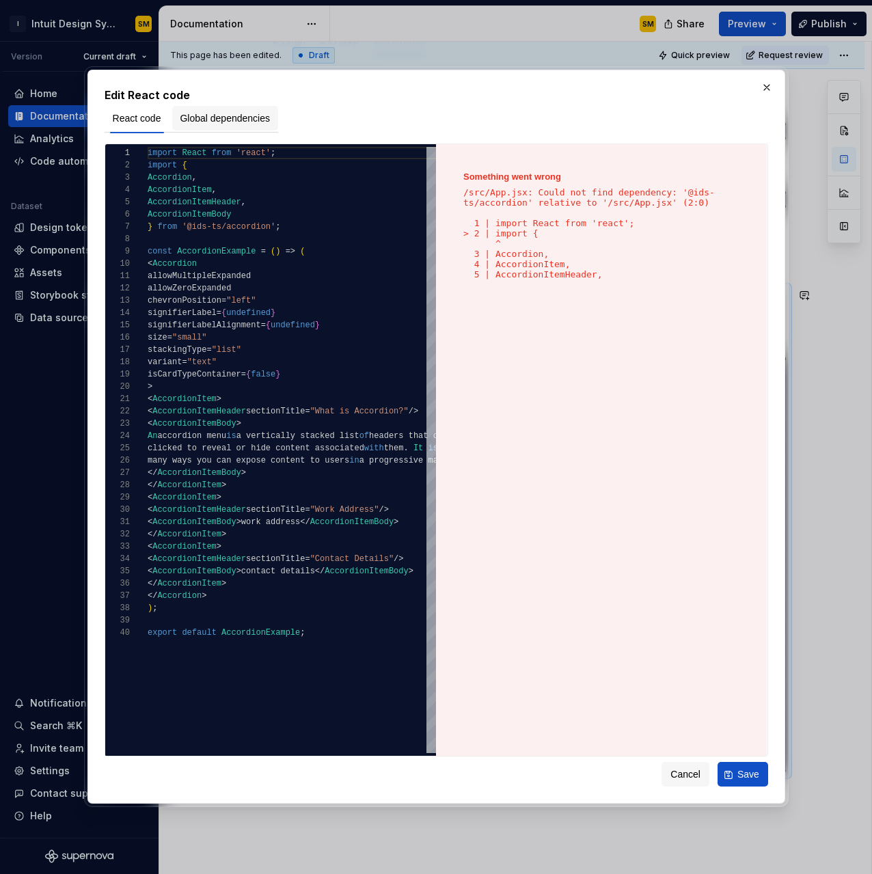
click at [256, 124] on span "Global dependencies" at bounding box center [225, 118] width 90 height 14
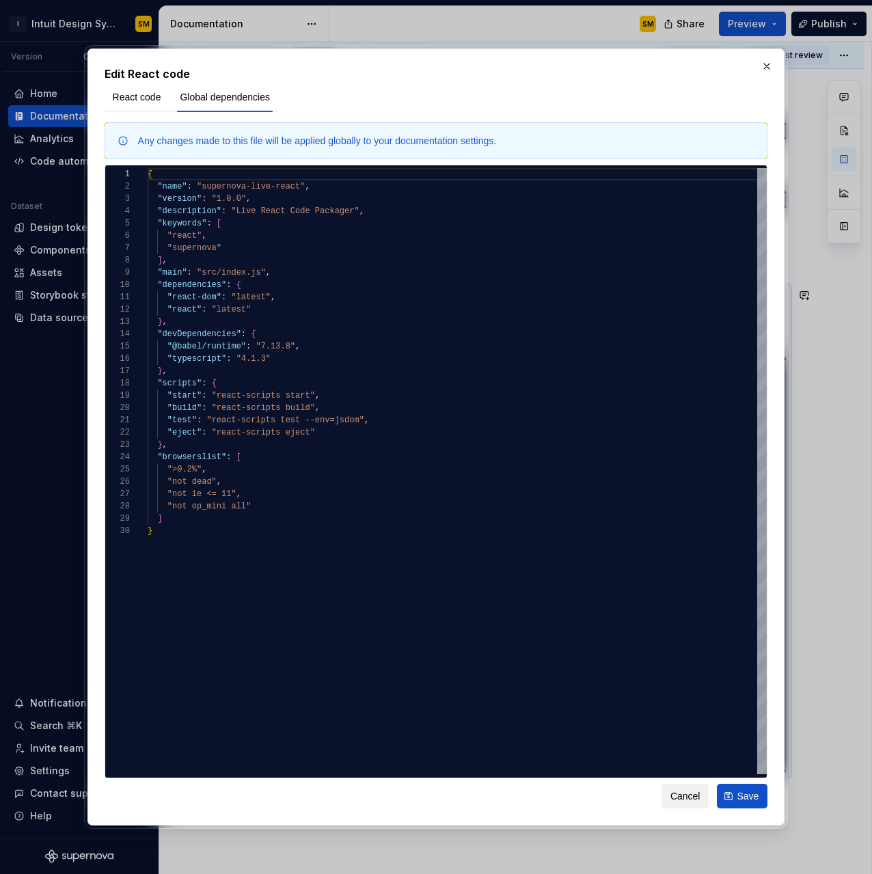
click at [693, 557] on span "Cancel" at bounding box center [686, 797] width 30 height 14
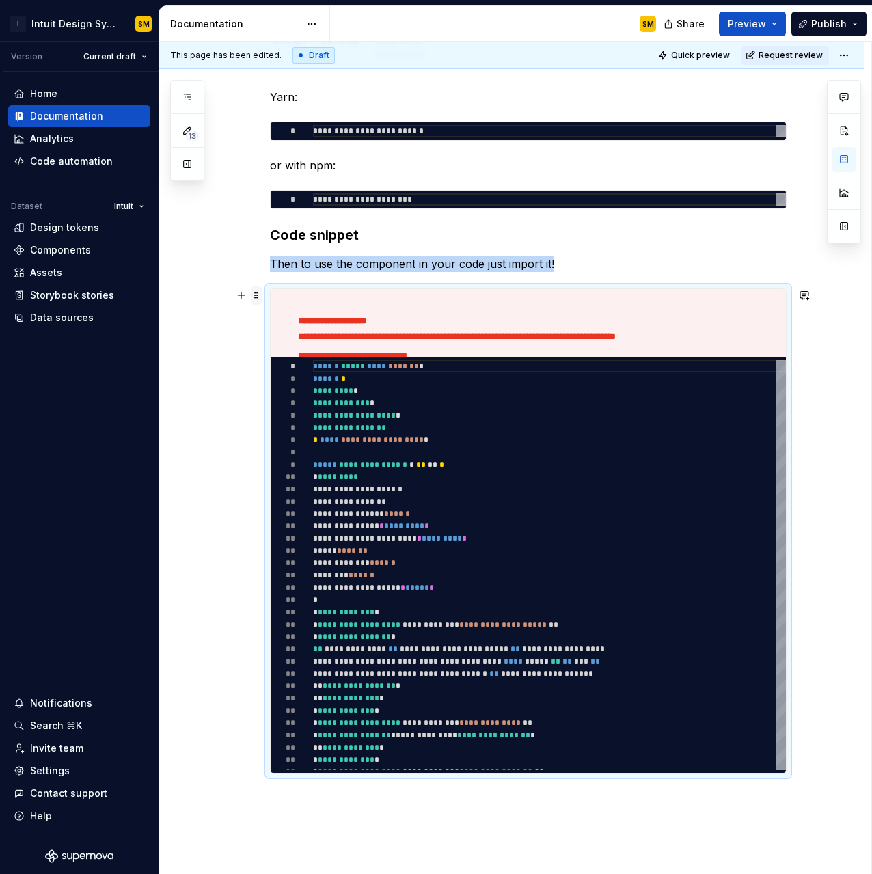
click at [258, 293] on span at bounding box center [256, 295] width 11 height 19
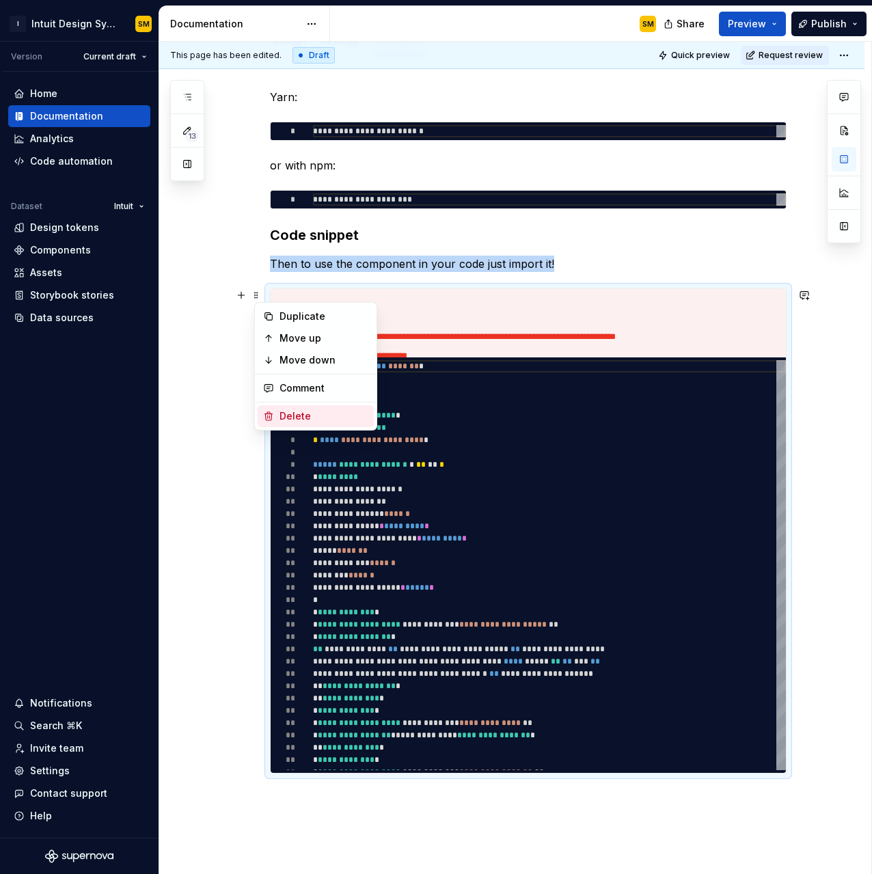
click at [308, 410] on div "Delete" at bounding box center [324, 417] width 89 height 14
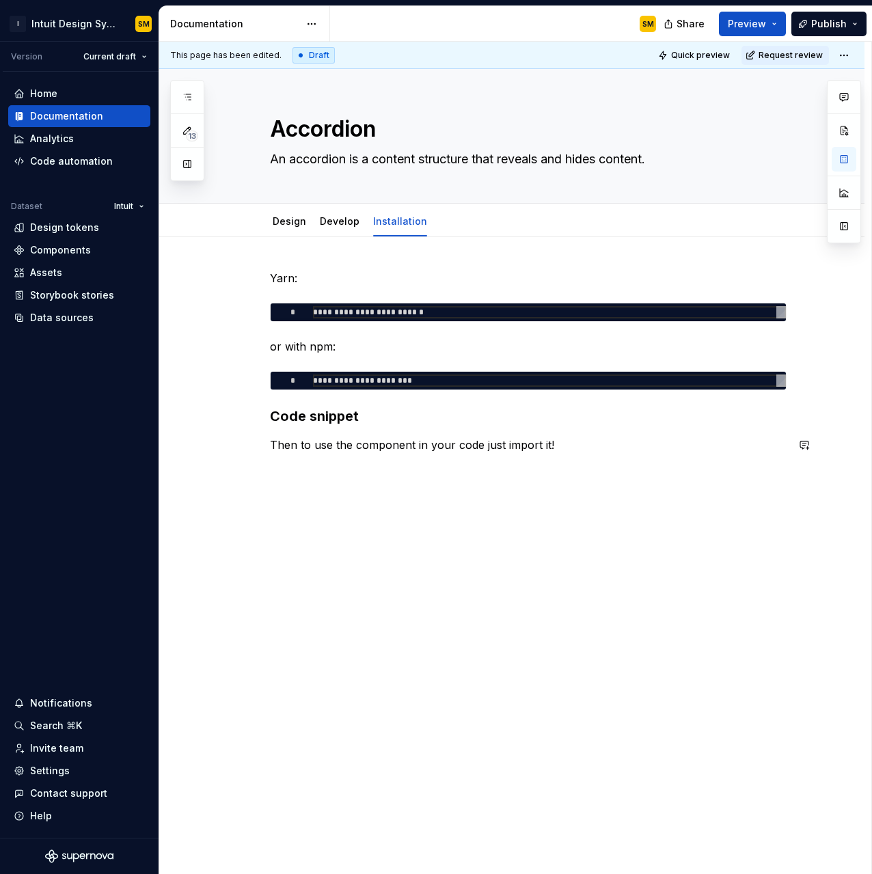
click at [327, 479] on div "**********" at bounding box center [512, 484] width 706 height 495
click at [313, 484] on div "**********" at bounding box center [512, 484] width 706 height 495
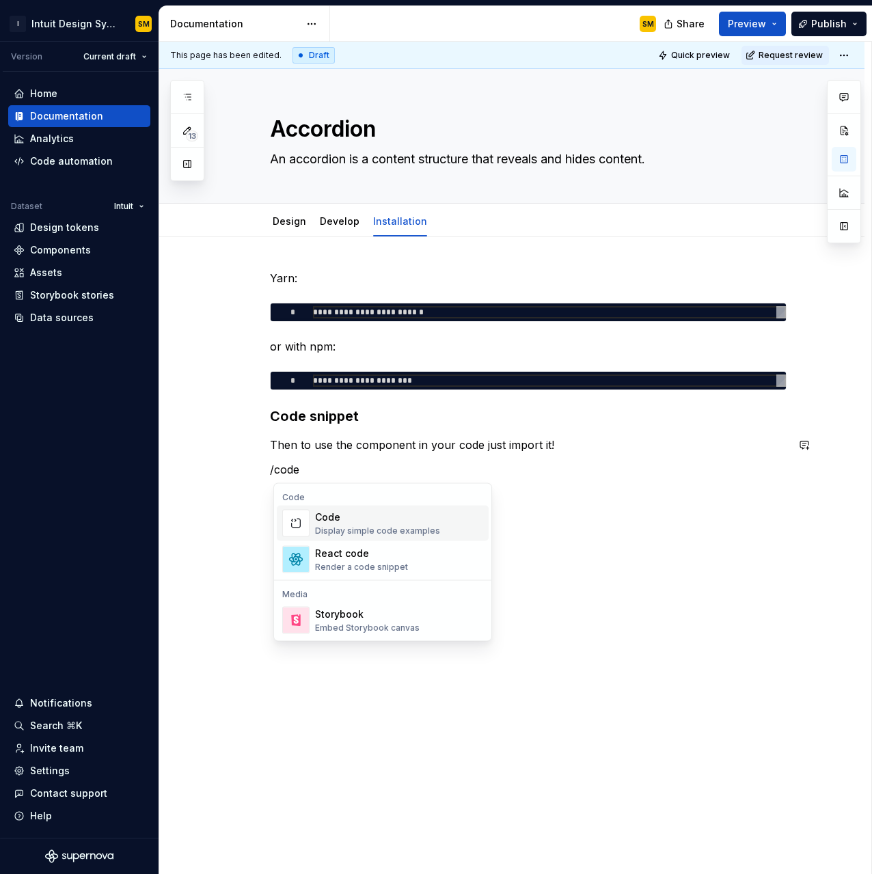
click at [319, 520] on div "Code" at bounding box center [377, 518] width 125 height 14
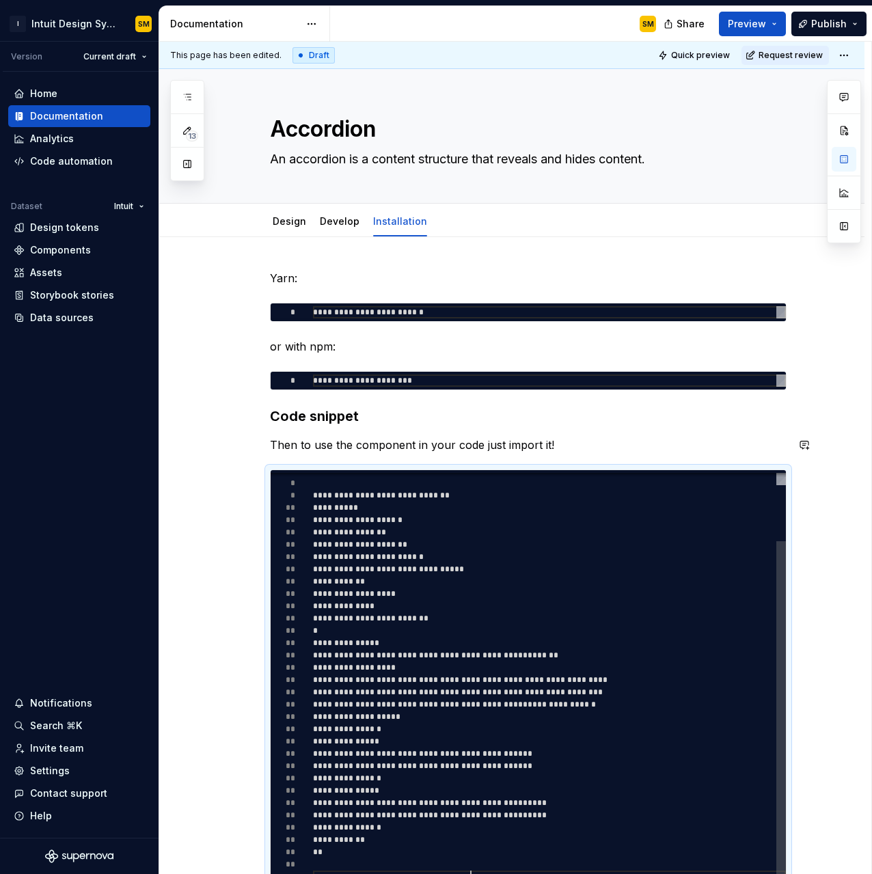
scroll to position [111, 158]
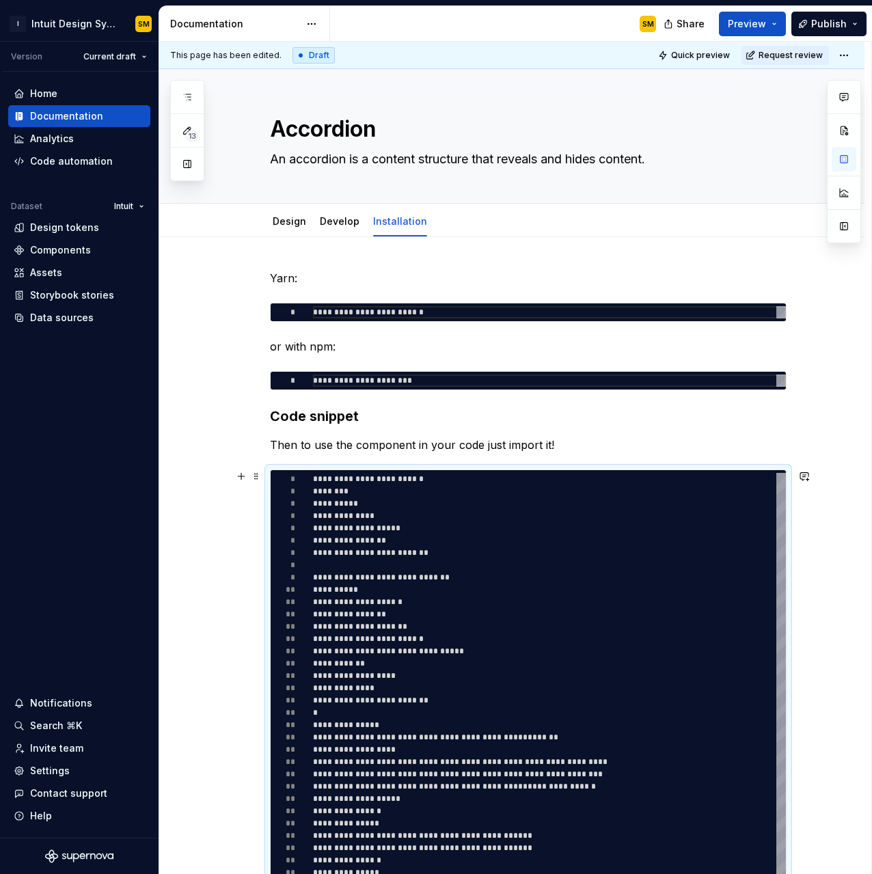
click at [237, 543] on div "**********" at bounding box center [512, 701] width 706 height 928
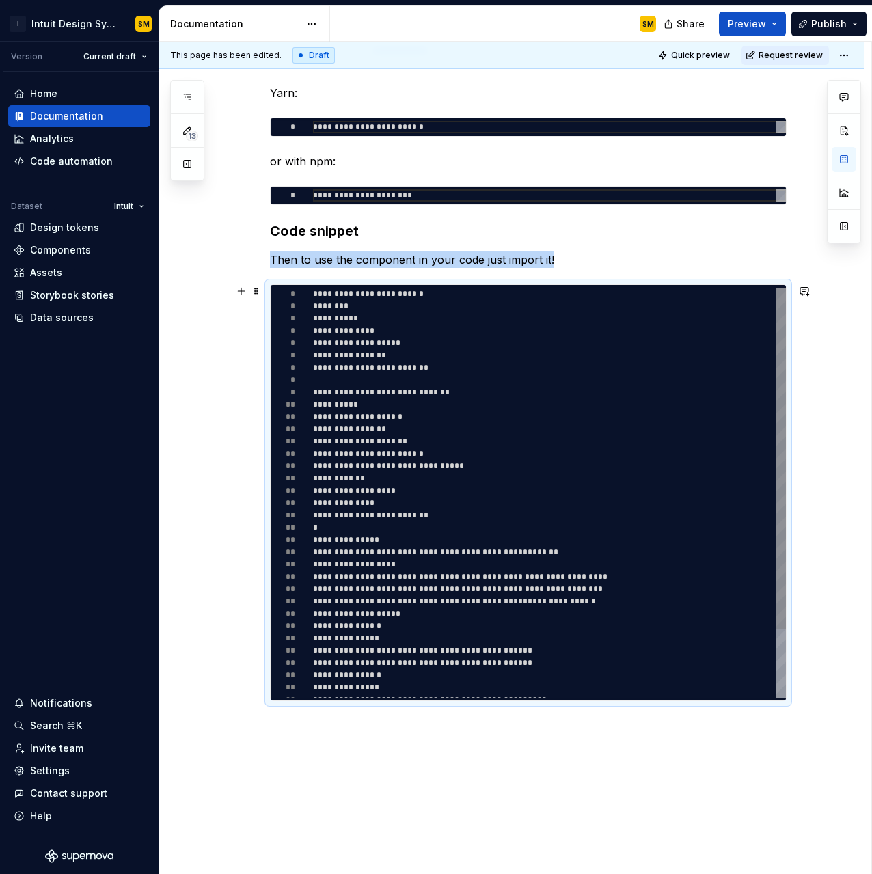
scroll to position [49, 99]
click at [419, 340] on div "**********" at bounding box center [549, 534] width 473 height 492
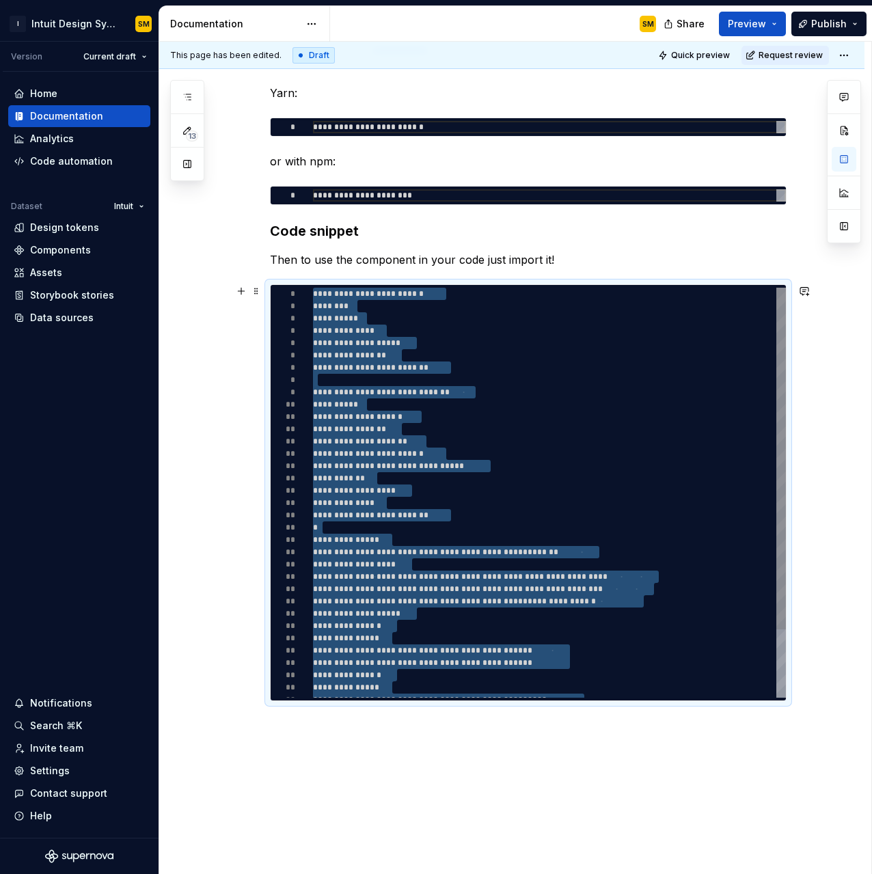
click at [464, 422] on div "**********" at bounding box center [549, 534] width 473 height 492
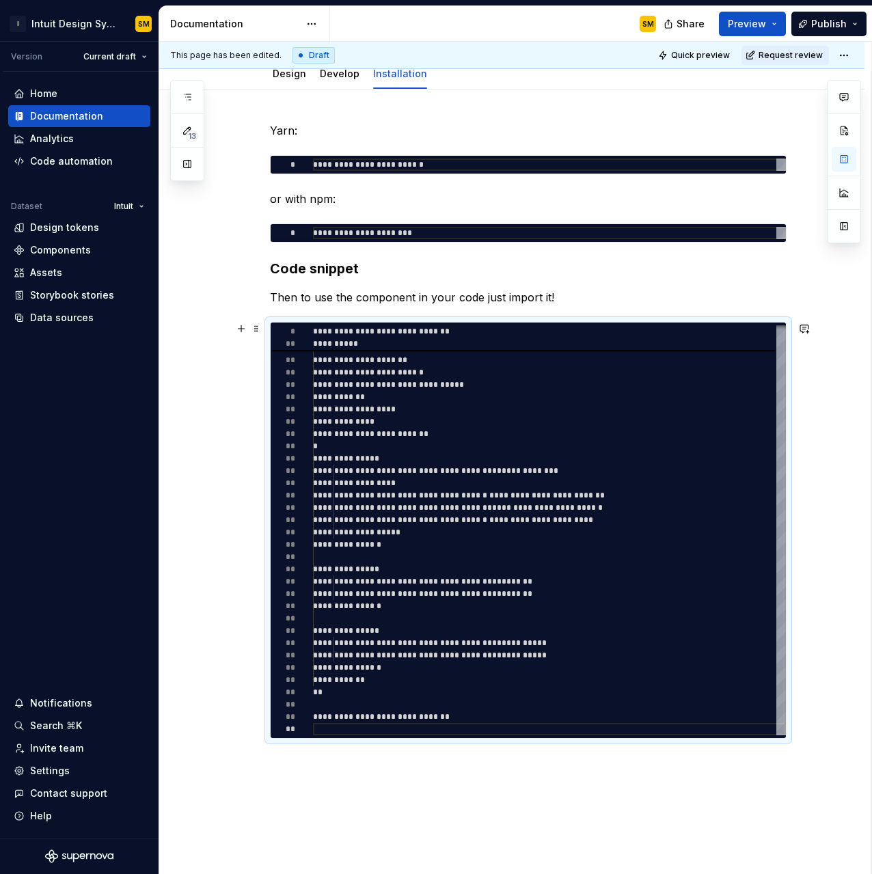
scroll to position [146, 0]
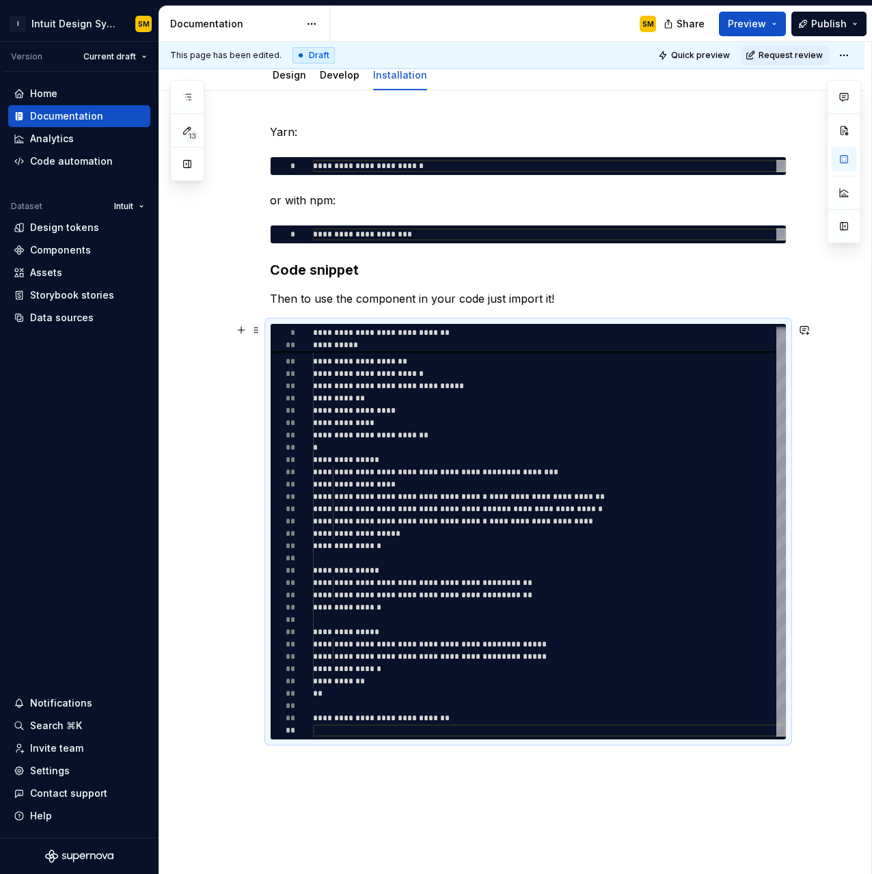
click at [187, 424] on div "**********" at bounding box center [512, 555] width 706 height 928
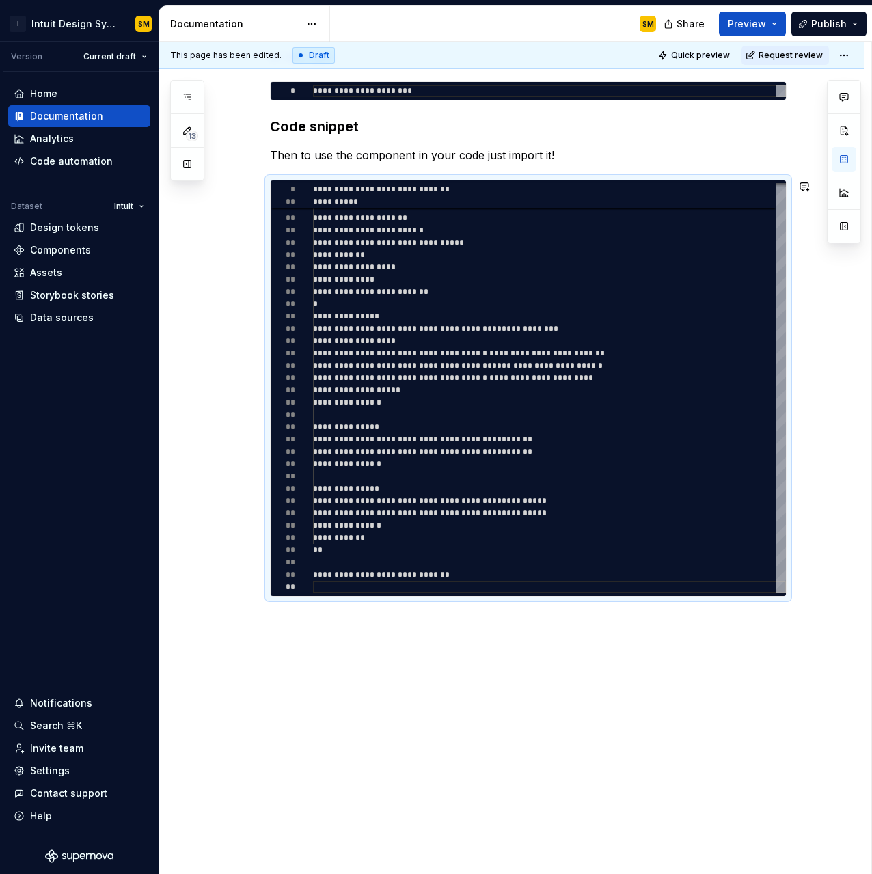
click at [345, 557] on div "**********" at bounding box center [512, 411] width 706 height 928
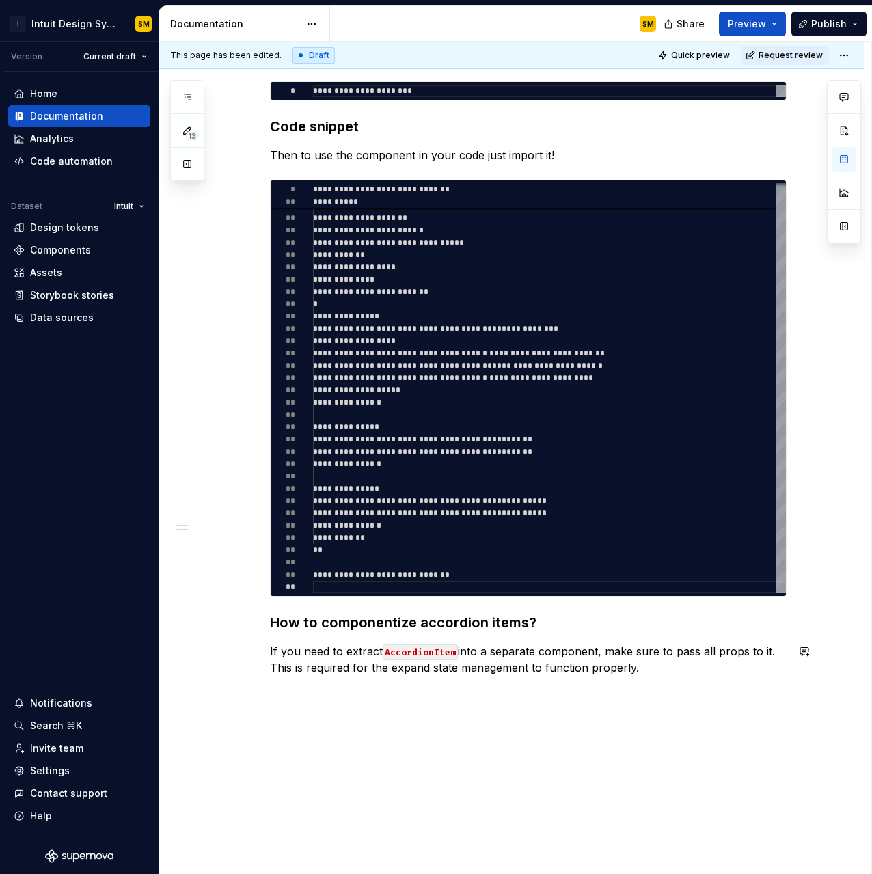
click at [378, 557] on div "**********" at bounding box center [512, 451] width 706 height 1008
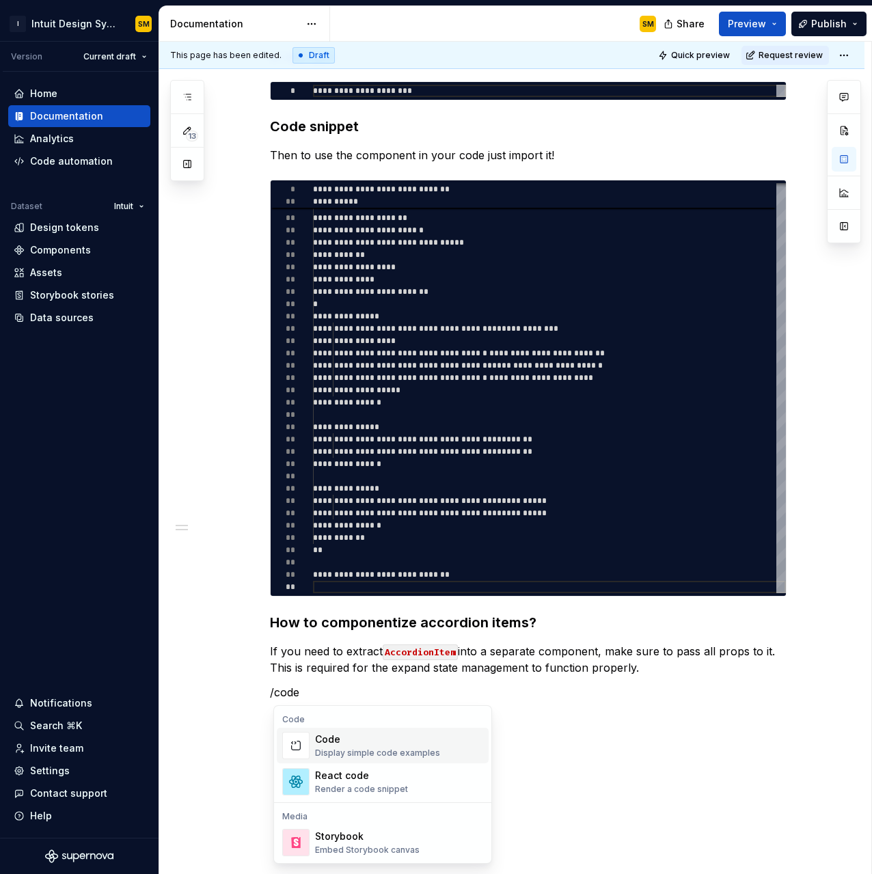
click at [388, 557] on div "Code" at bounding box center [377, 740] width 125 height 14
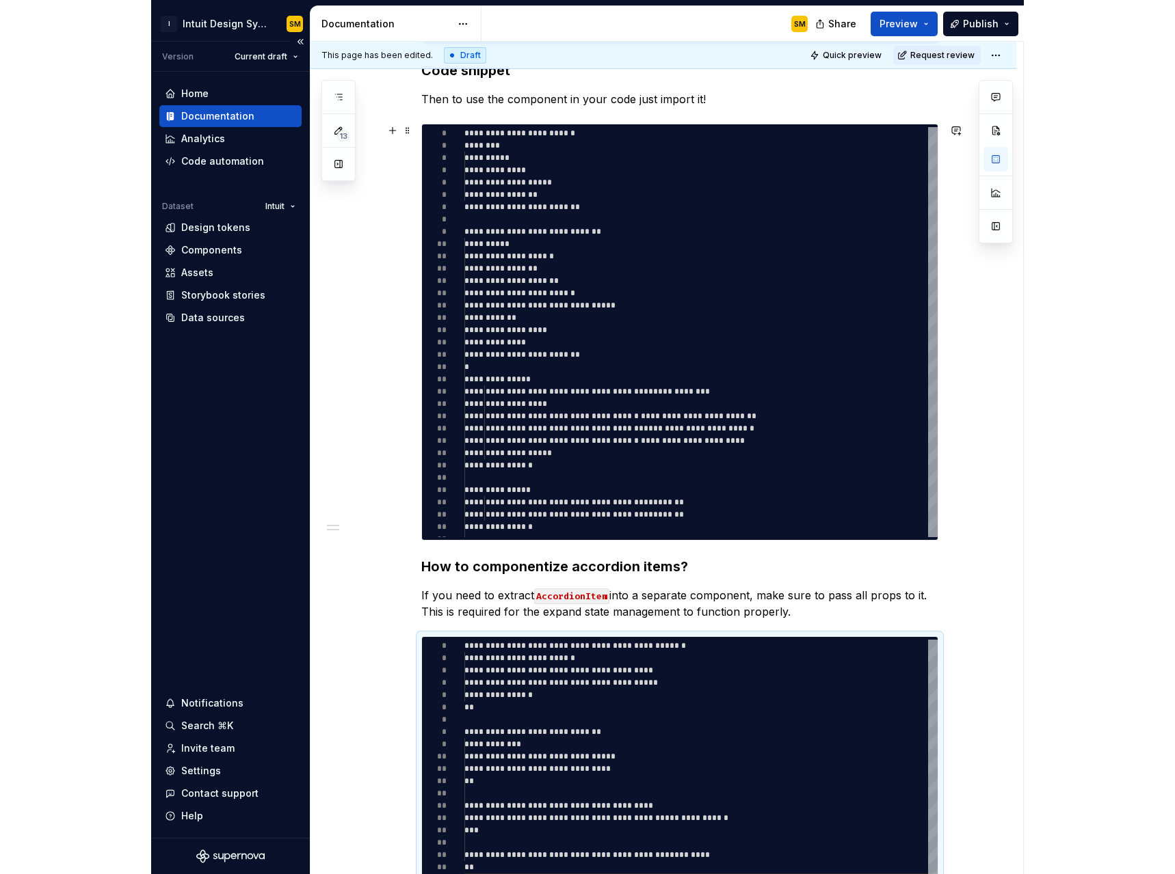
scroll to position [0, 0]
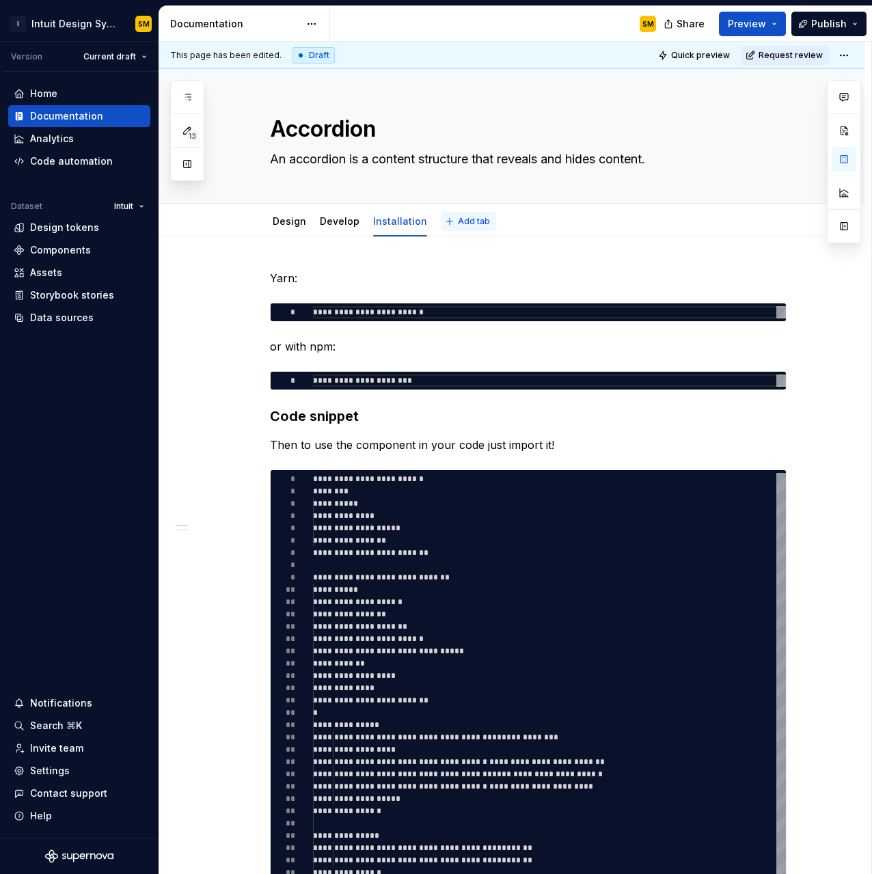
click at [463, 216] on span "Add tab" at bounding box center [474, 221] width 32 height 11
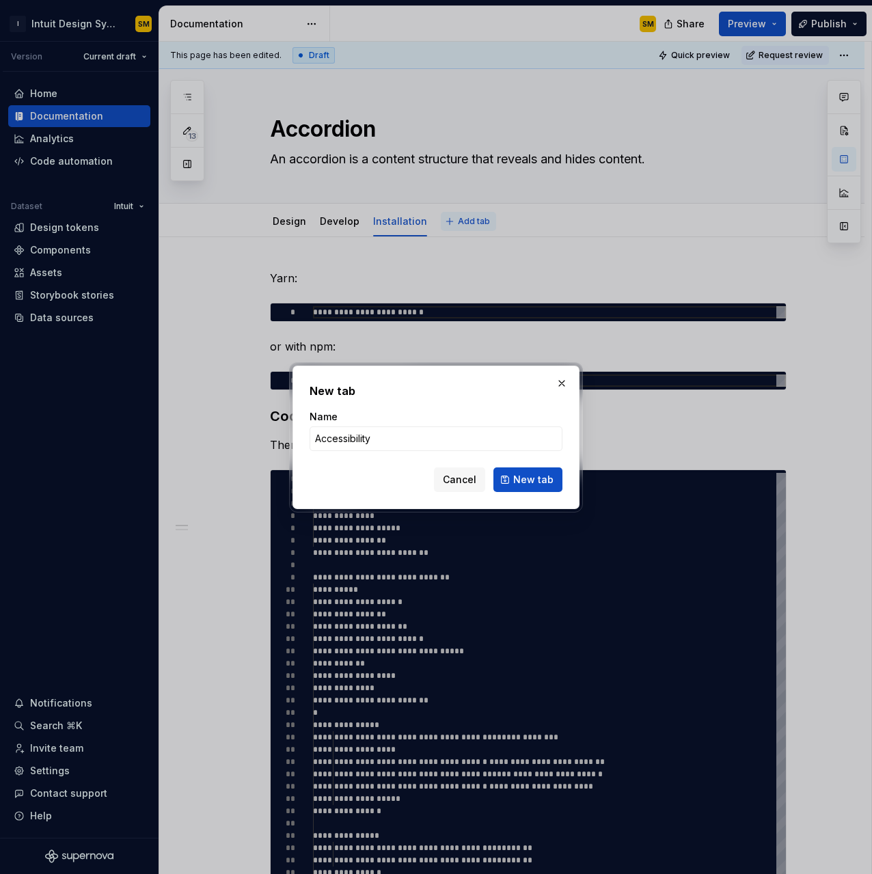
click button "New tab" at bounding box center [528, 480] width 69 height 25
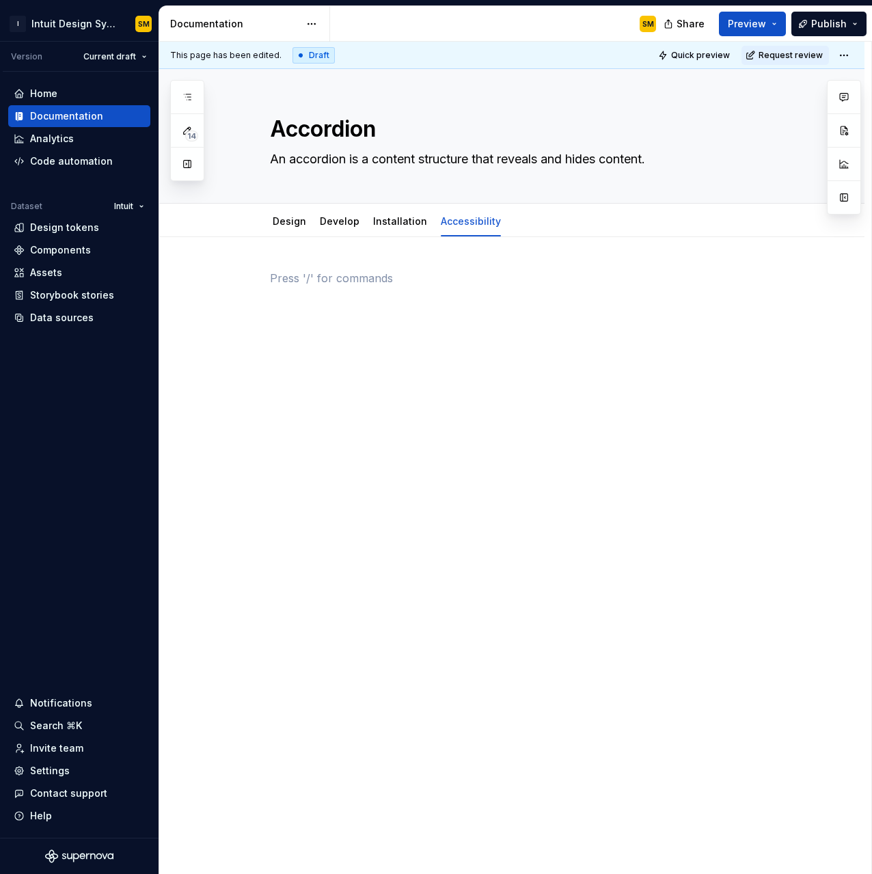
click at [310, 299] on div at bounding box center [528, 296] width 517 height 52
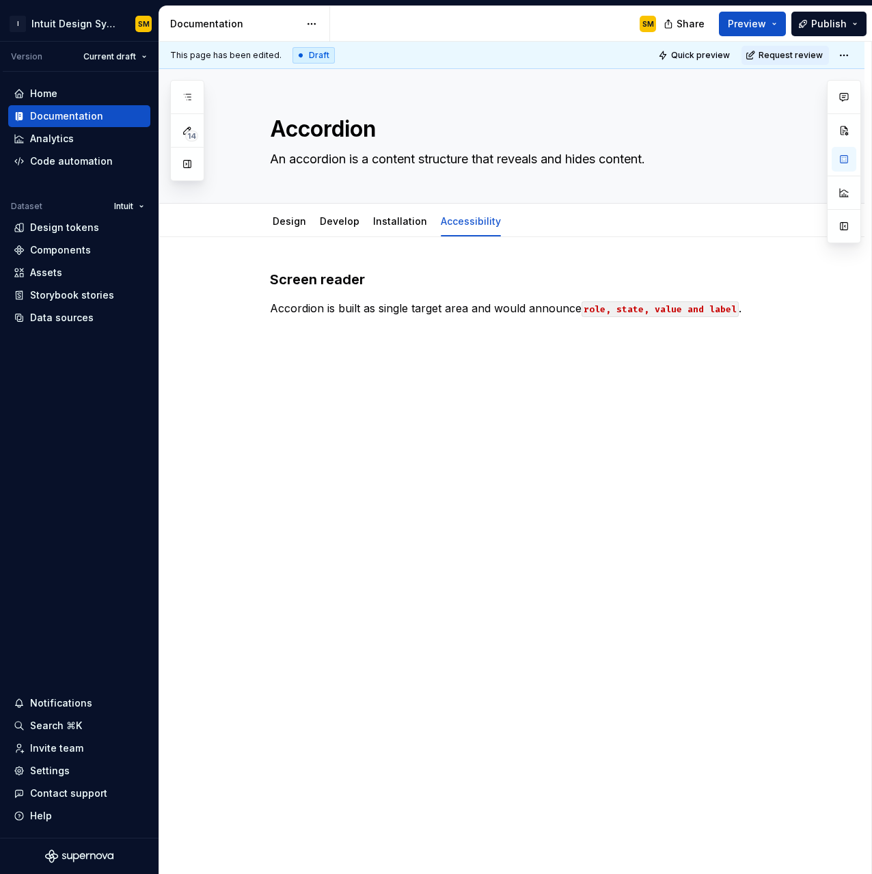
click at [334, 373] on div "Screen reader Accordion is built as single target area and would announce role,…" at bounding box center [512, 419] width 706 height 364
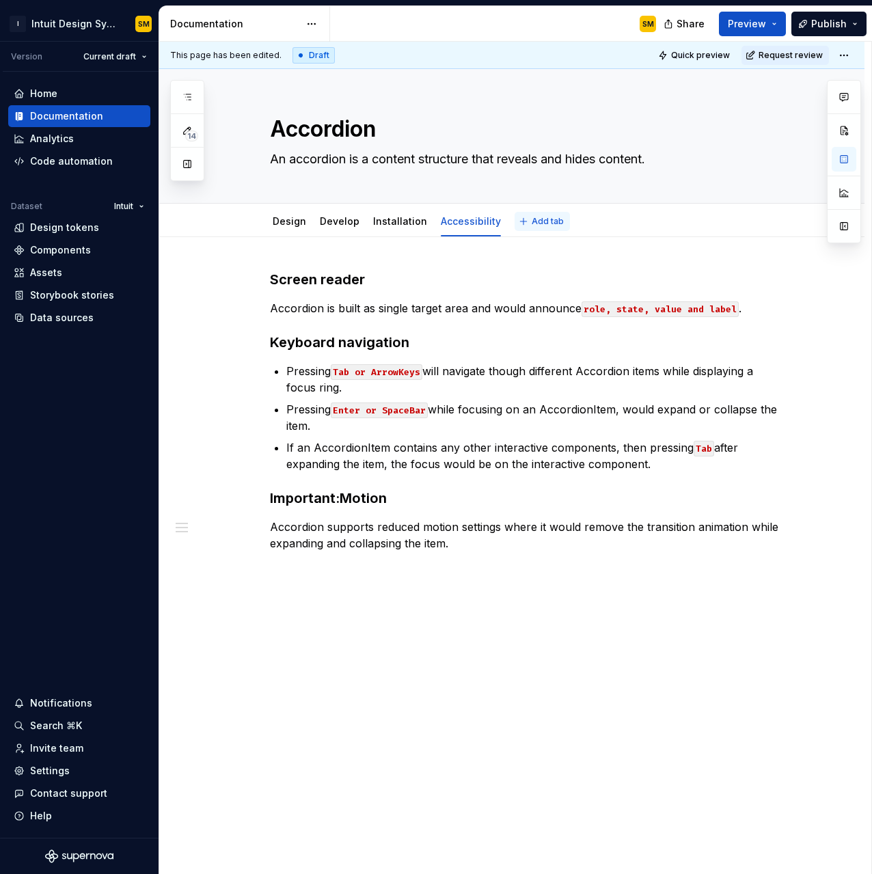
click at [522, 220] on button "Add tab" at bounding box center [542, 221] width 55 height 19
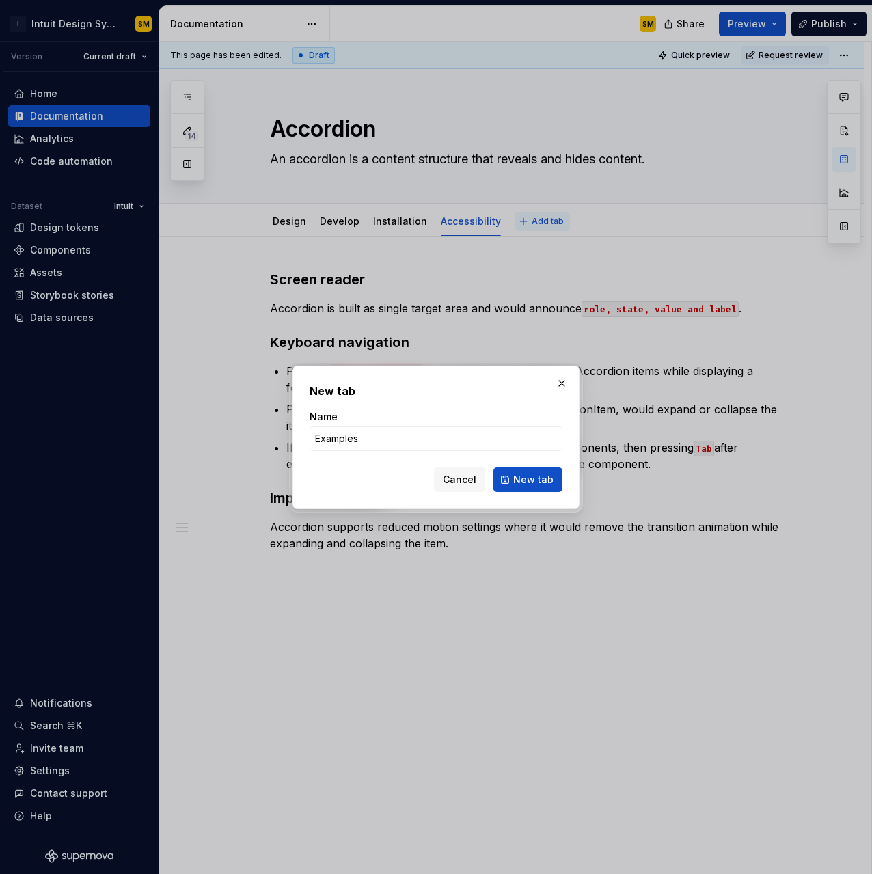
click button "New tab" at bounding box center [528, 480] width 69 height 25
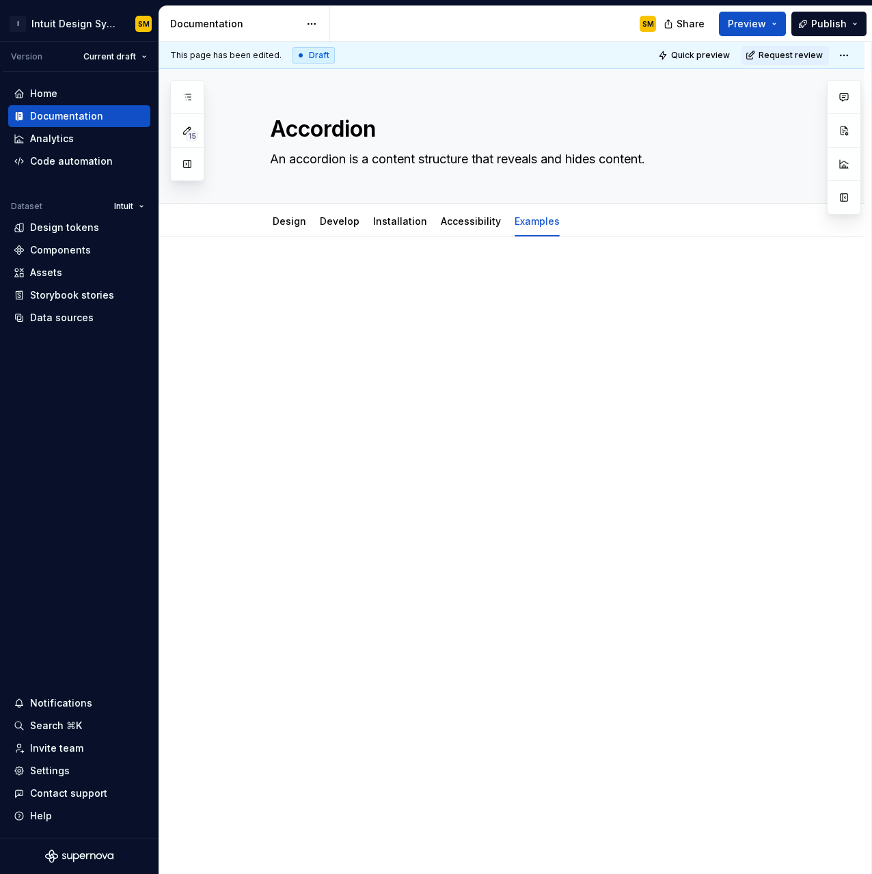
click at [364, 342] on div at bounding box center [512, 419] width 706 height 364
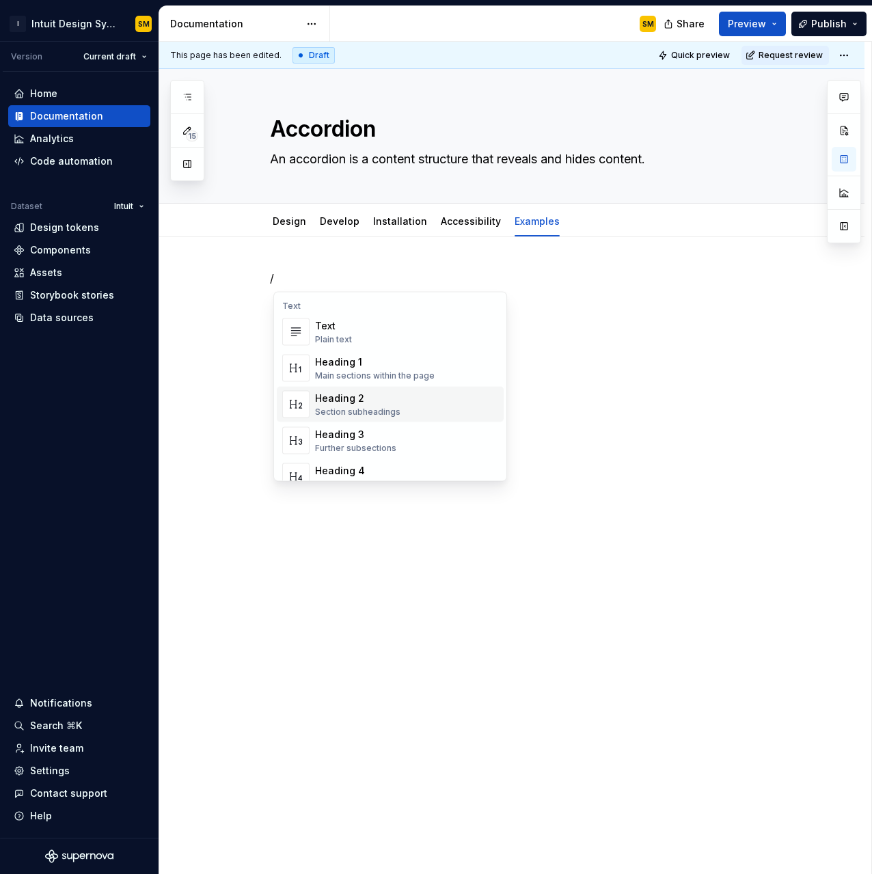
click at [372, 397] on div "Heading 2" at bounding box center [357, 399] width 85 height 14
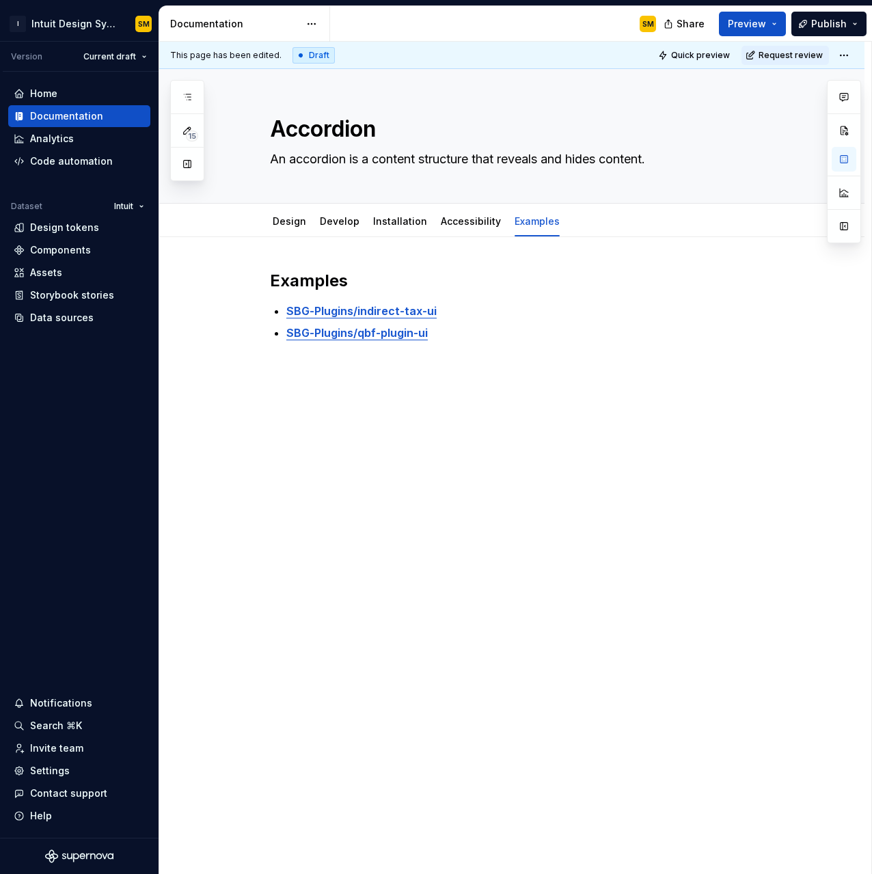
click at [410, 455] on div "Examples SBG-Plugins/indirect-tax-ui SBG-Plugins/qbf-plugin-ui" at bounding box center [512, 428] width 706 height 383
click at [519, 293] on div "Examples SBG-Plugins/indirect-tax-ui SBG-Plugins/qbf-plugin-ui" at bounding box center [528, 322] width 517 height 104
click at [291, 224] on link "Design" at bounding box center [290, 221] width 34 height 12
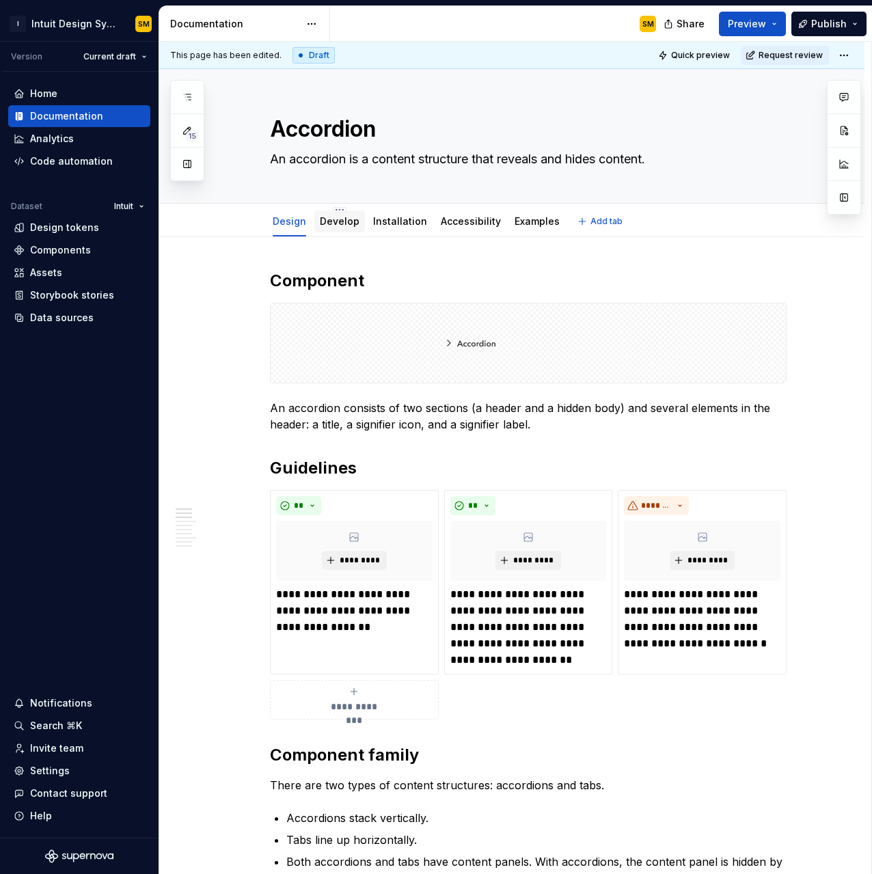
click at [349, 221] on link "Develop" at bounding box center [340, 221] width 40 height 12
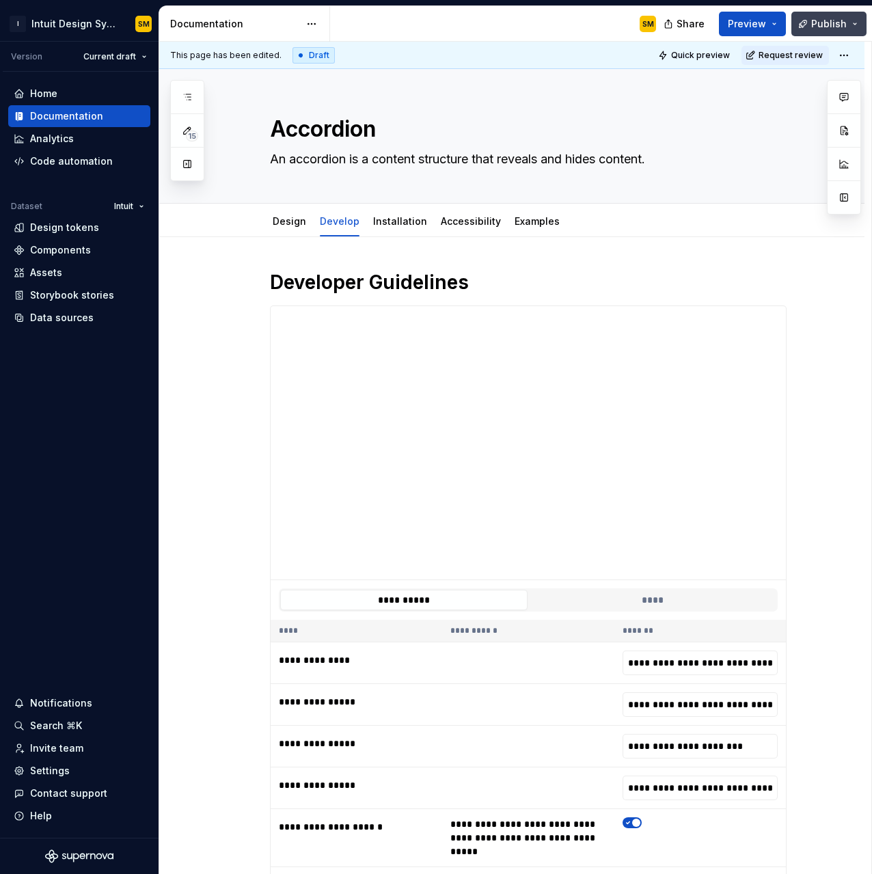
click at [710, 27] on span "Publish" at bounding box center [830, 24] width 36 height 14
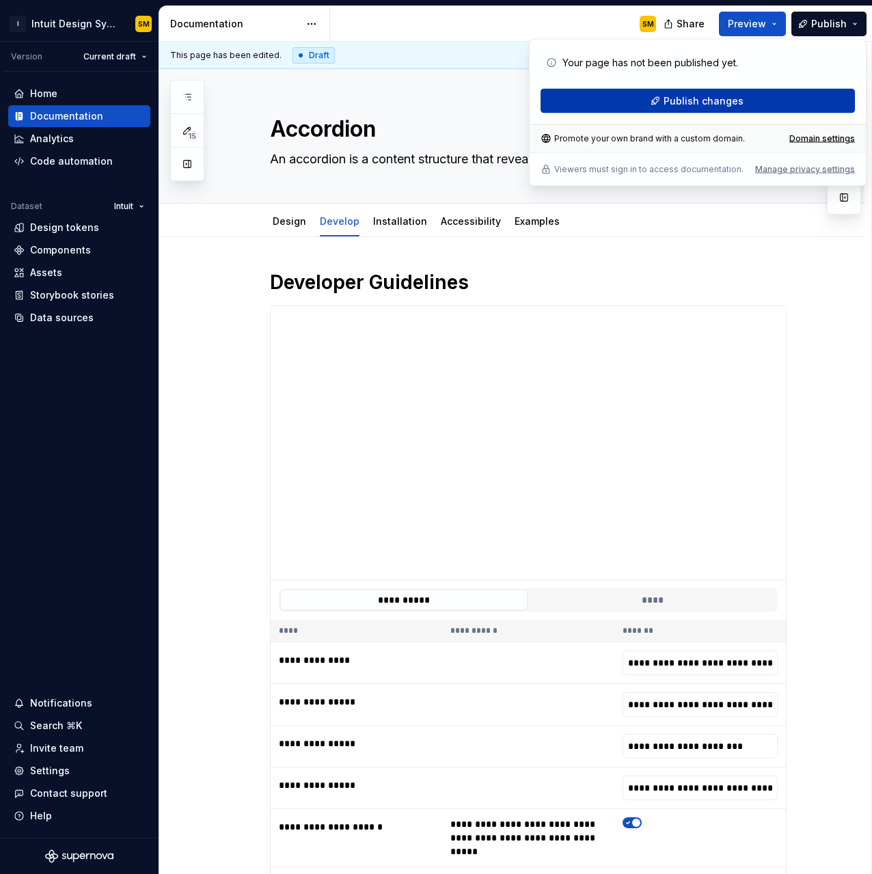
click at [710, 101] on span "Publish changes" at bounding box center [704, 101] width 80 height 14
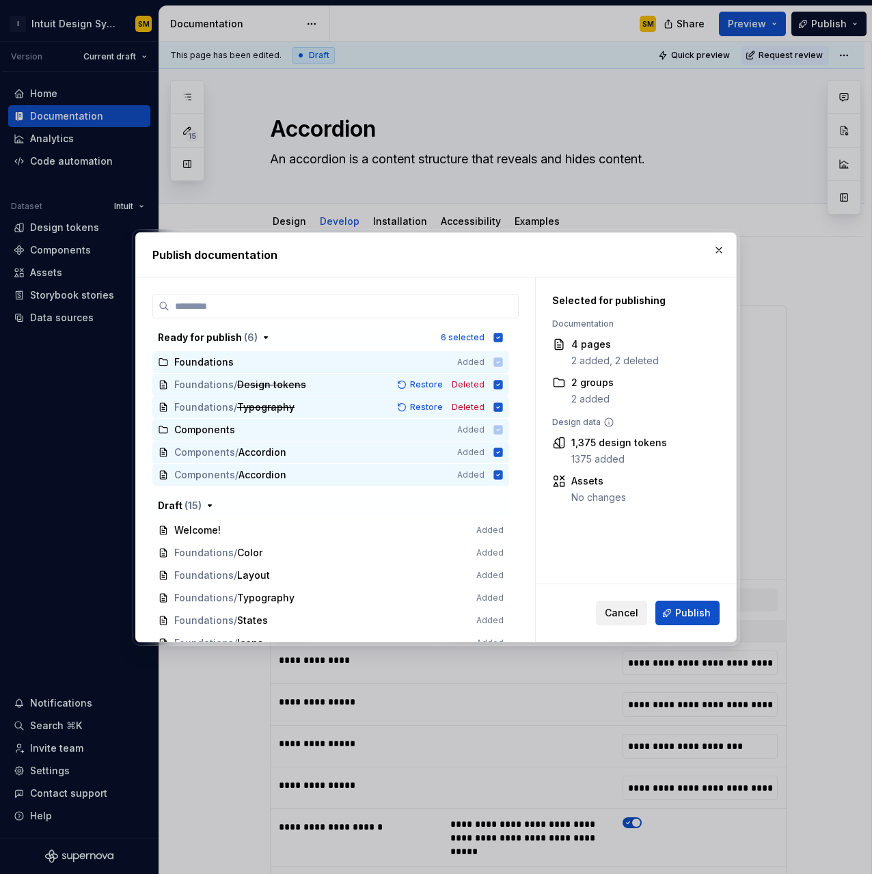
click at [625, 557] on span "Cancel" at bounding box center [622, 613] width 34 height 14
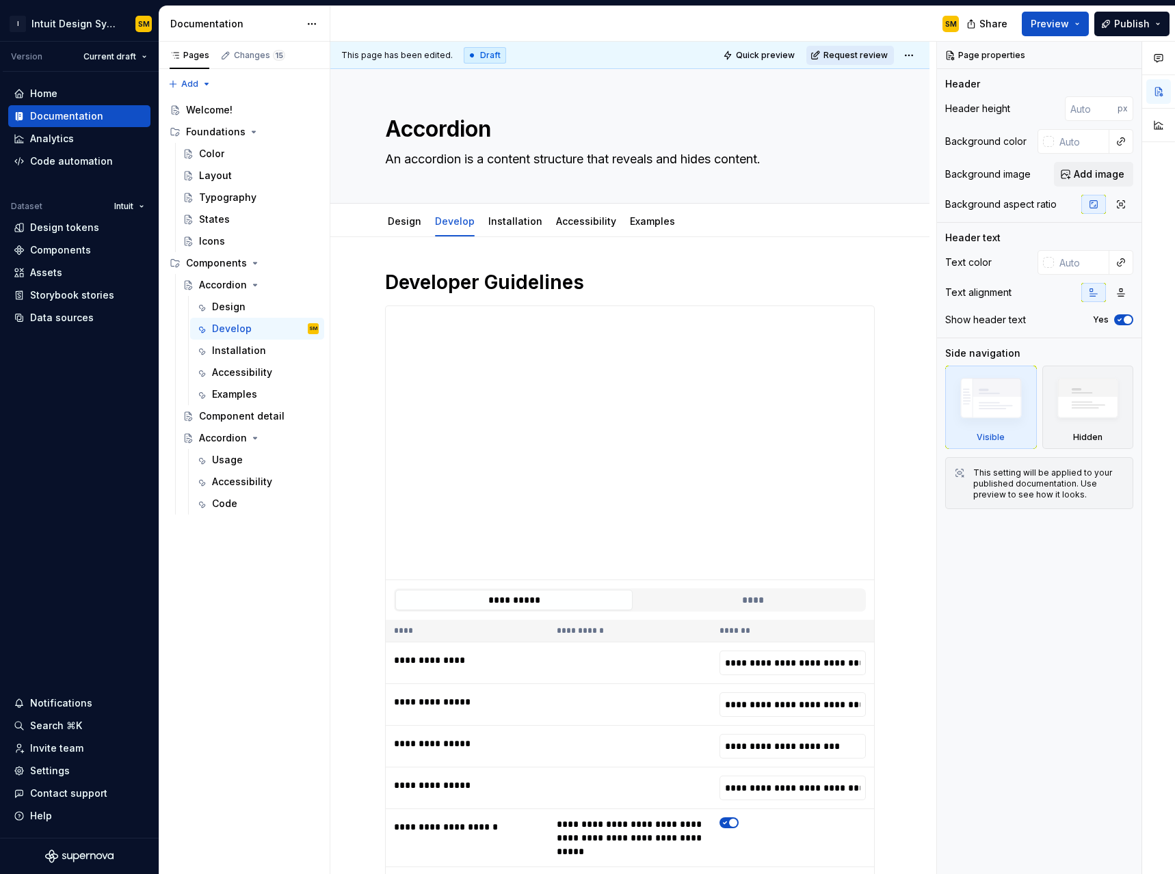
click at [710, 55] on span "Request review" at bounding box center [855, 55] width 64 height 11
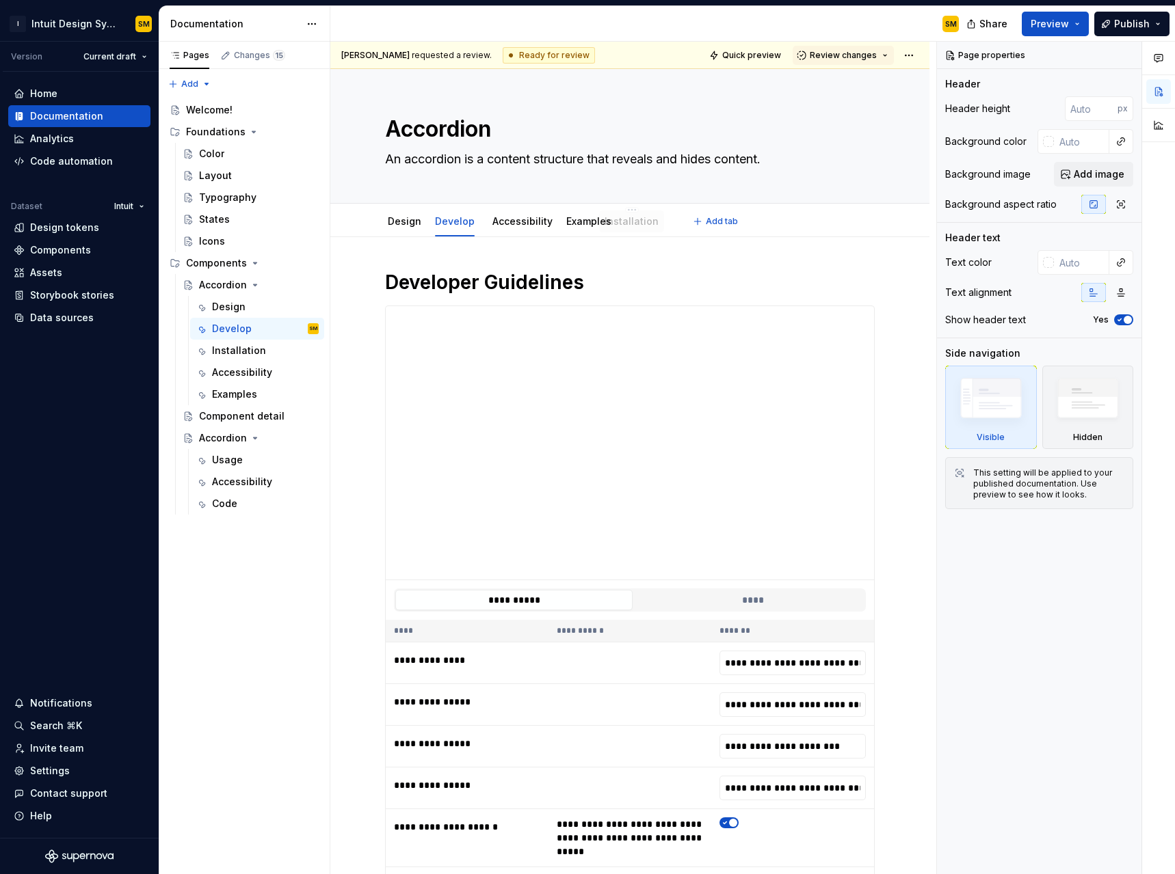
drag, startPoint x: 518, startPoint y: 222, endPoint x: 634, endPoint y: 222, distance: 116.2
drag, startPoint x: 642, startPoint y: 220, endPoint x: 598, endPoint y: 217, distance: 43.8
click at [400, 228] on div "Design" at bounding box center [405, 222] width 34 height 14
click at [401, 226] on link "Design" at bounding box center [405, 221] width 34 height 12
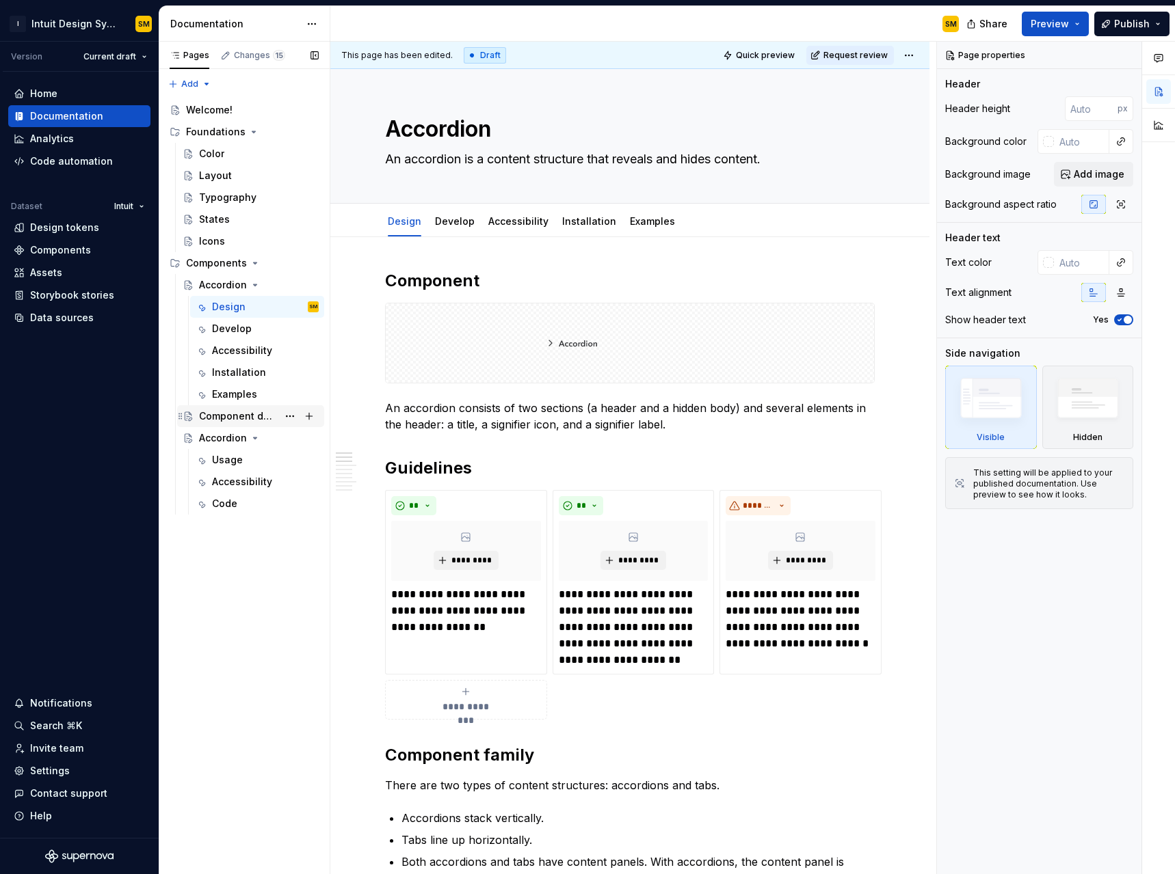
click at [254, 417] on div "Component detail" at bounding box center [238, 417] width 79 height 14
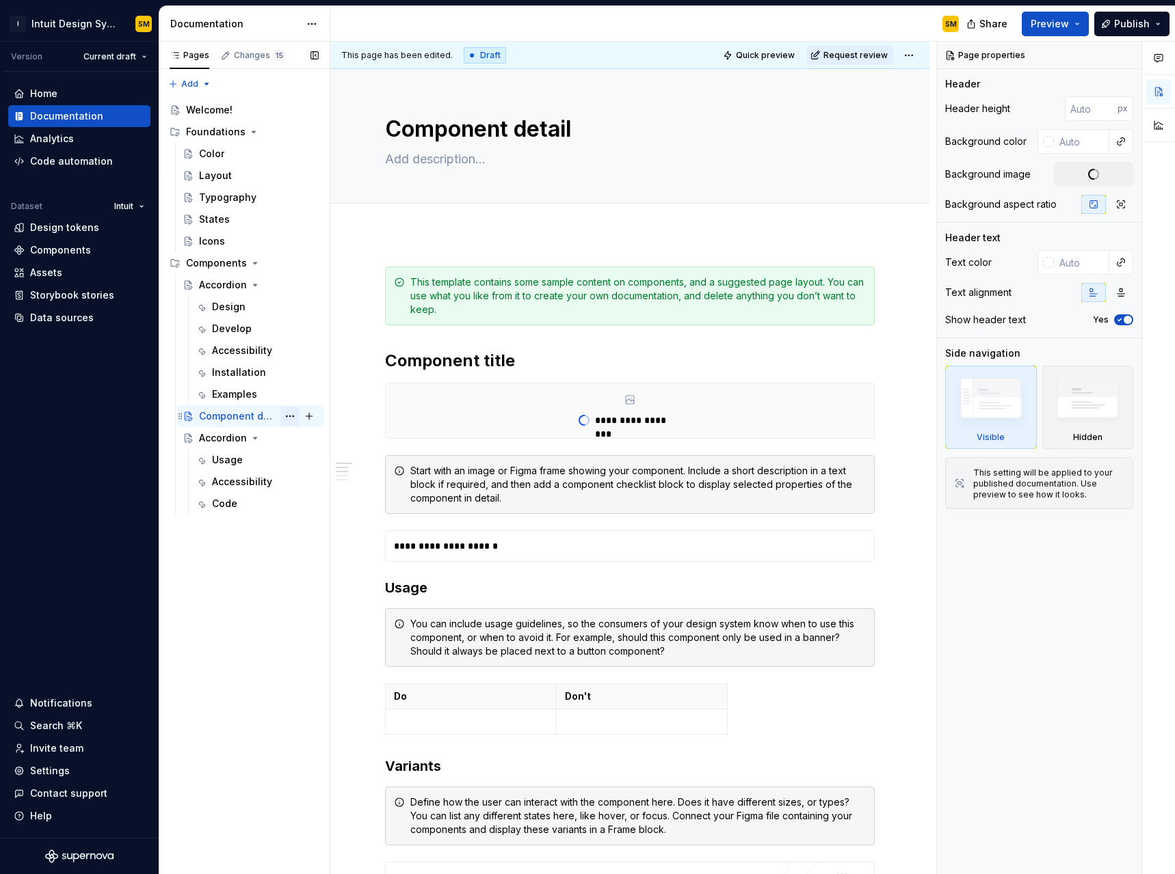
click at [289, 414] on button "Page tree" at bounding box center [289, 416] width 19 height 19
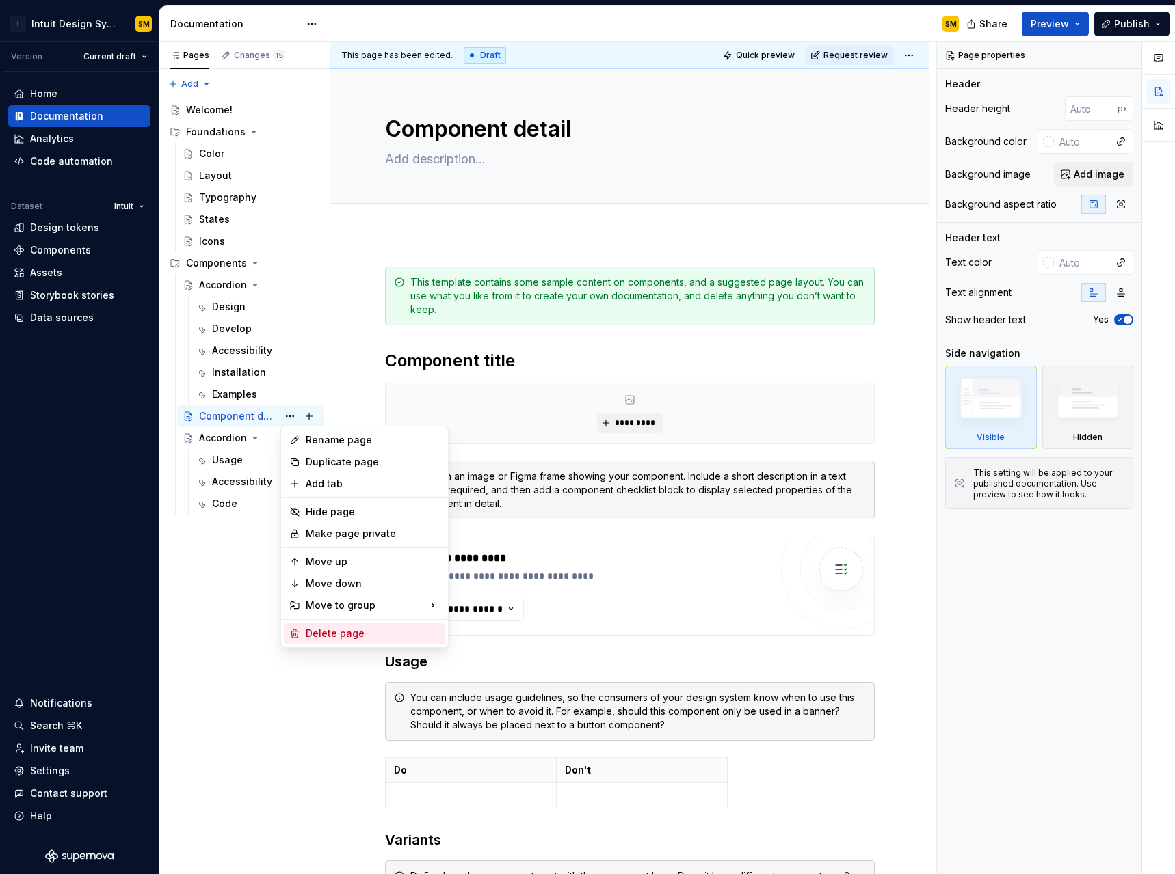
click at [340, 557] on div "Delete page" at bounding box center [373, 634] width 134 height 14
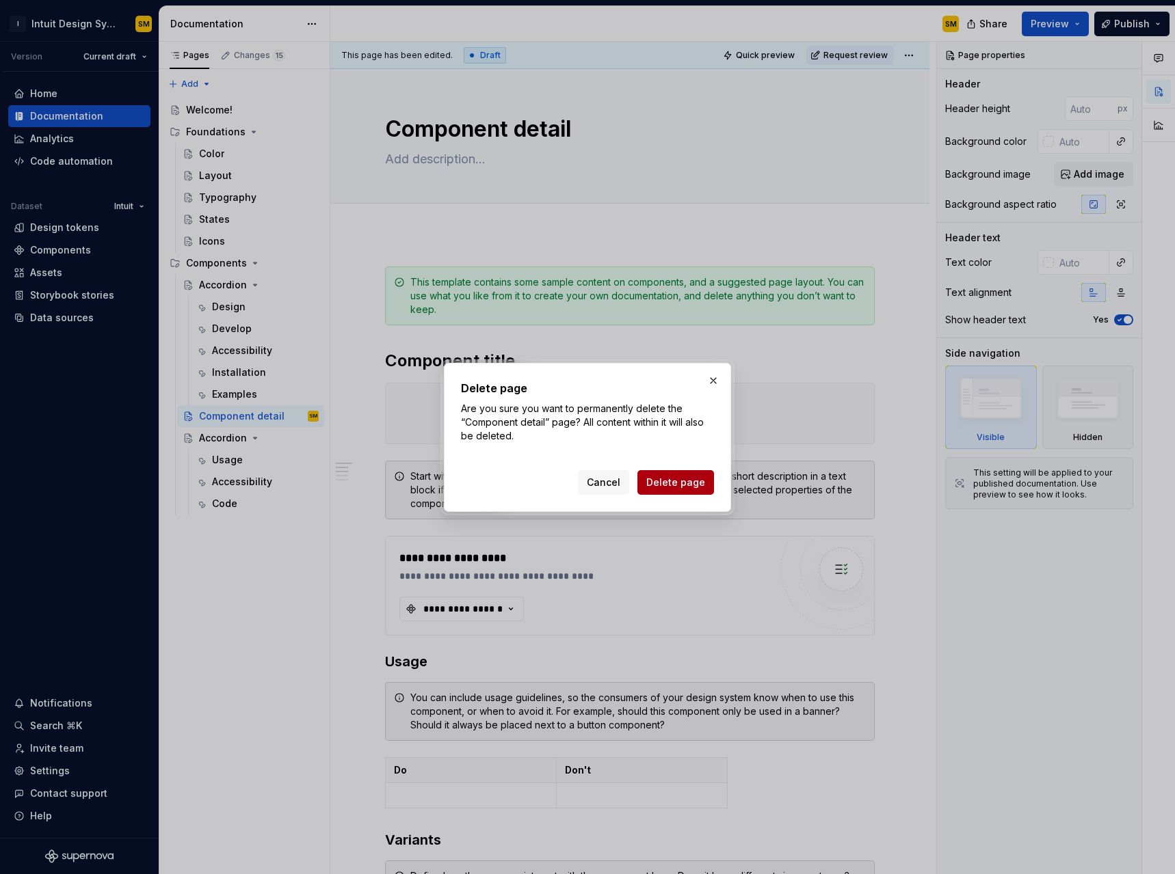
click at [670, 484] on span "Delete page" at bounding box center [675, 483] width 59 height 14
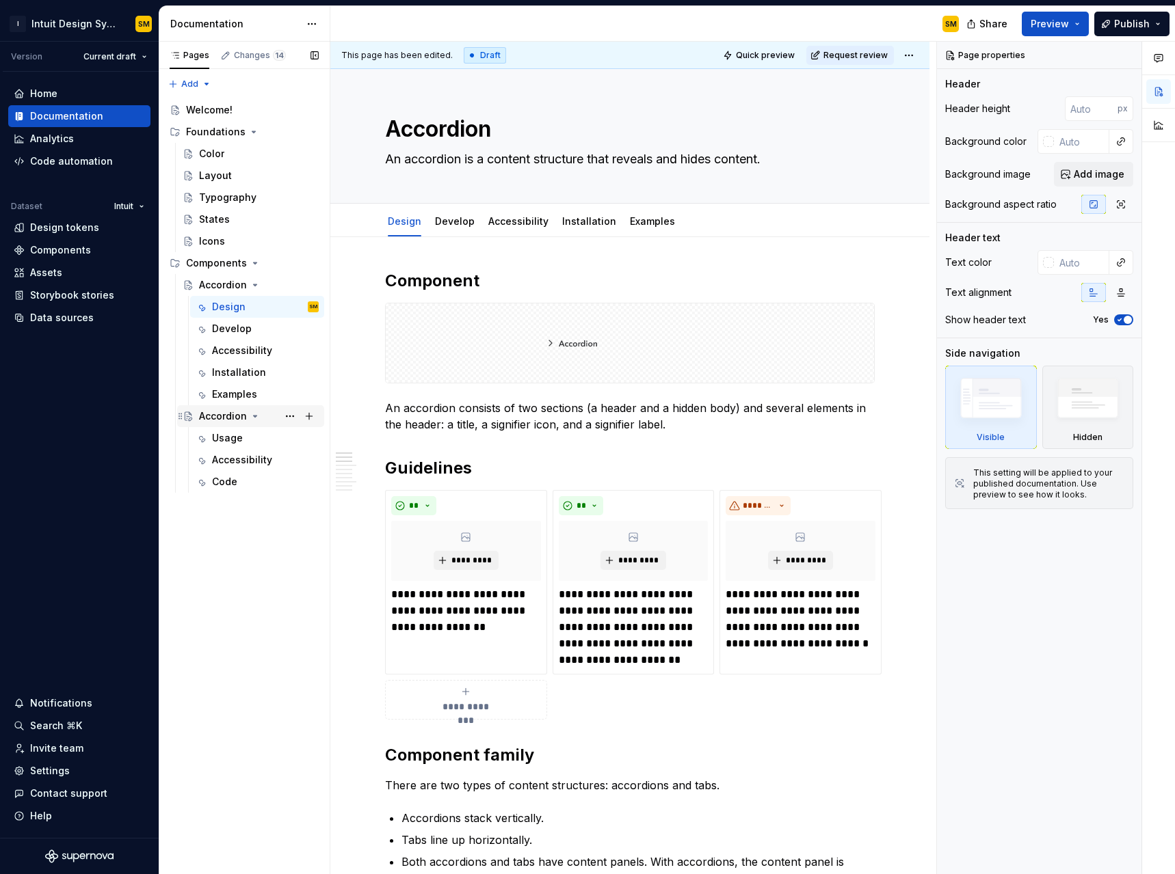
click at [220, 412] on div "Accordion" at bounding box center [223, 417] width 48 height 14
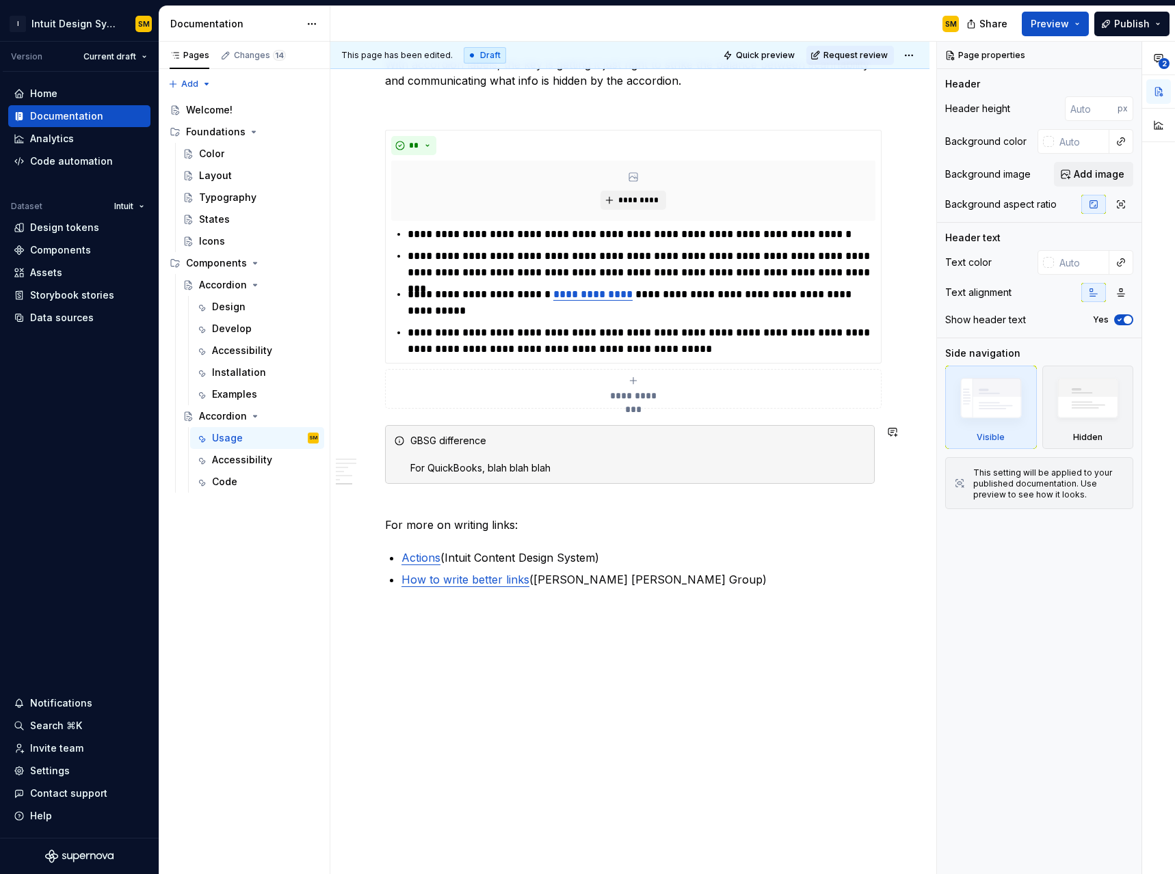
scroll to position [2329, 0]
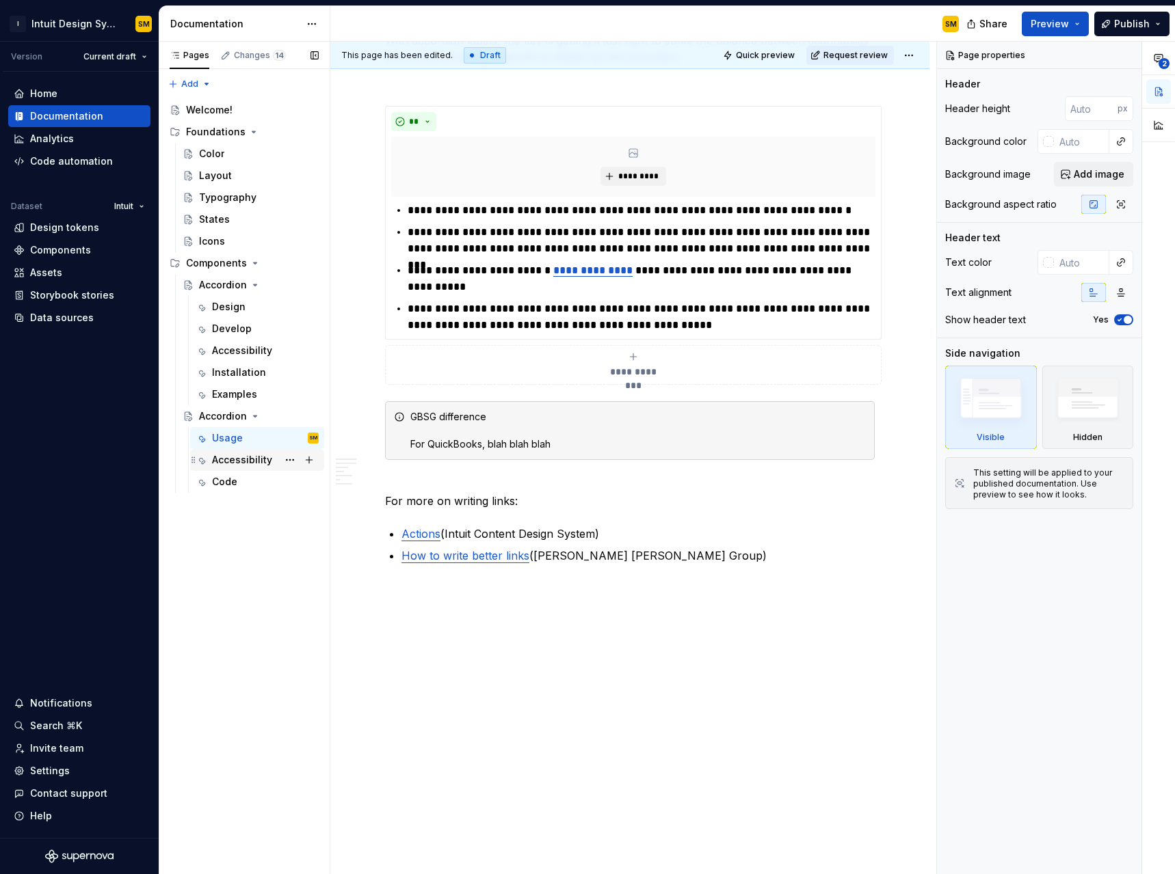
click at [250, 461] on div "Accessibility" at bounding box center [242, 460] width 60 height 14
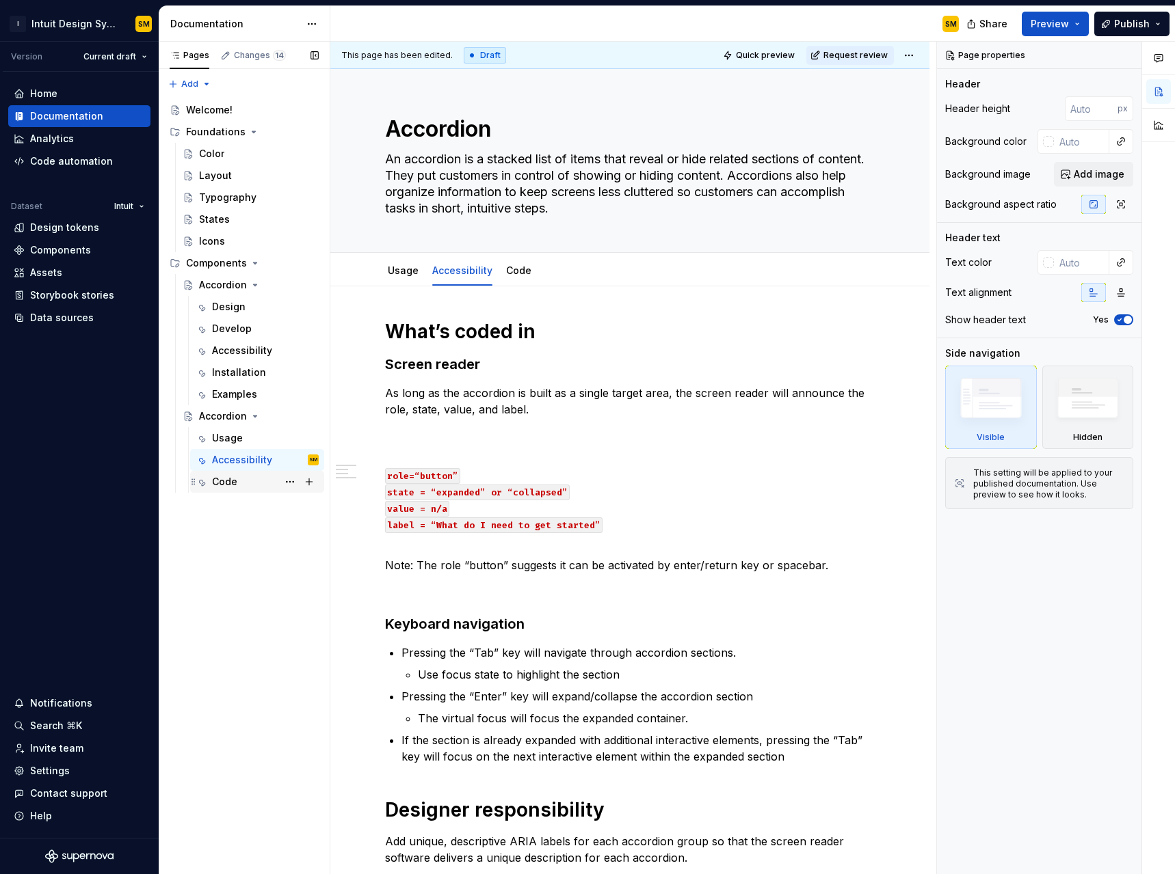
click at [239, 482] on div "Code" at bounding box center [265, 481] width 107 height 19
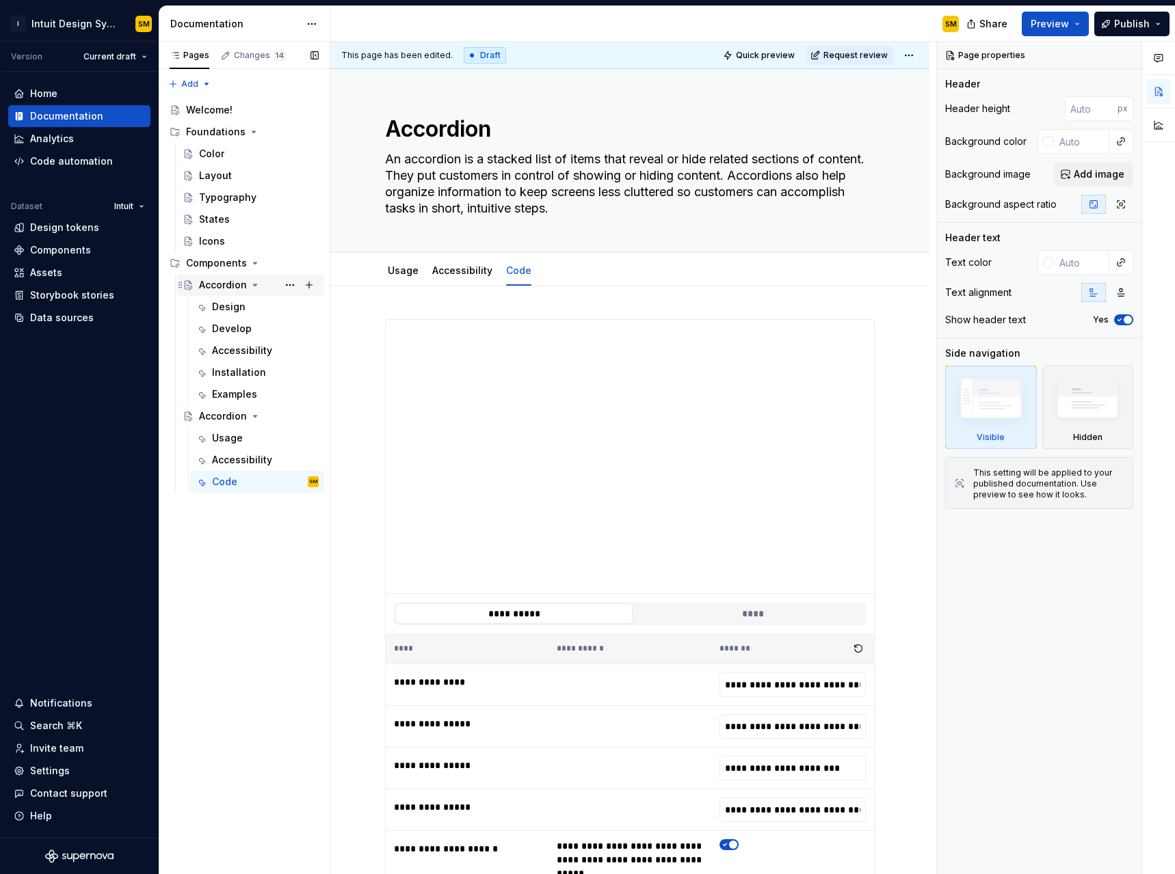
click at [222, 282] on div "Accordion" at bounding box center [223, 285] width 48 height 14
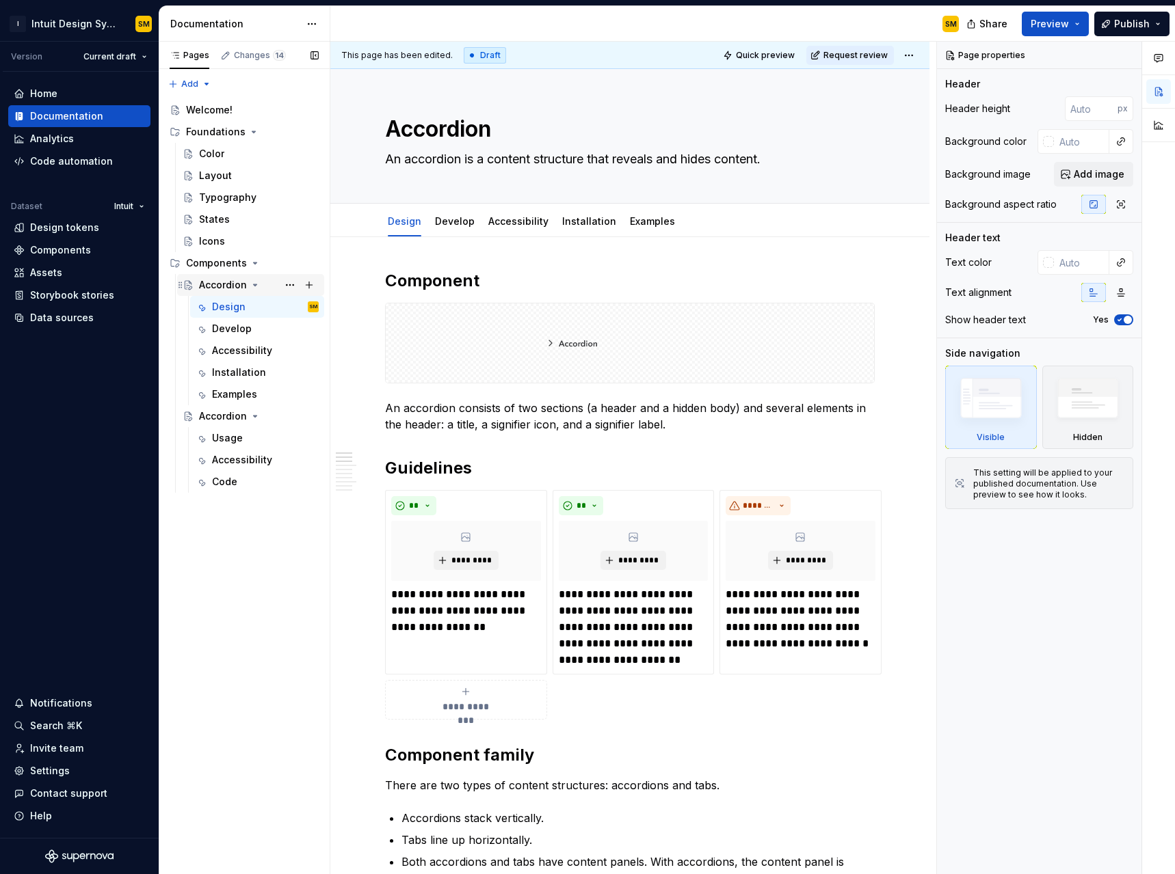
click at [228, 284] on div "Accordion" at bounding box center [223, 285] width 48 height 14
click at [213, 282] on div "Accordion" at bounding box center [223, 285] width 48 height 14
click at [213, 264] on div "Components" at bounding box center [216, 263] width 61 height 14
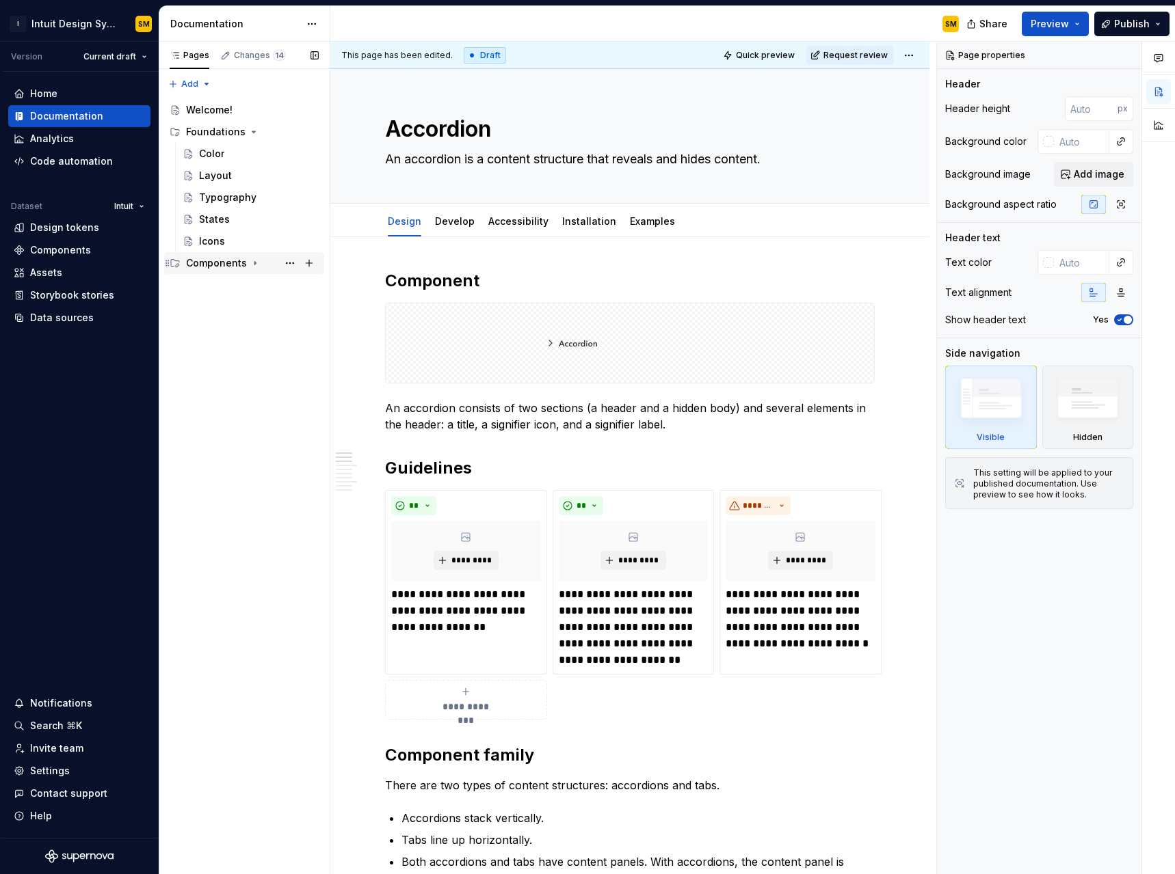
click at [213, 264] on div "Components" at bounding box center [216, 263] width 61 height 14
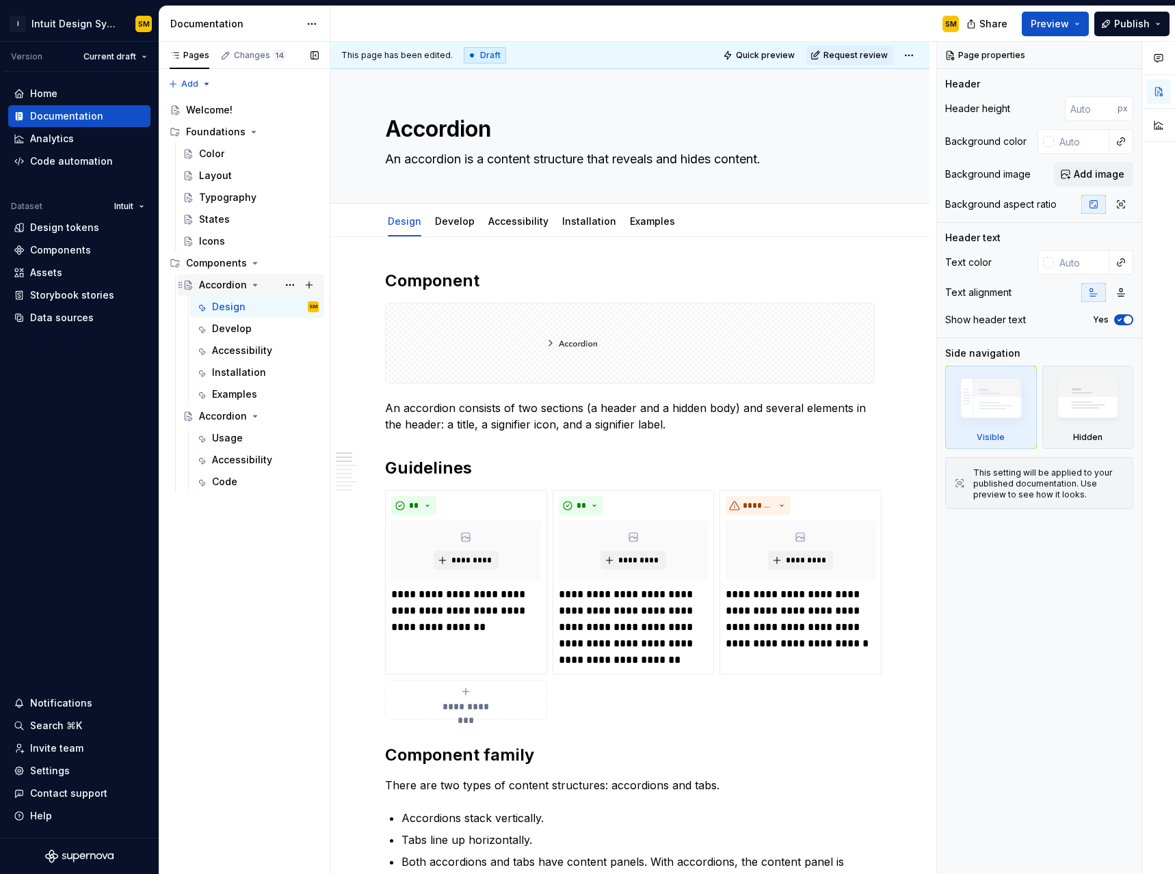
click at [222, 289] on div "Accordion" at bounding box center [223, 285] width 48 height 14
click at [230, 330] on div "Develop" at bounding box center [232, 329] width 40 height 14
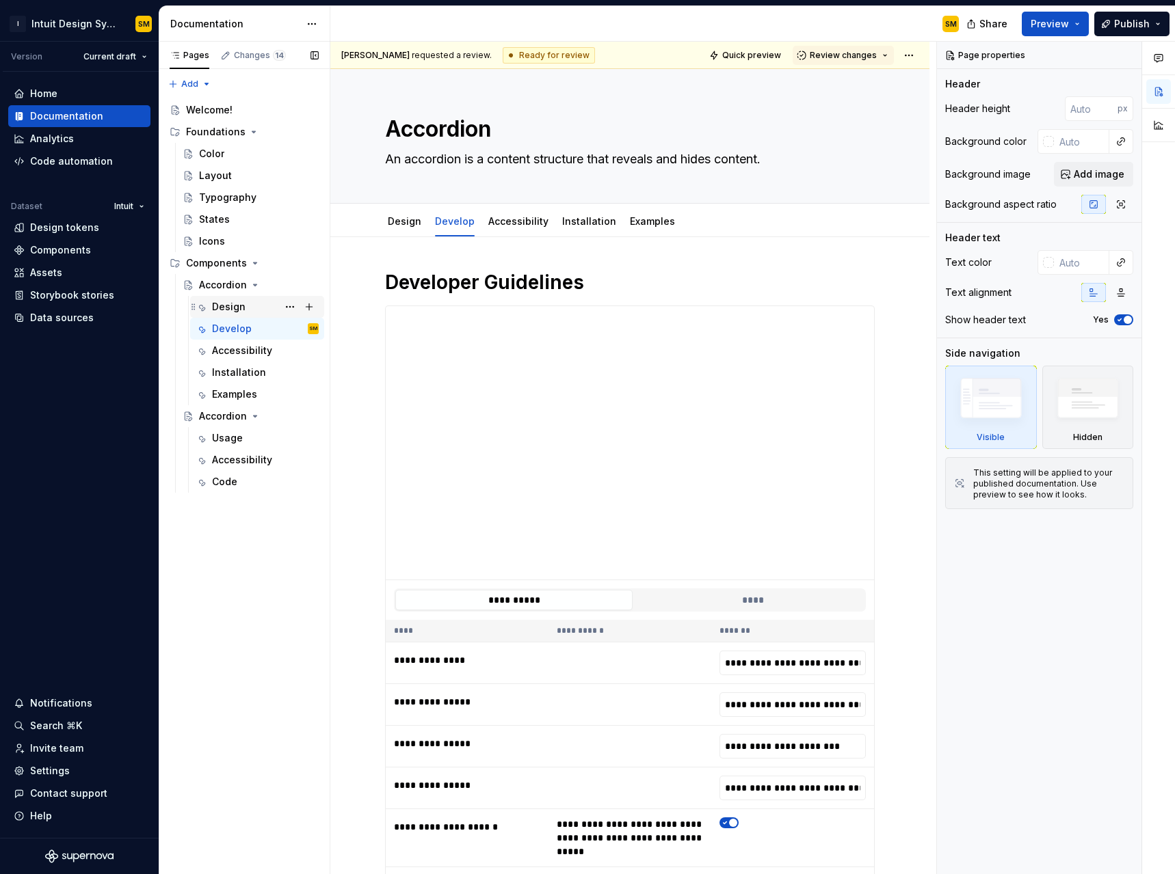
click at [229, 300] on div "Design" at bounding box center [229, 307] width 34 height 14
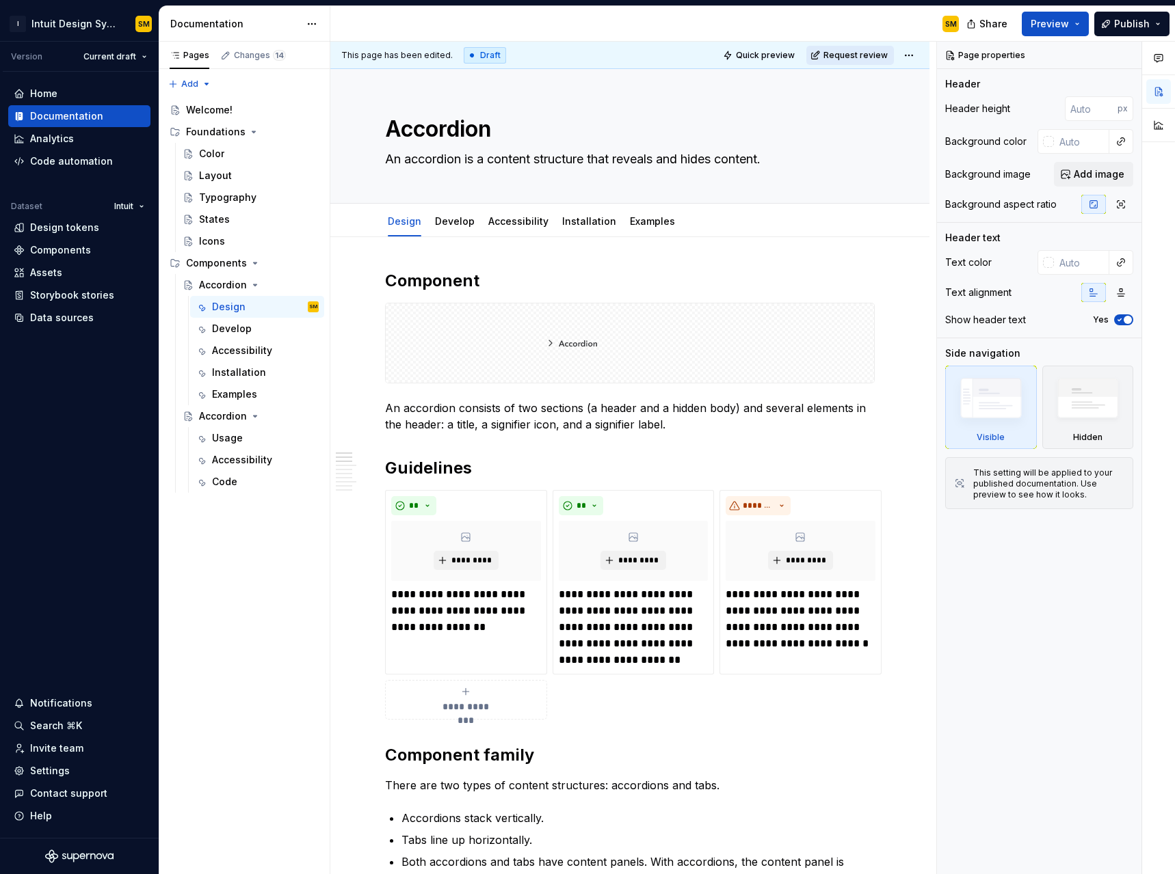
click at [710, 51] on span "Request review" at bounding box center [855, 55] width 64 height 11
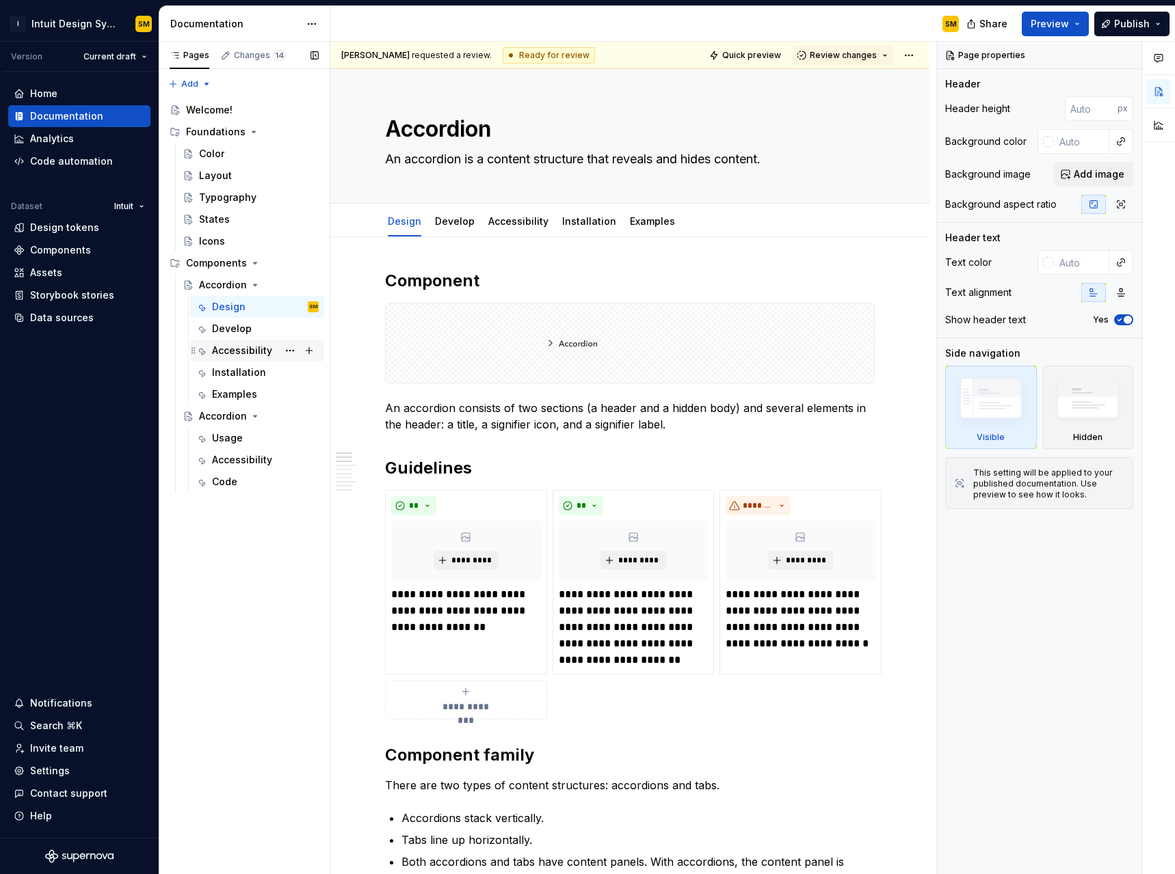
click at [256, 356] on div "Accessibility" at bounding box center [242, 351] width 60 height 14
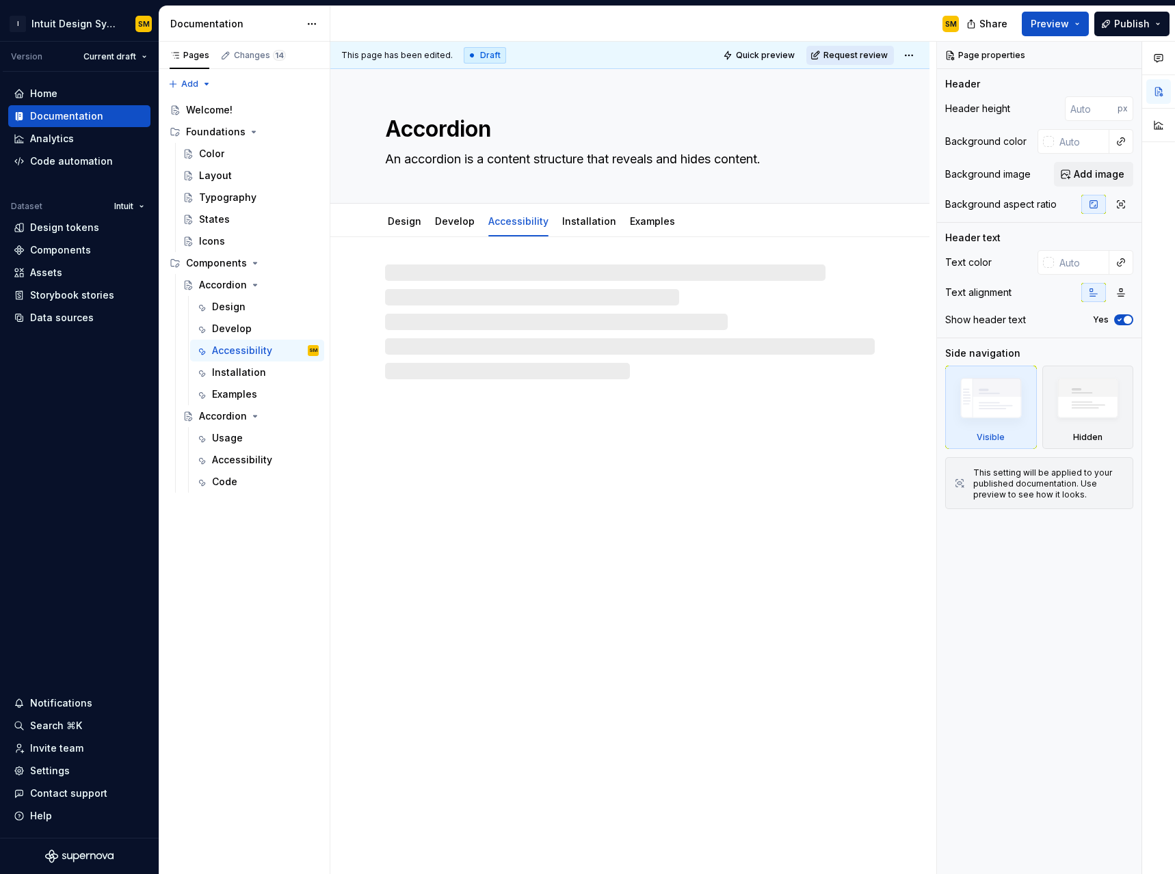
click at [710, 55] on span "Request review" at bounding box center [855, 55] width 64 height 11
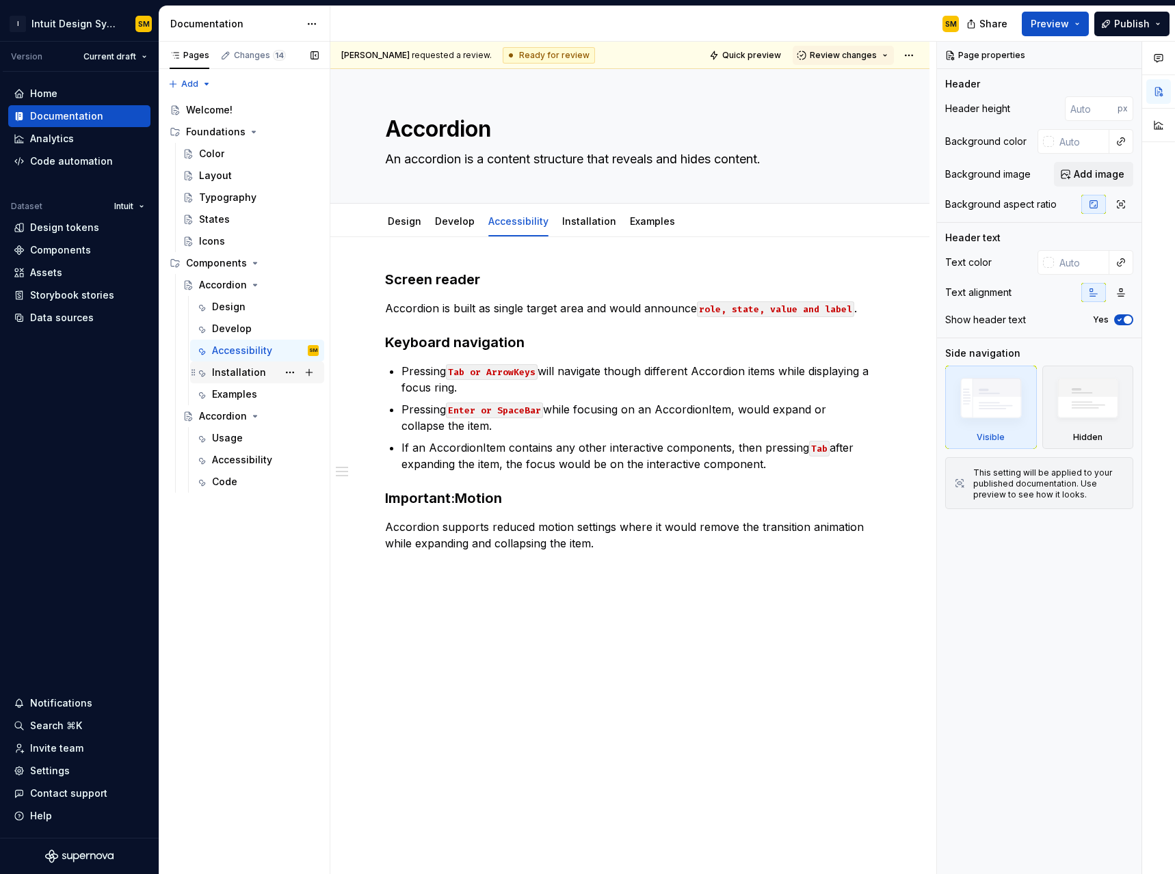
click at [244, 370] on div "Installation" at bounding box center [239, 373] width 54 height 14
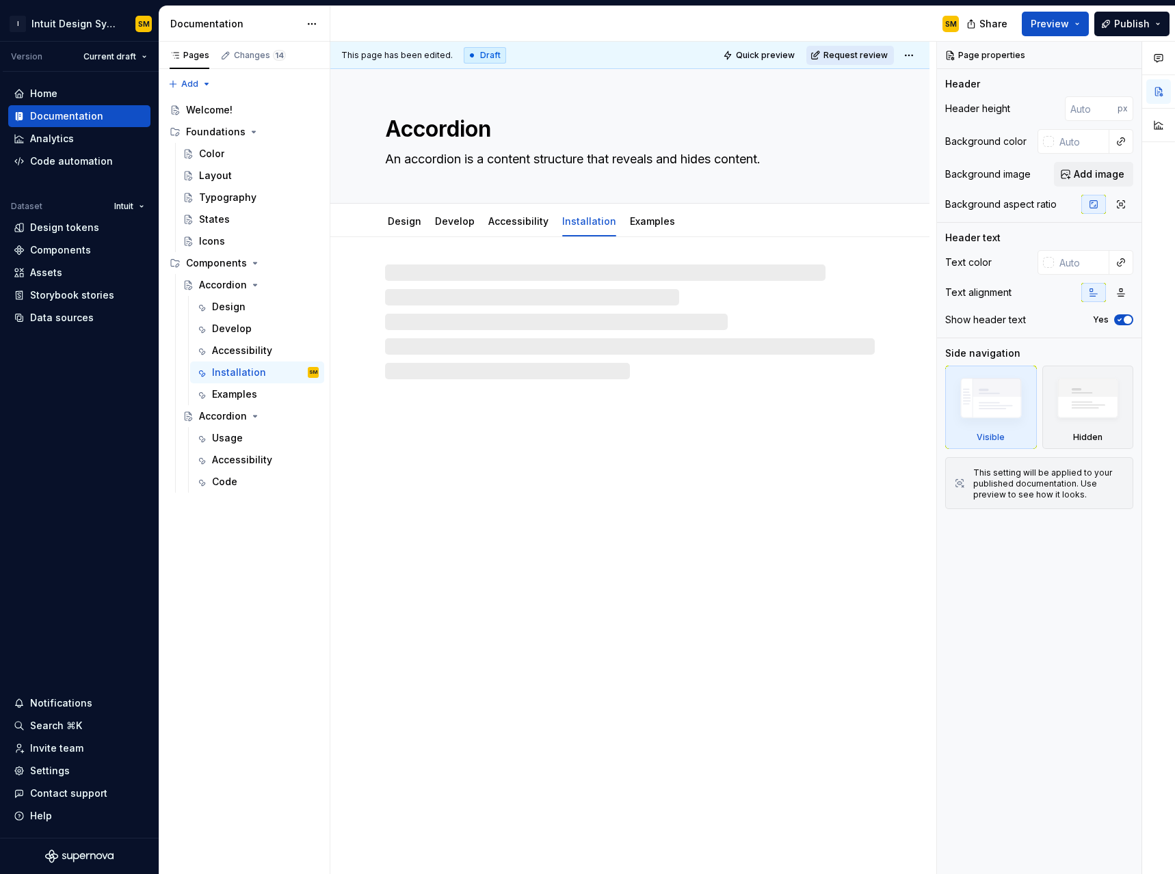
click at [710, 55] on span "Request review" at bounding box center [855, 55] width 64 height 11
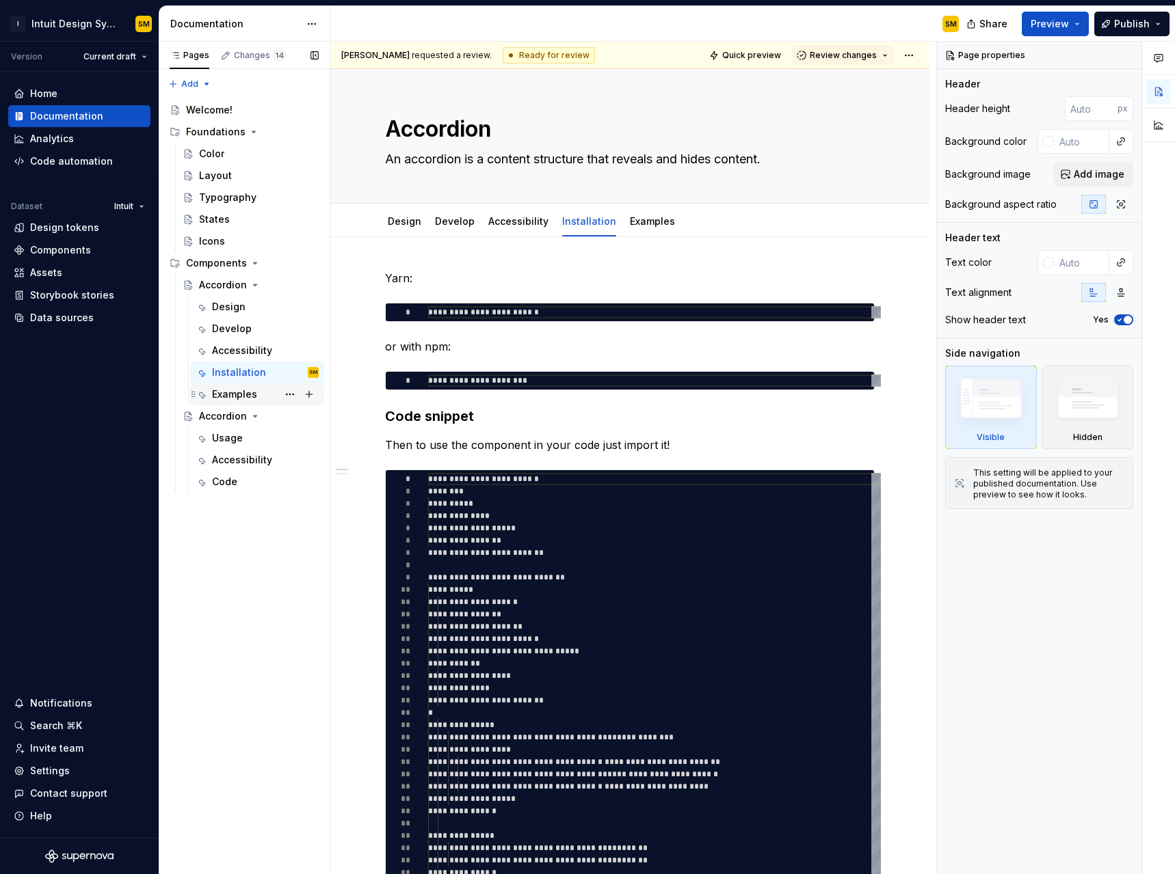
click at [250, 388] on div "Examples" at bounding box center [234, 395] width 45 height 14
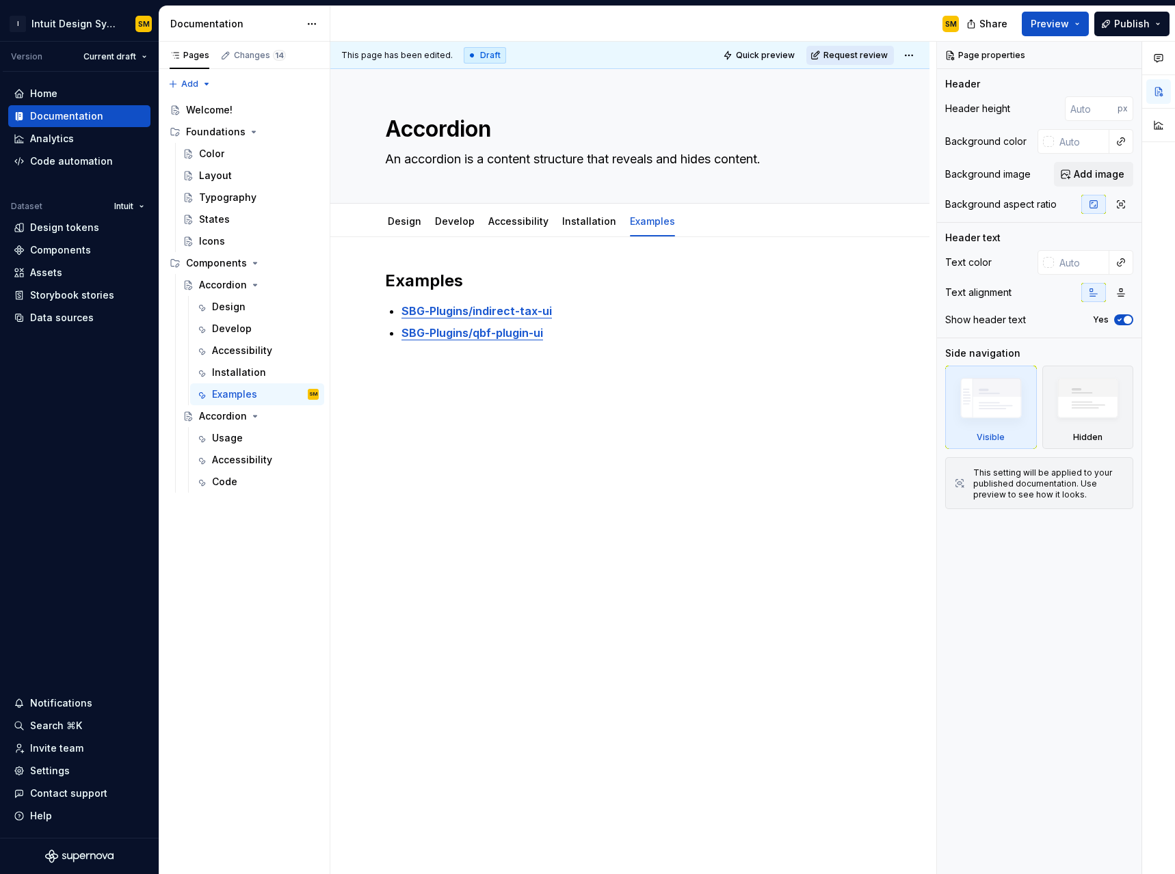
click at [710, 51] on span "Request review" at bounding box center [855, 55] width 64 height 11
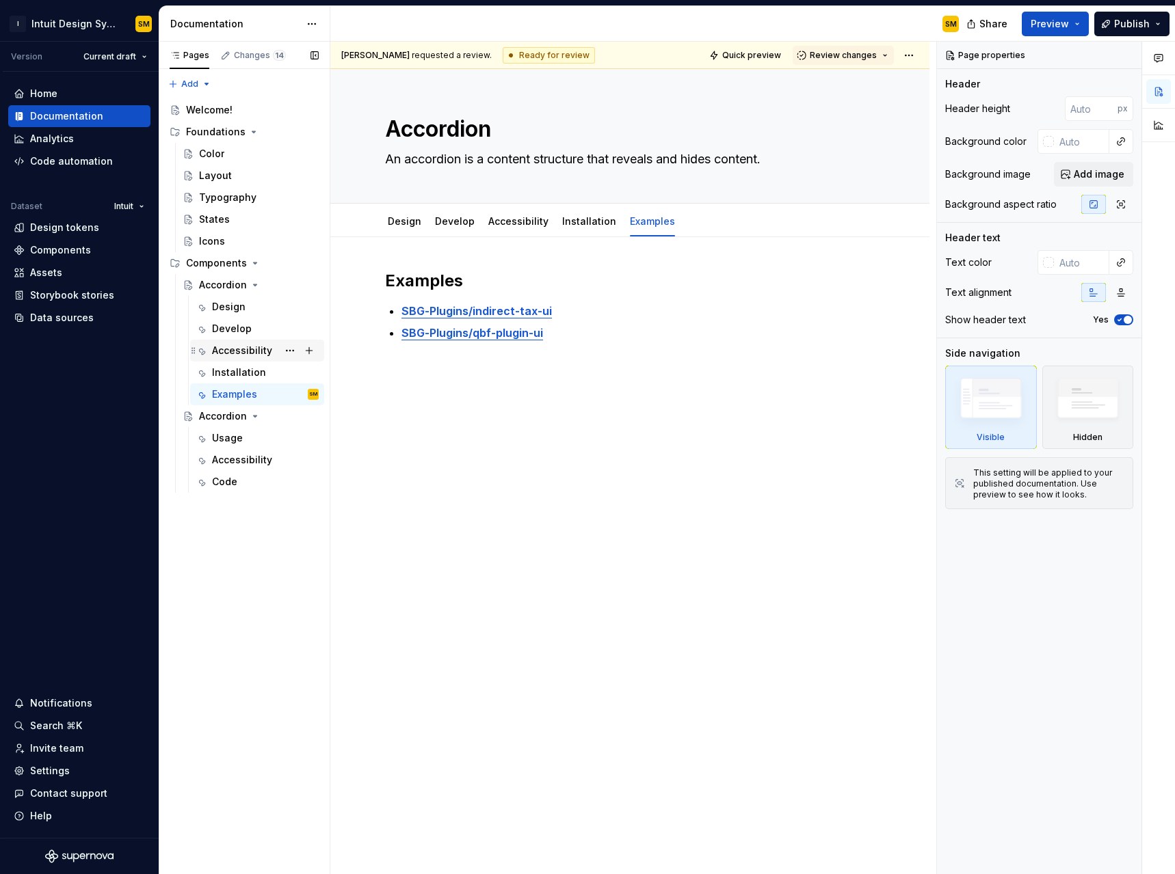
click at [241, 353] on div "Accessibility" at bounding box center [242, 351] width 60 height 14
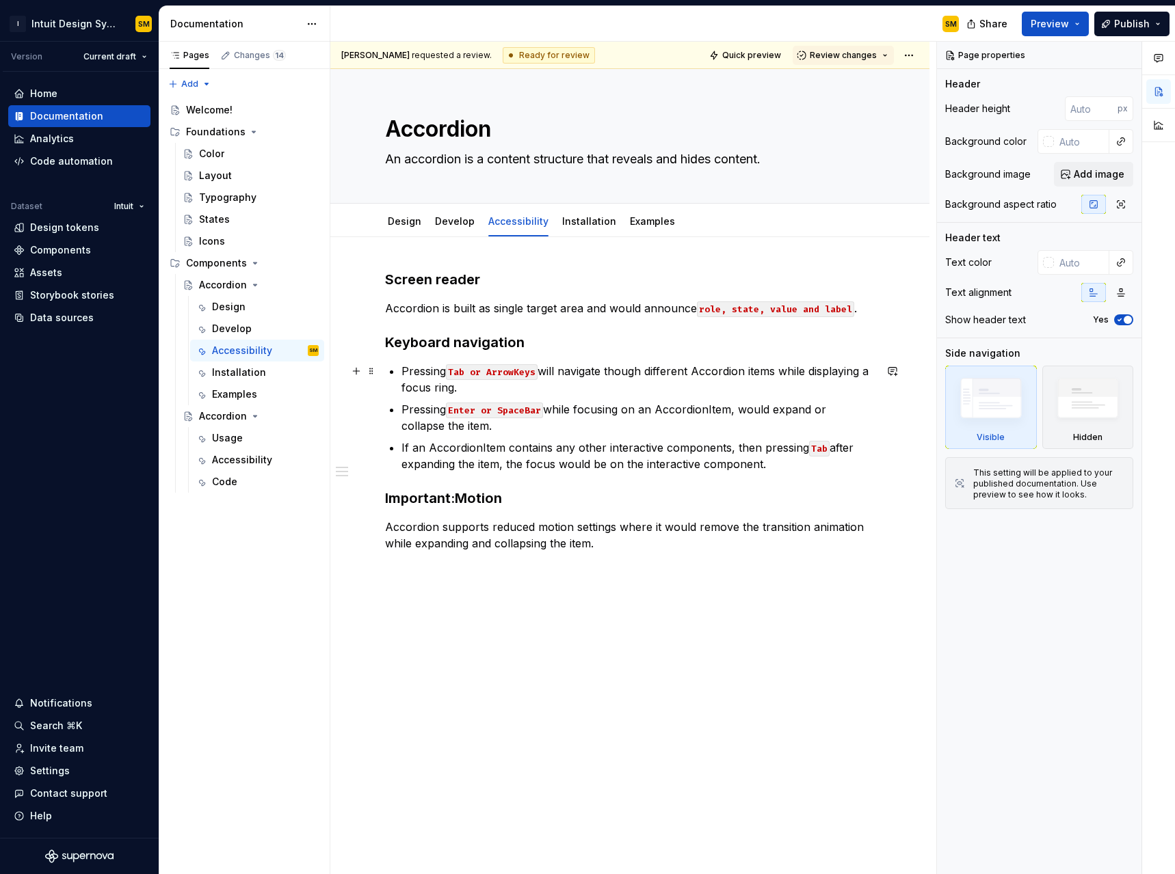
click at [483, 373] on code "Tab or ArrowKeys" at bounding box center [492, 372] width 92 height 16
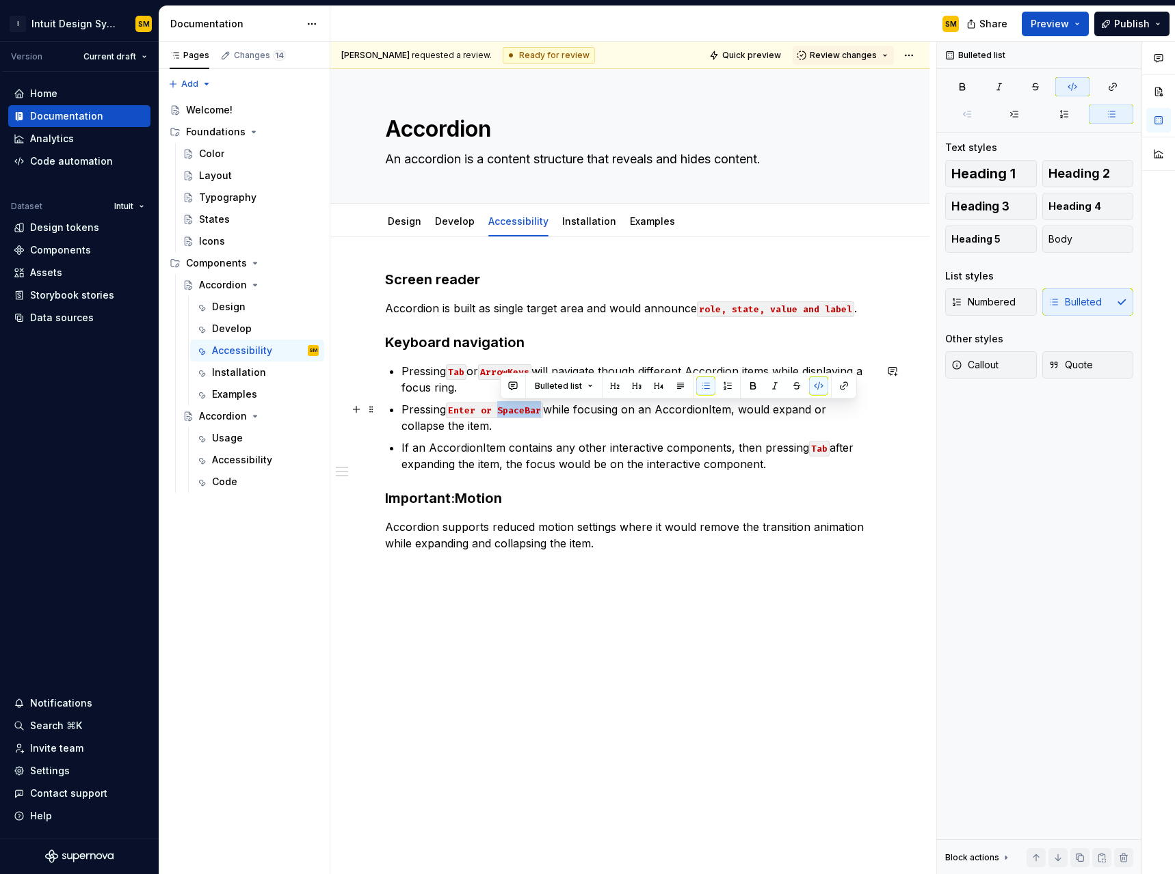
drag, startPoint x: 501, startPoint y: 412, endPoint x: 541, endPoint y: 412, distance: 40.3
click at [541, 412] on code "Enter or SpaceBar" at bounding box center [494, 411] width 97 height 16
click at [563, 423] on p "Pressing Enter or SpaceBar while focusing on an AccordionItem, would expand or …" at bounding box center [637, 417] width 473 height 33
click at [226, 290] on div "Accordion" at bounding box center [223, 285] width 48 height 14
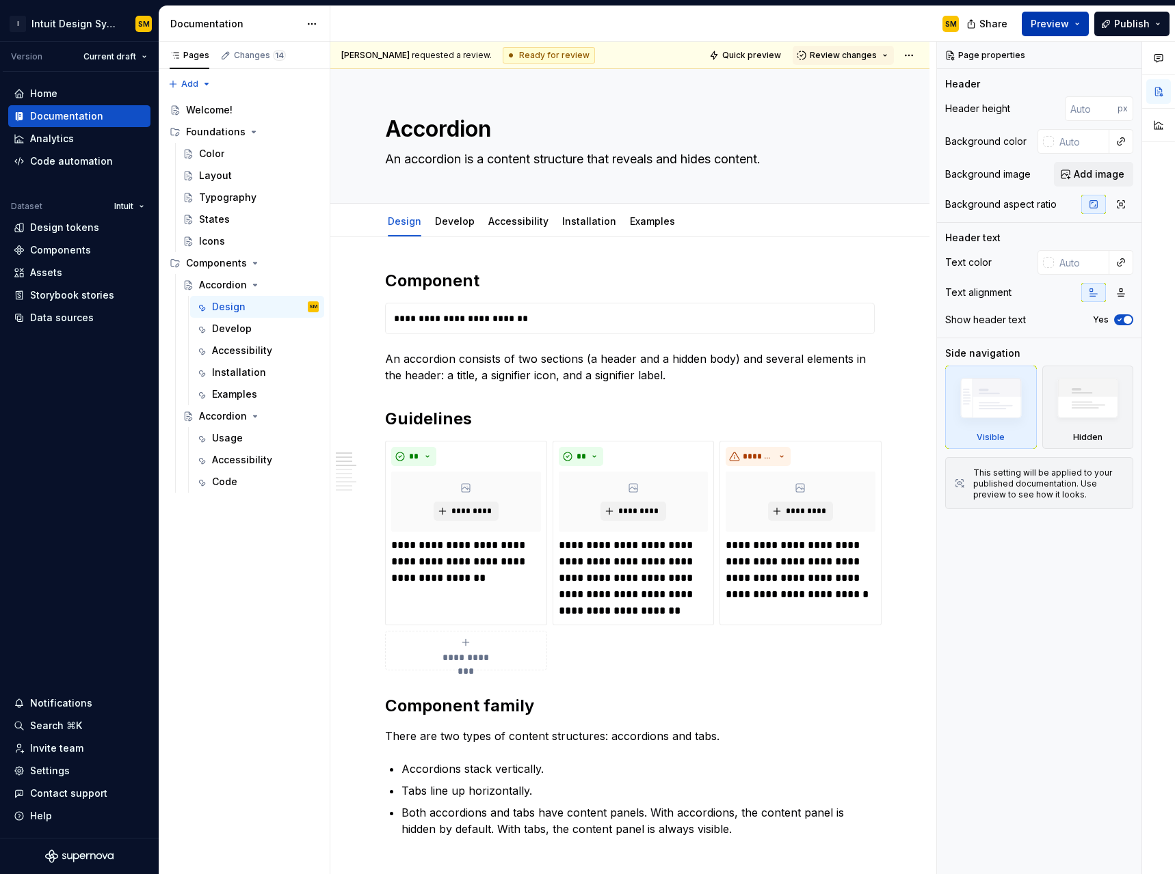
click at [710, 23] on button "Preview" at bounding box center [1054, 24] width 67 height 25
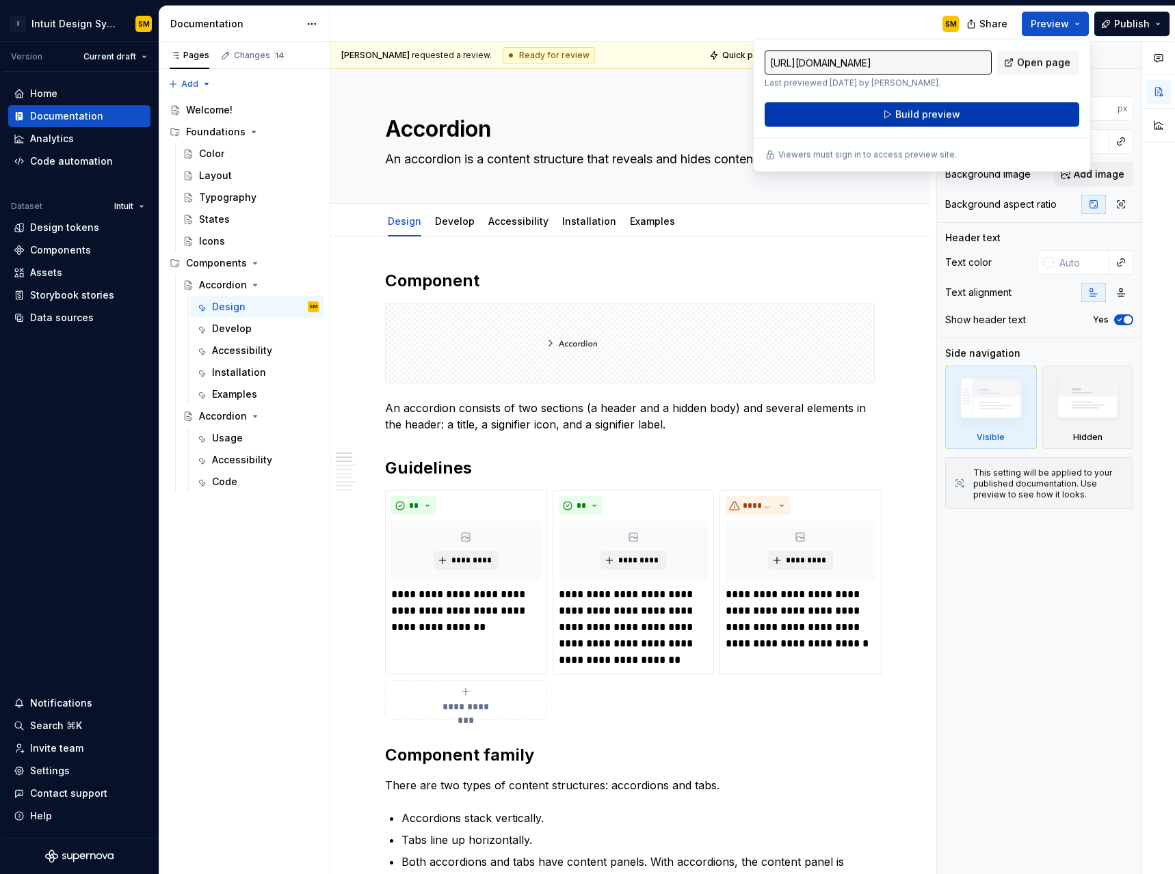
click at [954, 116] on span "Build preview" at bounding box center [927, 115] width 65 height 14
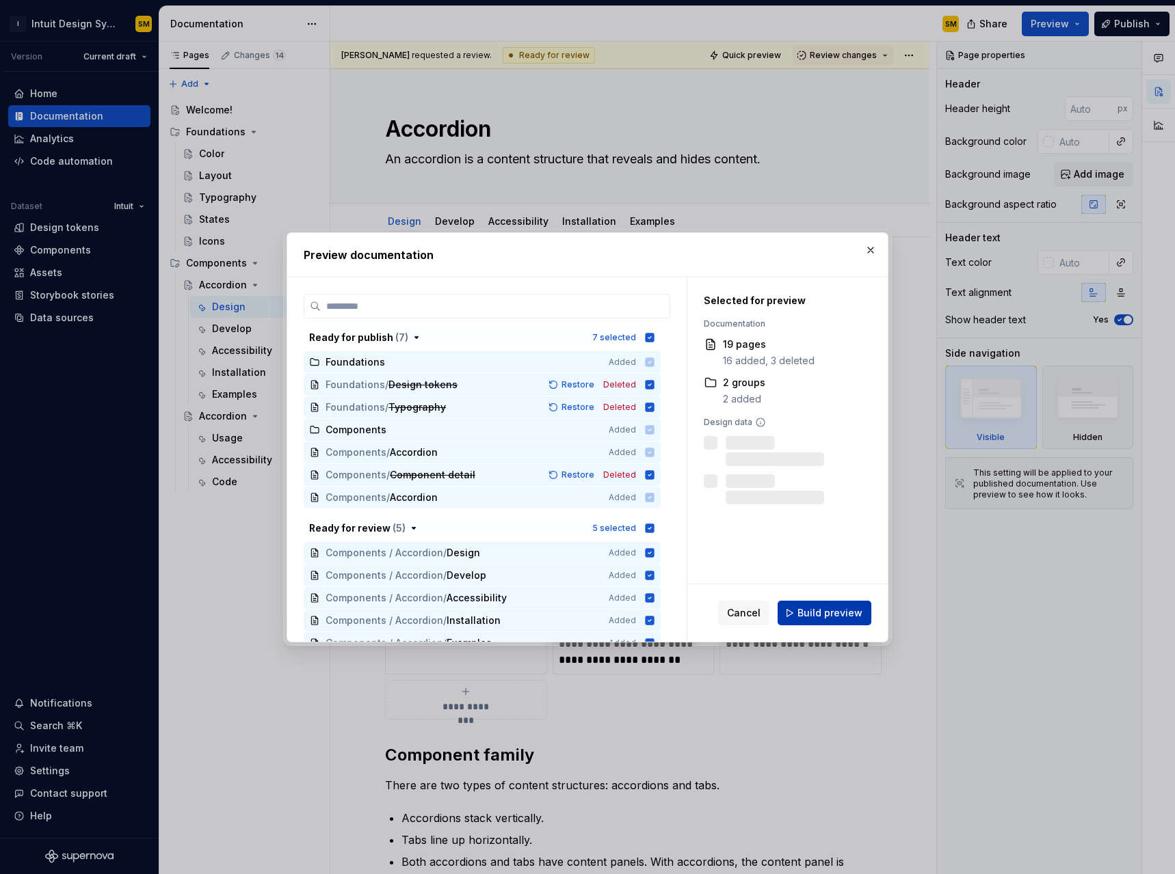
click at [829, 608] on span "Build preview" at bounding box center [829, 613] width 65 height 14
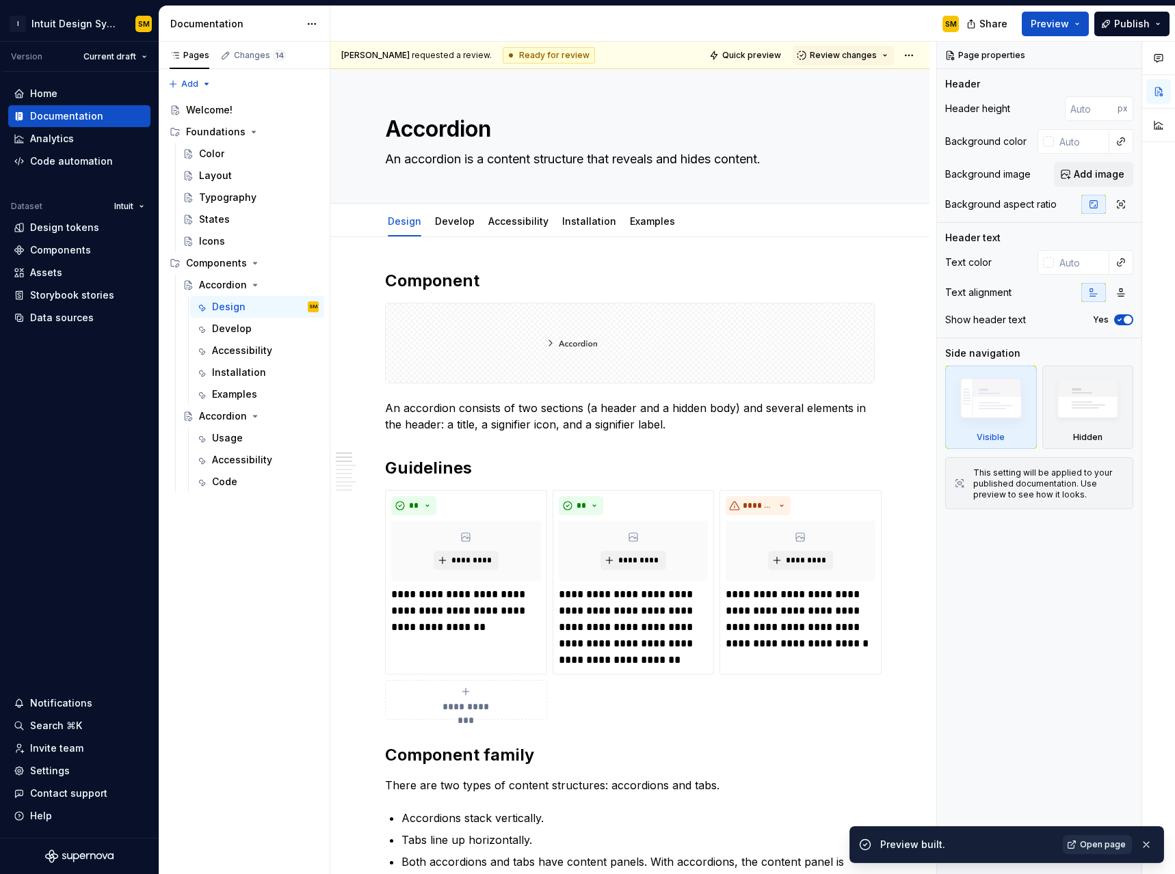
click at [1101, 848] on span "Open page" at bounding box center [1103, 845] width 46 height 11
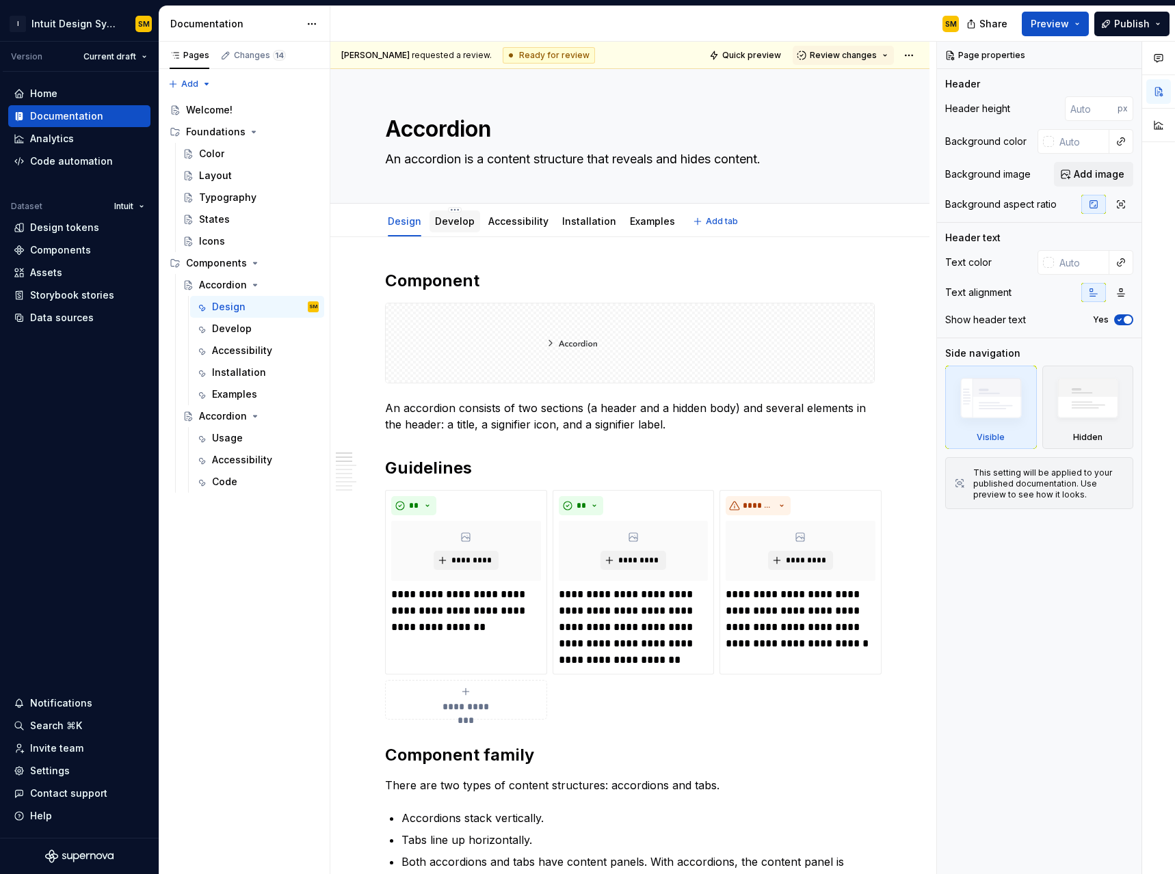
click at [458, 222] on link "Develop" at bounding box center [455, 221] width 40 height 12
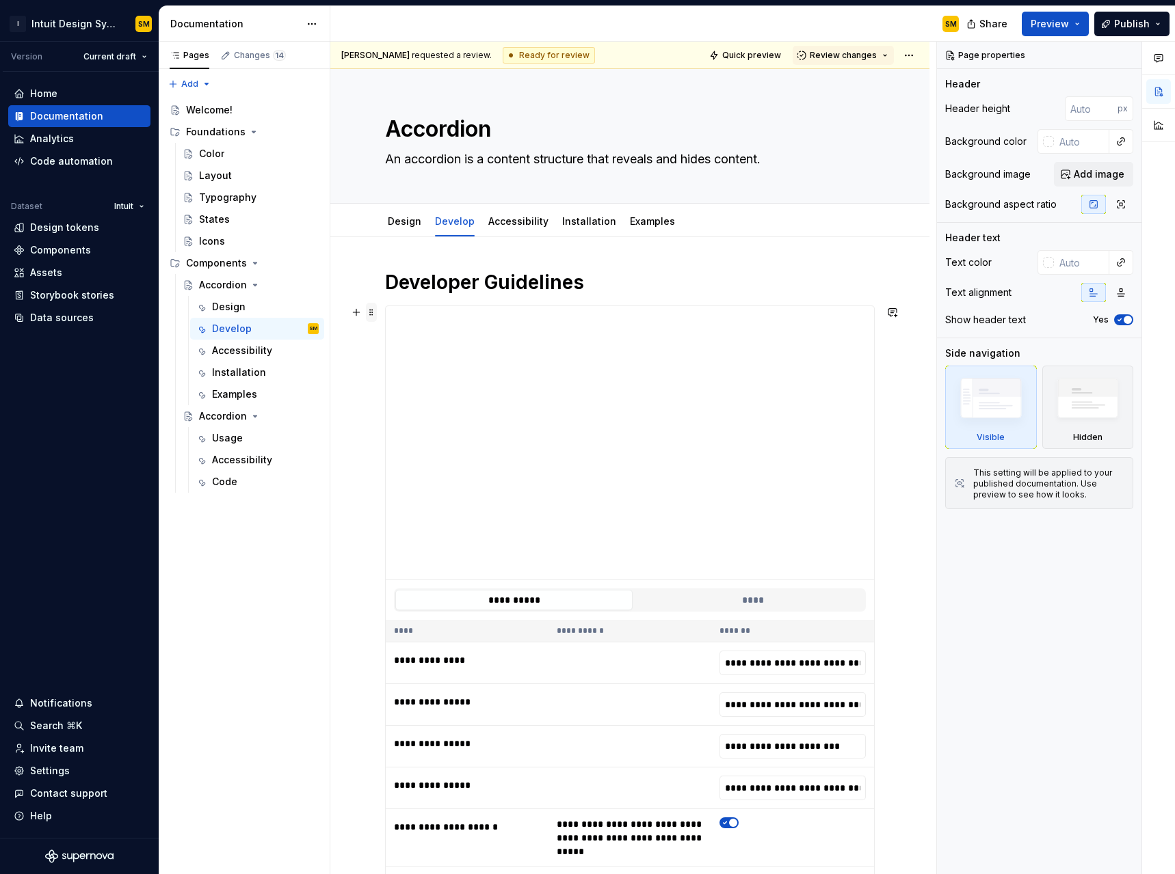
click at [370, 314] on span at bounding box center [371, 312] width 11 height 19
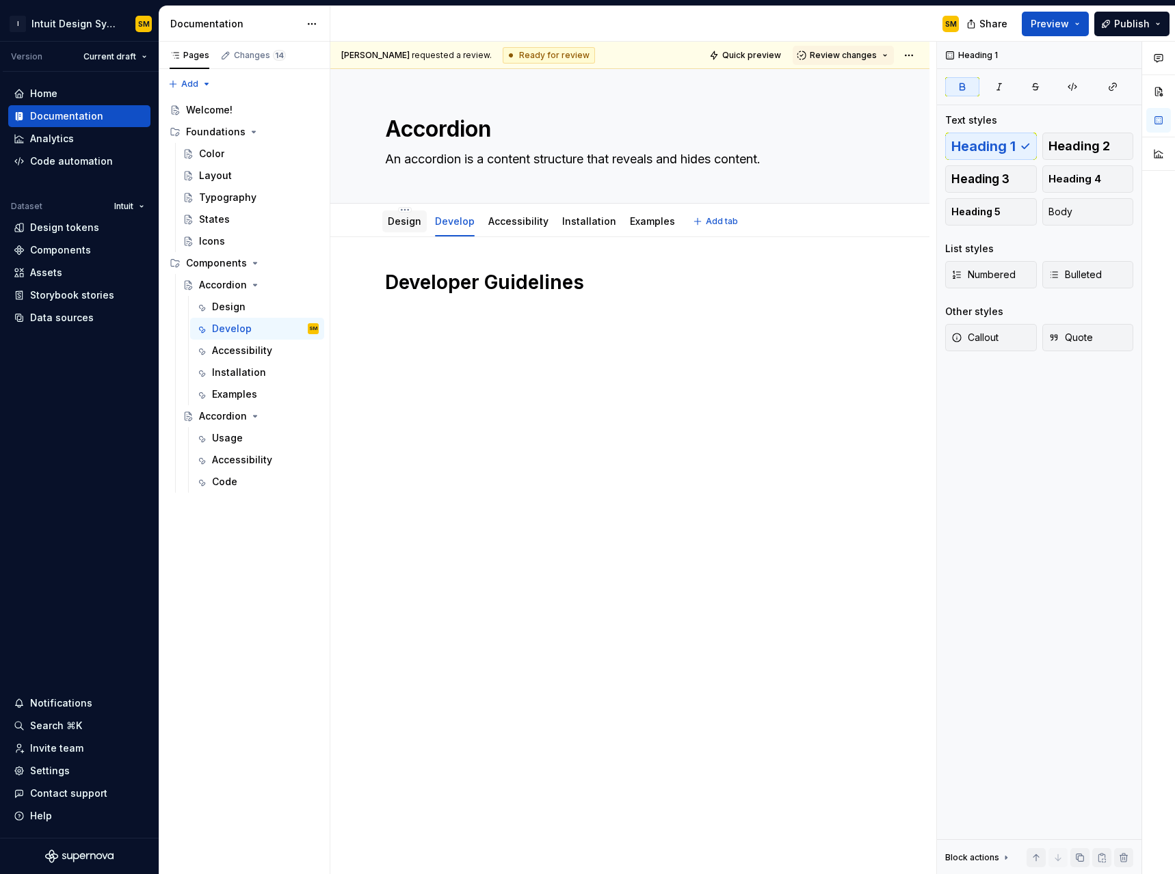
click at [412, 230] on div "Design" at bounding box center [404, 222] width 44 height 22
click at [404, 227] on link "Design" at bounding box center [405, 221] width 34 height 12
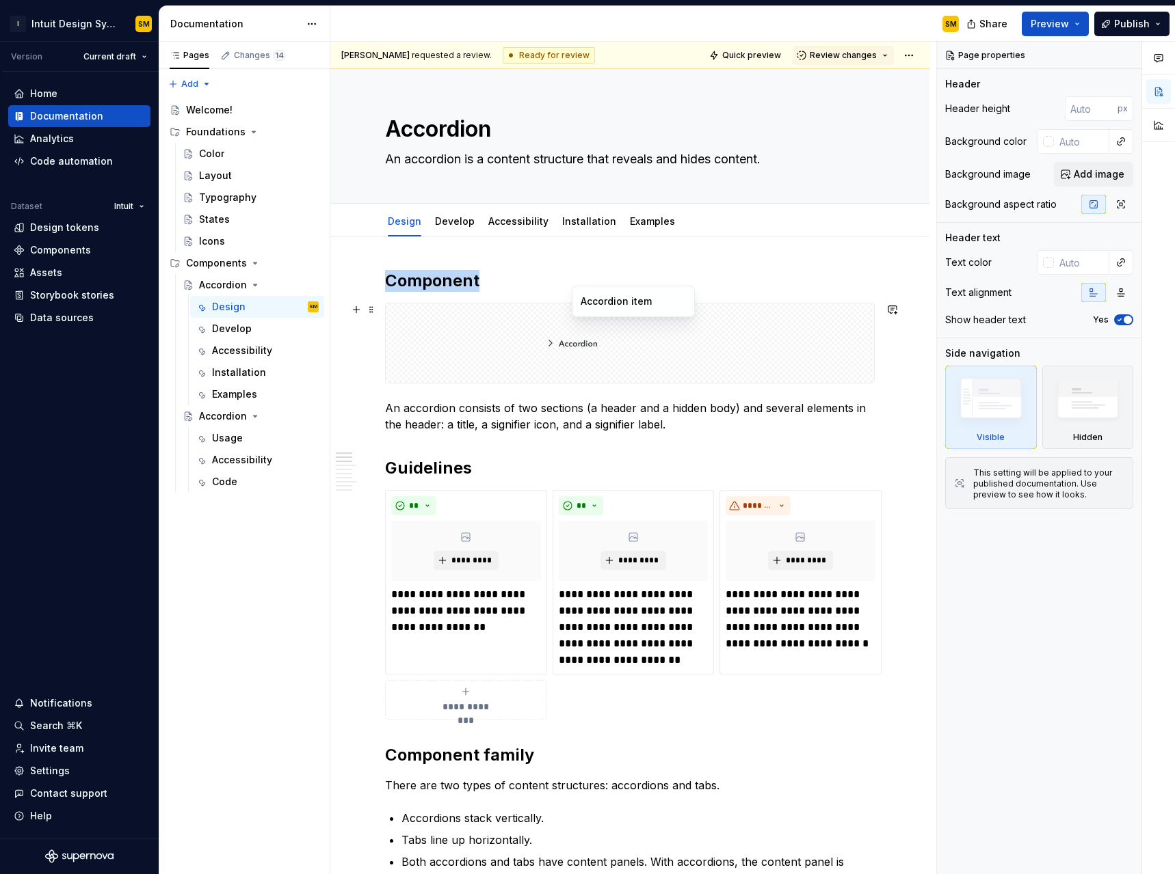
click at [548, 340] on img at bounding box center [629, 343] width 191 height 68
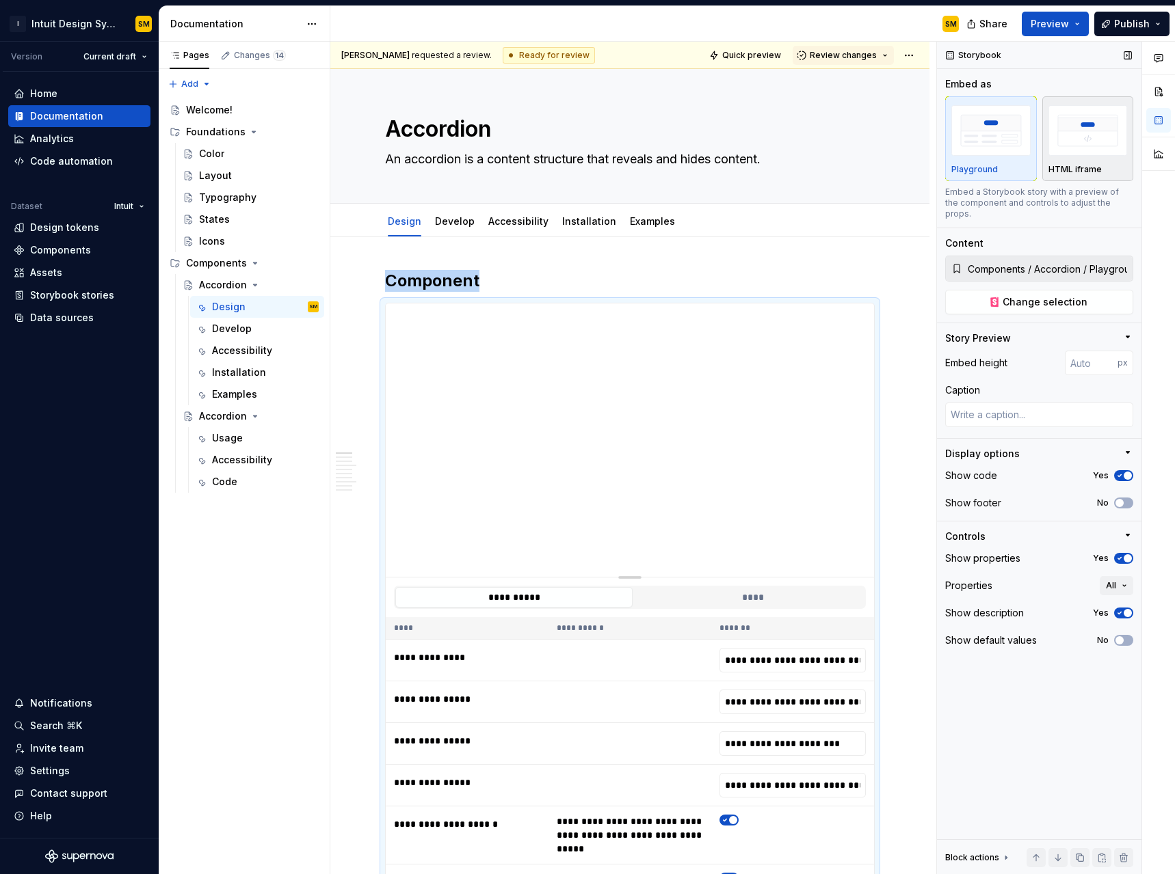
click at [1076, 164] on p "HTML iframe" at bounding box center [1074, 169] width 53 height 11
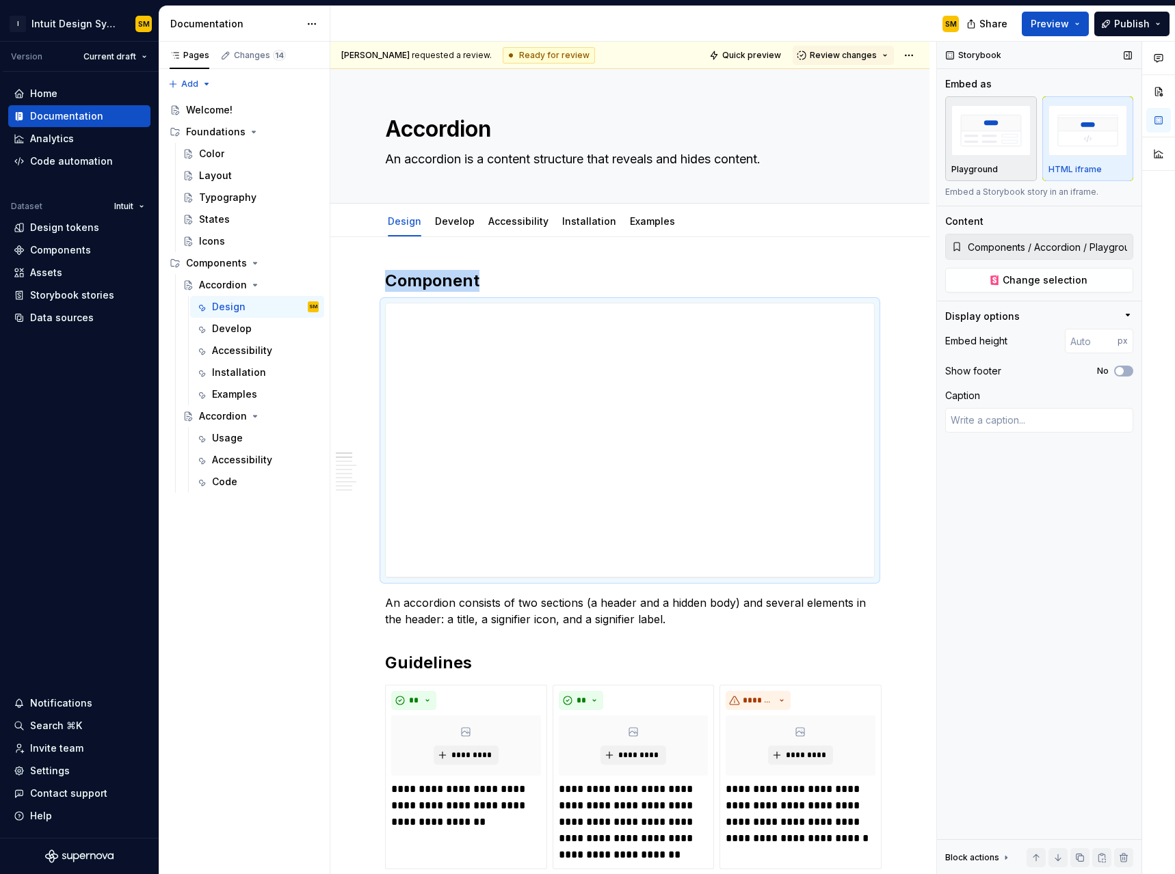
click at [989, 167] on p "Playground" at bounding box center [974, 169] width 46 height 11
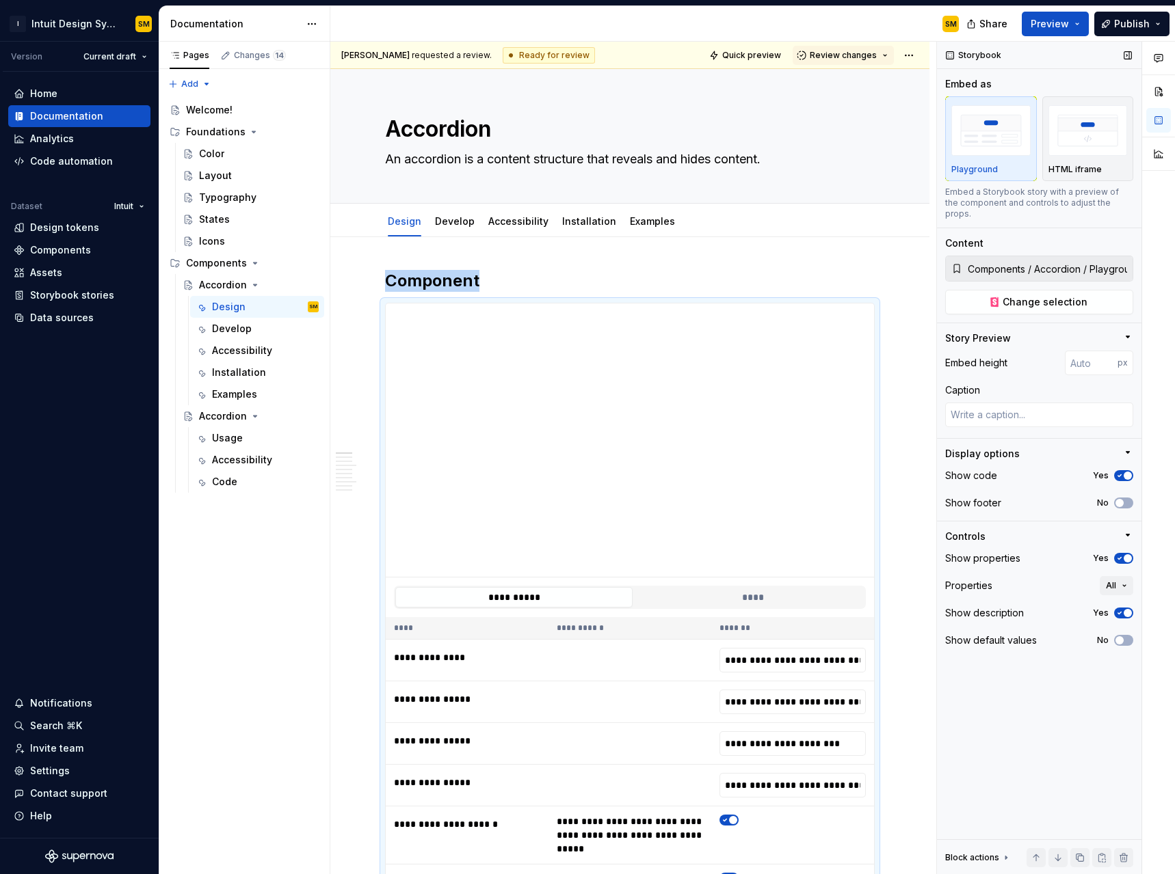
click at [1120, 613] on icon "button" at bounding box center [1119, 614] width 3 height 2
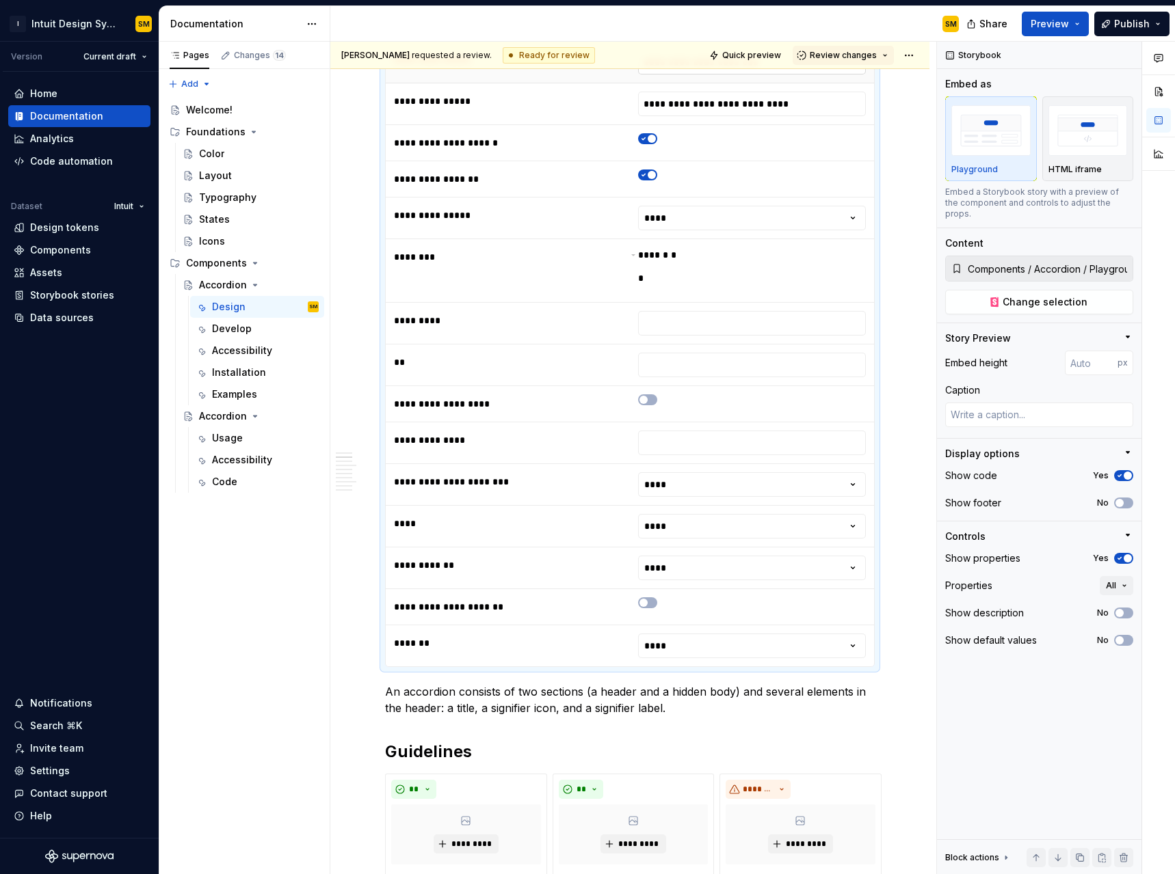
scroll to position [683, 0]
click at [1122, 609] on span "button" at bounding box center [1119, 613] width 8 height 8
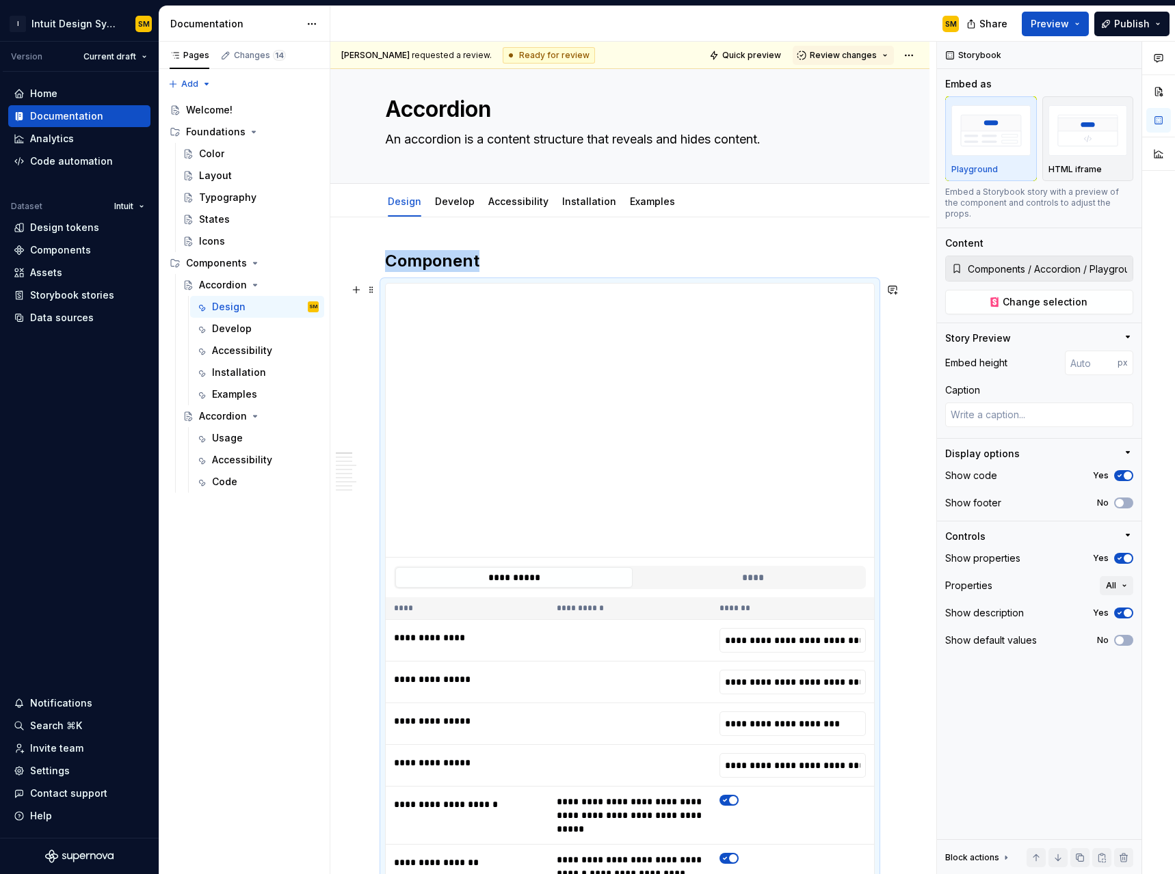
scroll to position [0, 0]
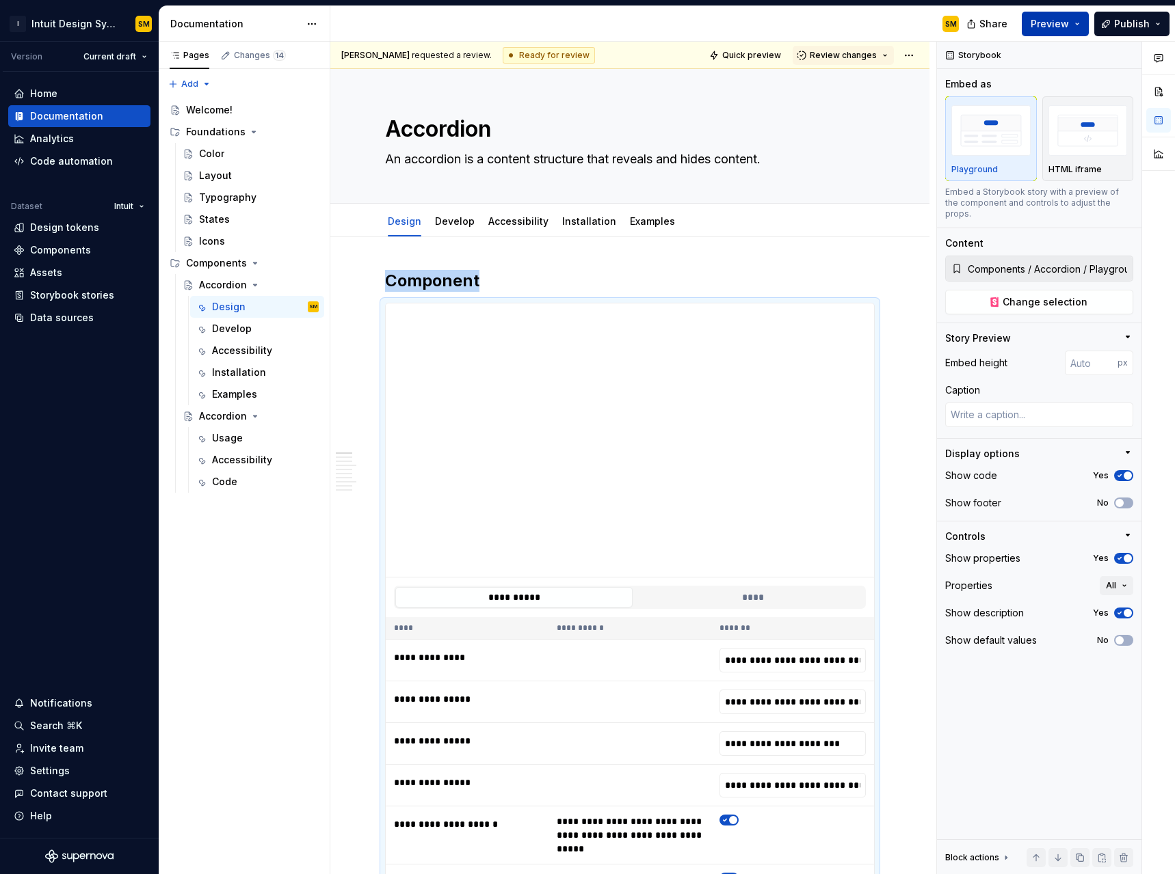
click at [1080, 24] on button "Preview" at bounding box center [1054, 24] width 67 height 25
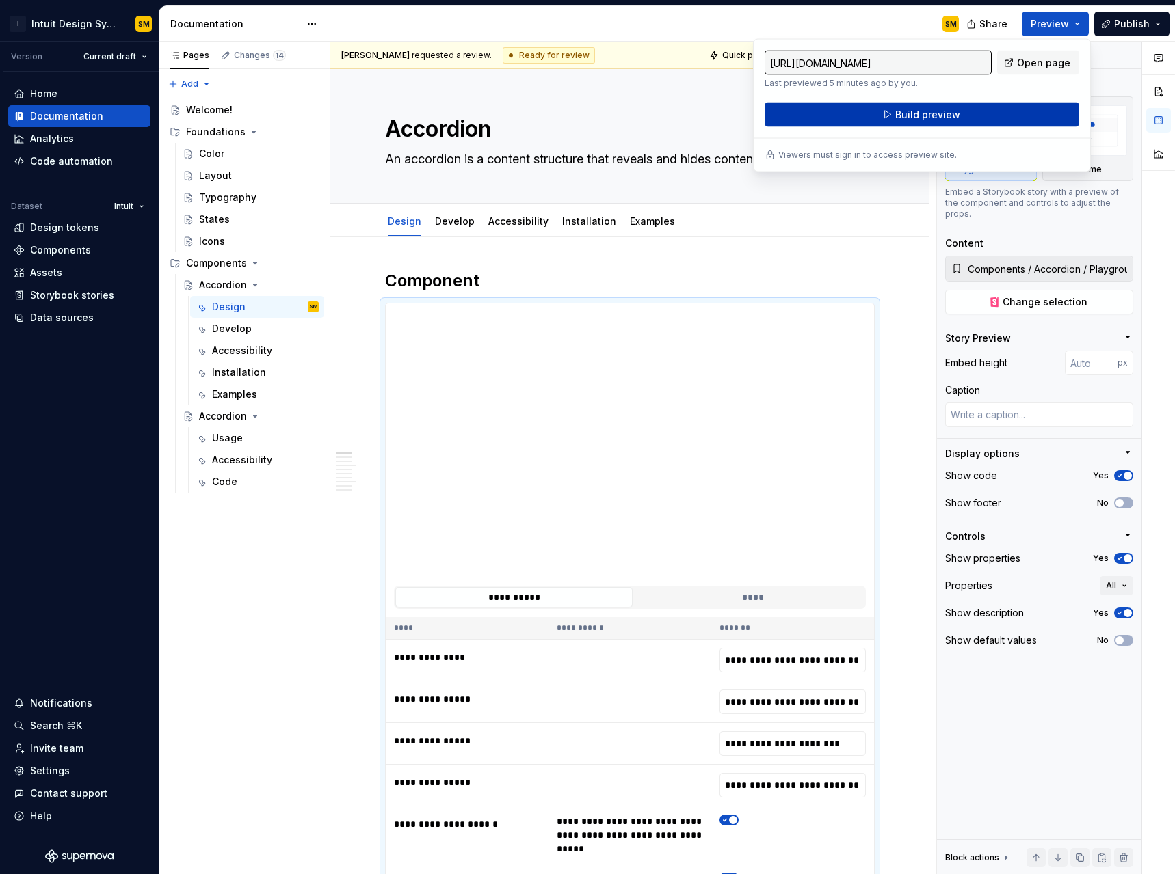
click at [951, 109] on span "Build preview" at bounding box center [927, 115] width 65 height 14
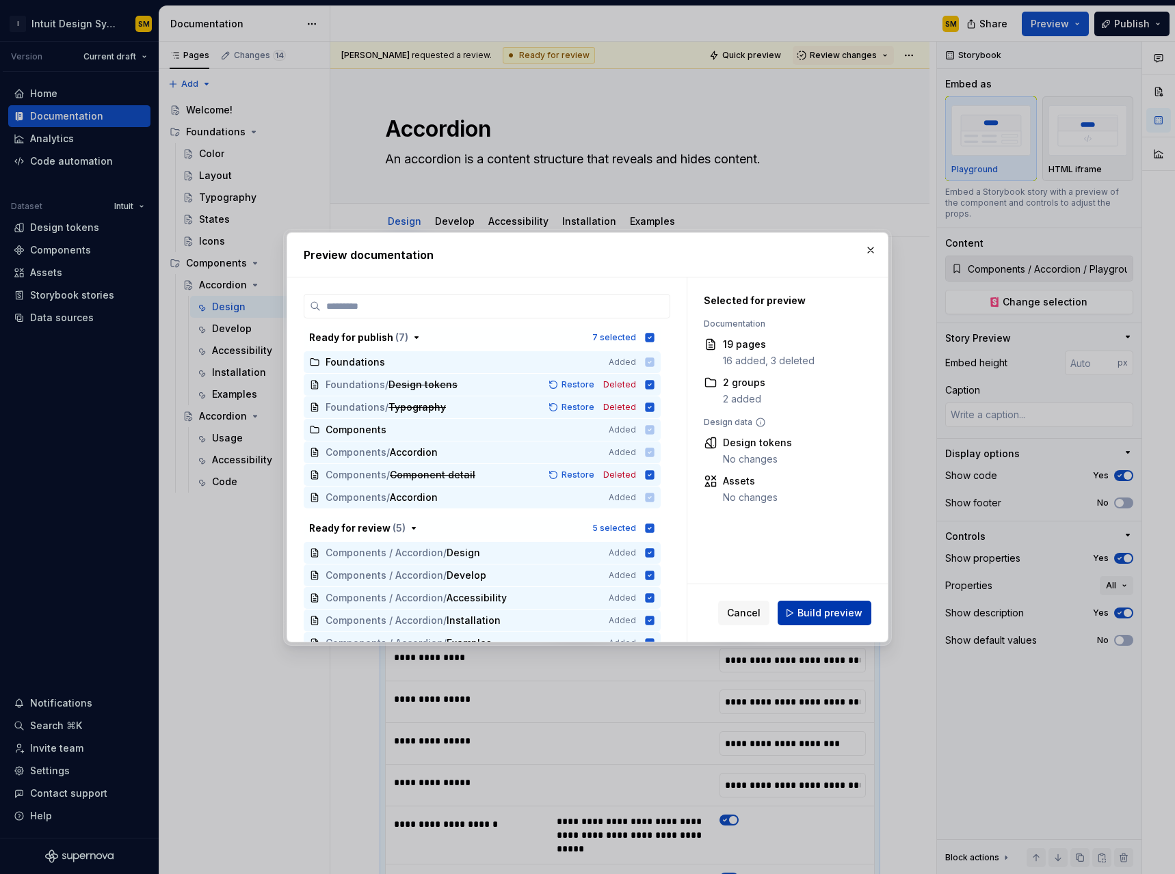
click at [838, 613] on span "Build preview" at bounding box center [829, 613] width 65 height 14
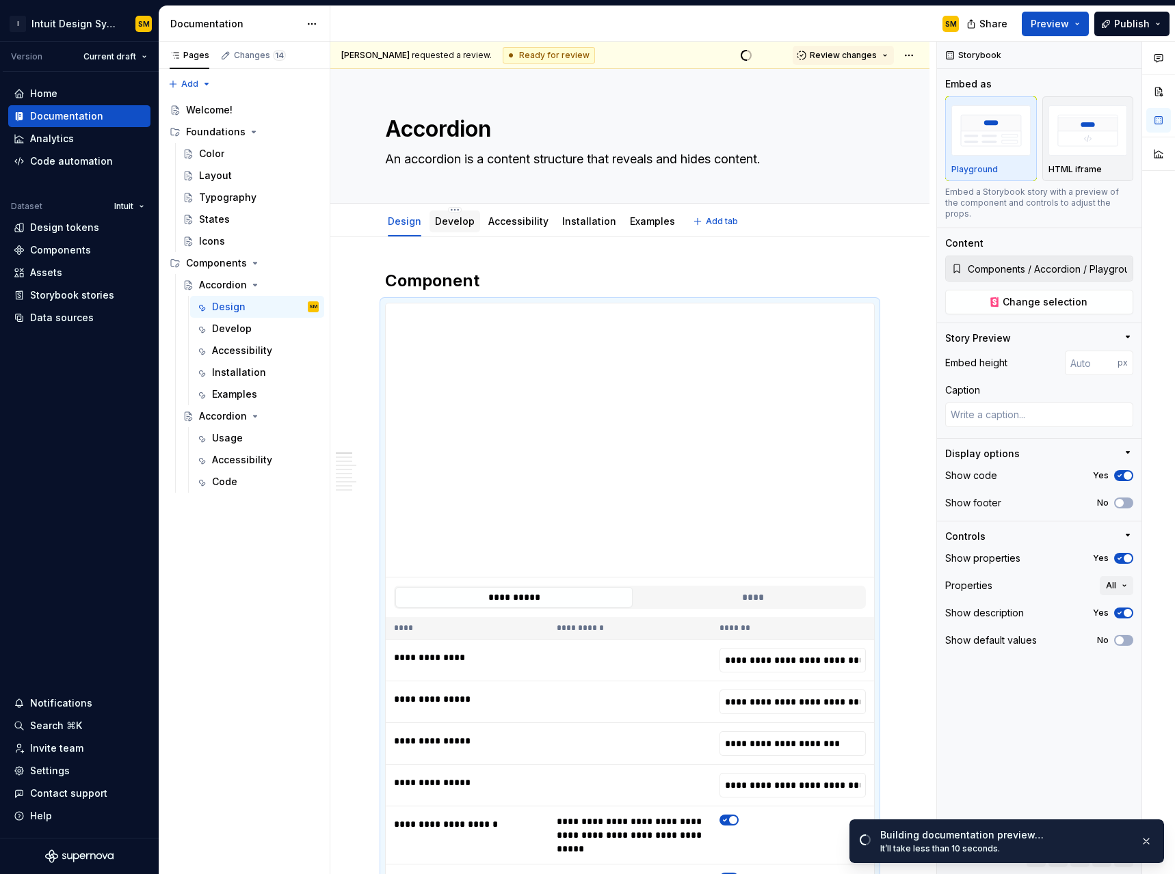
click at [452, 219] on link "Develop" at bounding box center [455, 221] width 40 height 12
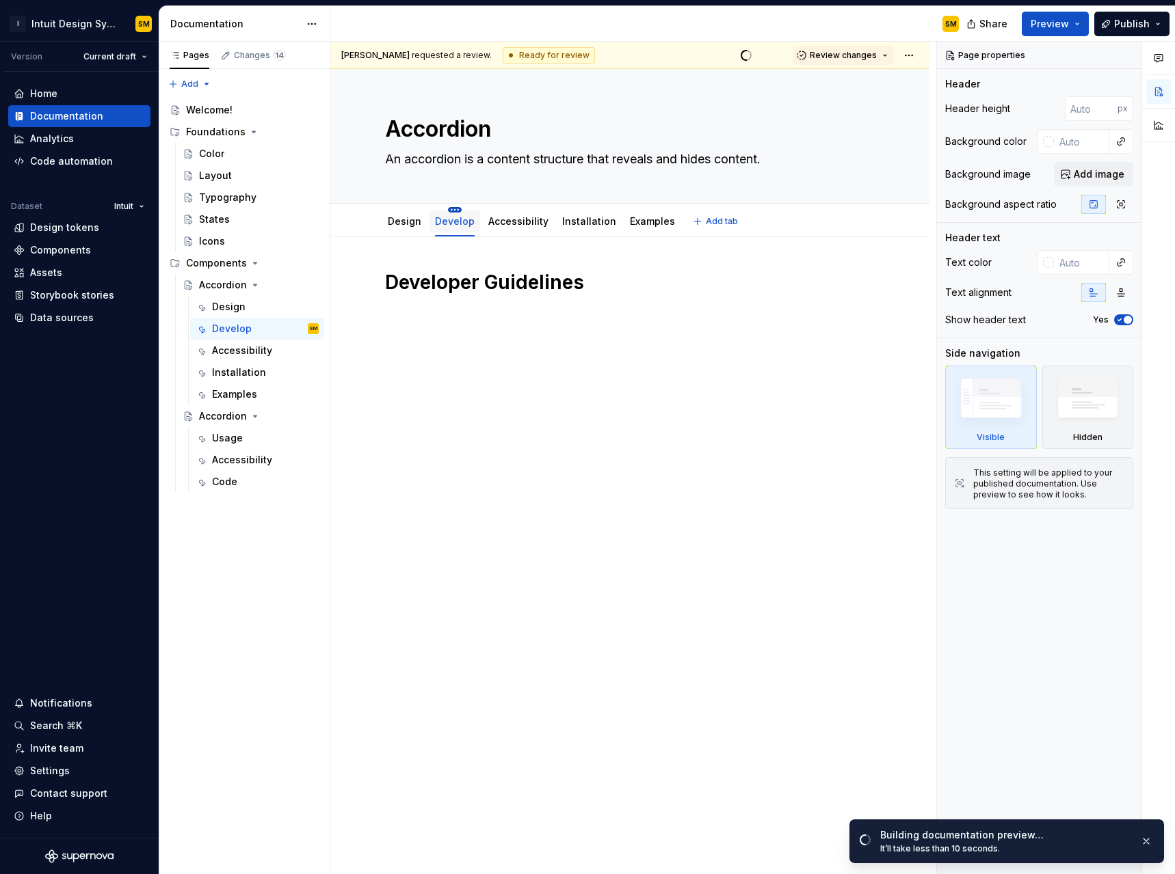
click at [451, 210] on html "I Intuit Design System SM Version Current draft Home Documentation Analytics Co…" at bounding box center [587, 437] width 1175 height 874
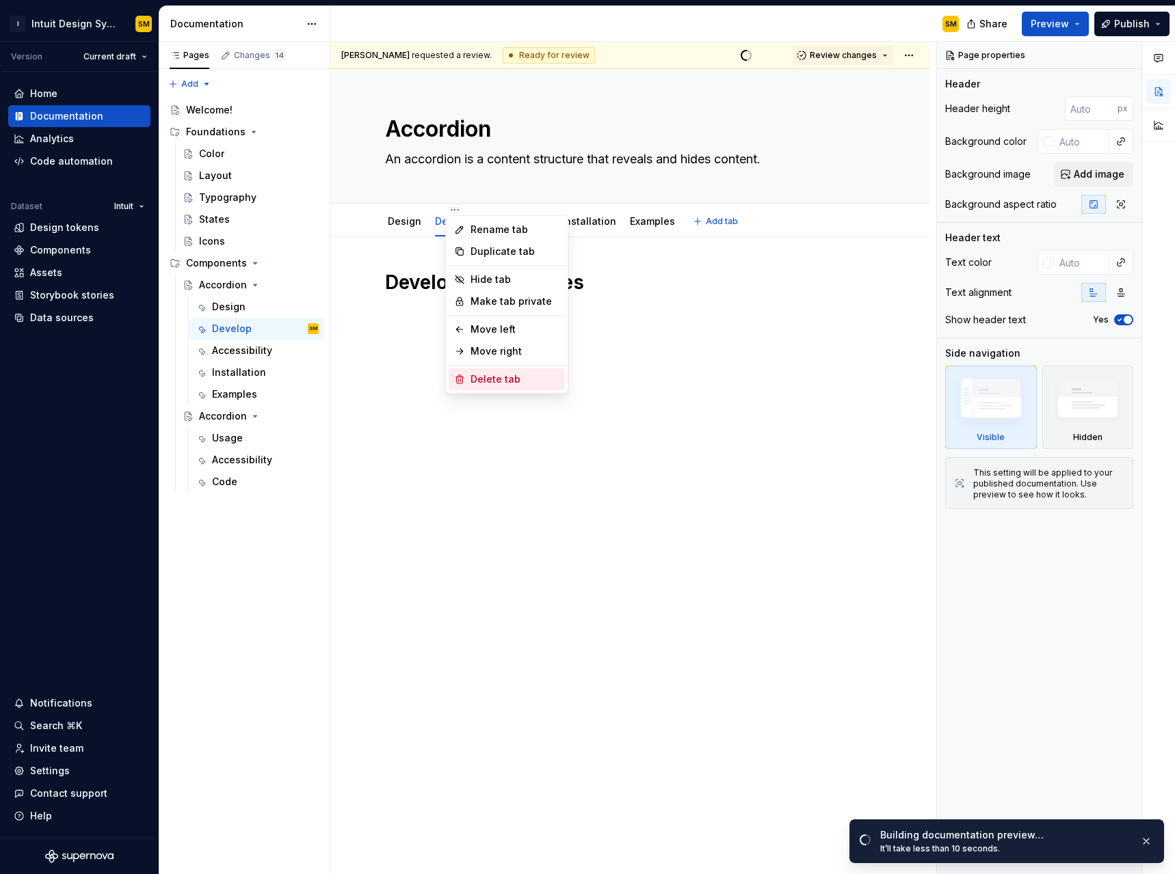
click at [490, 376] on div "Delete tab" at bounding box center [514, 380] width 89 height 14
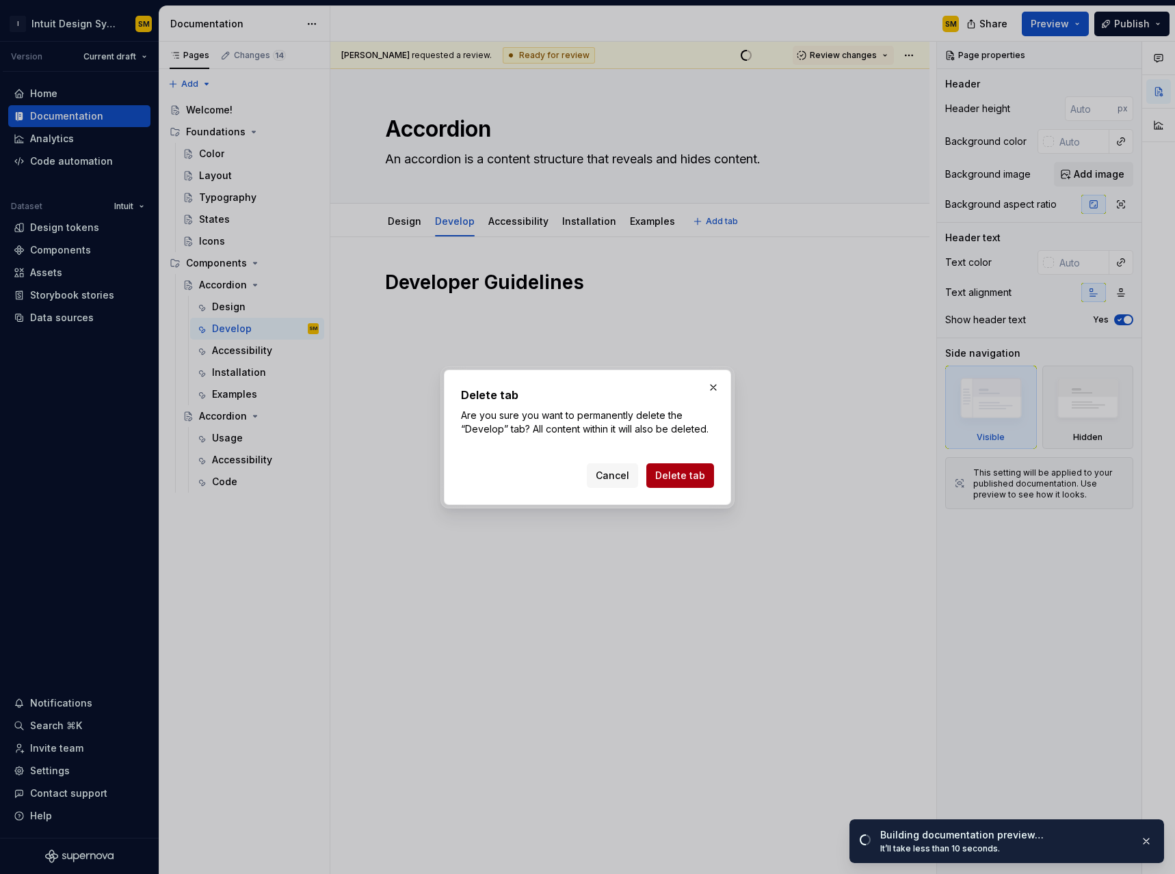
click at [677, 472] on span "Delete tab" at bounding box center [680, 476] width 50 height 14
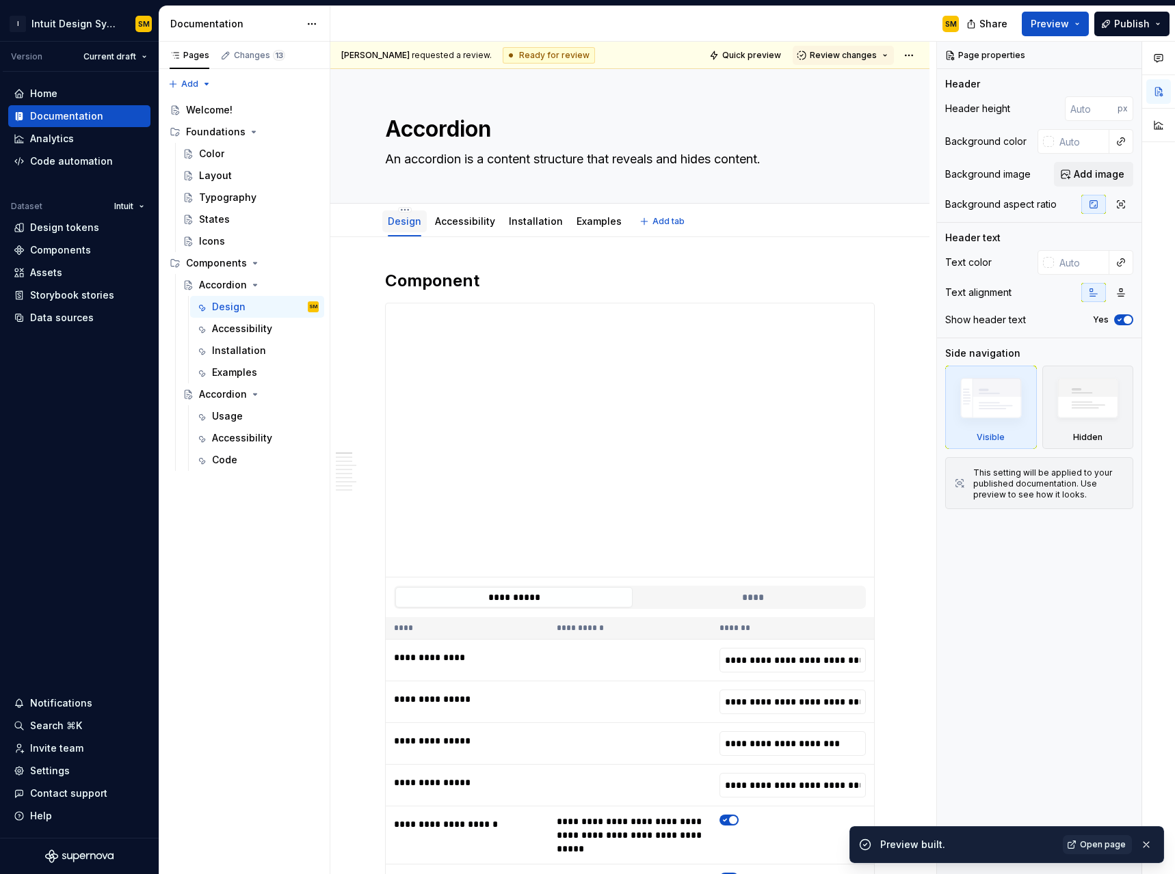
click at [405, 216] on link "Design" at bounding box center [405, 221] width 34 height 12
click at [405, 211] on html "I Intuit Design System SM Version Current draft Home Documentation Analytics Co…" at bounding box center [587, 437] width 1175 height 874
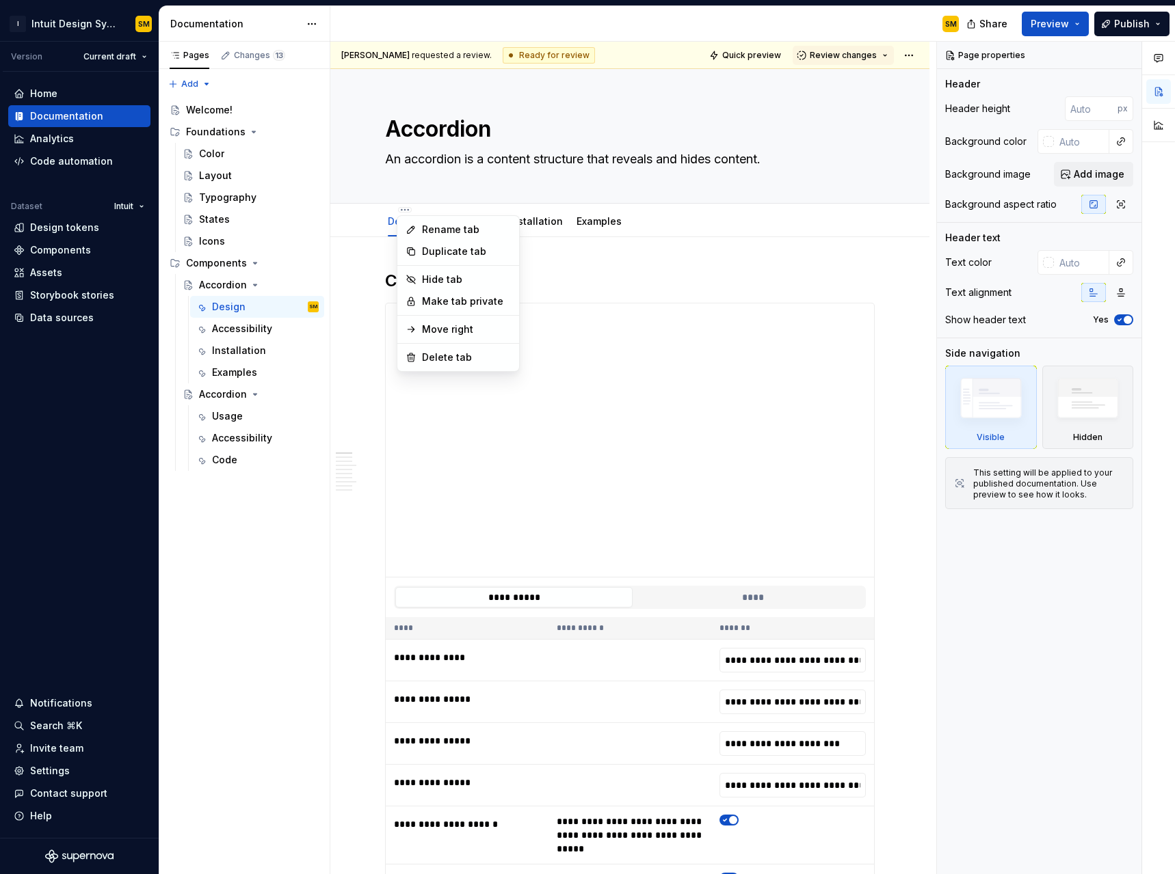
type textarea "*"
click at [438, 230] on div "Rename tab" at bounding box center [466, 230] width 89 height 14
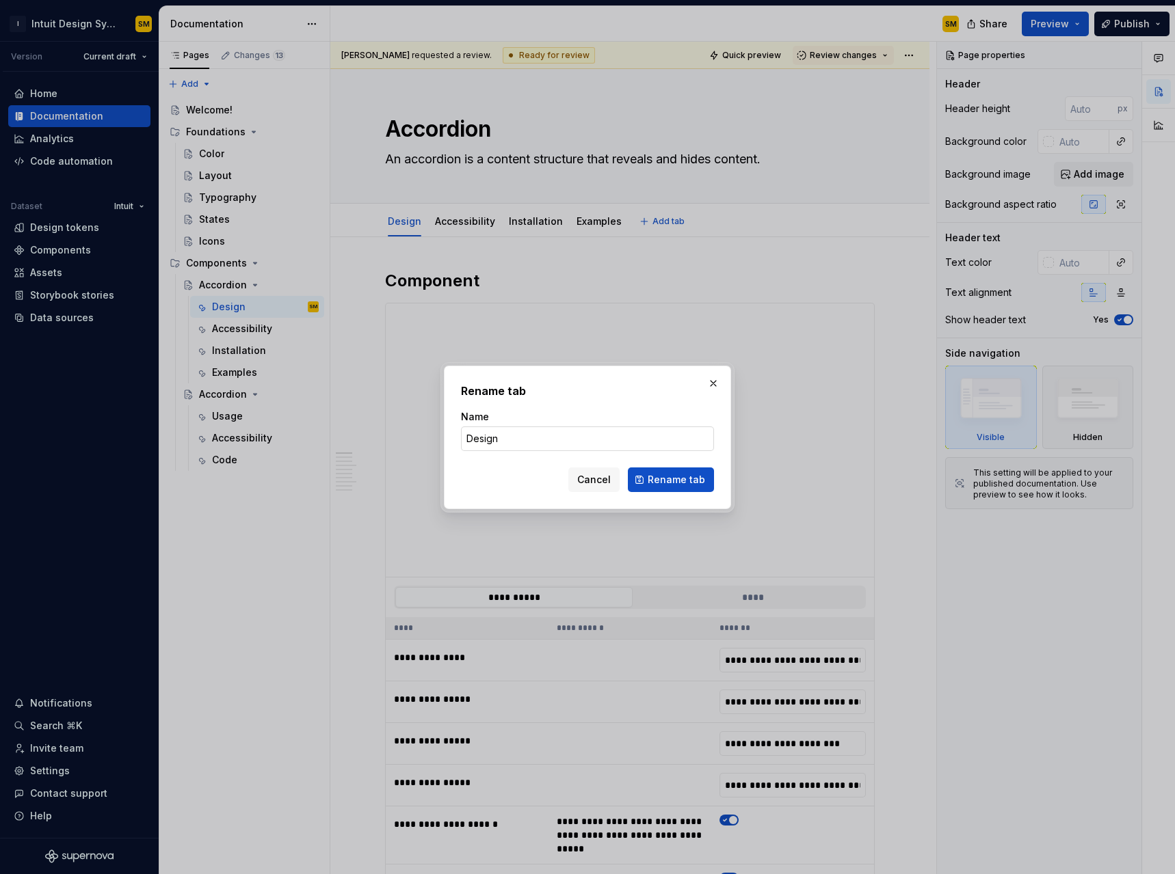
click at [505, 451] on input "Design" at bounding box center [587, 439] width 253 height 25
type input "Usage"
click button "Rename tab" at bounding box center [671, 480] width 86 height 25
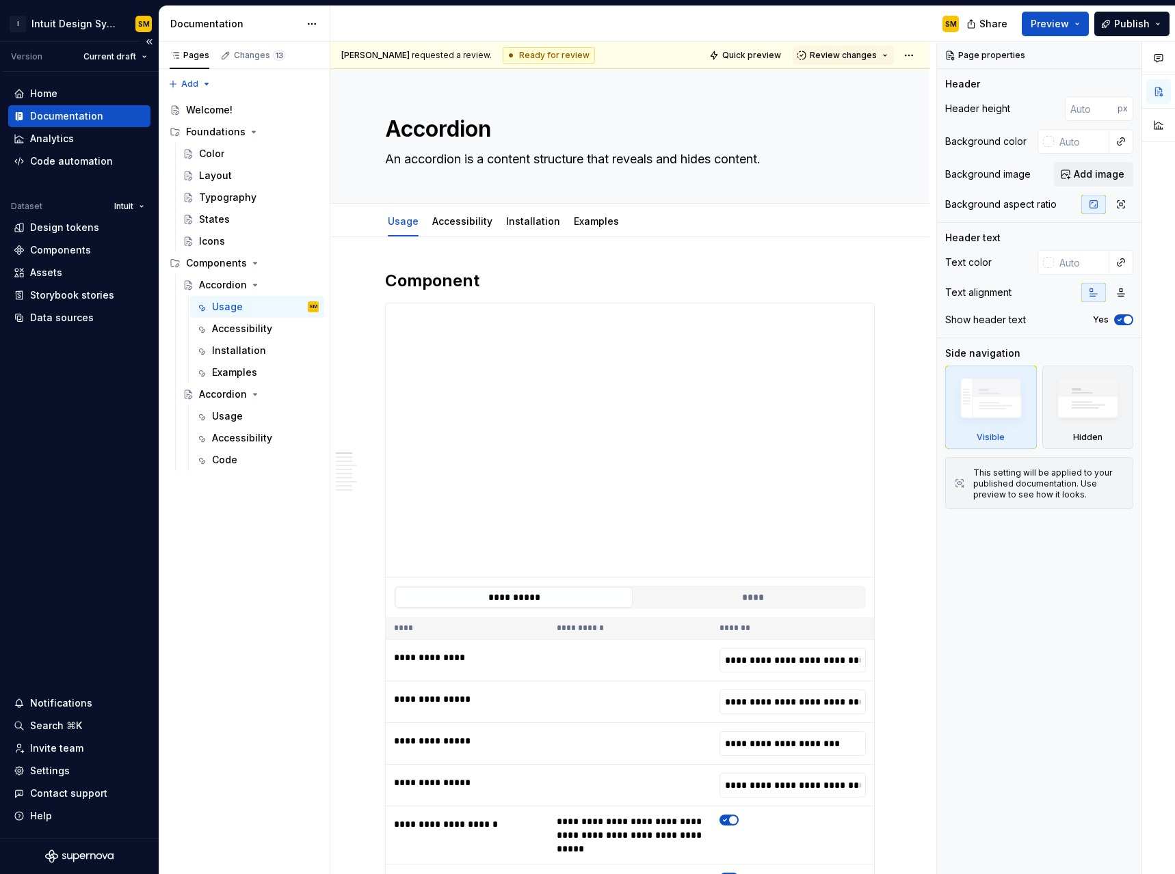
type textarea "*"
